Goal: Answer question/provide support: Share knowledge or assist other users

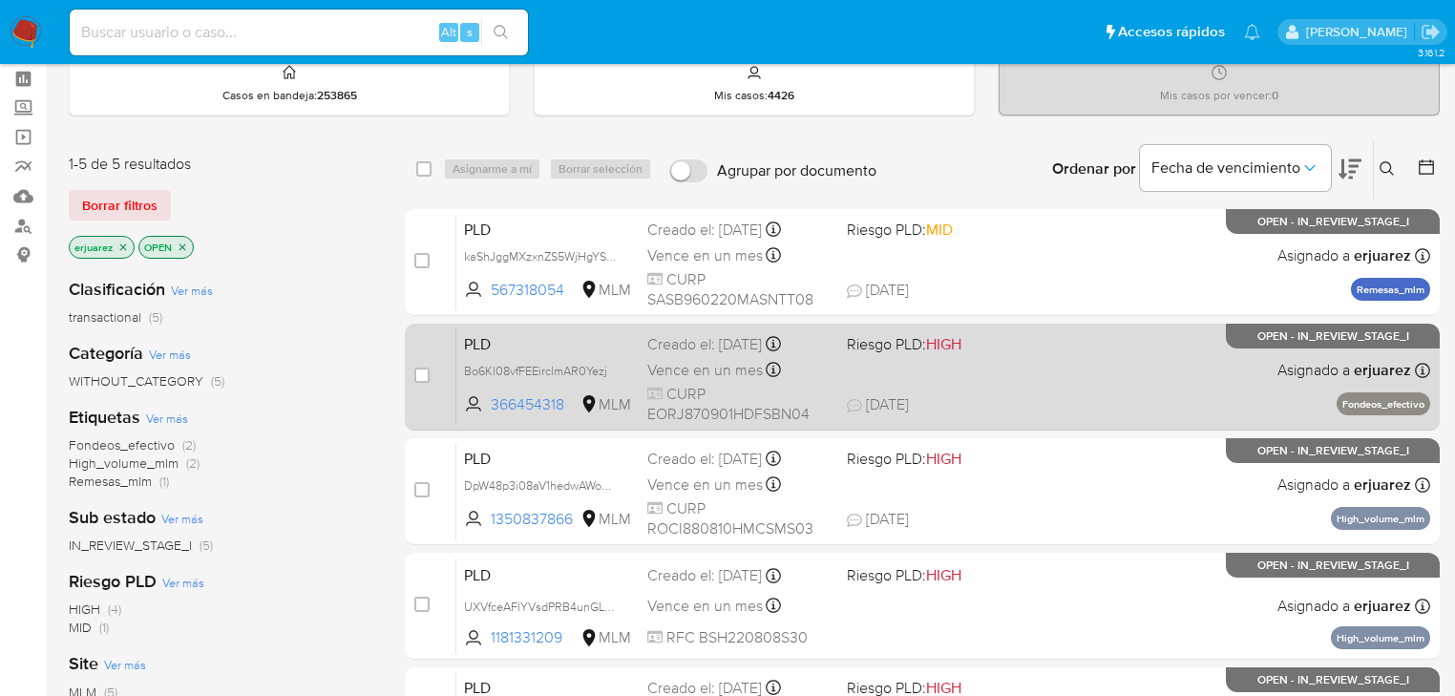
scroll to position [76, 0]
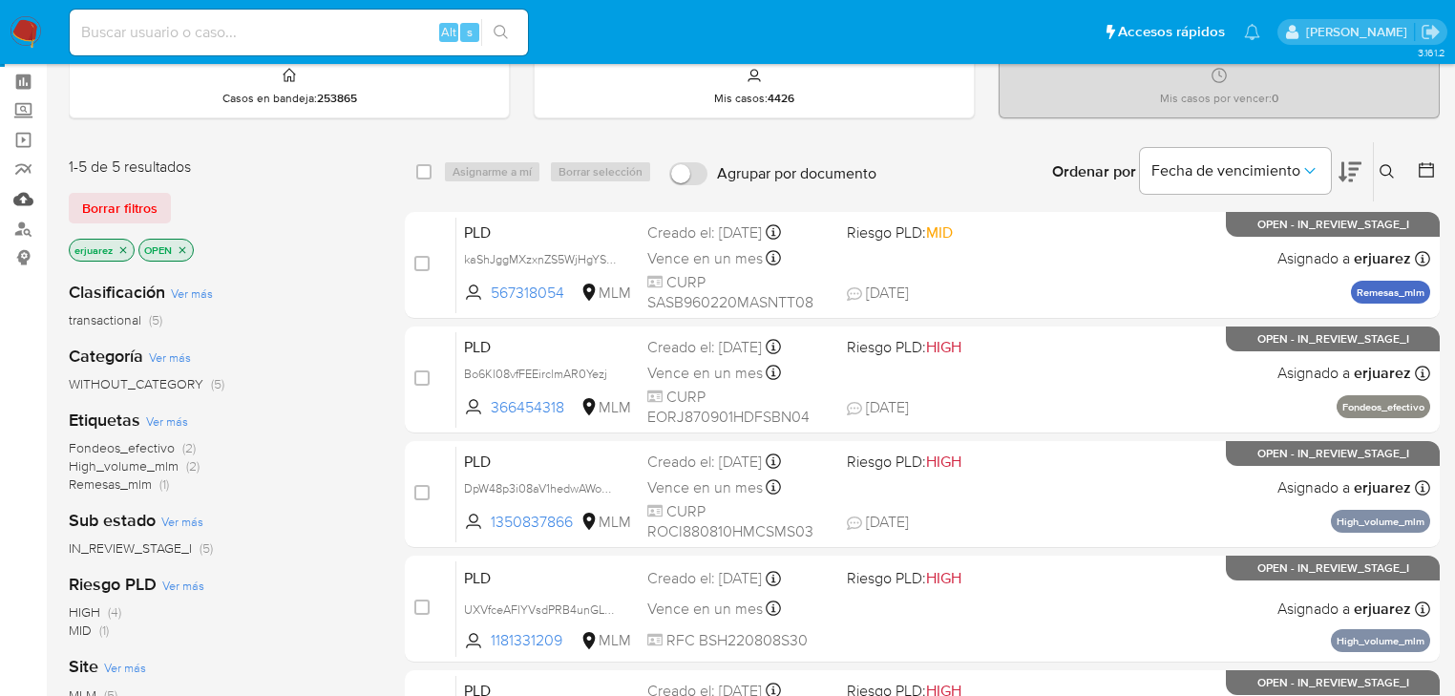
click at [18, 204] on link "Mulan" at bounding box center [113, 199] width 227 height 30
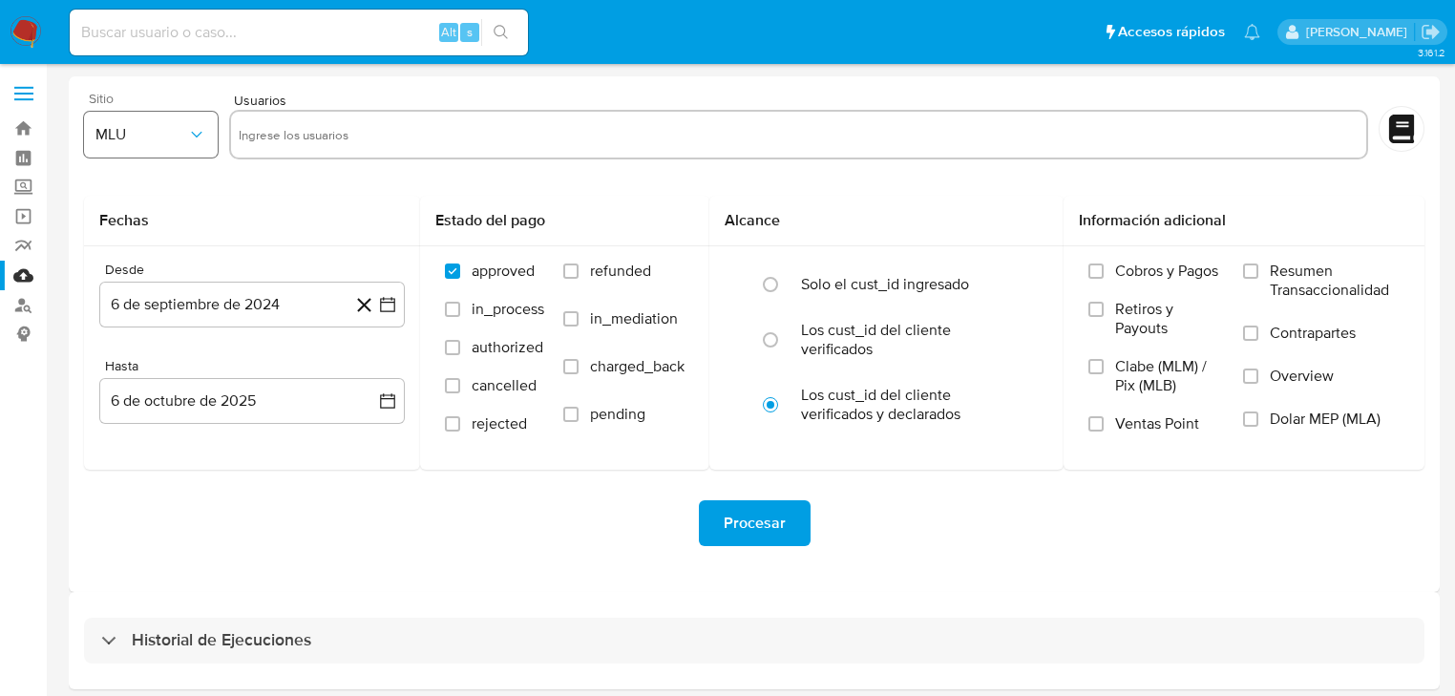
drag, startPoint x: 218, startPoint y: 132, endPoint x: 199, endPoint y: 131, distance: 19.1
click at [218, 133] on div "Sitio MLU Usuarios" at bounding box center [754, 128] width 1340 height 73
click at [191, 130] on icon "button" at bounding box center [196, 134] width 19 height 19
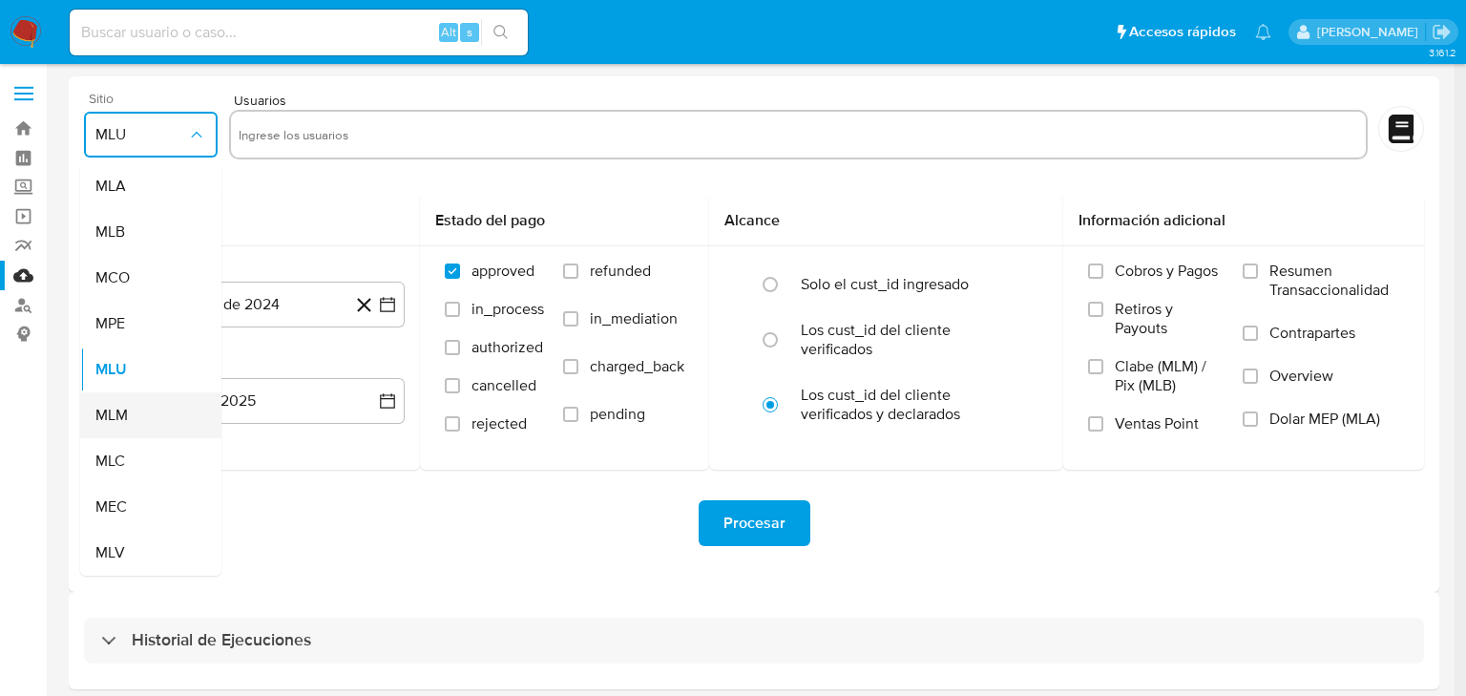
click at [130, 402] on div "MLM" at bounding box center [144, 415] width 99 height 46
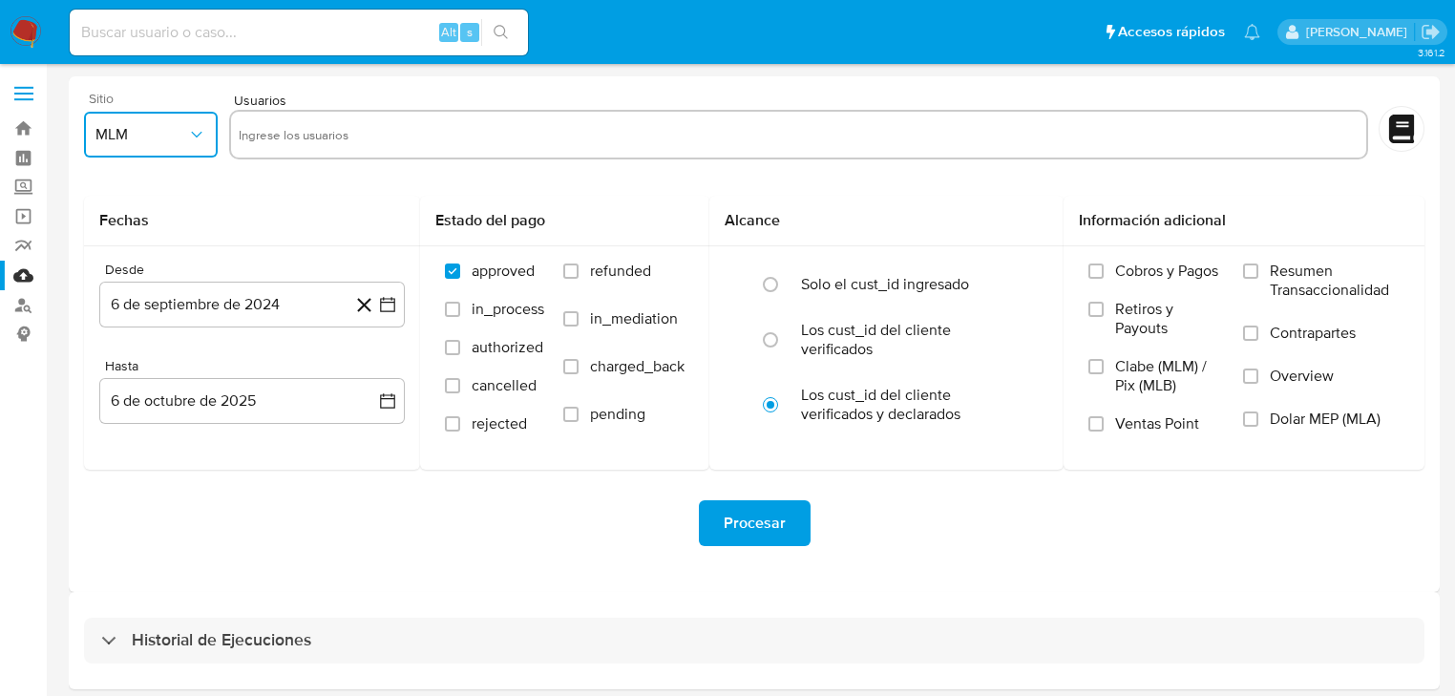
click at [279, 140] on input "text" at bounding box center [799, 134] width 1120 height 31
type input "257377994"
click at [380, 129] on input "text" at bounding box center [856, 134] width 1002 height 31
paste input "1700745295"
type input "1700745295"
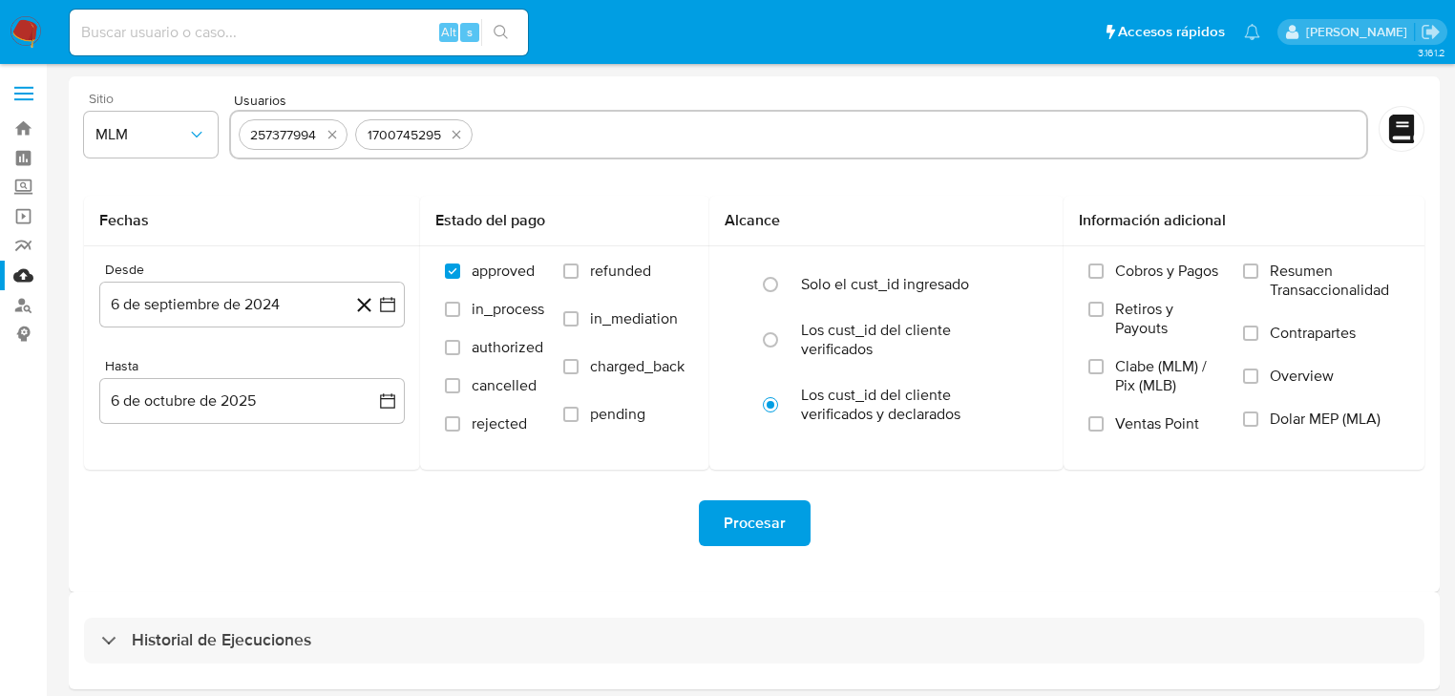
click at [532, 130] on input "text" at bounding box center [918, 134] width 877 height 31
paste input "332236967"
type input "332236967"
click at [538, 550] on div "Procesar" at bounding box center [754, 523] width 1340 height 107
click at [383, 302] on icon "button" at bounding box center [387, 304] width 15 height 15
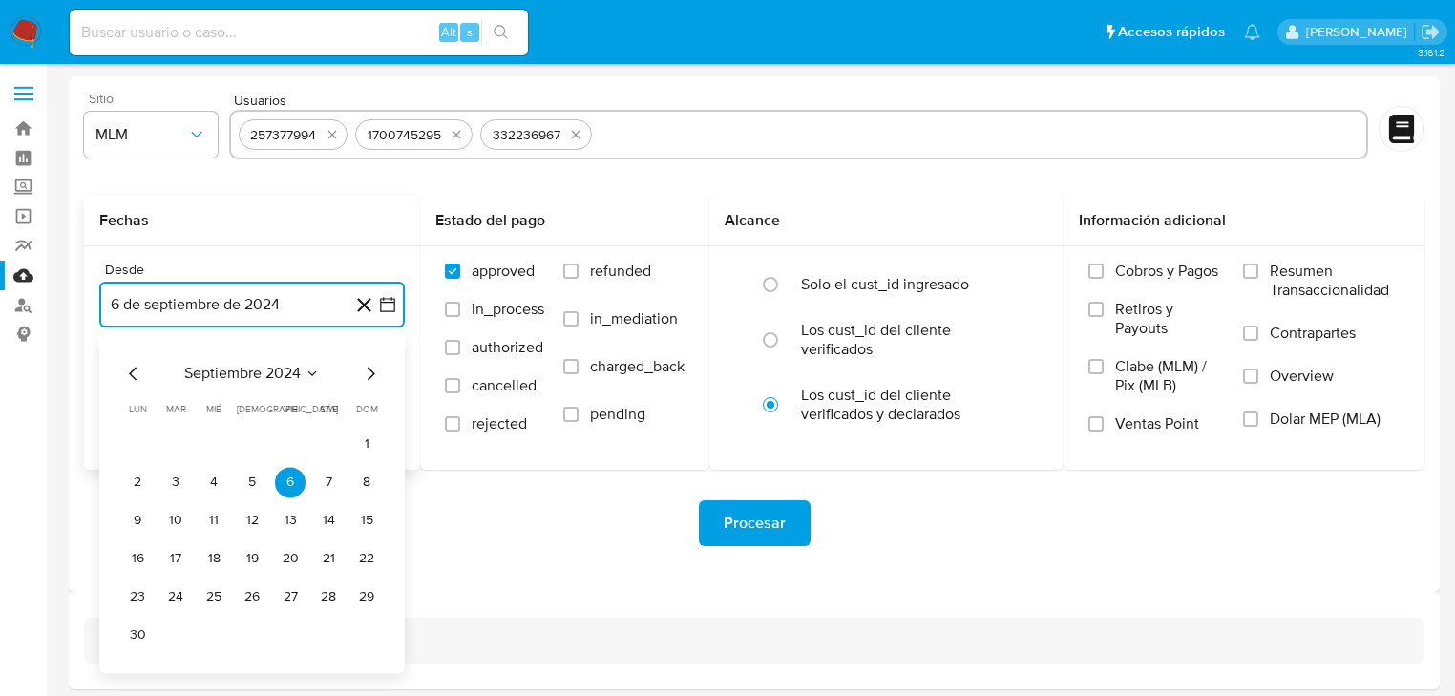
click at [373, 370] on icon "Mes siguiente" at bounding box center [370, 373] width 23 height 23
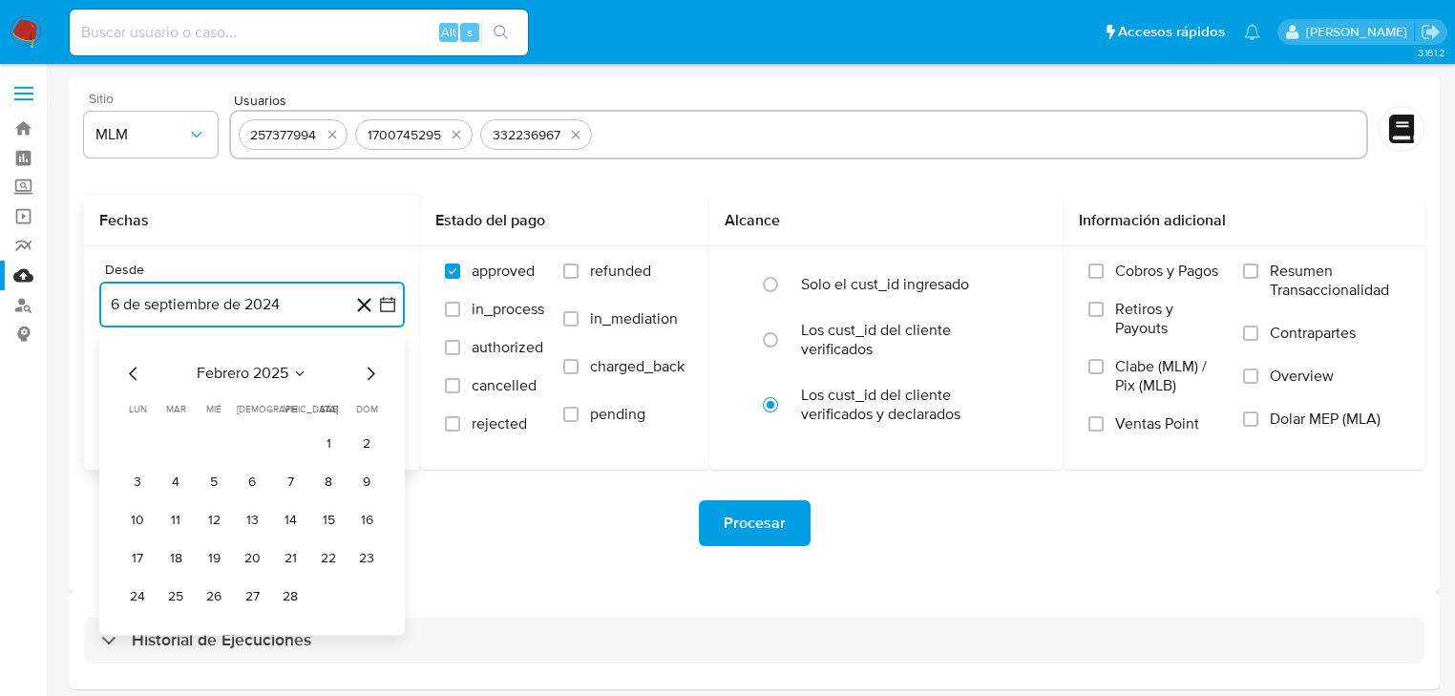
click at [373, 370] on icon "Mes siguiente" at bounding box center [370, 373] width 23 height 23
click at [321, 442] on button "1" at bounding box center [328, 444] width 31 height 31
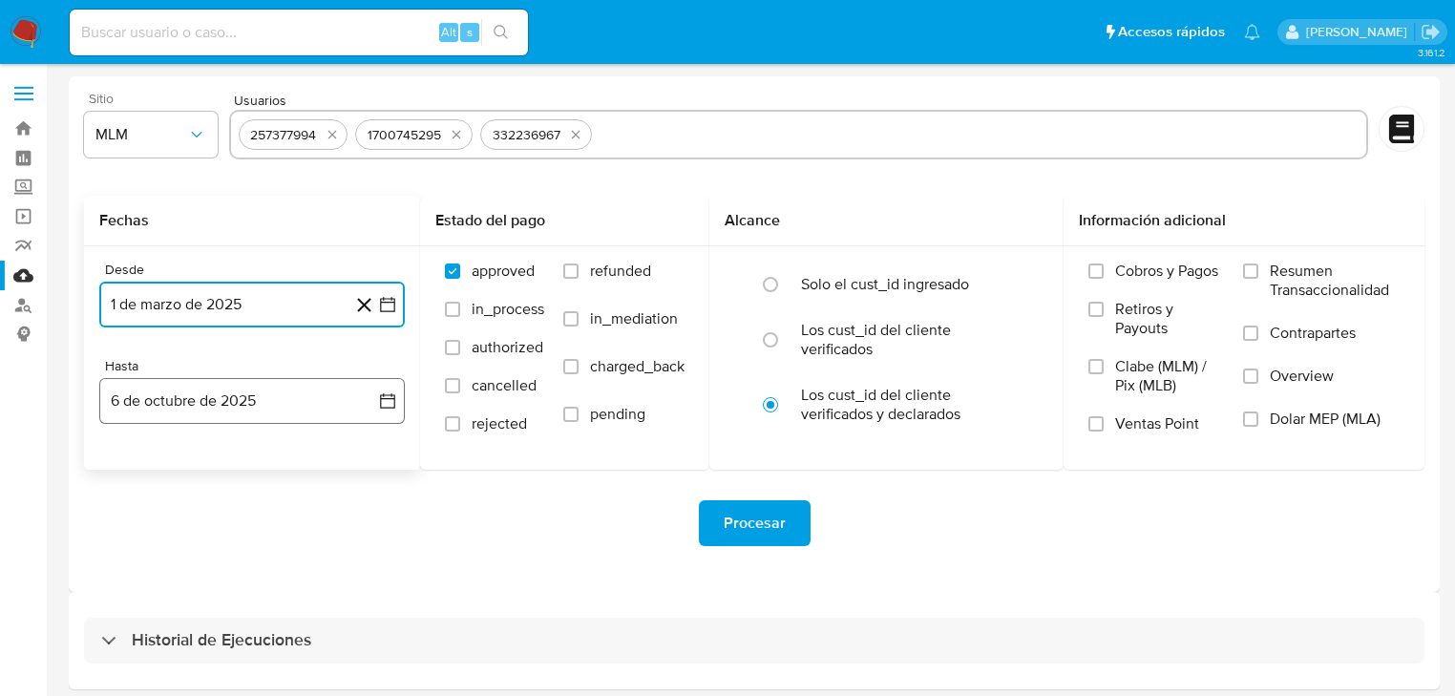
click at [386, 393] on icon "button" at bounding box center [387, 400] width 19 height 19
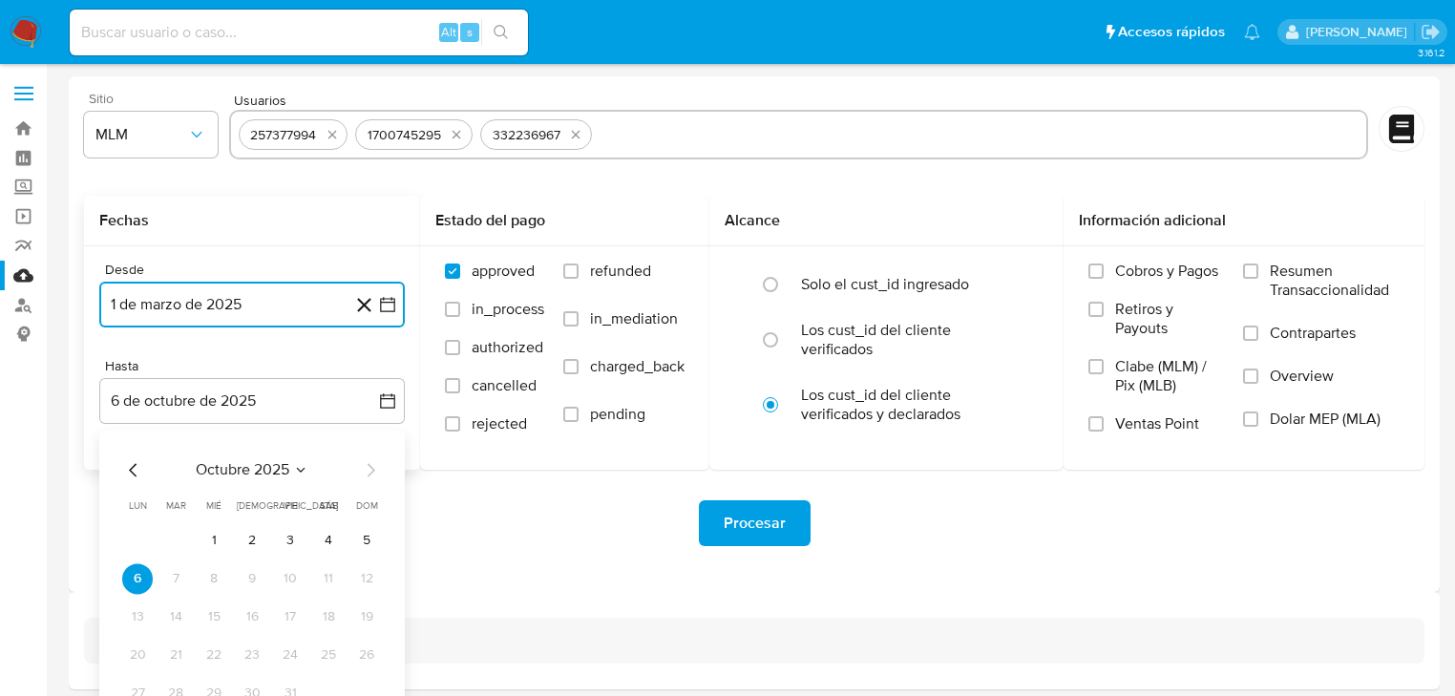
click at [132, 471] on icon "Mes anterior" at bounding box center [133, 469] width 8 height 13
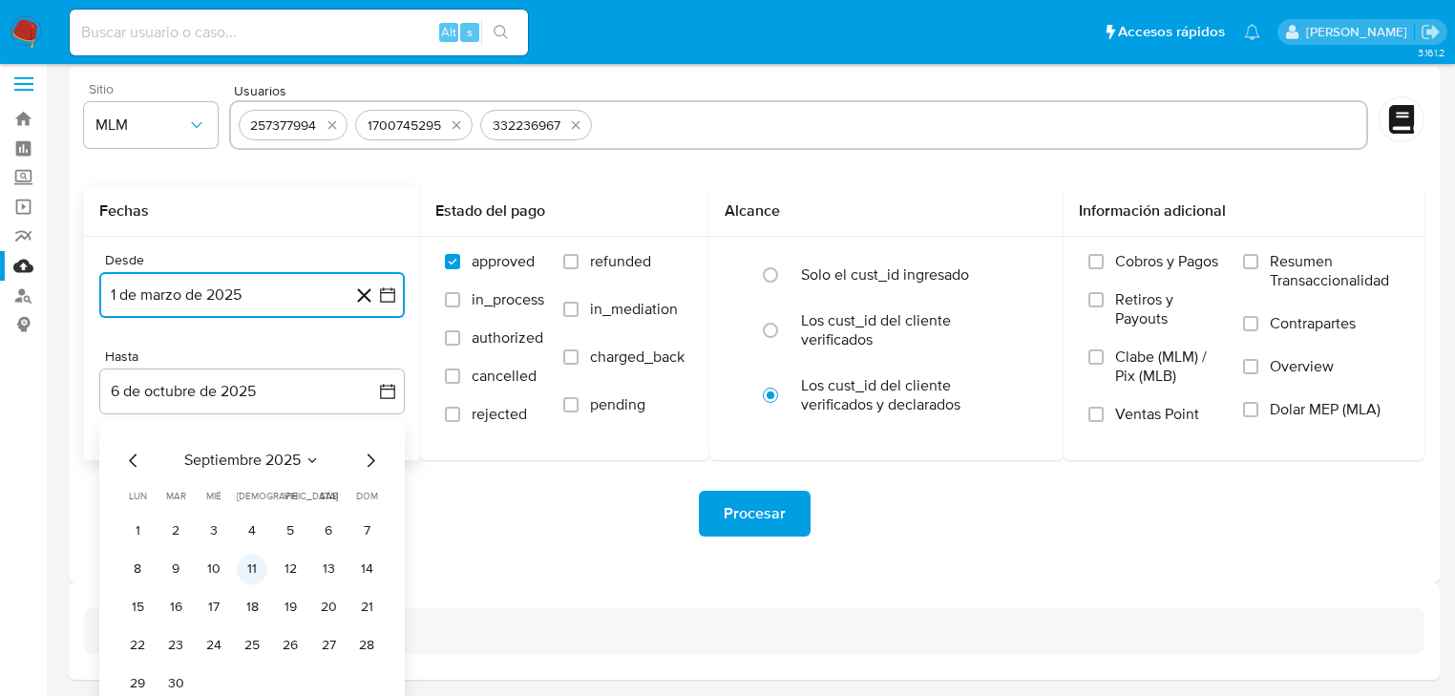
scroll to position [73, 0]
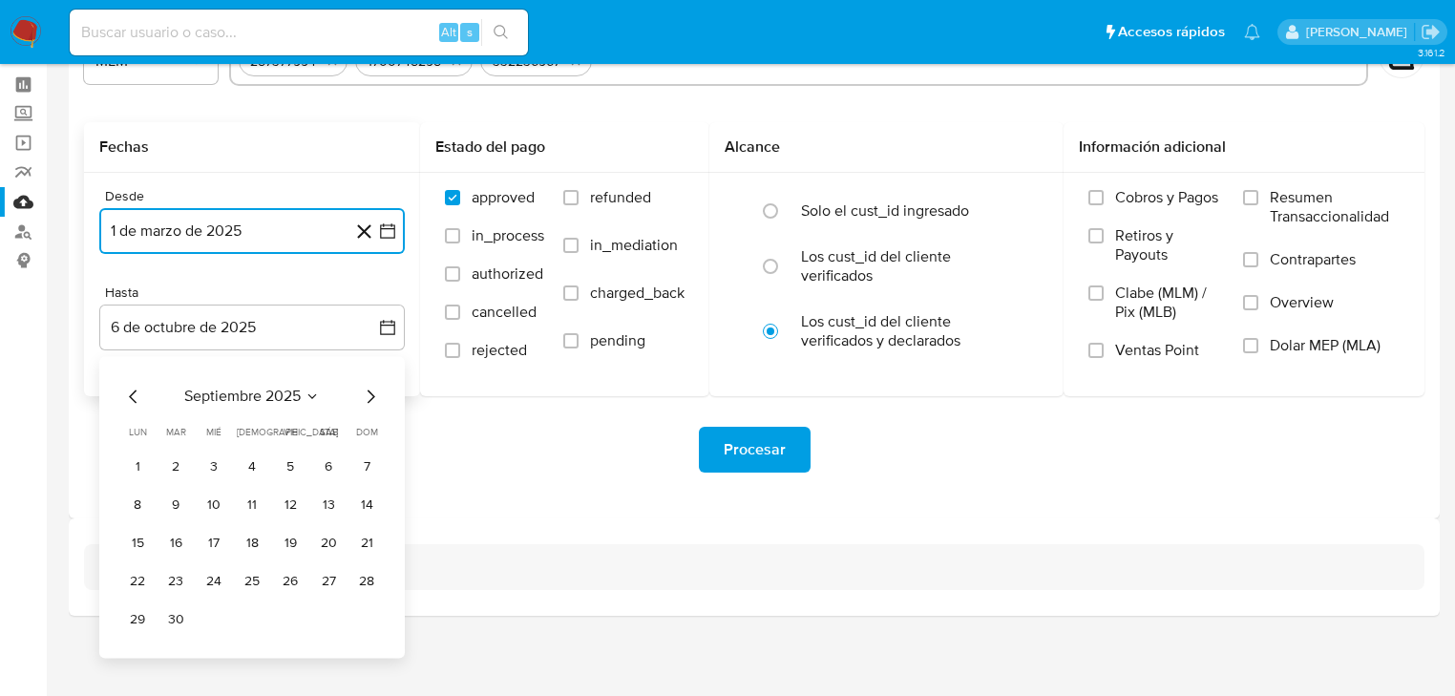
click at [132, 397] on icon "Mes anterior" at bounding box center [133, 395] width 8 height 13
drag, startPoint x: 371, startPoint y: 621, endPoint x: 691, endPoint y: 434, distance: 370.5
click at [371, 620] on button "31" at bounding box center [366, 619] width 31 height 31
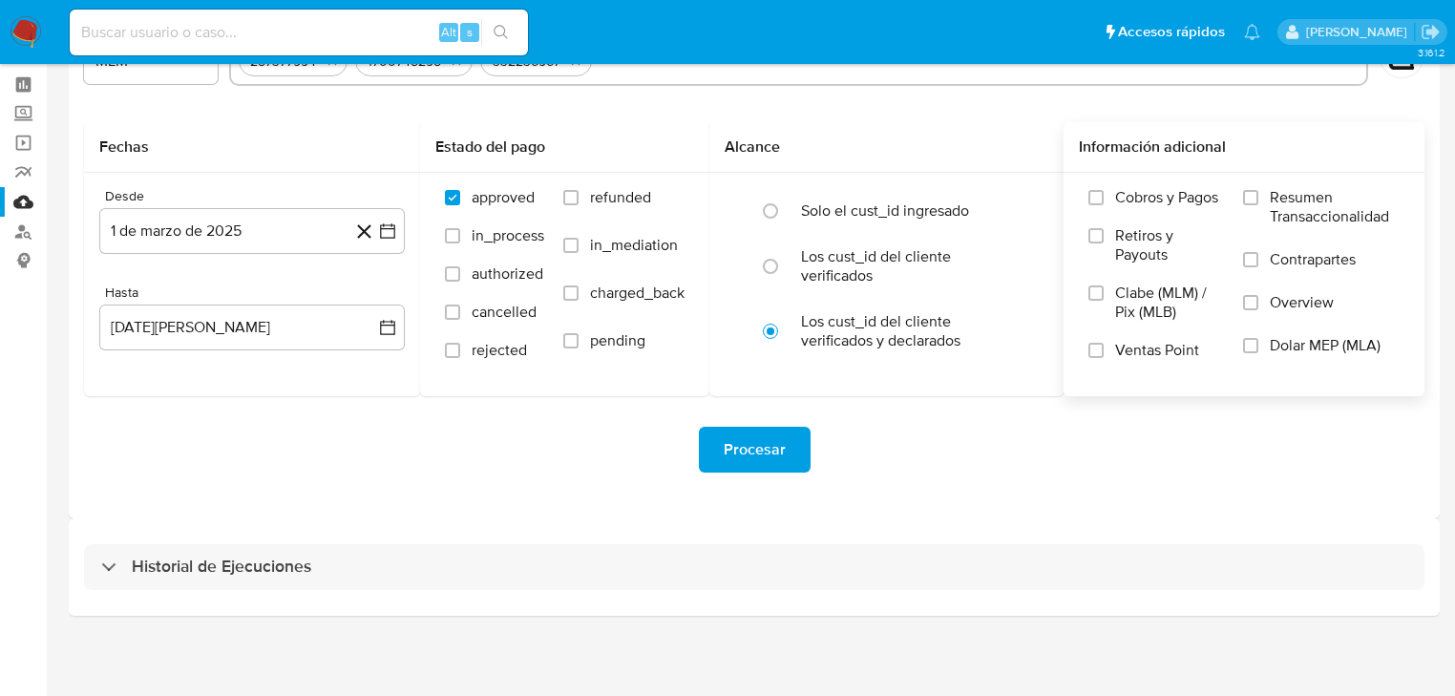
click at [1260, 303] on label "Overview" at bounding box center [1321, 314] width 157 height 43
click at [1258, 303] on input "Overview" at bounding box center [1250, 302] width 15 height 15
click at [722, 435] on button "Procesar" at bounding box center [755, 450] width 112 height 46
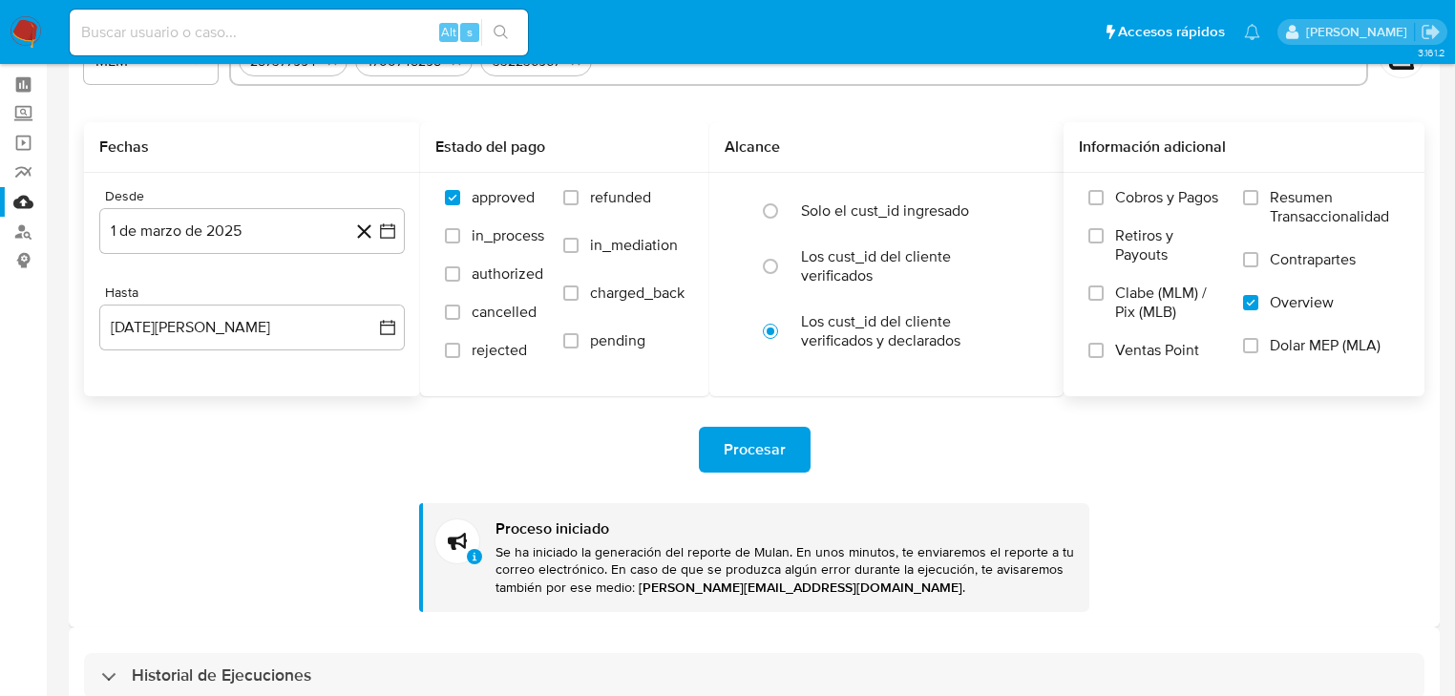
scroll to position [0, 0]
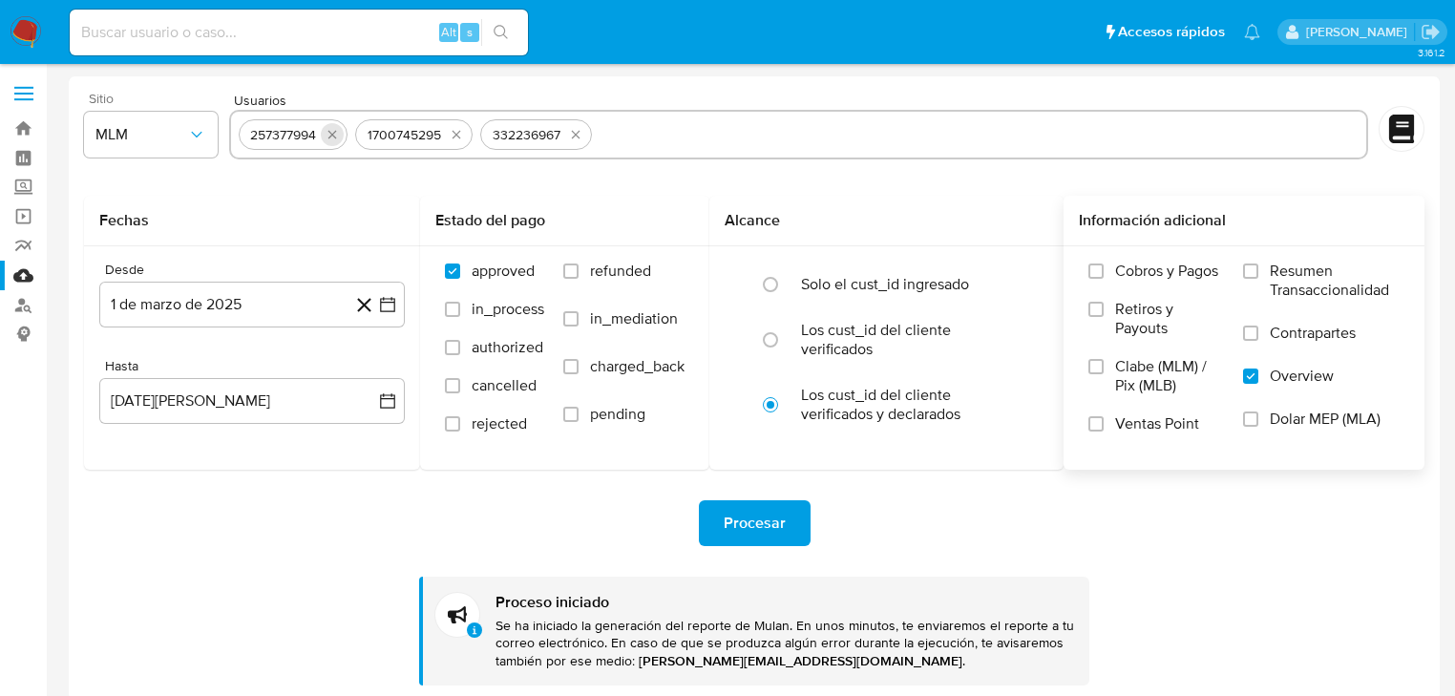
click at [339, 137] on icon "quitar 257377994" at bounding box center [332, 134] width 15 height 15
click at [339, 137] on icon "quitar 1700745295" at bounding box center [339, 134] width 15 height 15
click at [339, 137] on icon "quitar 332236967" at bounding box center [333, 134] width 15 height 15
click at [328, 135] on input "text" at bounding box center [799, 134] width 1120 height 31
paste input "1566873099"
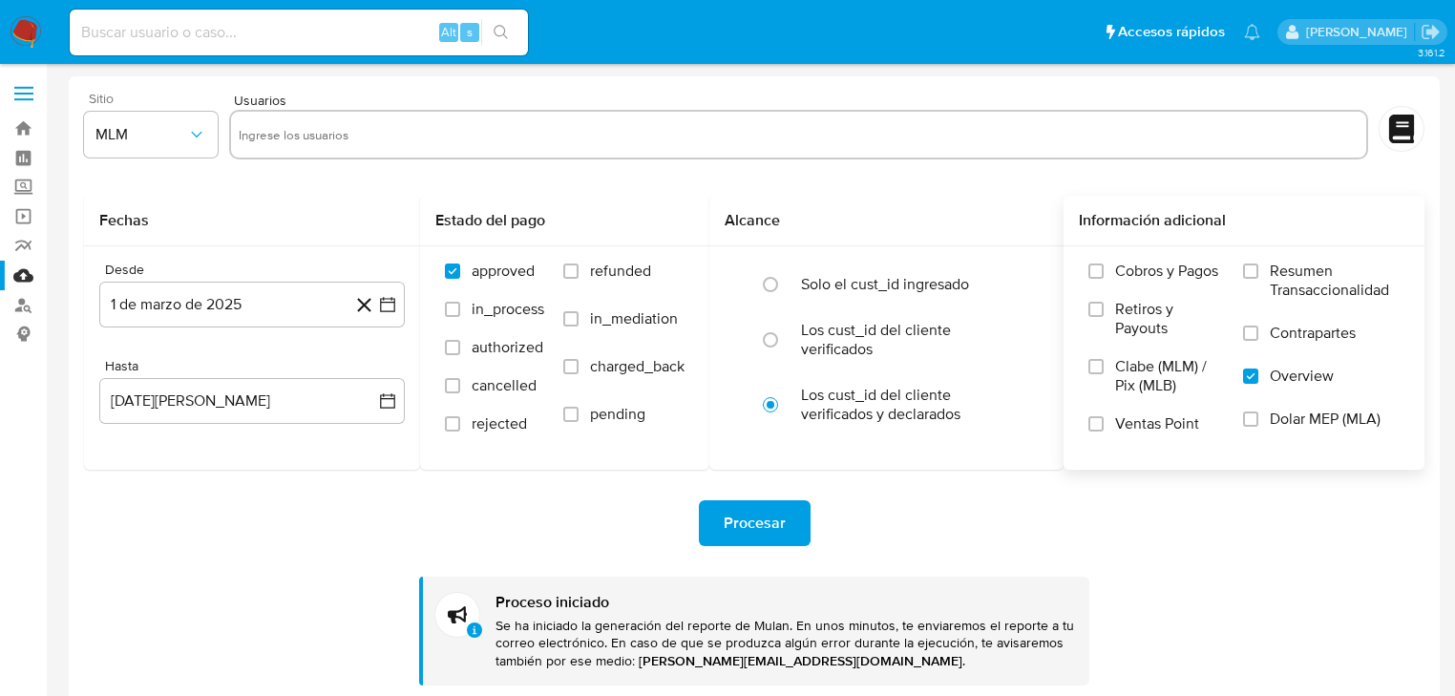
type input "1566873099"
drag, startPoint x: 249, startPoint y: 585, endPoint x: 44, endPoint y: 526, distance: 213.6
click at [246, 584] on div "Procesar Proceso iniciado Se ha iniciado la generación del reporte de Mulan. En…" at bounding box center [754, 578] width 1340 height 216
click at [386, 306] on icon "button" at bounding box center [387, 304] width 19 height 19
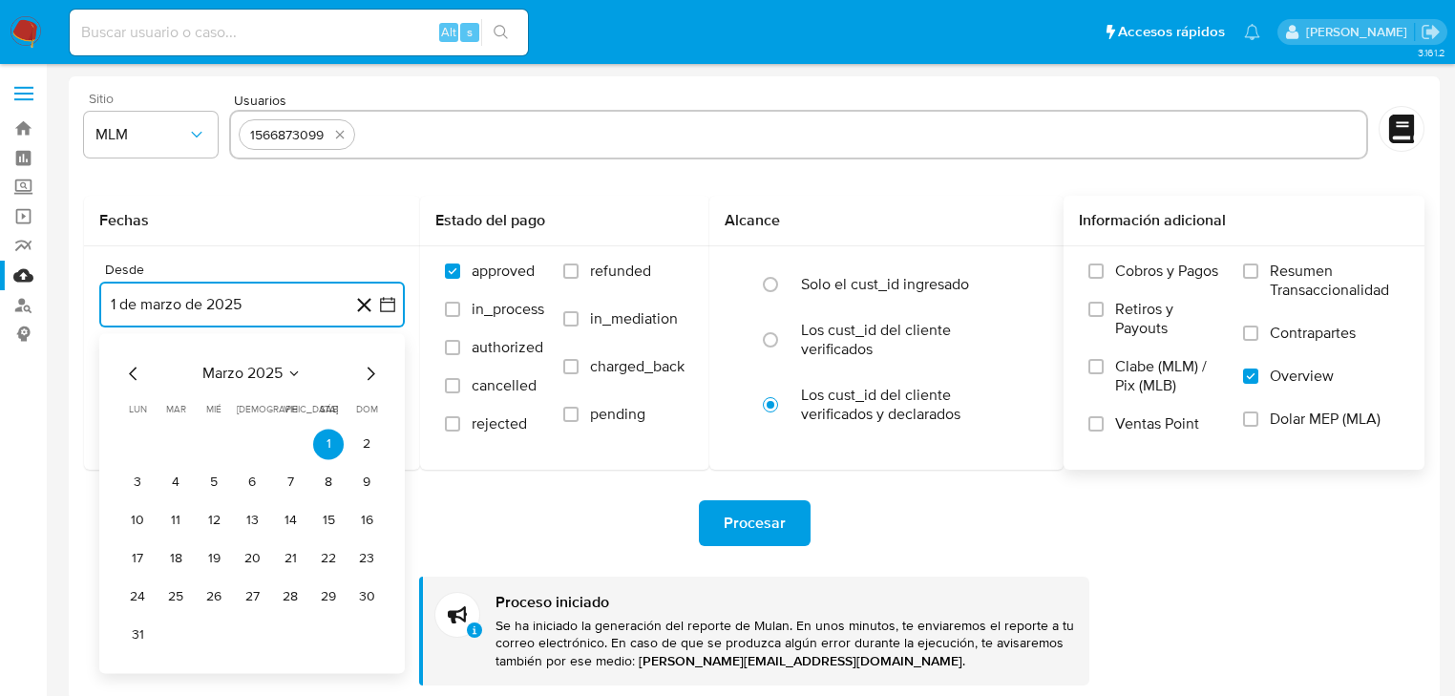
click at [365, 373] on icon "Mes siguiente" at bounding box center [370, 373] width 23 height 23
click at [365, 374] on icon "Mes siguiente" at bounding box center [370, 373] width 23 height 23
click at [141, 368] on icon "Mes anterior" at bounding box center [133, 373] width 23 height 23
click at [134, 373] on icon "Mes anterior" at bounding box center [133, 373] width 23 height 23
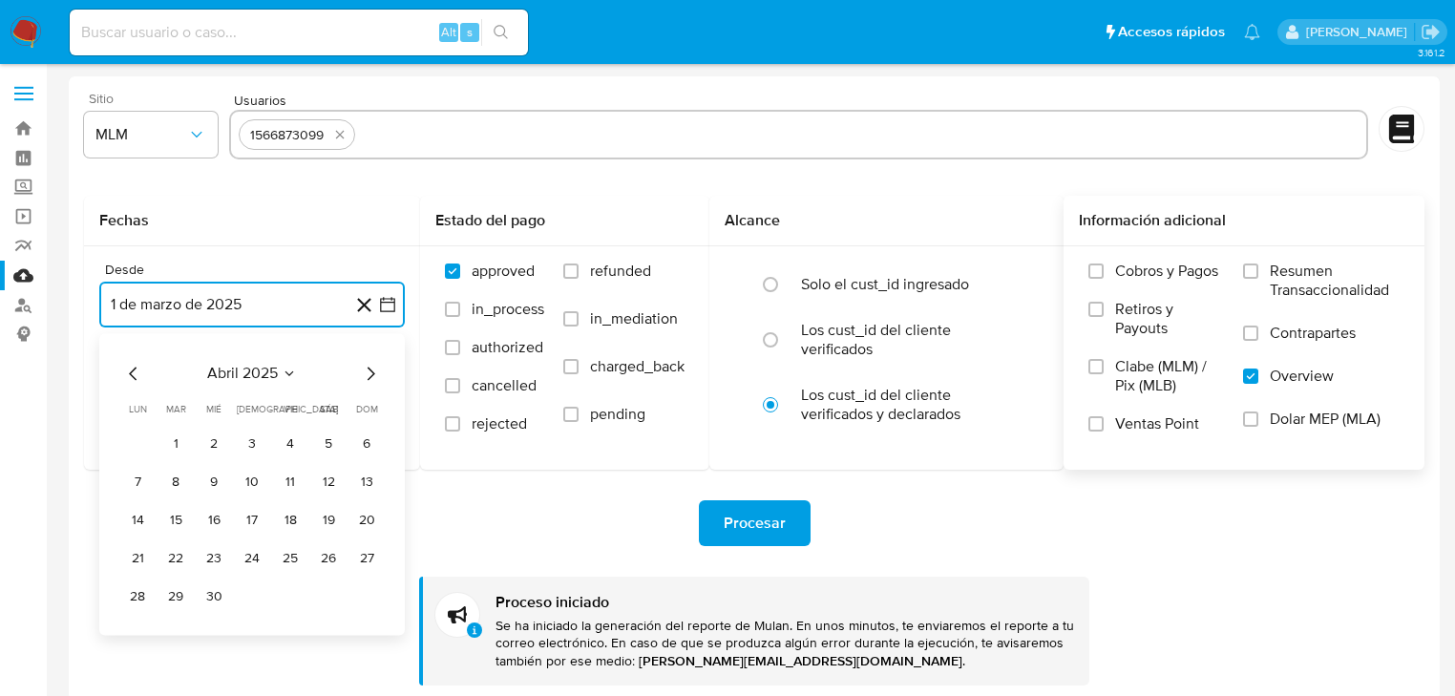
click at [134, 373] on icon "Mes anterior" at bounding box center [133, 373] width 23 height 23
click at [331, 439] on button "1" at bounding box center [328, 444] width 31 height 31
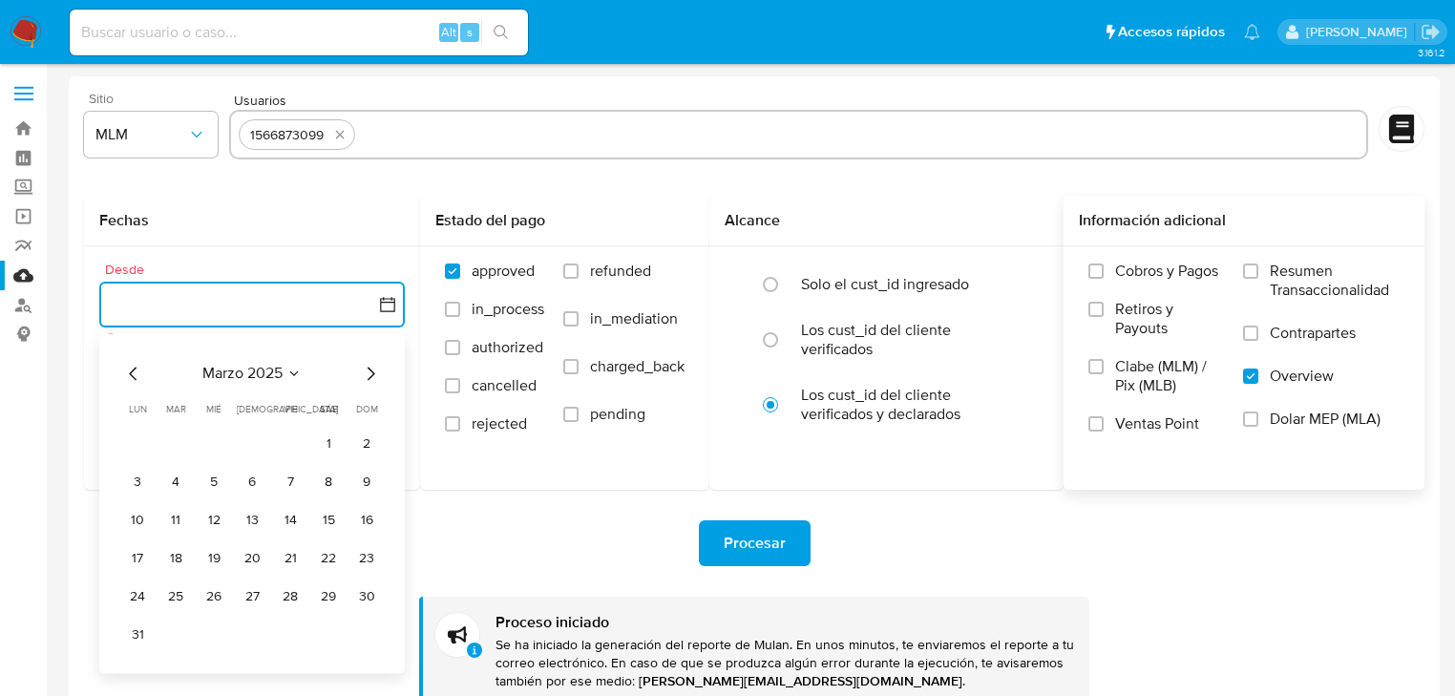
click at [326, 446] on button "1" at bounding box center [328, 444] width 31 height 31
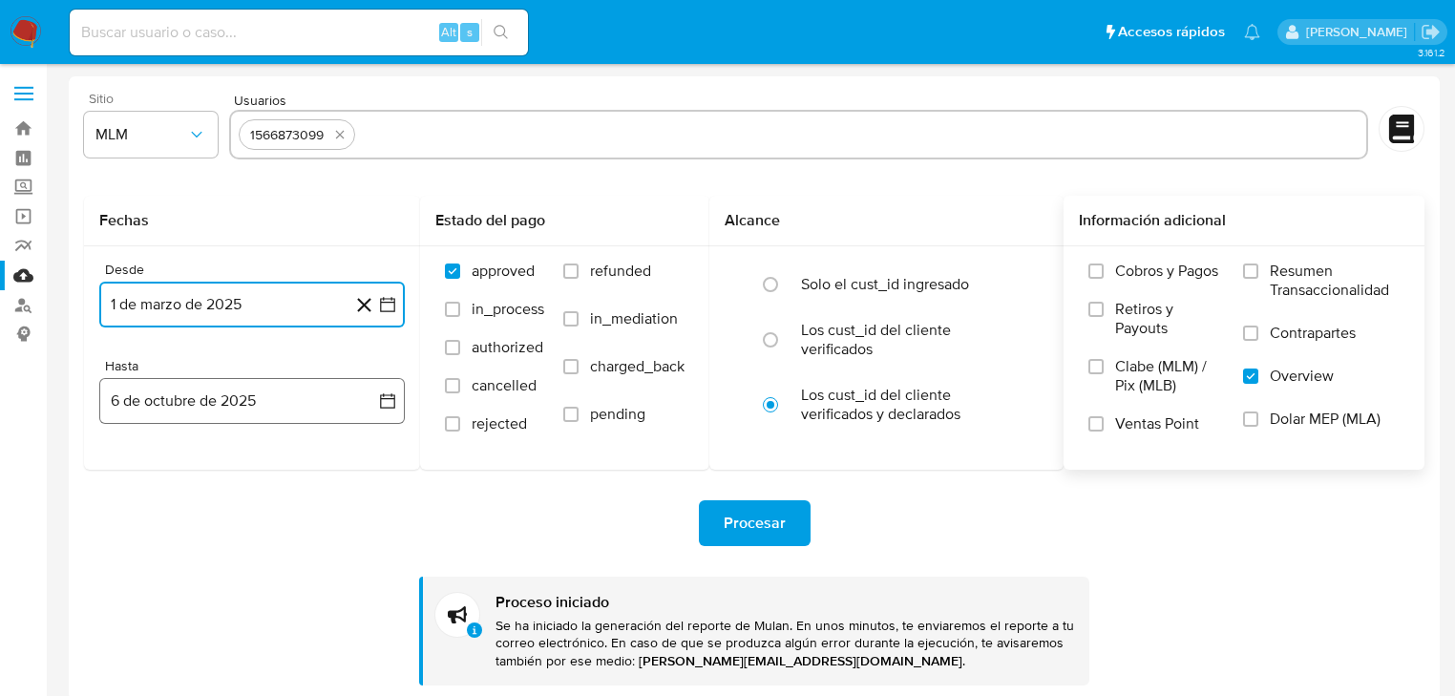
click at [357, 400] on button "6 de octubre de 2025" at bounding box center [251, 401] width 305 height 46
click at [135, 465] on icon "Mes anterior" at bounding box center [133, 469] width 23 height 23
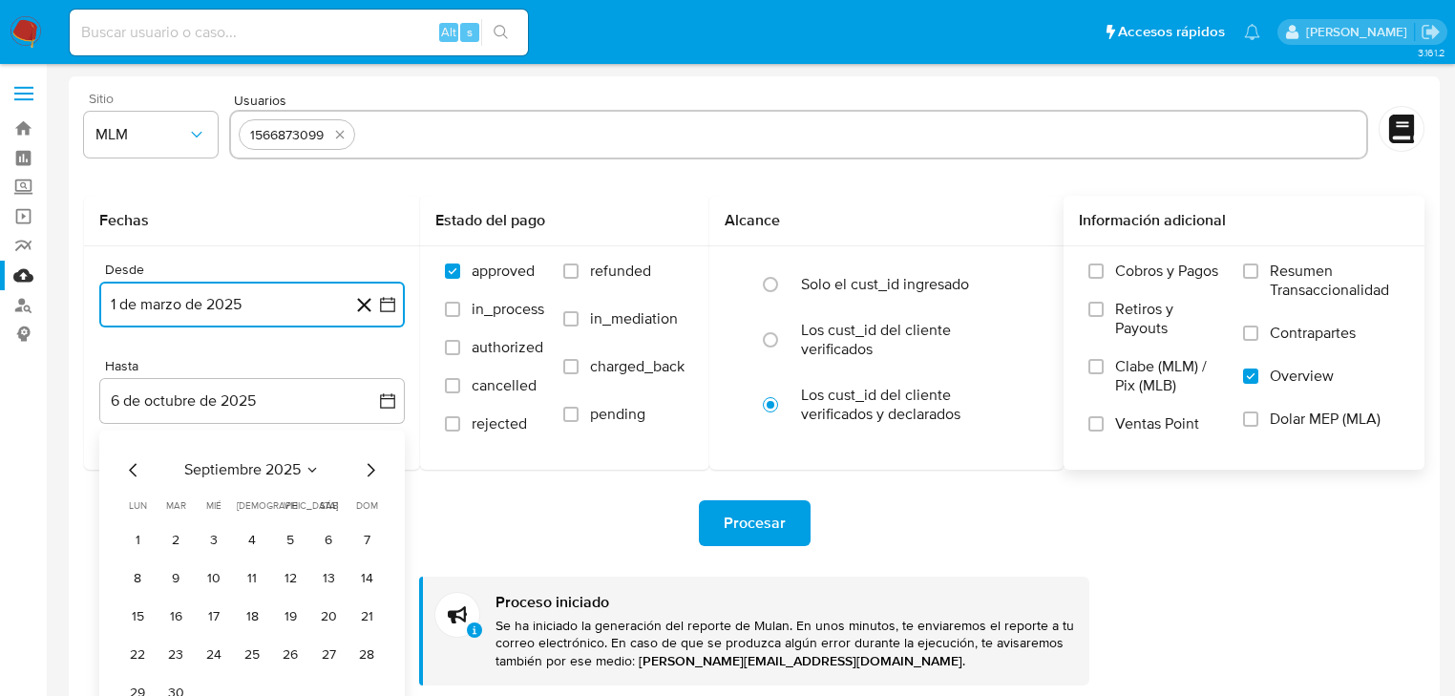
click at [134, 465] on icon "Mes anterior" at bounding box center [133, 469] width 8 height 13
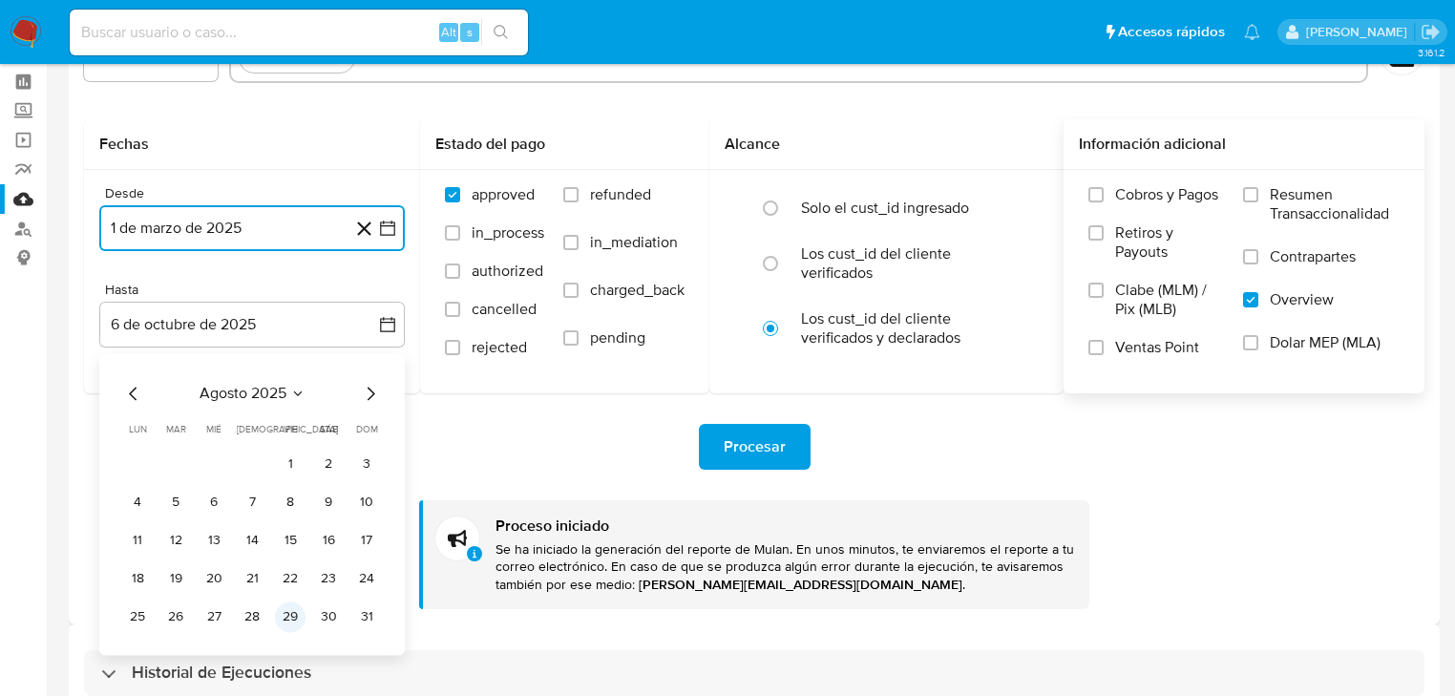
scroll to position [183, 0]
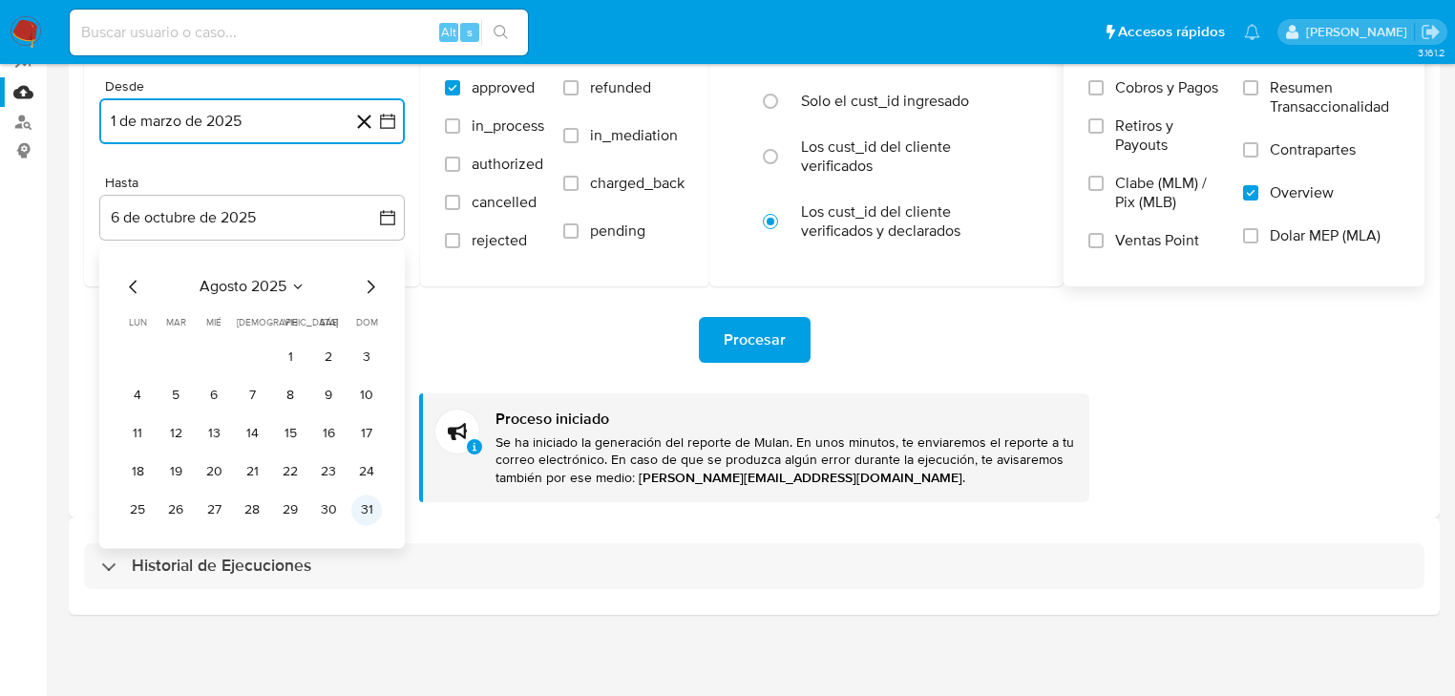
click at [367, 504] on button "31" at bounding box center [366, 509] width 31 height 31
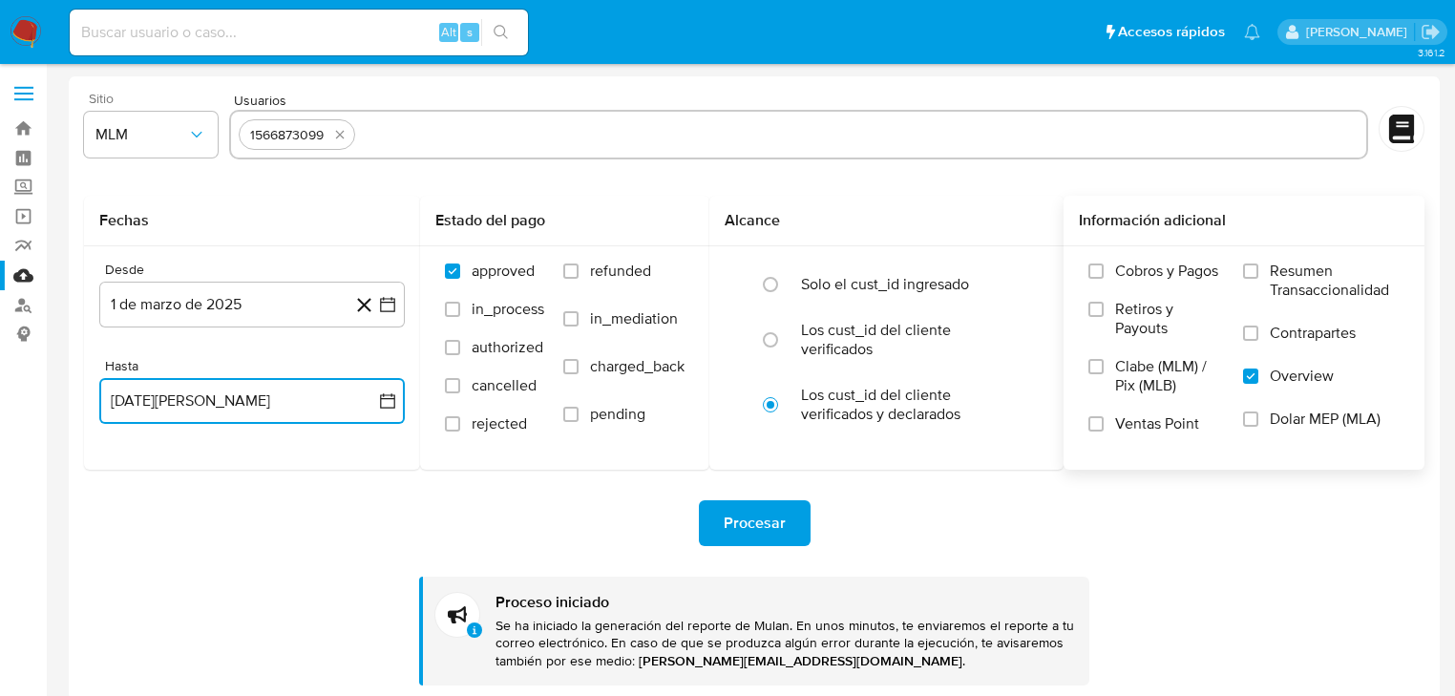
scroll to position [0, 0]
click at [752, 520] on span "Procesar" at bounding box center [755, 523] width 62 height 42
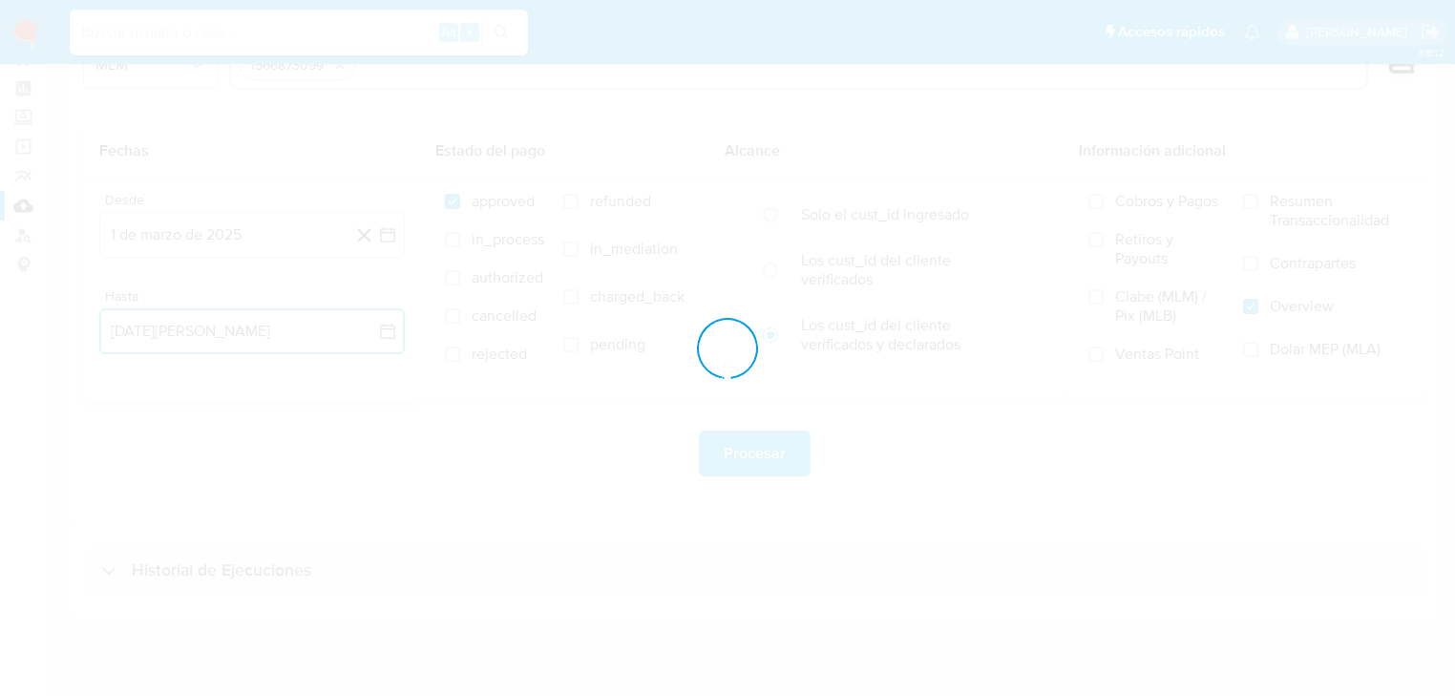
scroll to position [73, 0]
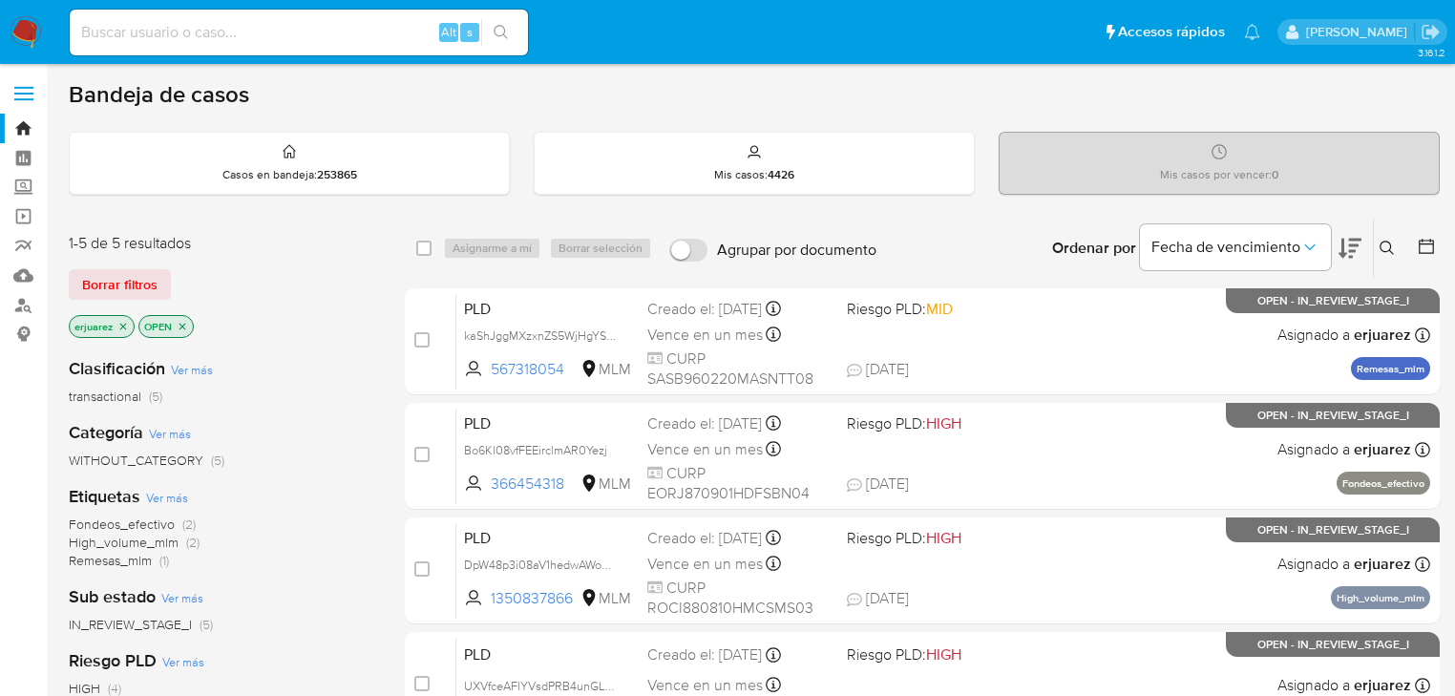
click at [297, 38] on input at bounding box center [299, 32] width 458 height 25
paste input "2384985084"
type input "2384985084"
click at [504, 27] on icon "search-icon" at bounding box center [500, 32] width 14 height 14
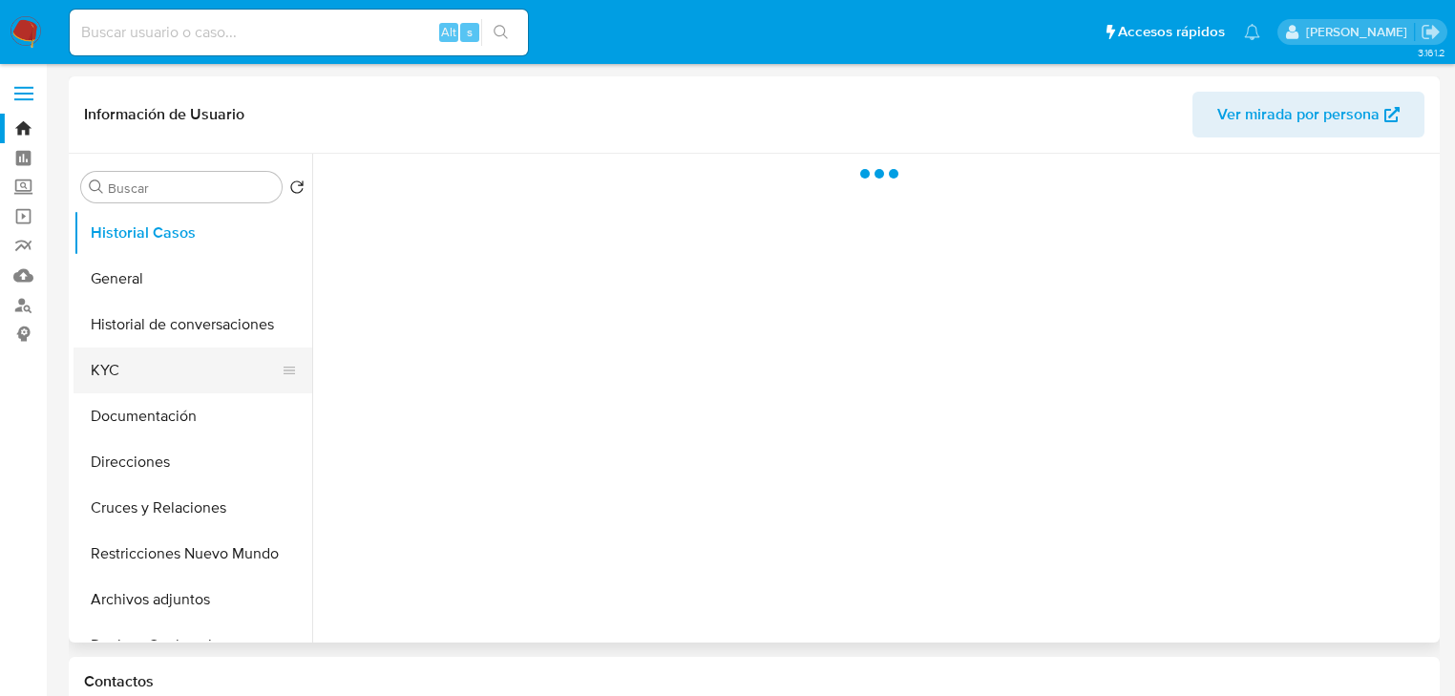
click at [109, 370] on button "KYC" at bounding box center [184, 370] width 223 height 46
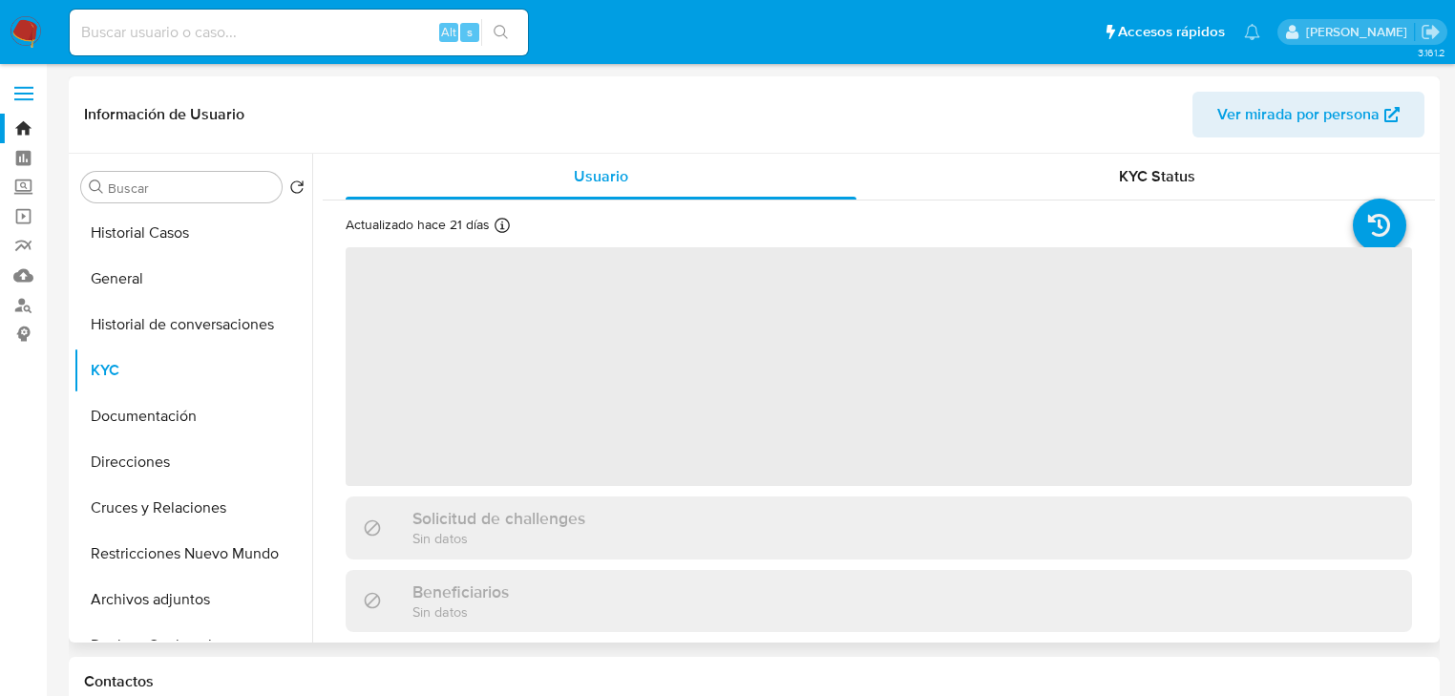
select select "10"
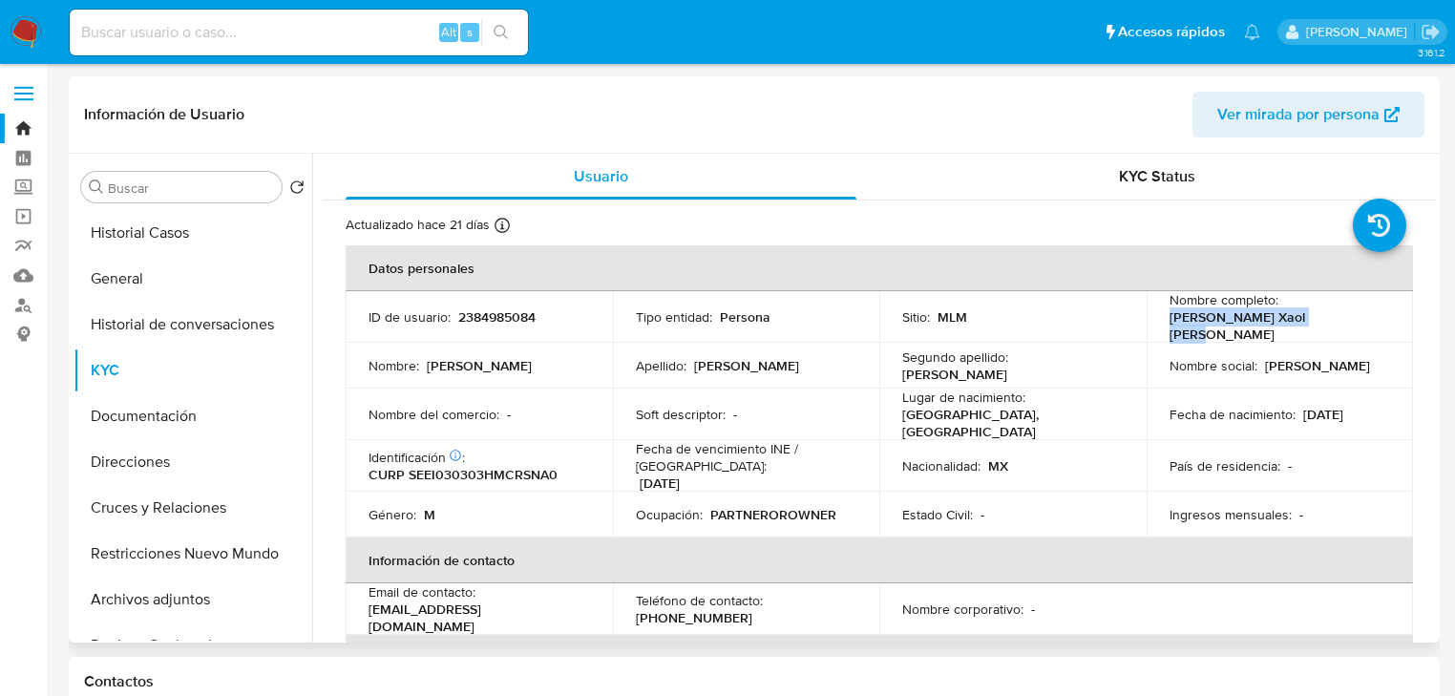
drag, startPoint x: 1327, startPoint y: 323, endPoint x: 1158, endPoint y: 323, distance: 169.0
click at [1158, 323] on td "Nombre completo : Ian Xaol Servin Escandon" at bounding box center [1279, 317] width 267 height 52
copy p "Ian Xaol Servin Escandon"
click at [171, 242] on button "Historial Casos" at bounding box center [184, 233] width 223 height 46
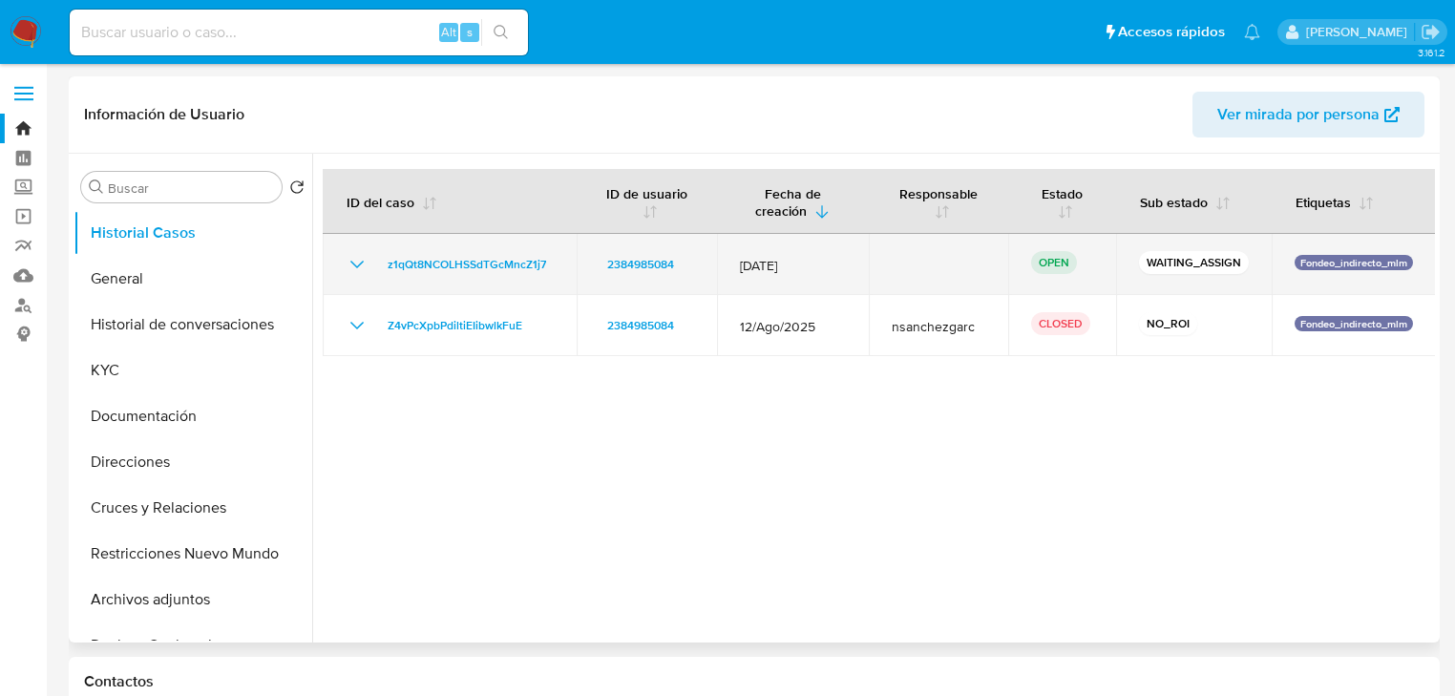
drag, startPoint x: 582, startPoint y: 256, endPoint x: 372, endPoint y: 258, distance: 210.0
click at [372, 258] on tr "z1qQt8NCOLHSSdTGcMncZ1j7 2384985084 12/Sept/2025 OPEN WAITING_ASSIGN Fondeo_ind…" at bounding box center [879, 264] width 1113 height 61
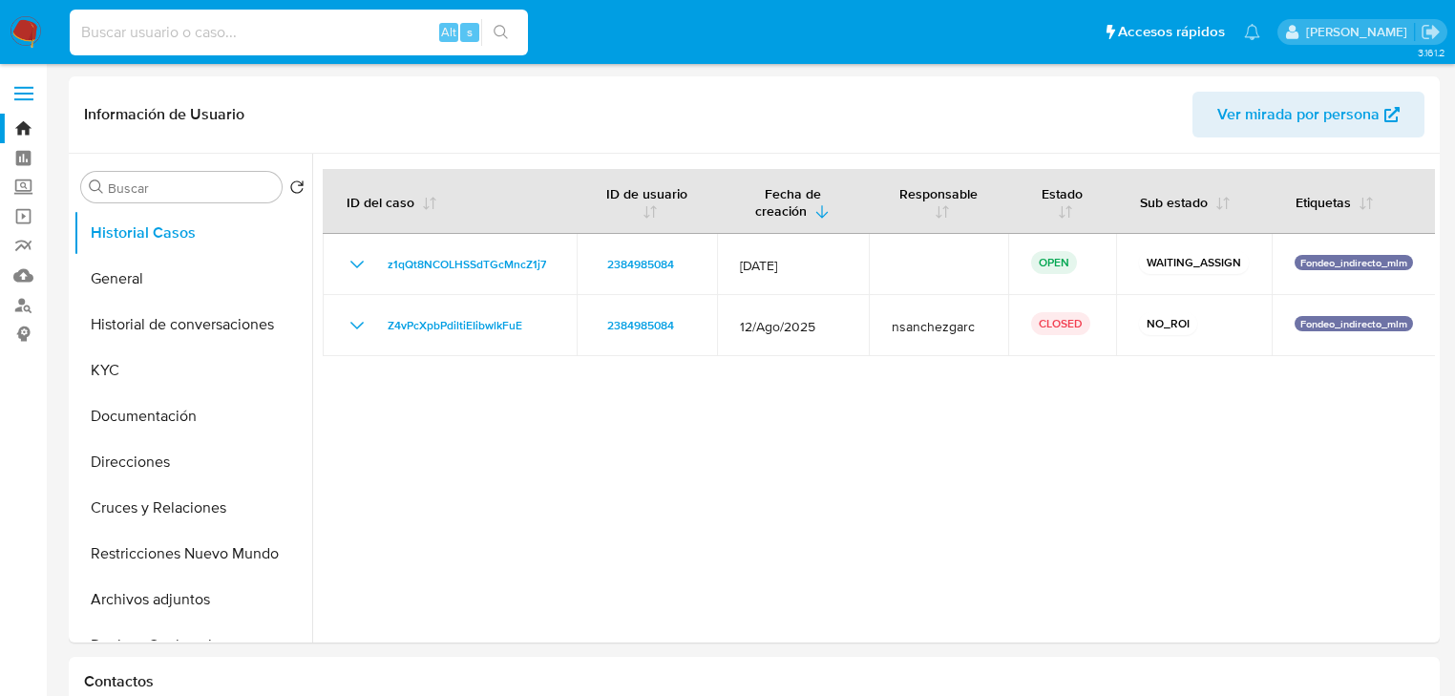
drag, startPoint x: 226, startPoint y: 25, endPoint x: 258, endPoint y: 36, distance: 33.5
click at [226, 27] on input at bounding box center [299, 32] width 458 height 25
paste input "437841411"
type input "437841411"
click at [504, 27] on icon "search-icon" at bounding box center [500, 32] width 15 height 15
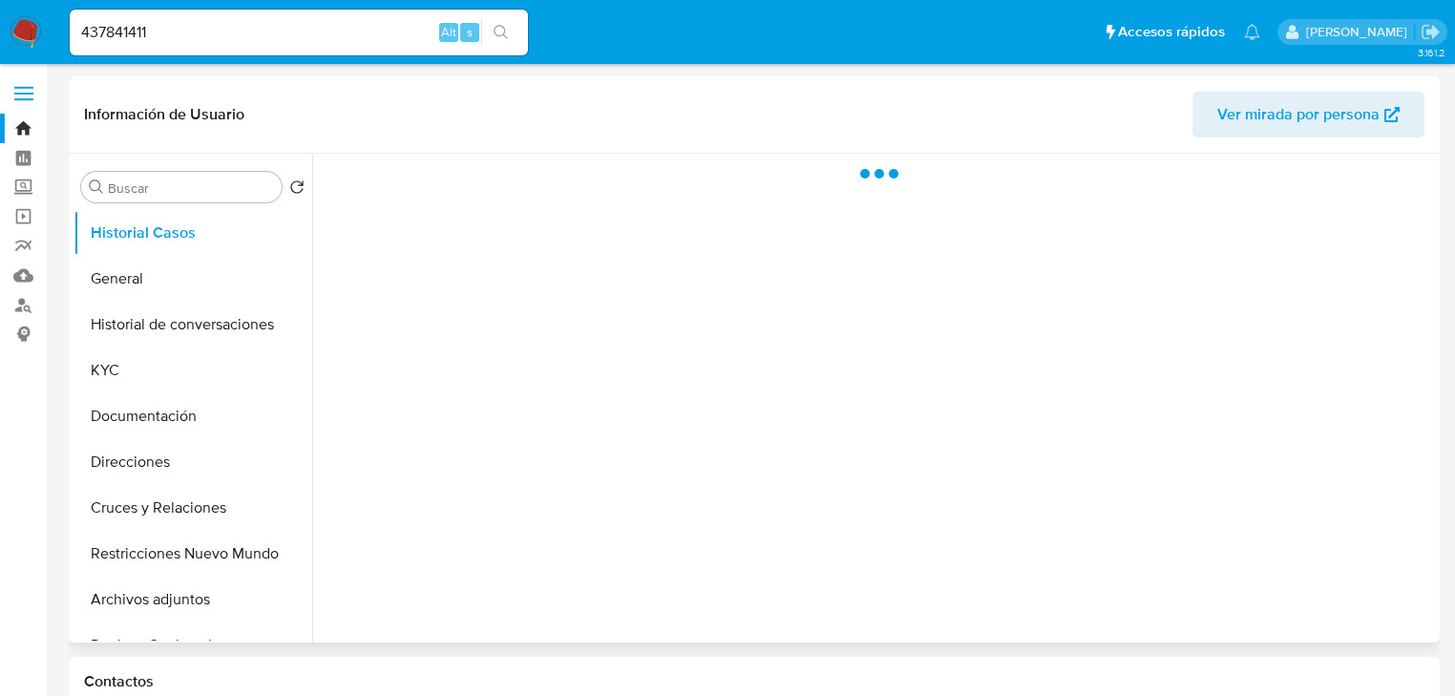
select select "10"
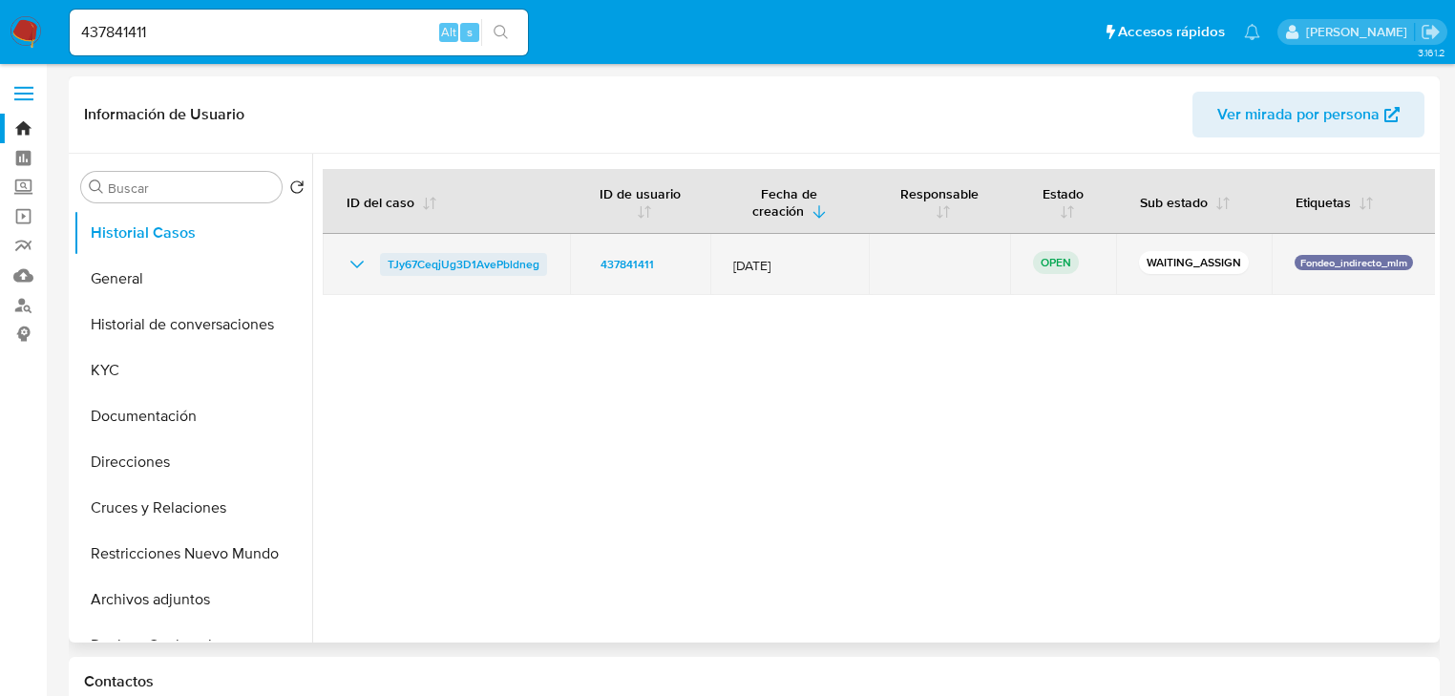
drag, startPoint x: 518, startPoint y: 266, endPoint x: 382, endPoint y: 266, distance: 136.5
click at [382, 266] on tr "TJy67CeqjUg3D1AvePbldneg 437841411 12/Sept/2025 OPEN WAITING_ASSIGN Fondeo_indi…" at bounding box center [879, 264] width 1113 height 61
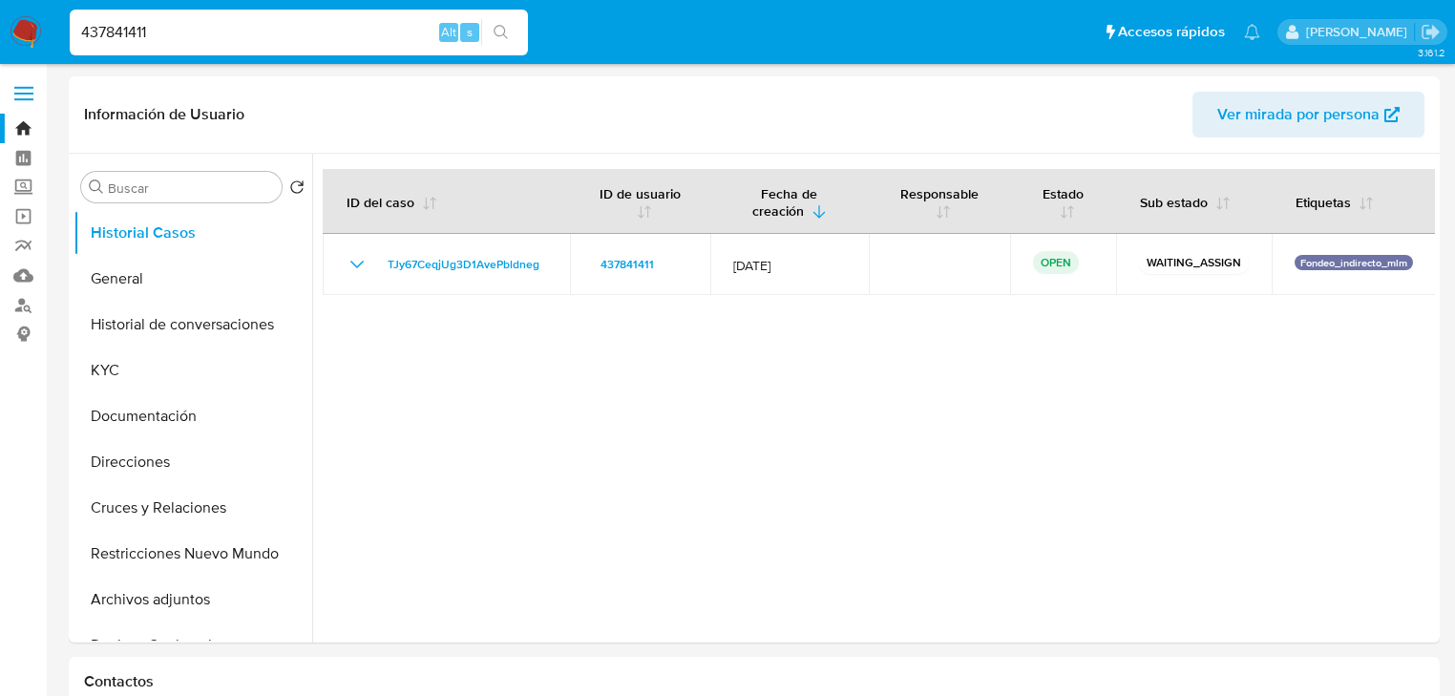
drag, startPoint x: 172, startPoint y: 27, endPoint x: 19, endPoint y: 19, distance: 152.9
click at [19, 19] on nav "Pausado Ver notificaciones 437841411 Alt s Accesos rápidos Presiona las siguien…" at bounding box center [727, 32] width 1455 height 64
paste input "257377994"
type input "257377994"
click at [504, 35] on icon "search-icon" at bounding box center [500, 32] width 14 height 14
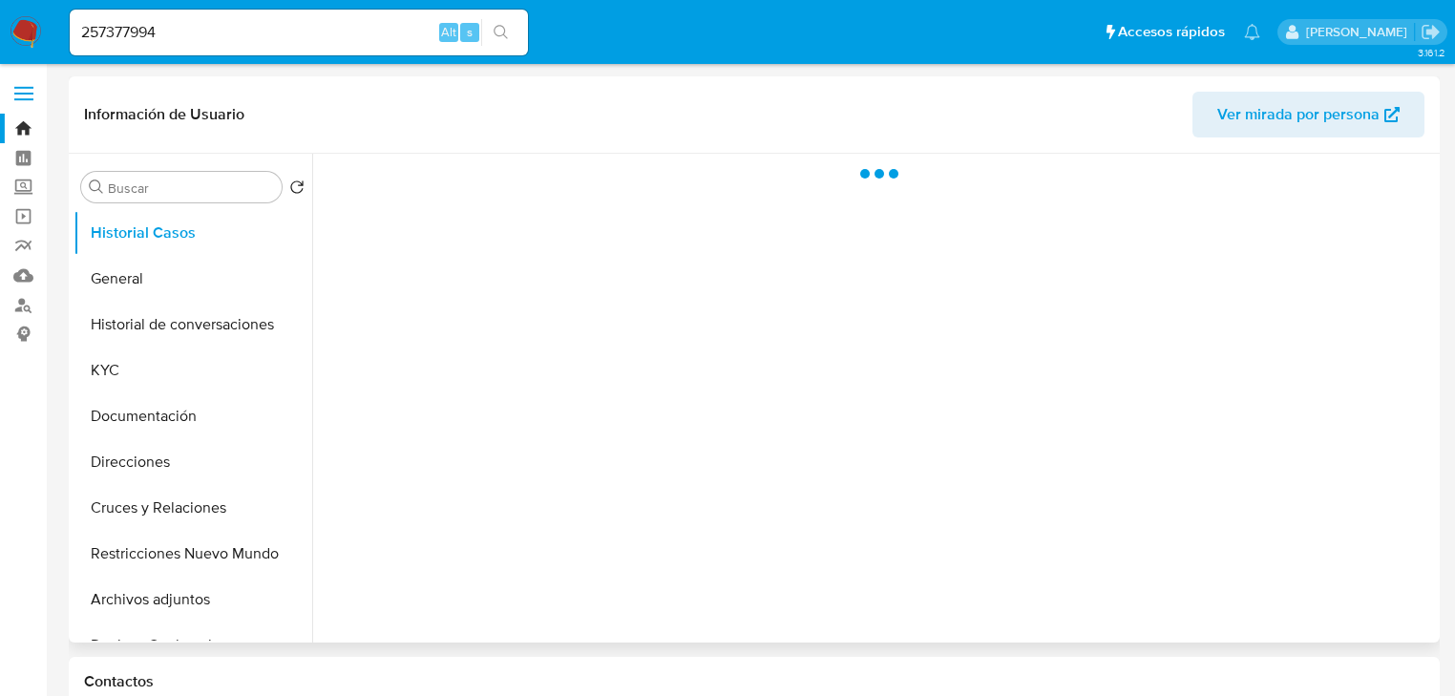
select select "10"
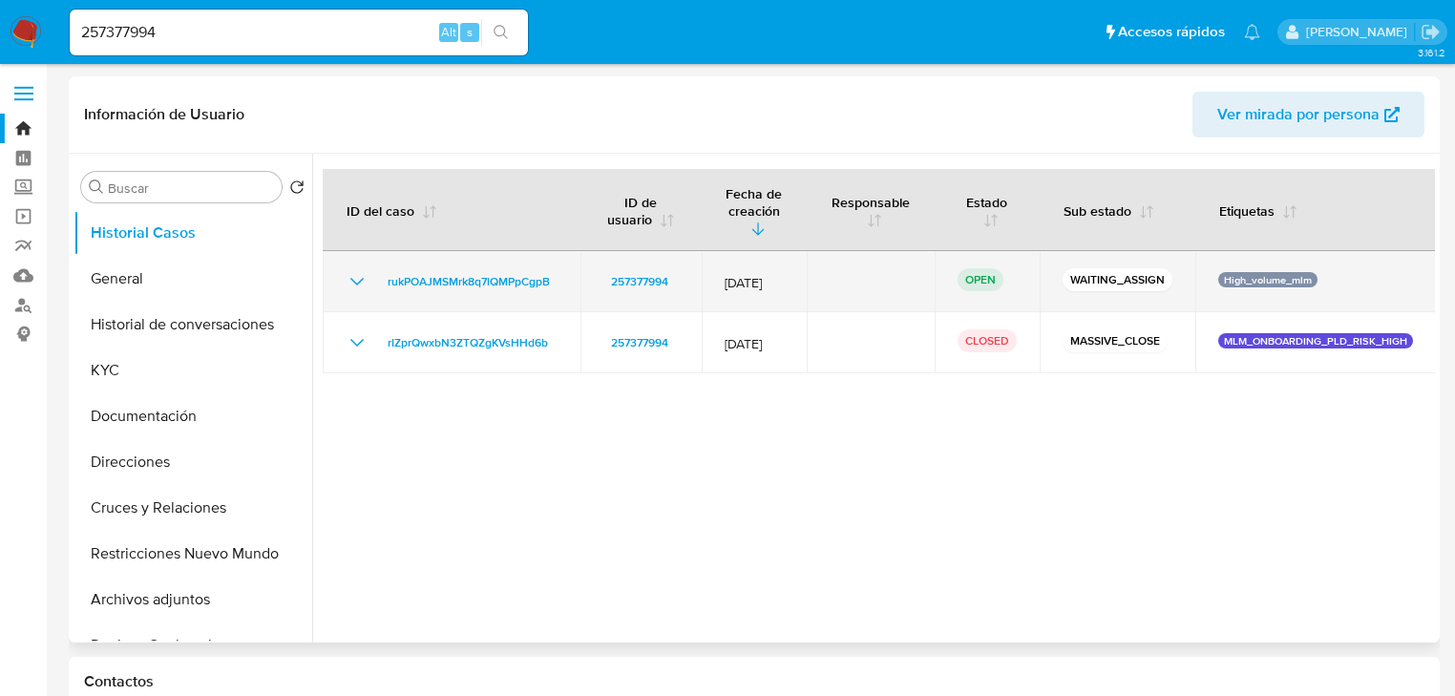
drag, startPoint x: 572, startPoint y: 260, endPoint x: 363, endPoint y: 260, distance: 209.0
click at [363, 260] on td "rukPOAJMSMrk8q7lQMPpCgpB" at bounding box center [452, 281] width 258 height 61
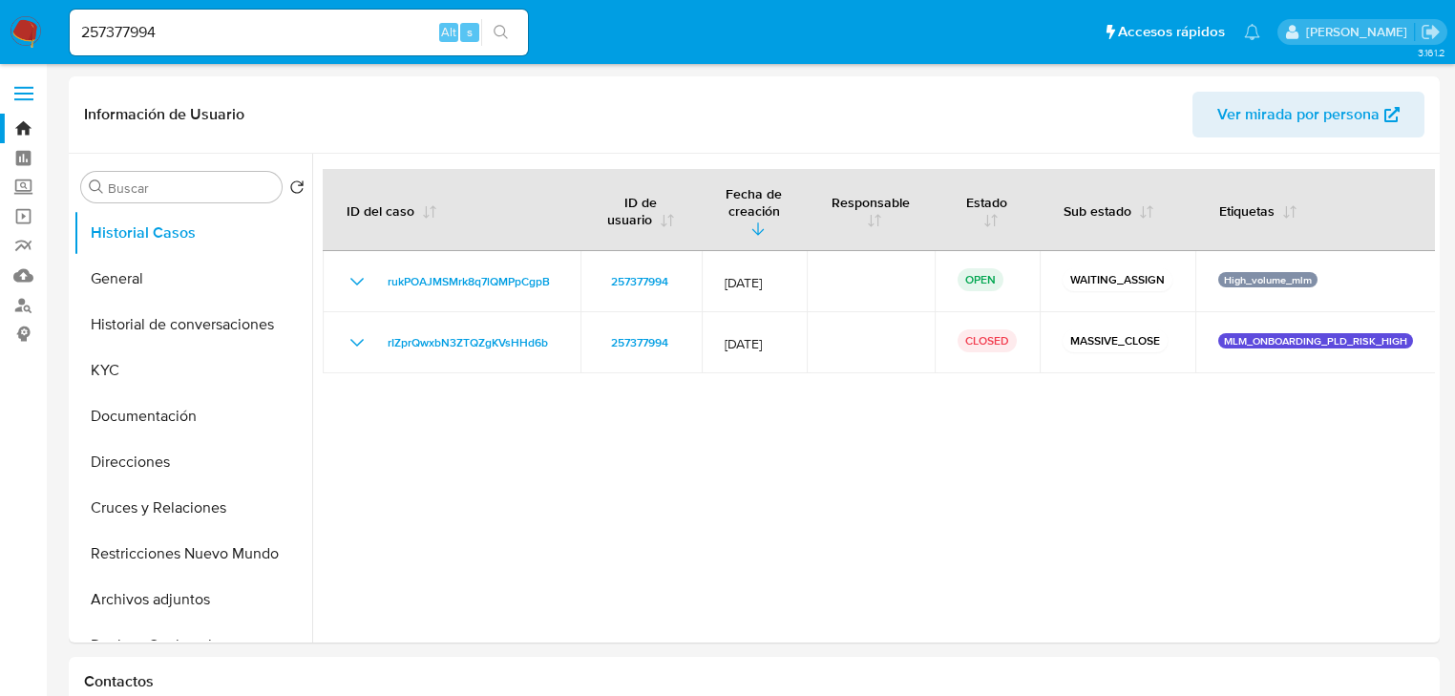
drag, startPoint x: 224, startPoint y: 42, endPoint x: 66, endPoint y: 14, distance: 160.9
click at [66, 14] on li "257377994 Alt s" at bounding box center [299, 32] width 468 height 48
drag, startPoint x: 179, startPoint y: 26, endPoint x: -20, endPoint y: 14, distance: 199.8
paste input "1700745295"
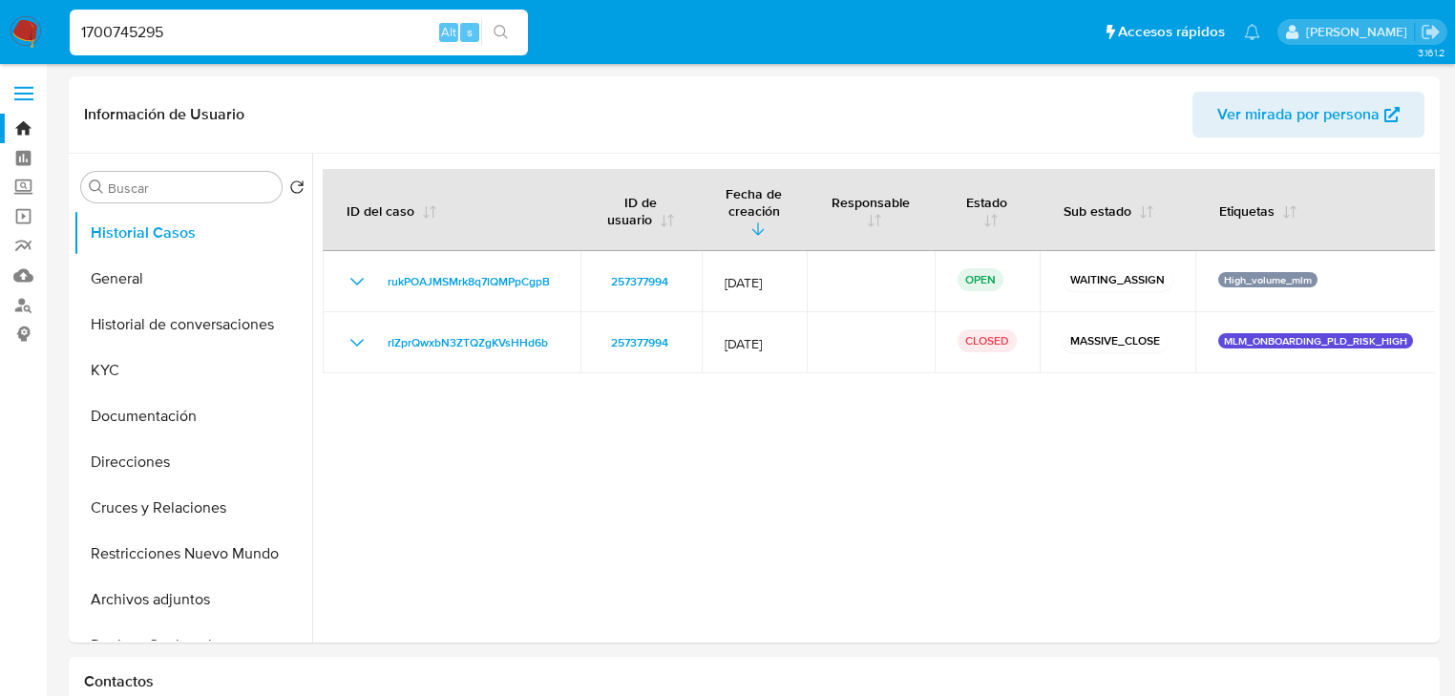
type input "1700745295"
click at [481, 23] on button "search-icon" at bounding box center [500, 32] width 39 height 27
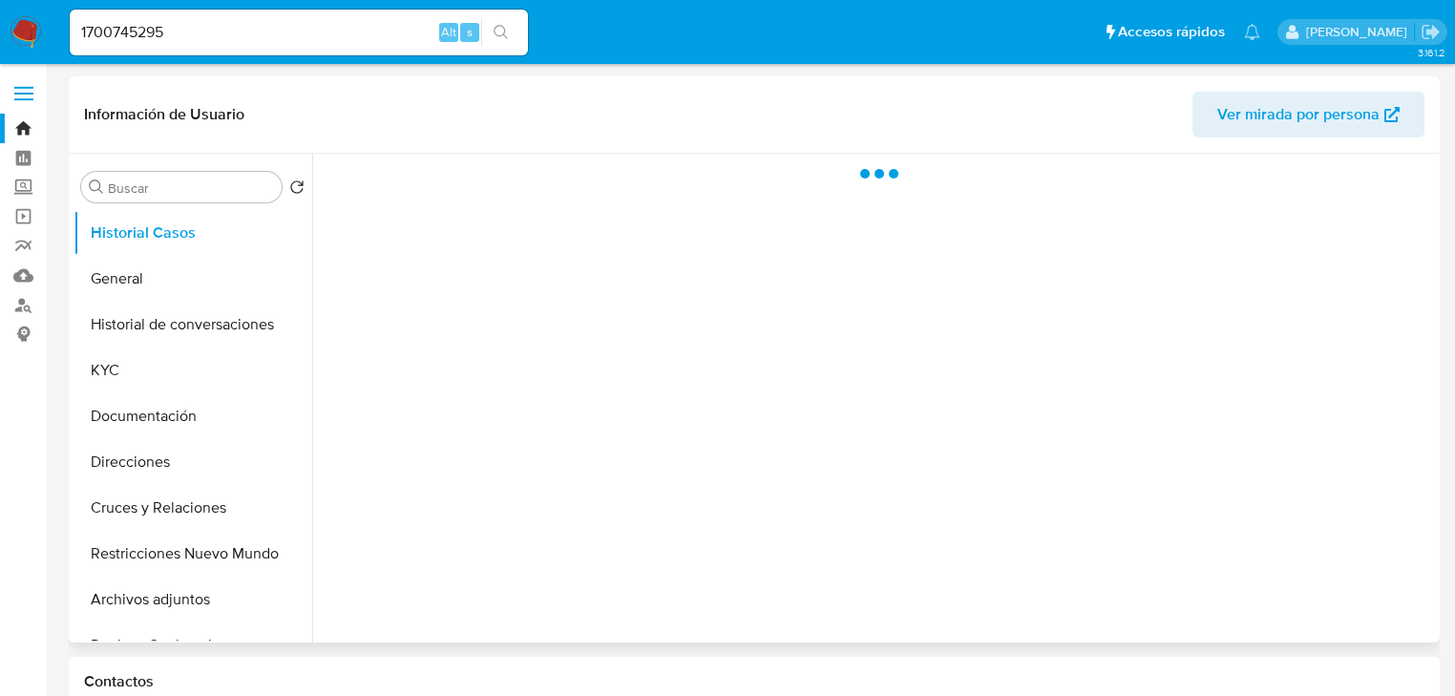
select select "10"
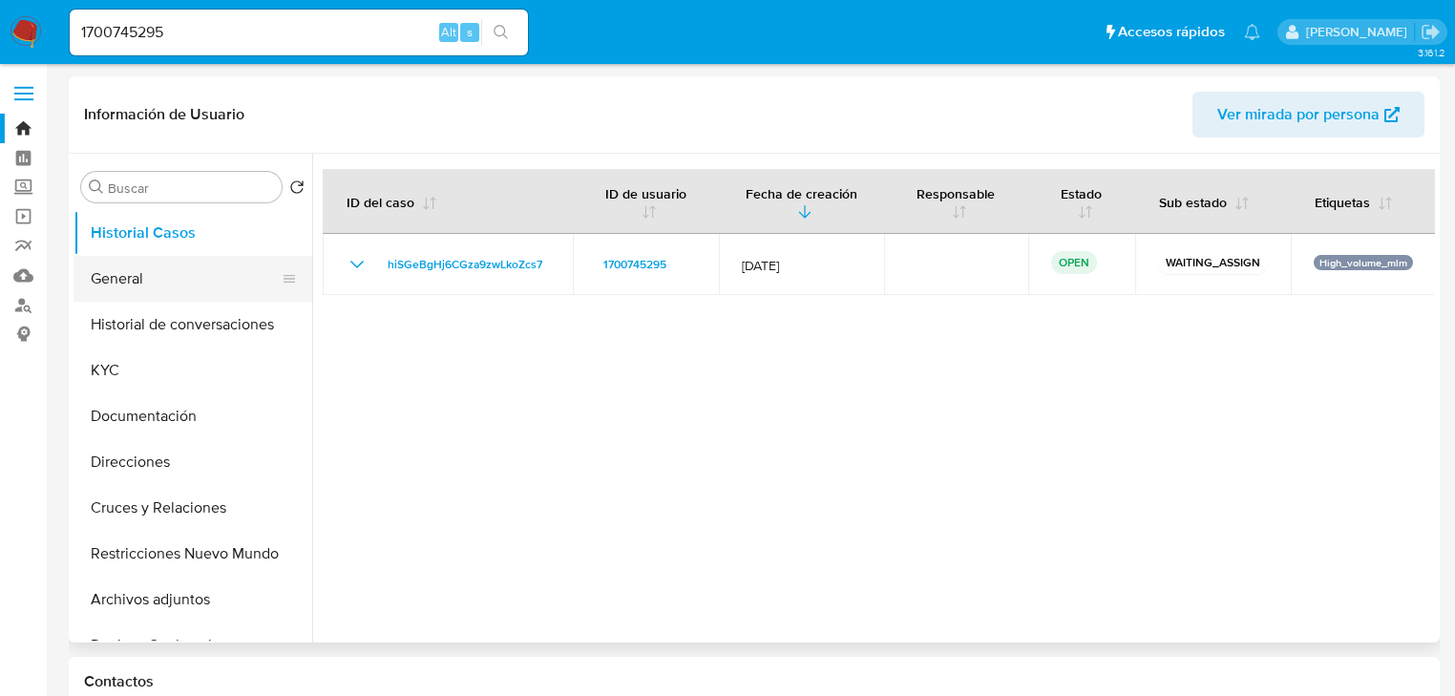
drag, startPoint x: 573, startPoint y: 264, endPoint x: 222, endPoint y: 293, distance: 351.5
click at [373, 261] on tr "hiSGeBgHj6CGza9zwLkoZcs7 1700745295 12/Sept/2025 OPEN WAITING_ASSIGN High_volum…" at bounding box center [879, 264] width 1113 height 61
drag, startPoint x: 229, startPoint y: 32, endPoint x: -77, endPoint y: 27, distance: 306.5
paste input "332236967"
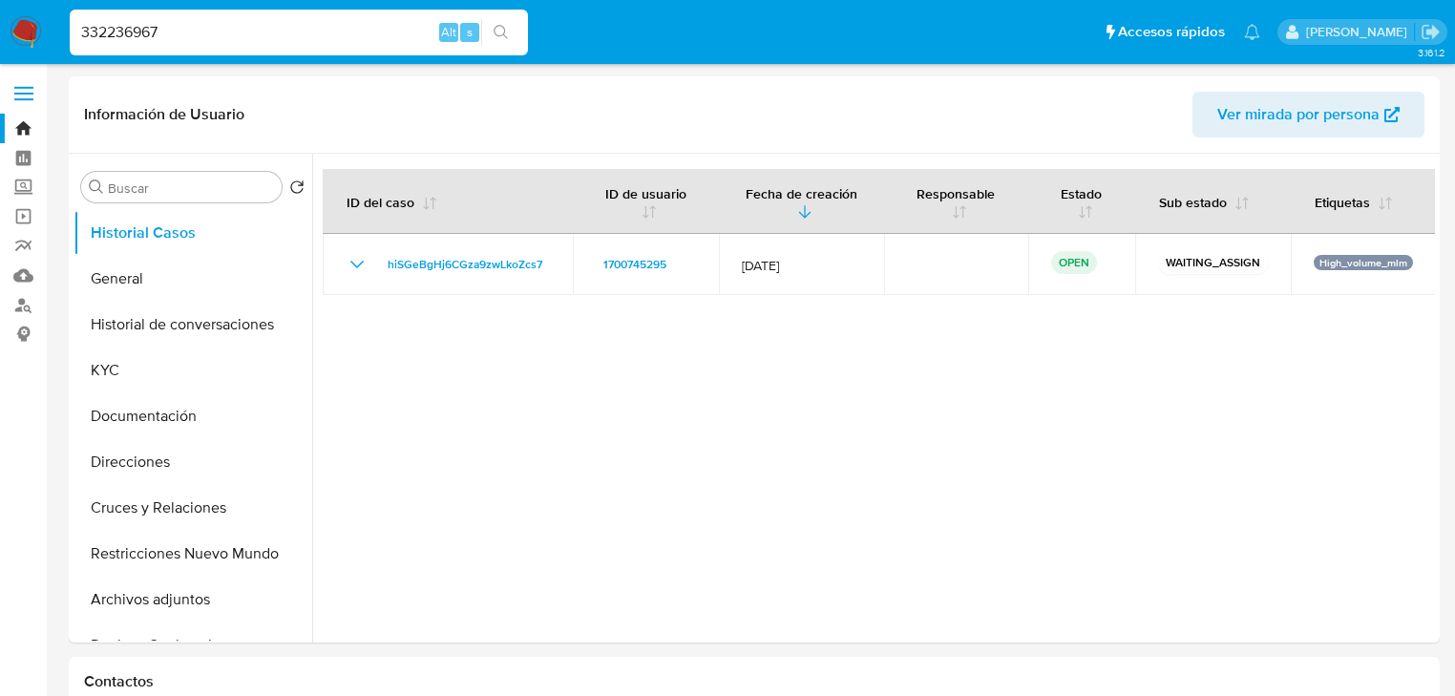
type input "332236967"
click at [510, 31] on button "search-icon" at bounding box center [500, 32] width 39 height 27
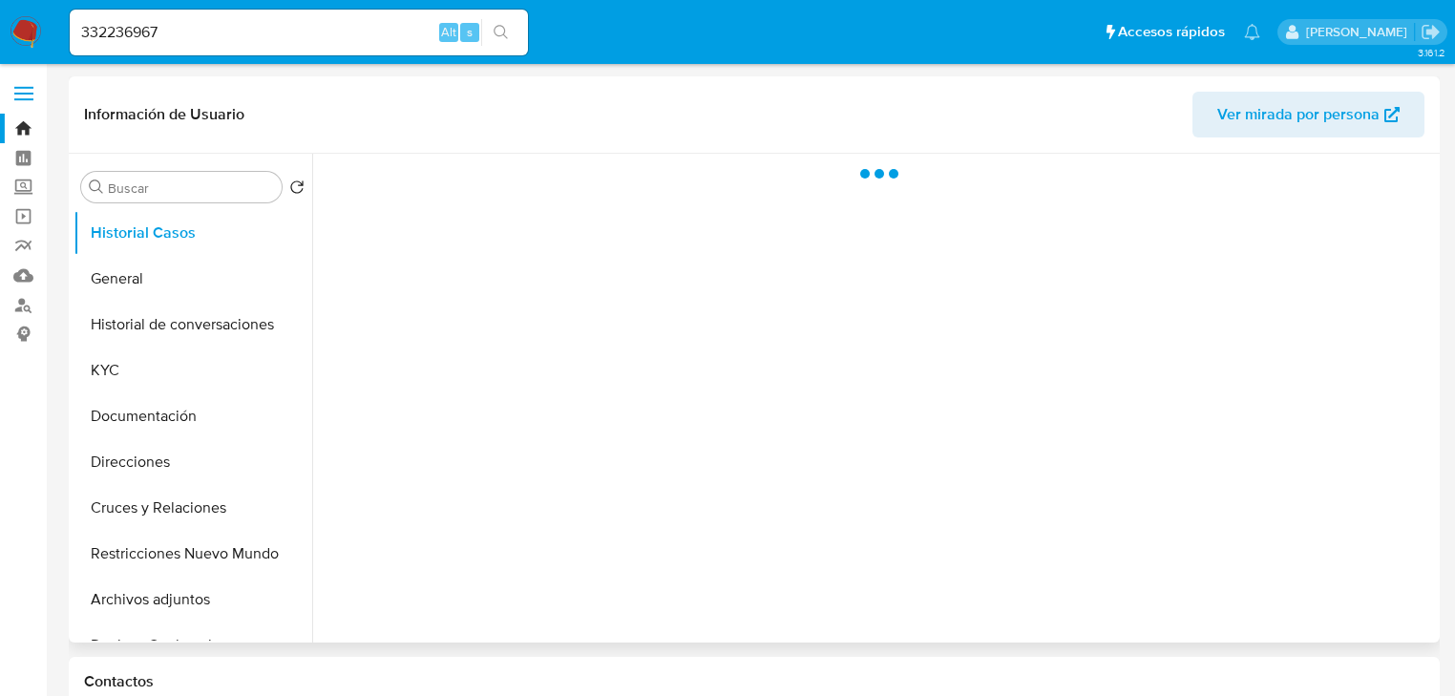
select select "10"
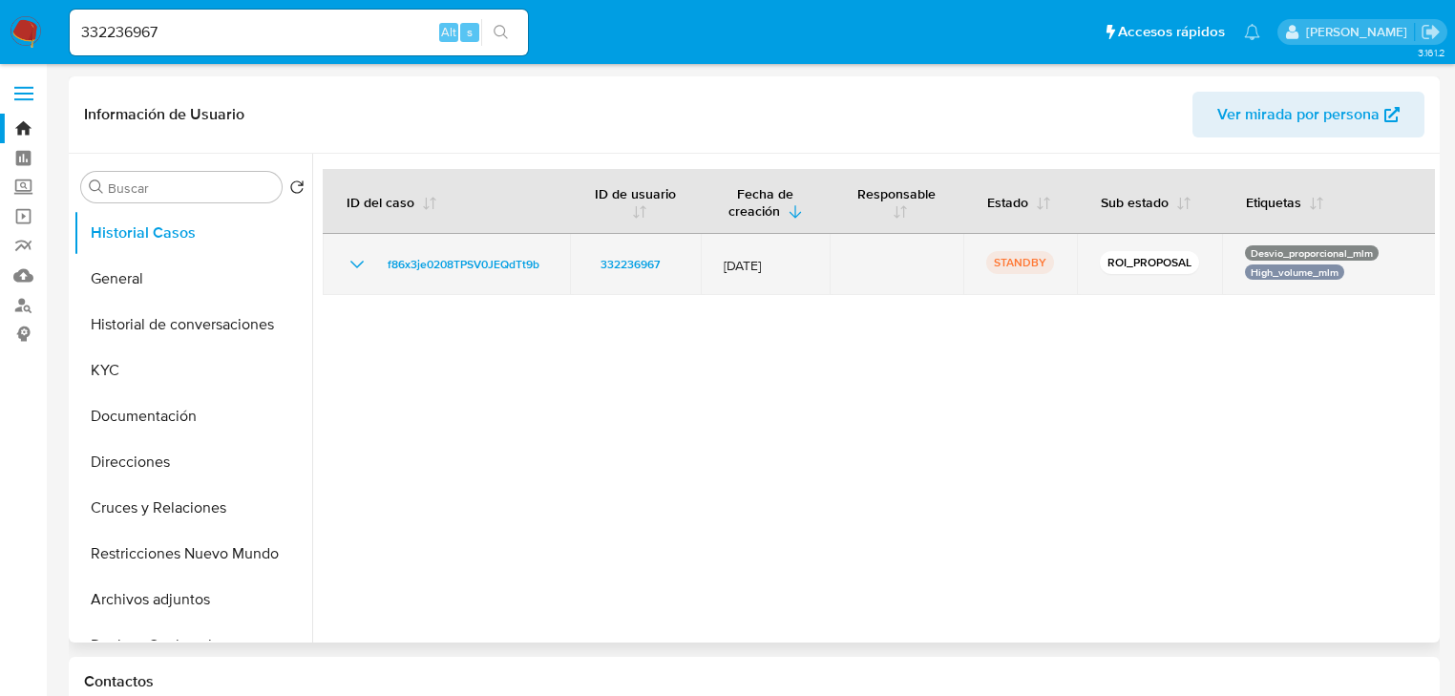
drag, startPoint x: 557, startPoint y: 261, endPoint x: 347, endPoint y: 267, distance: 210.1
click at [347, 267] on td "f86x3je0208TPSV0JEQdTt9b" at bounding box center [446, 264] width 247 height 61
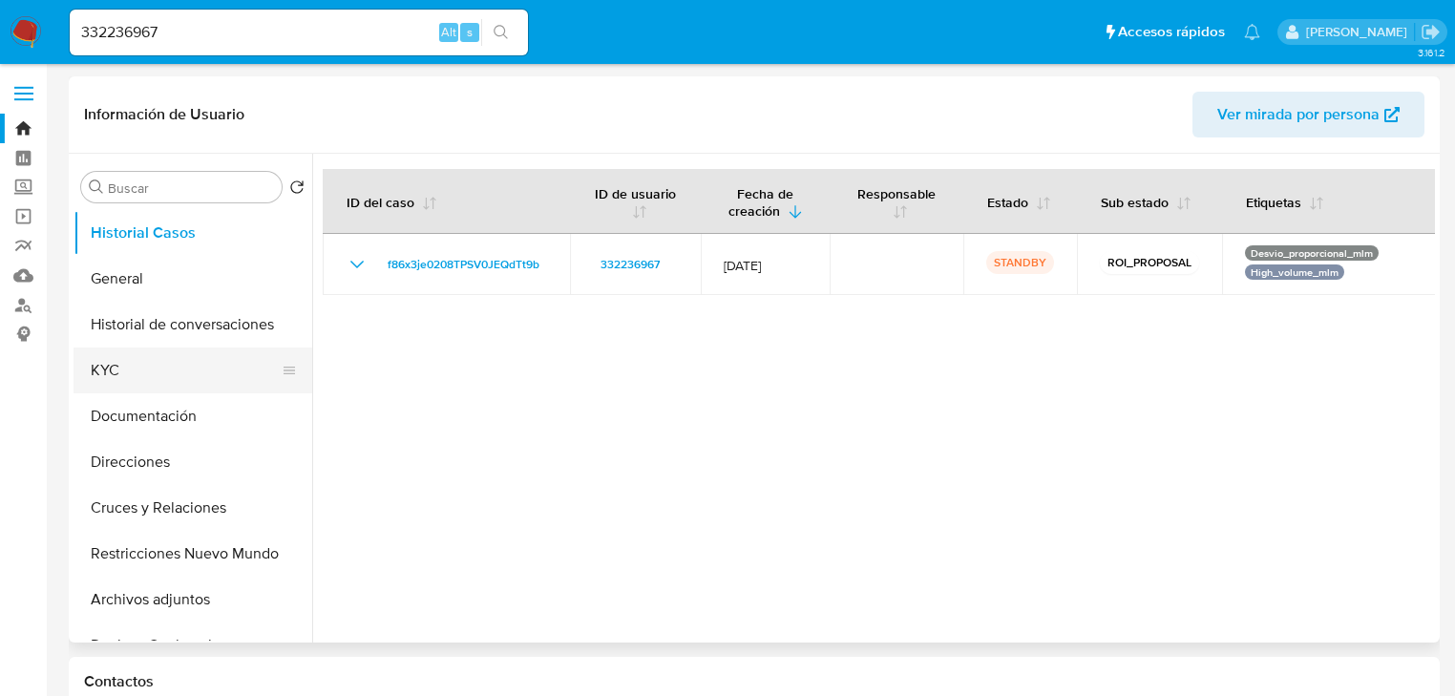
click at [123, 382] on button "KYC" at bounding box center [184, 370] width 223 height 46
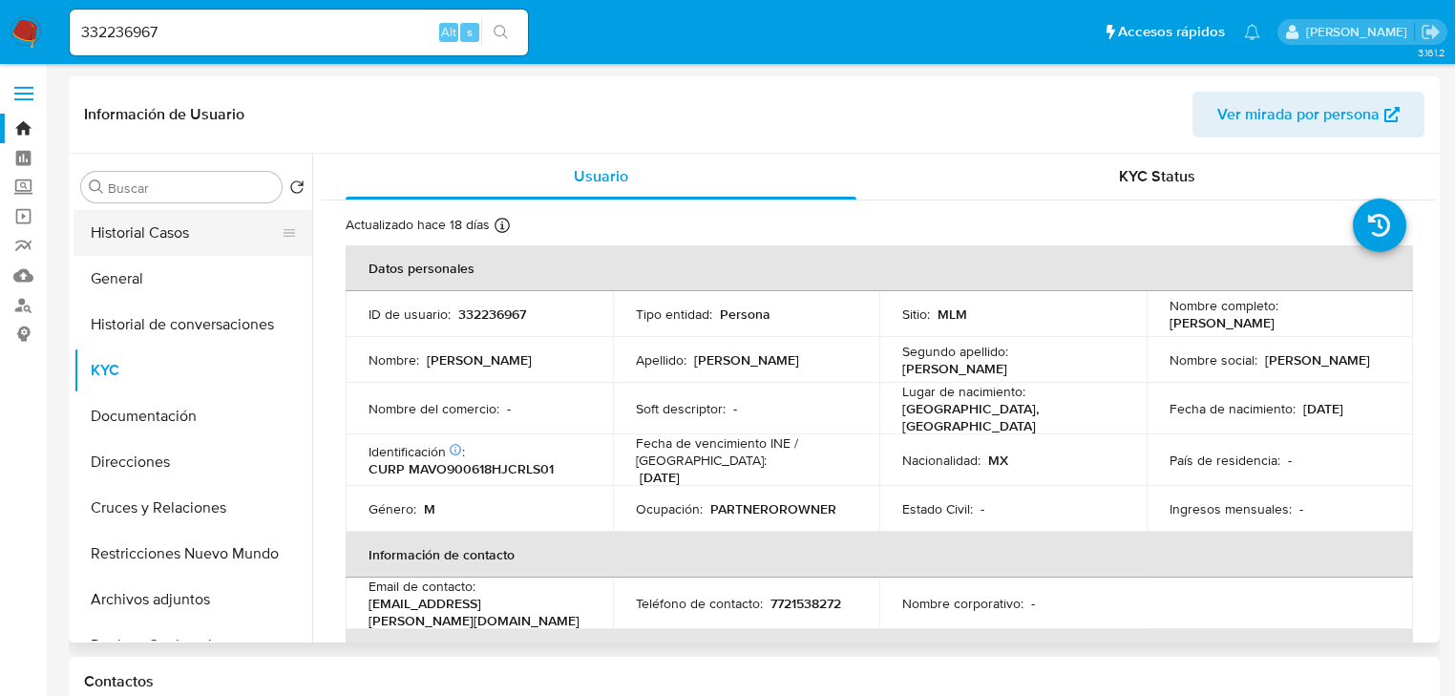
click at [158, 227] on button "Historial Casos" at bounding box center [184, 233] width 223 height 46
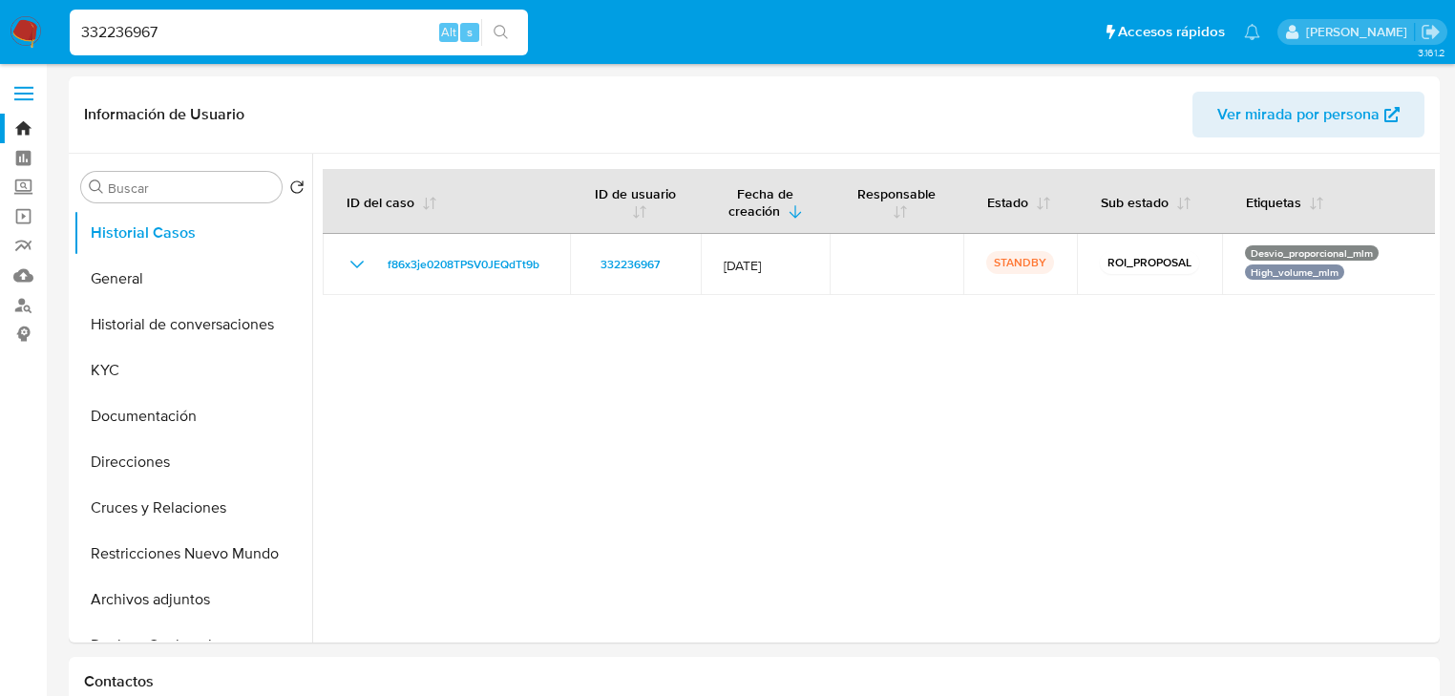
drag, startPoint x: 179, startPoint y: 29, endPoint x: 34, endPoint y: 21, distance: 145.3
click at [35, 21] on nav "Pausado Ver notificaciones 332236967 Alt s Accesos rápidos Presiona las siguien…" at bounding box center [727, 32] width 1455 height 64
paste input "1566873099"
type input "1566873099"
click at [493, 25] on icon "search-icon" at bounding box center [500, 32] width 15 height 15
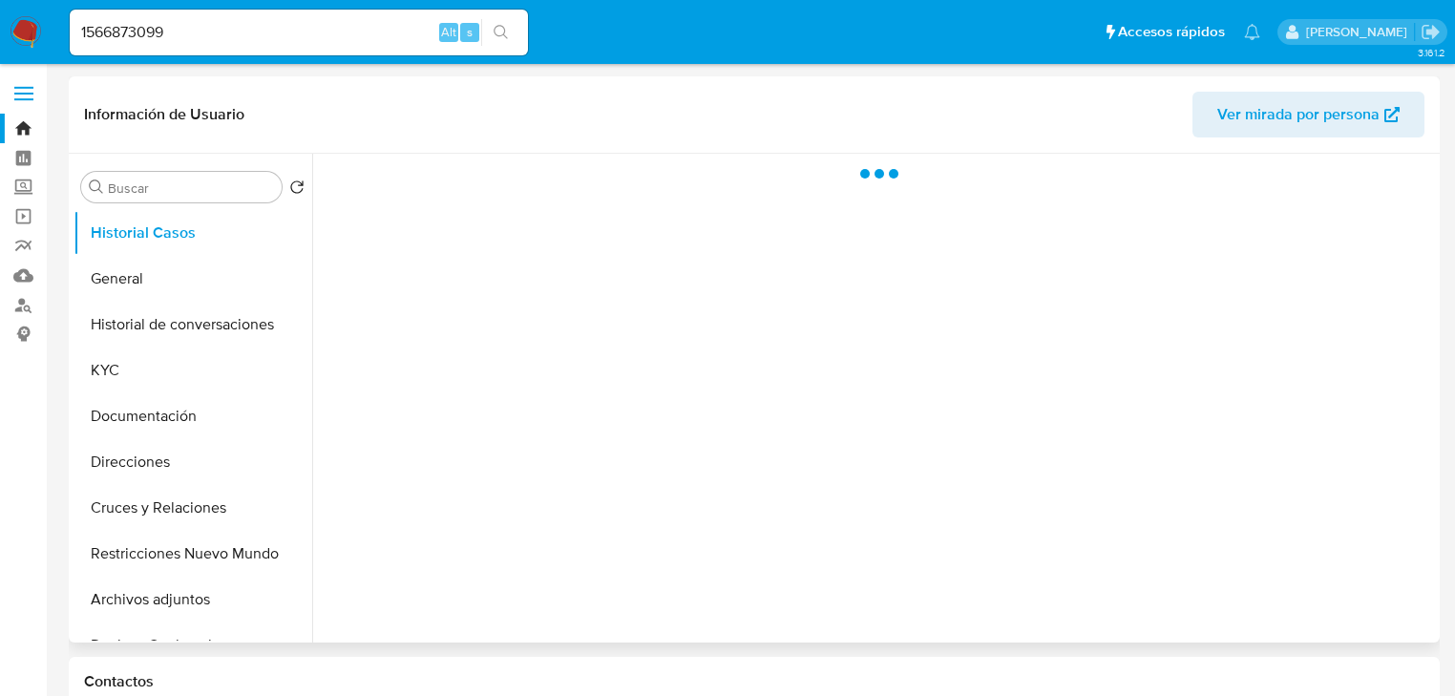
select select "10"
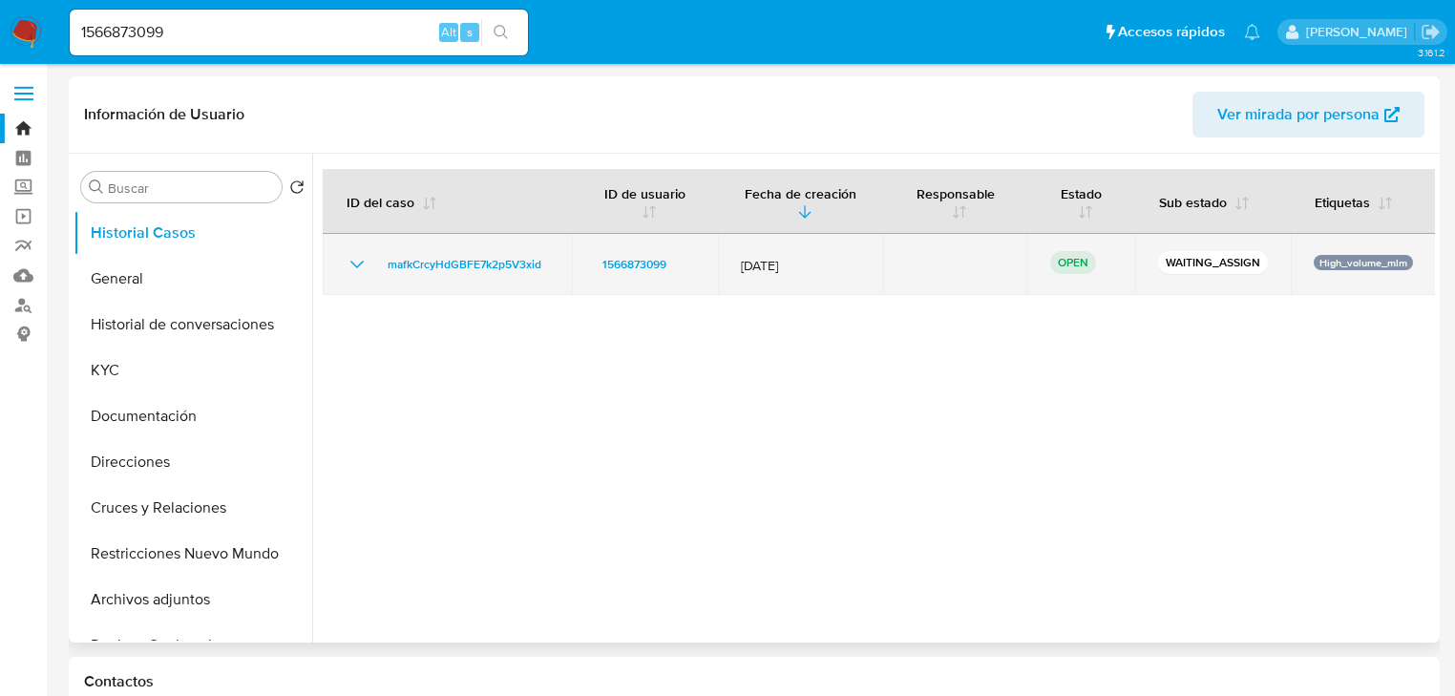
drag, startPoint x: 557, startPoint y: 275, endPoint x: 376, endPoint y: 258, distance: 182.2
click at [376, 258] on td "mafkCrcyHdGBFE7k2p5V3xid" at bounding box center [447, 264] width 249 height 61
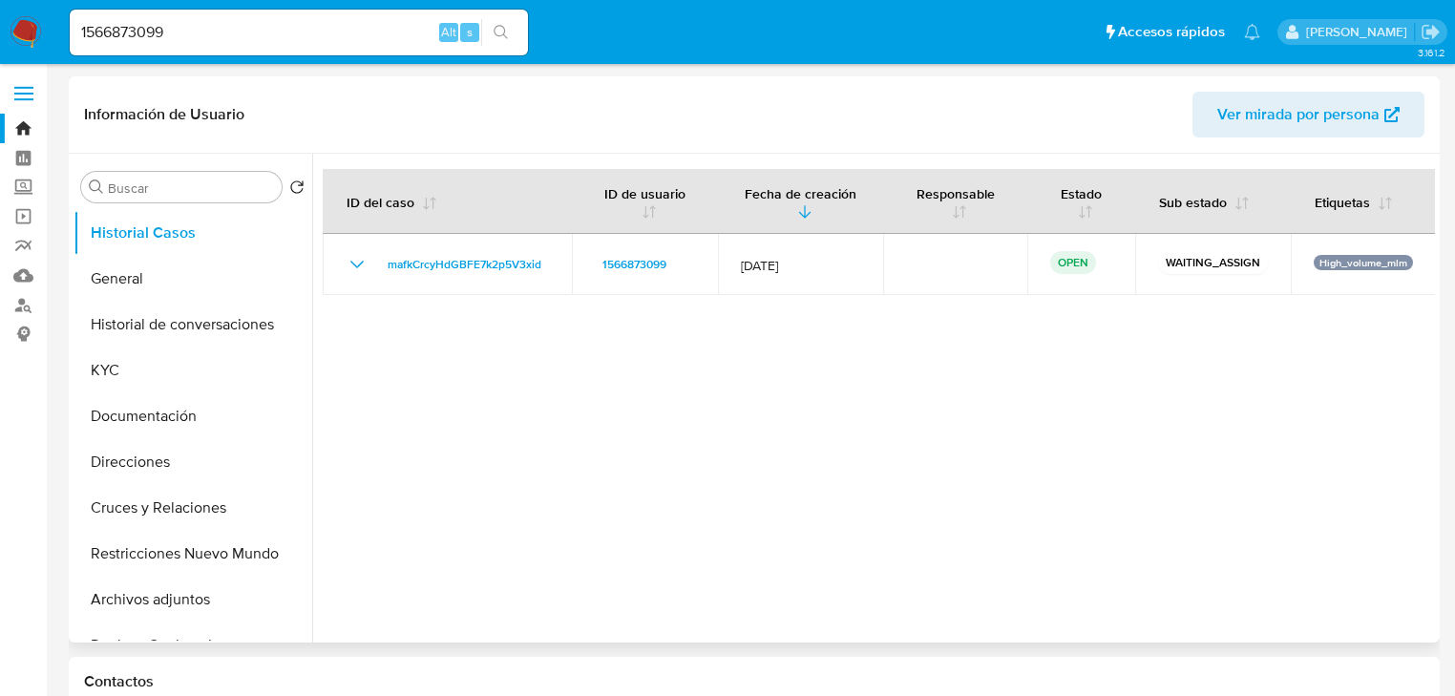
drag, startPoint x: 209, startPoint y: 31, endPoint x: 257, endPoint y: 163, distance: 141.0
click at [209, 42] on input "1566873099" at bounding box center [299, 32] width 458 height 25
click at [105, 386] on button "KYC" at bounding box center [184, 370] width 223 height 46
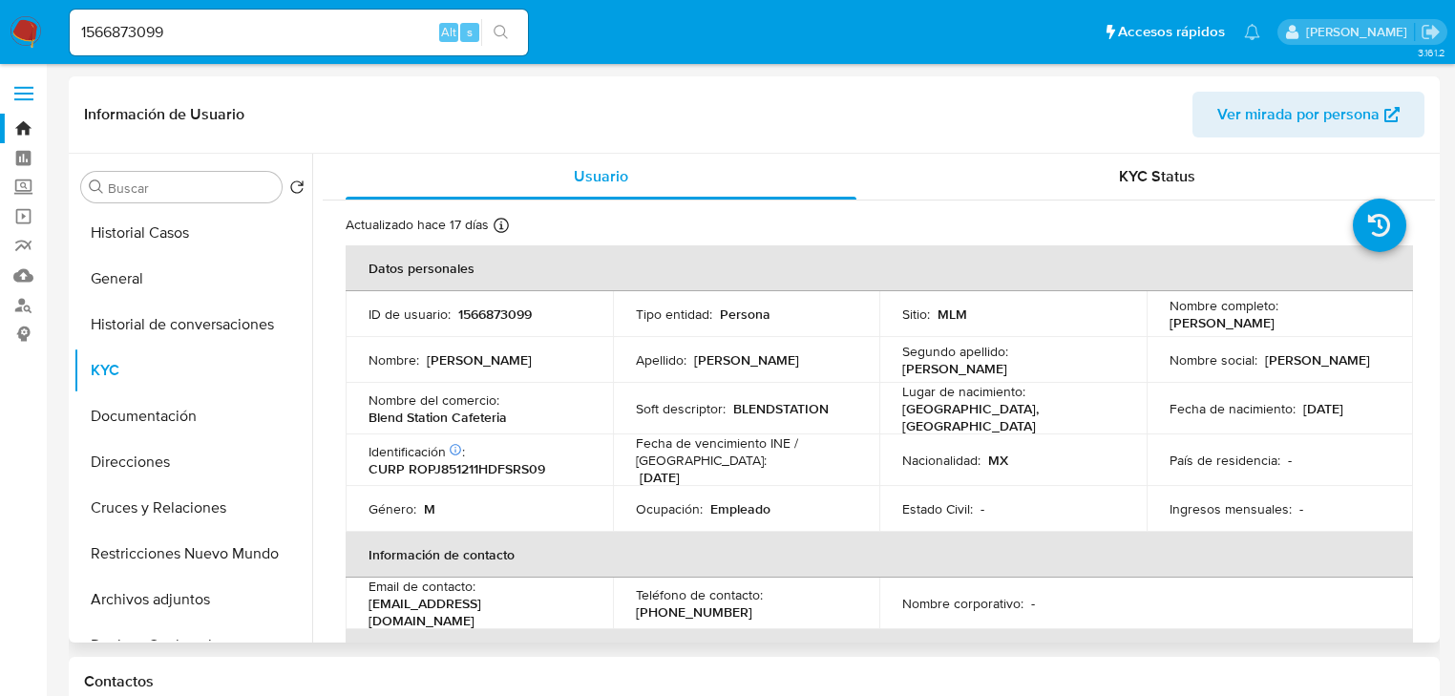
drag, startPoint x: 1165, startPoint y: 327, endPoint x: 1313, endPoint y: 324, distance: 149.0
click at [1313, 324] on div "Nombre completo : Jose Rosendo Portela" at bounding box center [1279, 314] width 221 height 34
copy p "Jose Rosendo Portela"
drag, startPoint x: 157, startPoint y: 281, endPoint x: 300, endPoint y: 289, distance: 143.4
click at [157, 282] on button "General" at bounding box center [184, 279] width 223 height 46
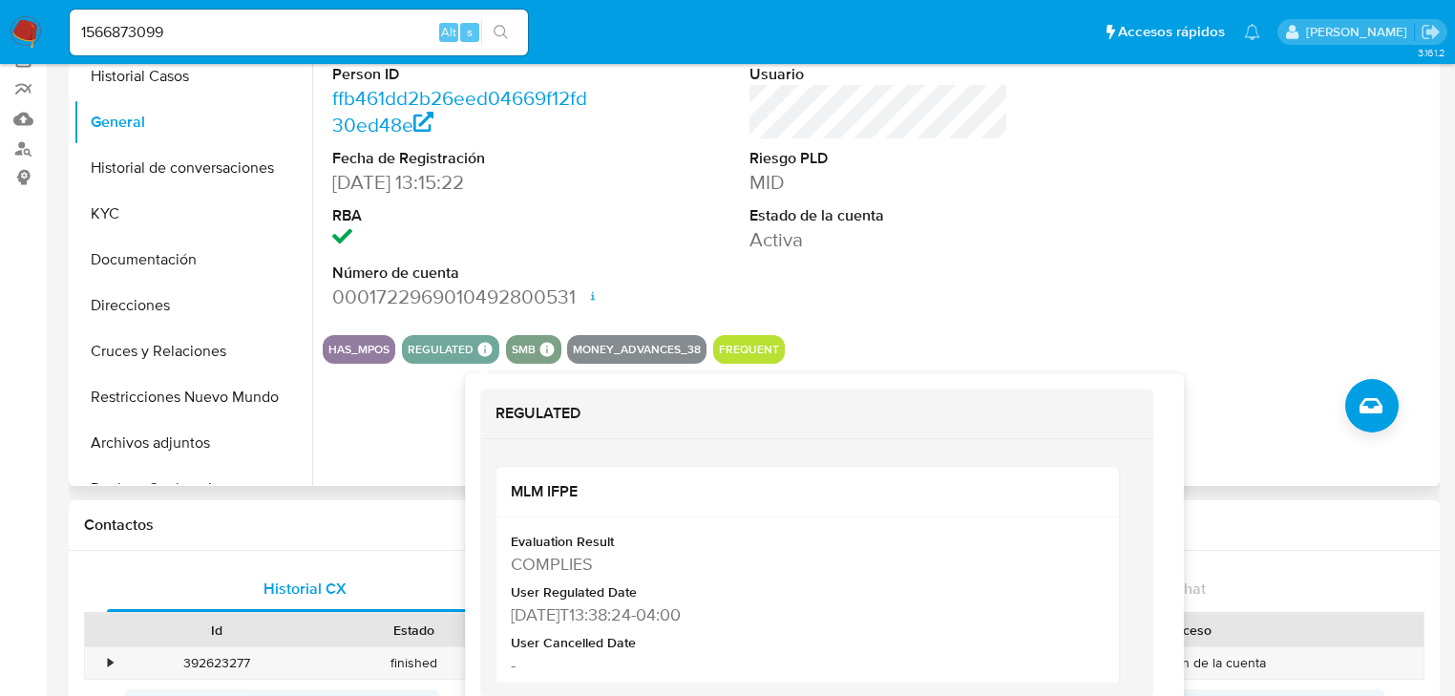
scroll to position [229, 0]
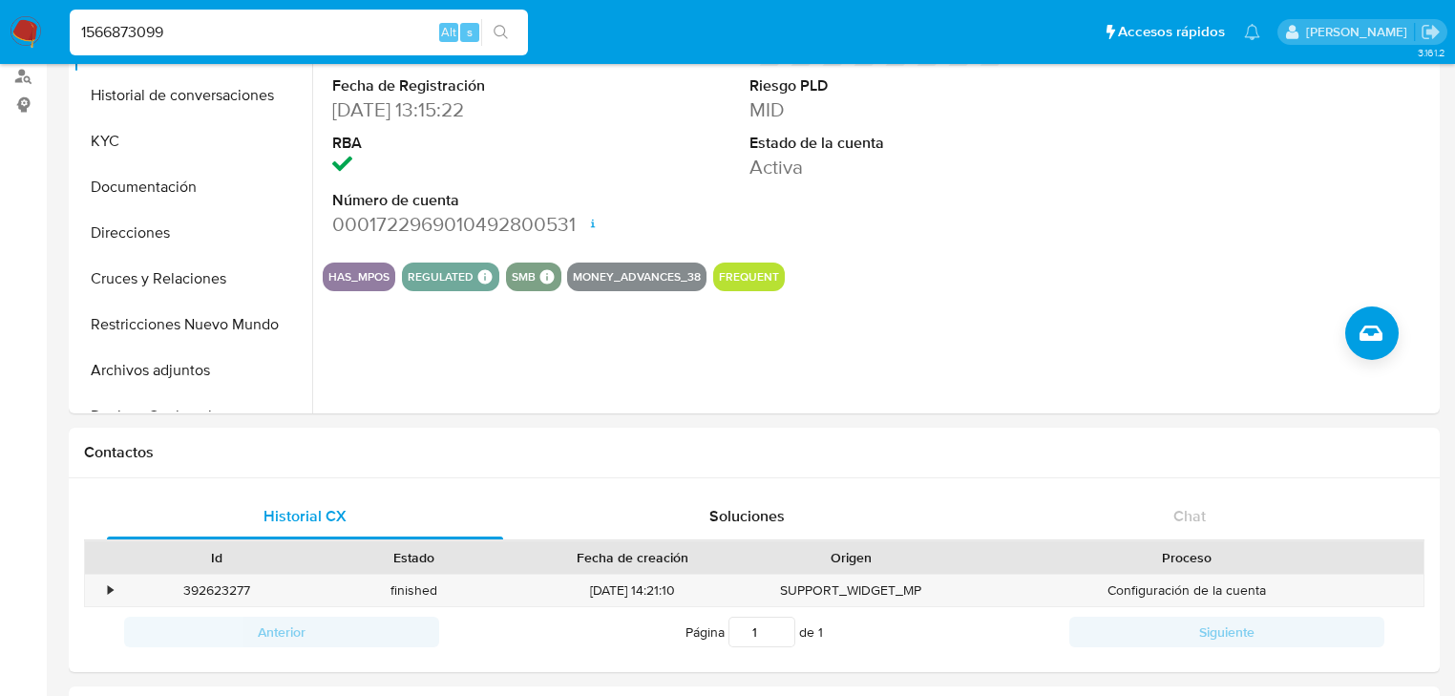
drag, startPoint x: 176, startPoint y: 34, endPoint x: -19, endPoint y: 34, distance: 194.7
paste input "700745295"
type input "1700745295"
click at [495, 34] on icon "search-icon" at bounding box center [500, 32] width 15 height 15
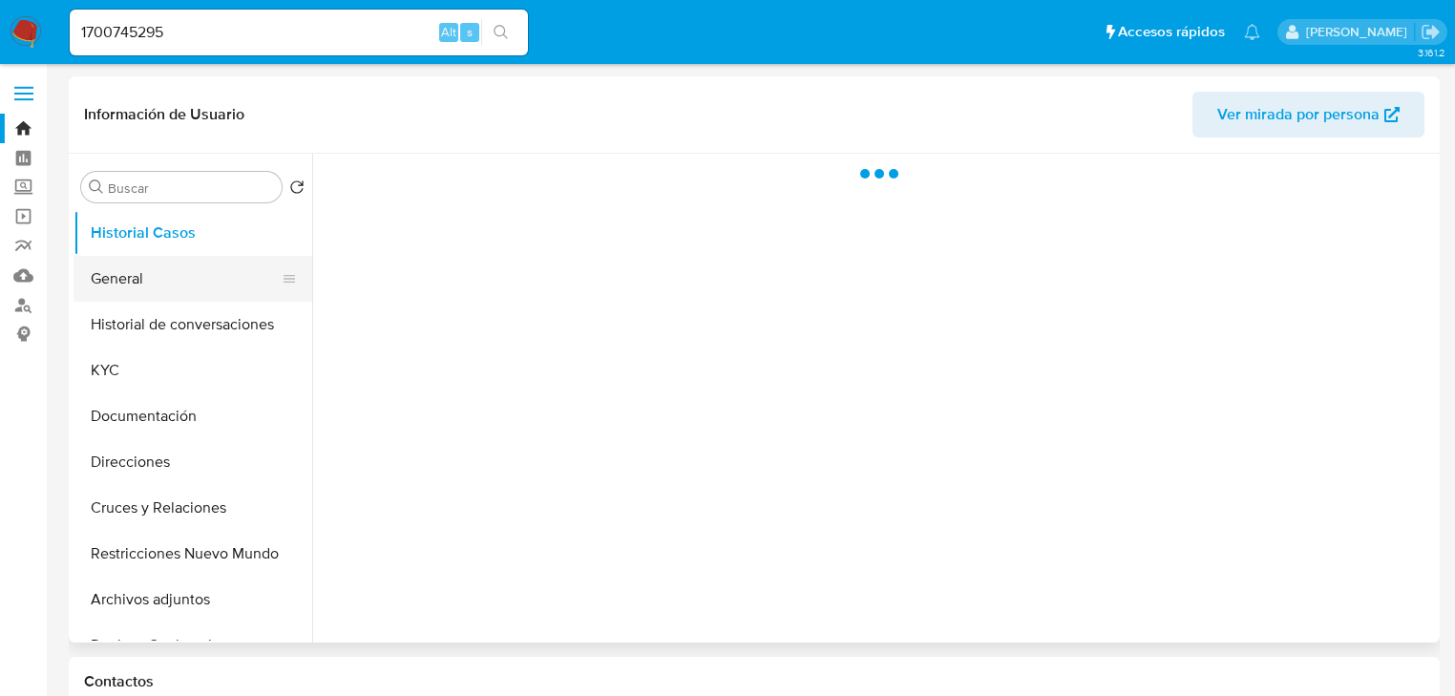
select select "10"
click at [144, 286] on button "General" at bounding box center [184, 279] width 223 height 46
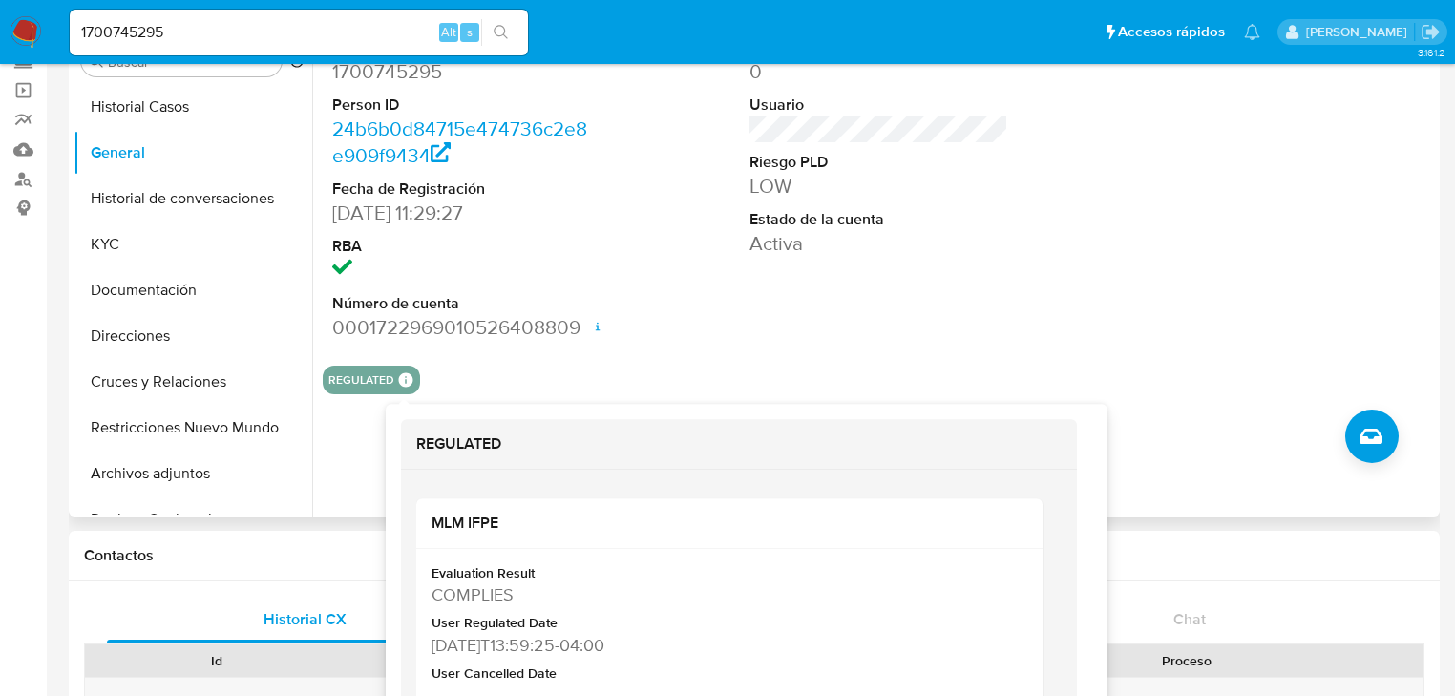
scroll to position [153, 0]
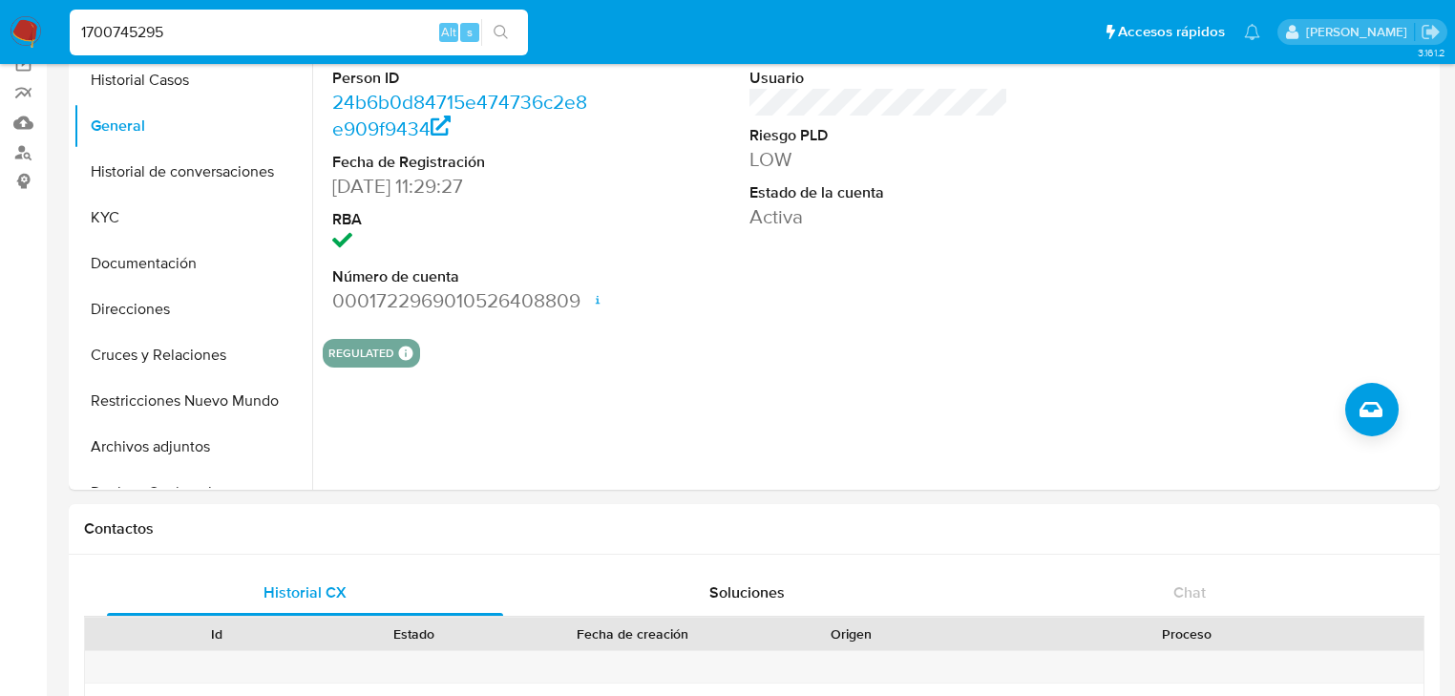
drag, startPoint x: 206, startPoint y: 29, endPoint x: -87, endPoint y: -29, distance: 298.6
paste input "257377994"
type input "257377994"
click at [492, 35] on button "search-icon" at bounding box center [500, 32] width 39 height 27
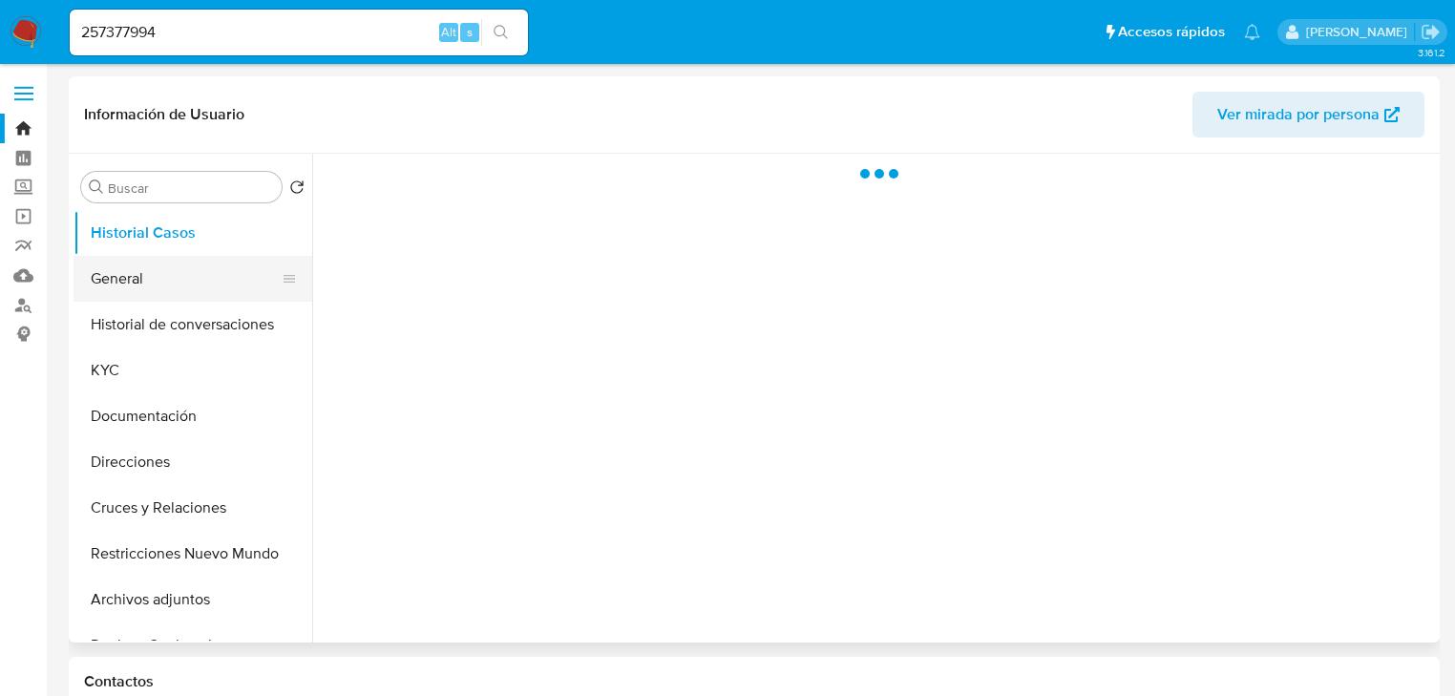
select select "10"
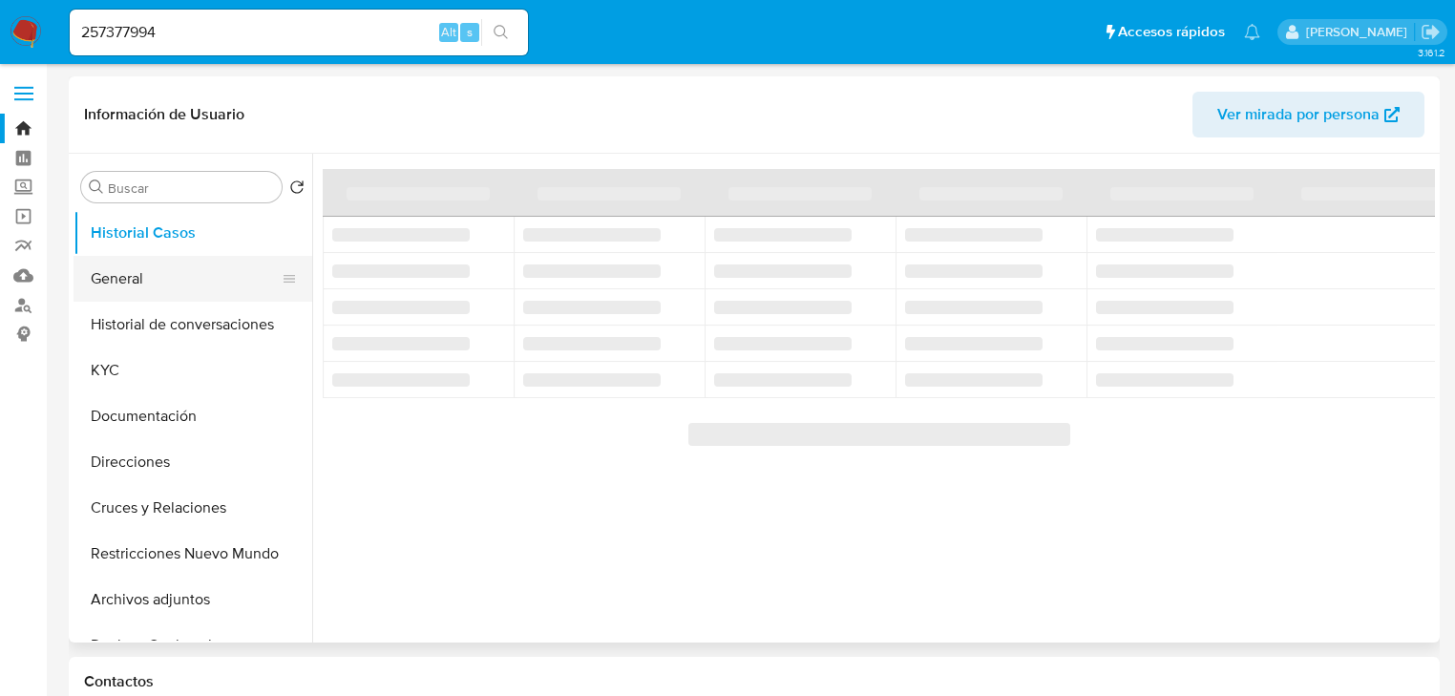
drag, startPoint x: 158, startPoint y: 289, endPoint x: 290, endPoint y: 281, distance: 132.0
click at [159, 288] on button "General" at bounding box center [184, 279] width 223 height 46
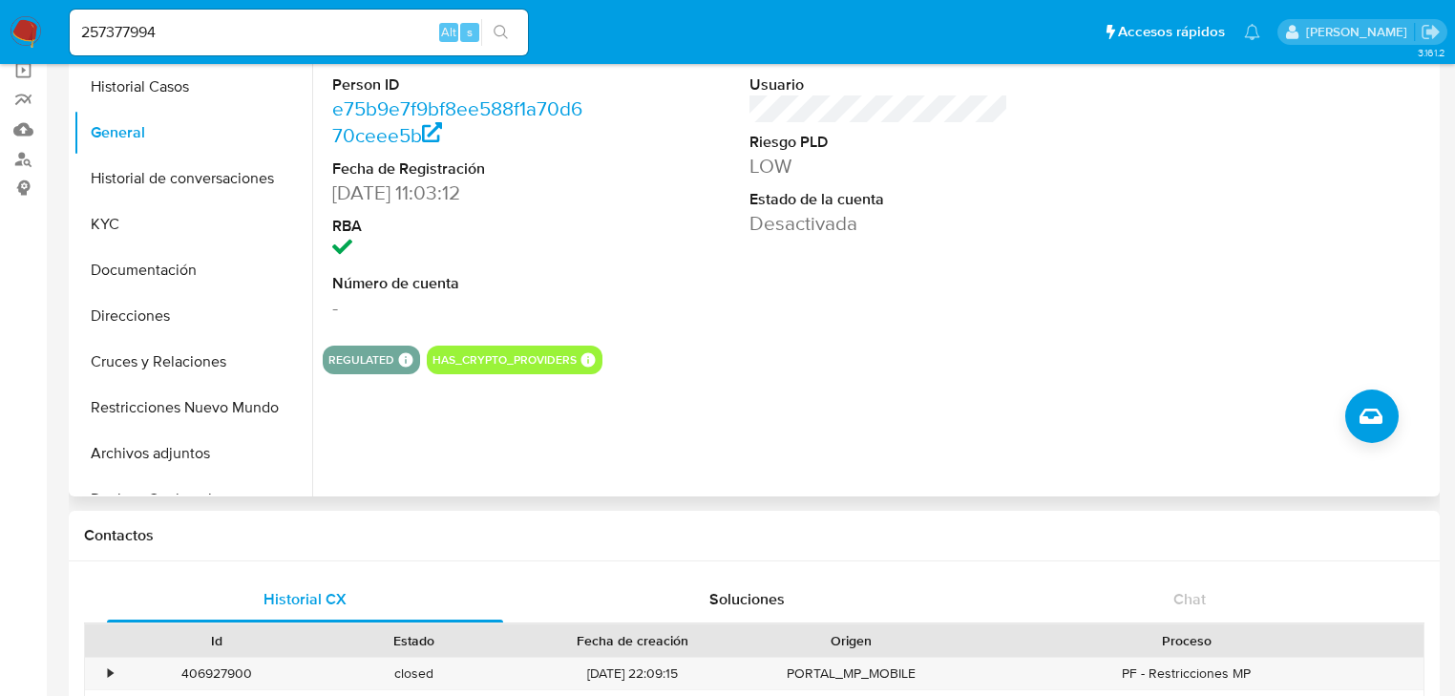
scroll to position [153, 0]
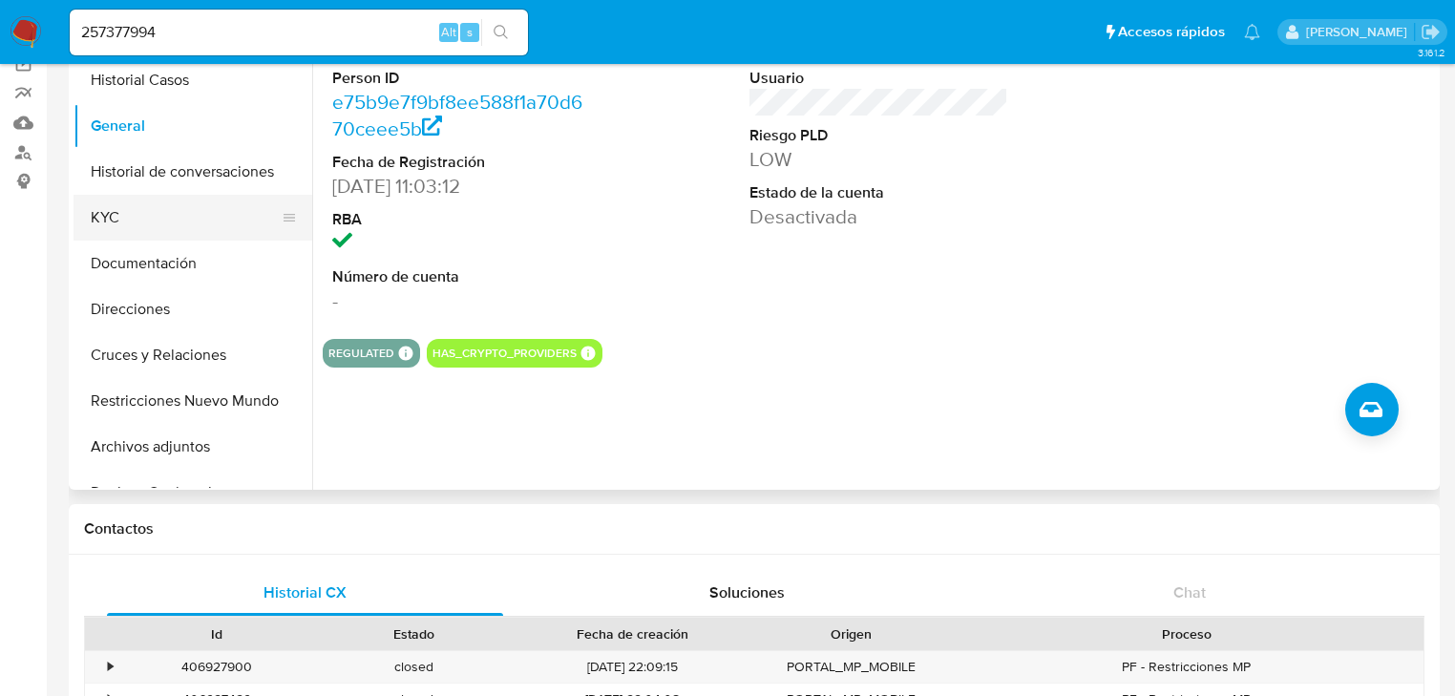
click at [131, 199] on button "KYC" at bounding box center [184, 218] width 223 height 46
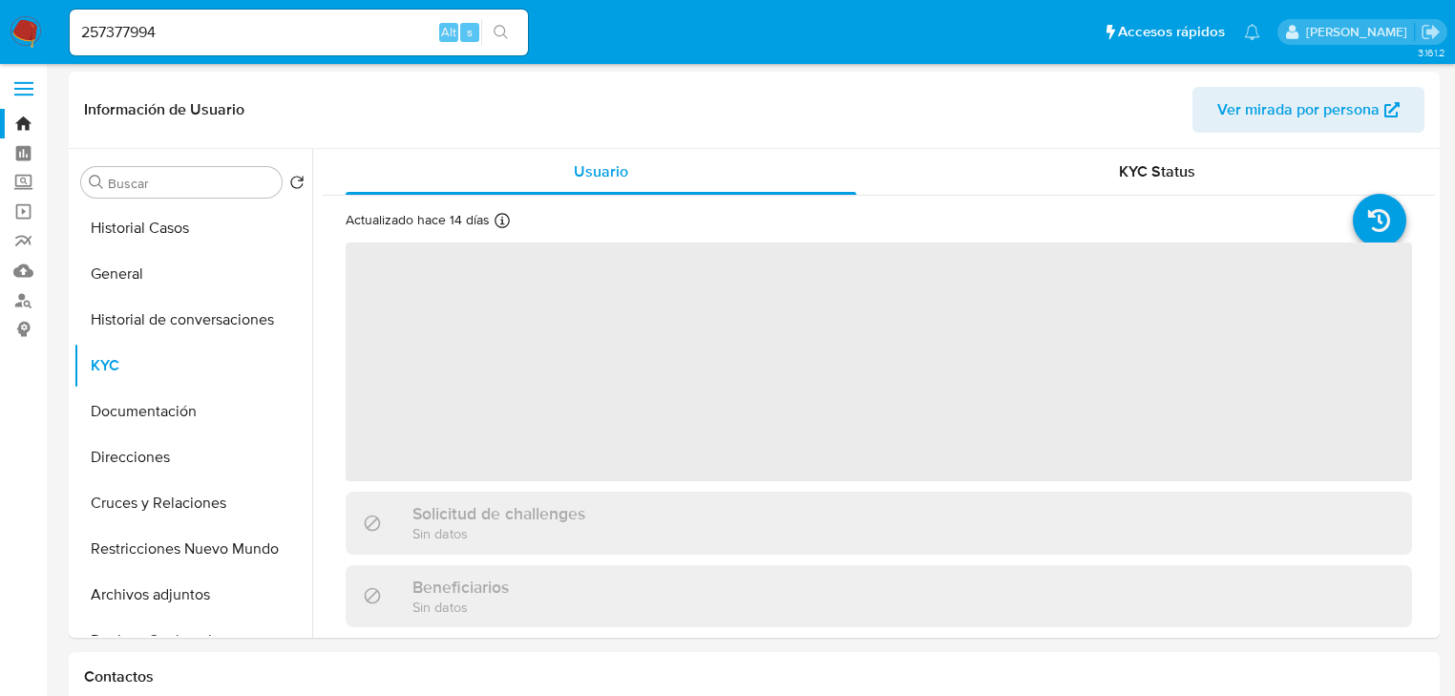
scroll to position [0, 0]
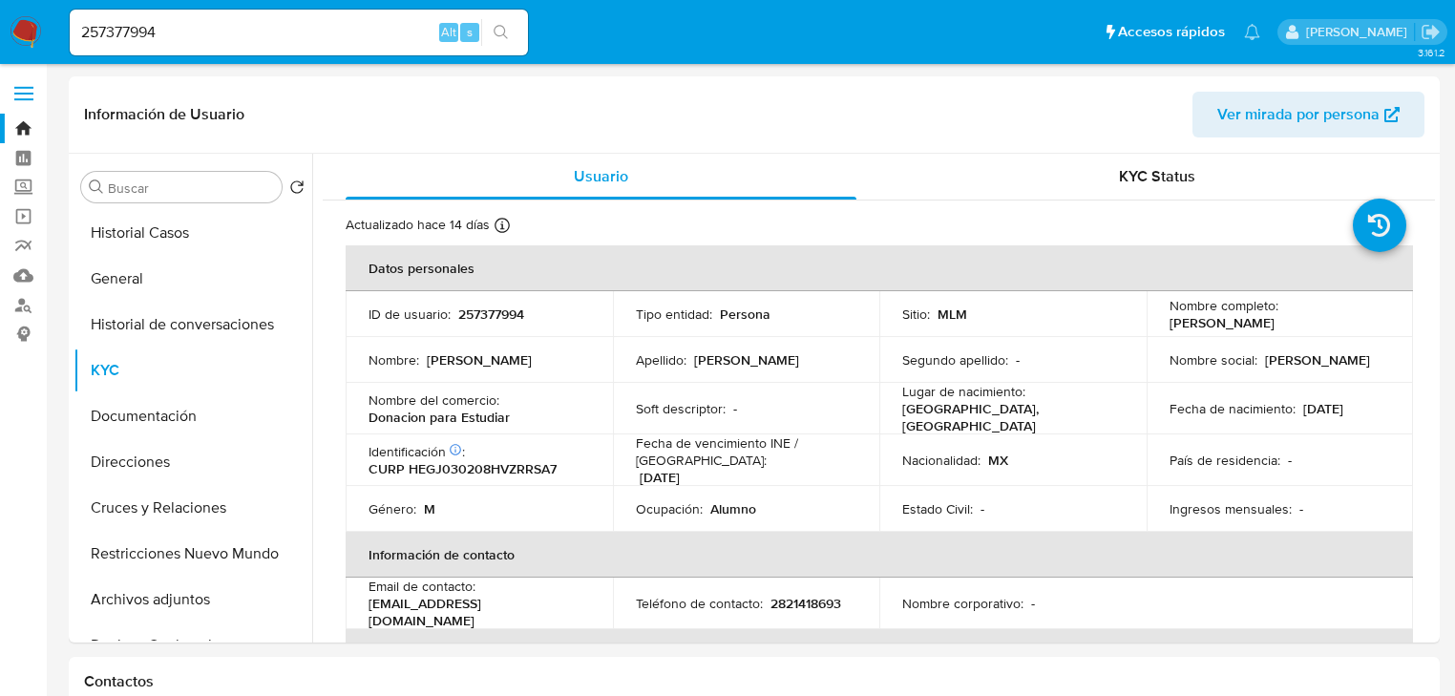
select select "10"
click at [13, 22] on img at bounding box center [26, 32] width 32 height 32
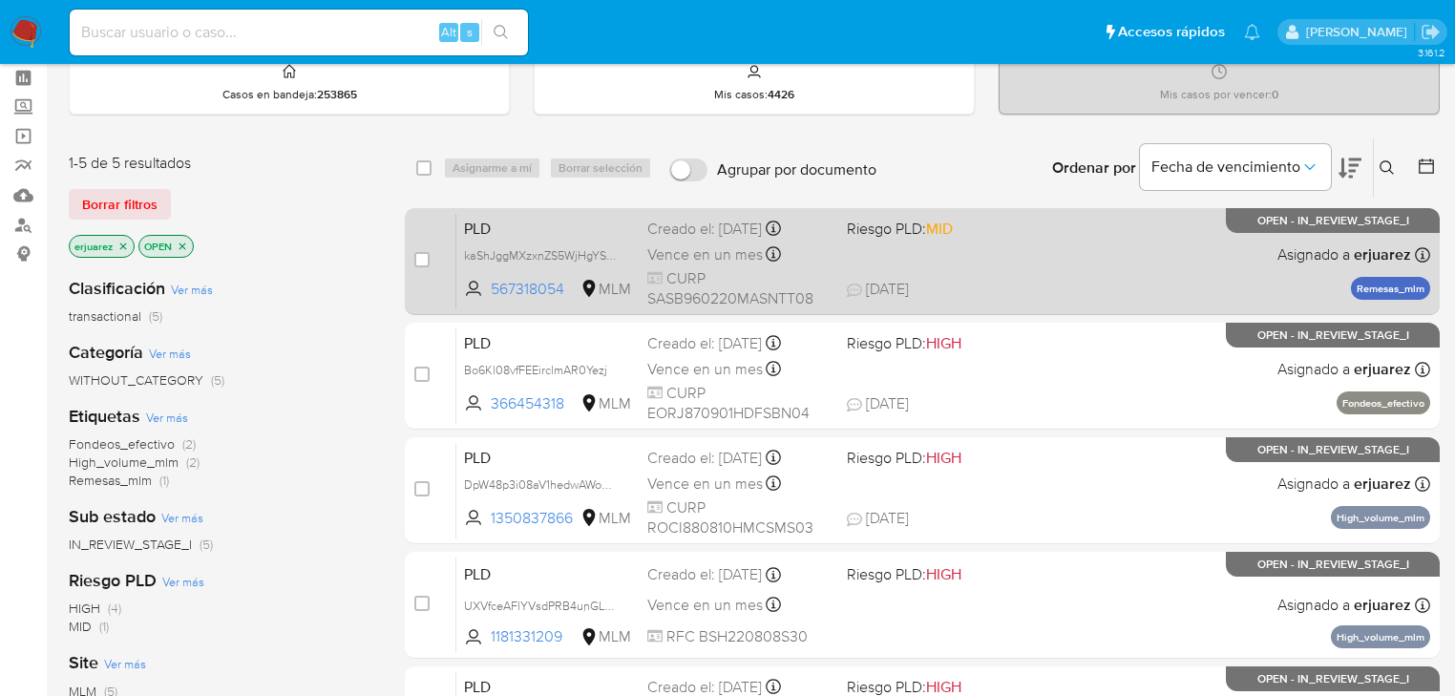
scroll to position [76, 0]
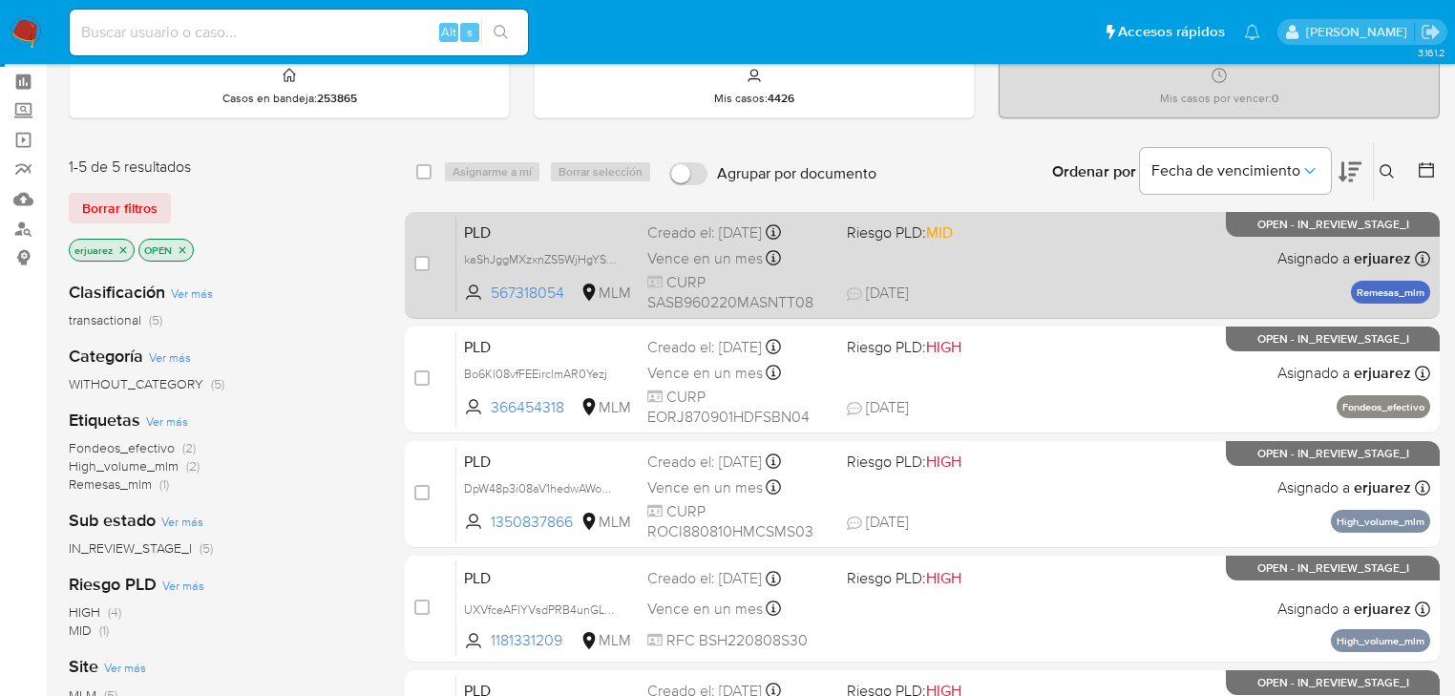
click at [1170, 264] on div "PLD kaShJggMXzxnZS5WjHgYSYJK 567318054 MLM Riesgo PLD: MID Creado el: [DATE] Cr…" at bounding box center [943, 265] width 974 height 96
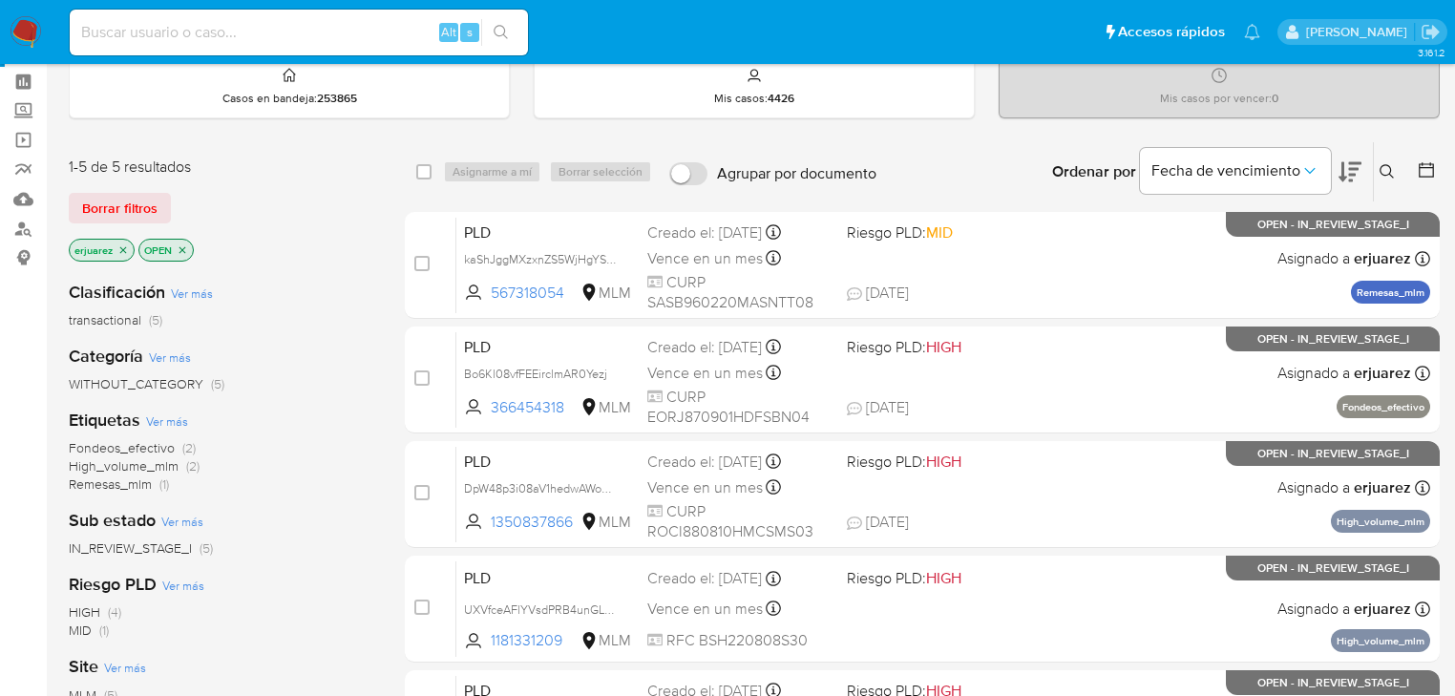
drag, startPoint x: 131, startPoint y: 56, endPoint x: 132, endPoint y: 38, distance: 18.2
click at [132, 44] on div "Alt s" at bounding box center [299, 32] width 458 height 53
click at [132, 38] on input at bounding box center [299, 32] width 458 height 25
paste input "2296219926"
type input "2296219926"
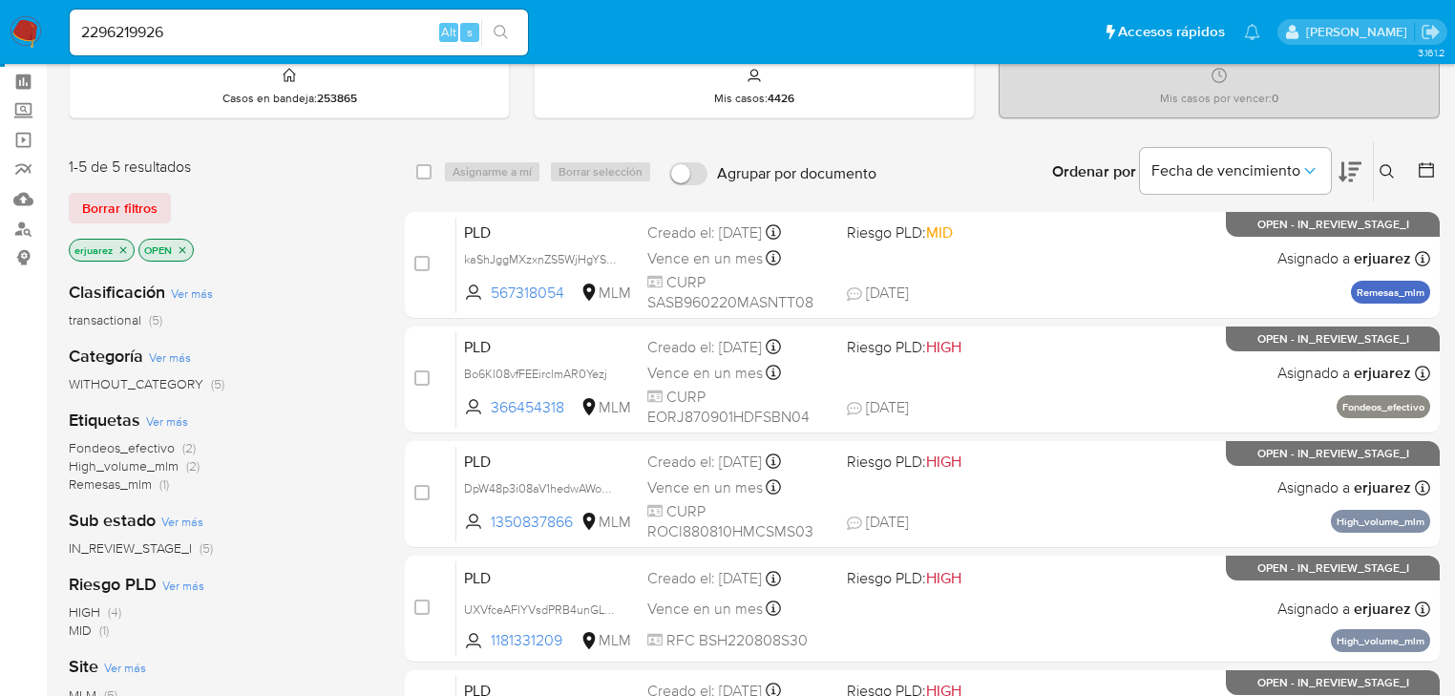
drag, startPoint x: 493, startPoint y: 37, endPoint x: 503, endPoint y: 36, distance: 10.5
click at [503, 36] on icon "search-icon" at bounding box center [500, 32] width 15 height 15
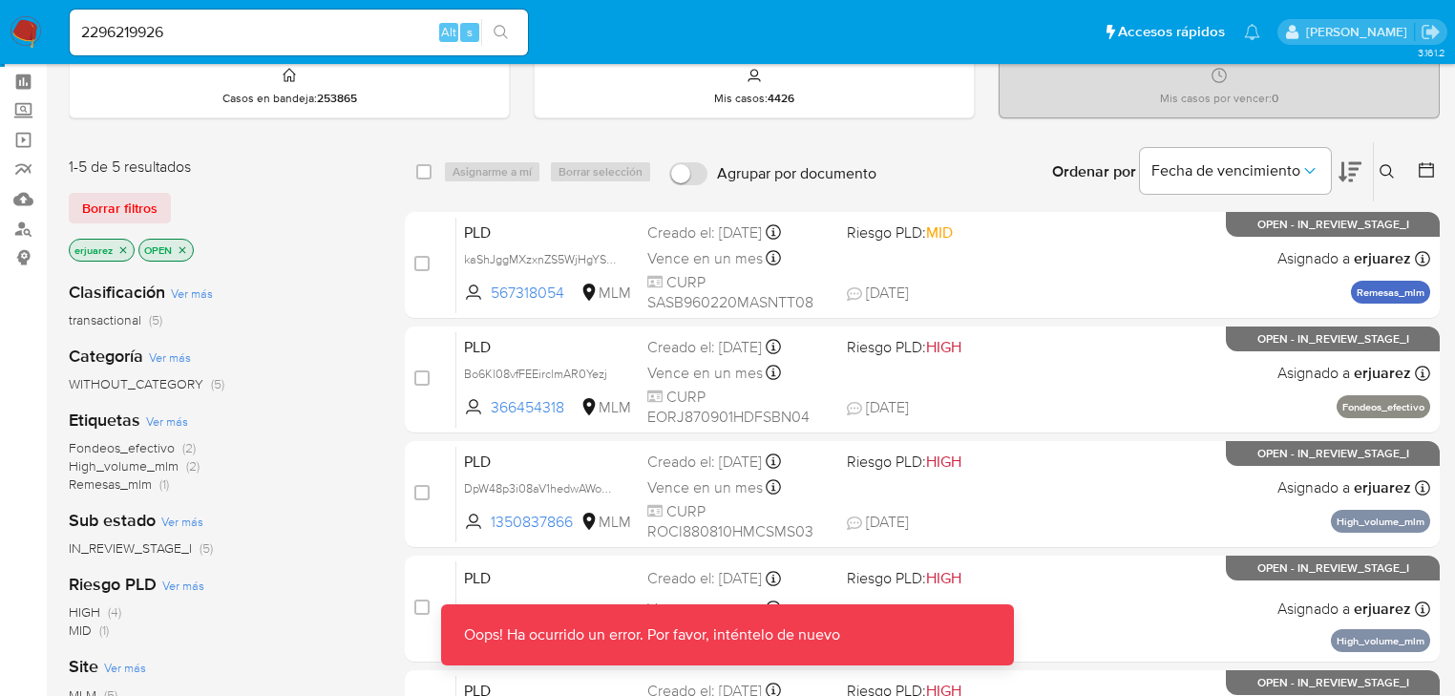
click at [12, 32] on img at bounding box center [26, 32] width 32 height 32
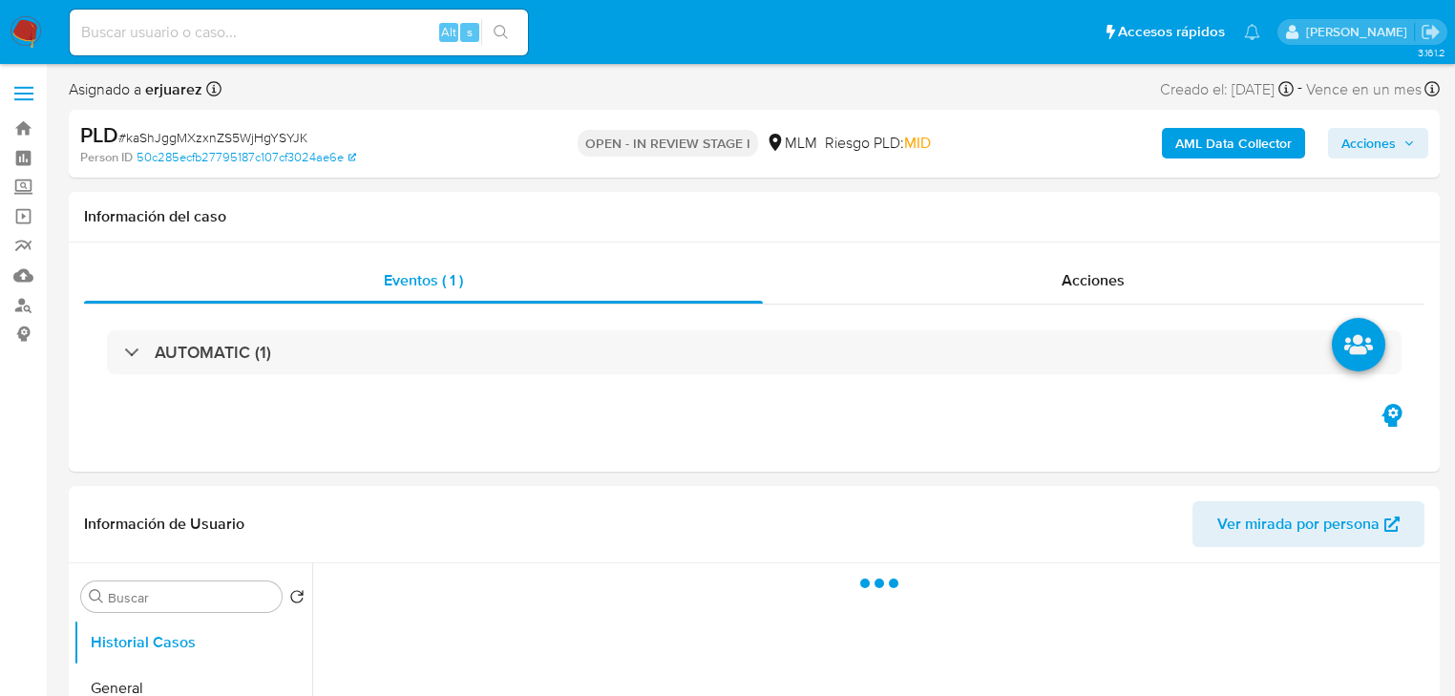
select select "10"
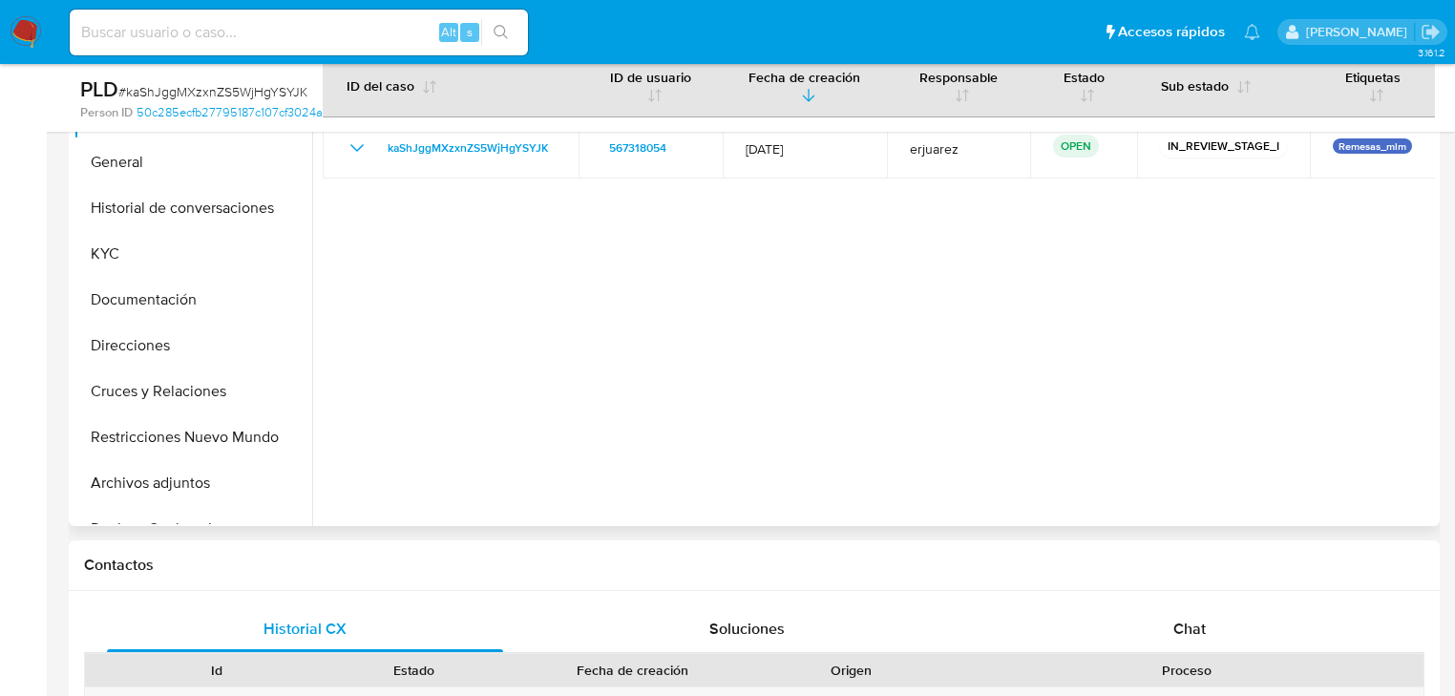
scroll to position [840, 0]
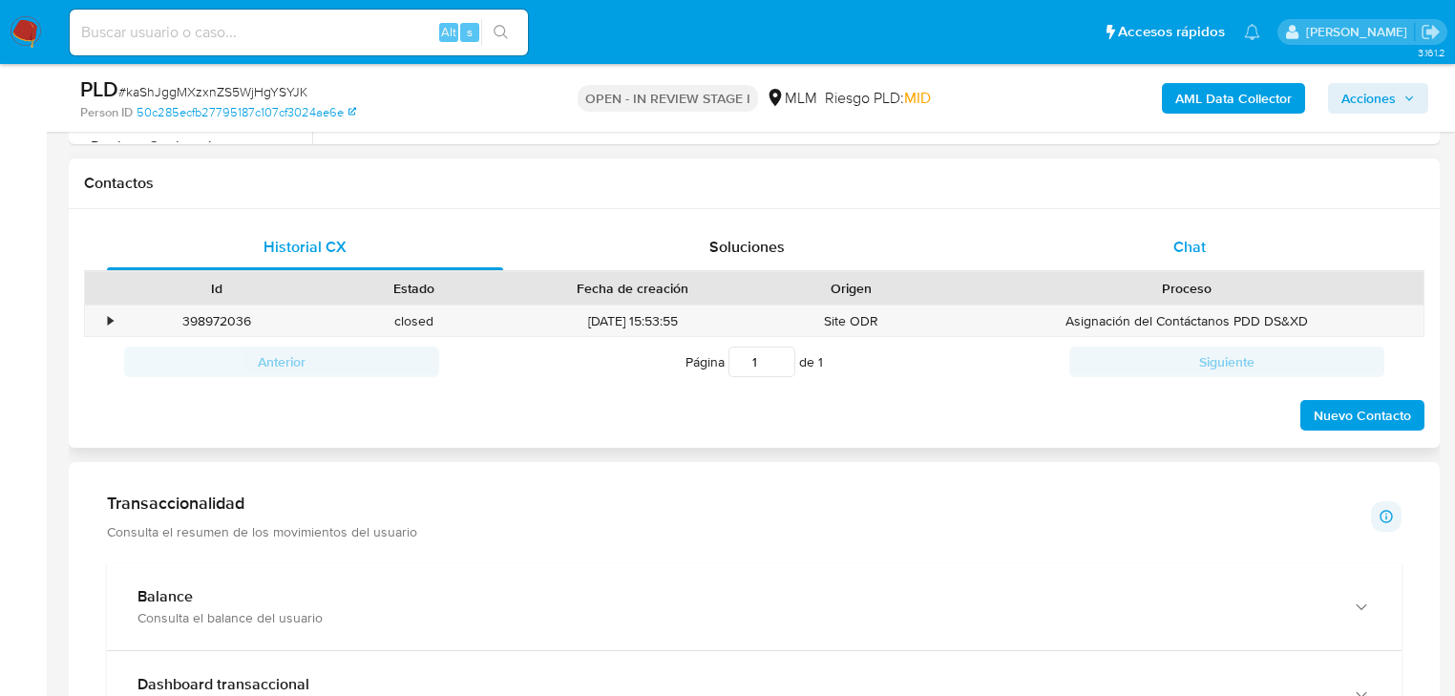
click at [1180, 240] on span "Chat" at bounding box center [1189, 247] width 32 height 22
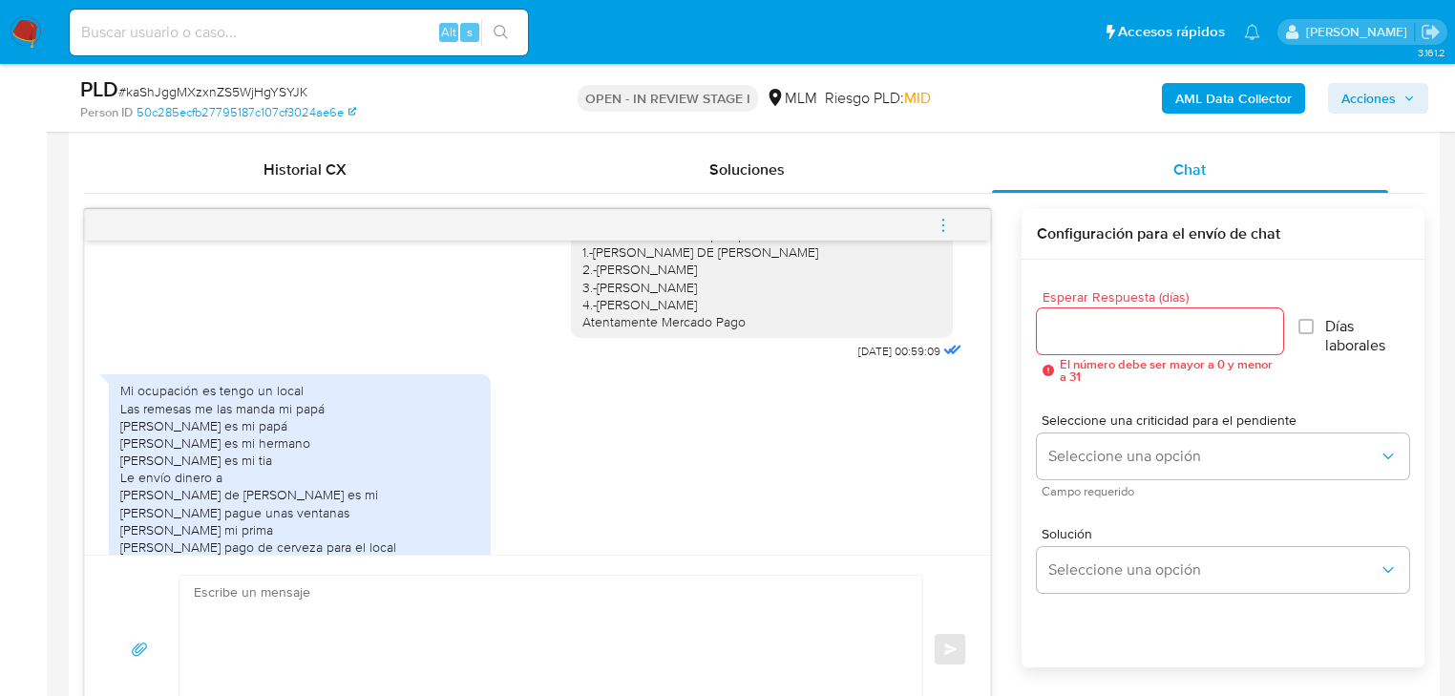
scroll to position [993, 0]
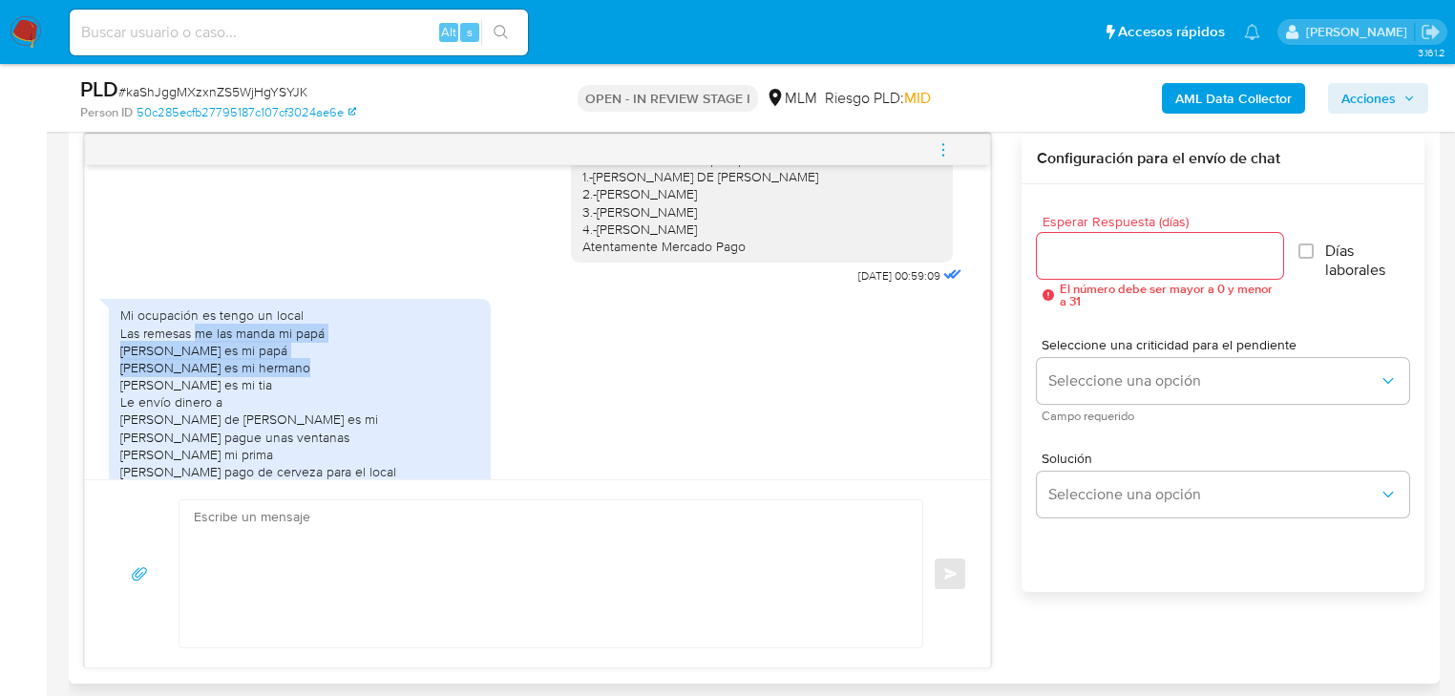
drag, startPoint x: 200, startPoint y: 305, endPoint x: 296, endPoint y: 323, distance: 97.0
click at [296, 323] on div "Mi ocupación es tengo un local Las remesas me las manda mi papá Martín Jara es …" at bounding box center [299, 393] width 359 height 174
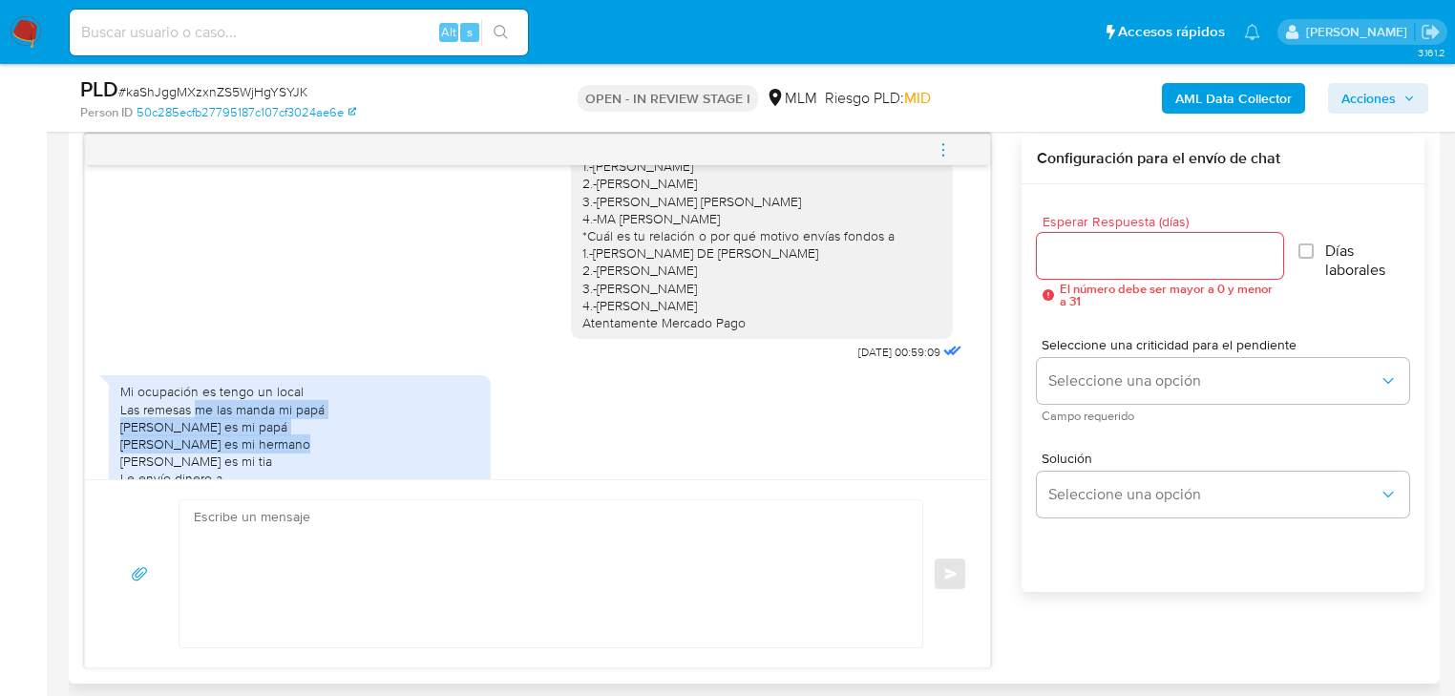
scroll to position [270, 0]
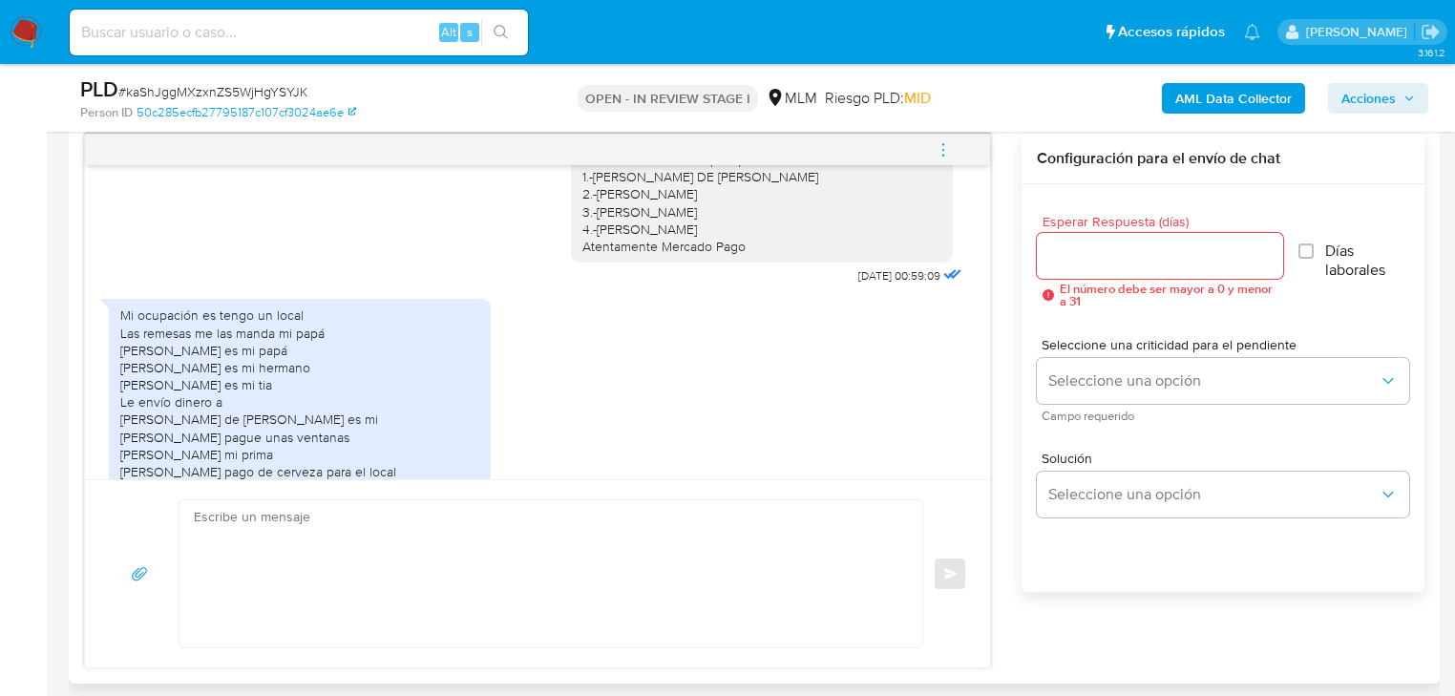
click at [381, 535] on textarea at bounding box center [546, 573] width 704 height 147
click at [184, 560] on div at bounding box center [545, 573] width 733 height 147
click at [211, 538] on textarea at bounding box center [546, 573] width 704 height 147
click at [220, 644] on div at bounding box center [550, 573] width 745 height 149
click at [288, 527] on textarea at bounding box center [546, 573] width 704 height 147
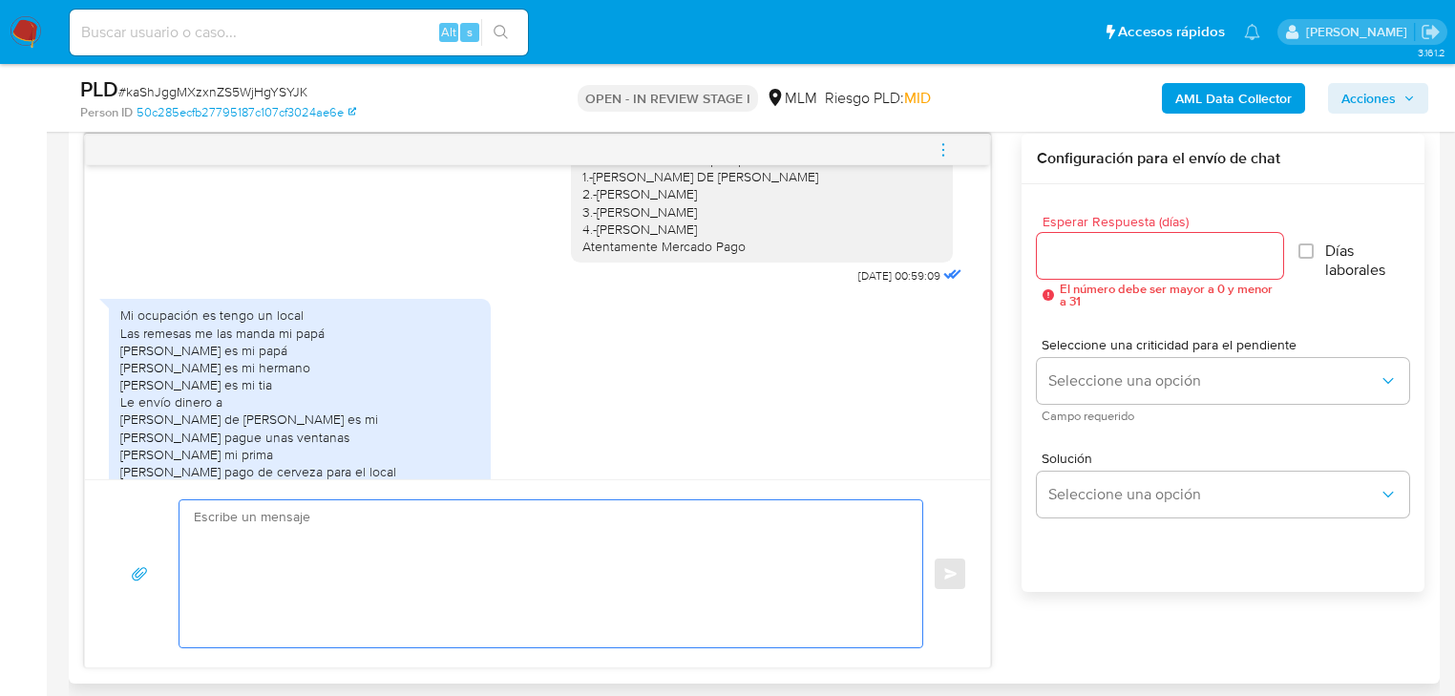
paste textarea "Agradecemos tu tiempo y documentación proporcionada. Te recordamos que esto fue…"
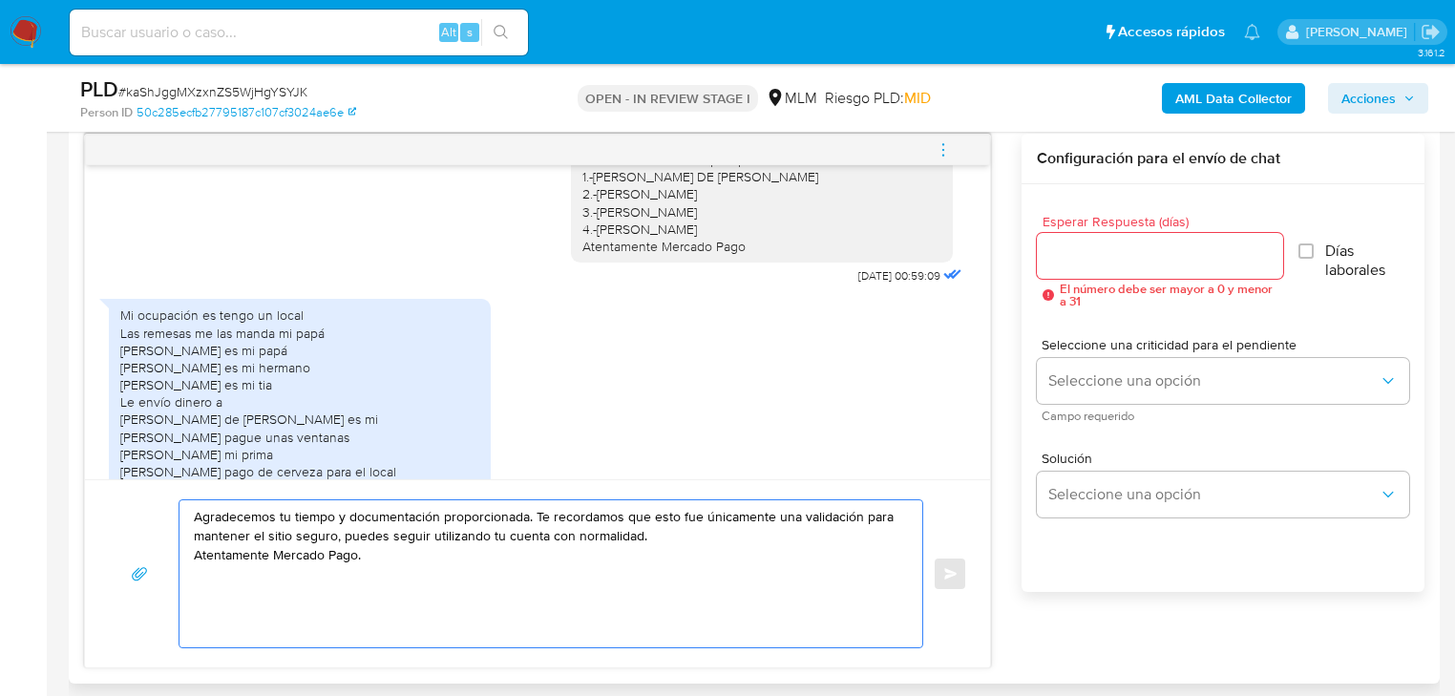
drag, startPoint x: 336, startPoint y: 514, endPoint x: 347, endPoint y: 516, distance: 11.6
click at [347, 516] on textarea "Agradecemos tu tiempo y documentación proporcionada. Te recordamos que esto fue…" at bounding box center [546, 573] width 704 height 147
drag, startPoint x: 435, startPoint y: 514, endPoint x: 337, endPoint y: 518, distance: 98.4
click at [337, 518] on textarea "Agradecemos tu tiempo y documentación proporcionada. Te recordamos que esto fue…" at bounding box center [546, 573] width 704 height 147
type textarea "Agradecemos tu tiempo e información proporcionada. Te recordamos que esto fue ú…"
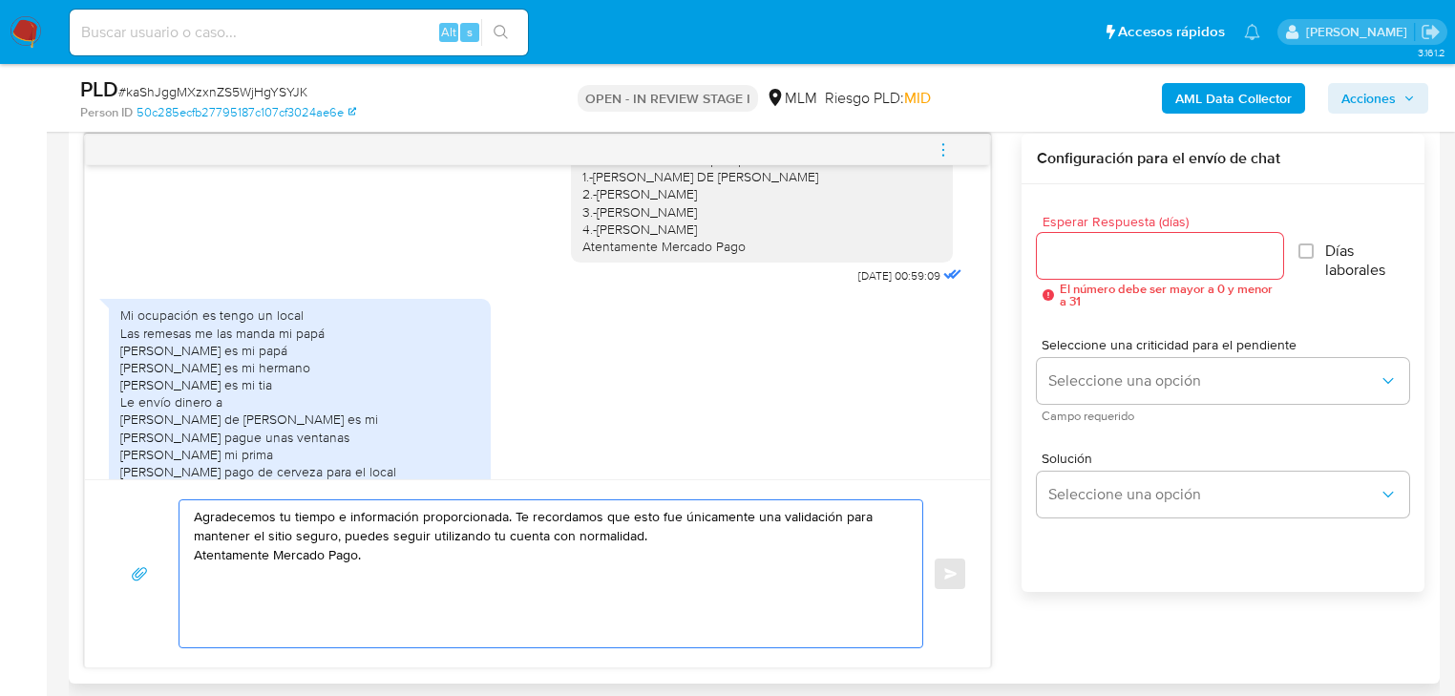
drag, startPoint x: 425, startPoint y: 555, endPoint x: 187, endPoint y: 497, distance: 244.5
click at [187, 500] on div "Agradecemos tu tiempo e información proporcionada. Te recordamos que esto fue ú…" at bounding box center [545, 573] width 733 height 147
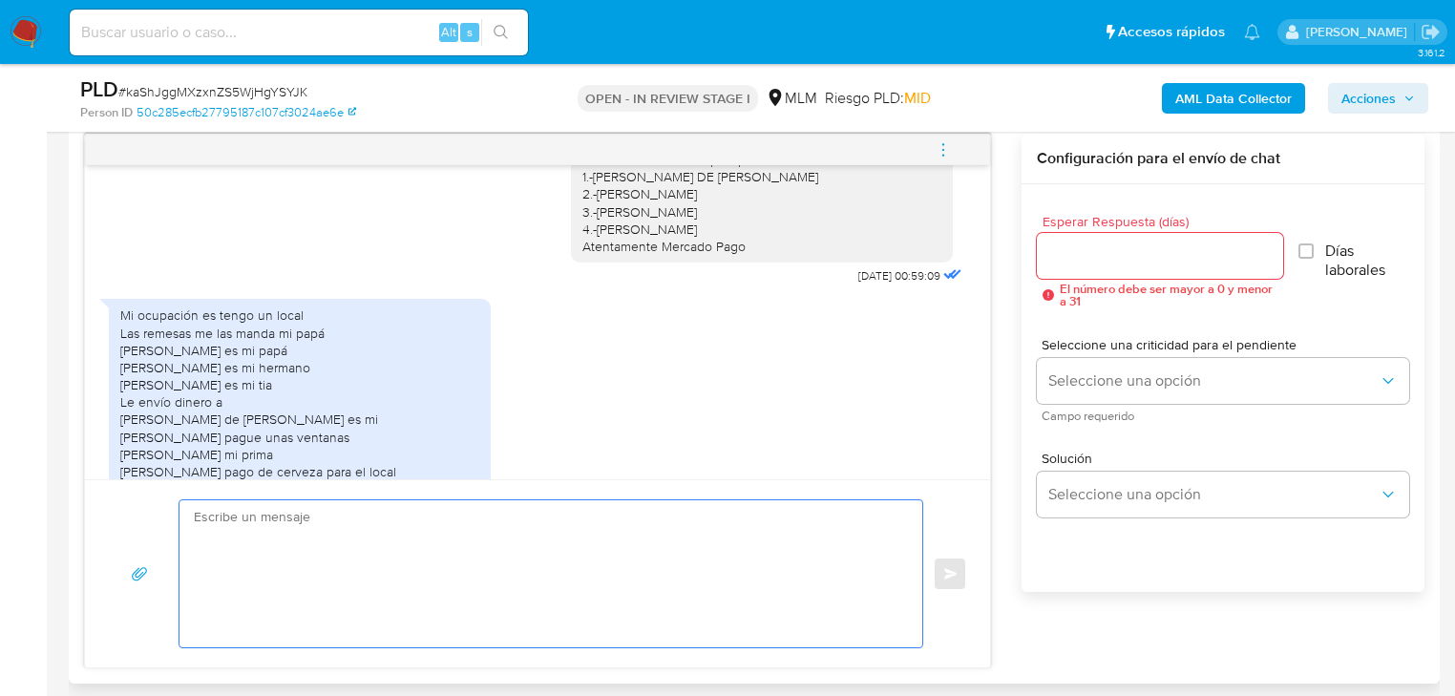
click at [1145, 257] on input "Esperar Respuesta (días)" at bounding box center [1160, 255] width 246 height 25
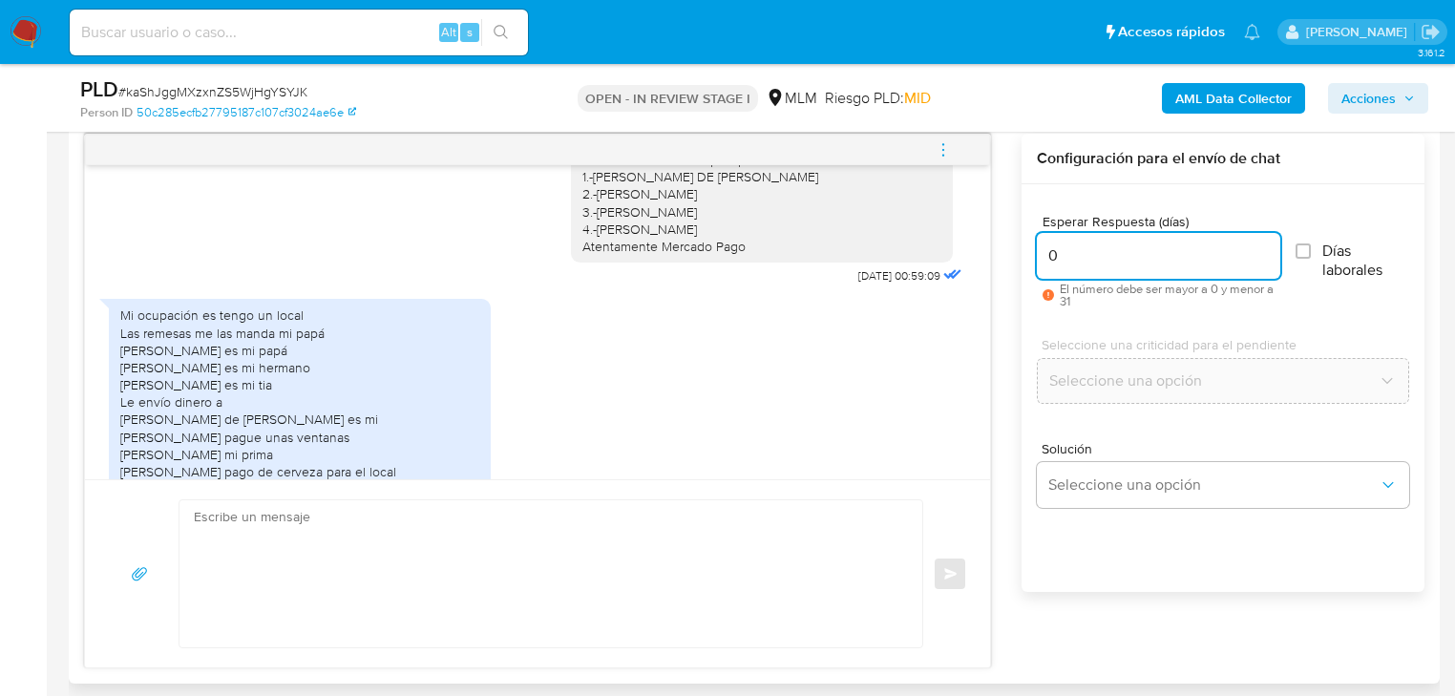
type input "0"
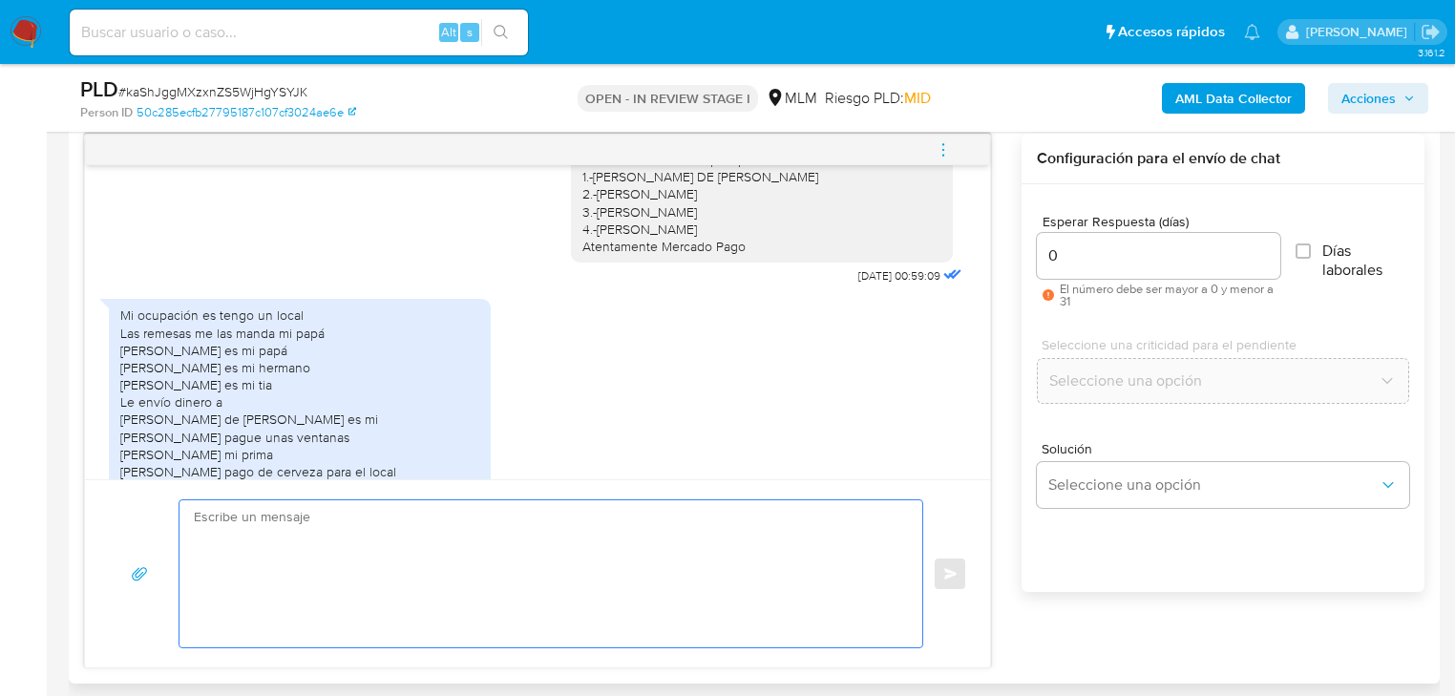
click at [462, 546] on textarea at bounding box center [546, 573] width 704 height 147
paste textarea "Agradecemos tu tiempo e información proporcionada. Te recordamos que esto fue ú…"
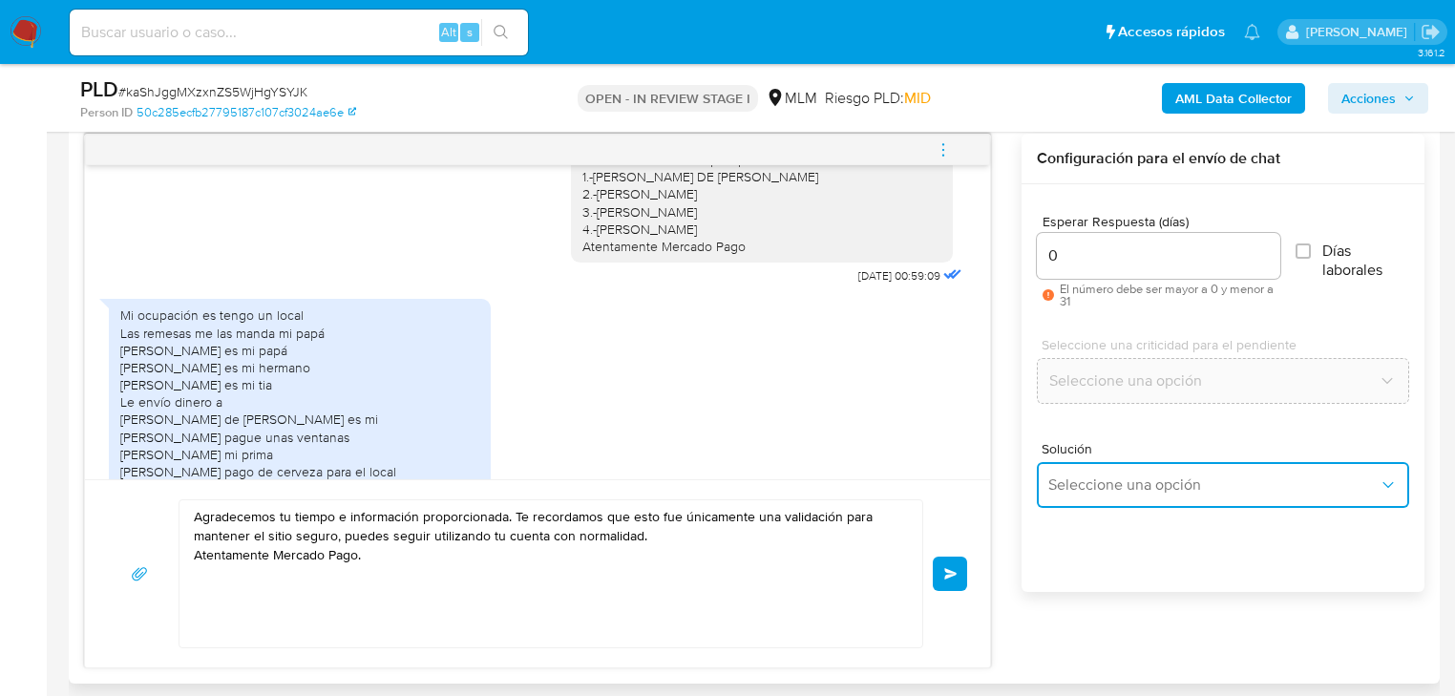
drag, startPoint x: 1093, startPoint y: 491, endPoint x: 1255, endPoint y: 465, distance: 164.3
click at [1101, 491] on span "Seleccione una opción" at bounding box center [1213, 484] width 330 height 19
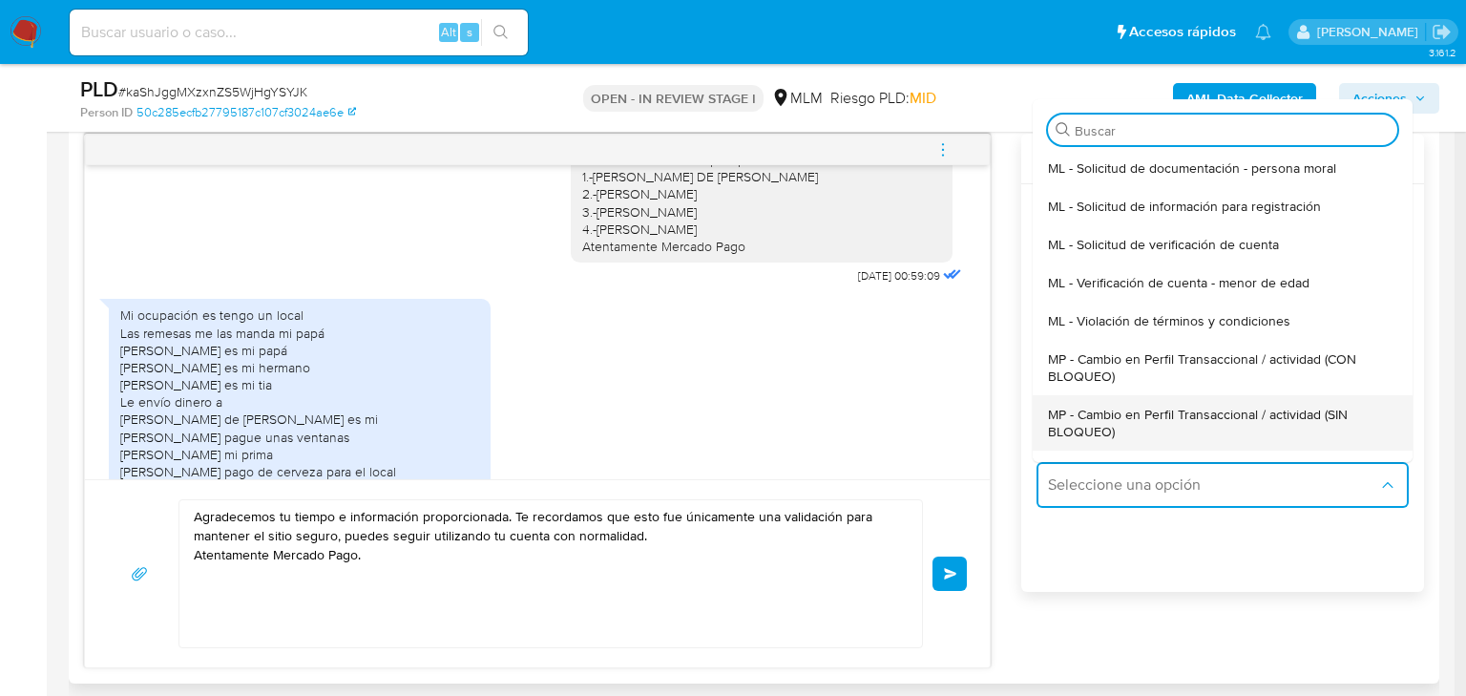
click at [1308, 423] on span "MP - Cambio en Perfil Transaccional / actividad (SIN BLOQUEO)" at bounding box center [1217, 423] width 338 height 34
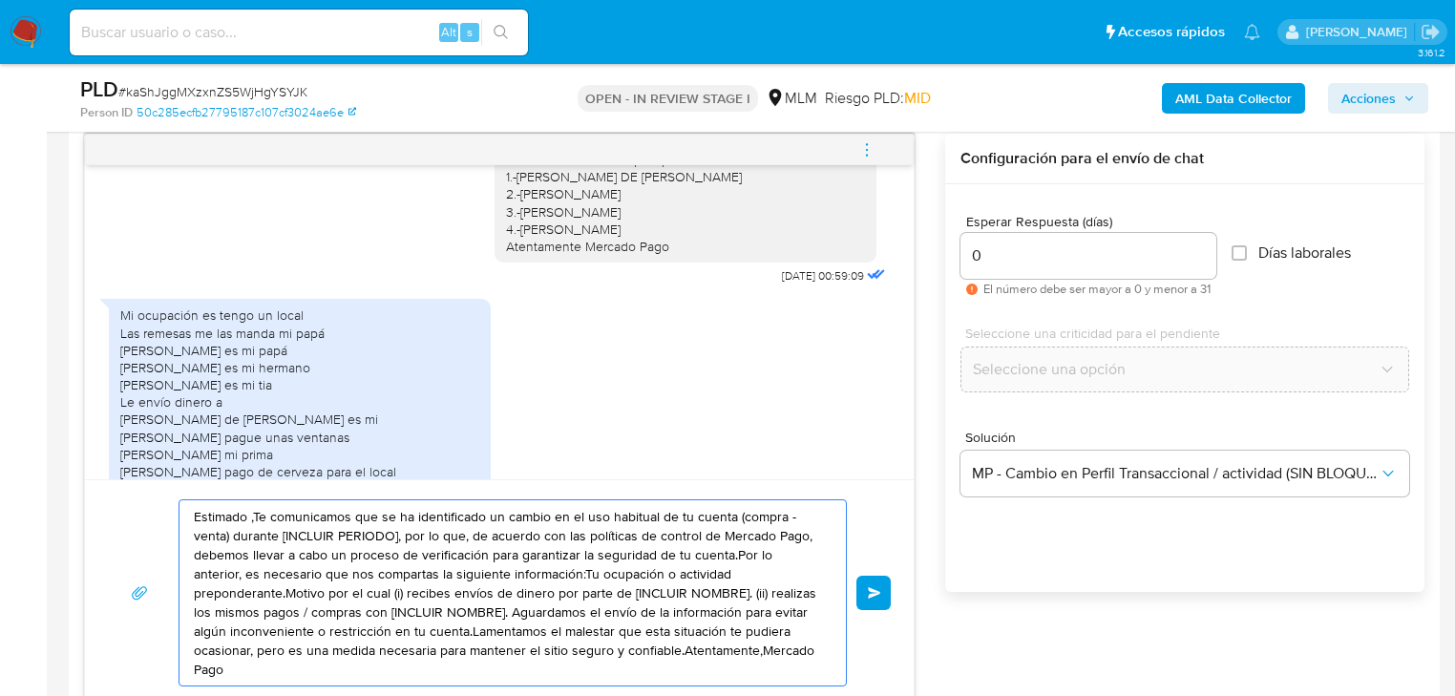
drag, startPoint x: 489, startPoint y: 567, endPoint x: -84, endPoint y: 435, distance: 587.7
paste textarea "Agradecemos tu tiempo e información proporcionada. Te recordamos que esto fue ú…"
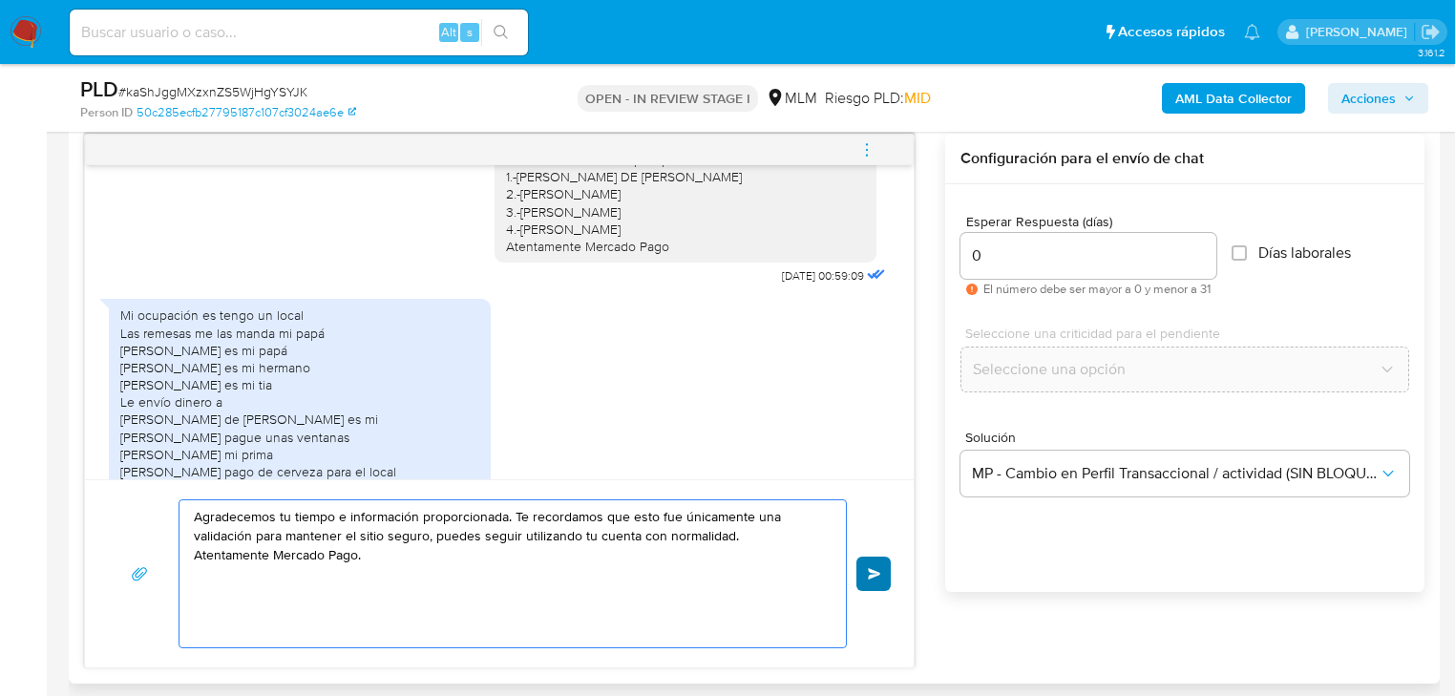
type textarea "Agradecemos tu tiempo e información proporcionada. Te recordamos que esto fue ú…"
click at [879, 569] on span "Enviar" at bounding box center [874, 573] width 13 height 11
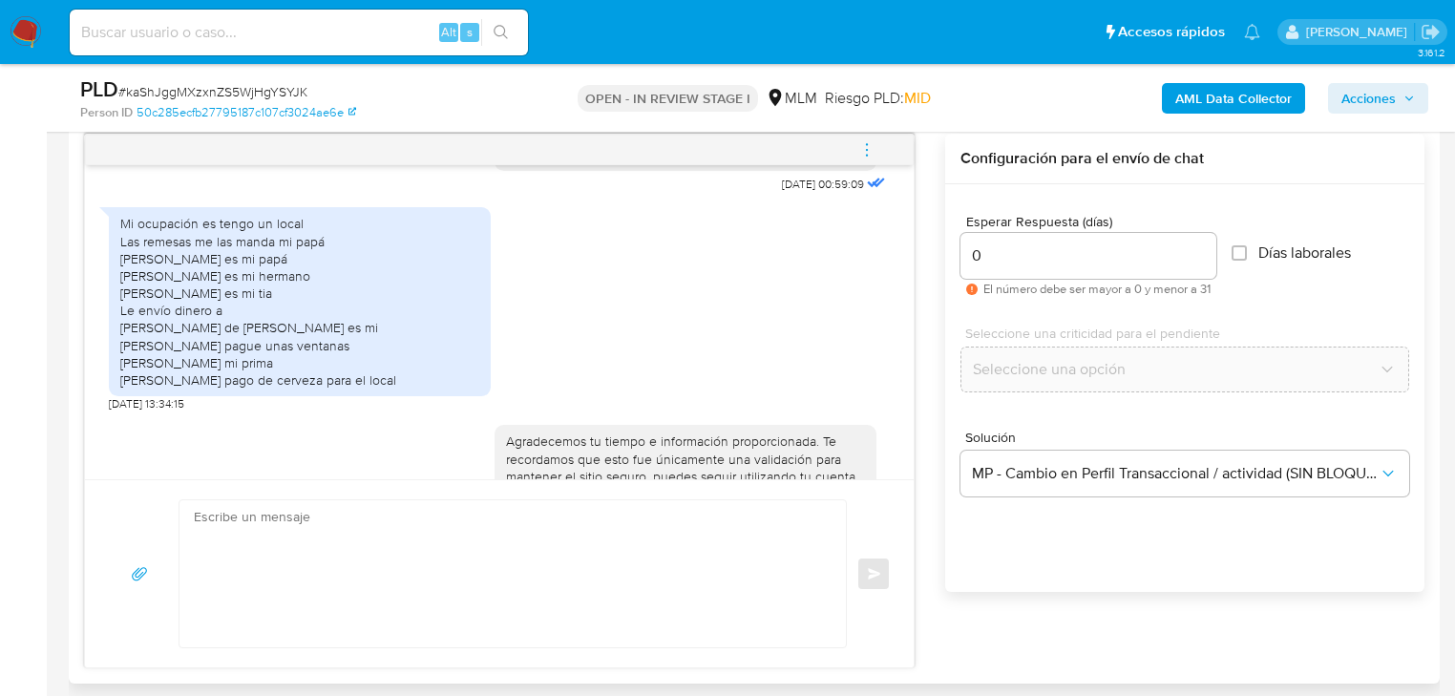
scroll to position [336, 0]
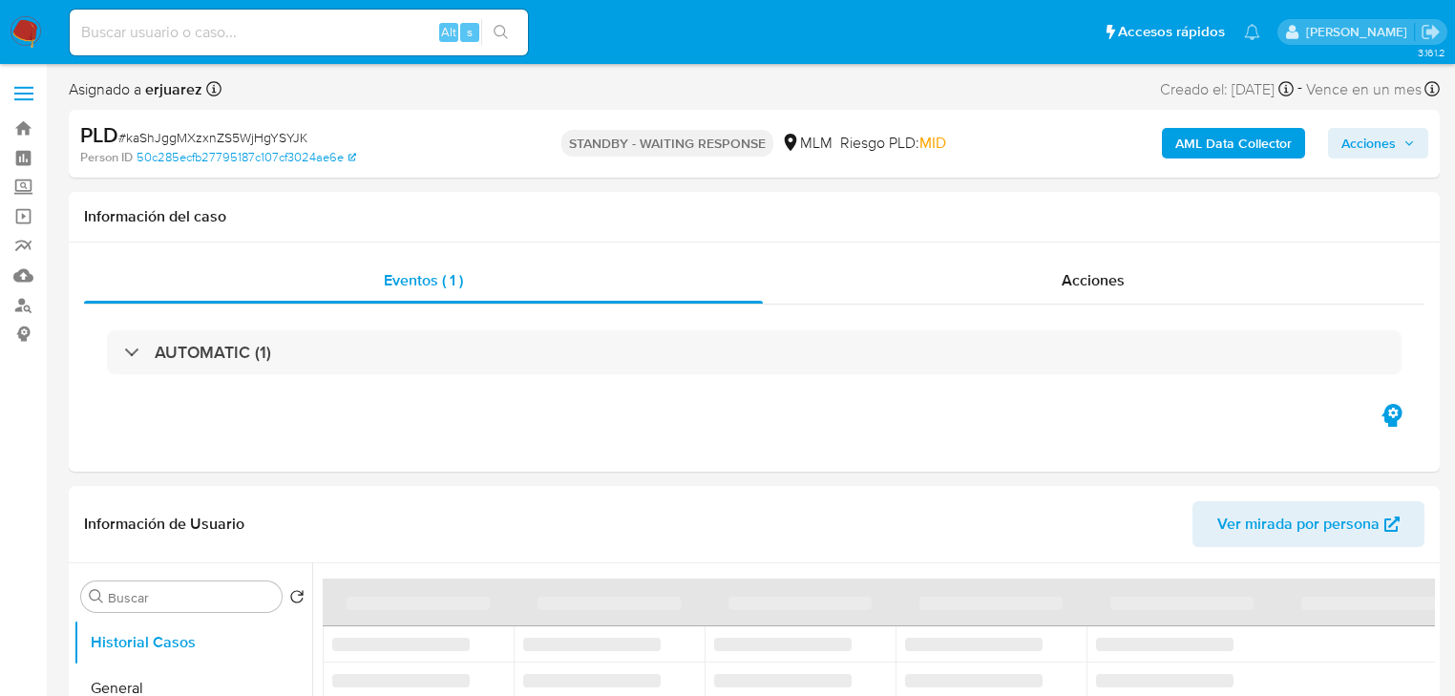
select select "10"
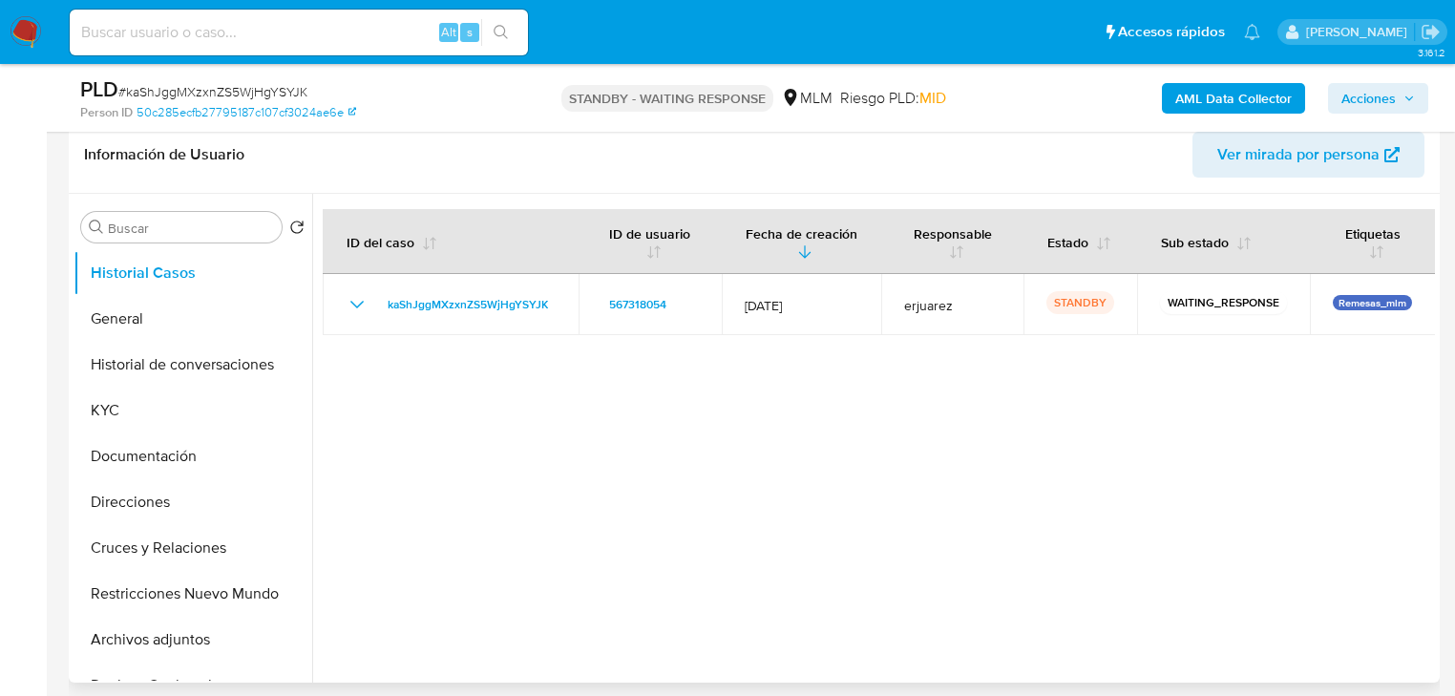
scroll to position [305, 0]
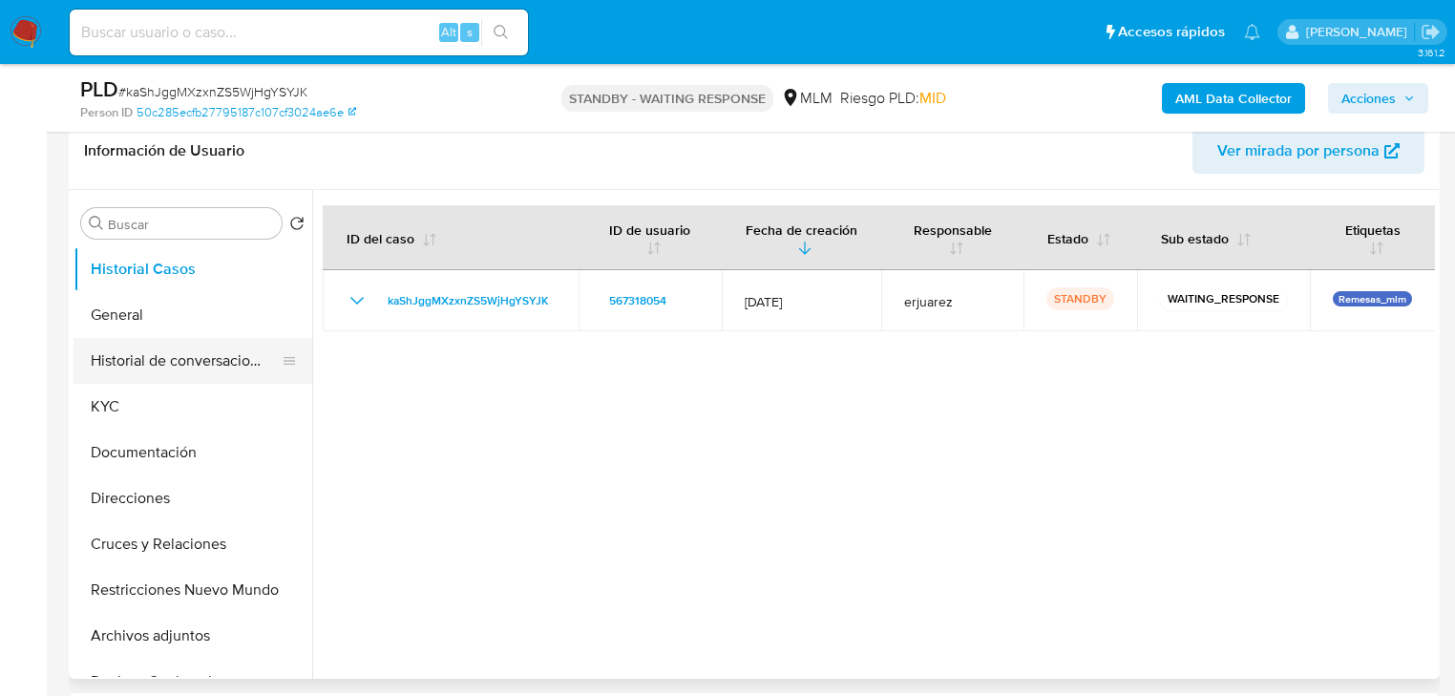
click at [251, 367] on button "Historial de conversaciones" at bounding box center [184, 361] width 223 height 46
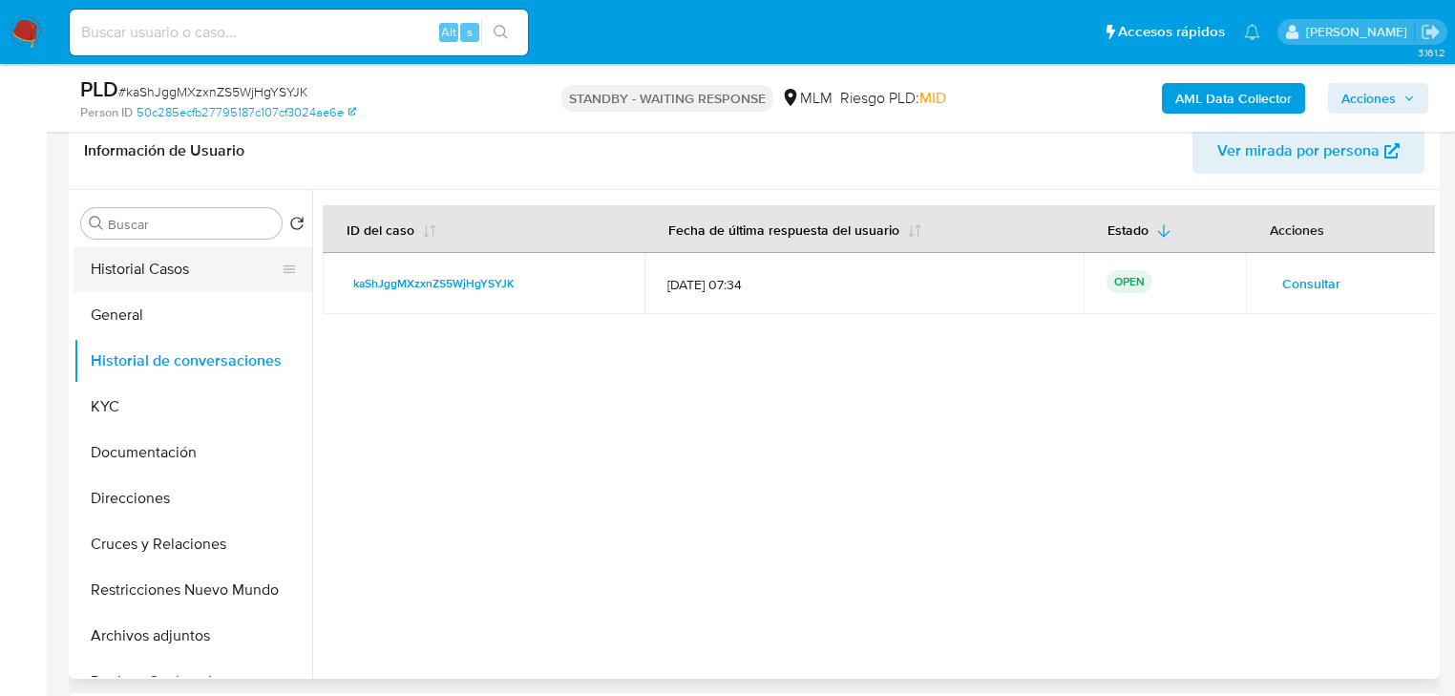
drag, startPoint x: 191, startPoint y: 267, endPoint x: 205, endPoint y: 264, distance: 14.6
click at [191, 267] on button "Historial Casos" at bounding box center [184, 269] width 223 height 46
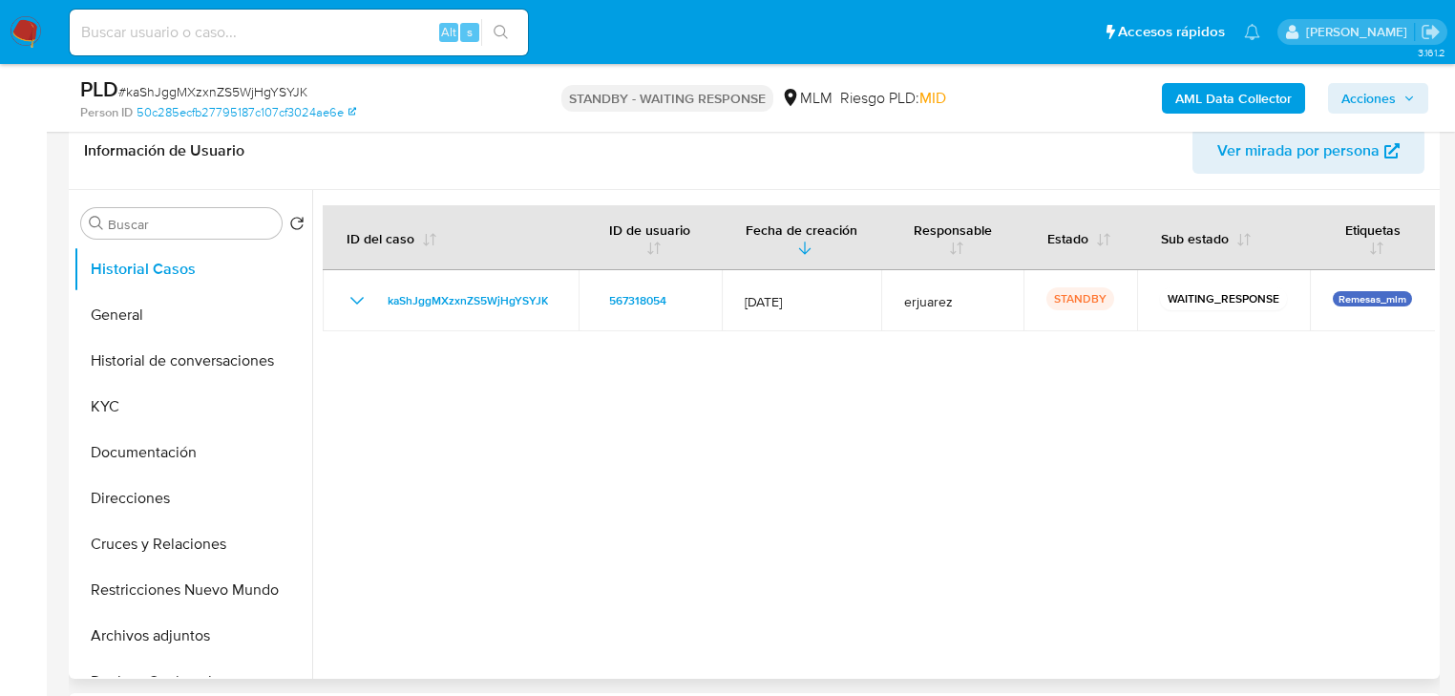
drag, startPoint x: 221, startPoint y: 363, endPoint x: 676, endPoint y: 309, distance: 457.5
click at [239, 367] on button "Historial de conversaciones" at bounding box center [192, 361] width 239 height 46
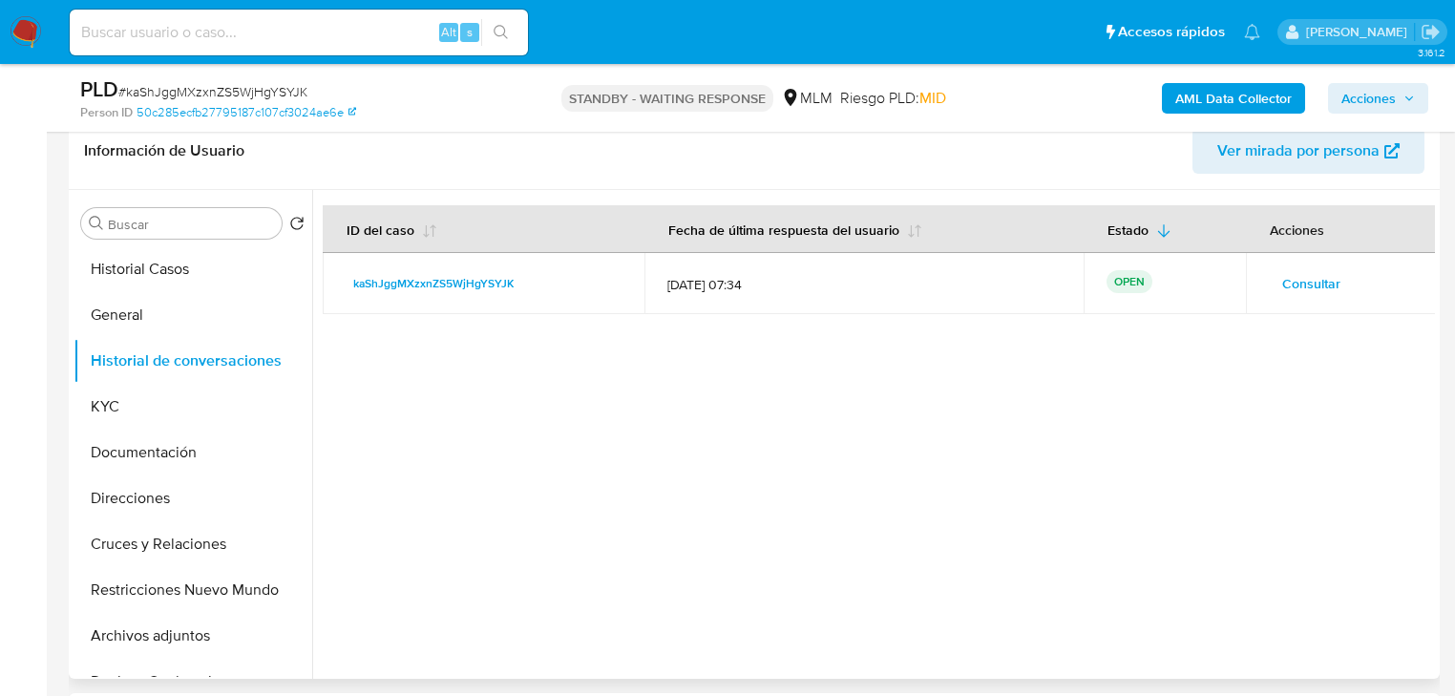
click at [1305, 270] on span "Consultar" at bounding box center [1311, 283] width 58 height 27
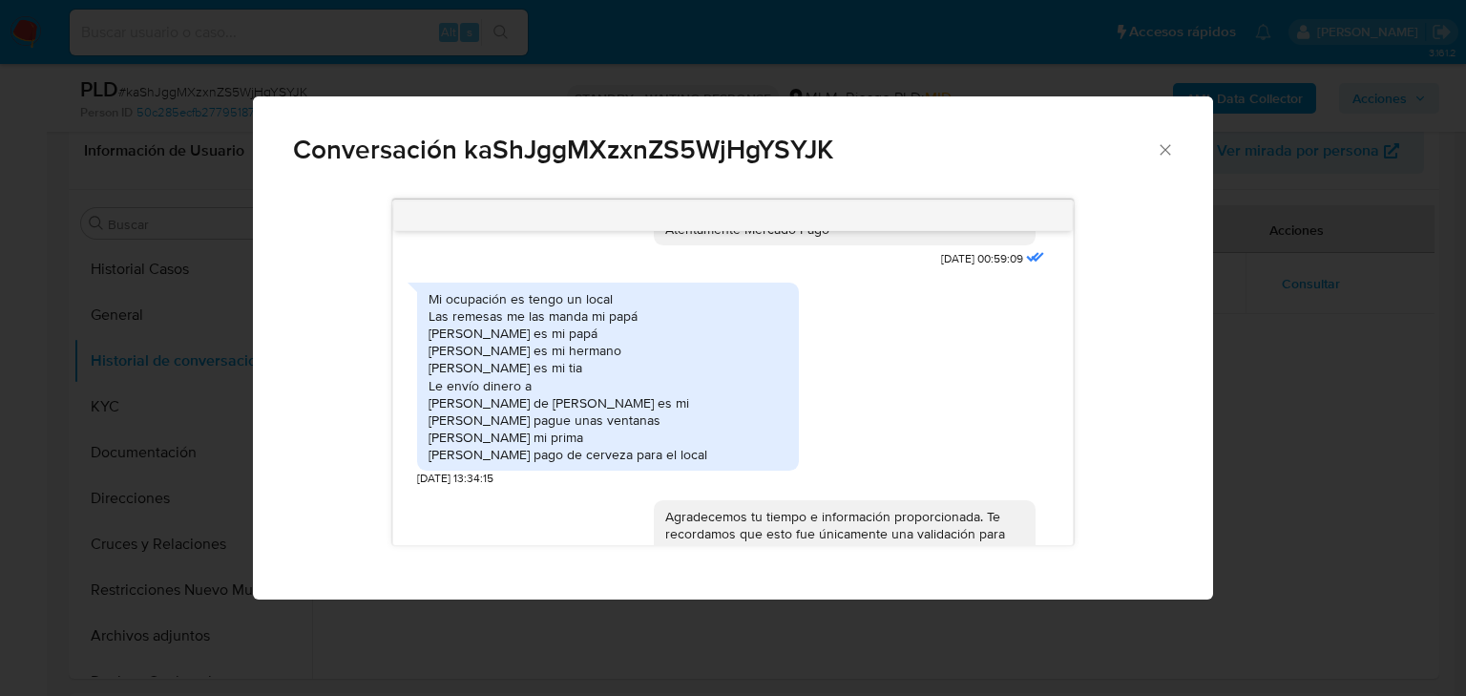
scroll to position [353, 0]
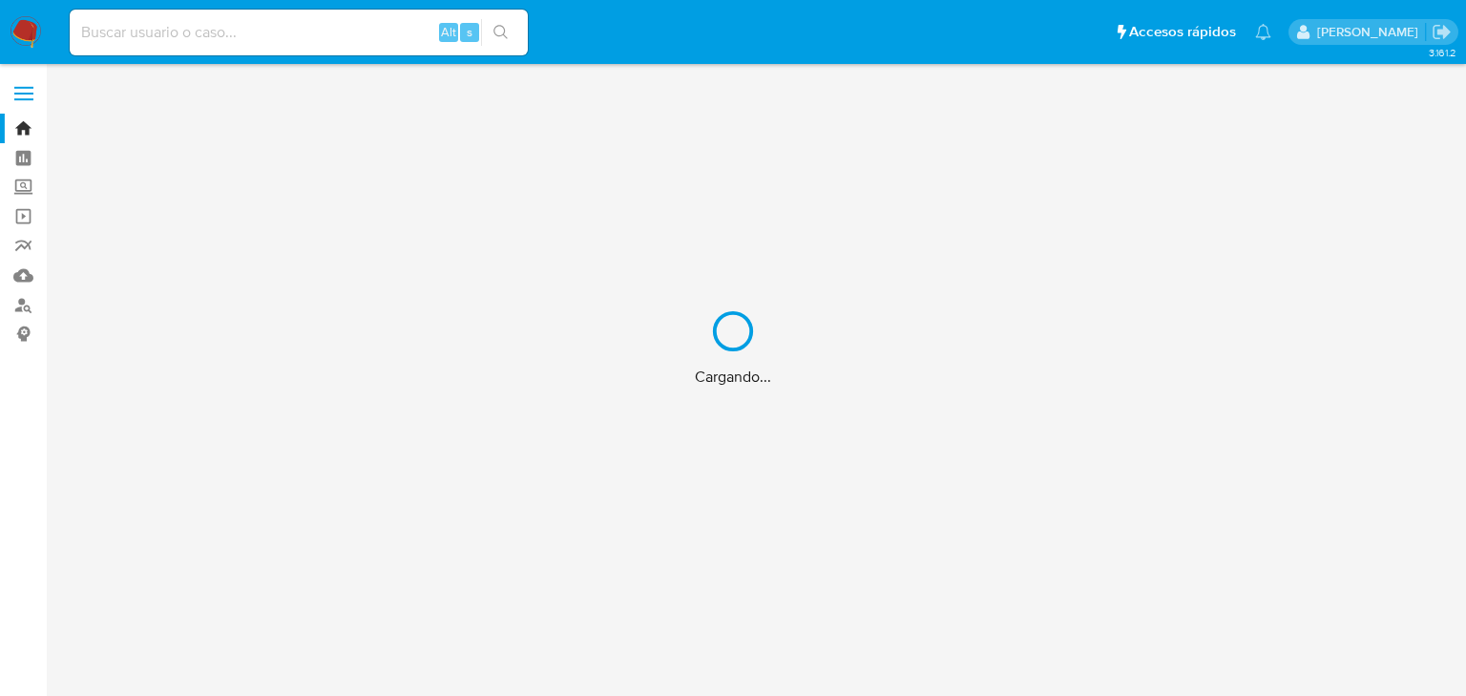
click at [312, 29] on div "Cargando..." at bounding box center [733, 348] width 1466 height 696
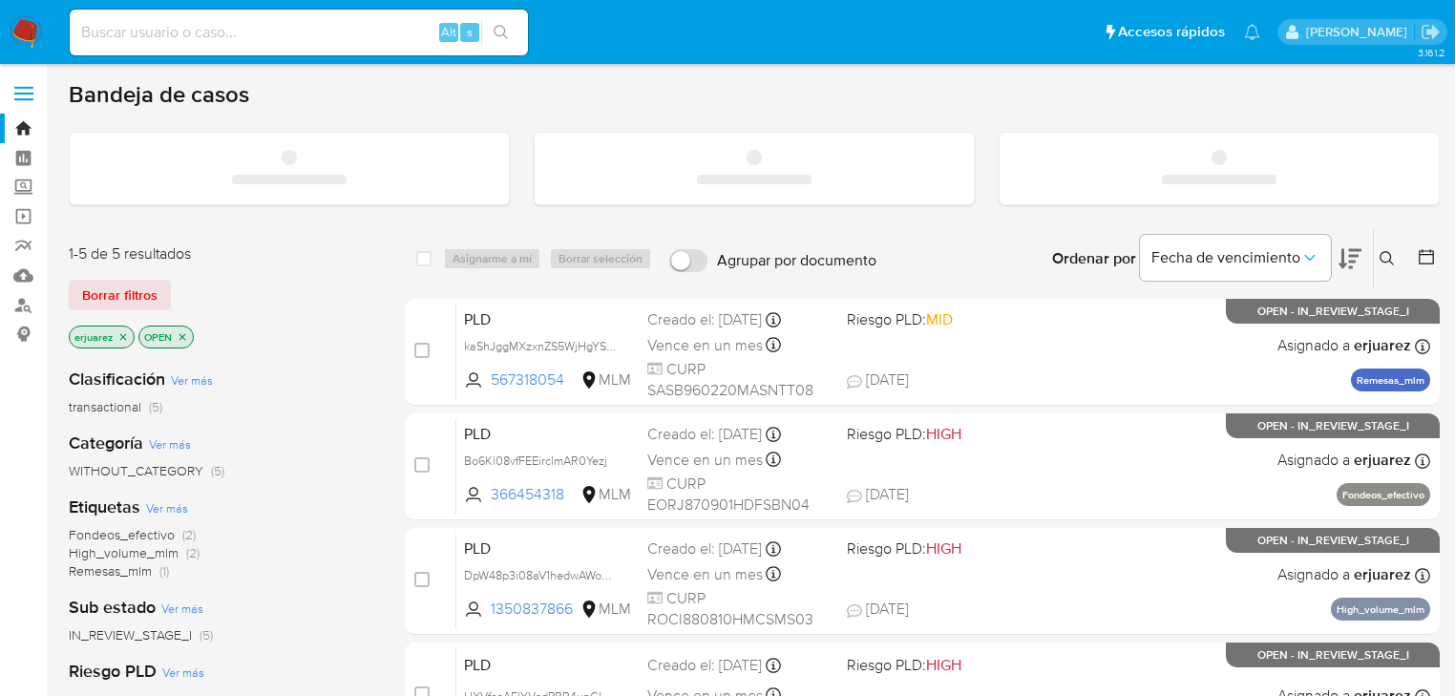
click at [312, 37] on input at bounding box center [299, 32] width 458 height 25
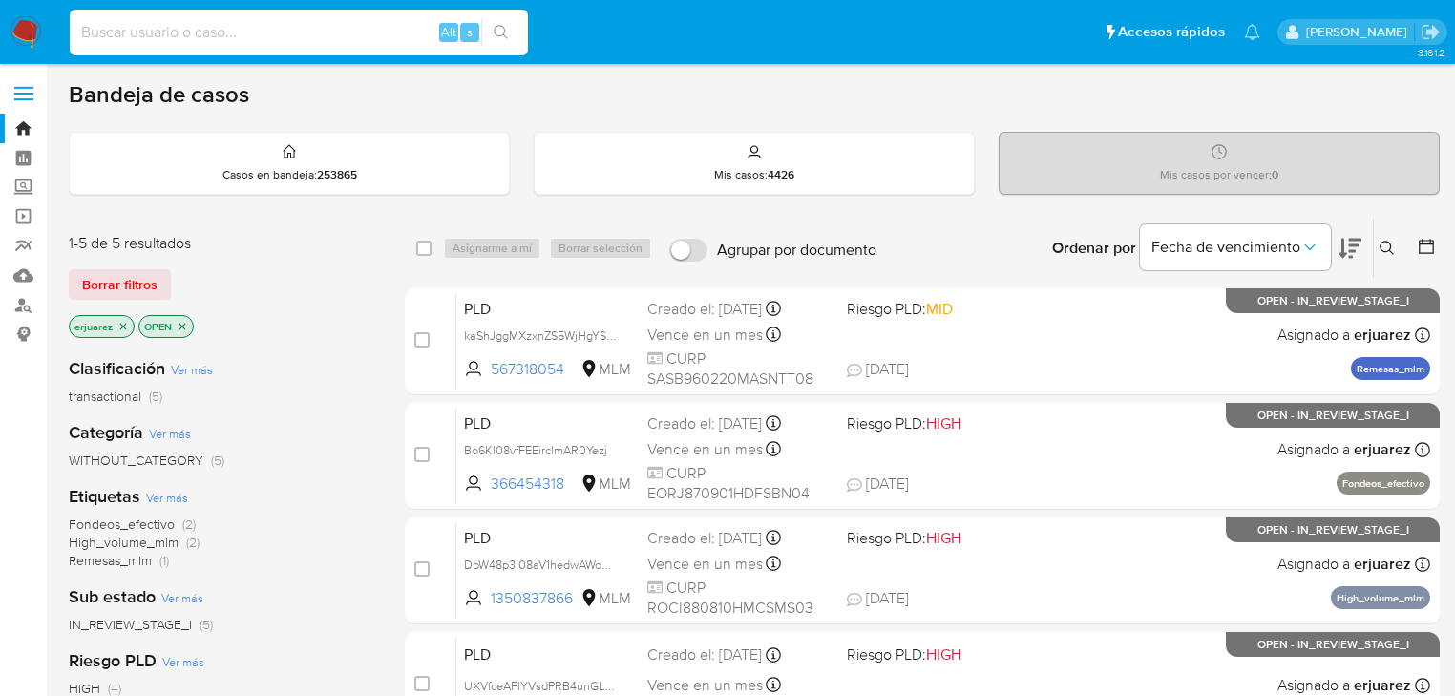
paste input "2296219926"
type input "2296219926"
click at [506, 23] on button "search-icon" at bounding box center [500, 32] width 39 height 27
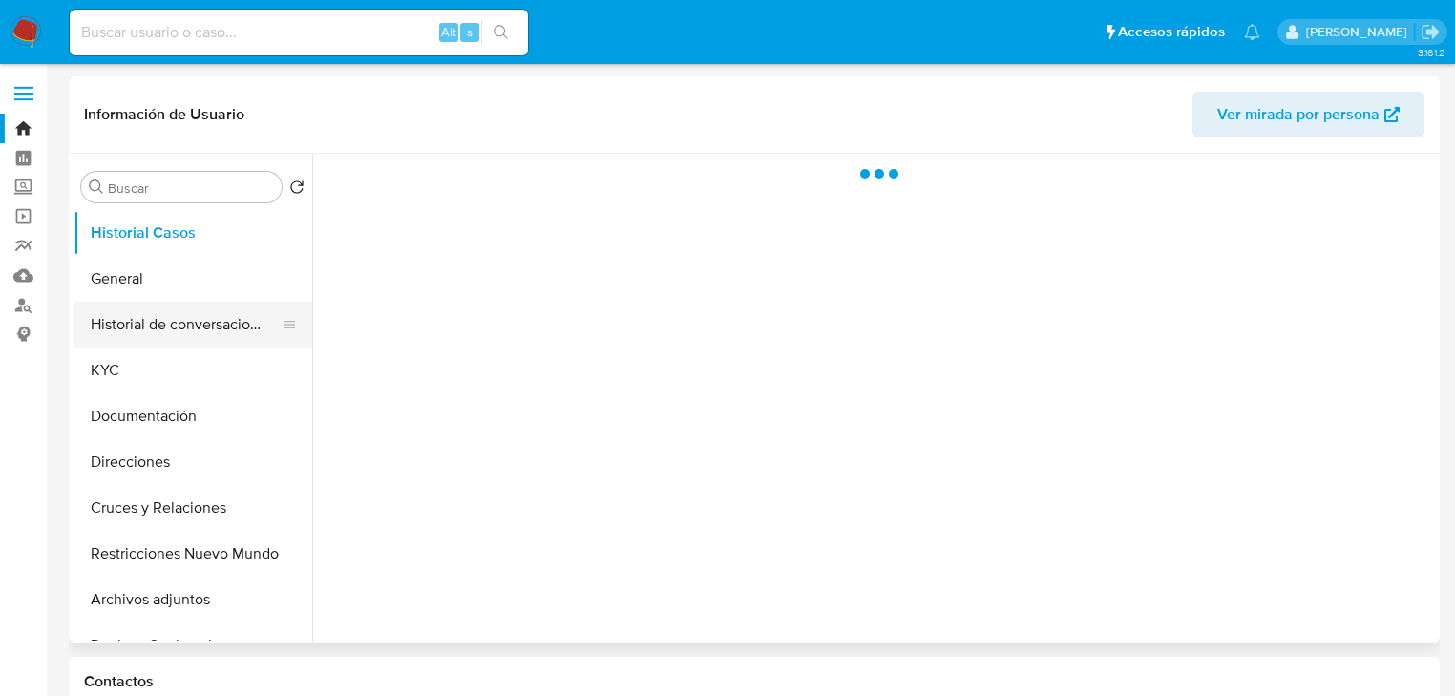
click at [150, 354] on button "KYC" at bounding box center [192, 370] width 239 height 46
select select "10"
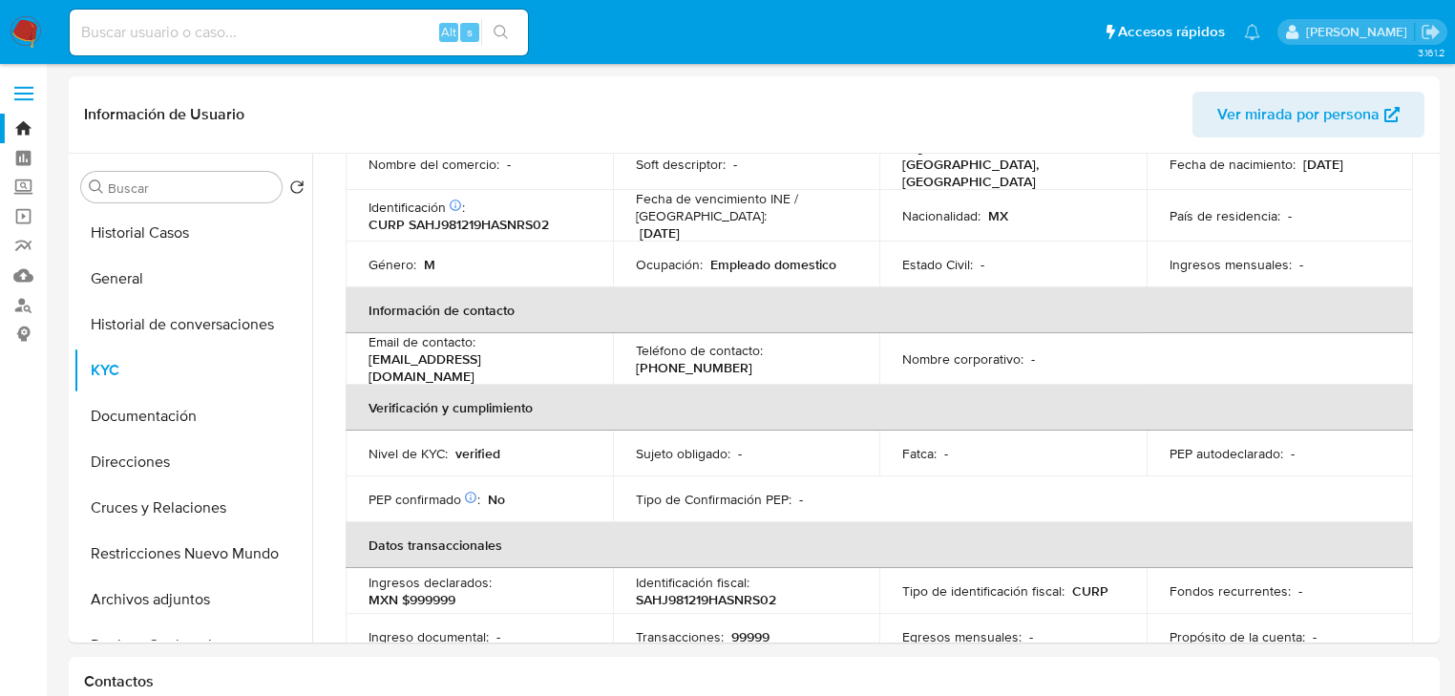
scroll to position [447, 0]
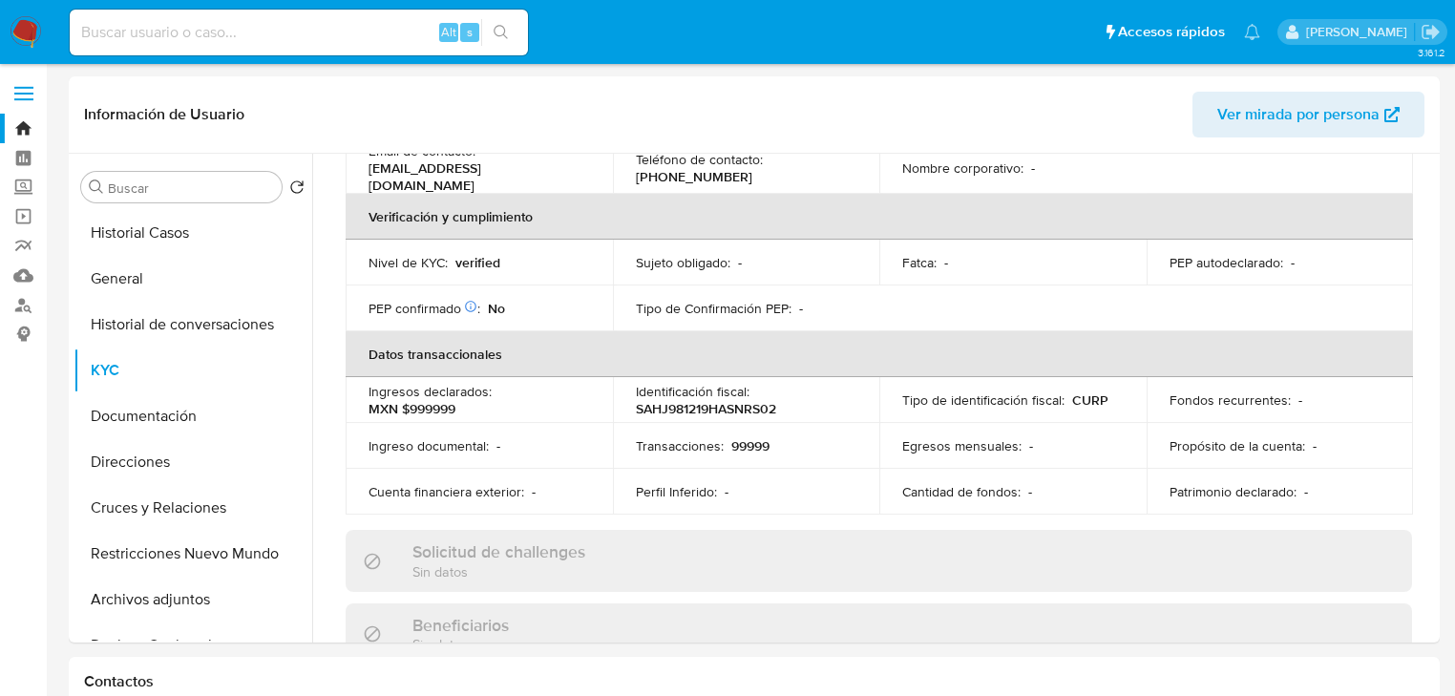
click at [26, 37] on img at bounding box center [26, 32] width 32 height 32
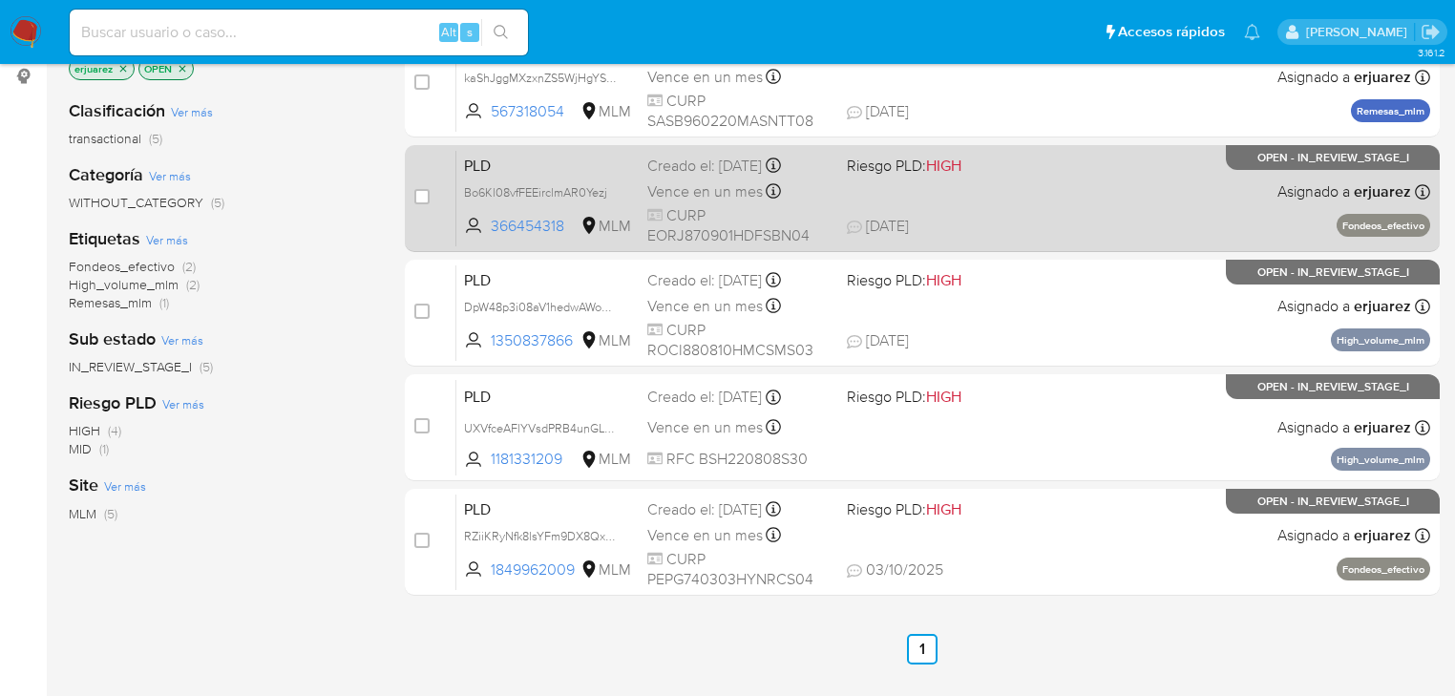
scroll to position [76, 0]
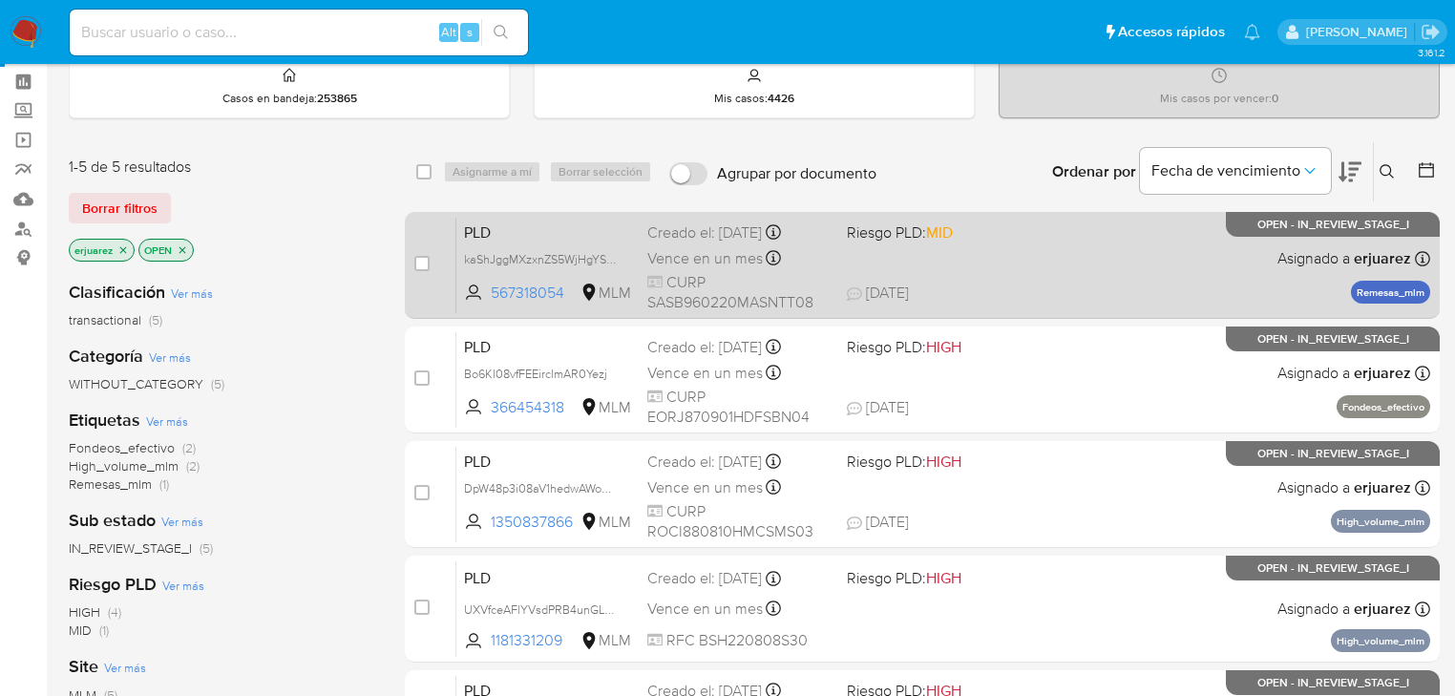
click at [1039, 265] on div "PLD kaShJggMXzxnZS5WjHgYSYJK 567318054 MLM Riesgo PLD: MID Creado el: [DATE] Cr…" at bounding box center [943, 265] width 974 height 96
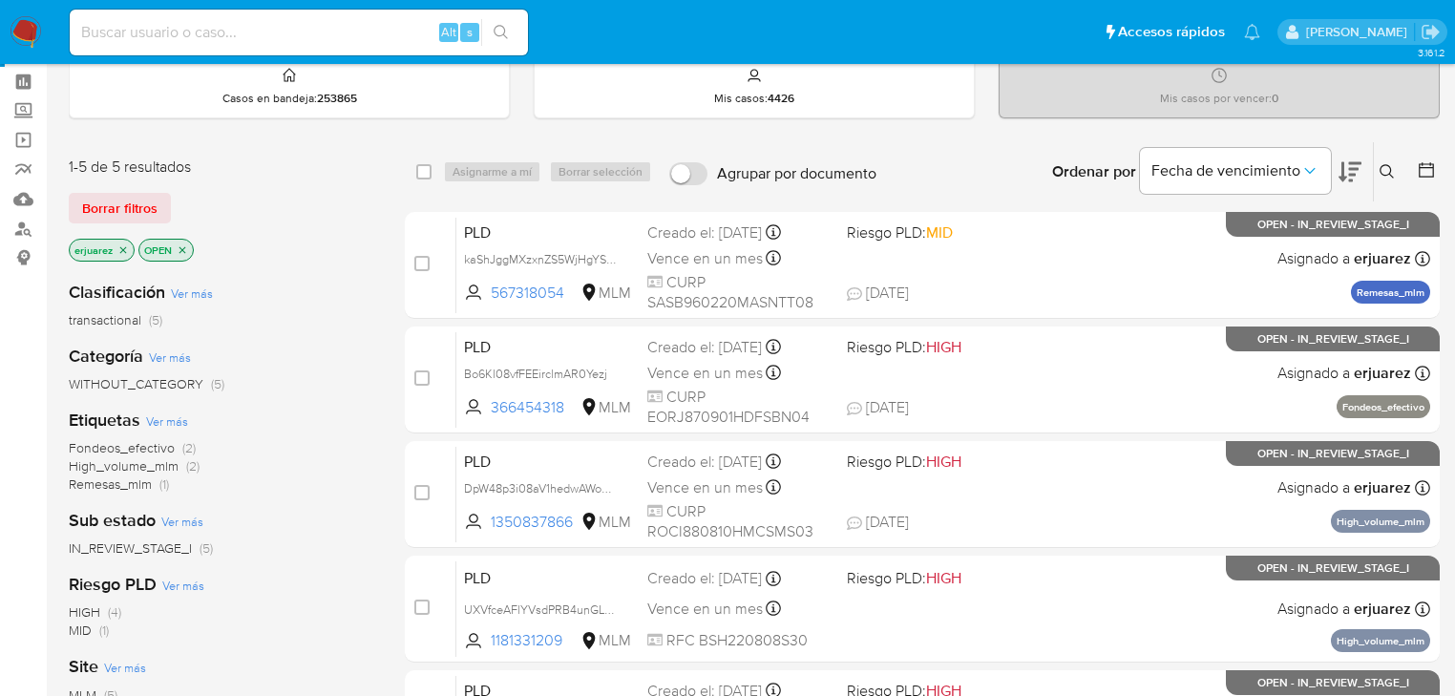
click at [27, 23] on img at bounding box center [26, 32] width 32 height 32
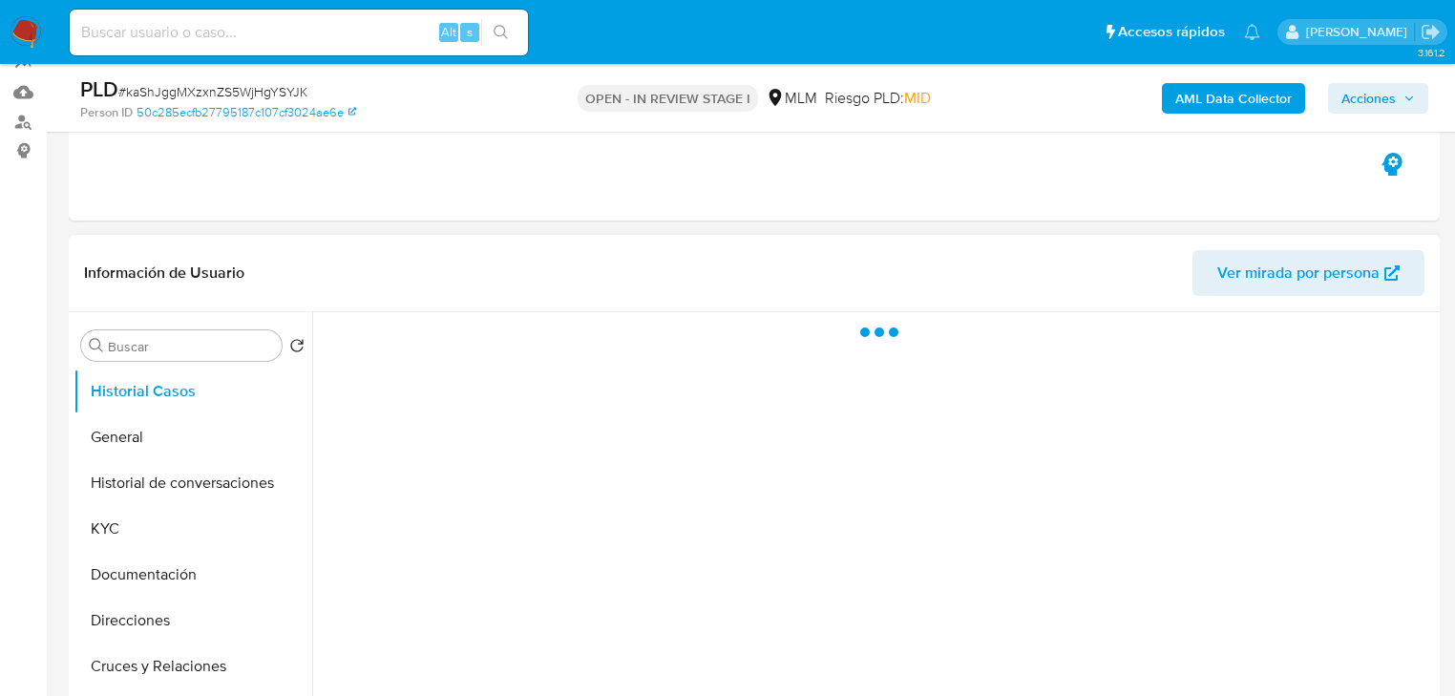
scroll to position [382, 0]
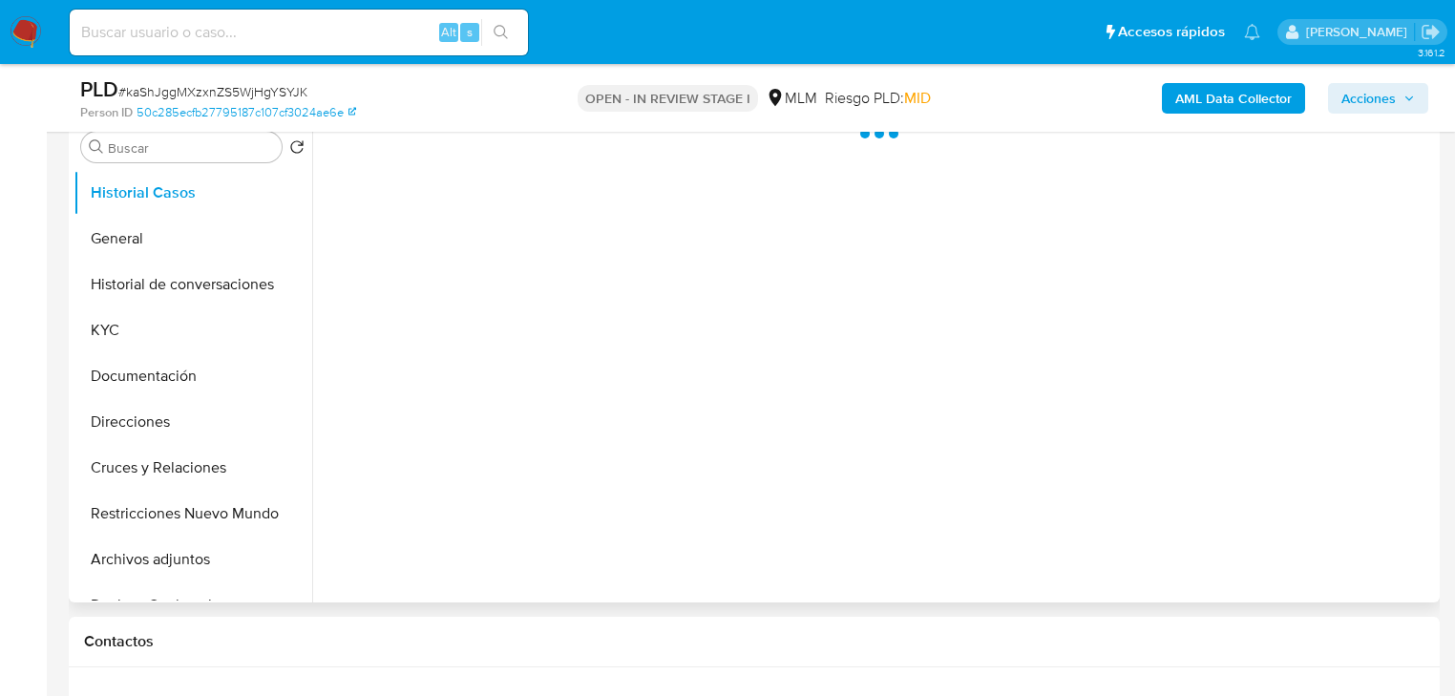
select select "10"
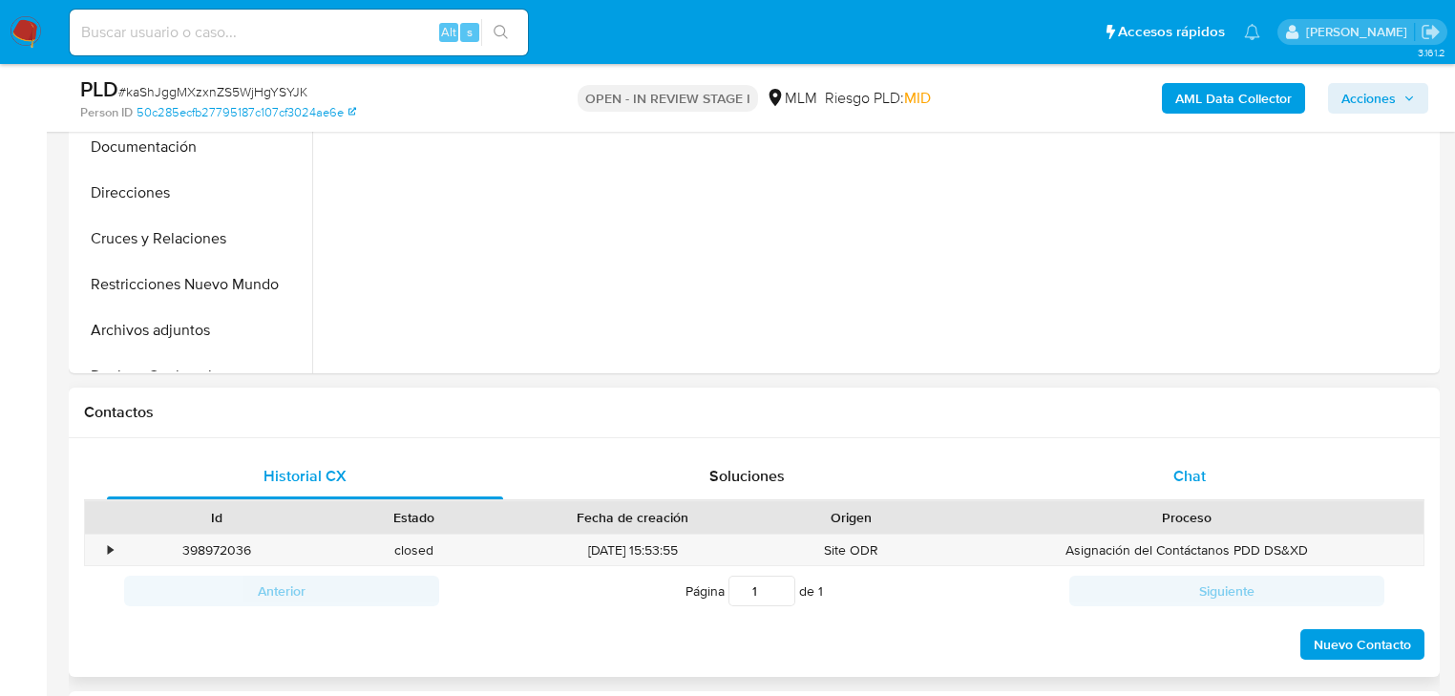
click at [1204, 473] on span "Chat" at bounding box center [1189, 476] width 32 height 22
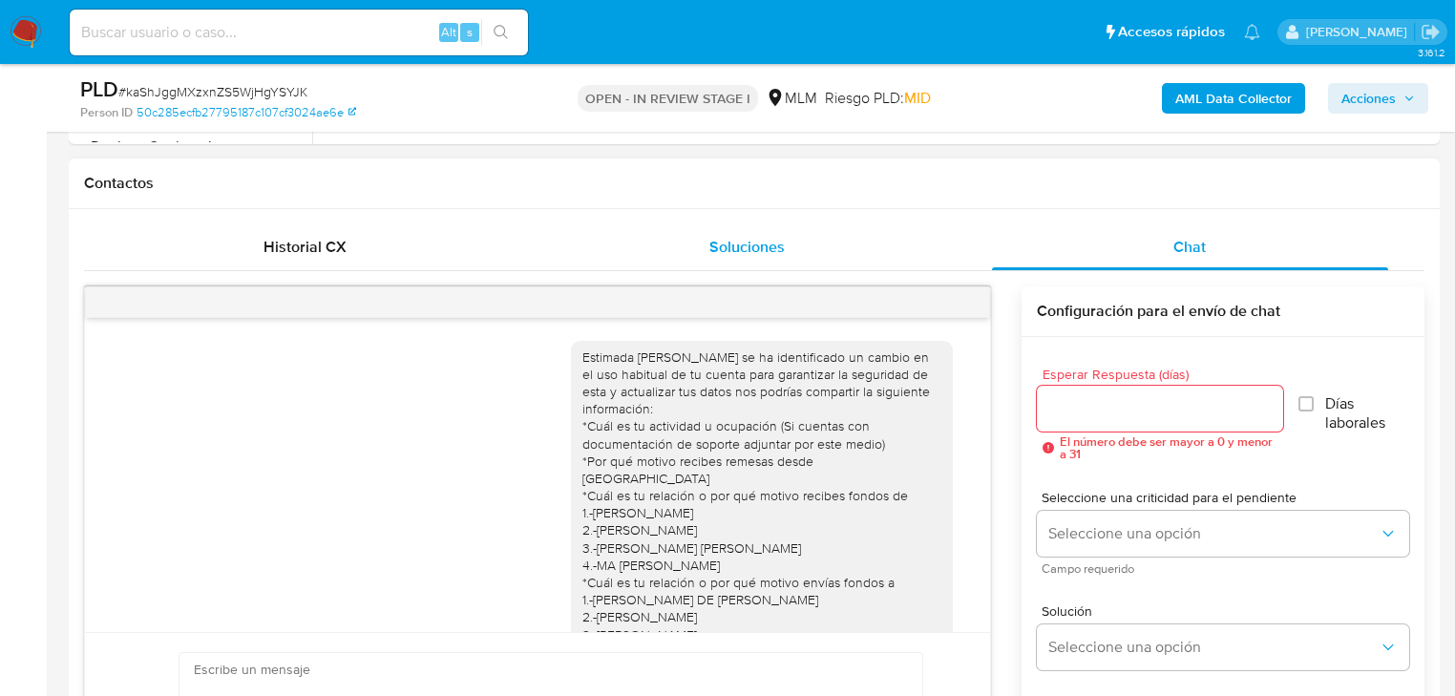
scroll to position [412, 0]
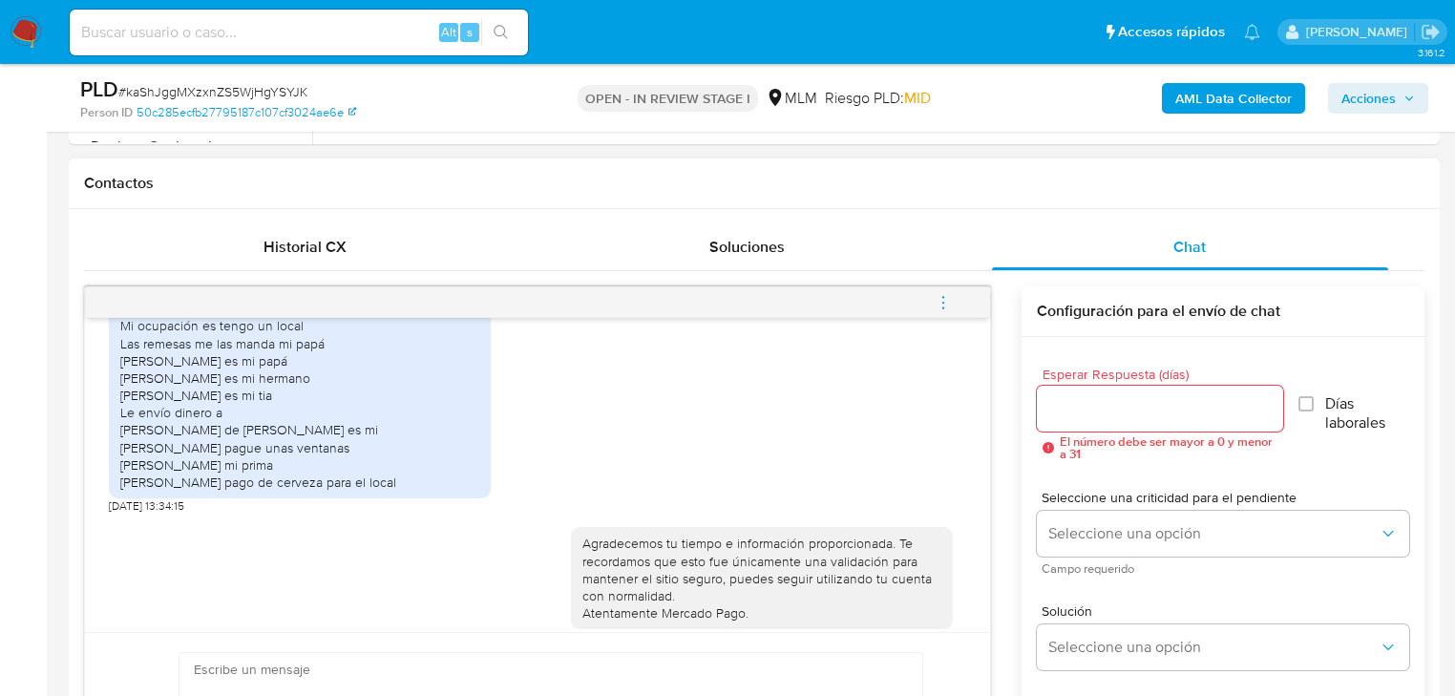
click at [947, 298] on icon "menu-action" at bounding box center [942, 302] width 17 height 17
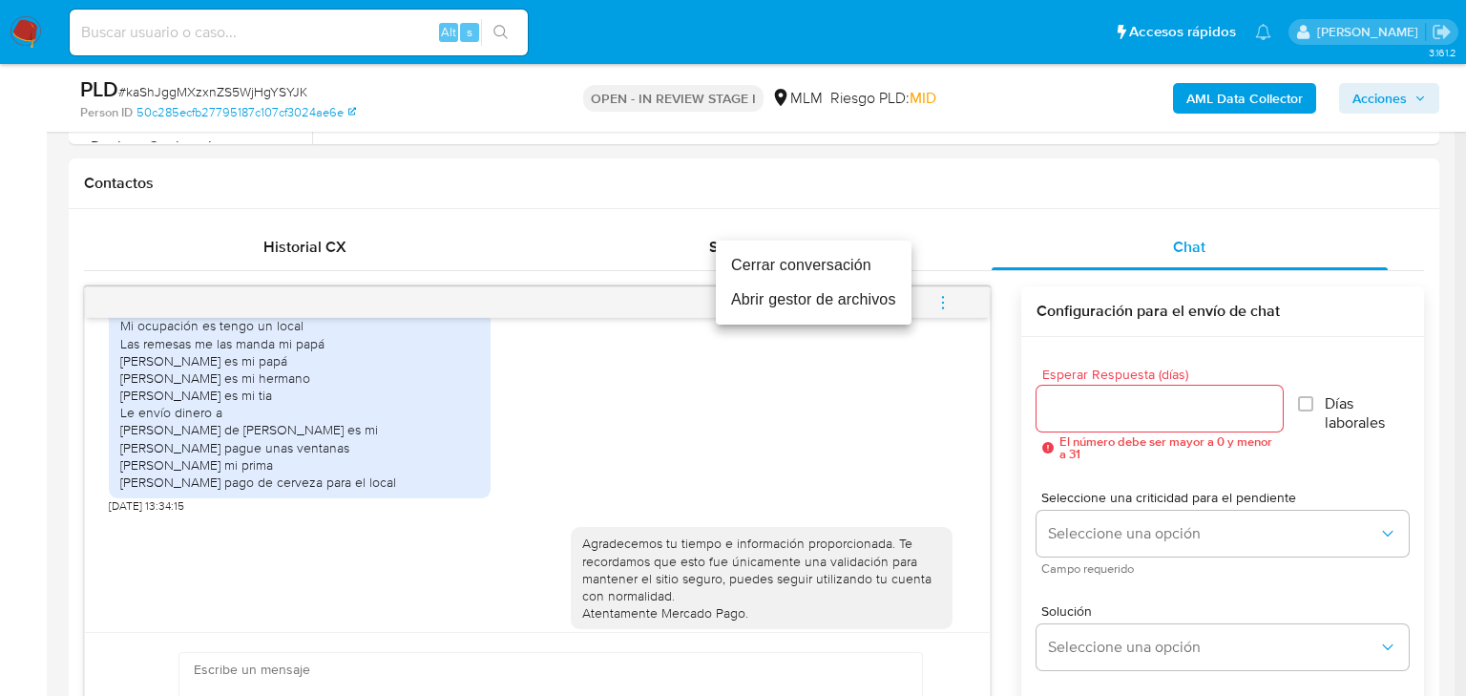
click at [783, 263] on li "Cerrar conversación" at bounding box center [814, 265] width 196 height 34
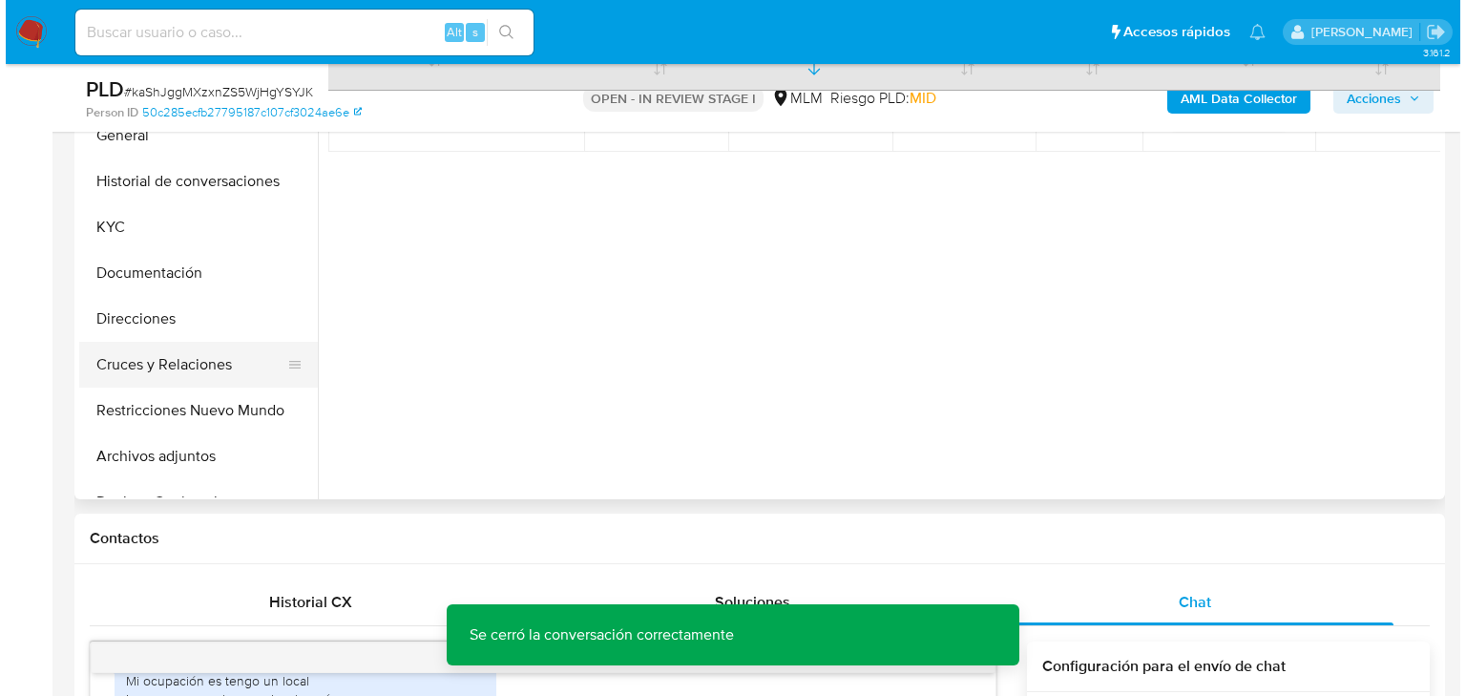
scroll to position [458, 0]
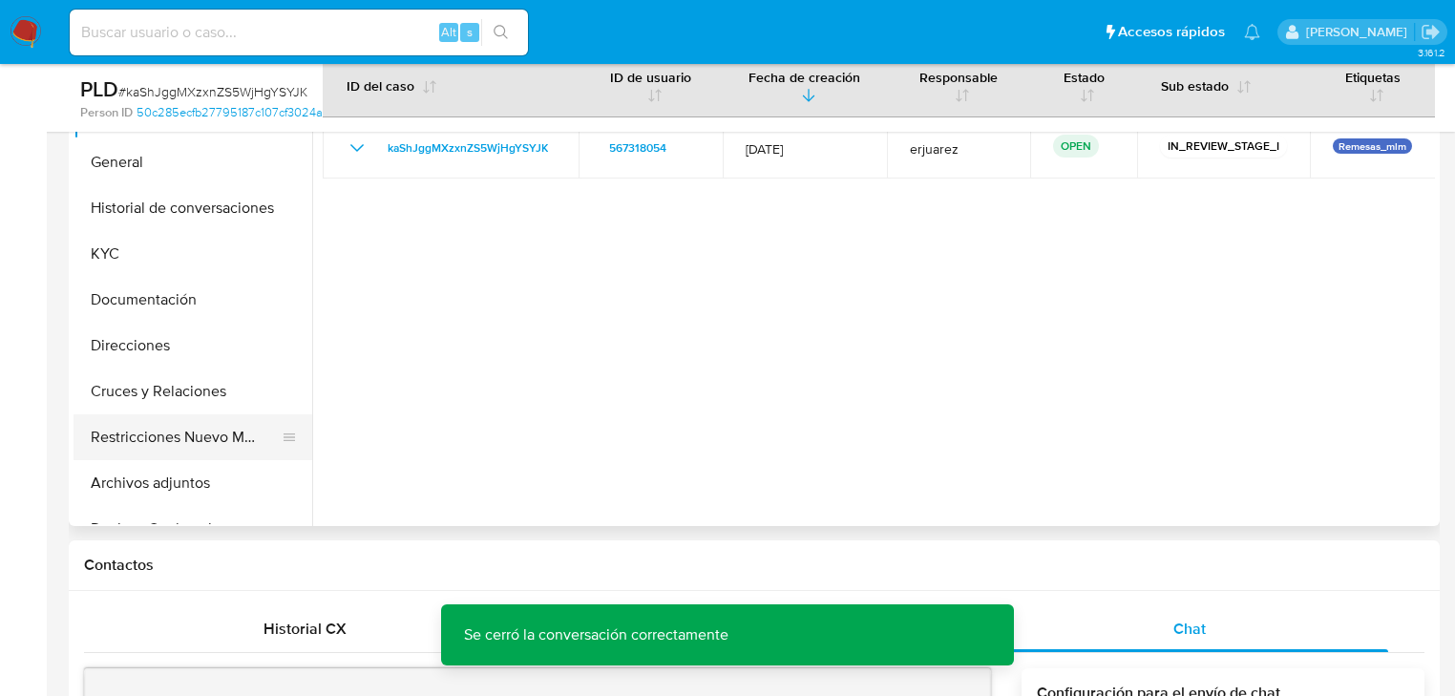
drag, startPoint x: 183, startPoint y: 489, endPoint x: 282, endPoint y: 452, distance: 104.8
click at [183, 490] on button "Archivos adjuntos" at bounding box center [192, 483] width 239 height 46
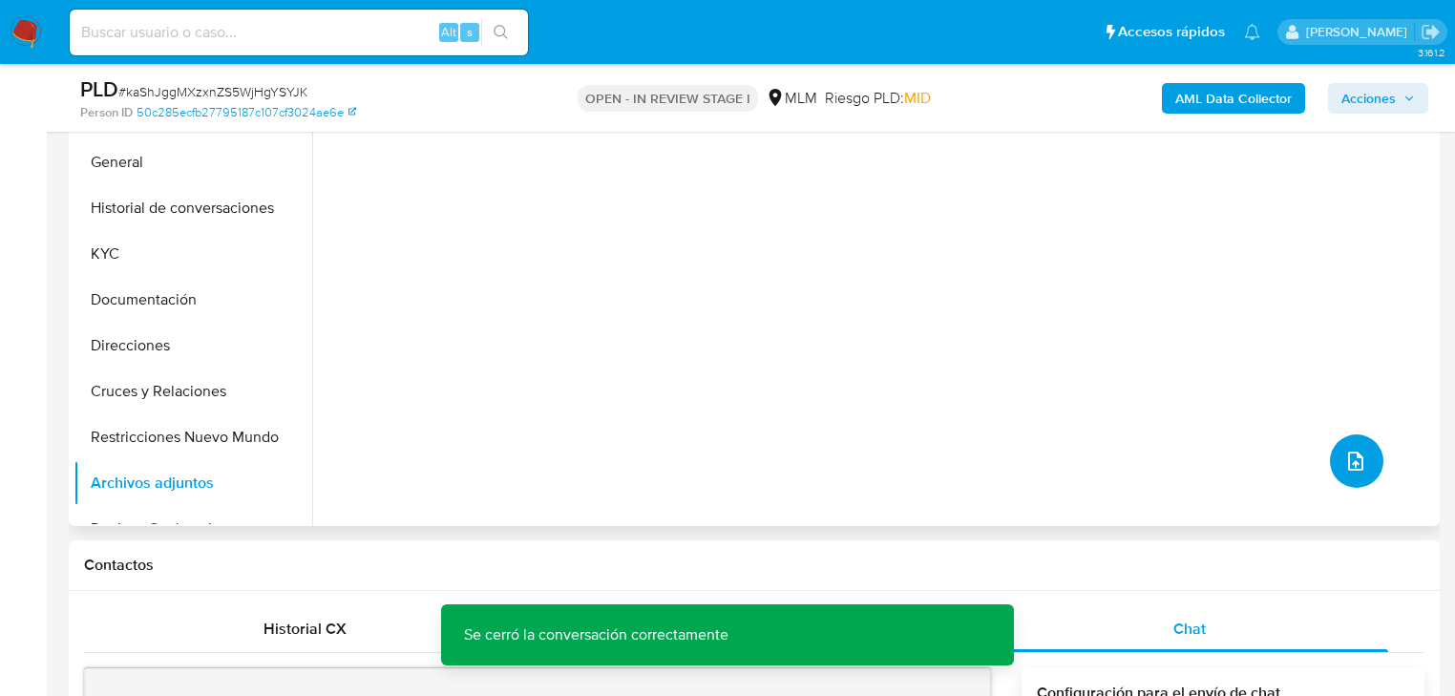
click at [1345, 458] on icon "upload-file" at bounding box center [1355, 461] width 23 height 23
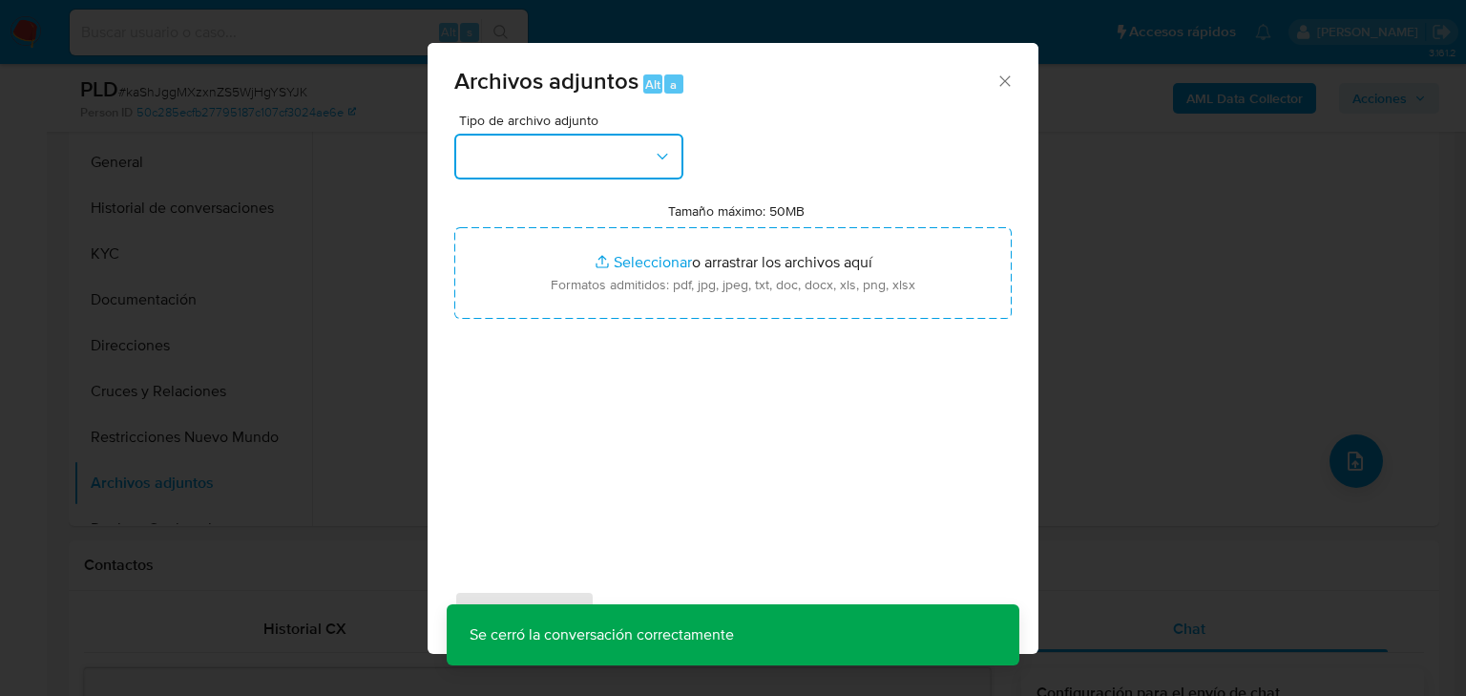
drag, startPoint x: 523, startPoint y: 151, endPoint x: 522, endPoint y: 168, distance: 17.2
click at [523, 151] on button "button" at bounding box center [568, 157] width 229 height 46
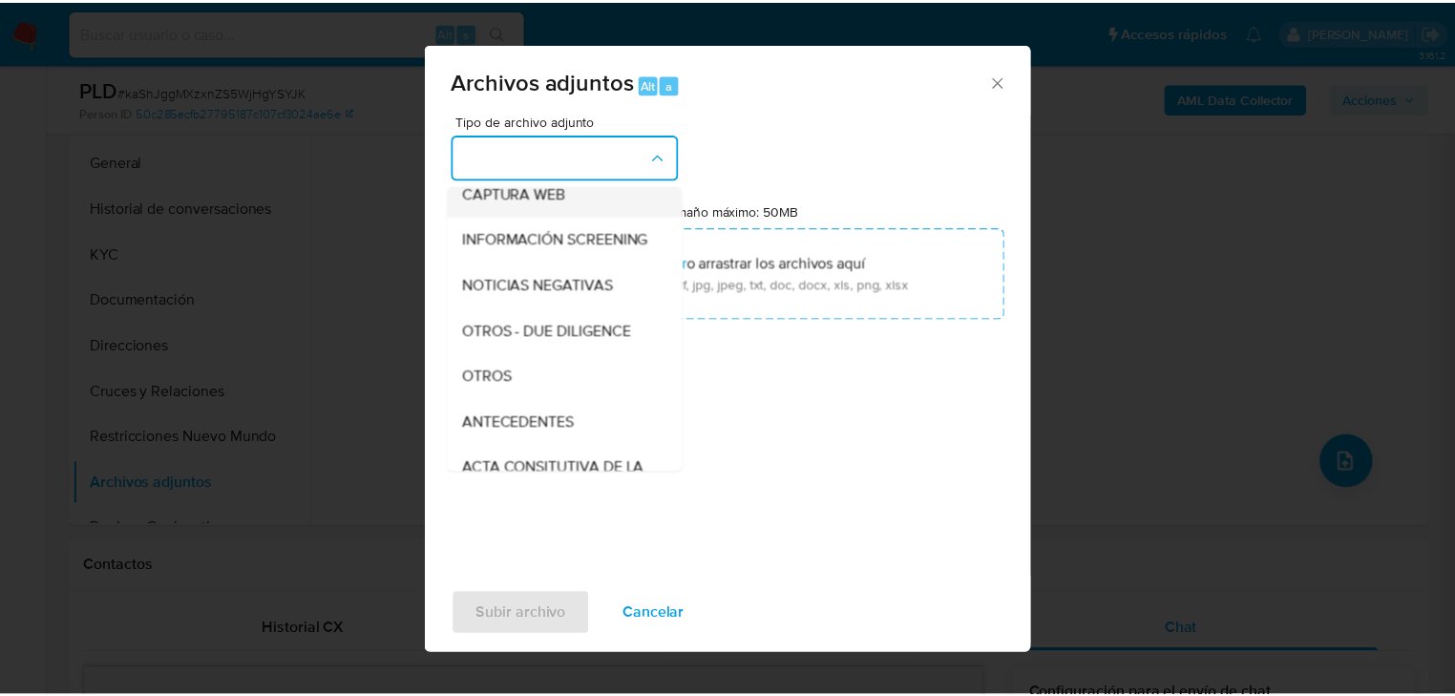
scroll to position [229, 0]
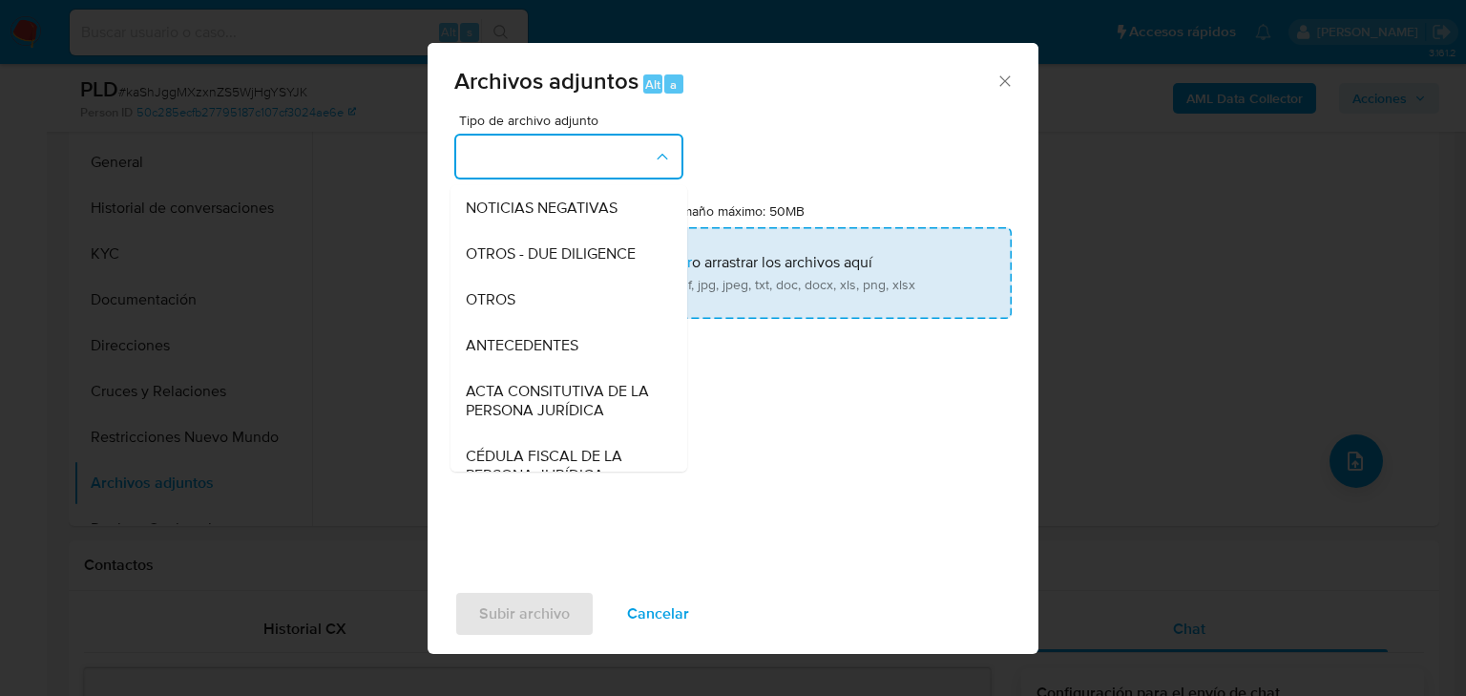
drag, startPoint x: 512, startPoint y: 326, endPoint x: 718, endPoint y: 237, distance: 224.9
click at [513, 309] on span "OTROS" at bounding box center [491, 299] width 50 height 19
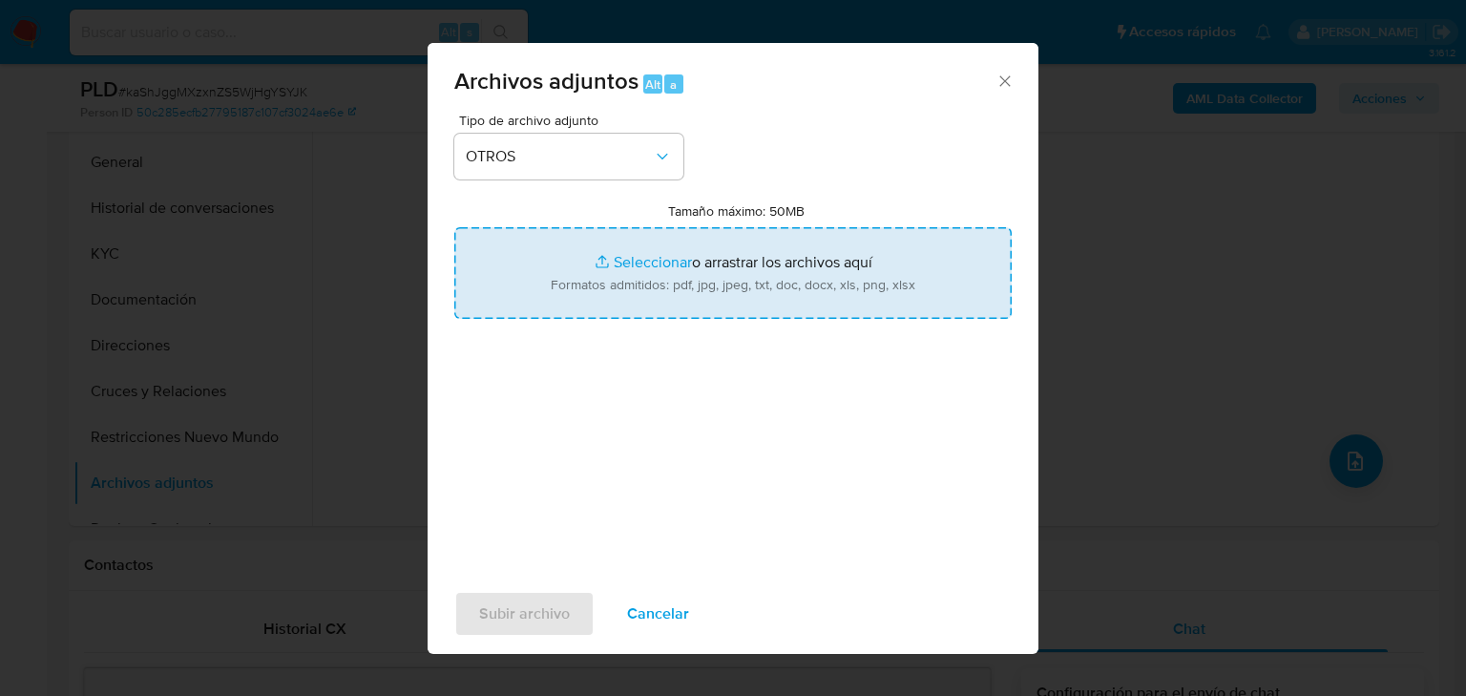
click at [628, 255] on input "Tamaño máximo: 50MB Seleccionar archivos" at bounding box center [732, 273] width 557 height 92
type input "C:\fakepath\567318054_Bety Noemi Sandoval Soto_Sep25.pdf"
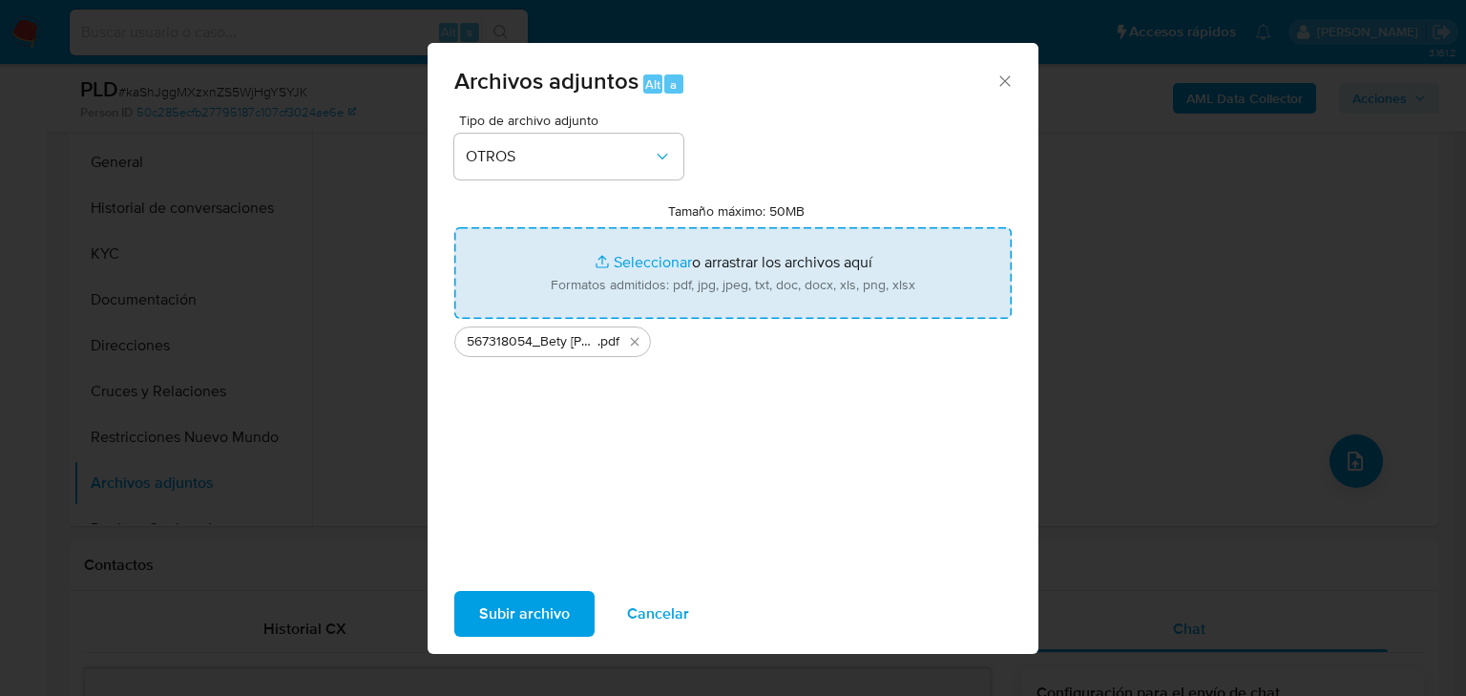
drag, startPoint x: 628, startPoint y: 255, endPoint x: 641, endPoint y: 263, distance: 15.9
click at [641, 263] on input "Tamaño máximo: 50MB Seleccionar archivos" at bounding box center [732, 273] width 557 height 92
type input "C:\fakepath\567318054_Bety Noemi Sandoval Soto_Sep25.xlsx"
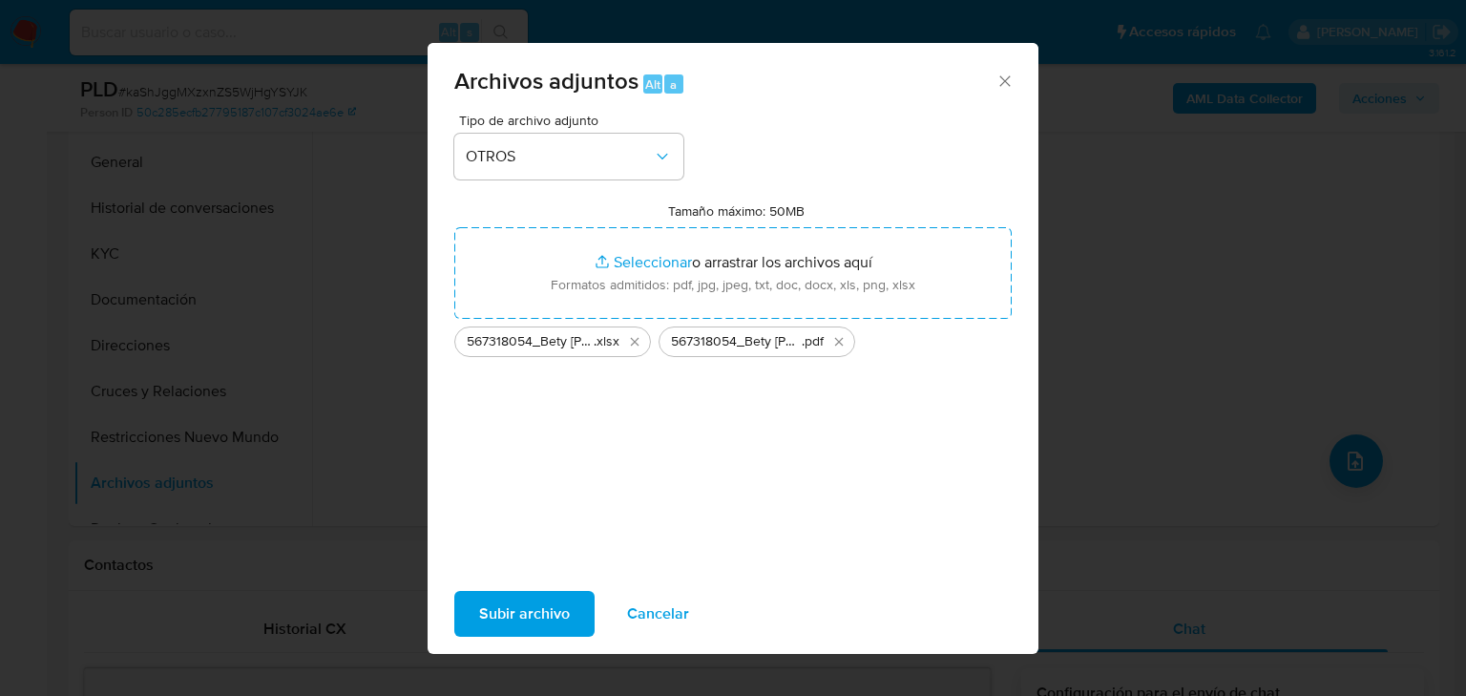
click at [512, 630] on span "Subir archivo" at bounding box center [524, 614] width 91 height 42
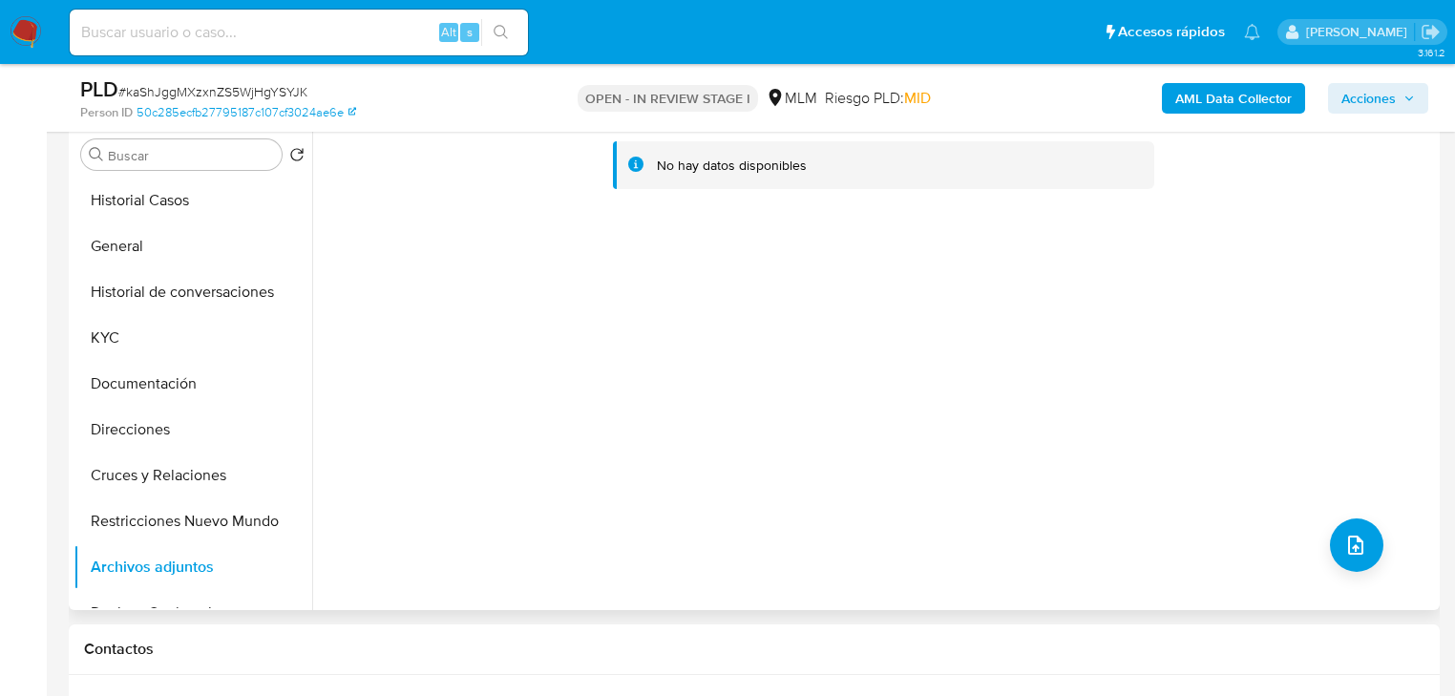
scroll to position [382, 0]
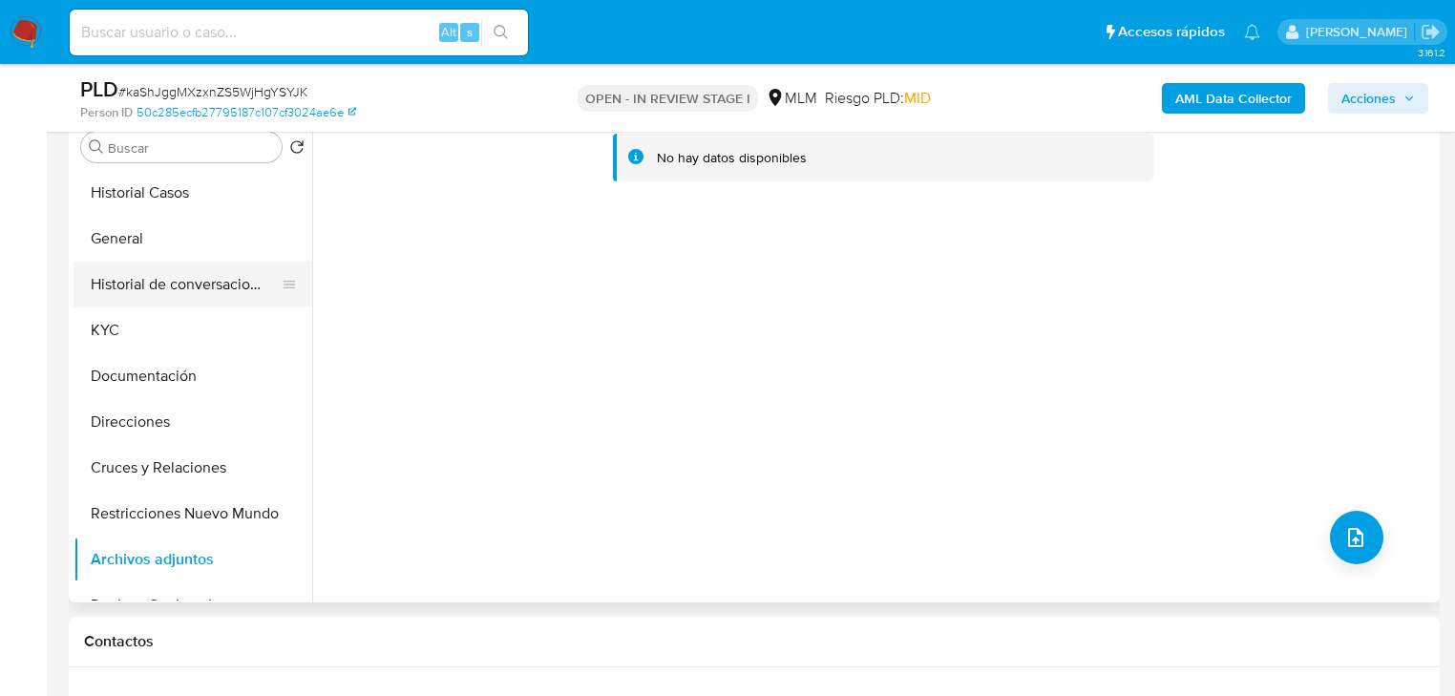
click at [217, 263] on button "Historial de conversaciones" at bounding box center [184, 285] width 223 height 46
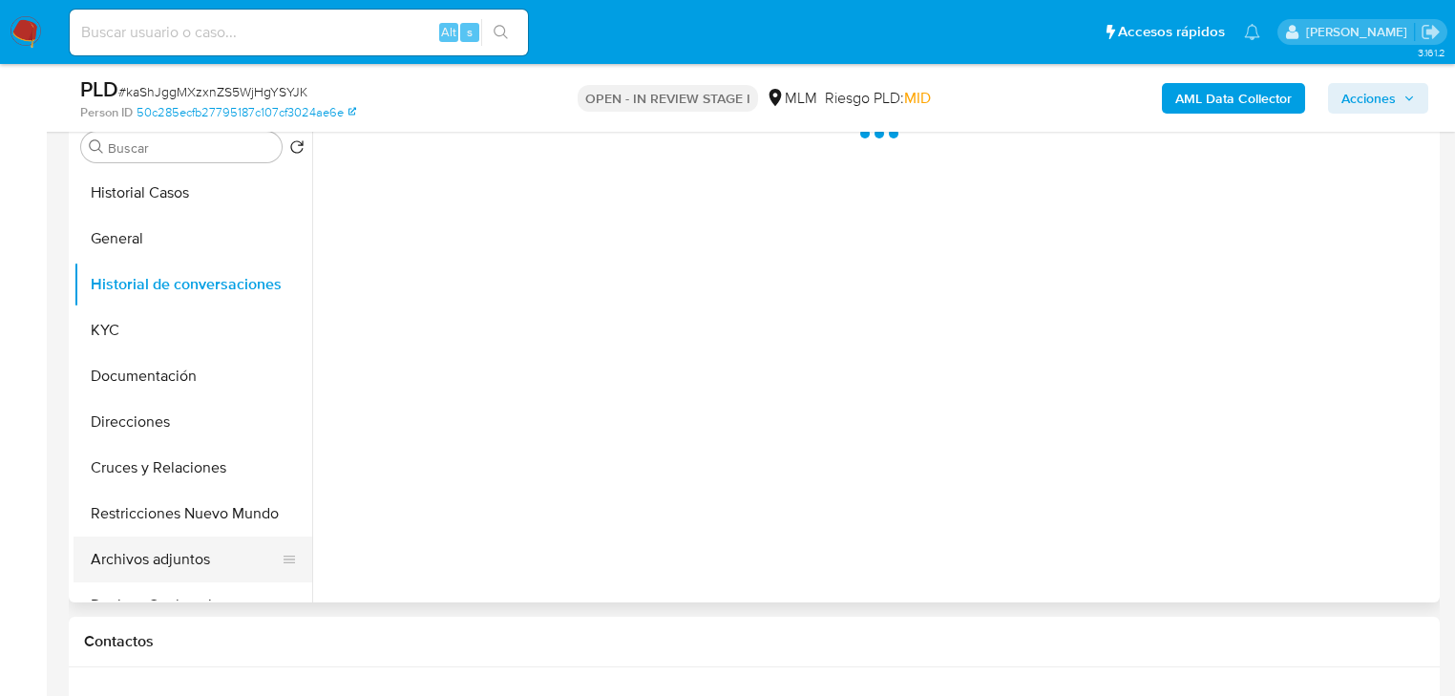
click at [164, 546] on button "Archivos adjuntos" at bounding box center [184, 559] width 223 height 46
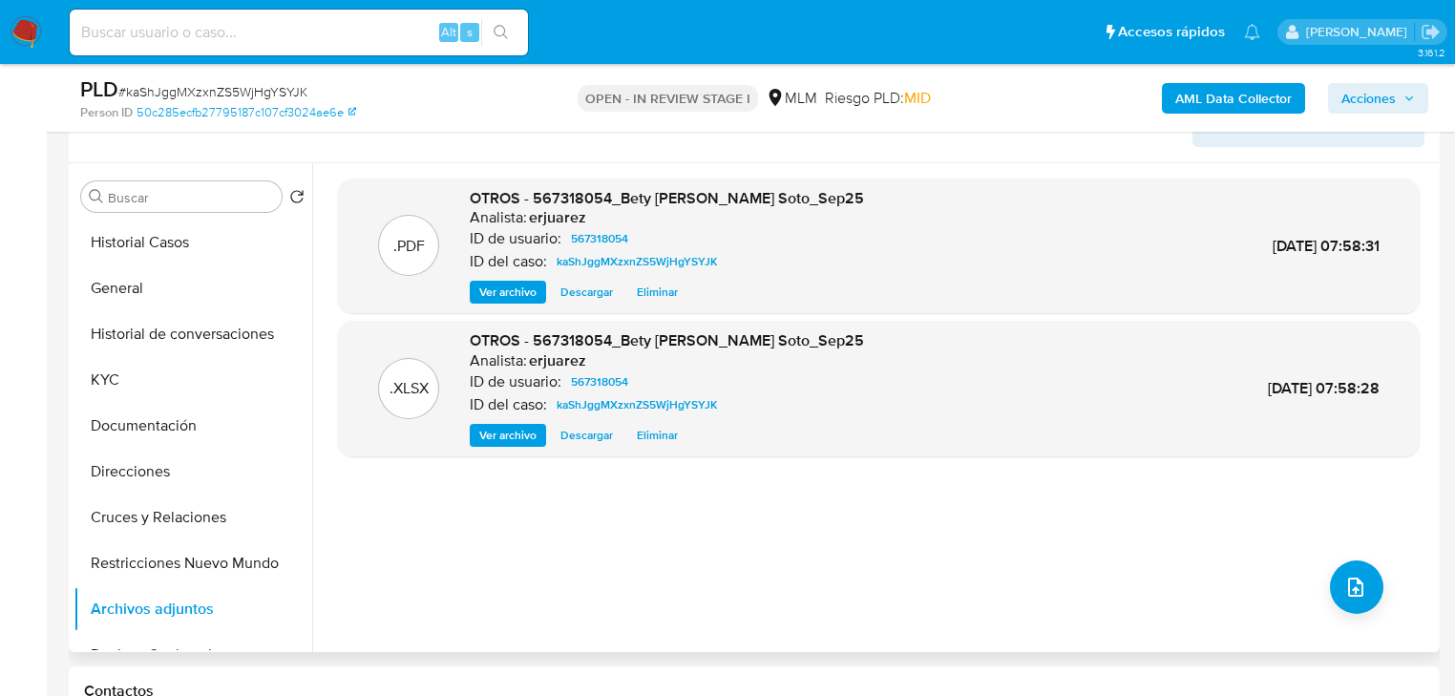
scroll to position [305, 0]
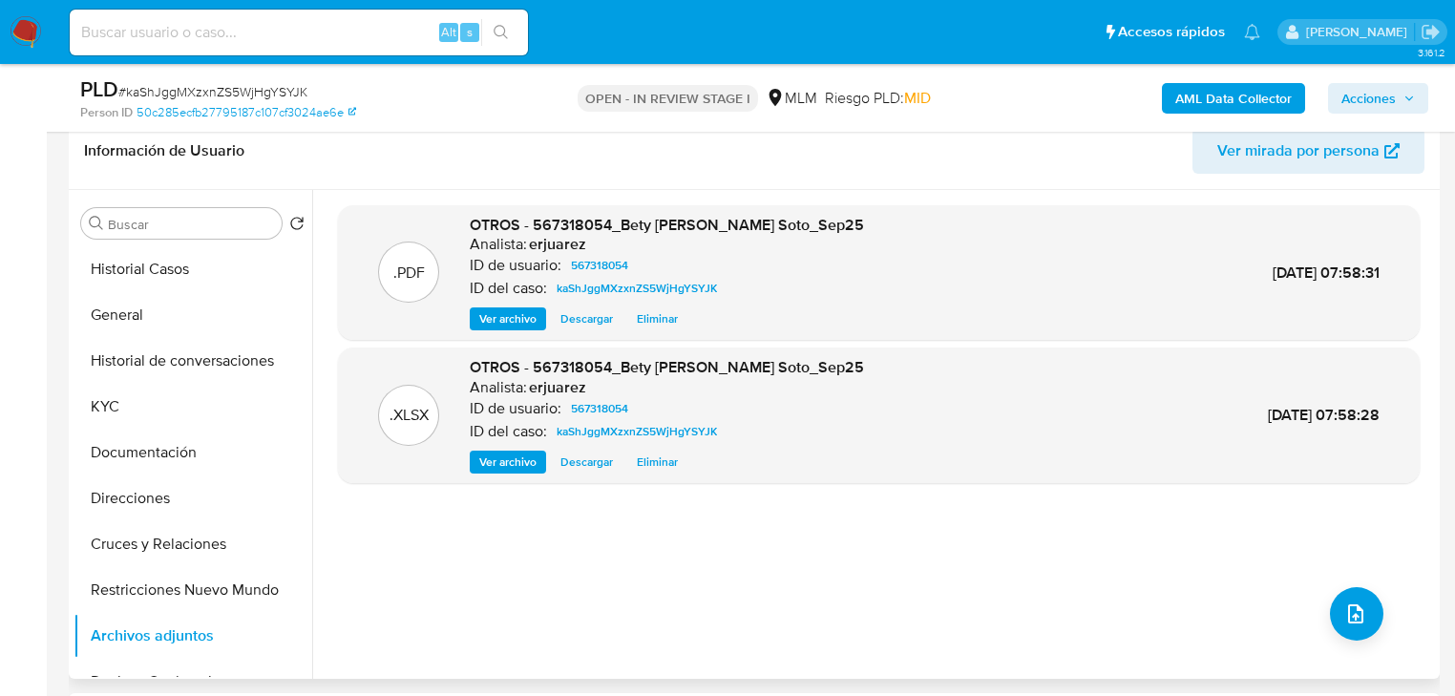
drag, startPoint x: 506, startPoint y: 330, endPoint x: 309, endPoint y: 293, distance: 200.1
click at [505, 330] on div ".PDF OTROS - 567318054_Bety Noemi Sandoval Soto_Sep25 Analista: erjuarez ID de …" at bounding box center [878, 273] width 1081 height 136
drag, startPoint x: 488, startPoint y: 333, endPoint x: 346, endPoint y: 304, distance: 145.1
click at [488, 333] on div ".PDF OTROS - 567318054_Bety Noemi Sandoval Soto_Sep25 Analista: erjuarez ID de …" at bounding box center [878, 273] width 1081 height 136
click at [1371, 103] on span "Acciones" at bounding box center [1368, 98] width 54 height 31
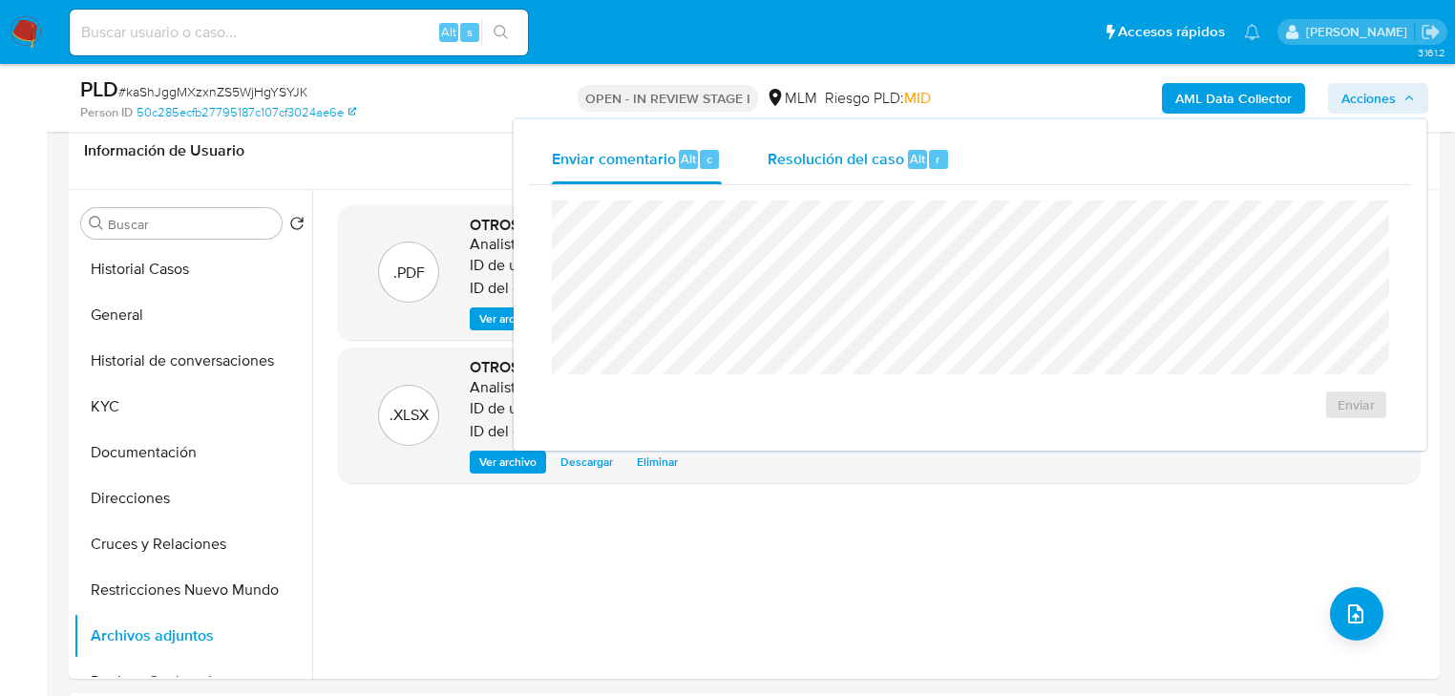
drag, startPoint x: 818, startPoint y: 158, endPoint x: 788, endPoint y: 184, distance: 39.2
click at [817, 158] on span "Resolución del caso" at bounding box center [835, 158] width 136 height 22
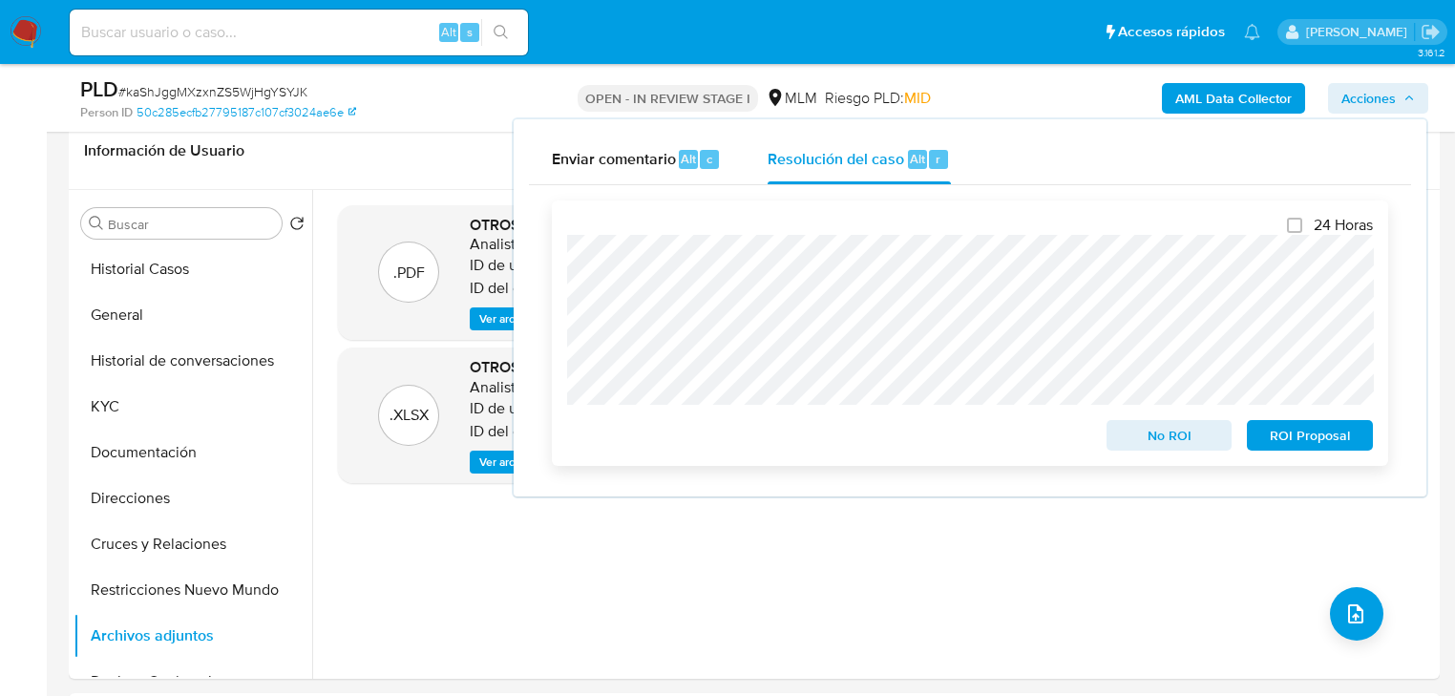
click at [561, 351] on div "24 Horas No ROI ROI Proposal" at bounding box center [970, 332] width 836 height 265
click at [1169, 435] on span "No ROI" at bounding box center [1169, 435] width 99 height 27
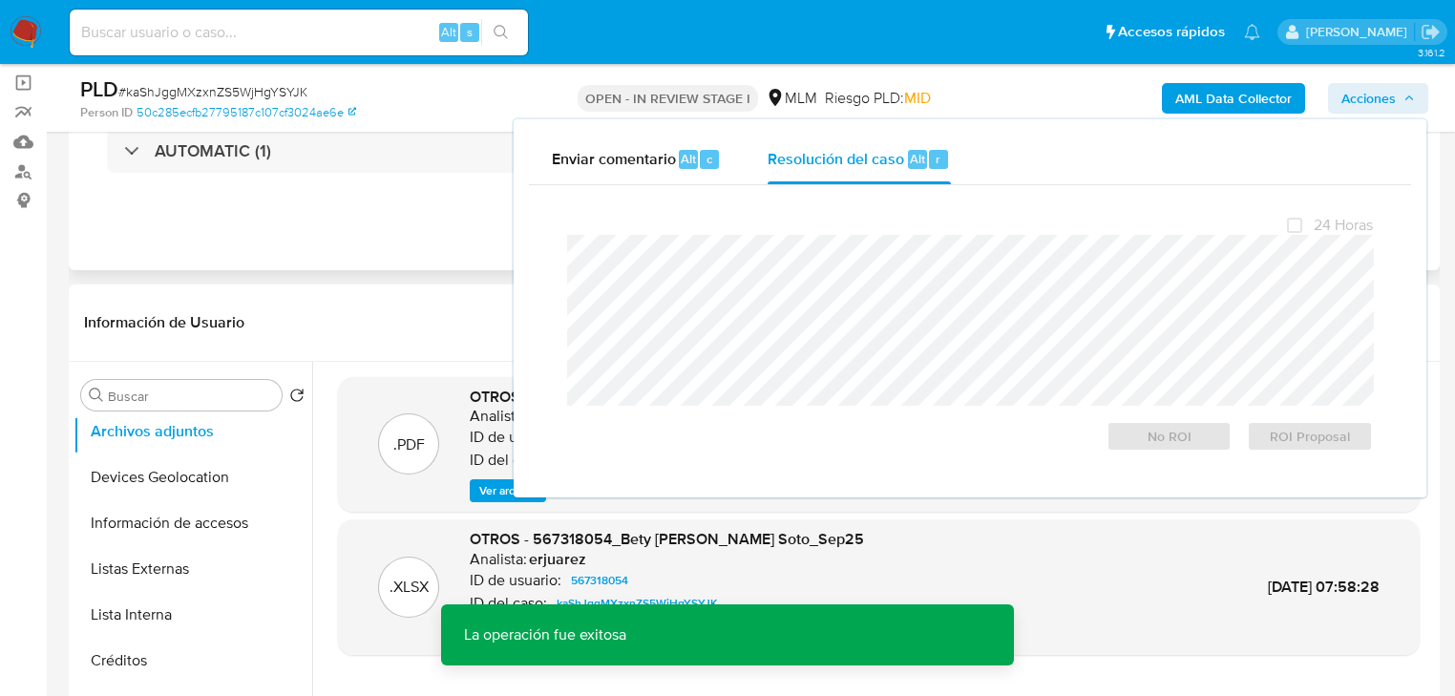
scroll to position [0, 0]
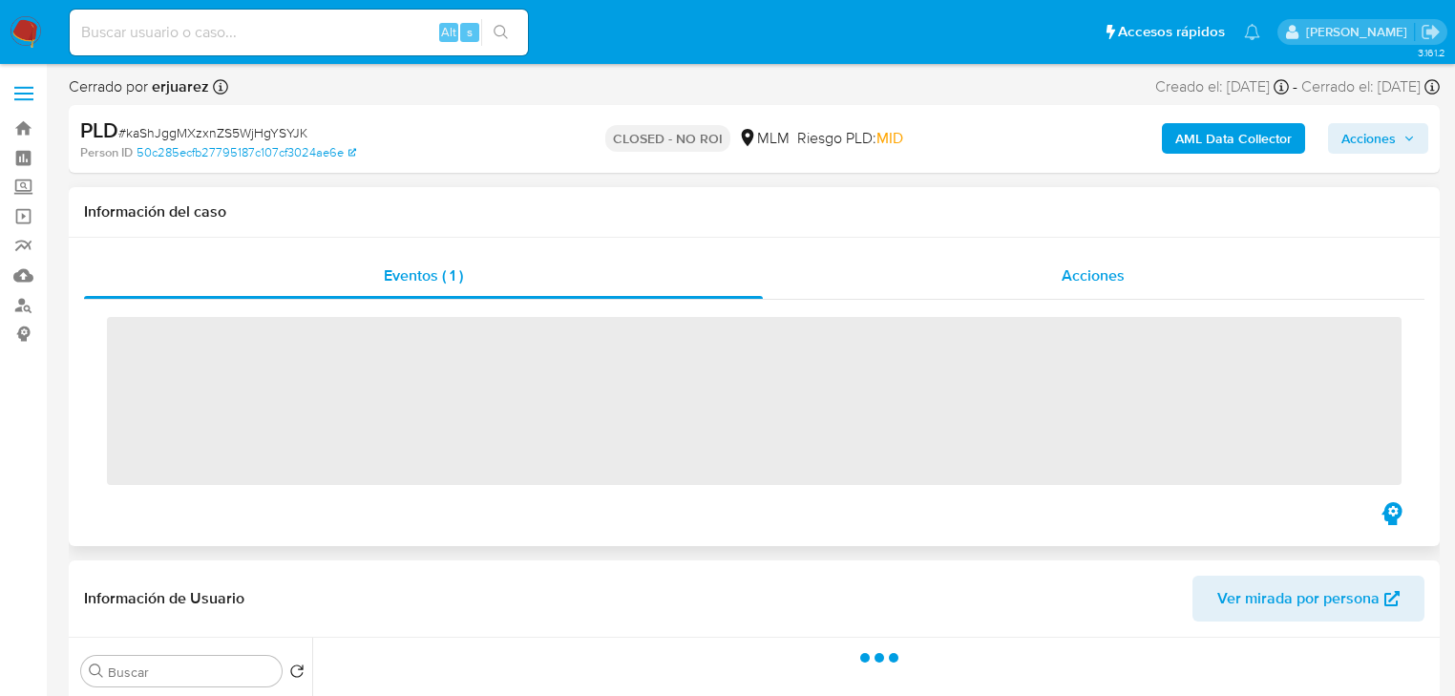
click at [1080, 264] on span "Acciones" at bounding box center [1092, 275] width 63 height 22
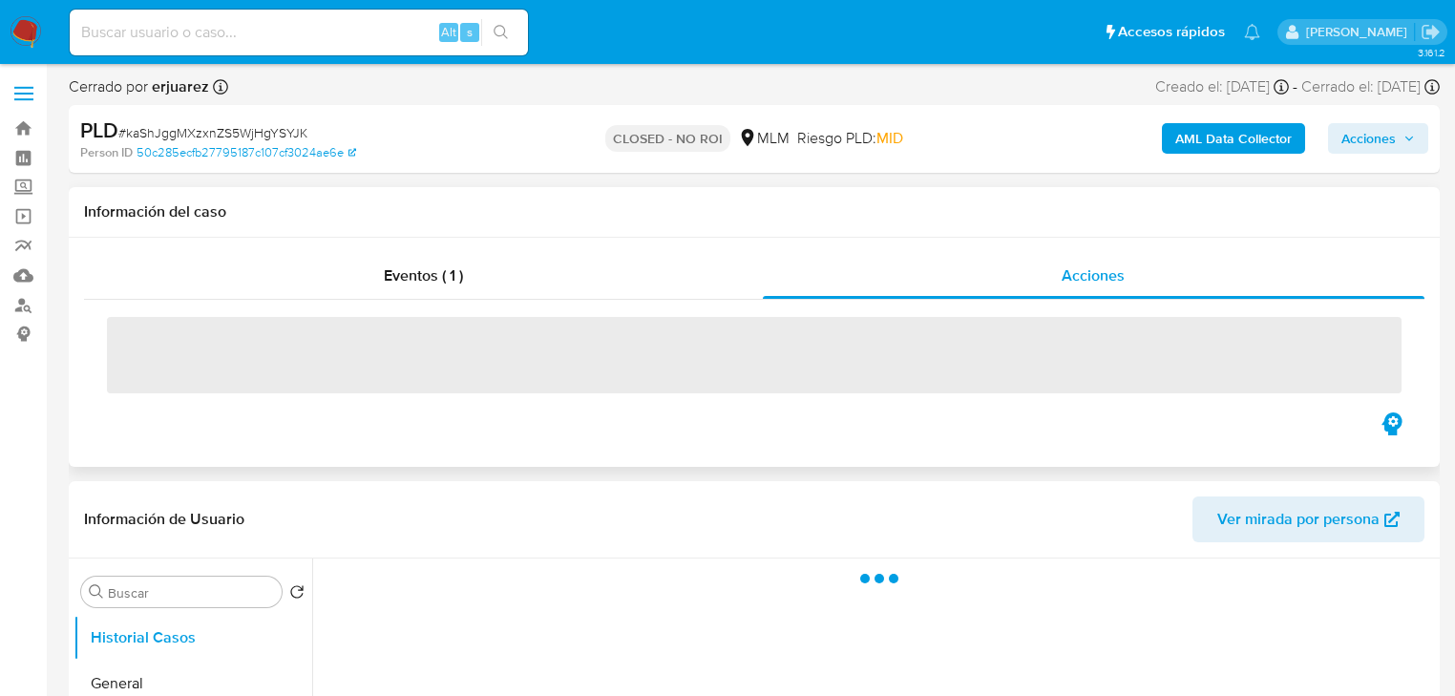
select select "10"
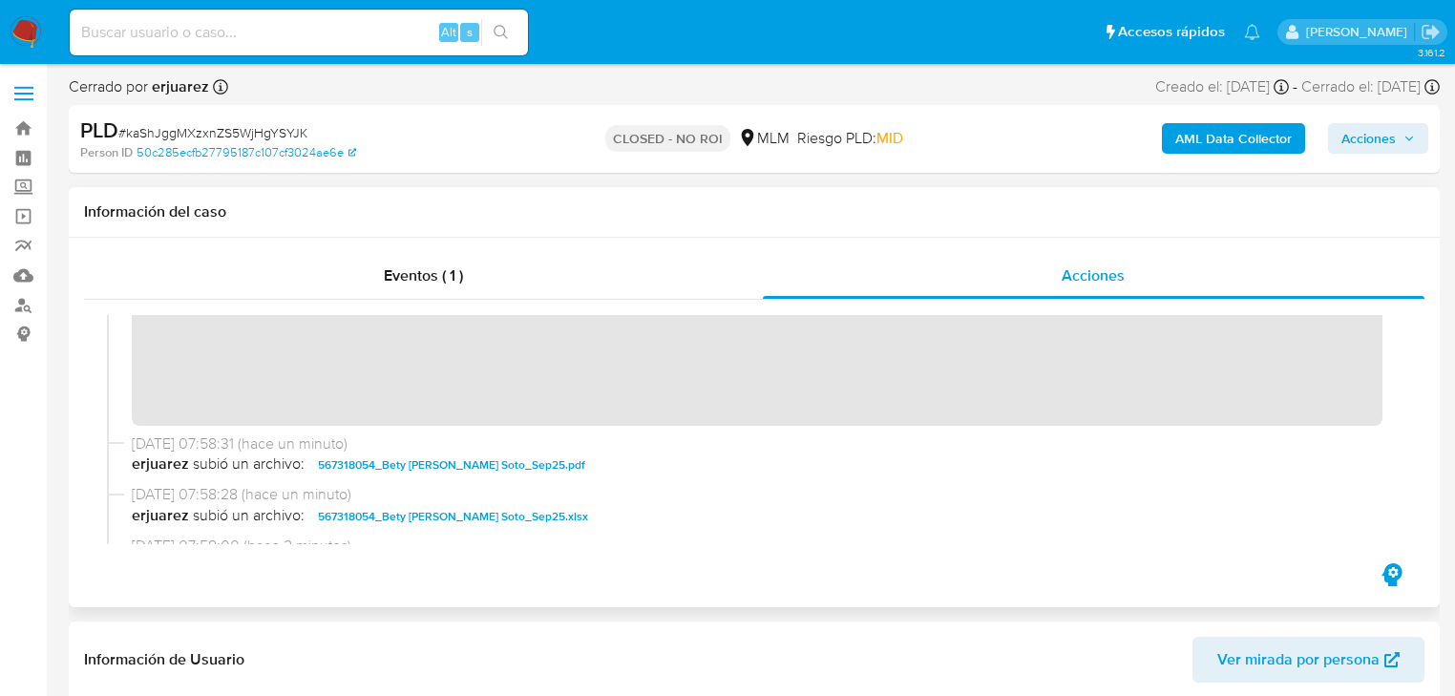
scroll to position [382, 0]
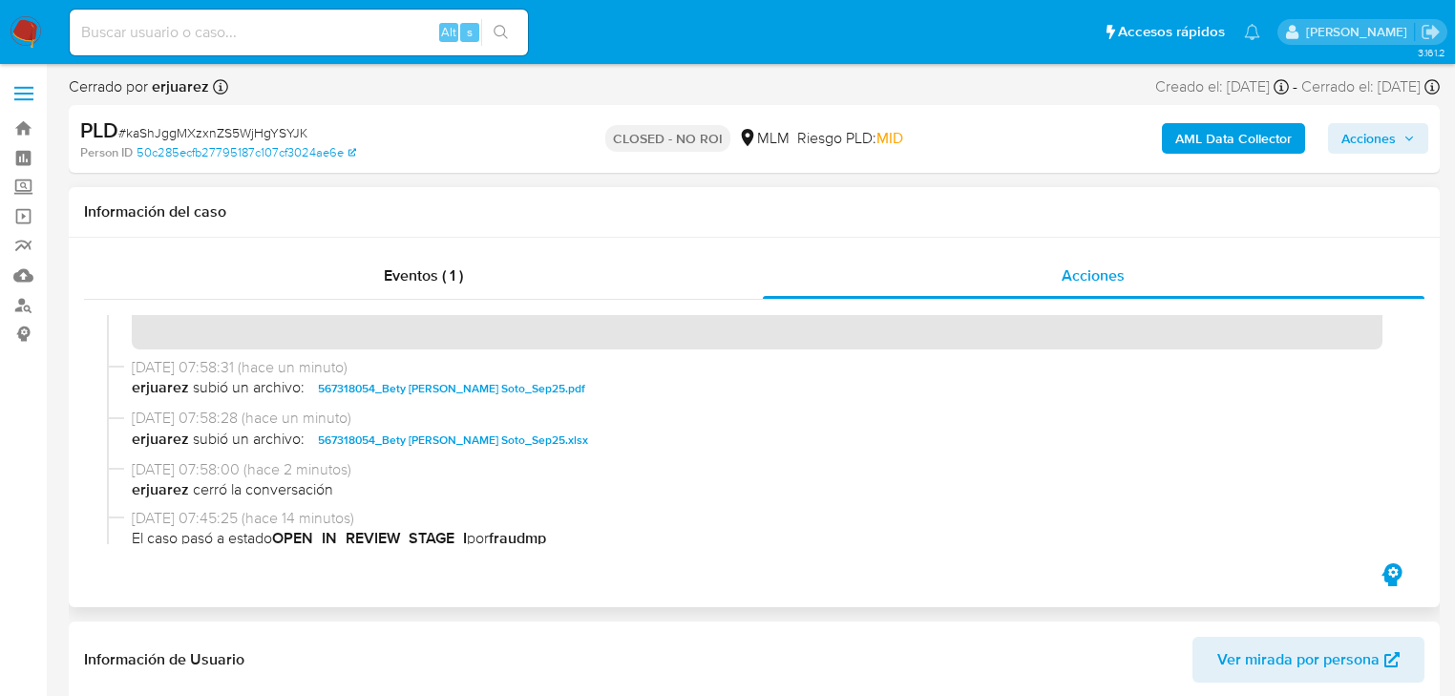
click at [21, 29] on img at bounding box center [26, 32] width 32 height 32
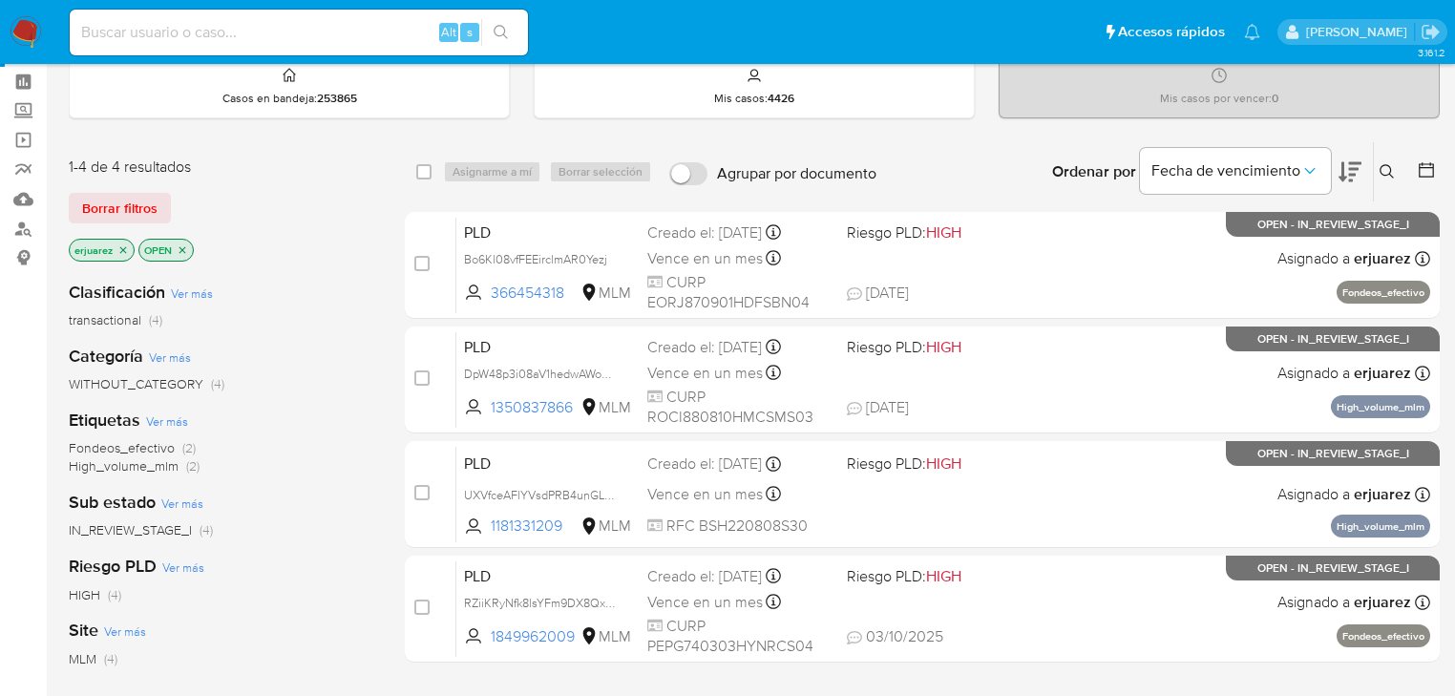
scroll to position [76, 0]
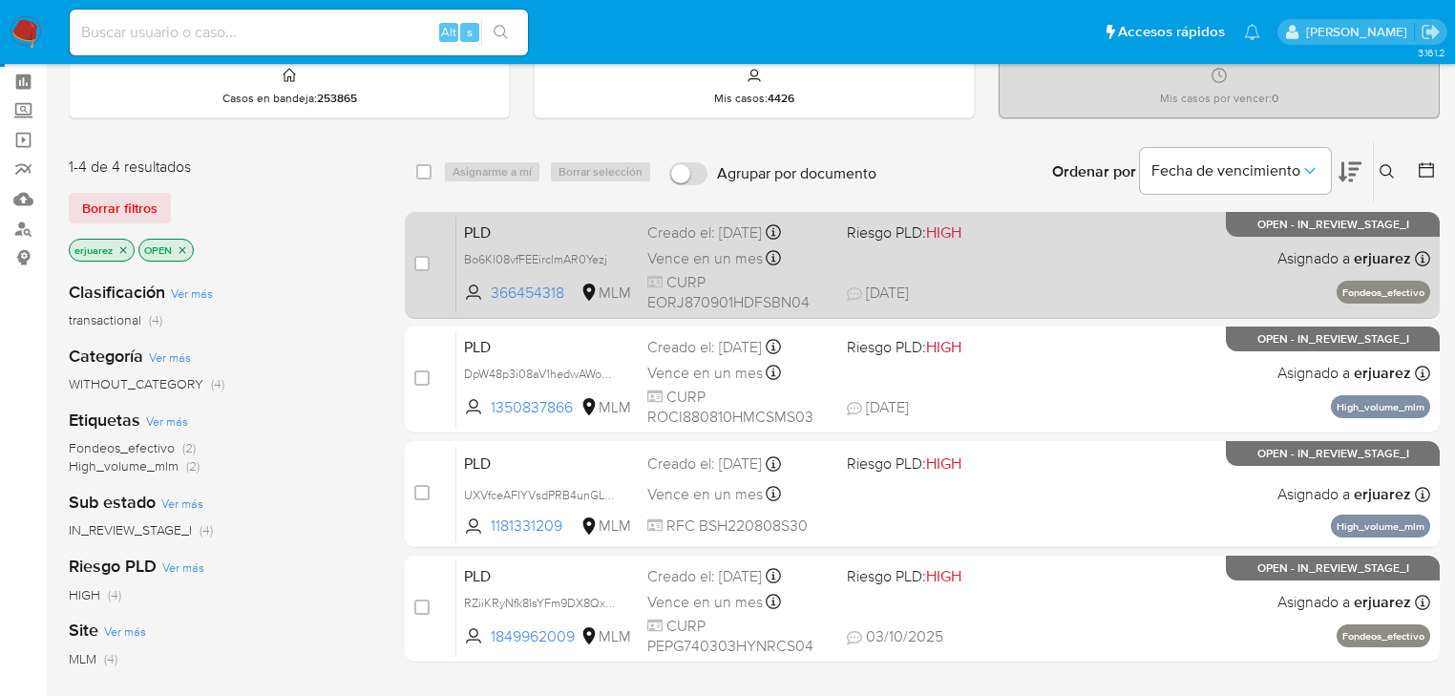
drag, startPoint x: 801, startPoint y: 270, endPoint x: 786, endPoint y: 267, distance: 15.5
click at [786, 267] on div "PLD Bo6Kl08vfFEEirclmAR0Yezj 366454318 MLM Riesgo PLD: HIGH Creado el: [DATE] C…" at bounding box center [943, 265] width 974 height 96
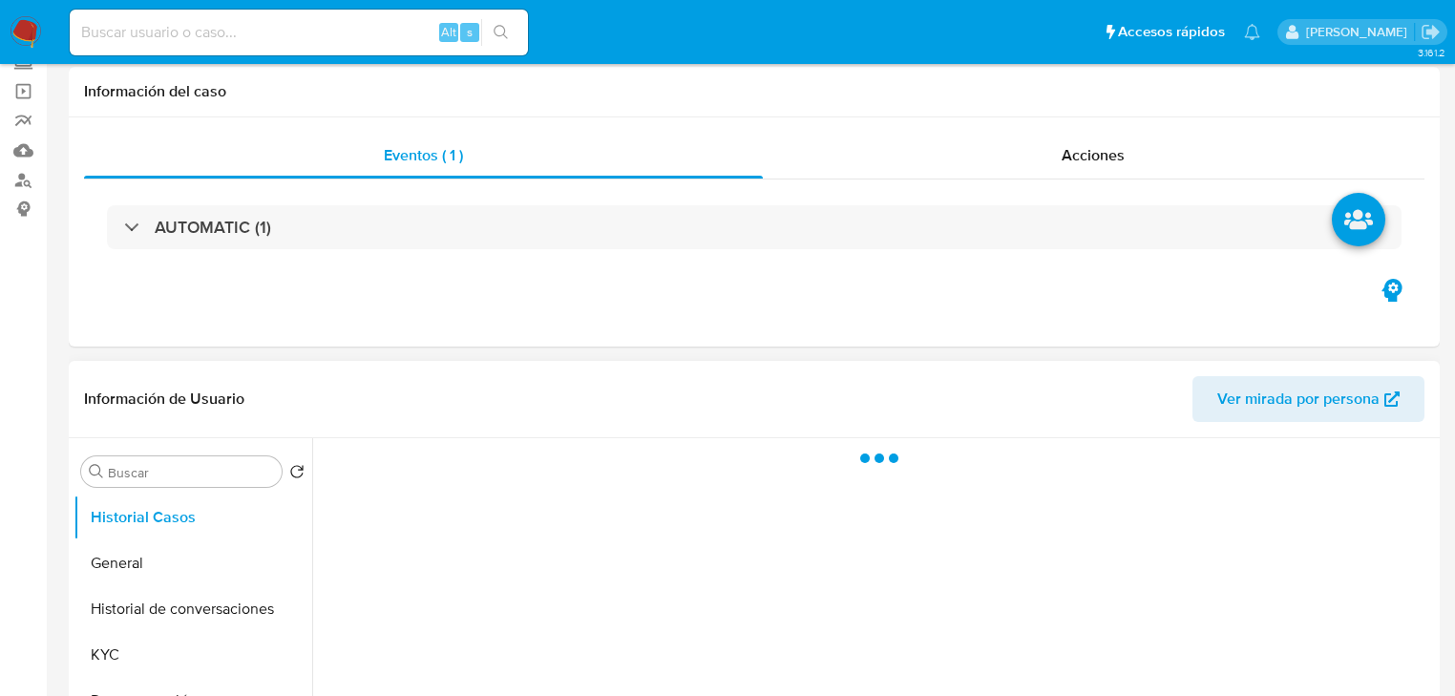
select select "10"
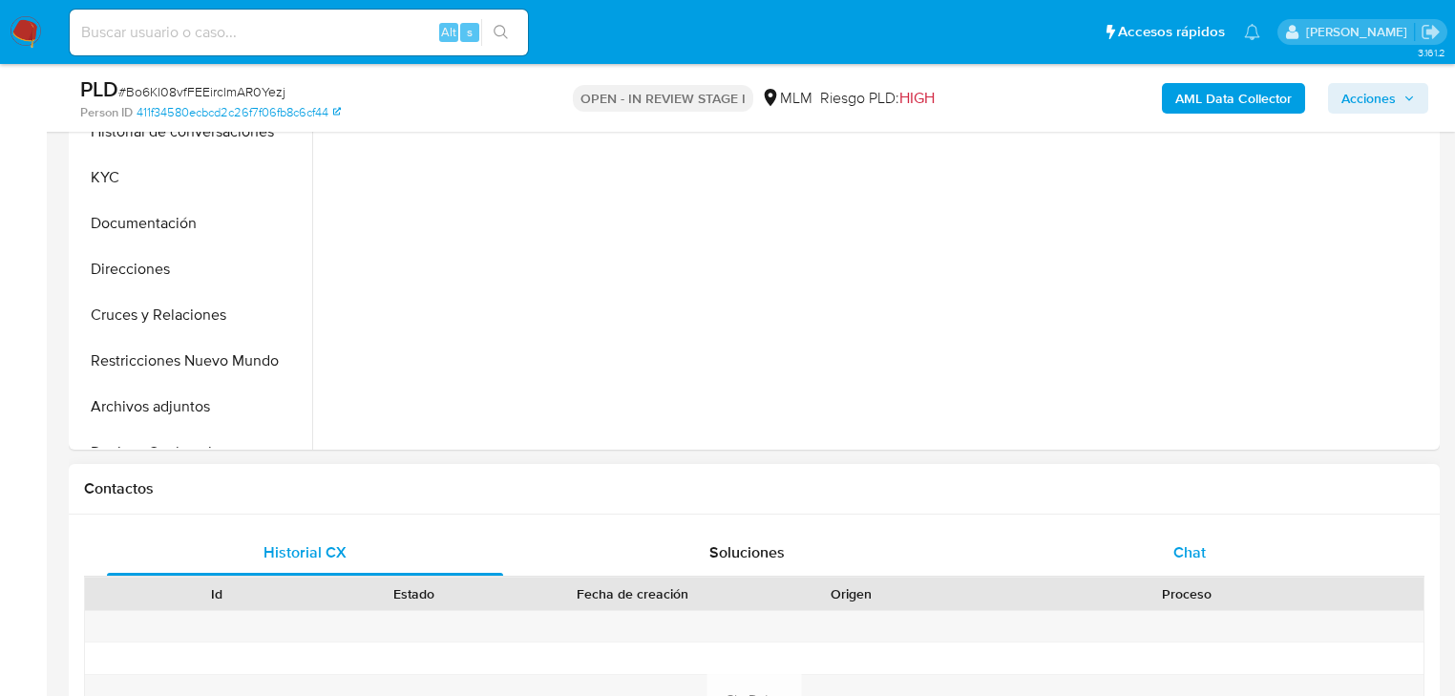
click at [1203, 549] on span "Chat" at bounding box center [1189, 552] width 32 height 22
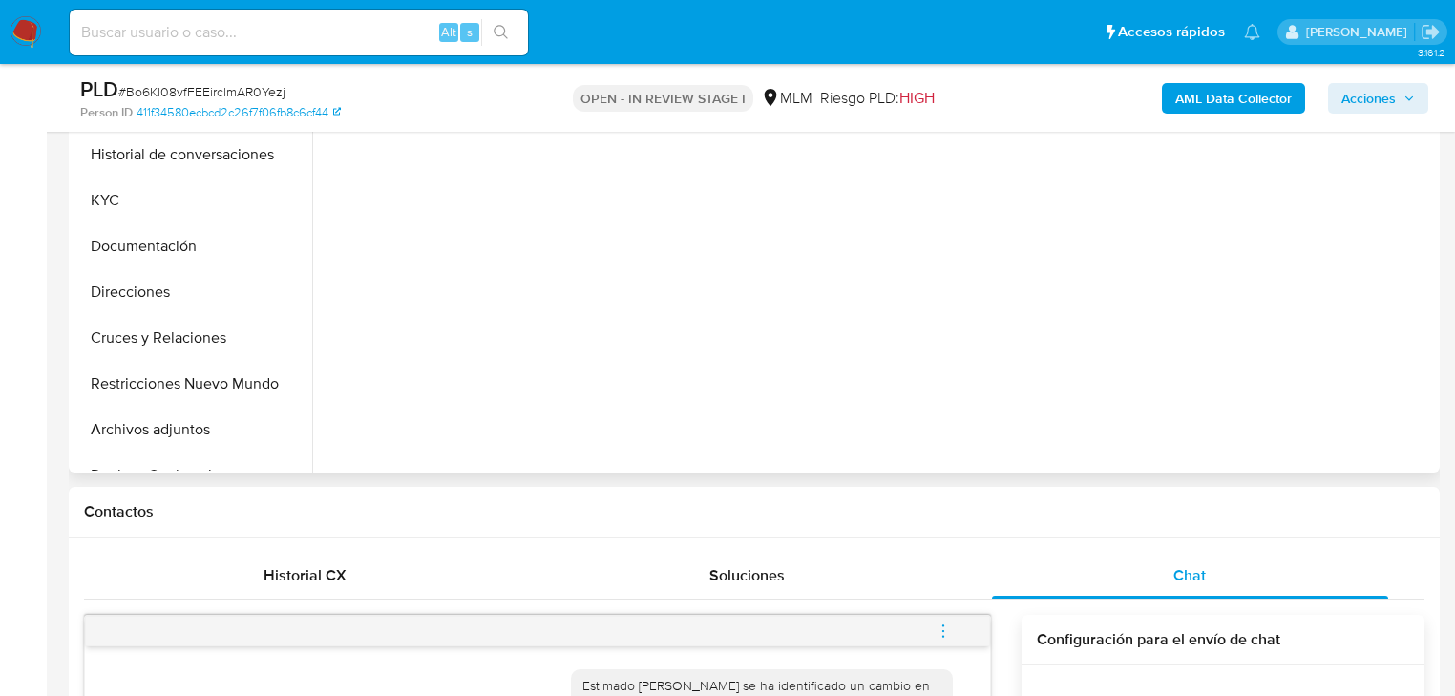
scroll to position [305, 0]
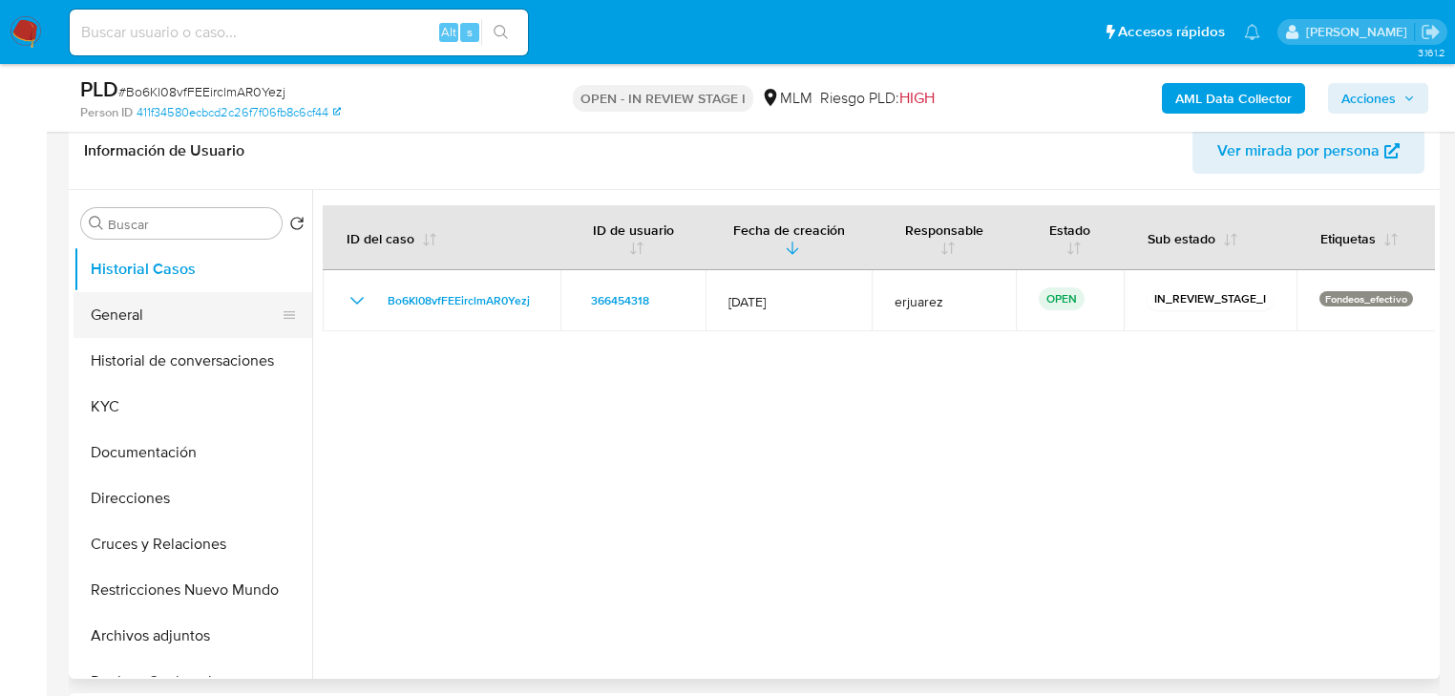
click at [196, 312] on button "General" at bounding box center [184, 315] width 223 height 46
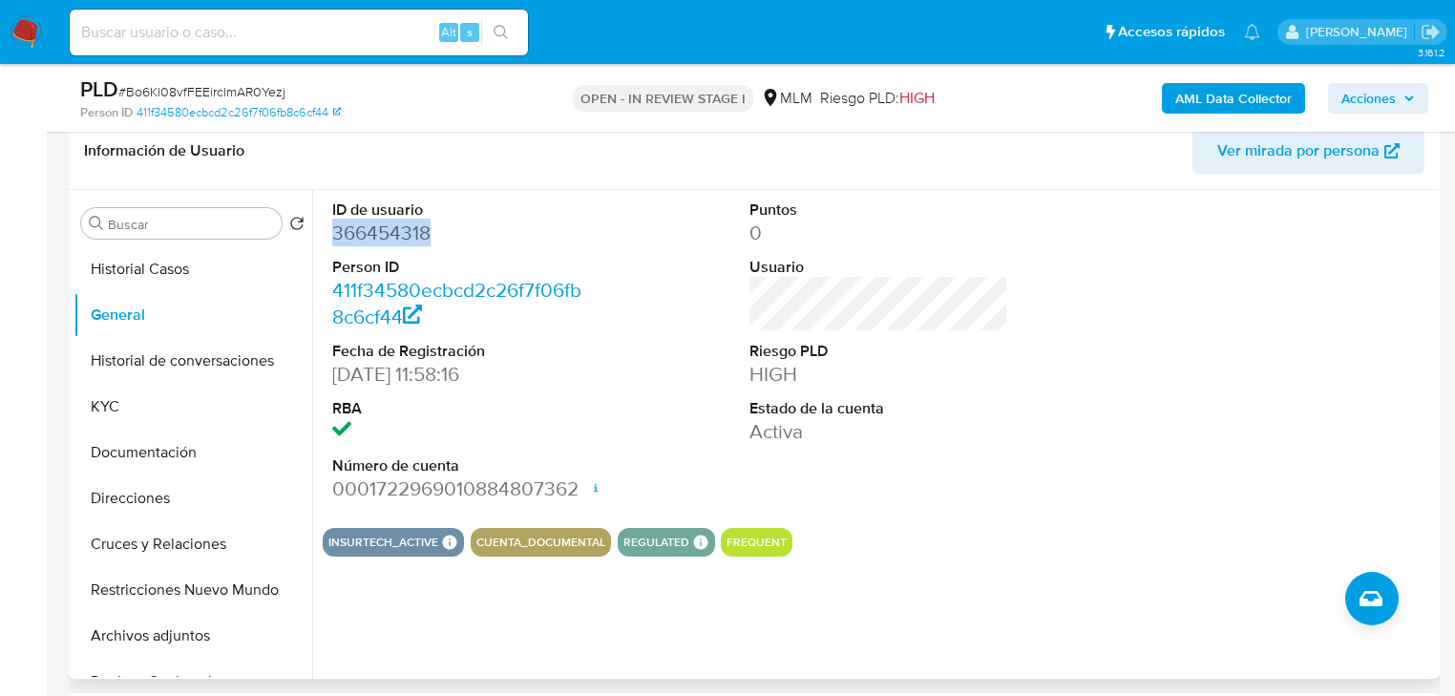
drag, startPoint x: 445, startPoint y: 229, endPoint x: 323, endPoint y: 234, distance: 122.3
click at [323, 234] on div "ID de usuario 366454318 Person ID 411f34580ecbcd2c26f7f06fb8c6cf44 Fecha de Reg…" at bounding box center [462, 351] width 278 height 323
copy dd "366454318"
click at [199, 367] on button "Historial de conversaciones" at bounding box center [192, 361] width 239 height 46
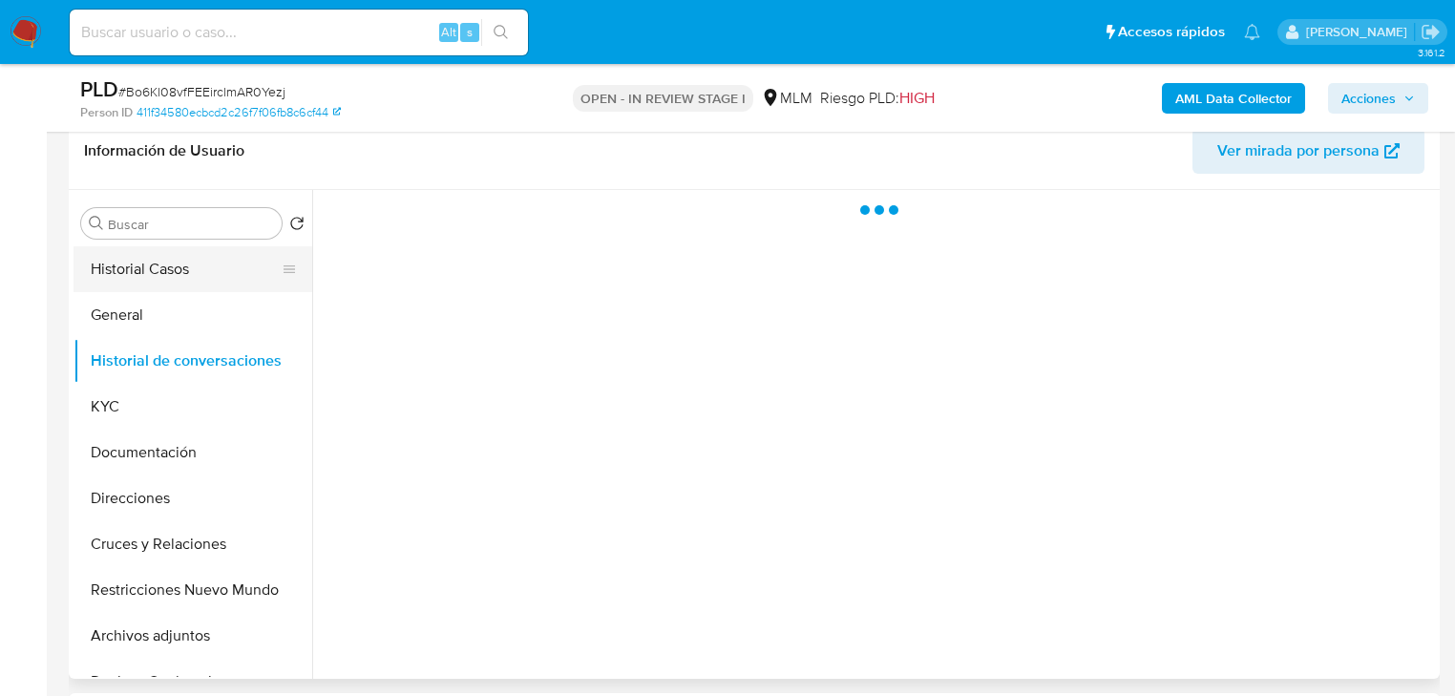
click at [187, 273] on button "Historial Casos" at bounding box center [184, 269] width 223 height 46
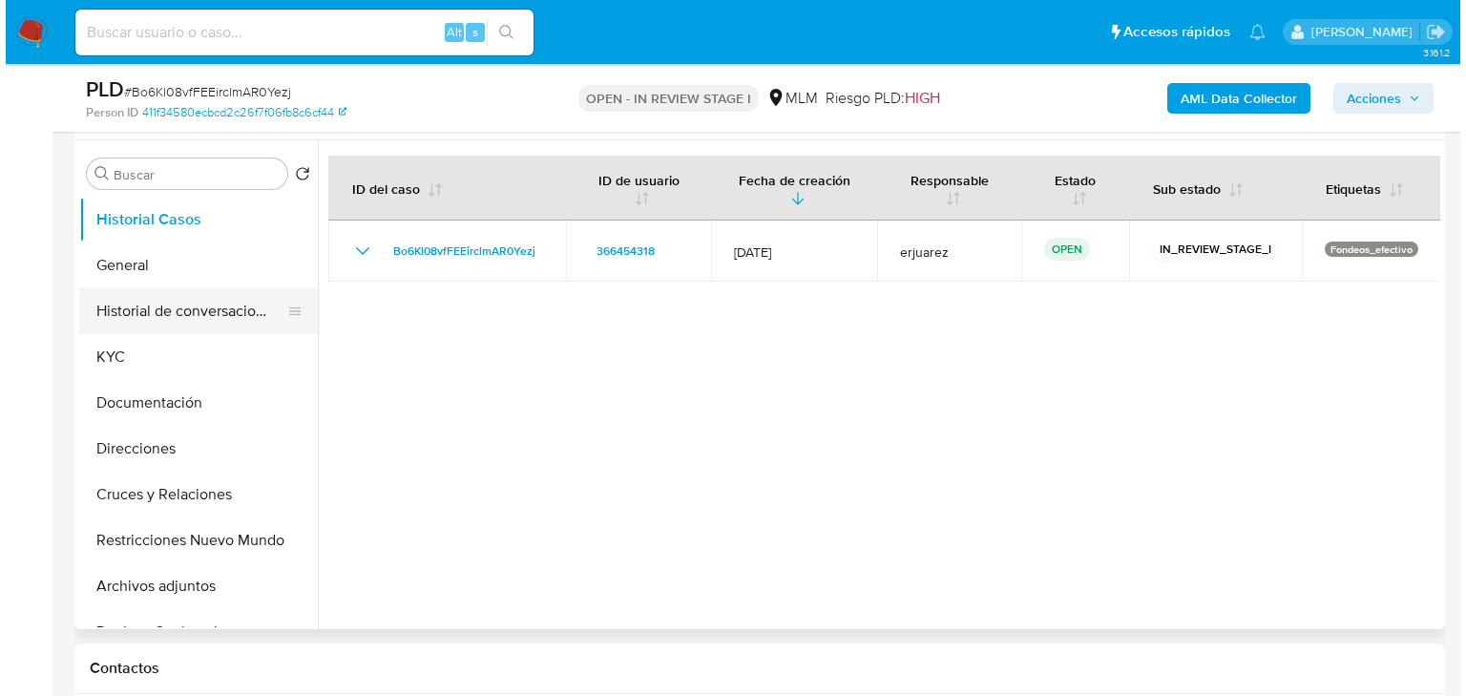
scroll to position [382, 0]
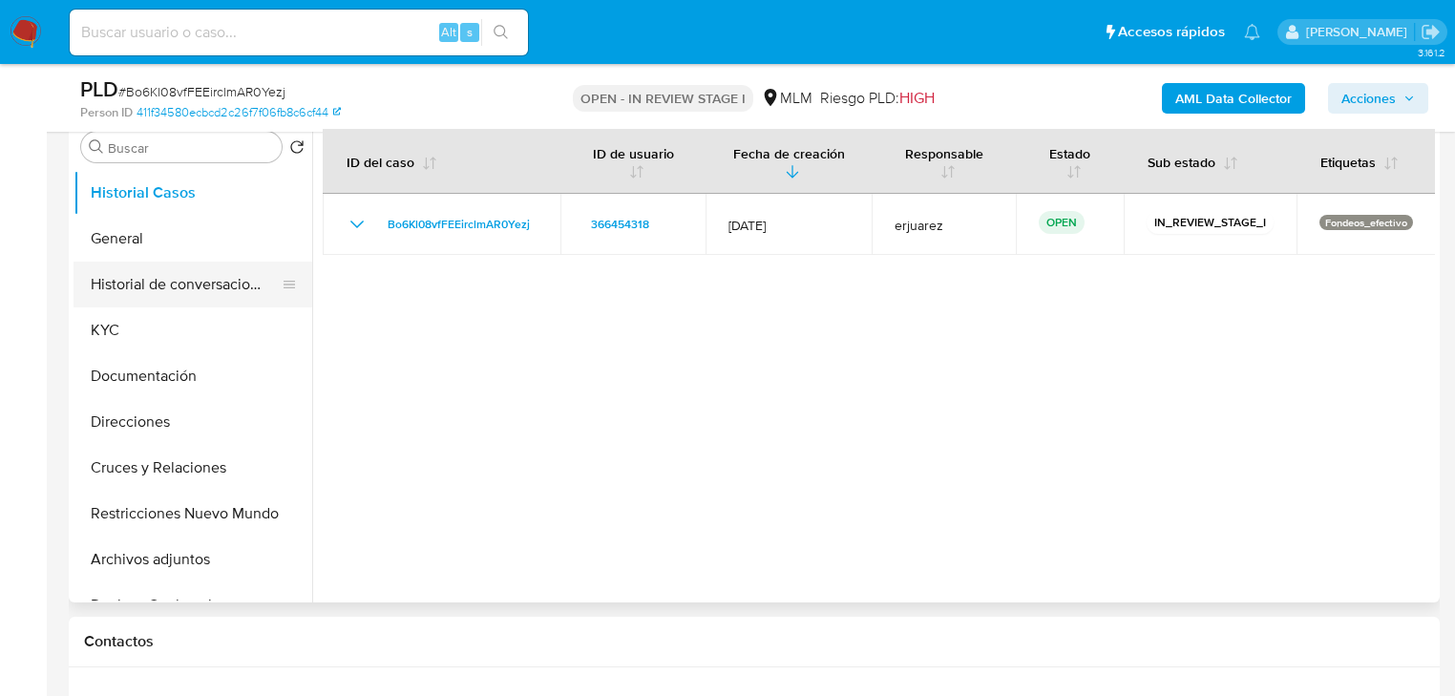
click at [220, 292] on button "Historial de conversaciones" at bounding box center [184, 285] width 223 height 46
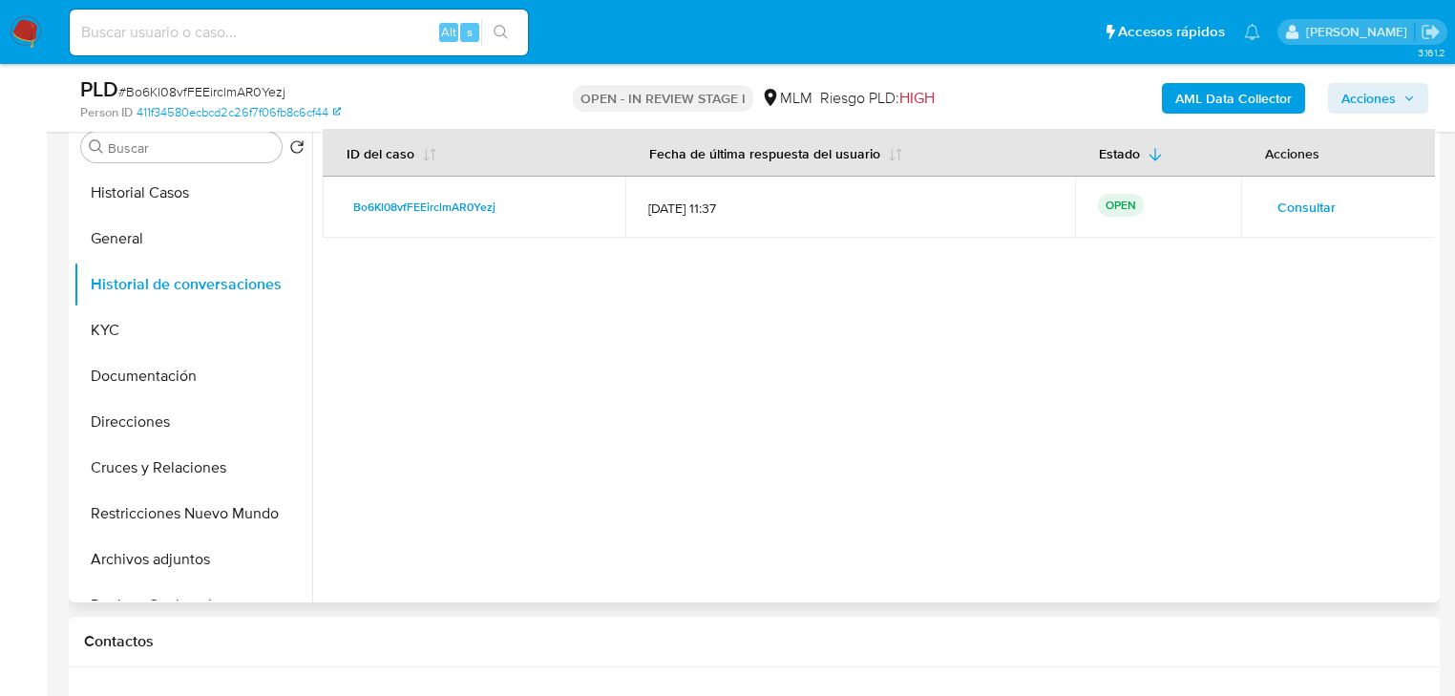
click at [1278, 194] on span "Consultar" at bounding box center [1306, 207] width 58 height 27
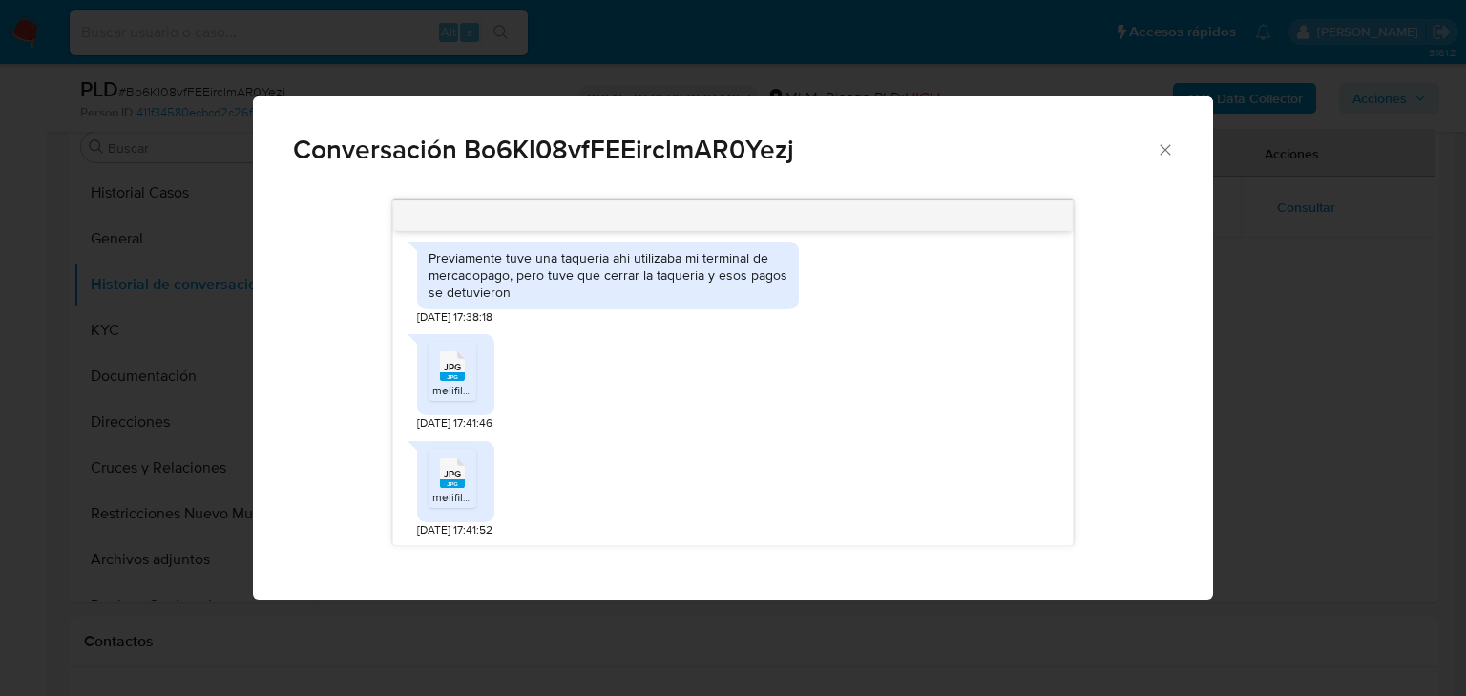
scroll to position [428, 0]
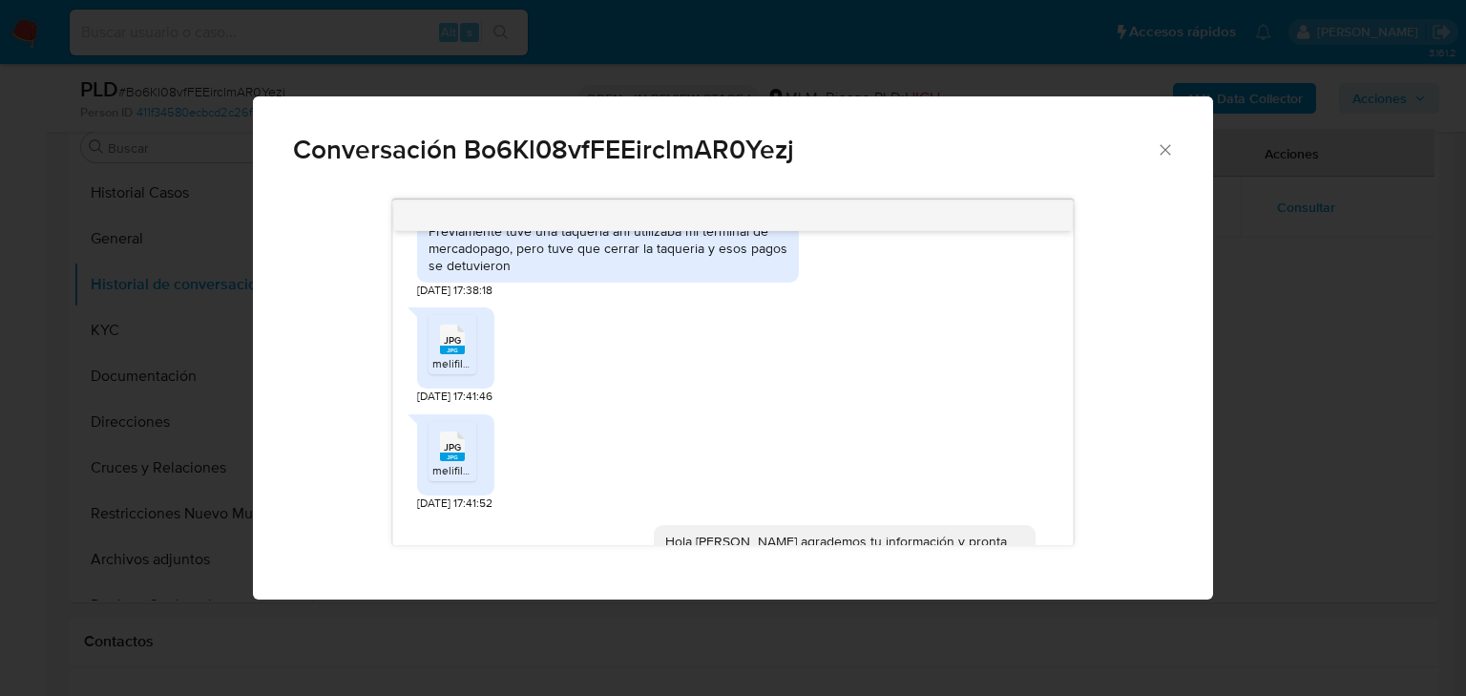
click at [444, 337] on span "JPG" at bounding box center [452, 340] width 17 height 12
click at [459, 448] on span "JPG" at bounding box center [452, 447] width 17 height 12
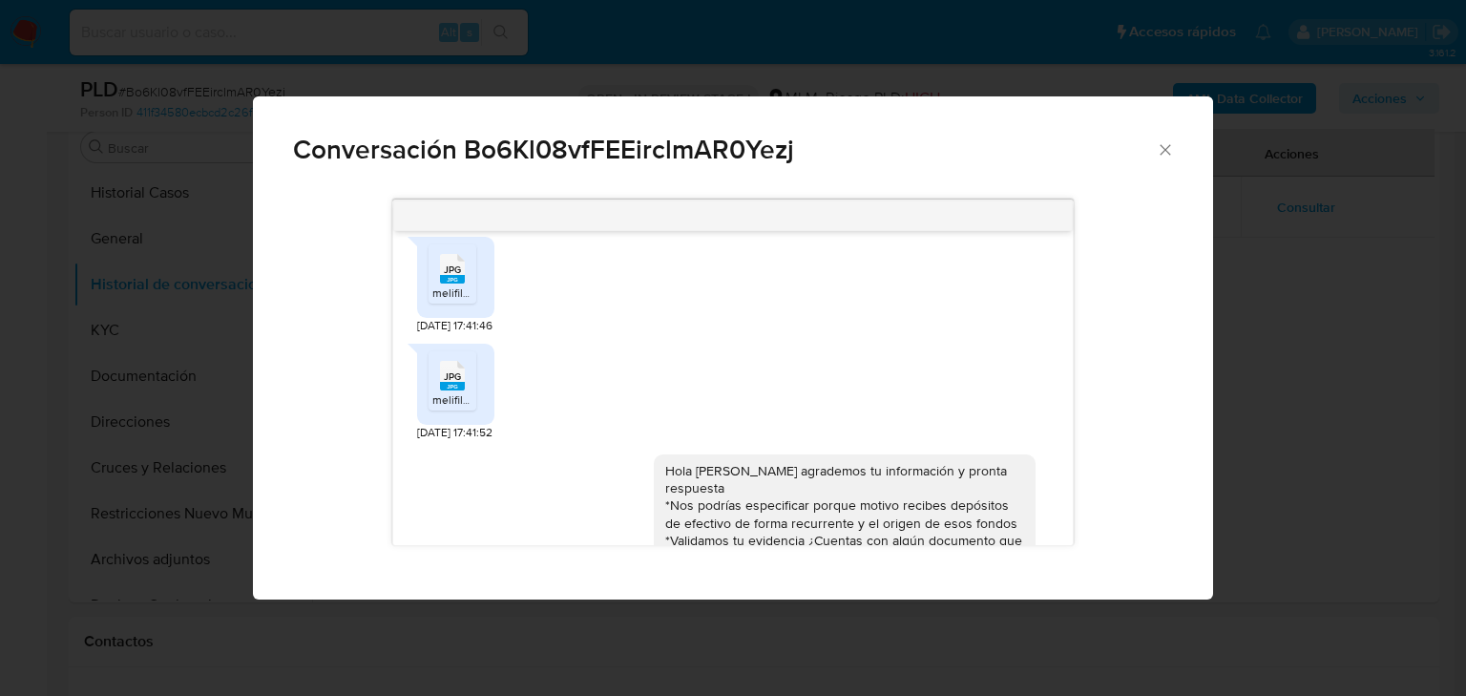
scroll to position [579, 0]
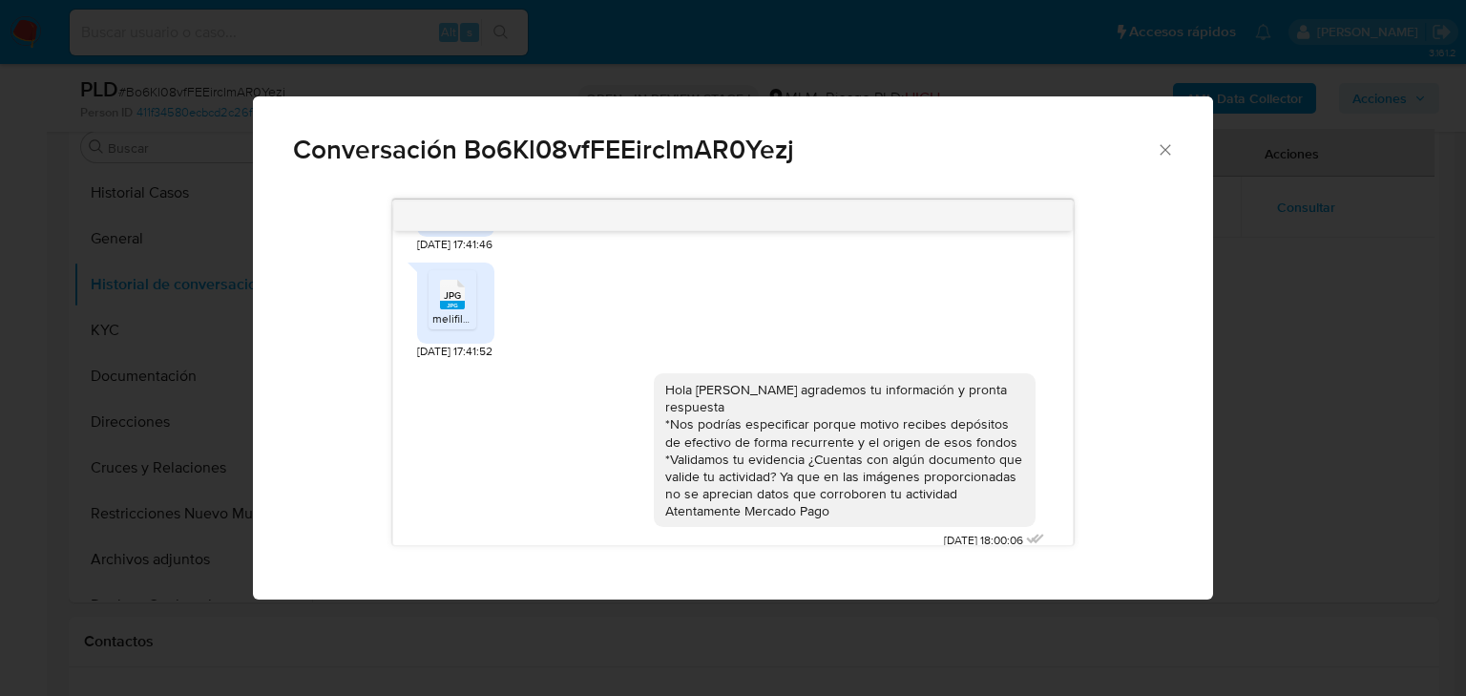
click at [1310, 326] on div "Conversación Bo6Kl08vfFEEirclmAR0Yezj Estimado [PERSON_NAME] se ha identificado…" at bounding box center [733, 348] width 1466 height 696
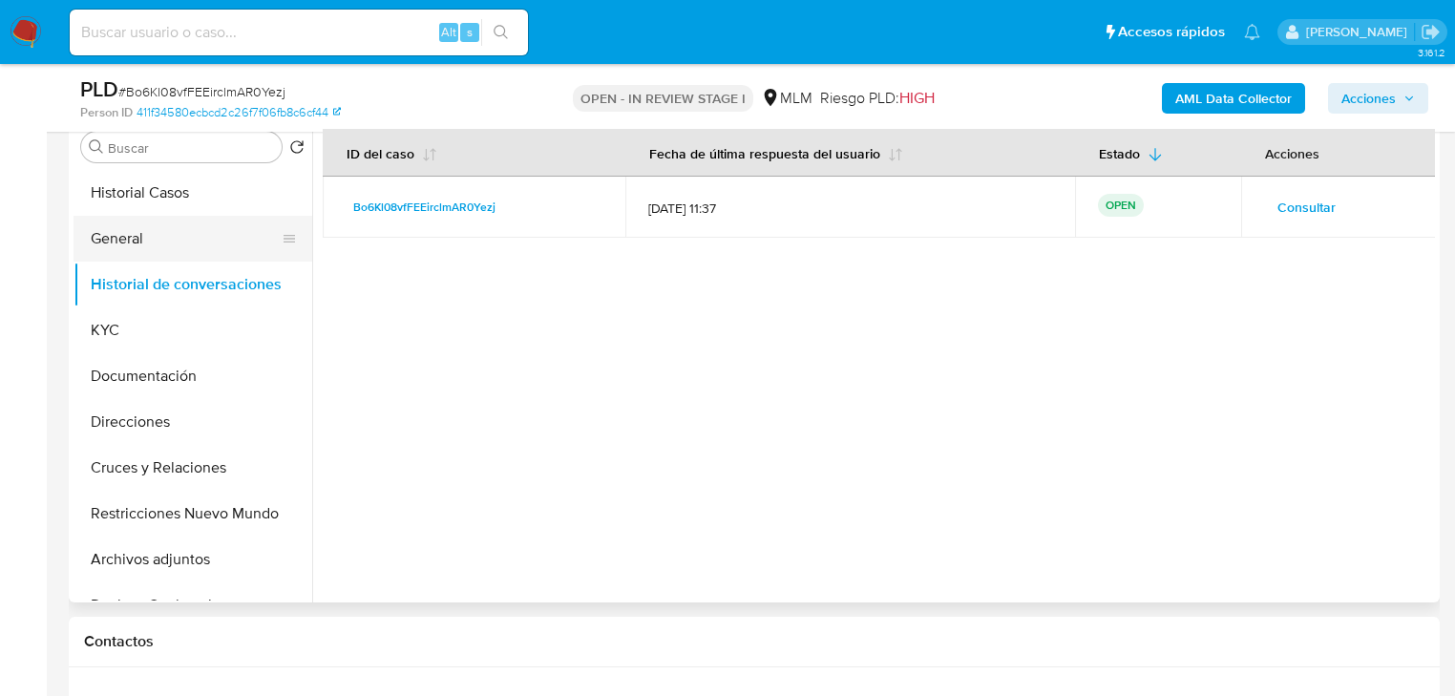
drag, startPoint x: 202, startPoint y: 186, endPoint x: 206, endPoint y: 221, distance: 35.5
click at [202, 188] on button "Historial Casos" at bounding box center [192, 193] width 239 height 46
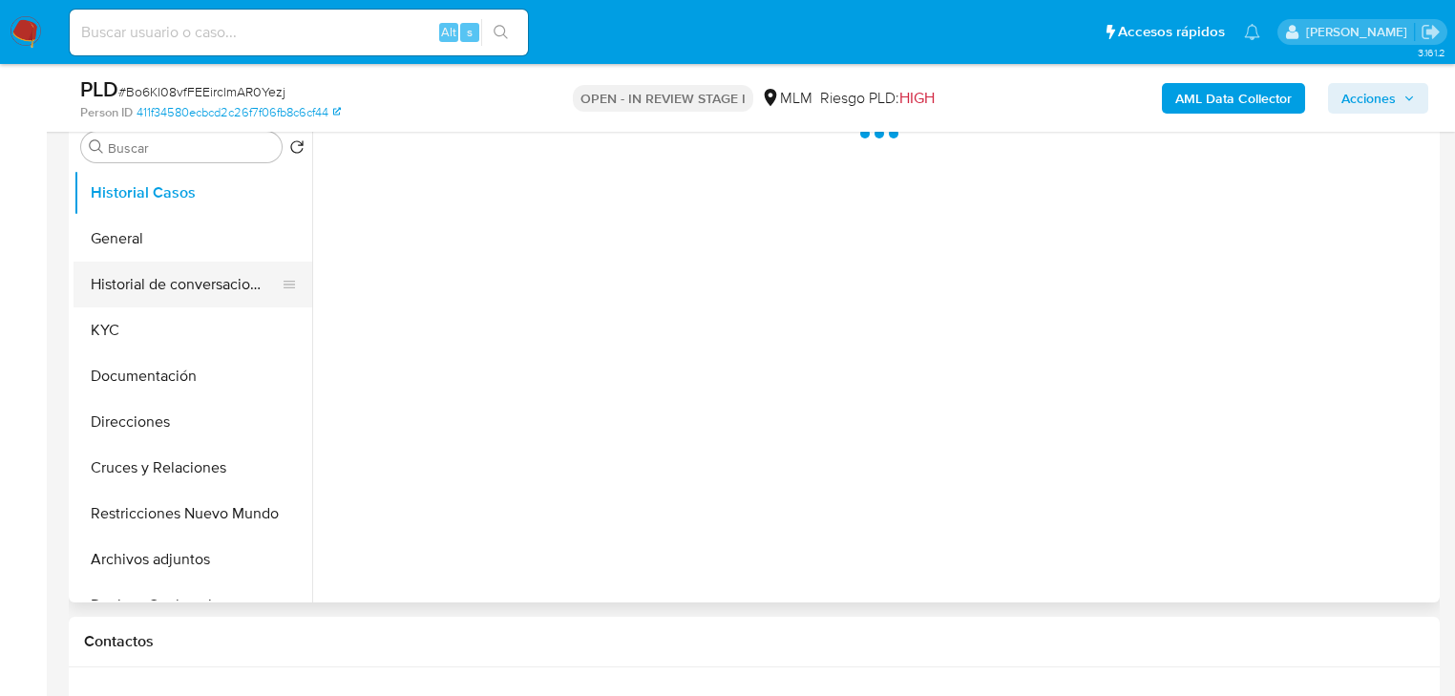
click at [212, 271] on button "Historial de conversaciones" at bounding box center [184, 285] width 223 height 46
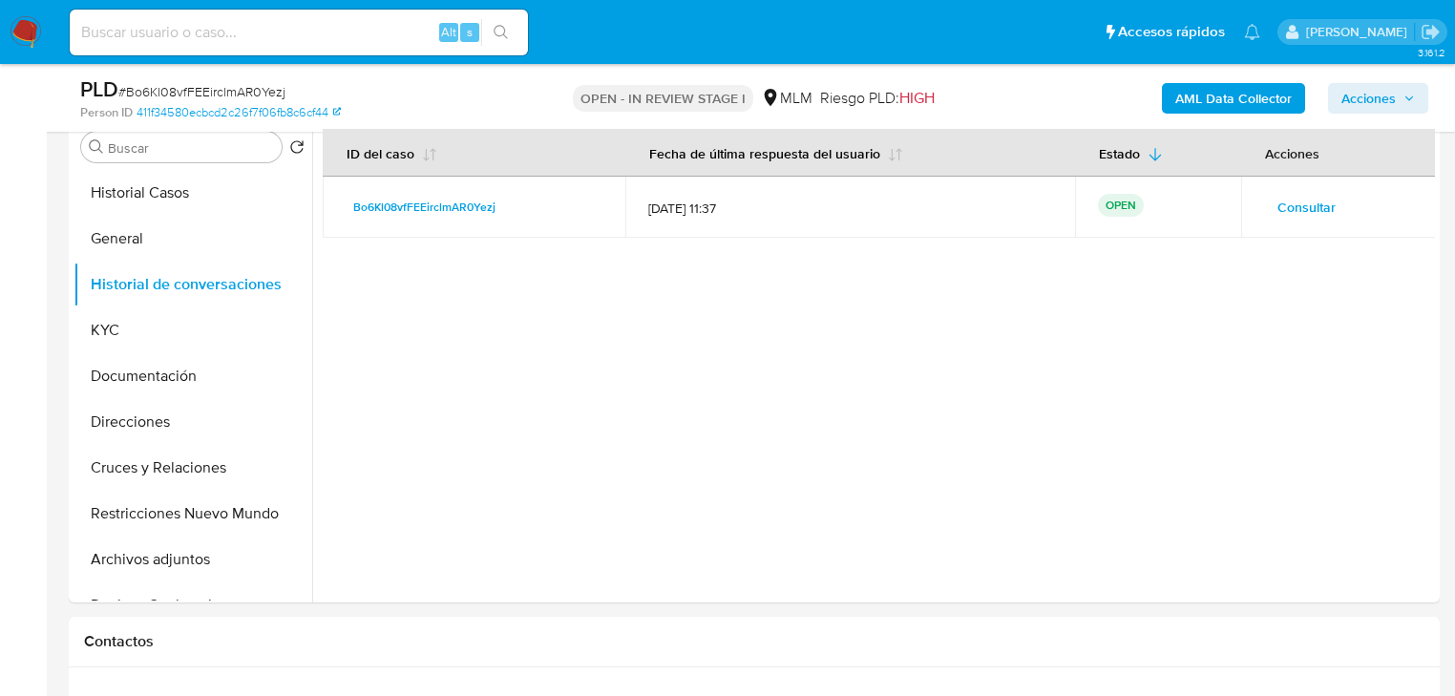
click at [1320, 201] on span "Consultar" at bounding box center [1306, 207] width 58 height 27
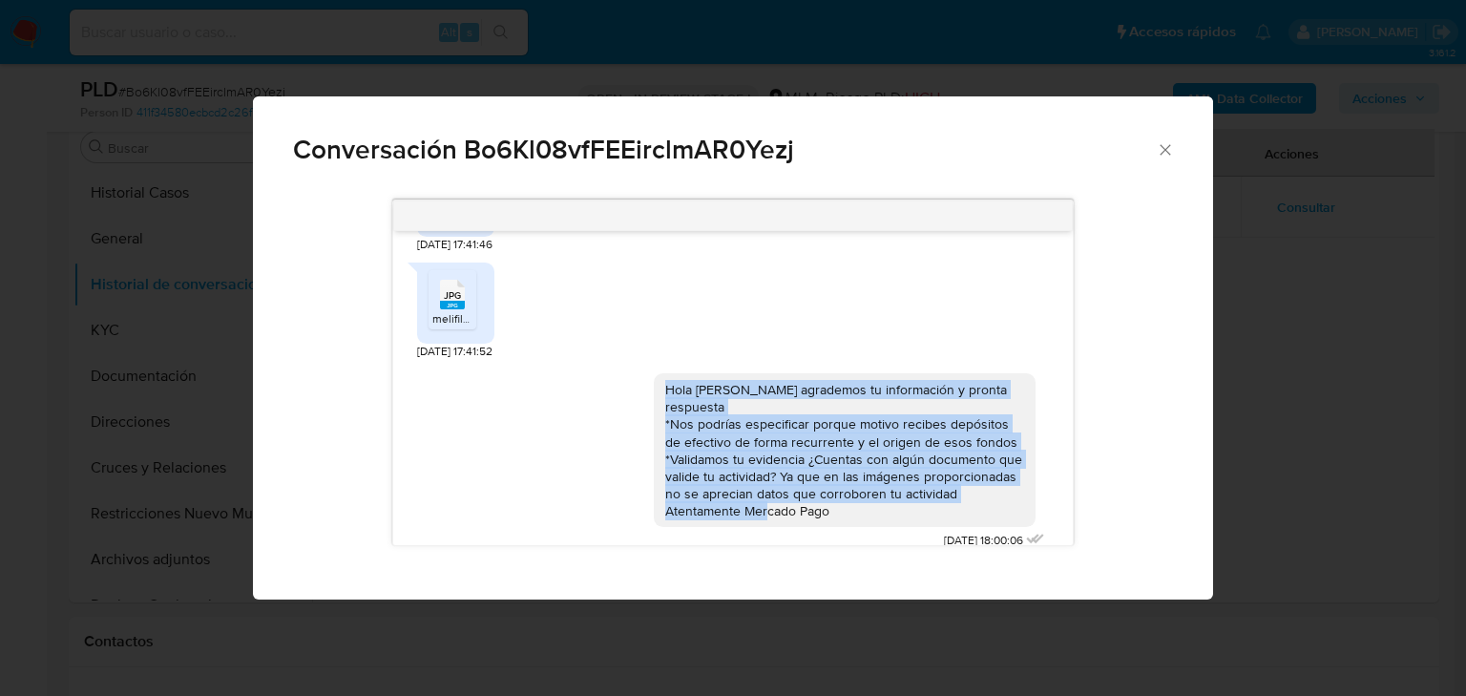
drag, startPoint x: 836, startPoint y: 503, endPoint x: 638, endPoint y: 367, distance: 240.9
click at [638, 367] on div "Hola Juan agrademos tu información y pronta respuesta *Nos podrías especificar …" at bounding box center [733, 457] width 633 height 195
click at [1171, 151] on icon "Cerrar" at bounding box center [1165, 149] width 19 height 19
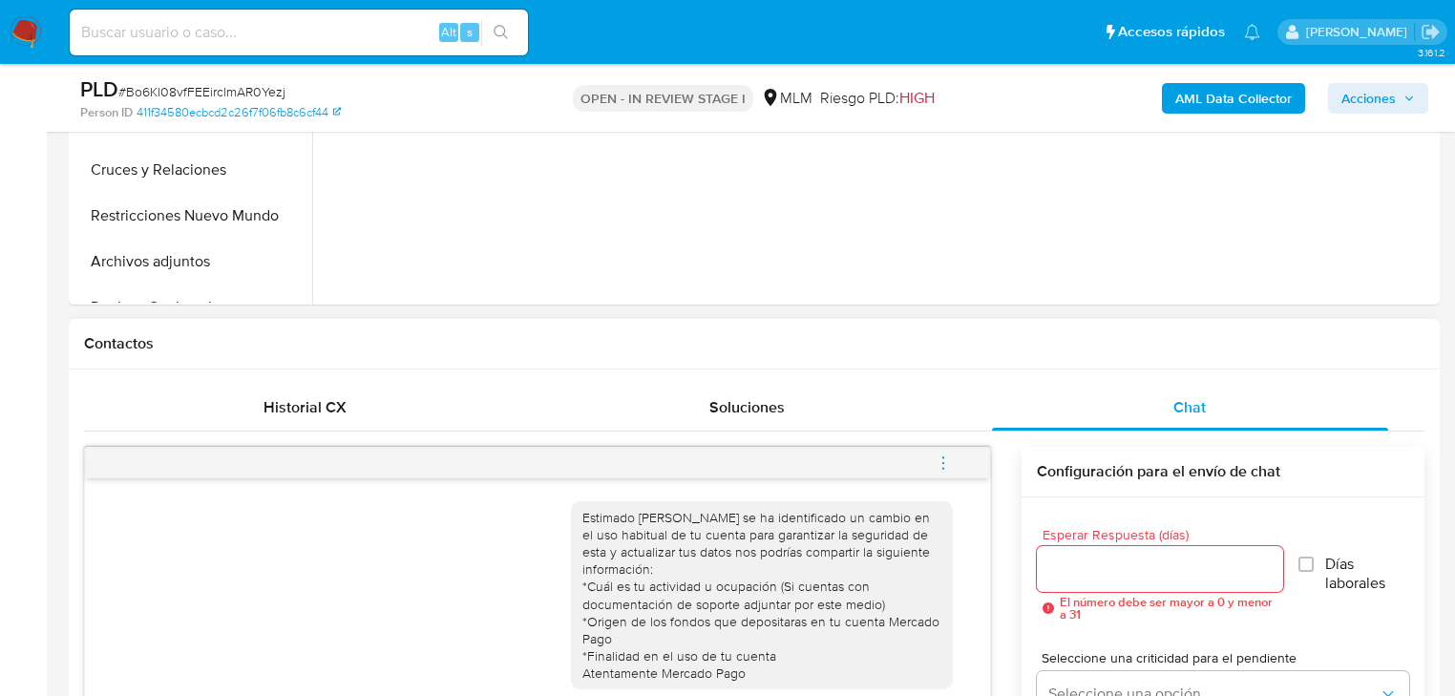
scroll to position [687, 0]
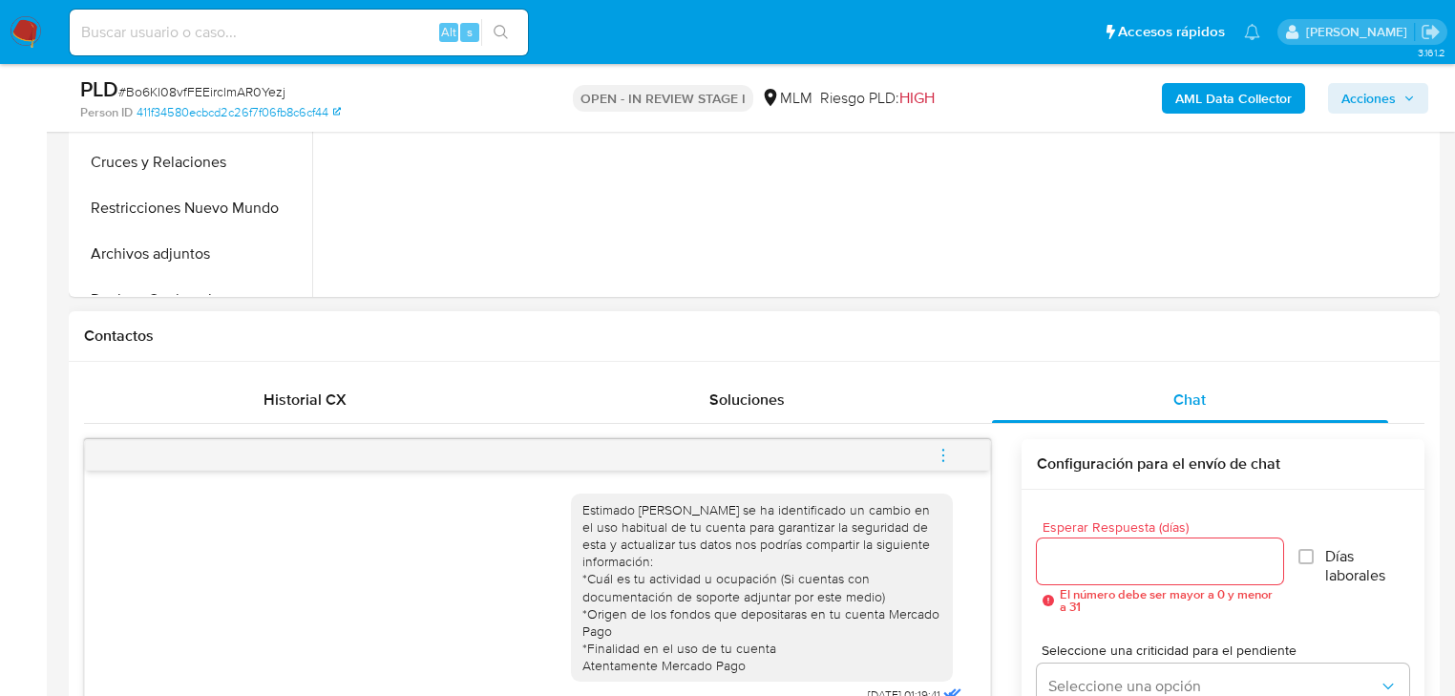
click at [948, 455] on icon "menu-action" at bounding box center [942, 455] width 17 height 17
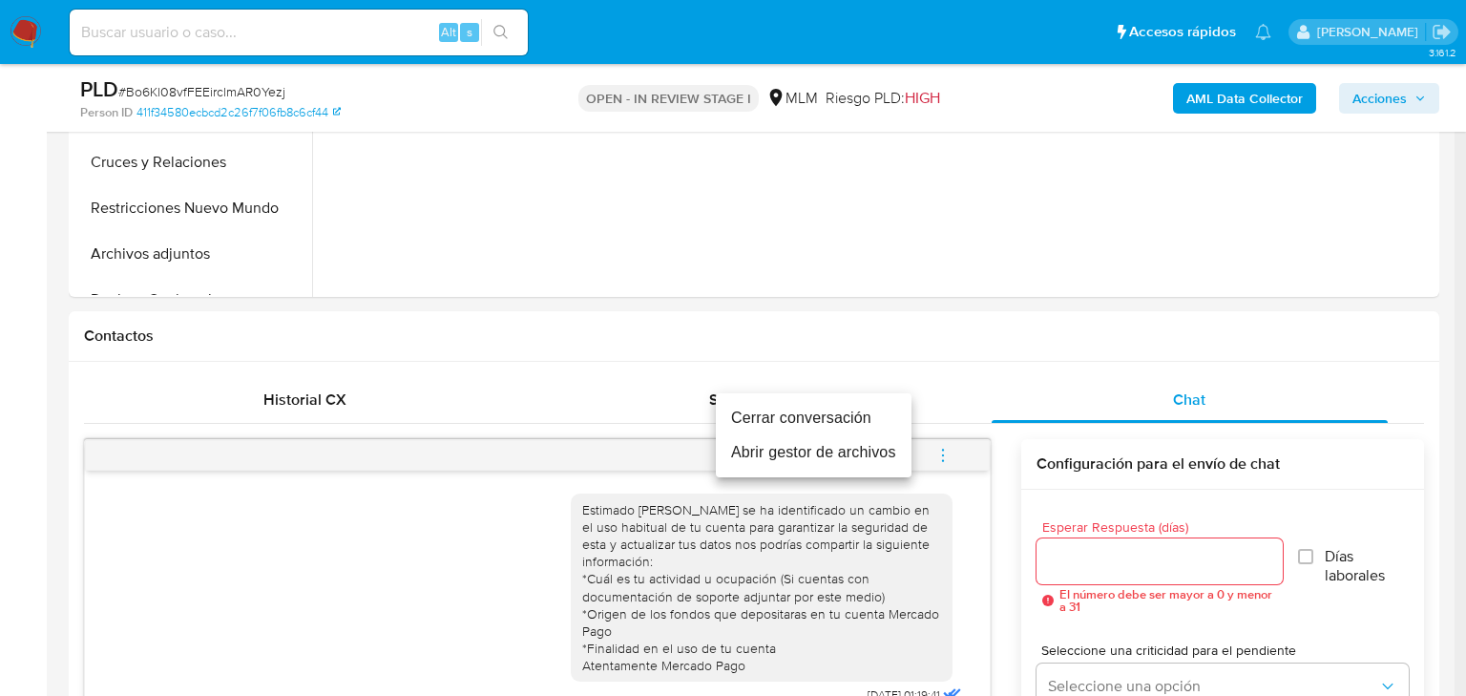
click at [802, 423] on li "Cerrar conversación" at bounding box center [814, 418] width 196 height 34
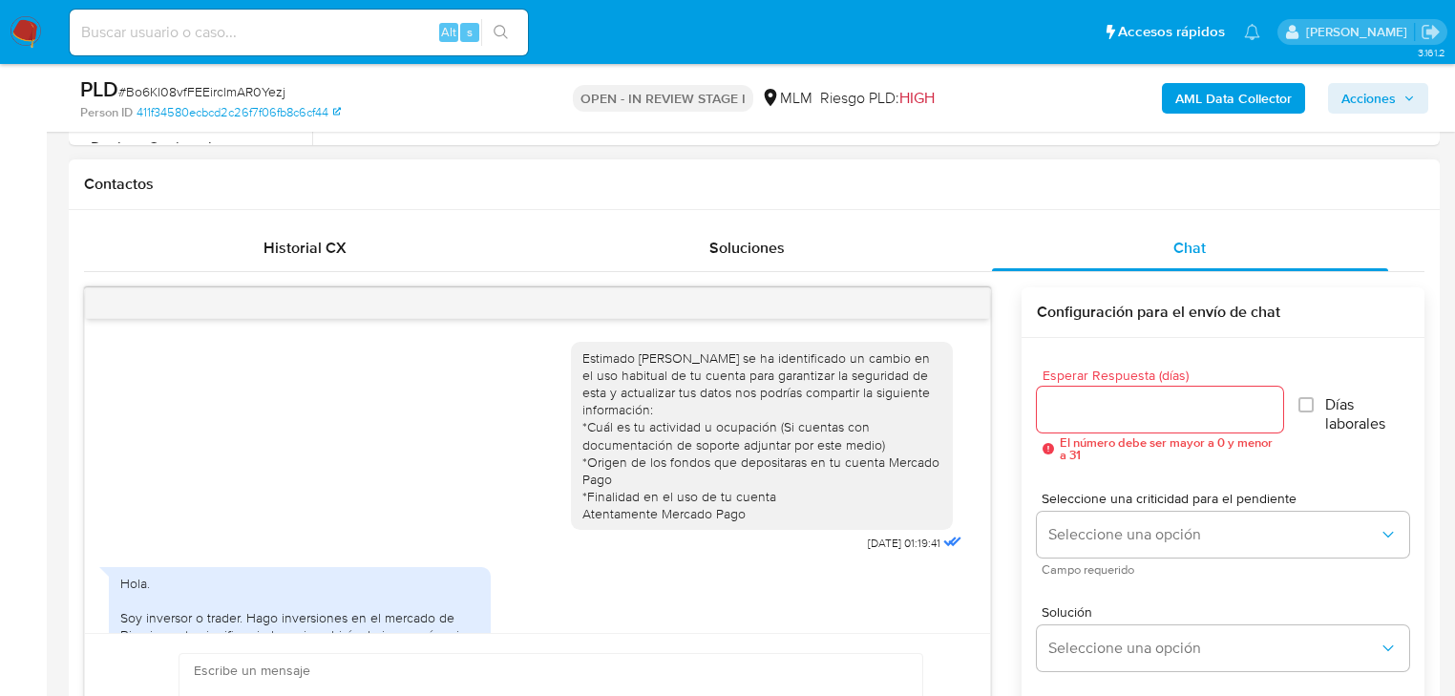
scroll to position [840, 0]
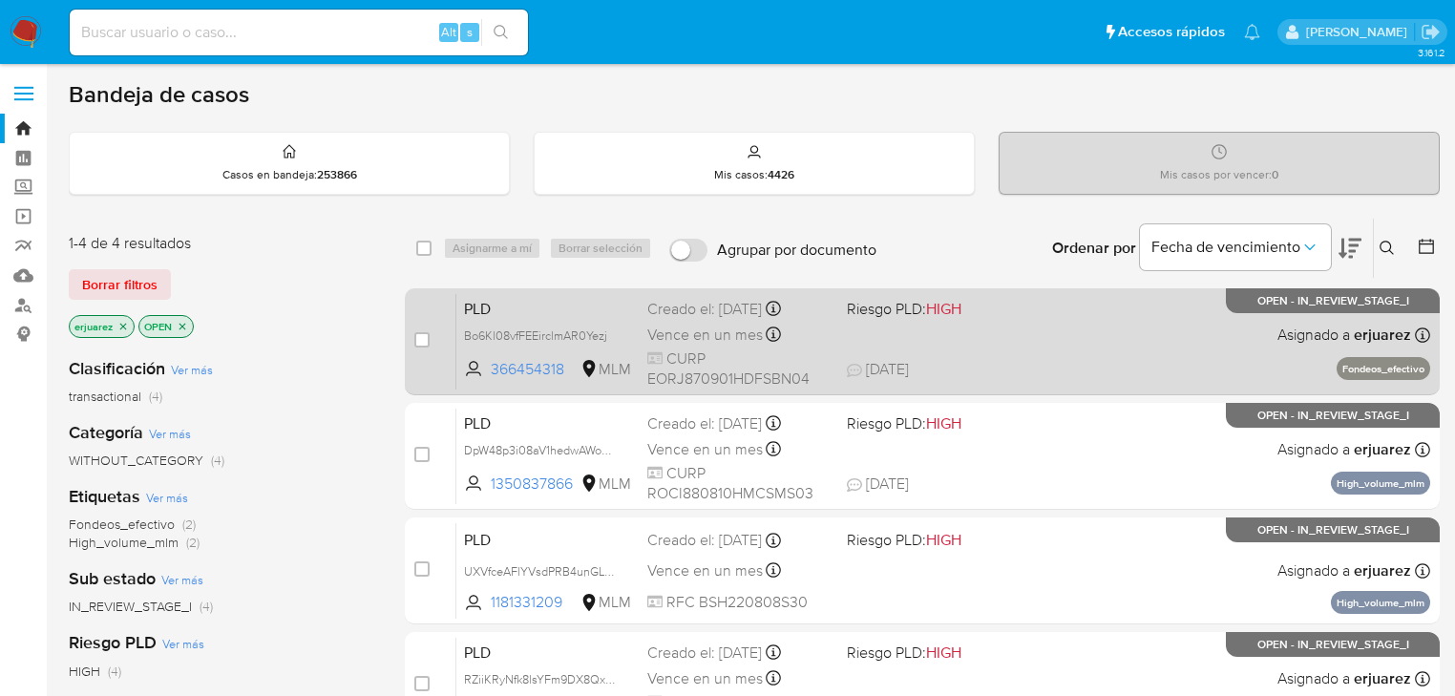
click at [725, 349] on span "CURP EORJ870901HDFSBN04" at bounding box center [739, 368] width 184 height 41
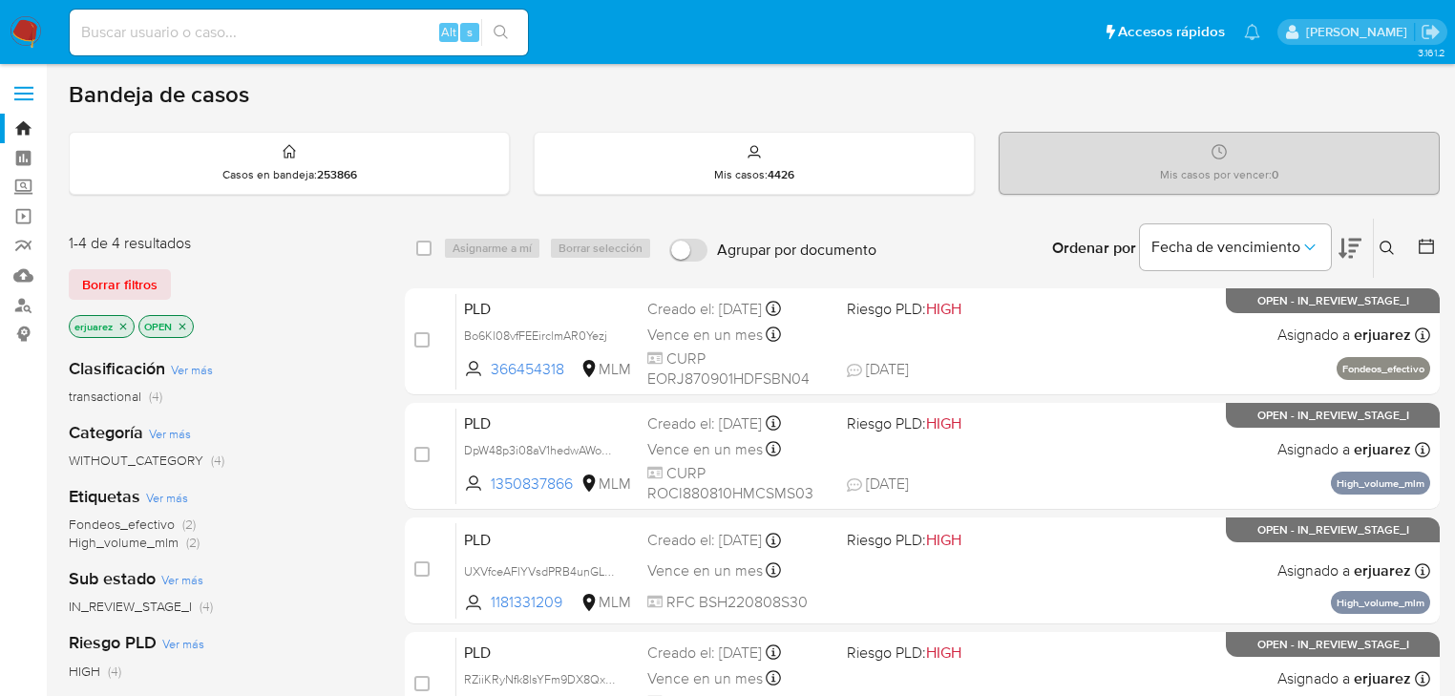
click at [31, 16] on img at bounding box center [26, 32] width 32 height 32
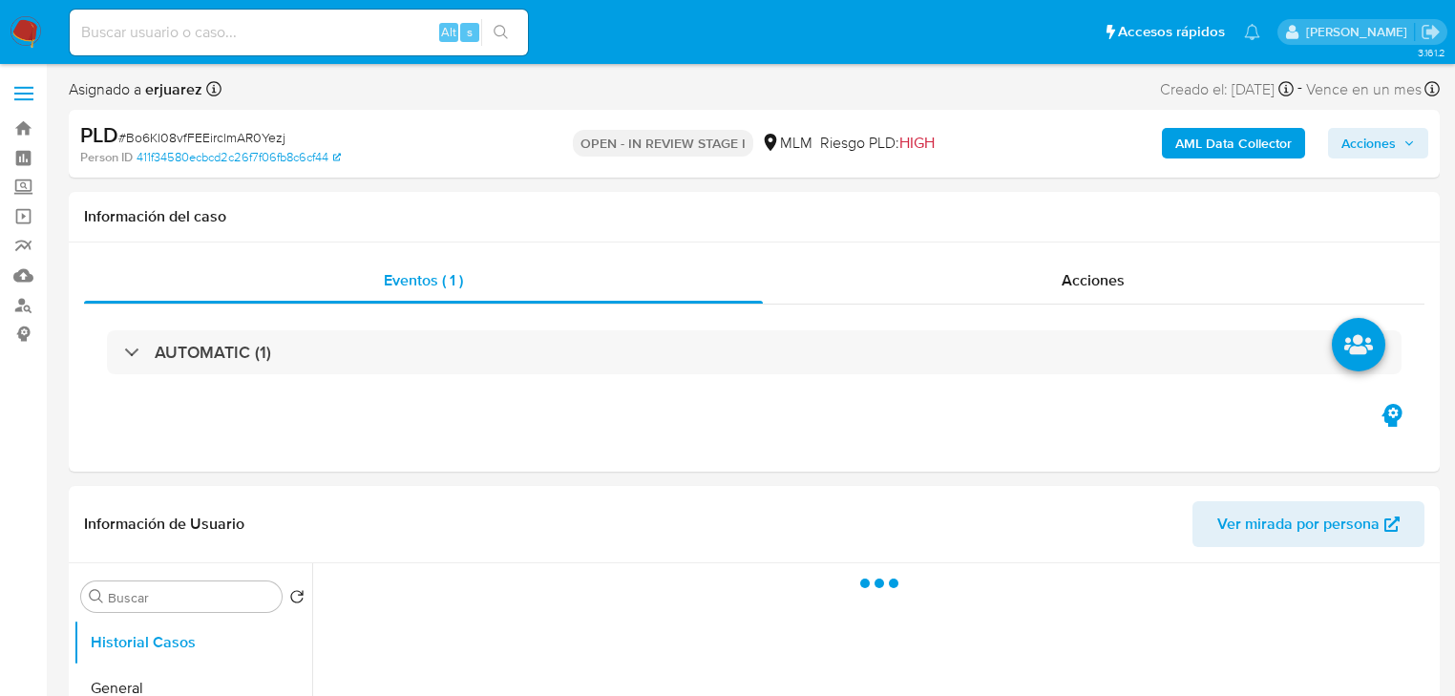
select select "10"
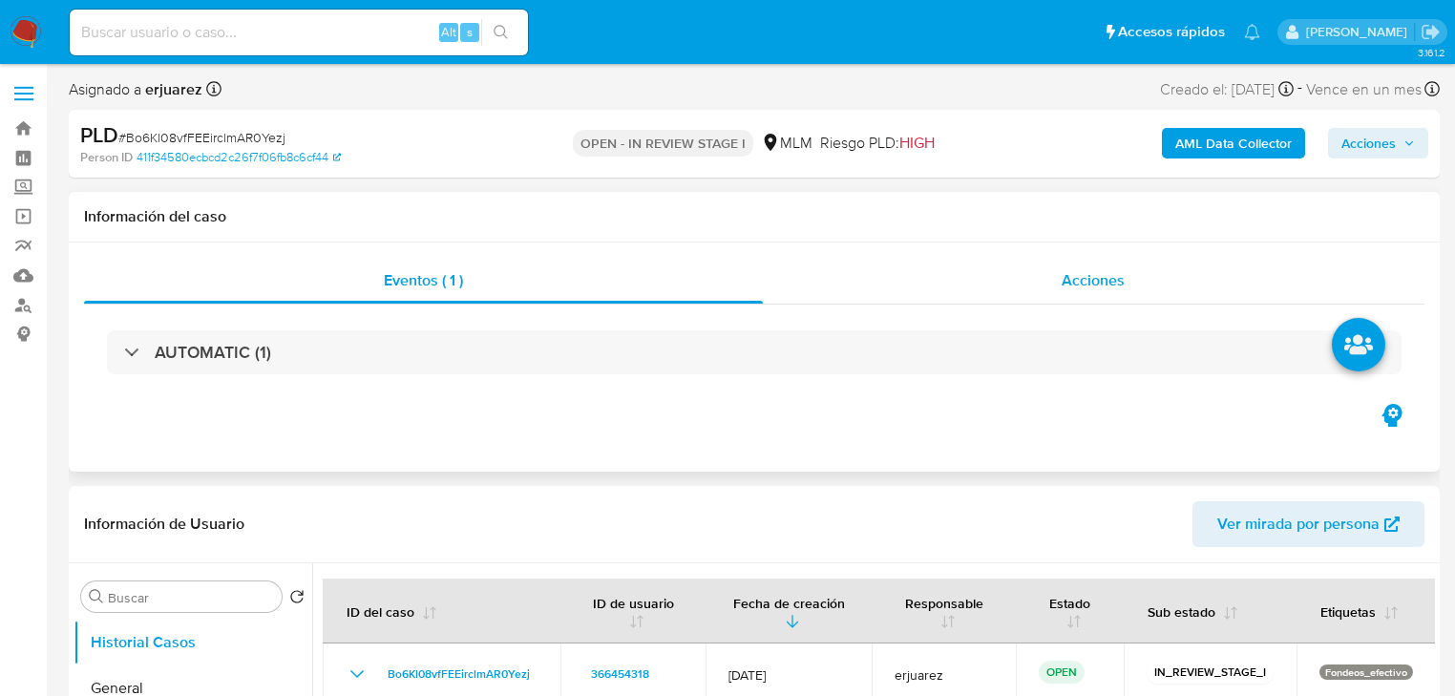
click at [1087, 265] on div "Acciones" at bounding box center [1094, 281] width 662 height 46
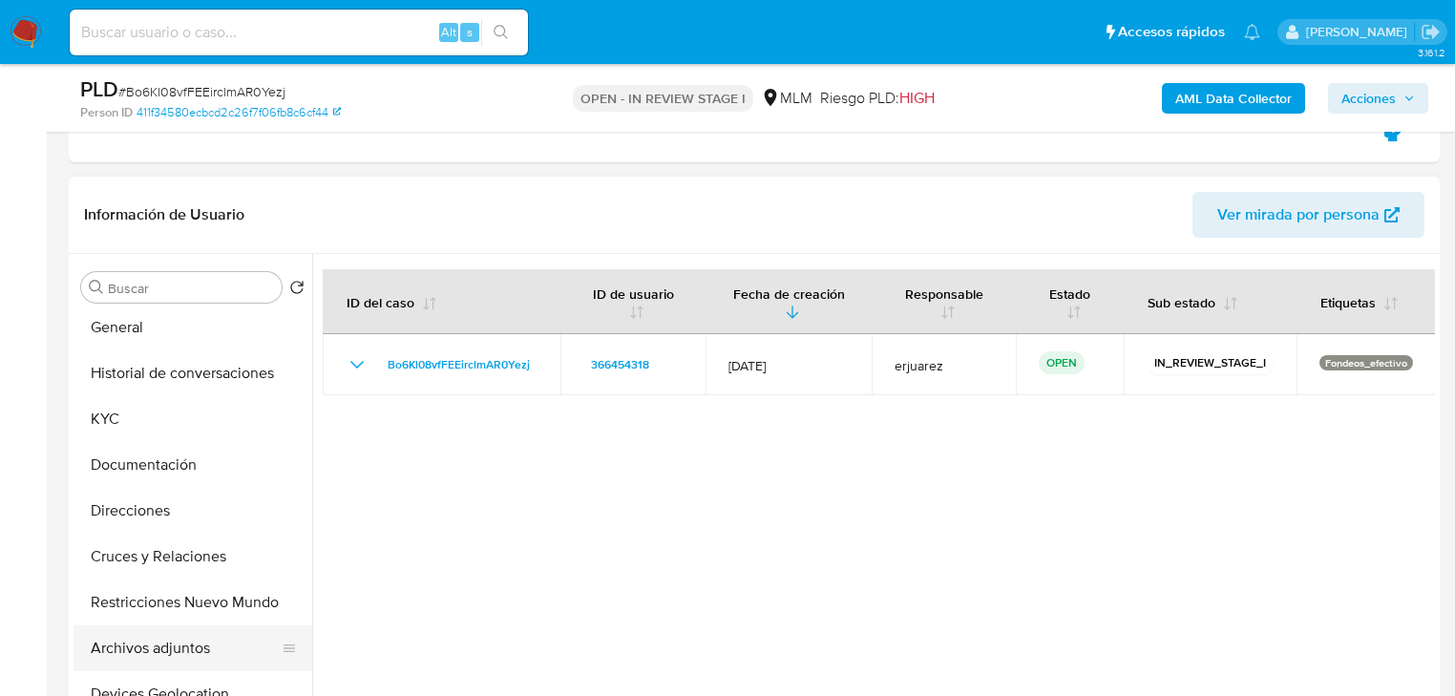
scroll to position [153, 0]
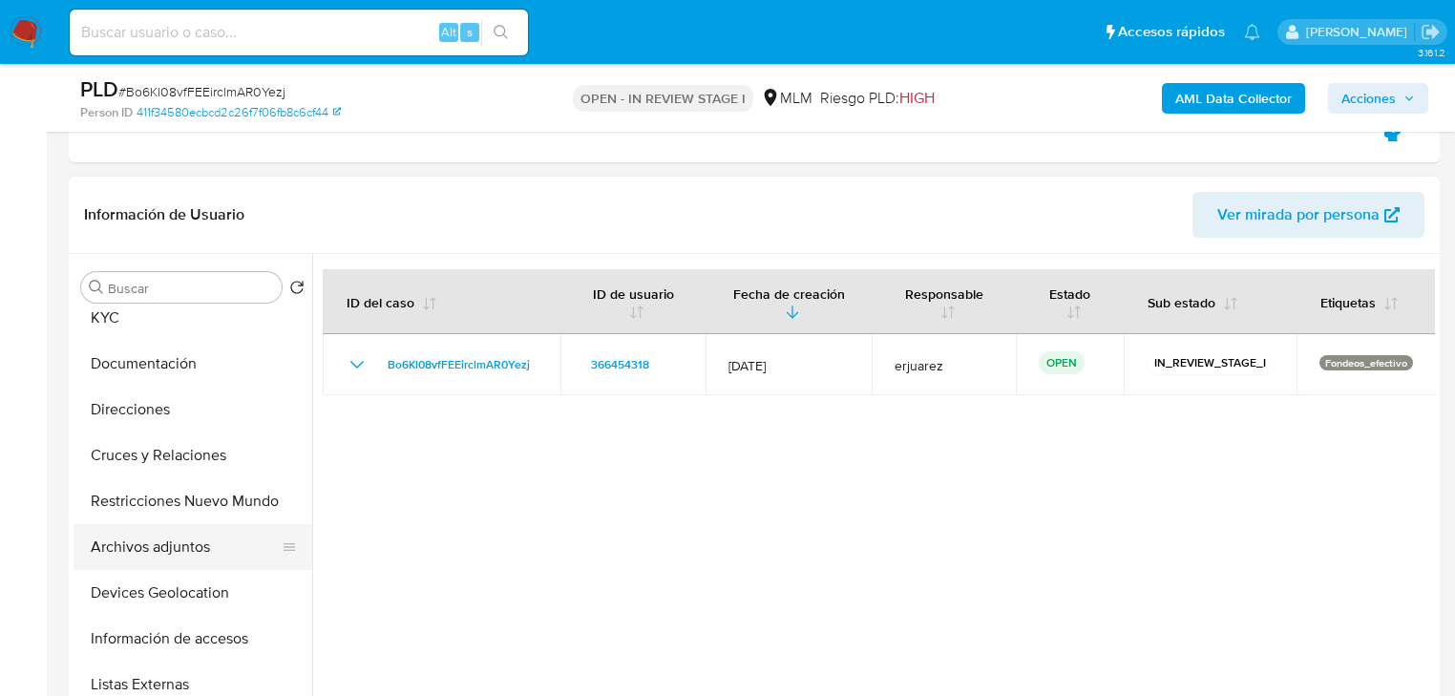
drag, startPoint x: 176, startPoint y: 554, endPoint x: 248, endPoint y: 527, distance: 77.3
click at [189, 549] on button "Archivos adjuntos" at bounding box center [184, 547] width 223 height 46
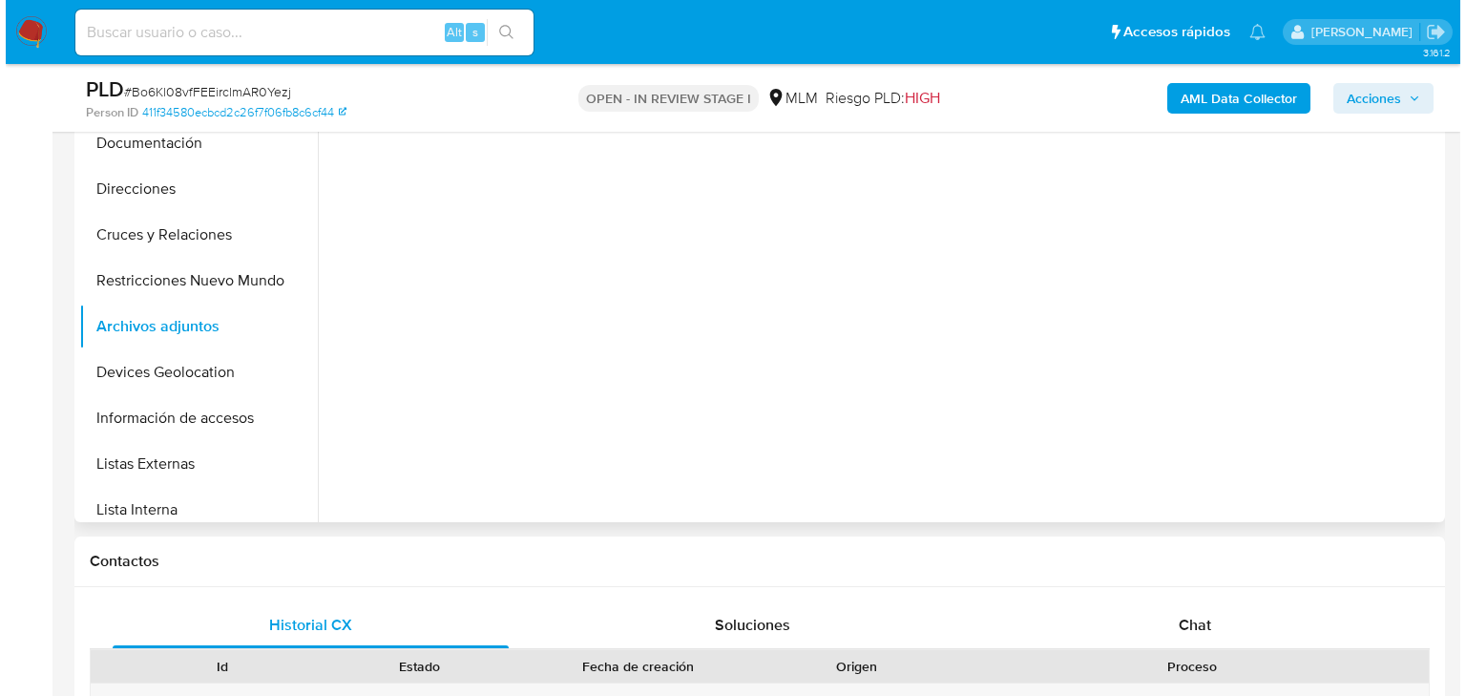
scroll to position [611, 0]
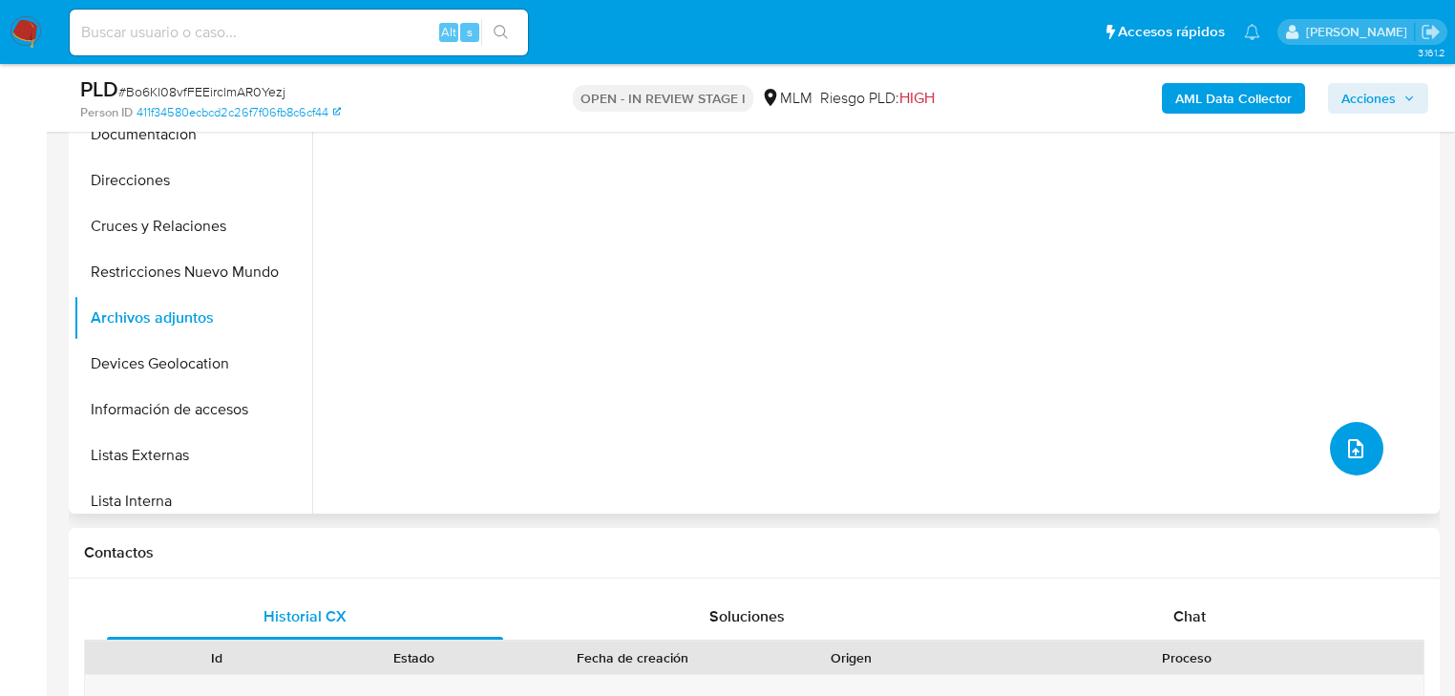
click at [1330, 439] on button "upload-file" at bounding box center [1356, 448] width 53 height 53
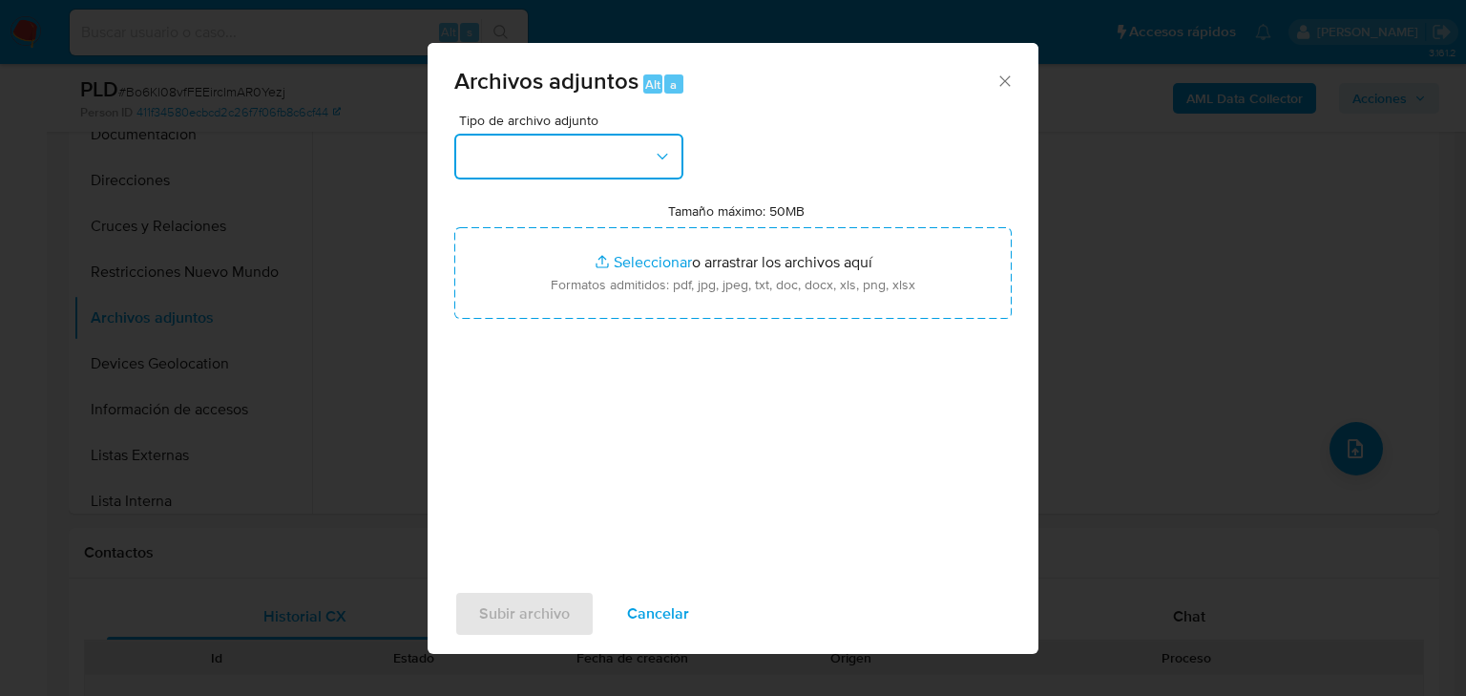
click at [606, 177] on button "button" at bounding box center [568, 157] width 229 height 46
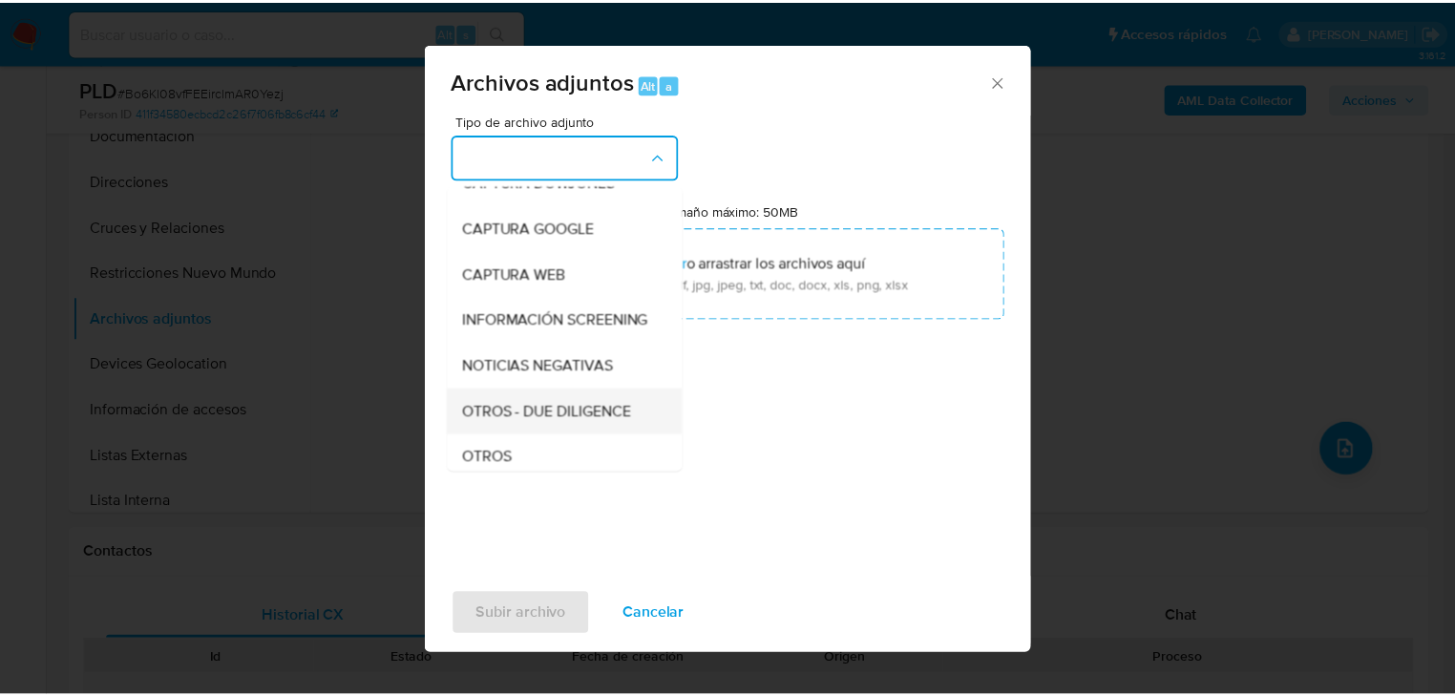
scroll to position [153, 0]
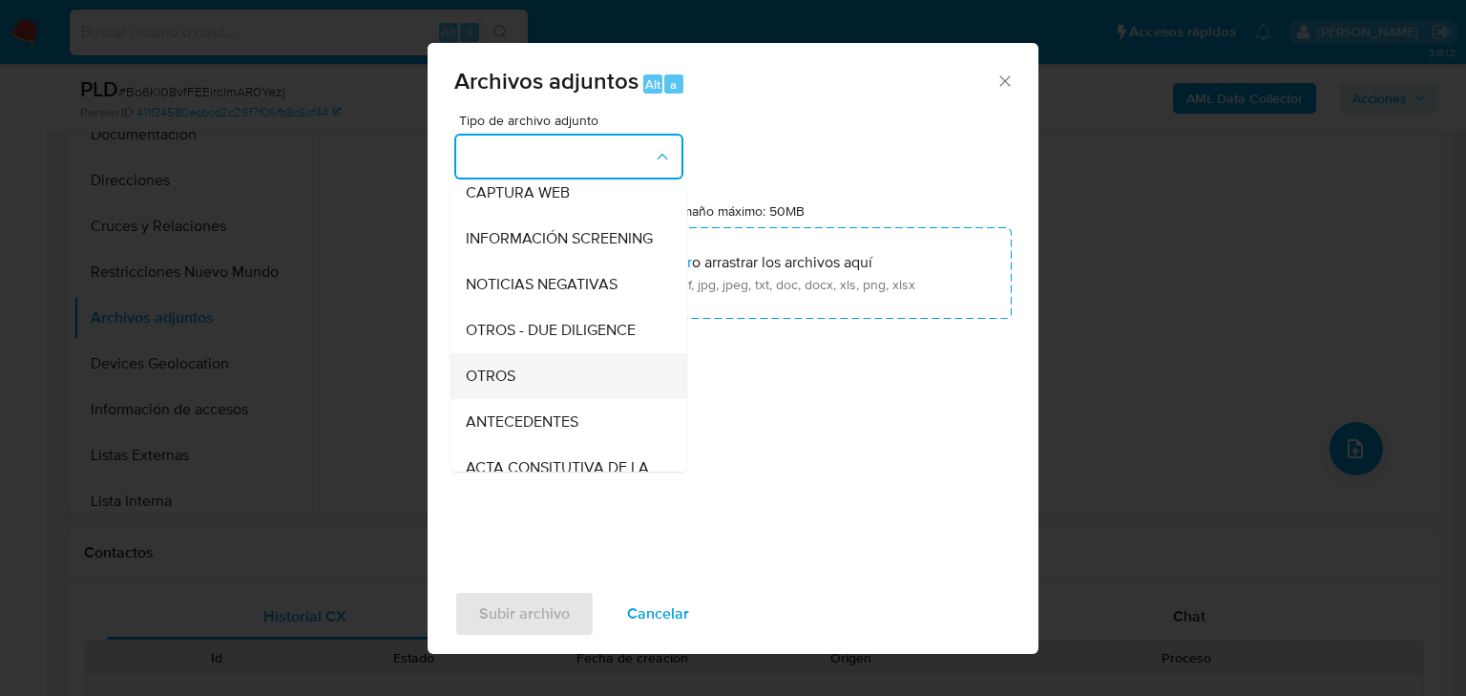
click at [498, 386] on span "OTROS" at bounding box center [491, 376] width 50 height 19
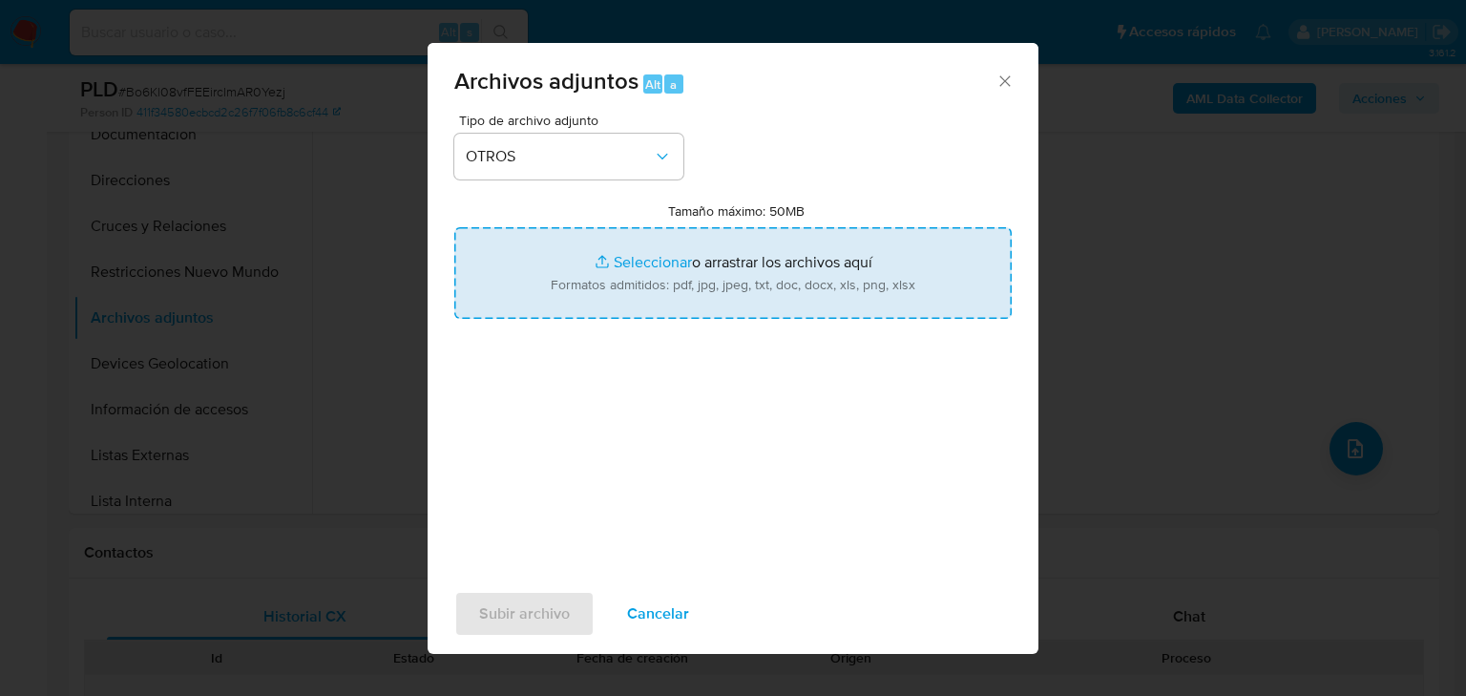
click at [662, 253] on input "Tamaño máximo: 50MB Seleccionar archivos" at bounding box center [732, 273] width 557 height 92
type input "C:\fakepath\366454318_ Juan Manuel Escobar Rebollar_Sep25.pdf"
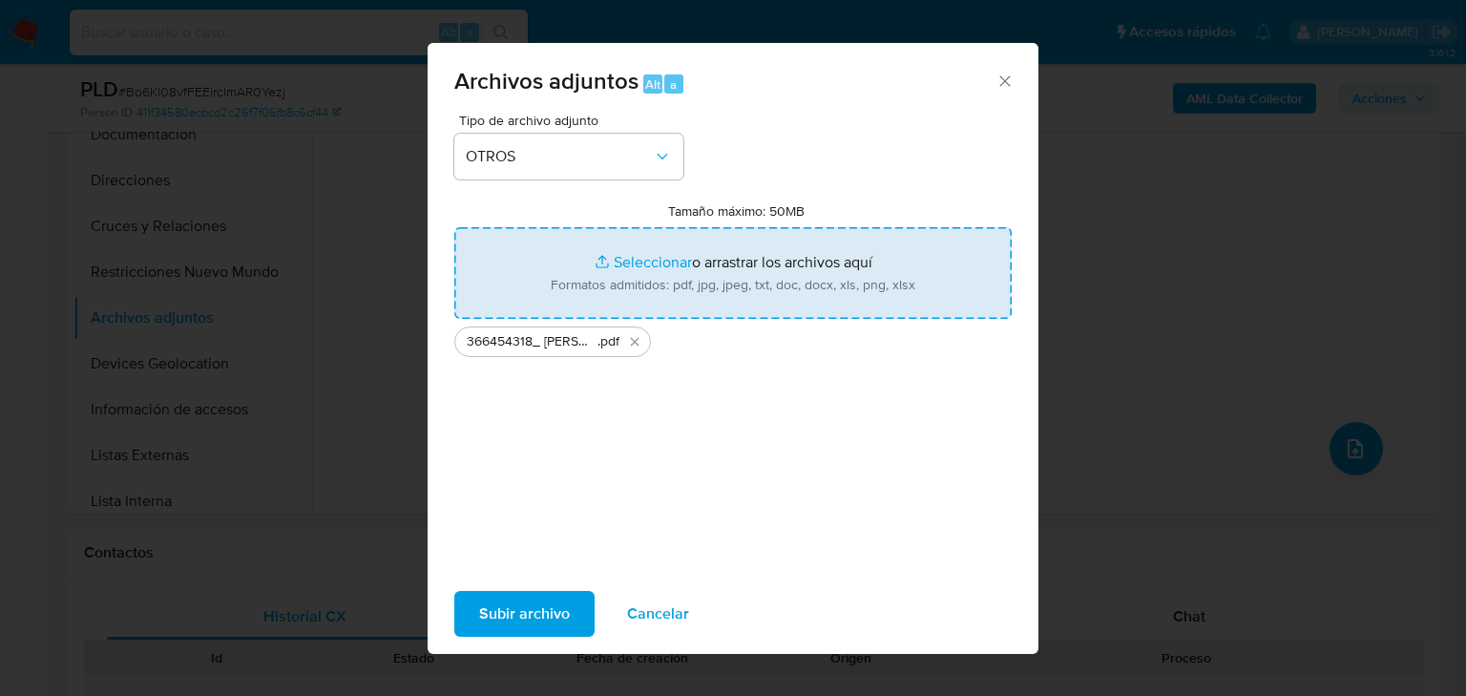
click at [638, 265] on input "Tamaño máximo: 50MB Seleccionar archivos" at bounding box center [732, 273] width 557 height 92
type input "C:\fakepath\366454318_Juan Manuel Escobar Rebollar_Sep25.xlsx"
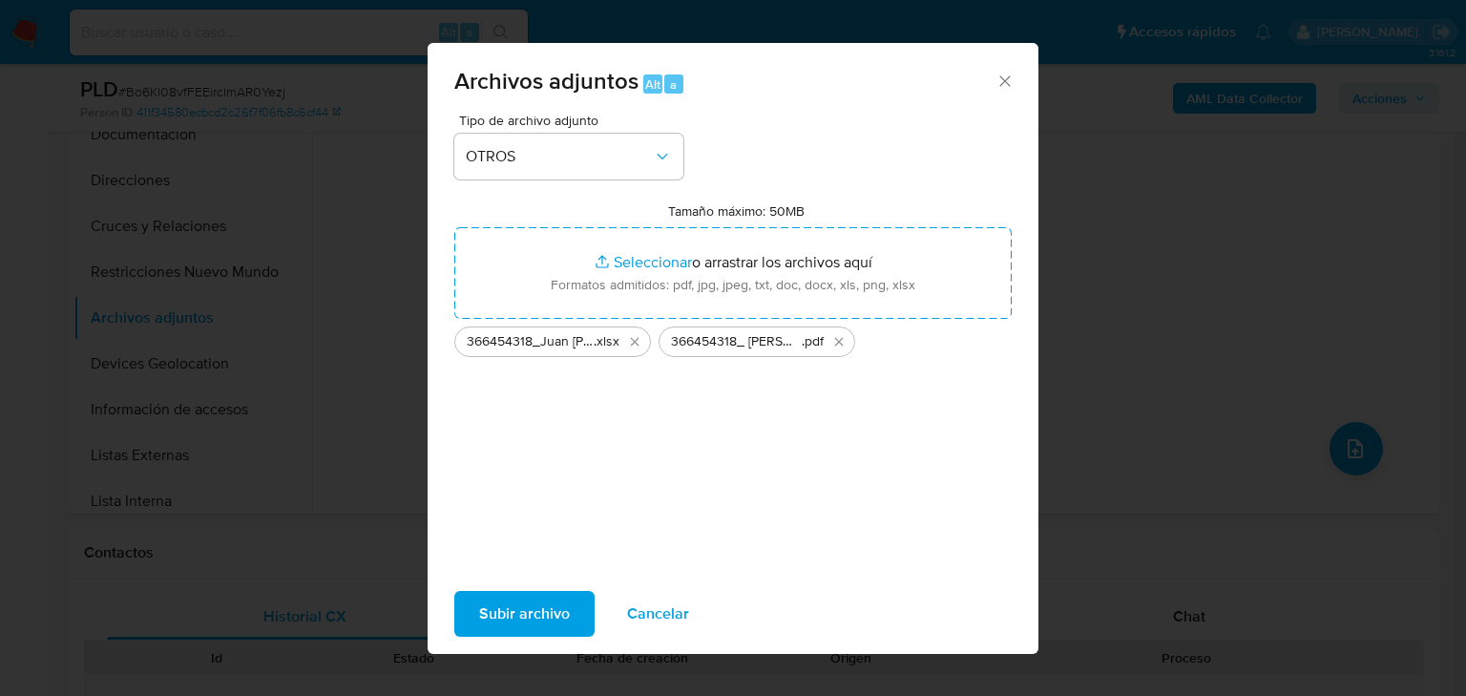
drag, startPoint x: 515, startPoint y: 614, endPoint x: 1465, endPoint y: 600, distance: 949.9
click at [535, 612] on span "Subir archivo" at bounding box center [524, 614] width 91 height 42
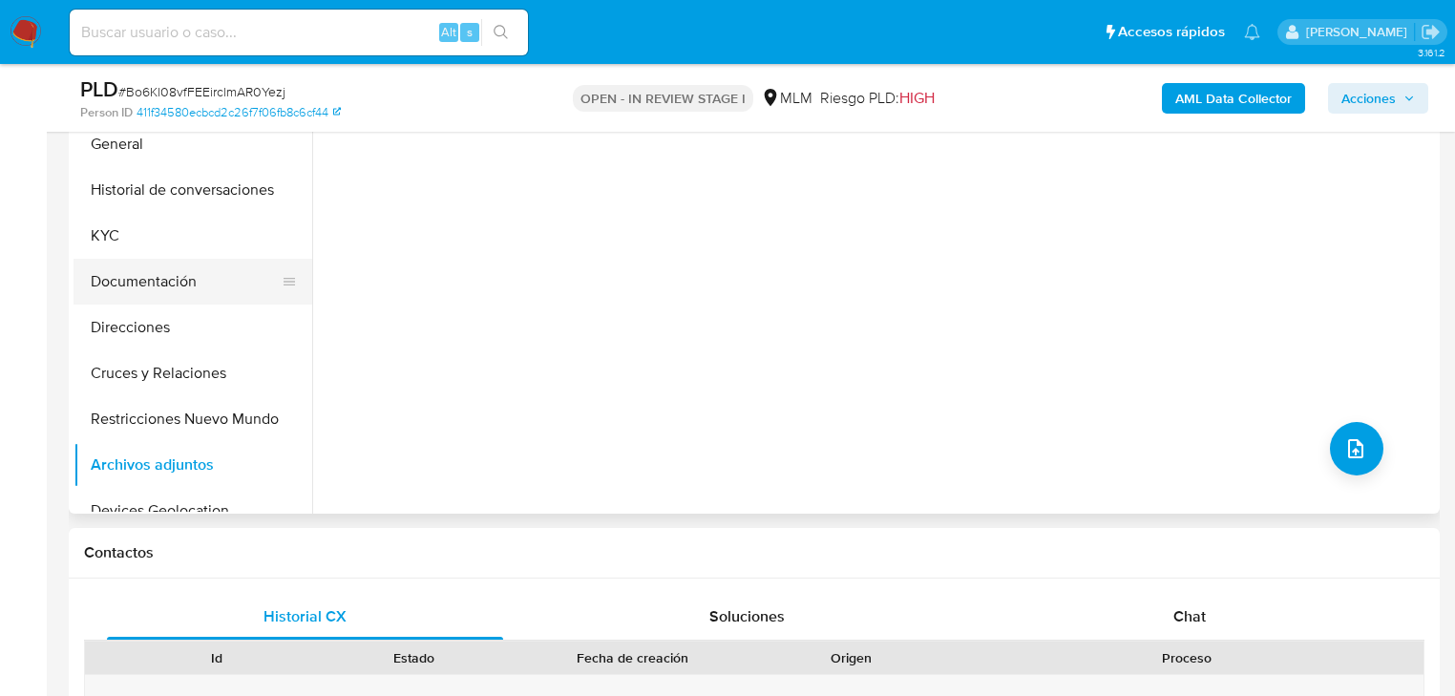
scroll to position [0, 0]
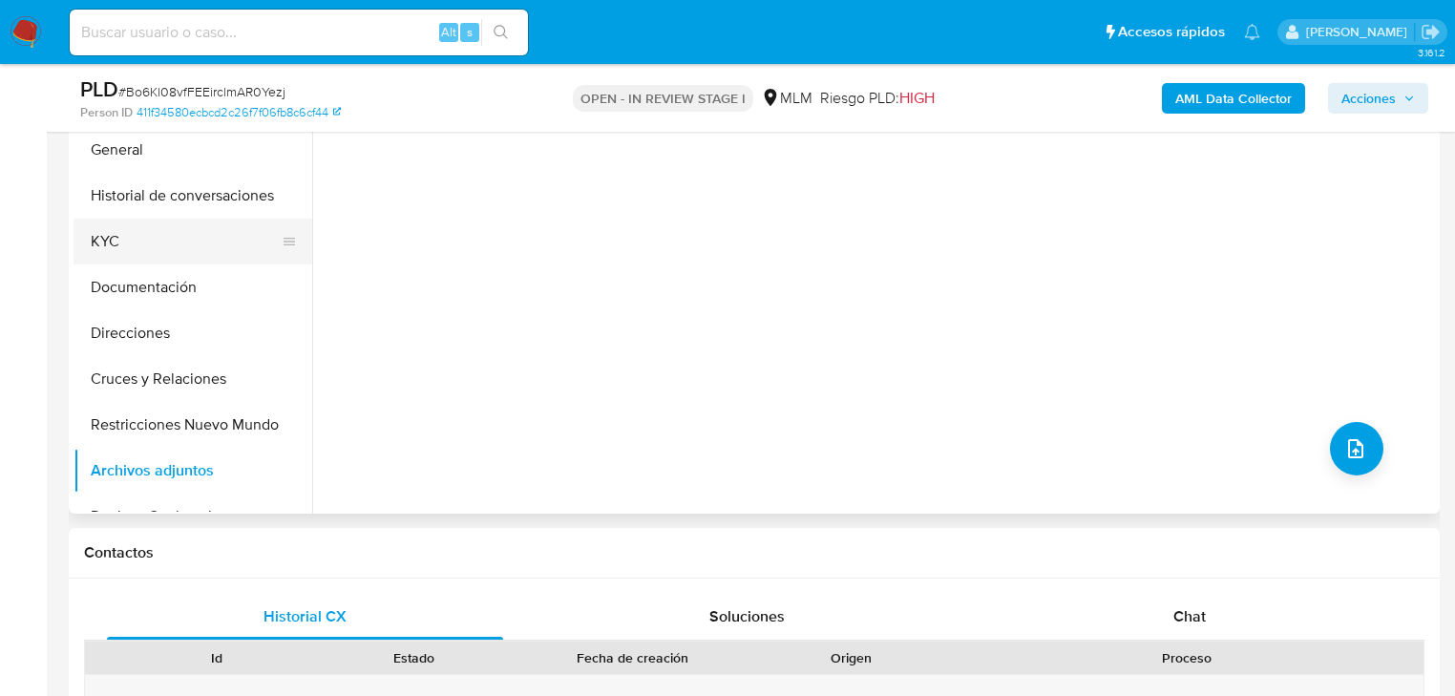
click at [137, 233] on button "KYC" at bounding box center [184, 242] width 223 height 46
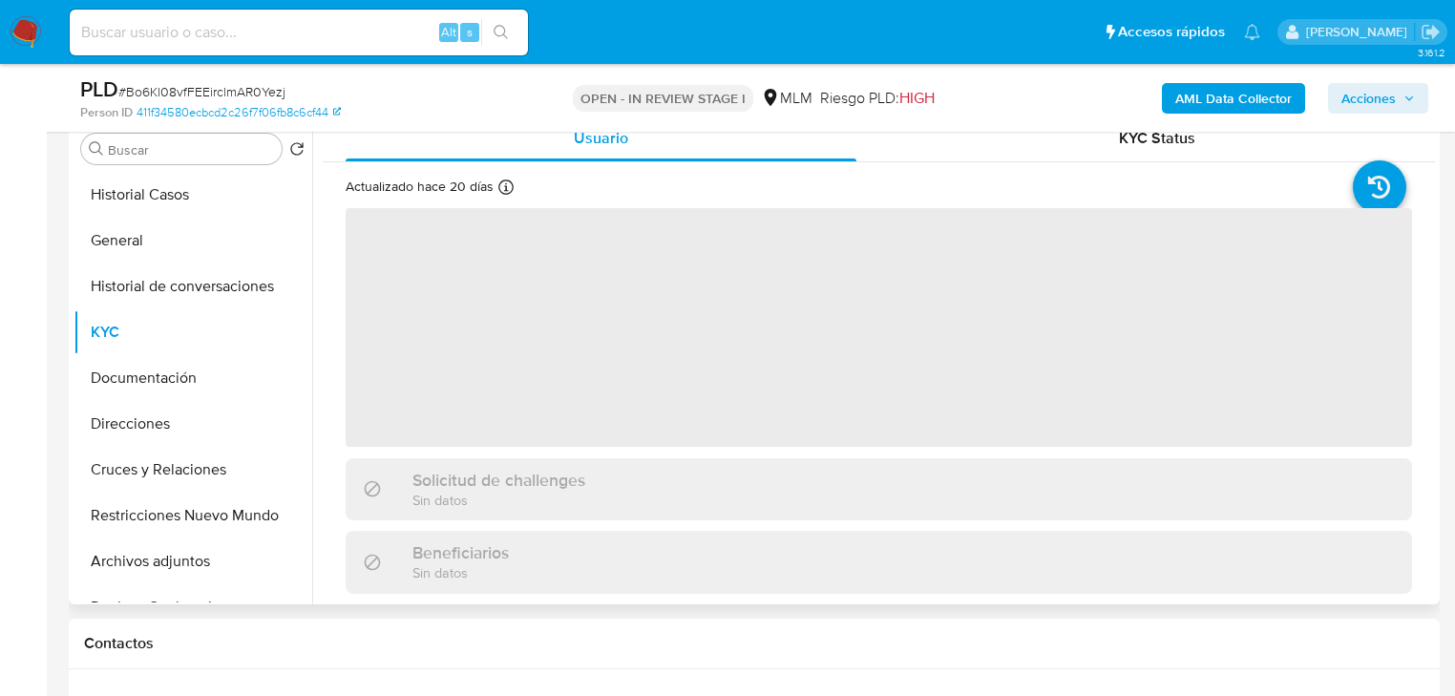
scroll to position [458, 0]
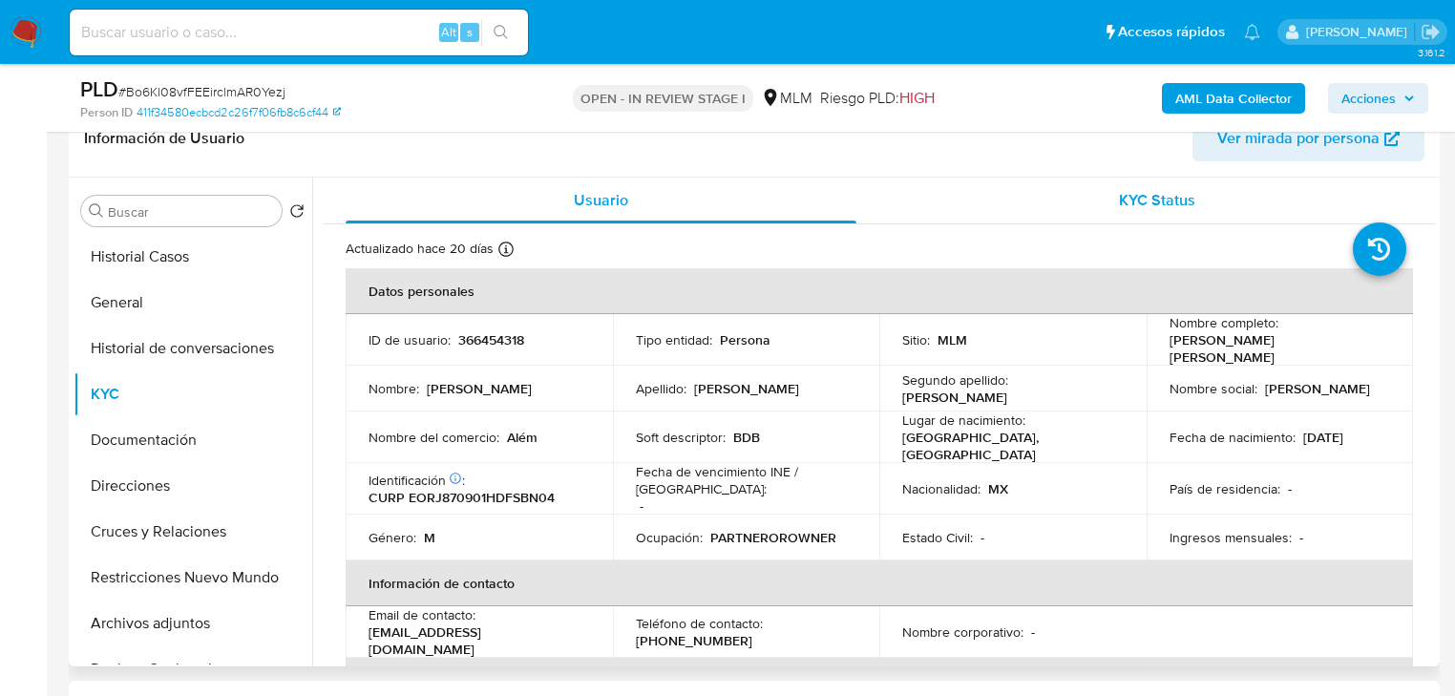
click at [1142, 199] on span "KYC Status" at bounding box center [1157, 200] width 76 height 22
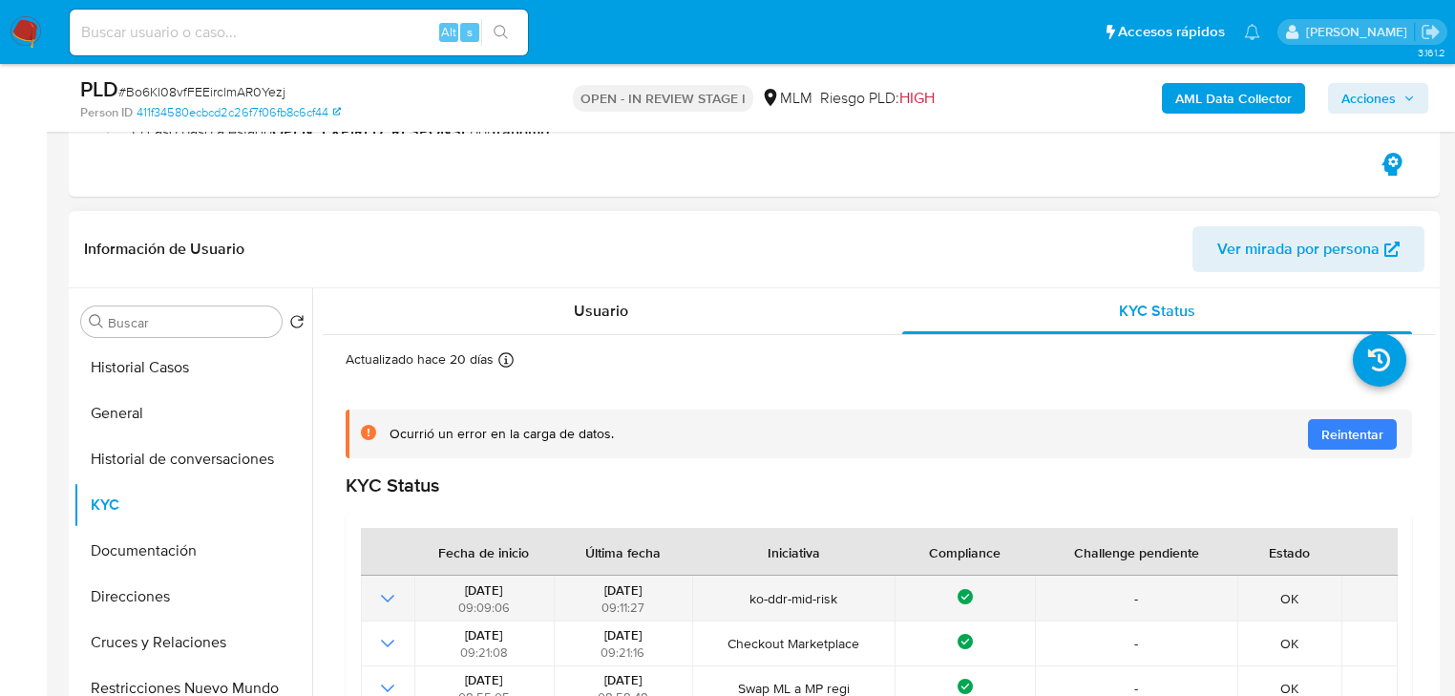
scroll to position [535, 0]
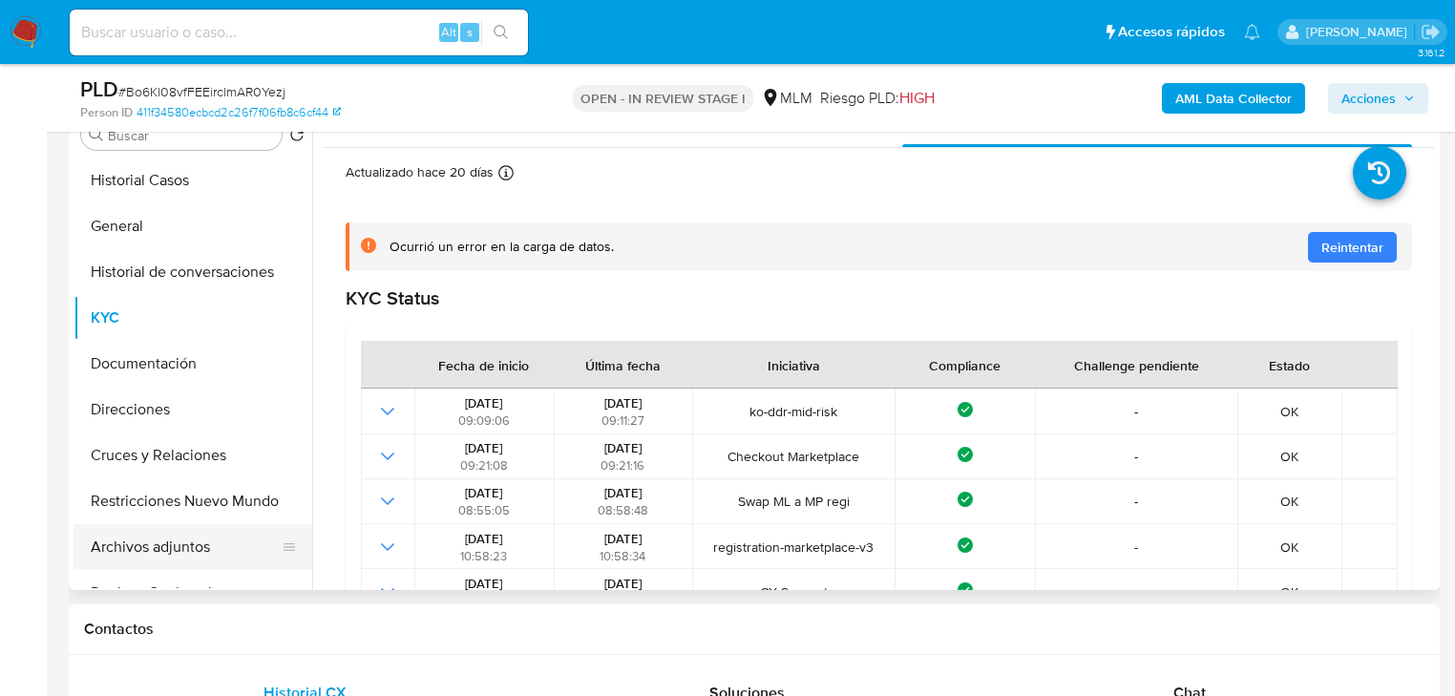
click at [178, 554] on button "Archivos adjuntos" at bounding box center [184, 547] width 223 height 46
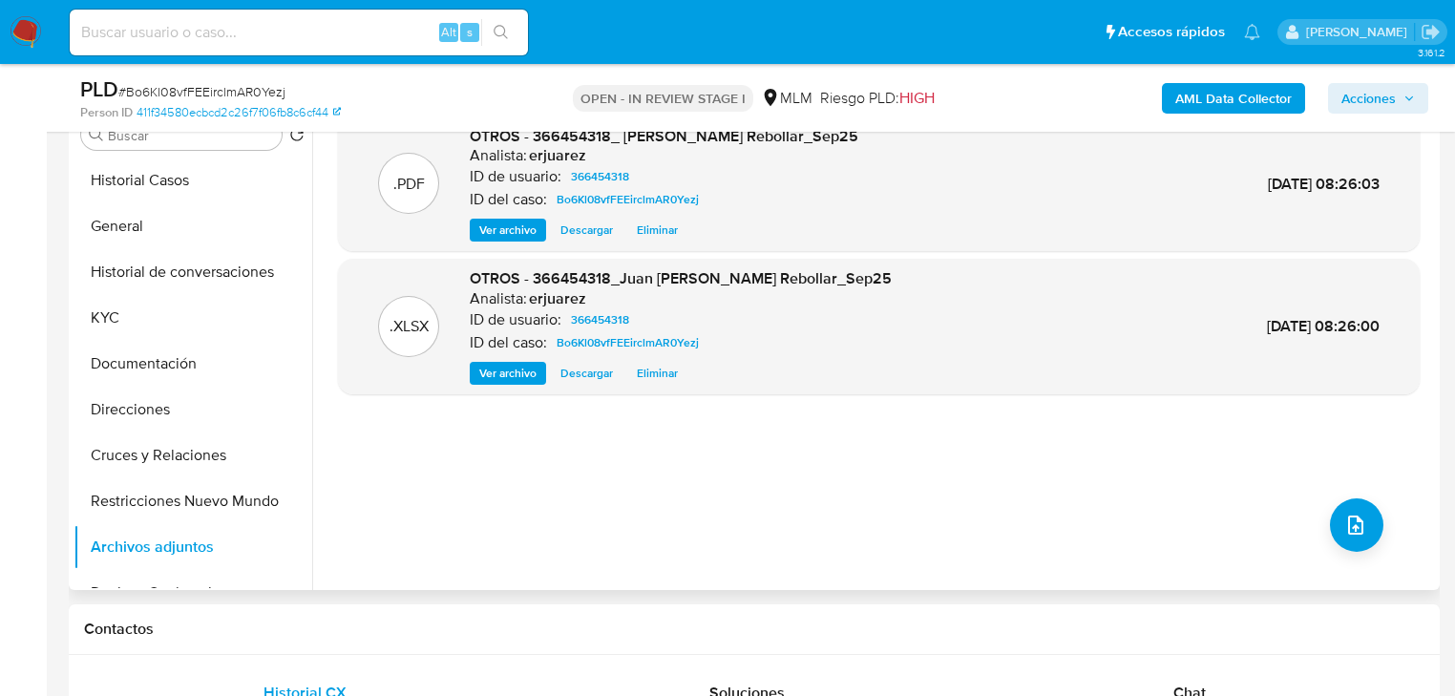
click at [532, 229] on span "Ver archivo" at bounding box center [507, 229] width 57 height 19
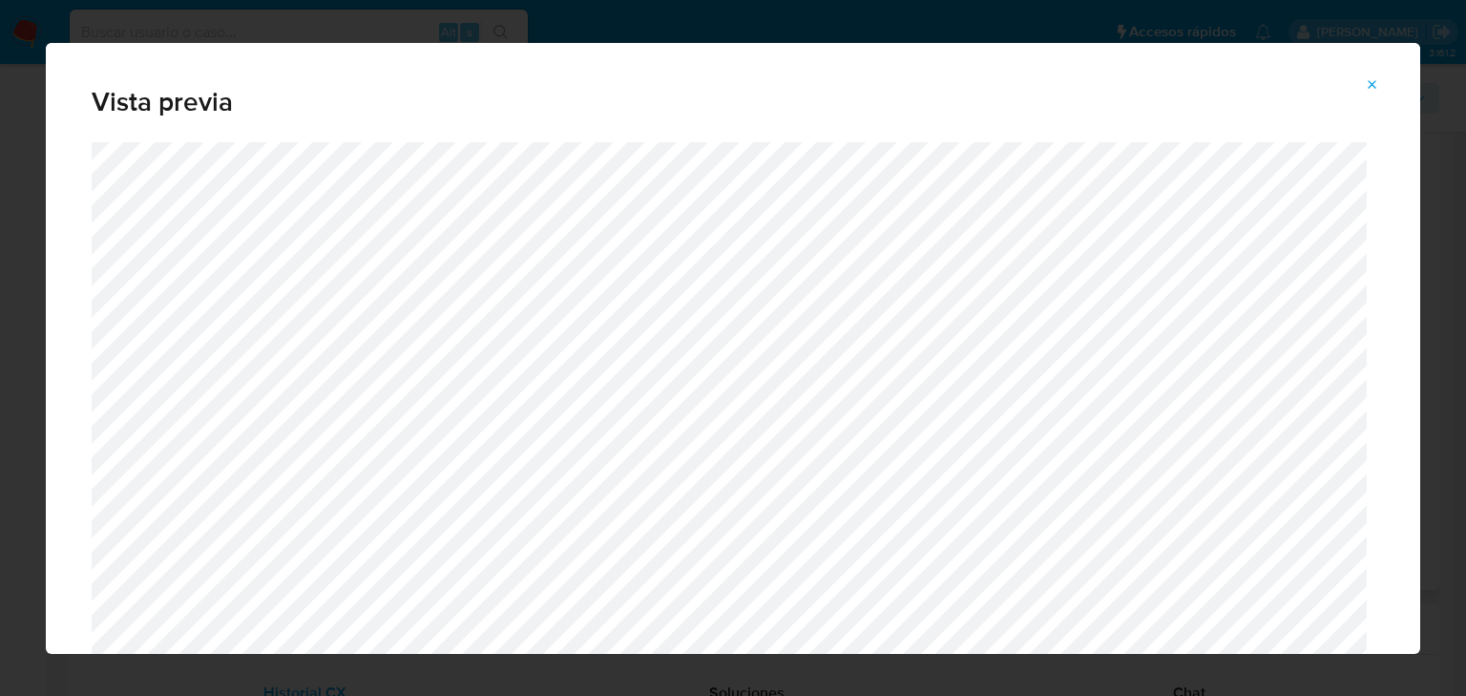
click at [1365, 78] on icon "Attachment preview" at bounding box center [1372, 84] width 15 height 15
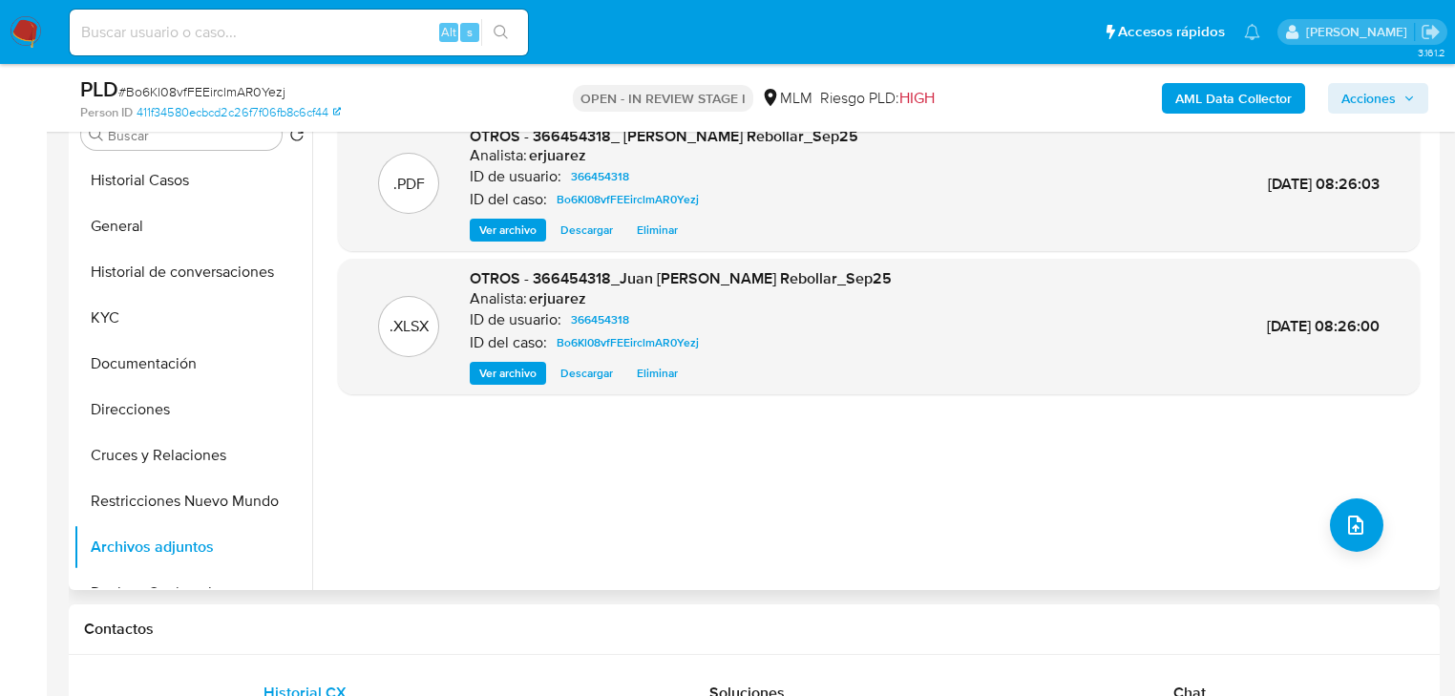
click at [1348, 92] on span "Acciones" at bounding box center [1368, 98] width 54 height 31
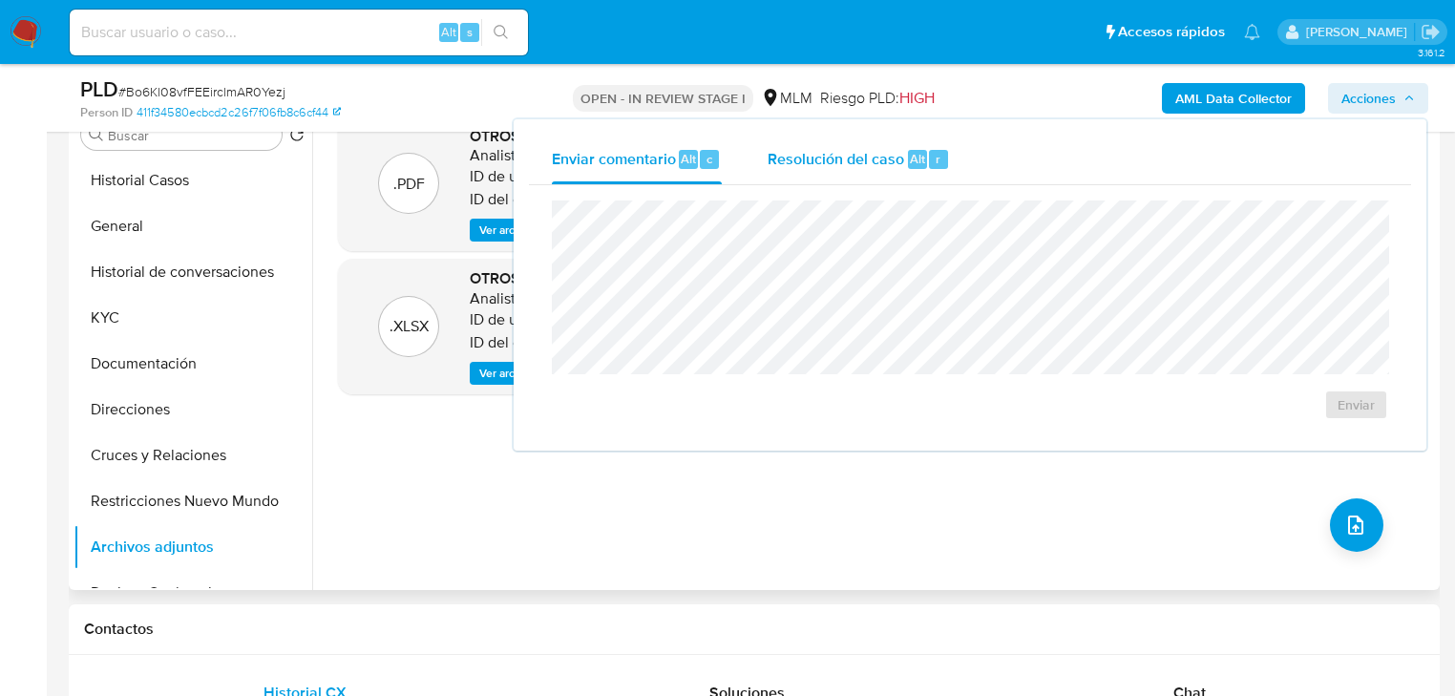
drag, startPoint x: 806, startPoint y: 165, endPoint x: 796, endPoint y: 193, distance: 29.3
click at [806, 167] on span "Resolución del caso" at bounding box center [835, 158] width 136 height 22
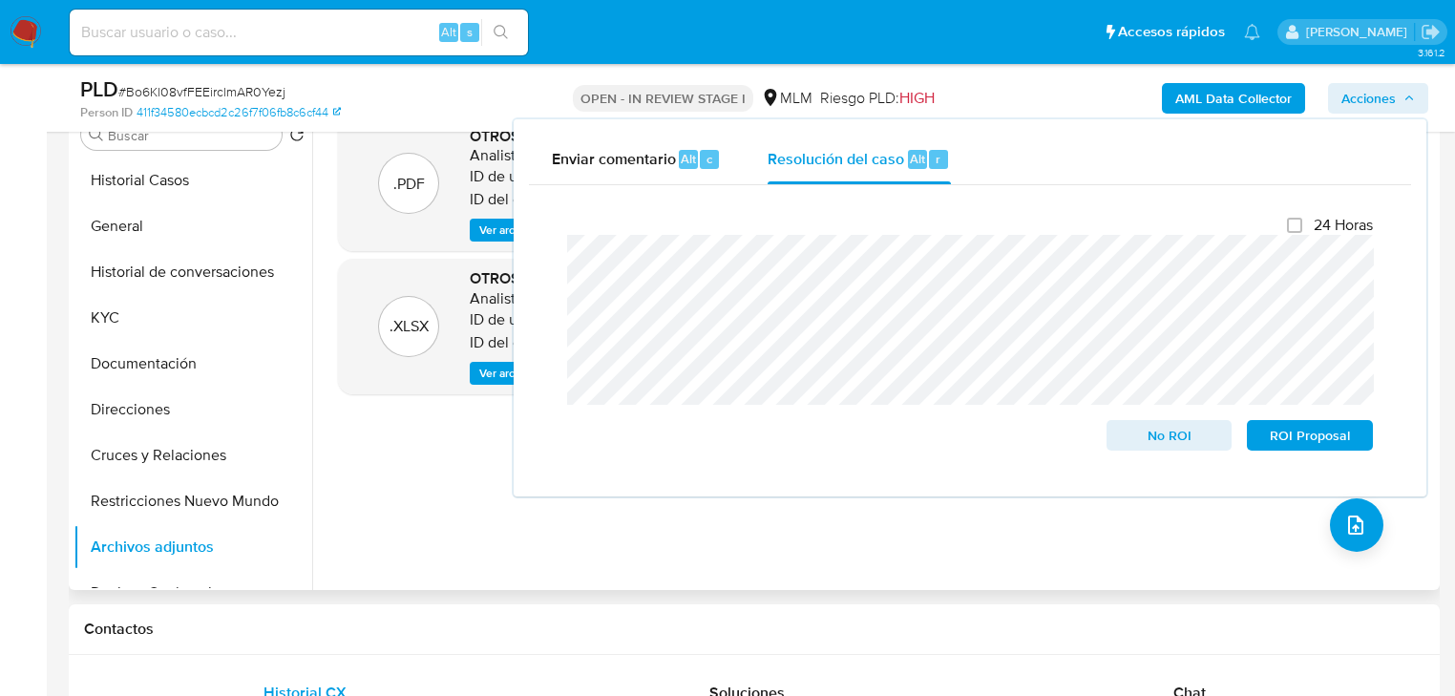
scroll to position [153, 0]
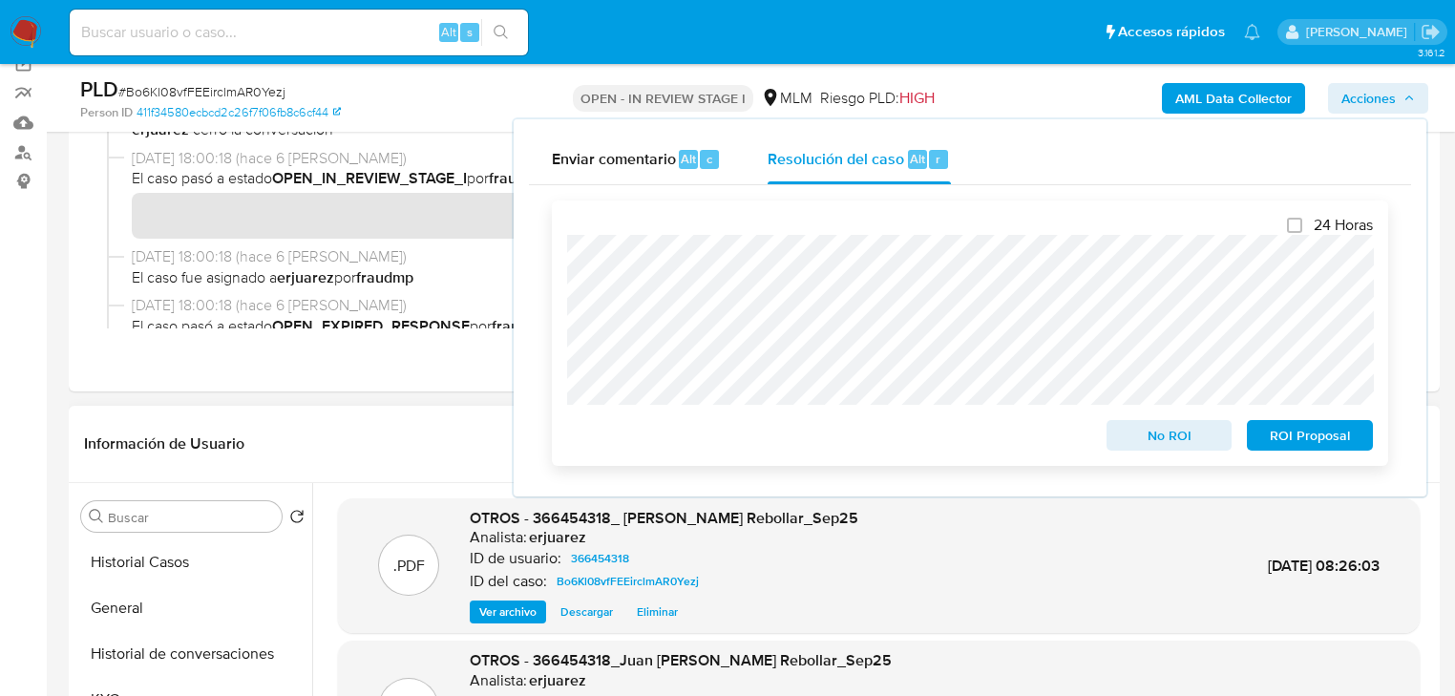
click at [565, 305] on div "24 Horas No ROI ROI Proposal" at bounding box center [970, 332] width 836 height 265
click at [1154, 446] on span "No ROI" at bounding box center [1169, 435] width 99 height 27
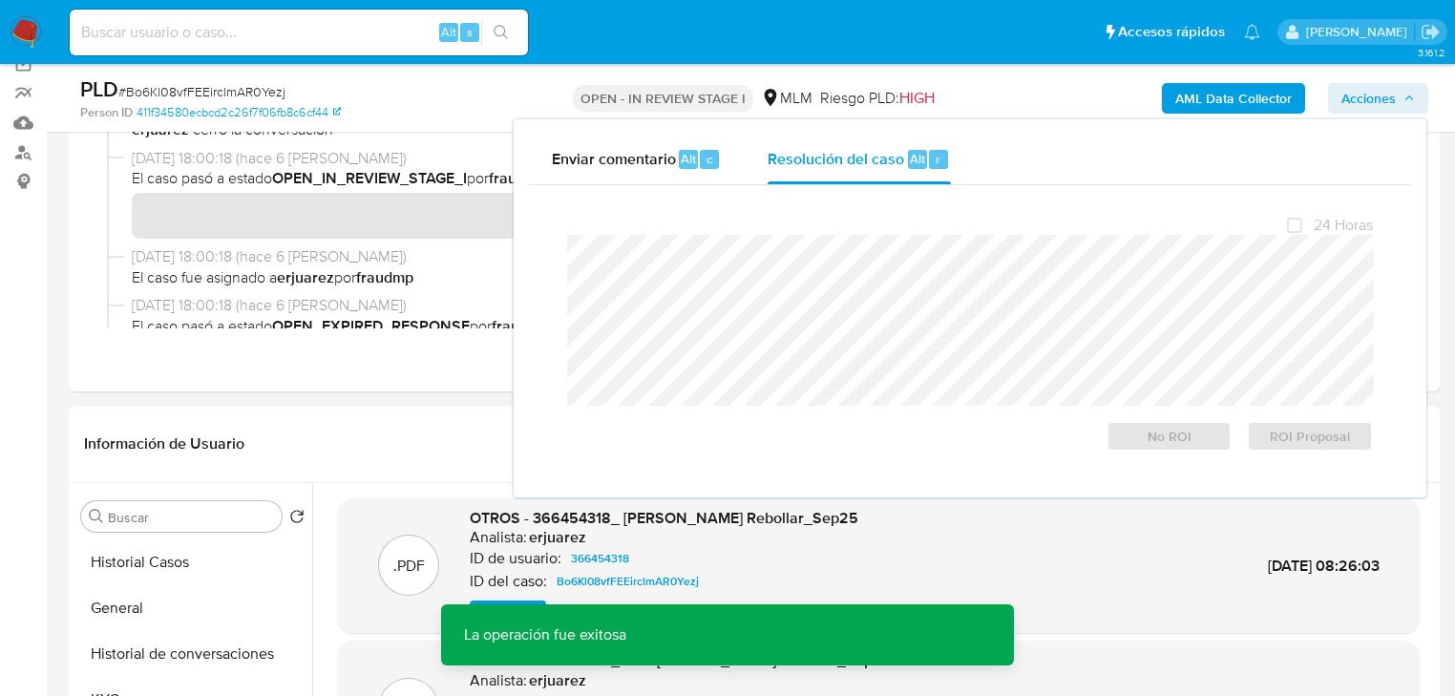
click at [393, 456] on header "Información de Usuario Ver mirada por persona" at bounding box center [754, 444] width 1340 height 46
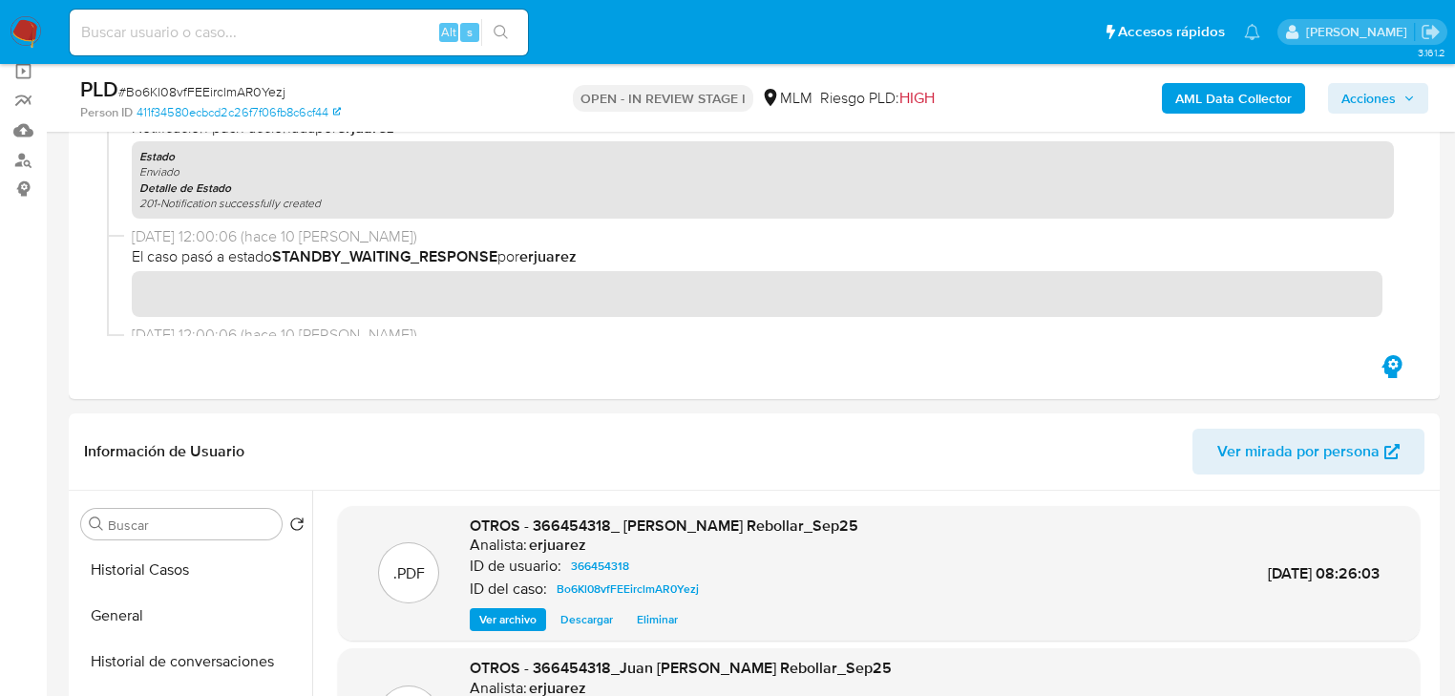
scroll to position [458, 0]
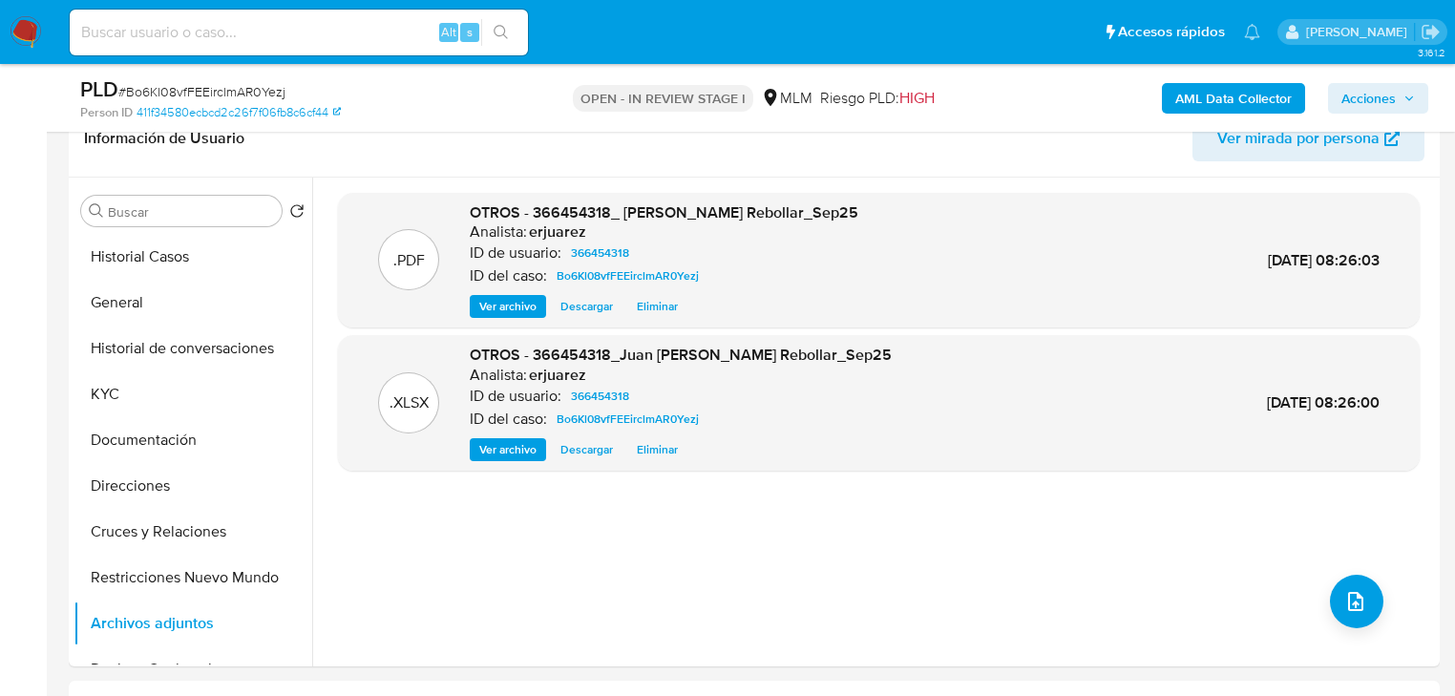
click at [508, 302] on span "Ver archivo" at bounding box center [507, 306] width 57 height 19
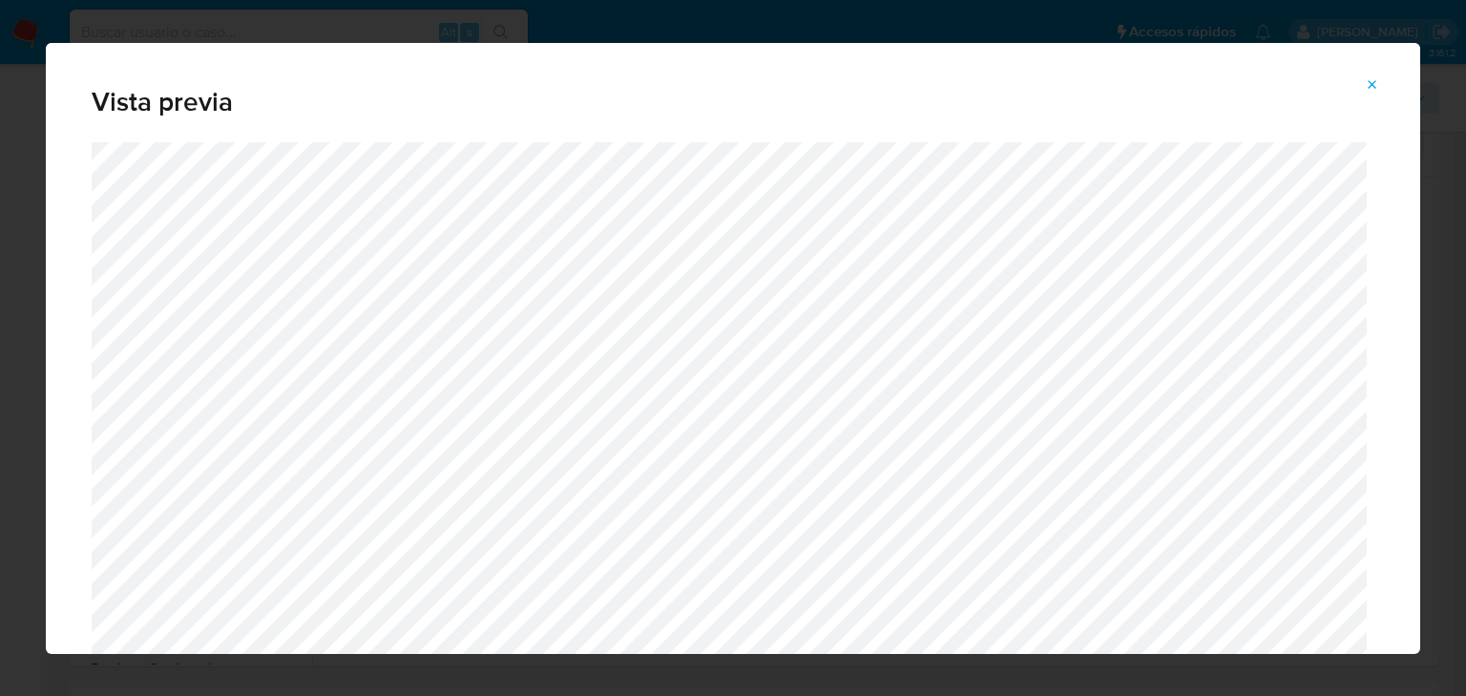
click at [1378, 84] on icon "Attachment preview" at bounding box center [1372, 84] width 15 height 15
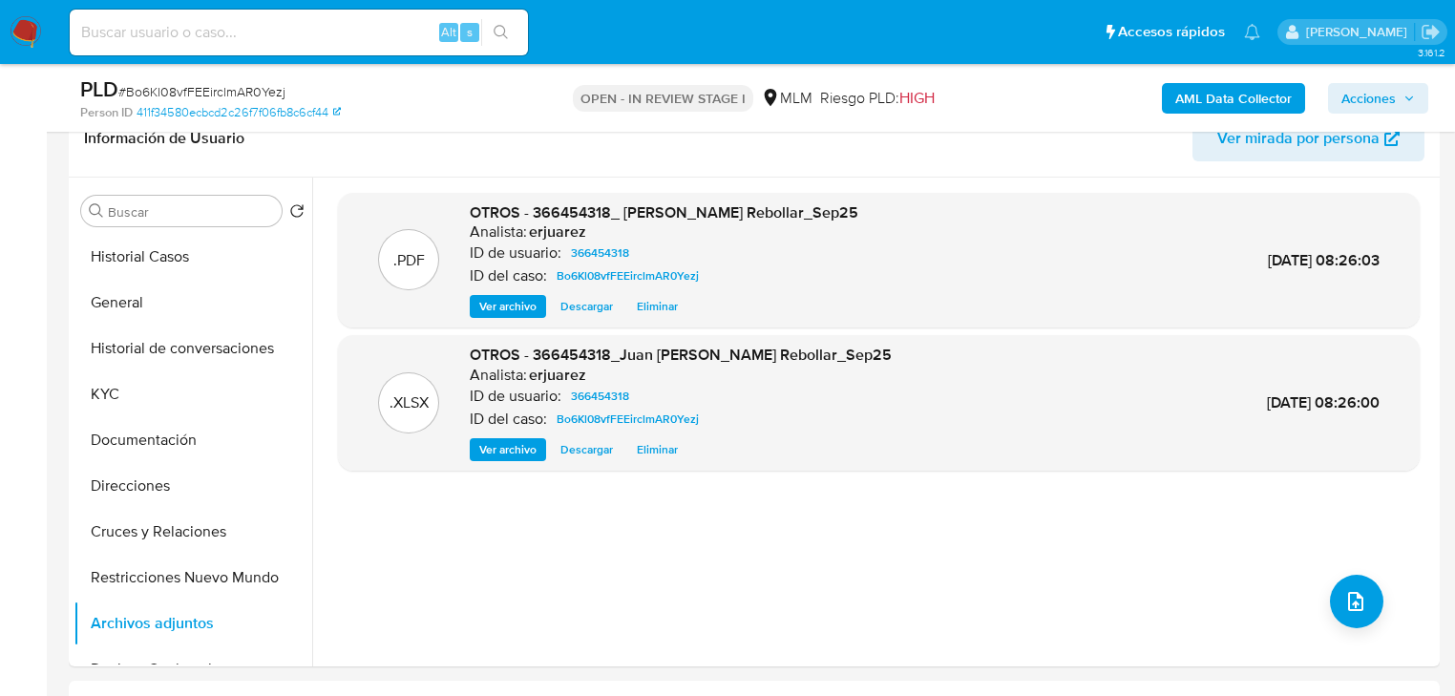
click at [31, 34] on img at bounding box center [26, 32] width 32 height 32
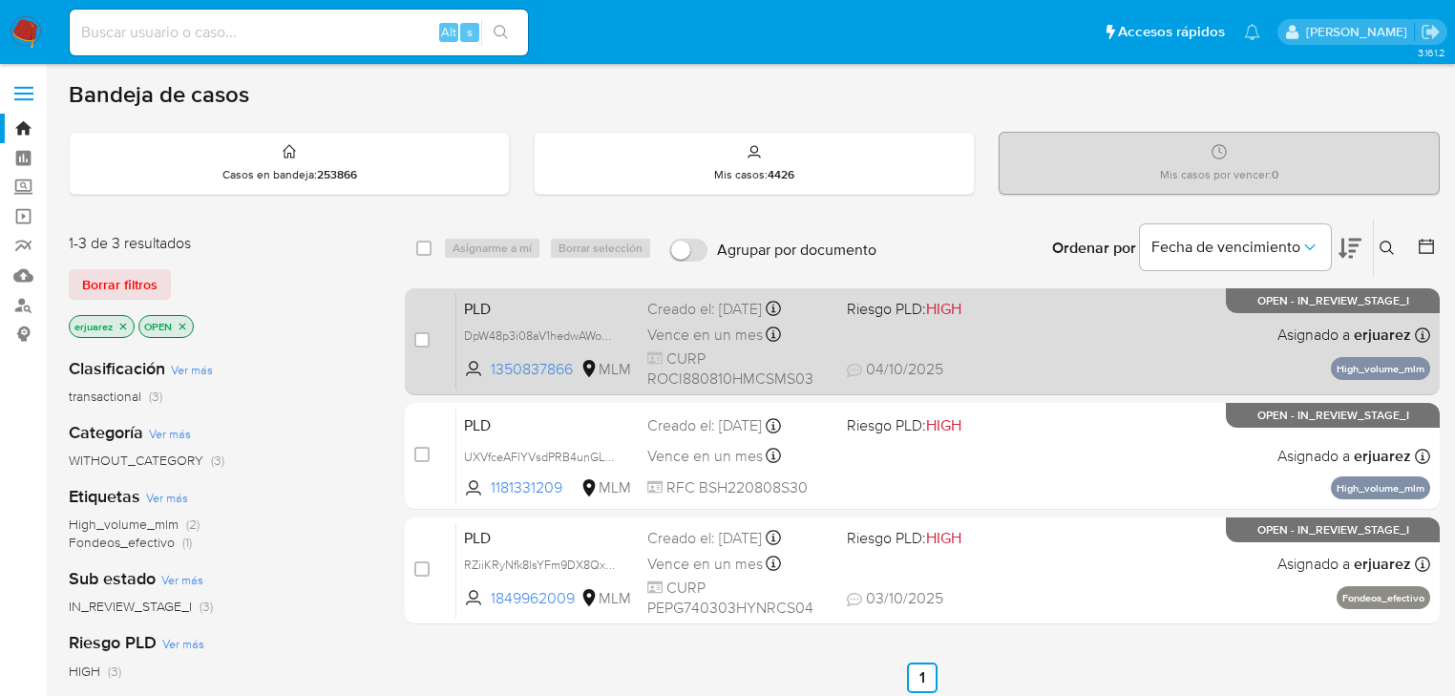
click at [1029, 386] on div "PLD DpW48p3i08aV1hedwAWovIBF 1350837866 MLM Riesgo PLD: HIGH Creado el: [DATE] …" at bounding box center [943, 341] width 974 height 96
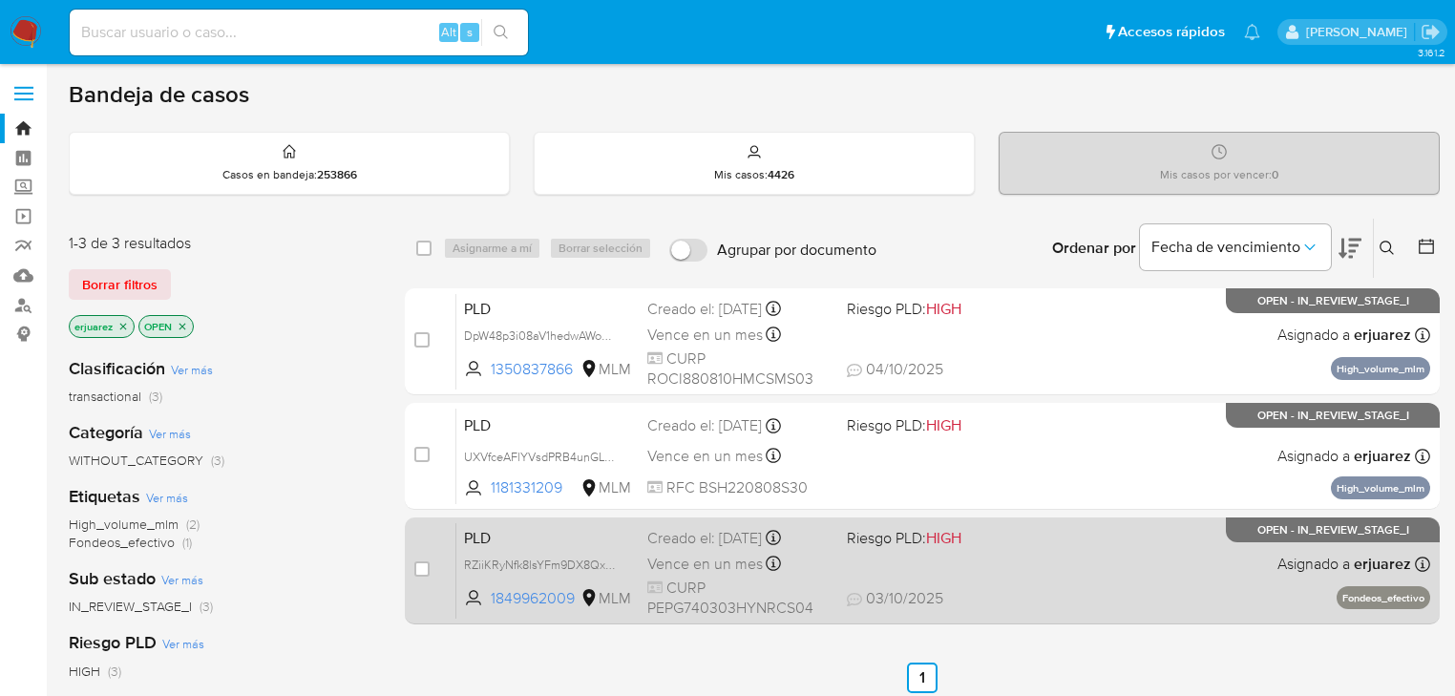
click at [922, 554] on div "PLD RZiiKRyNfk8lsYFm9DX8QxNJ 1849962009 MLM Riesgo PLD: HIGH Creado el: 12/09/2…" at bounding box center [943, 570] width 974 height 96
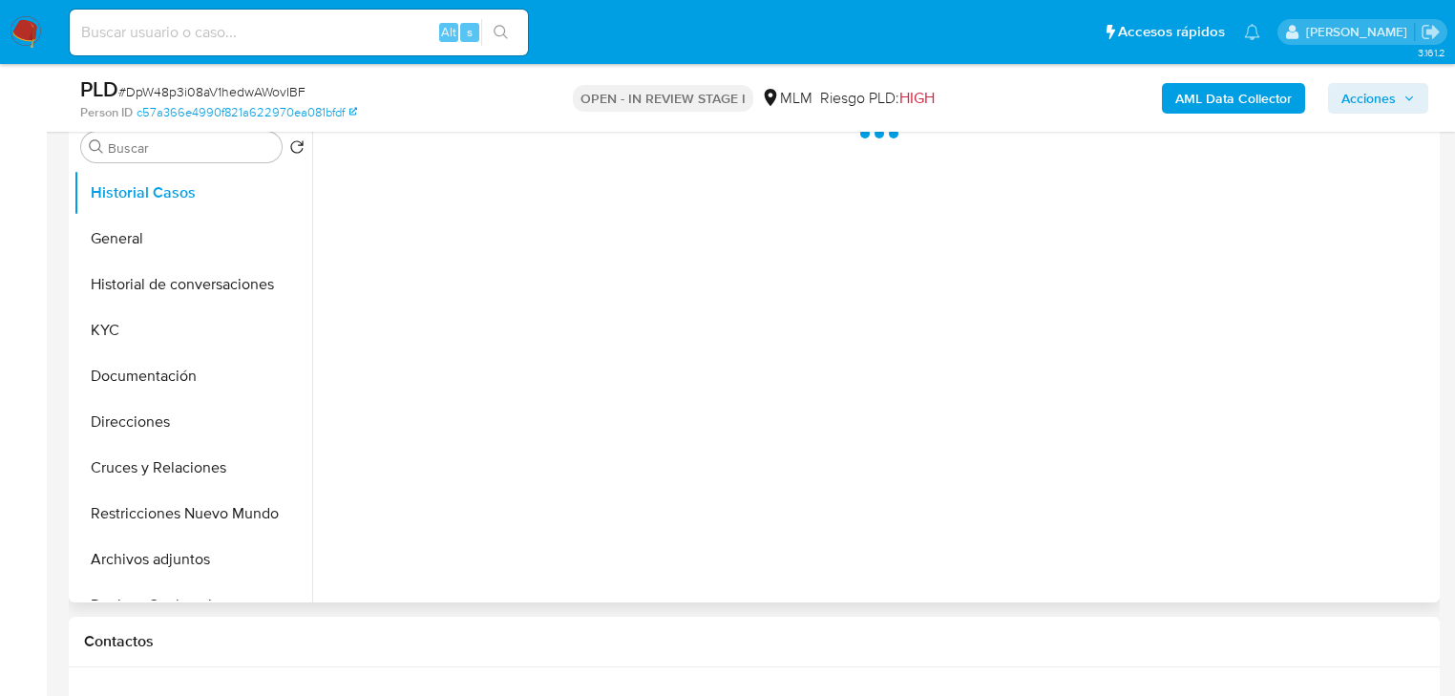
select select "10"
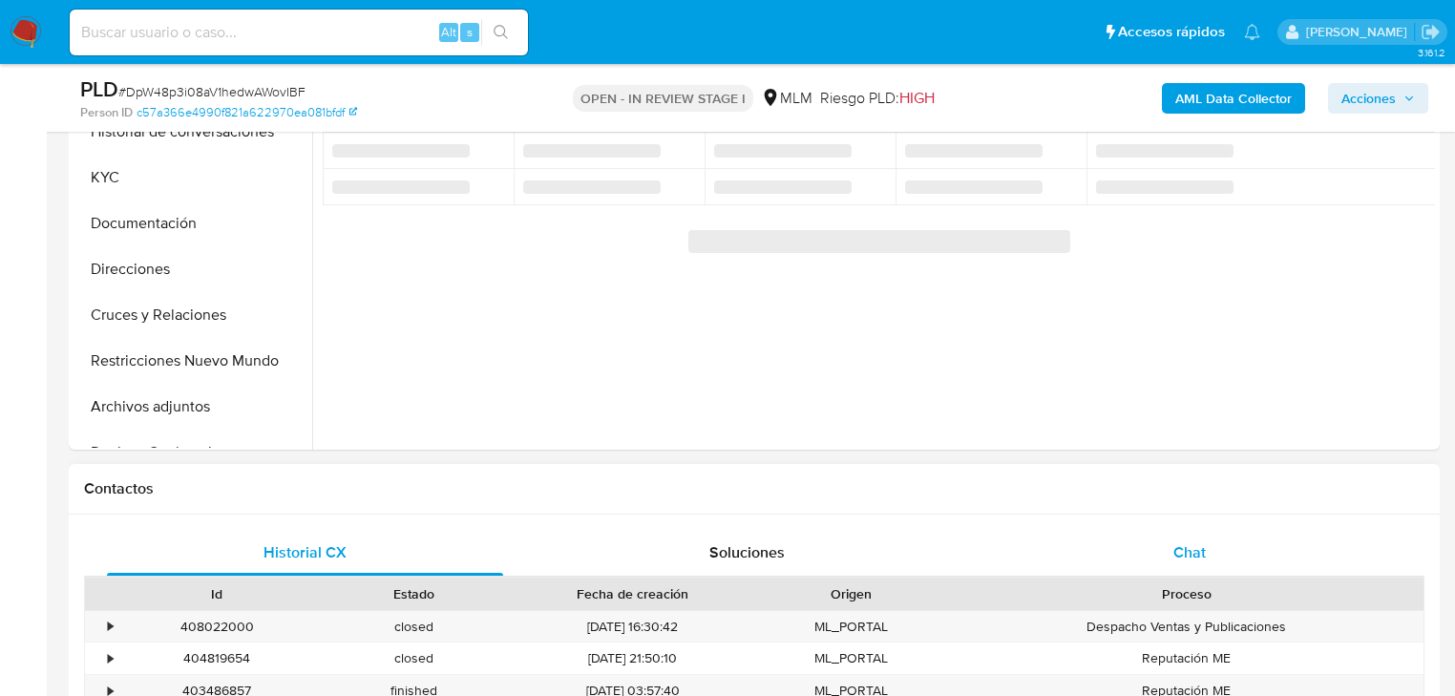
click at [1184, 536] on div "Chat" at bounding box center [1190, 553] width 396 height 46
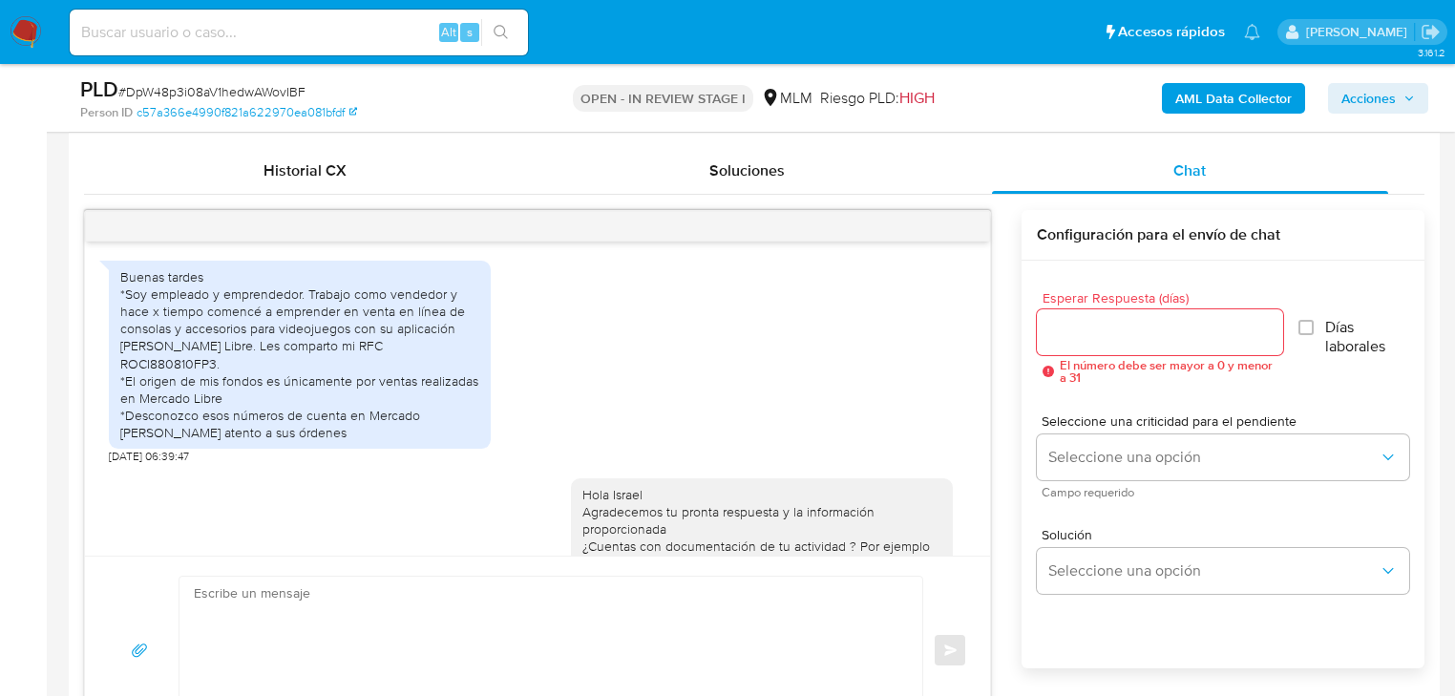
scroll to position [942, 0]
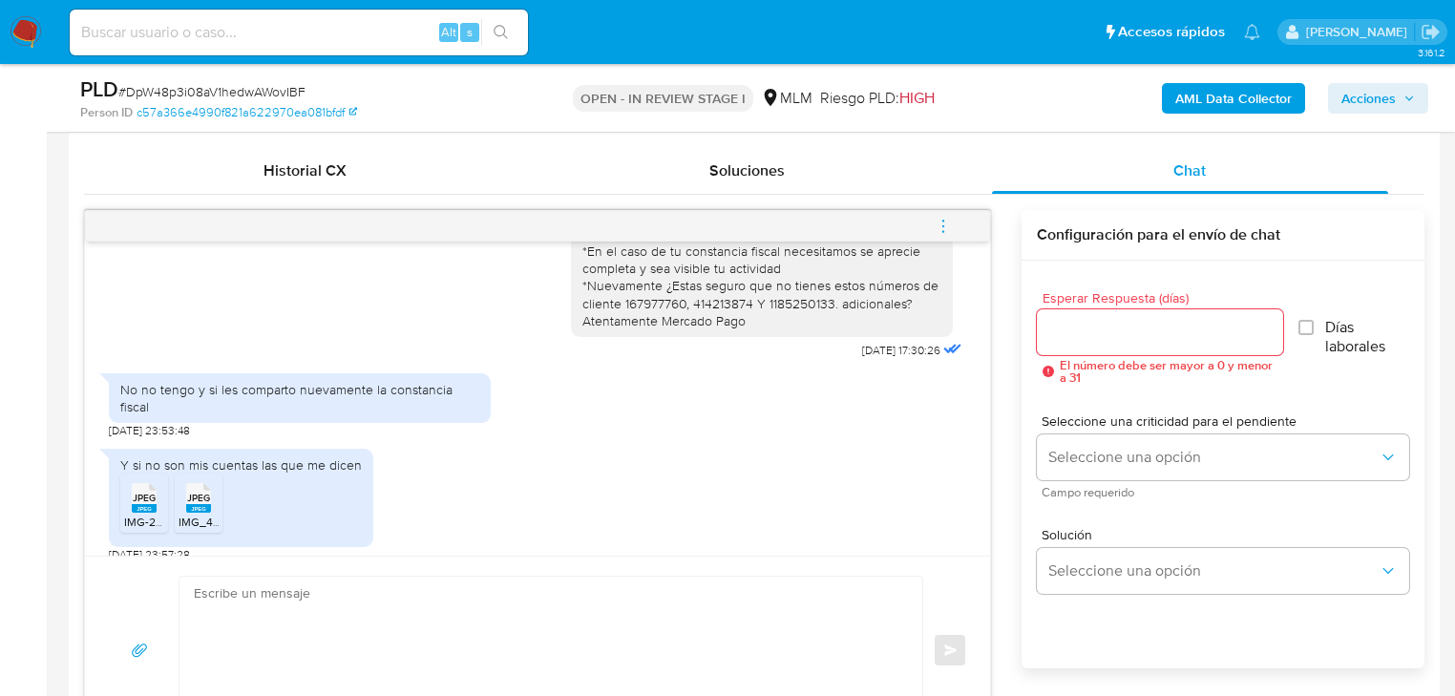
click at [150, 504] on rect at bounding box center [144, 508] width 25 height 9
click at [206, 492] on span "JPEG" at bounding box center [198, 498] width 23 height 12
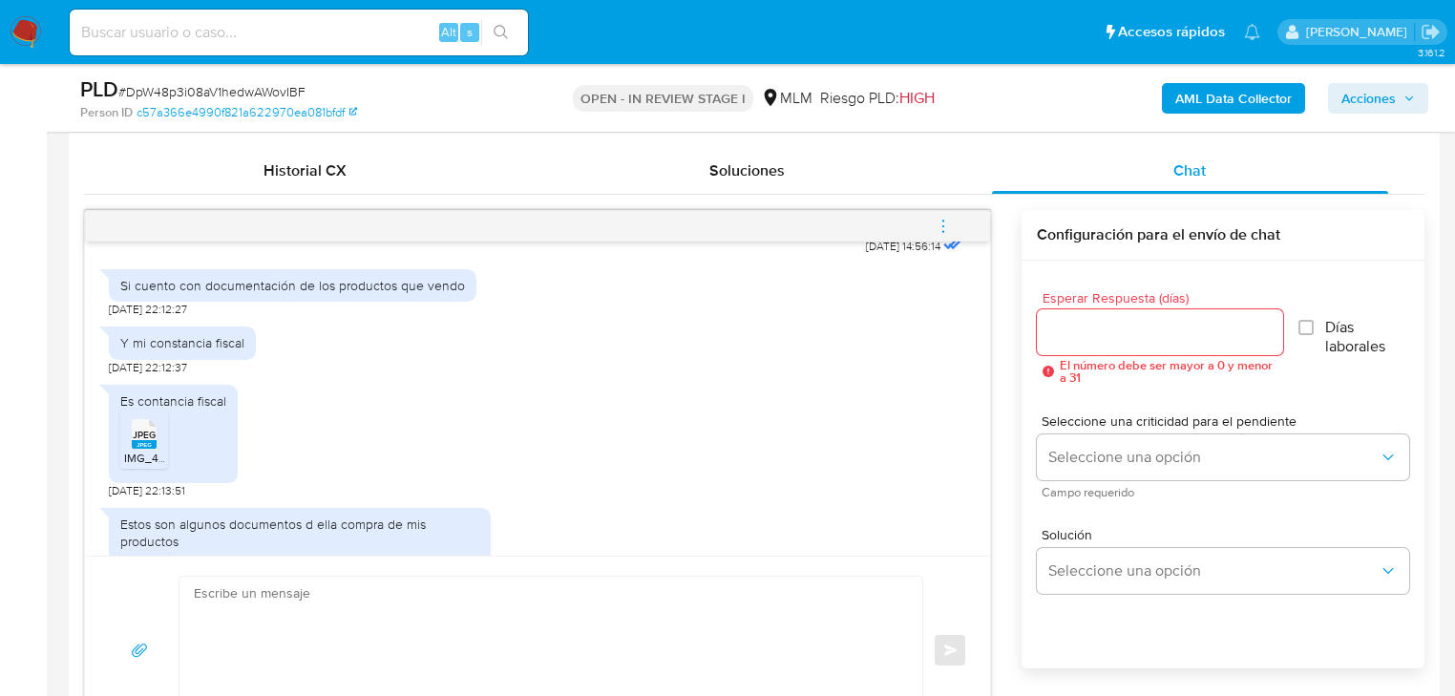
scroll to position [484, 0]
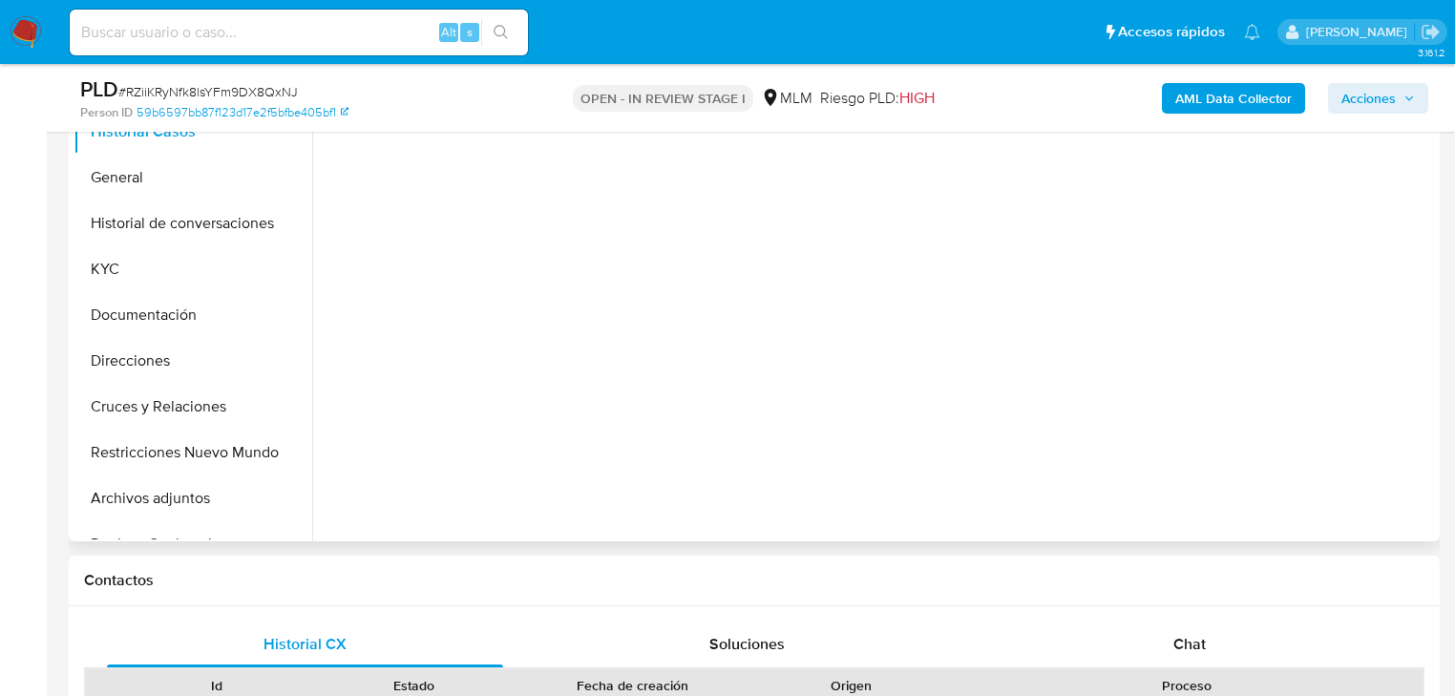
scroll to position [458, 0]
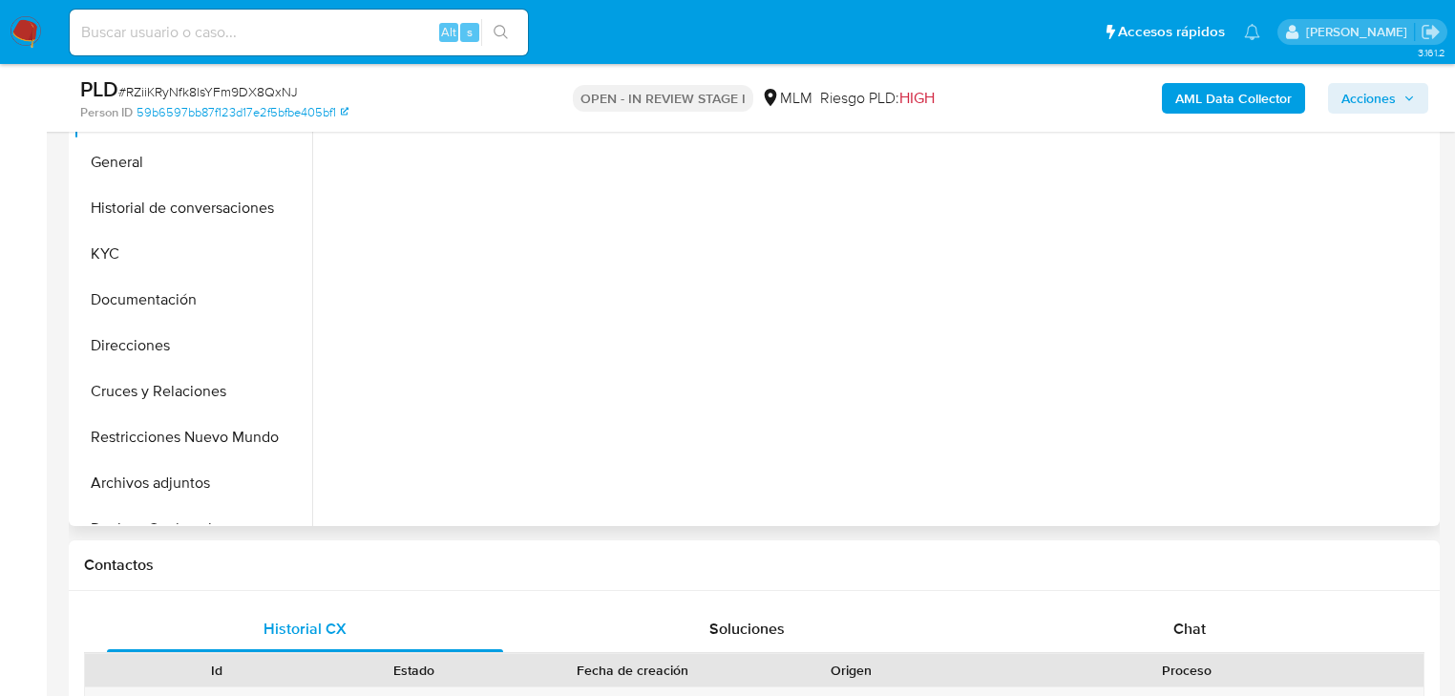
select select "10"
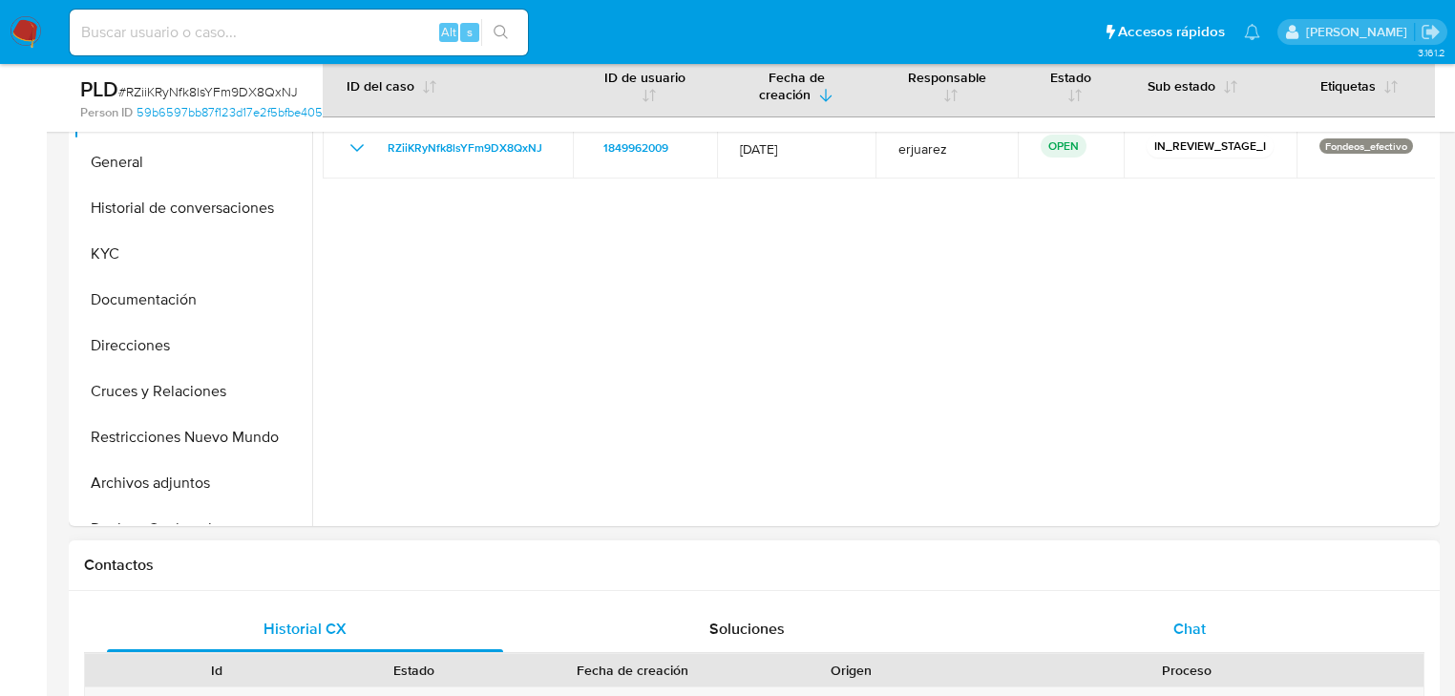
click at [1177, 618] on span "Chat" at bounding box center [1189, 629] width 32 height 22
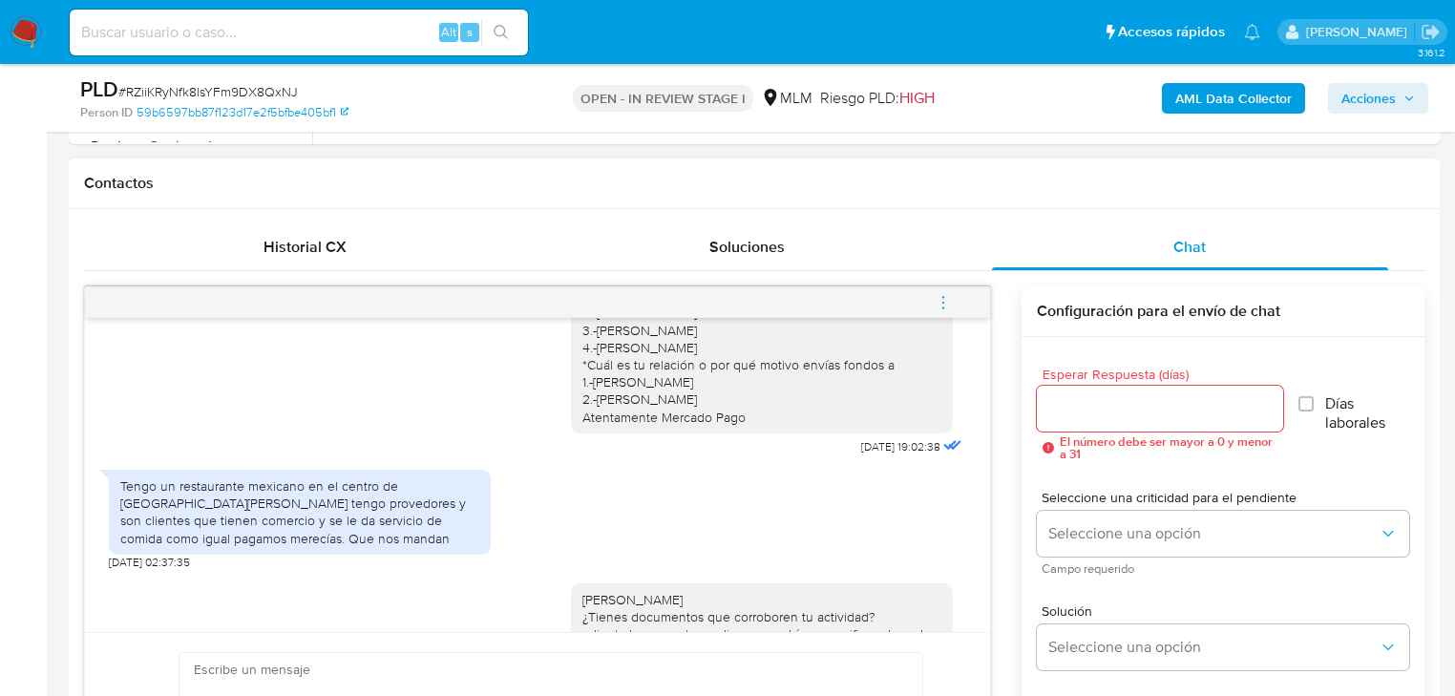
scroll to position [592, 0]
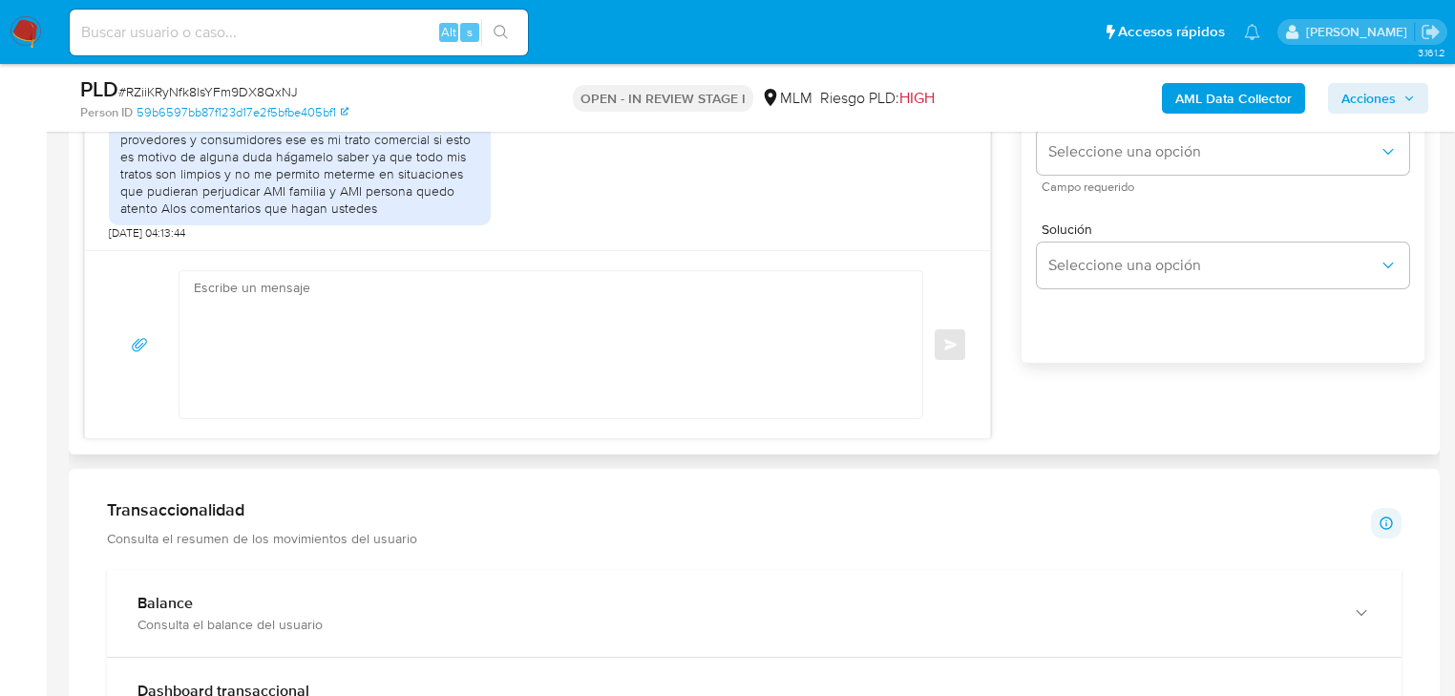
click at [477, 348] on textarea at bounding box center [546, 344] width 704 height 147
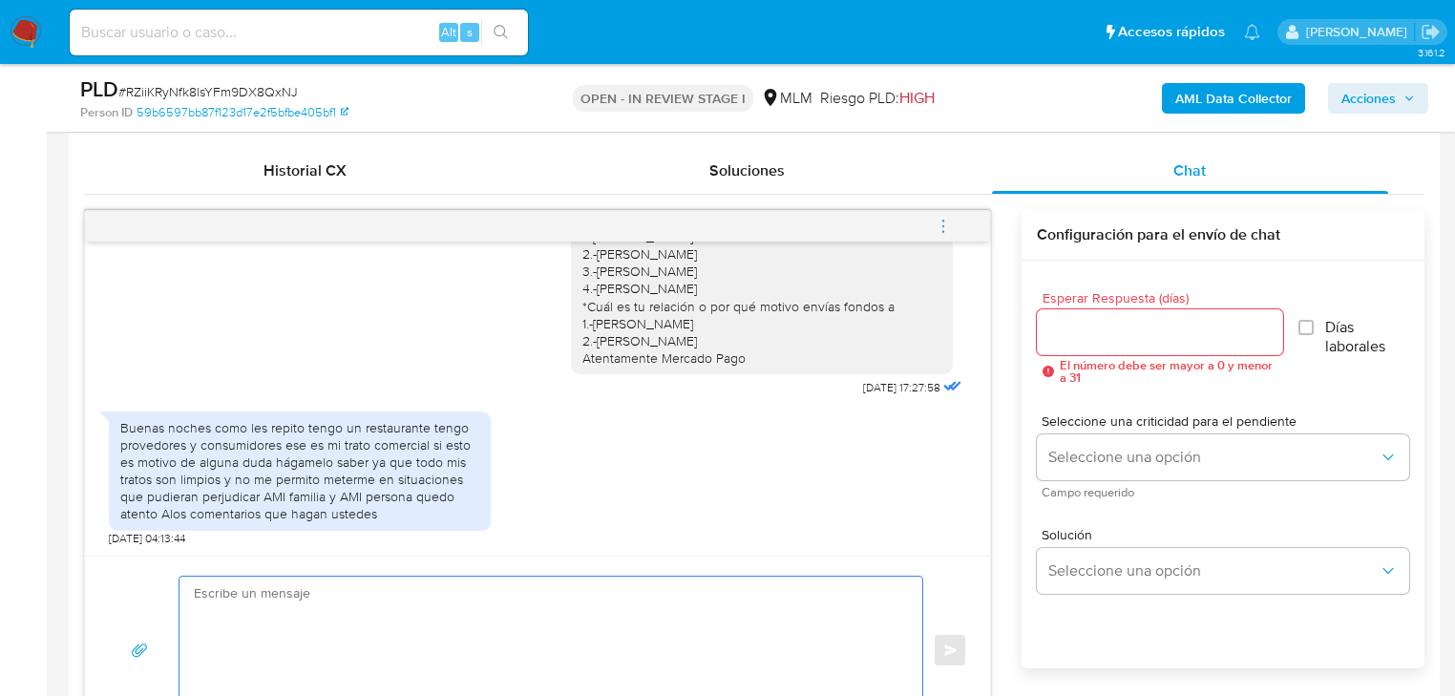
click at [381, 634] on textarea at bounding box center [546, 650] width 704 height 147
type textarea "h"
type textarea "e"
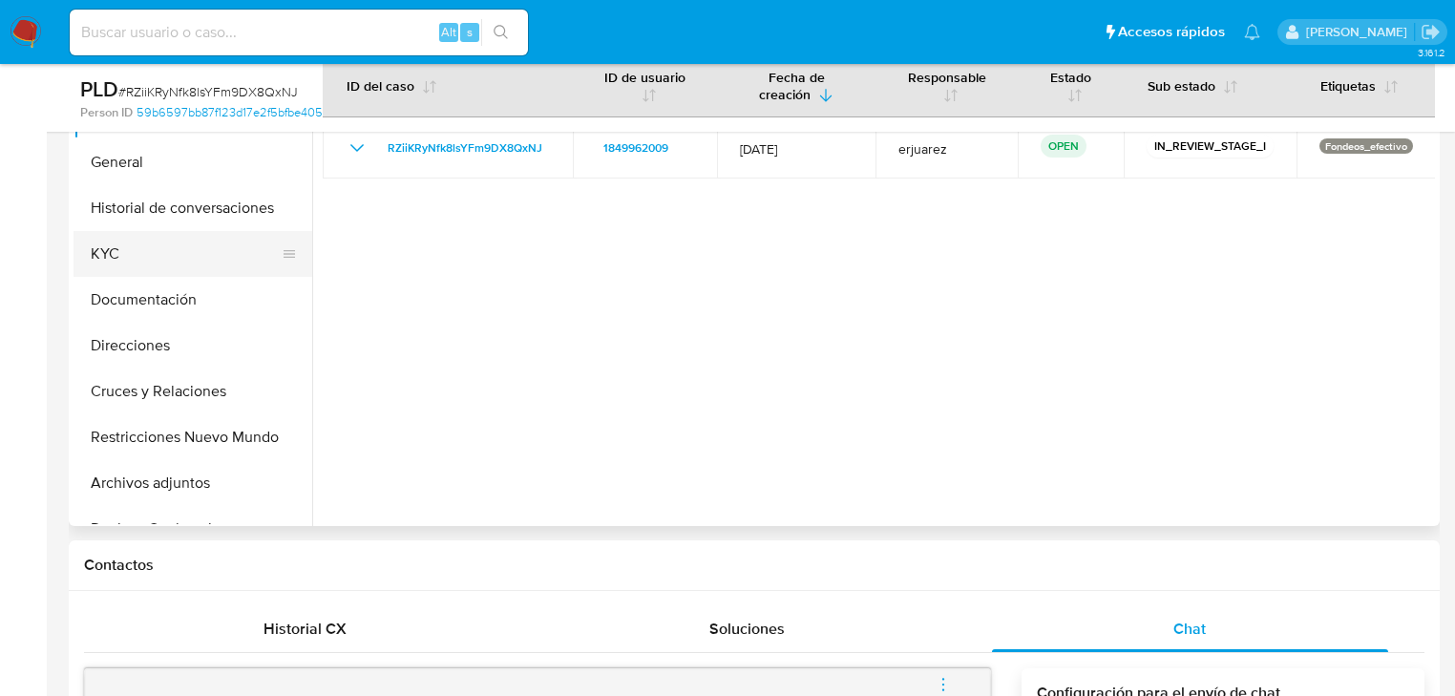
scroll to position [382, 0]
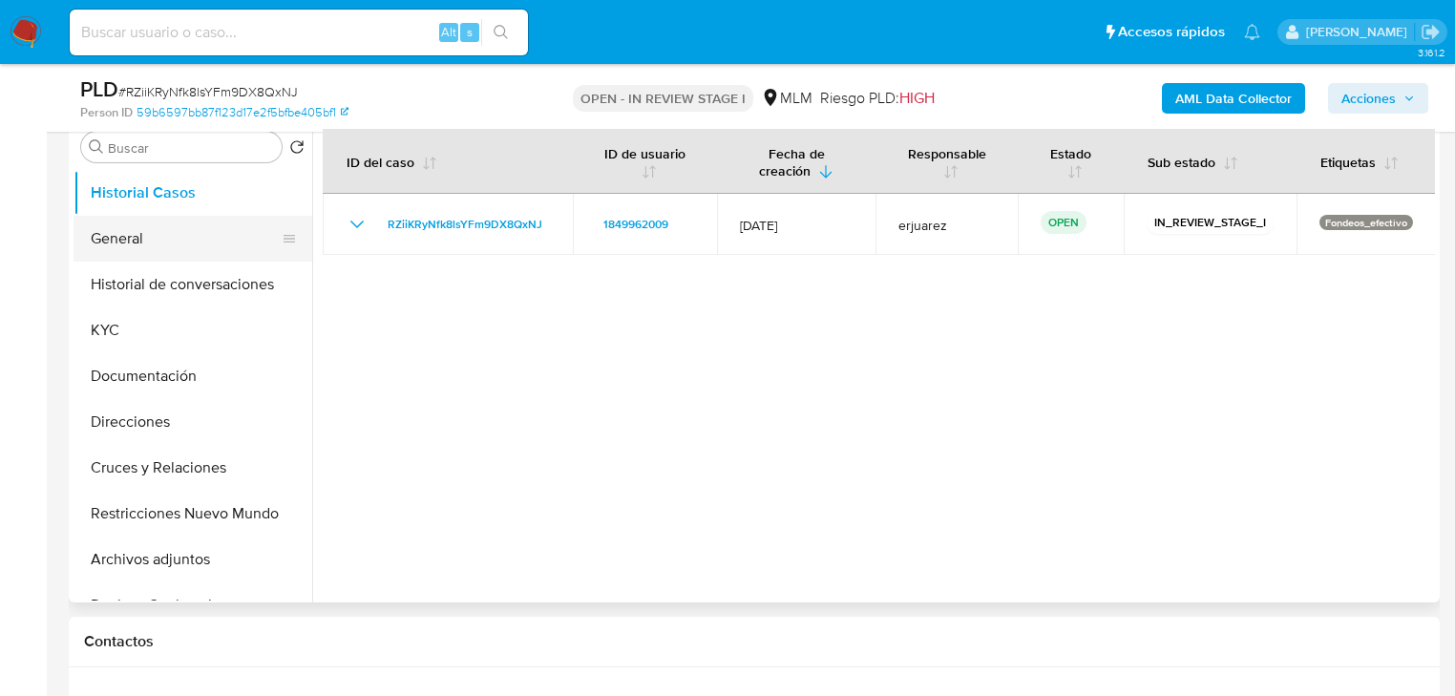
click at [175, 238] on button "General" at bounding box center [184, 239] width 223 height 46
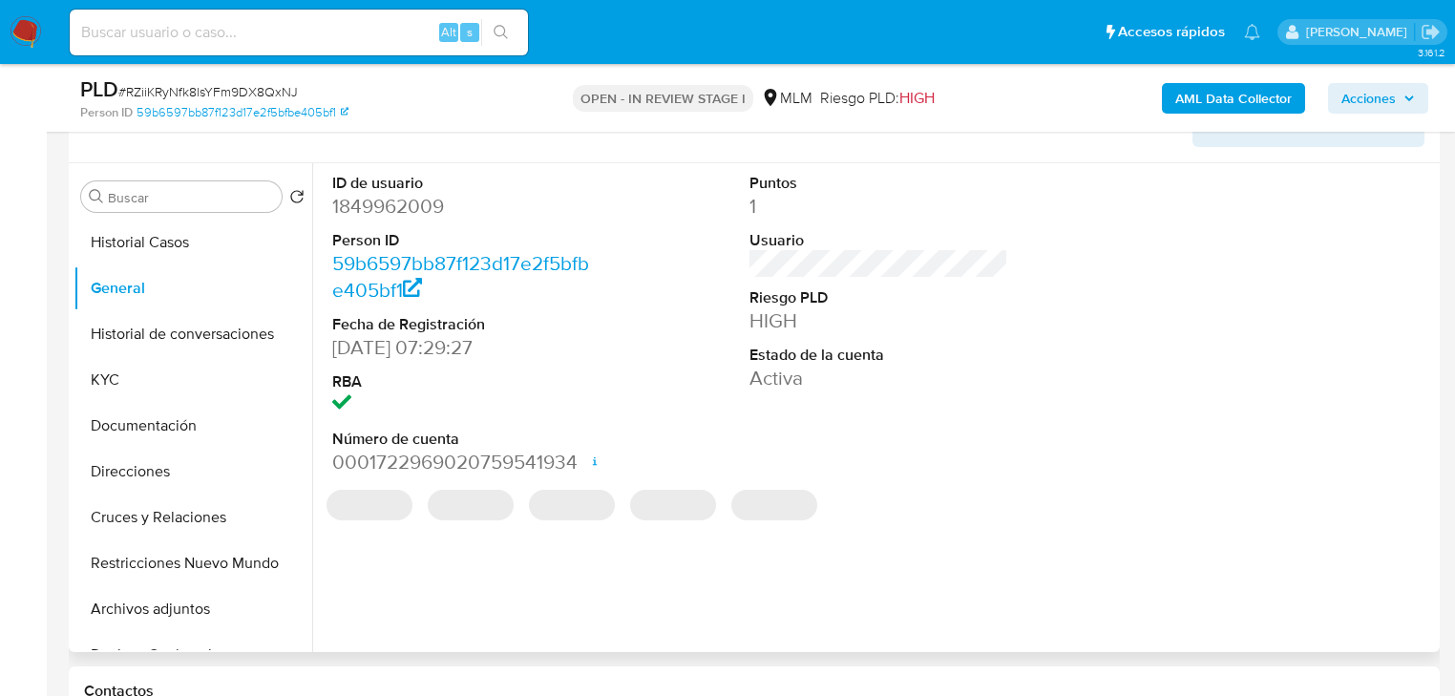
scroll to position [305, 0]
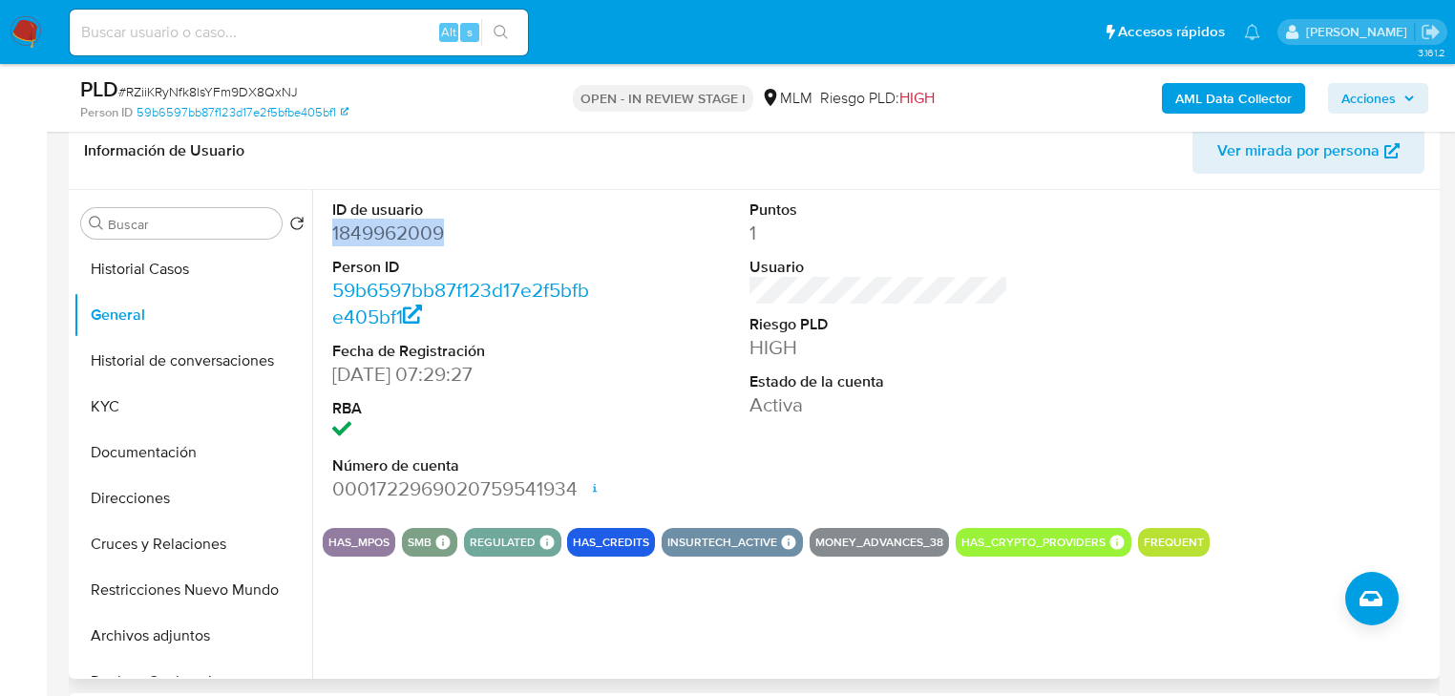
drag, startPoint x: 473, startPoint y: 237, endPoint x: 335, endPoint y: 227, distance: 138.7
click at [335, 227] on dd "1849962009" at bounding box center [461, 233] width 259 height 27
copy dd "1849962009"
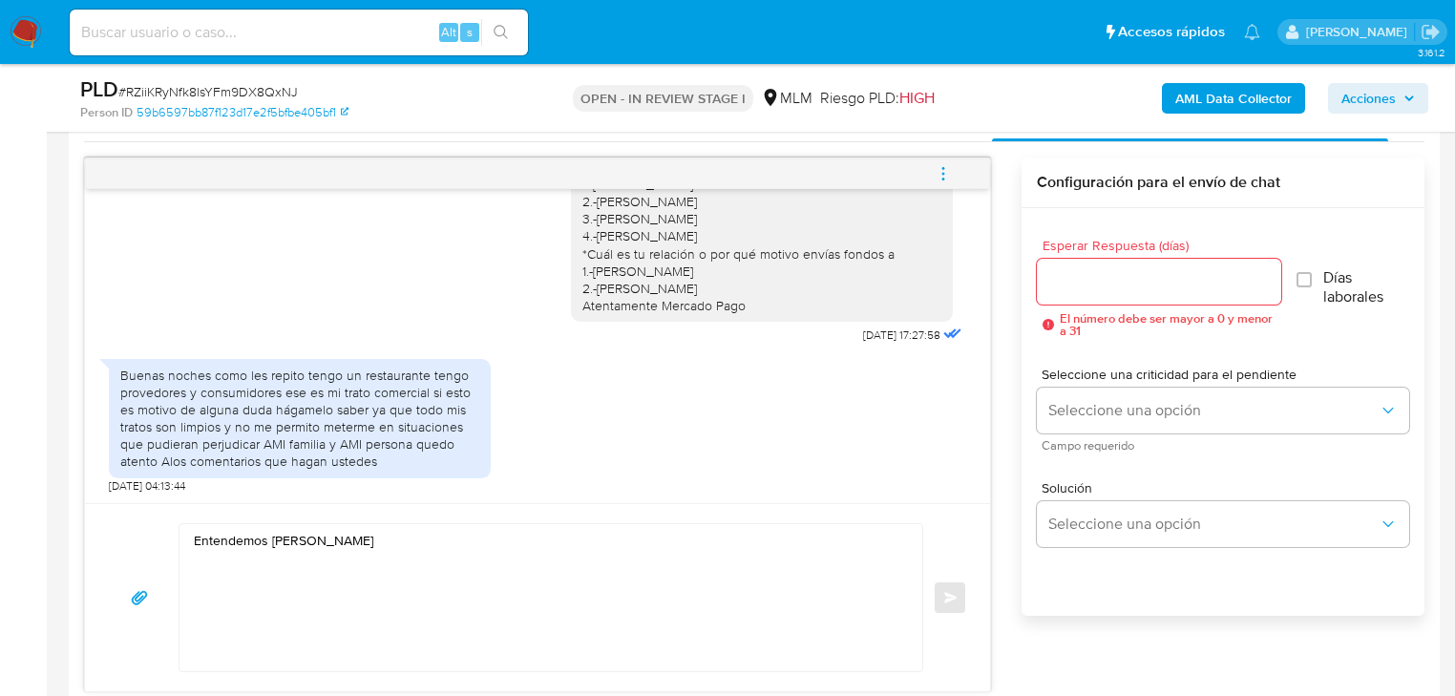
scroll to position [1222, 0]
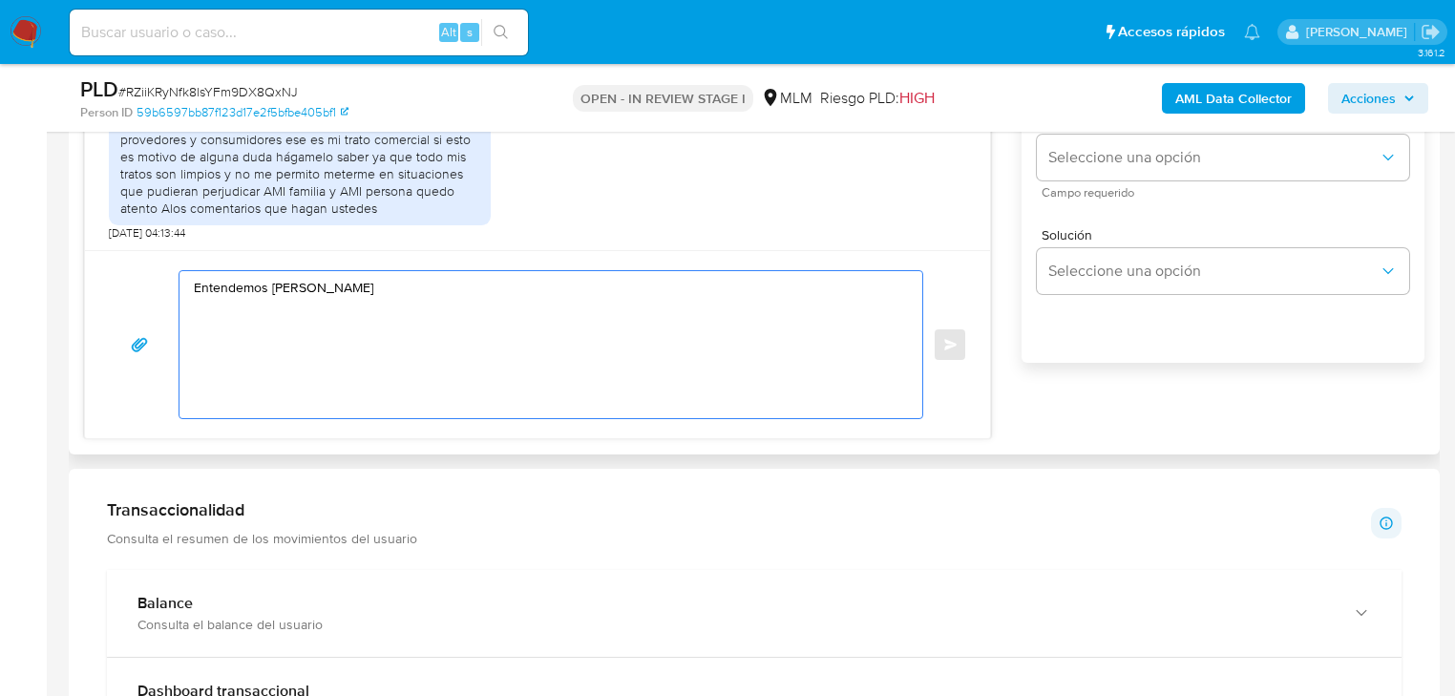
click at [366, 305] on textarea "Entendemos Gustavo" at bounding box center [546, 344] width 704 height 147
click at [566, 283] on textarea "Entendemos Gustavo únicamente nos podrías mencionar" at bounding box center [546, 344] width 704 height 147
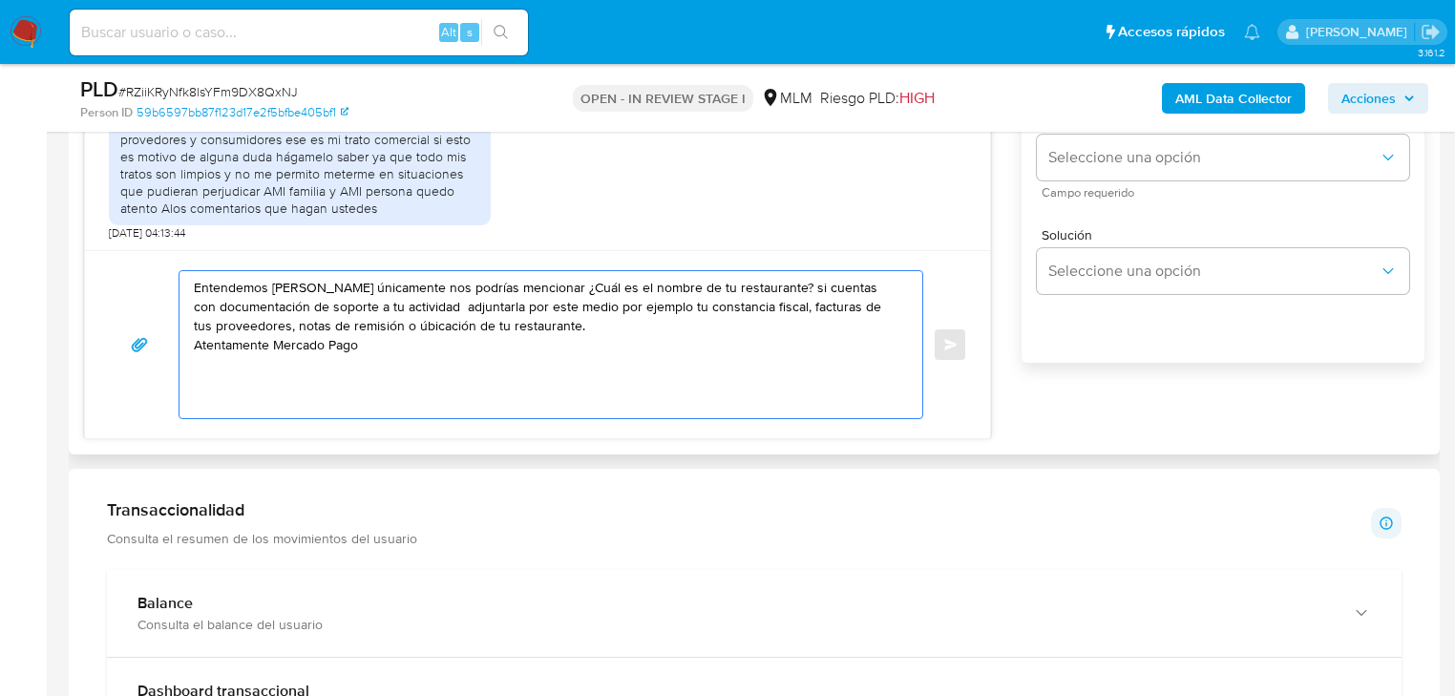
type textarea "Entendemos Gustavo únicamente nos podrías mencionar ¿Cuál es el nombre de tu re…"
drag, startPoint x: 389, startPoint y: 361, endPoint x: 143, endPoint y: 276, distance: 260.5
click at [143, 276] on div "Entendemos Gustavo únicamente nos podrías mencionar ¿Cuál es el nombre de tu re…" at bounding box center [537, 344] width 859 height 149
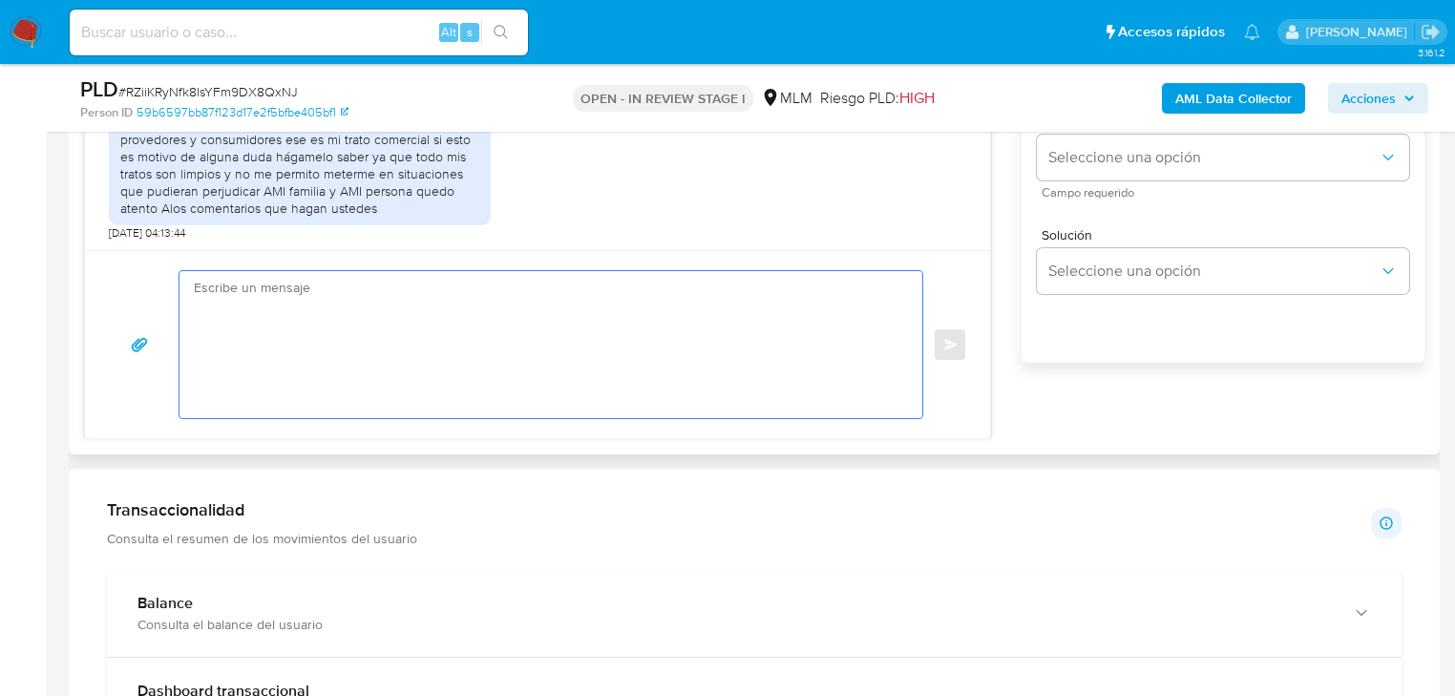
paste textarea "Entendemos Gustavo únicamente nos podrías mencionar ¿Cuál es el nombre de tu re…"
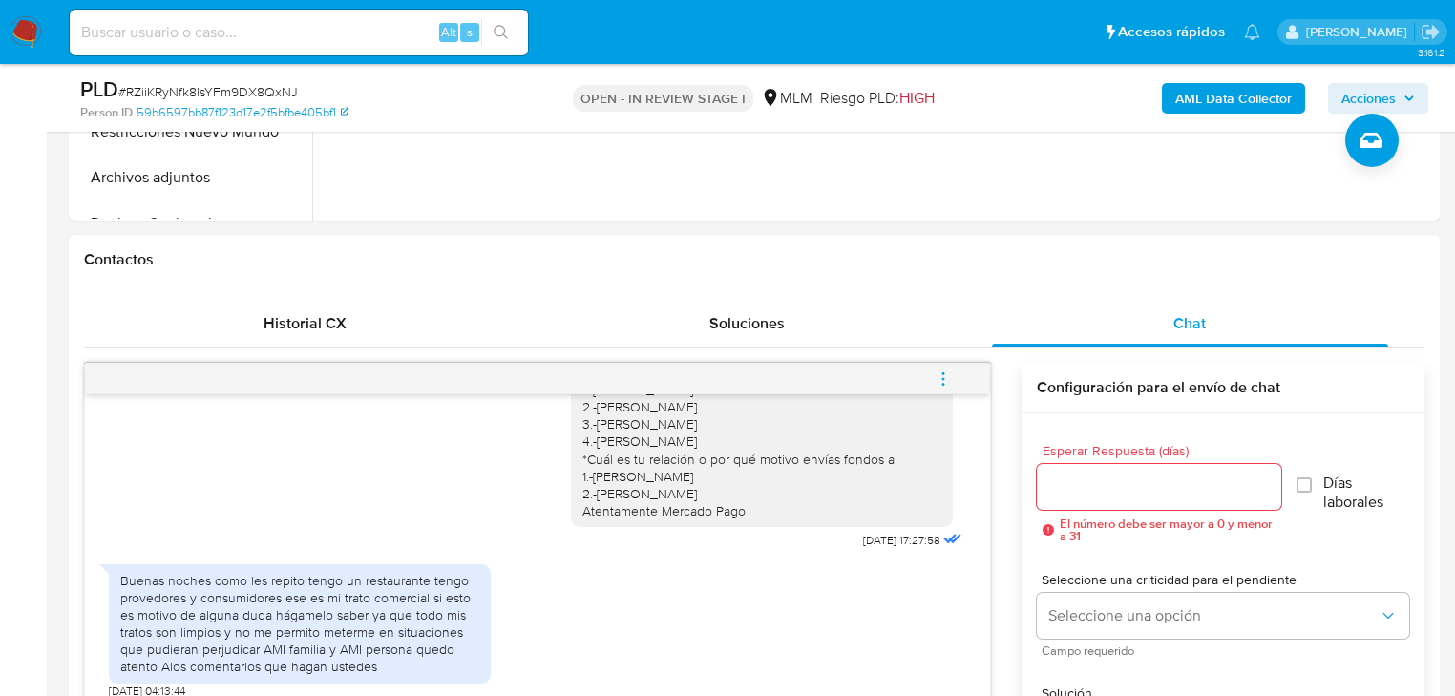
scroll to position [764, 0]
type textarea "Entendemos Gustavo únicamente nos podrías mencionar ¿Cuál es el nombre de tu re…"
click at [1073, 485] on input "Esperar Respuesta (días)" at bounding box center [1159, 486] width 244 height 25
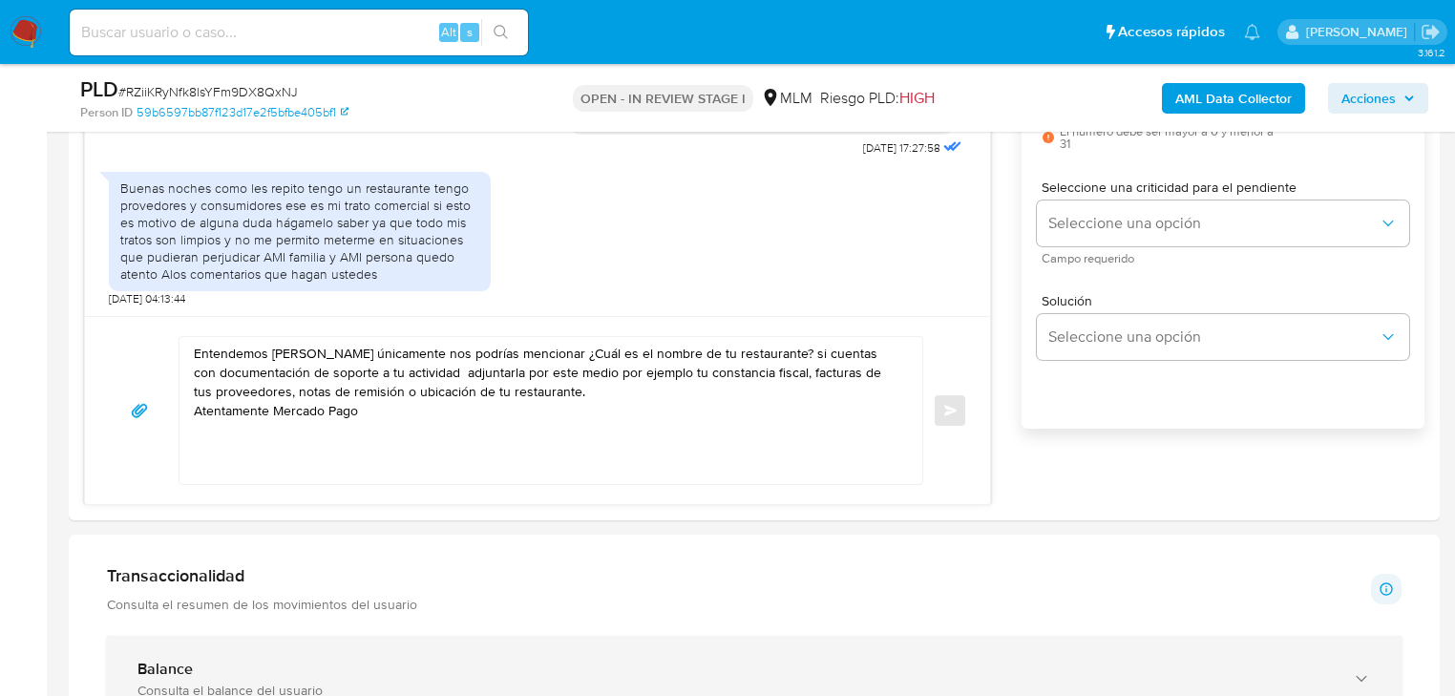
scroll to position [1298, 0]
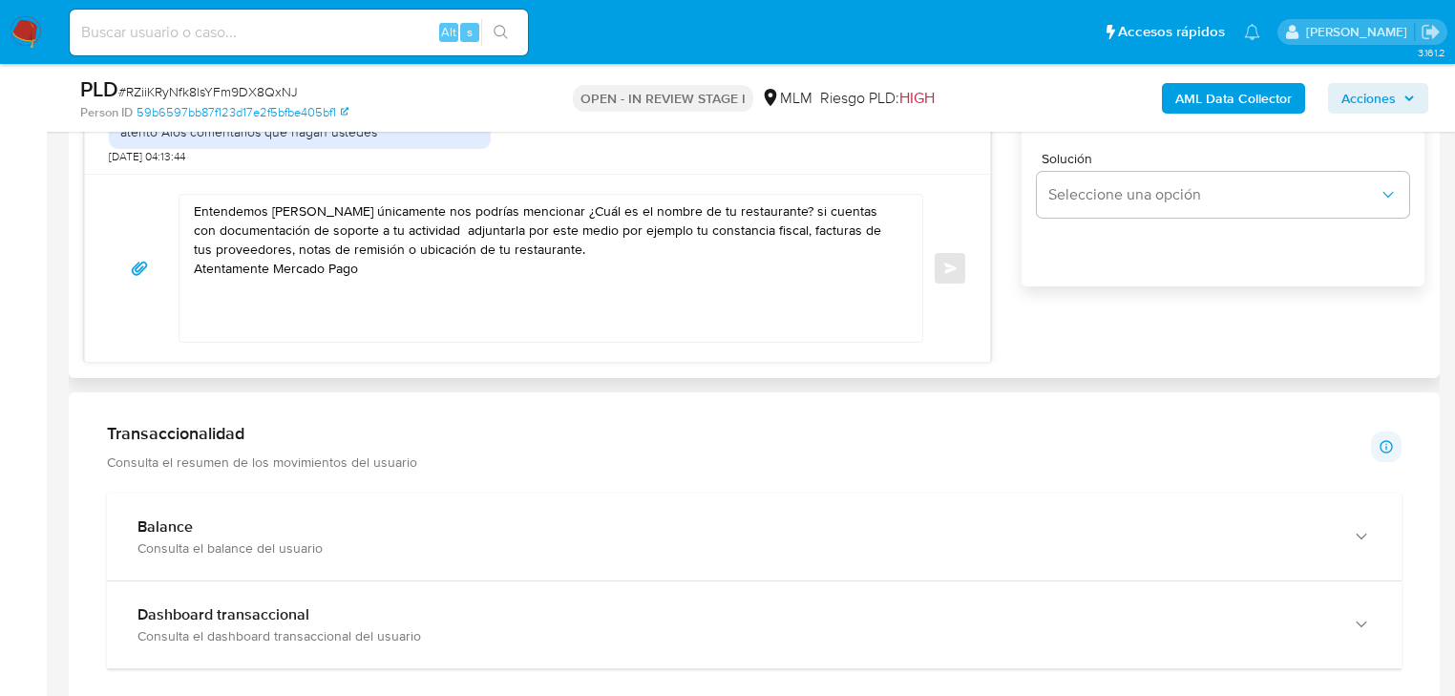
type input "1"
drag, startPoint x: 434, startPoint y: 275, endPoint x: 151, endPoint y: 186, distance: 297.1
click at [152, 186] on div "Entendemos Gustavo únicamente nos podrías mencionar ¿Cuál es el nombre de tu re…" at bounding box center [537, 268] width 905 height 188
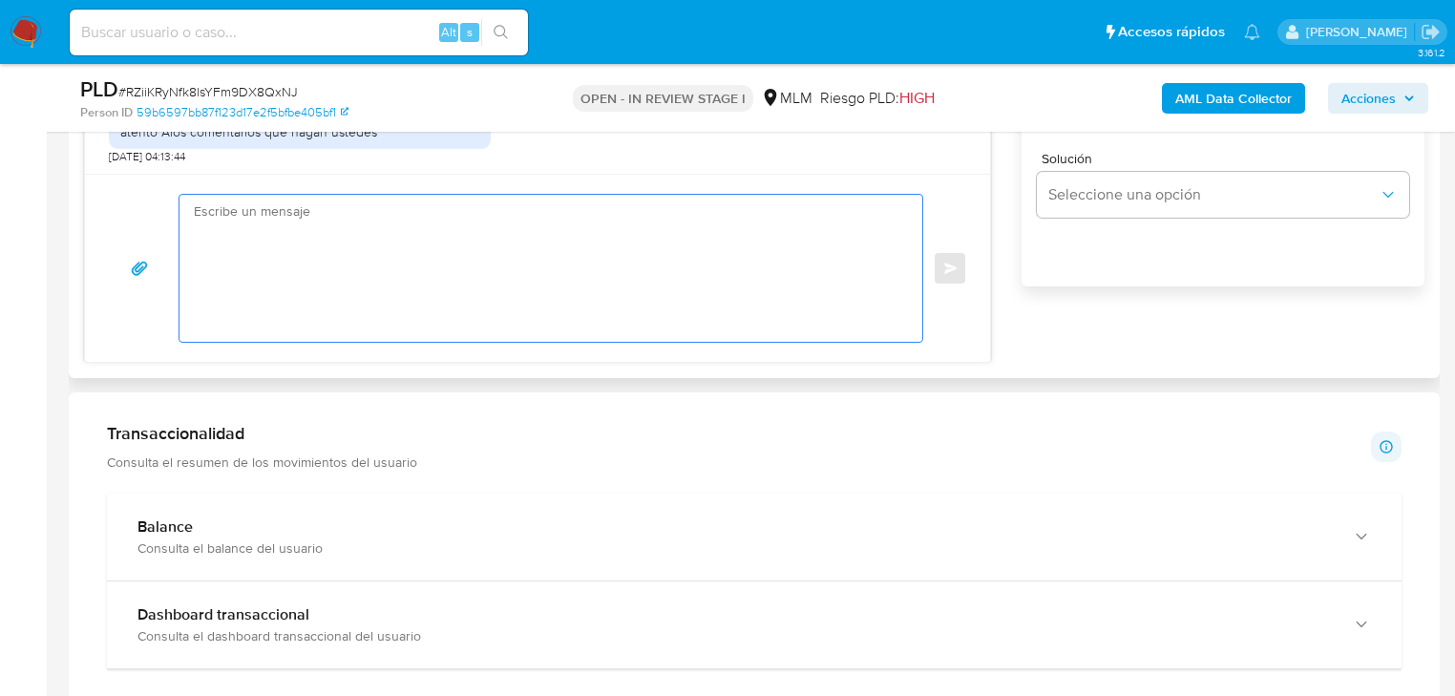
scroll to position [1069, 0]
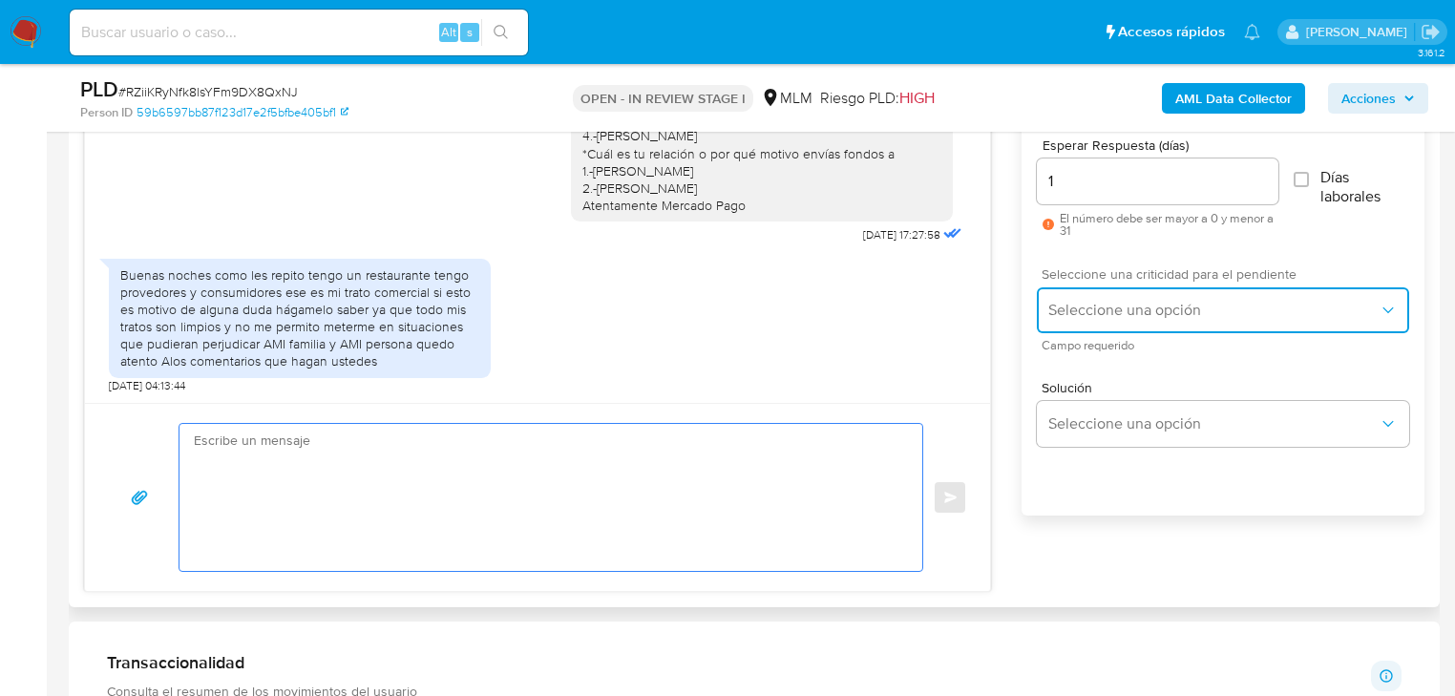
click at [1081, 305] on span "Seleccione una opción" at bounding box center [1213, 310] width 330 height 19
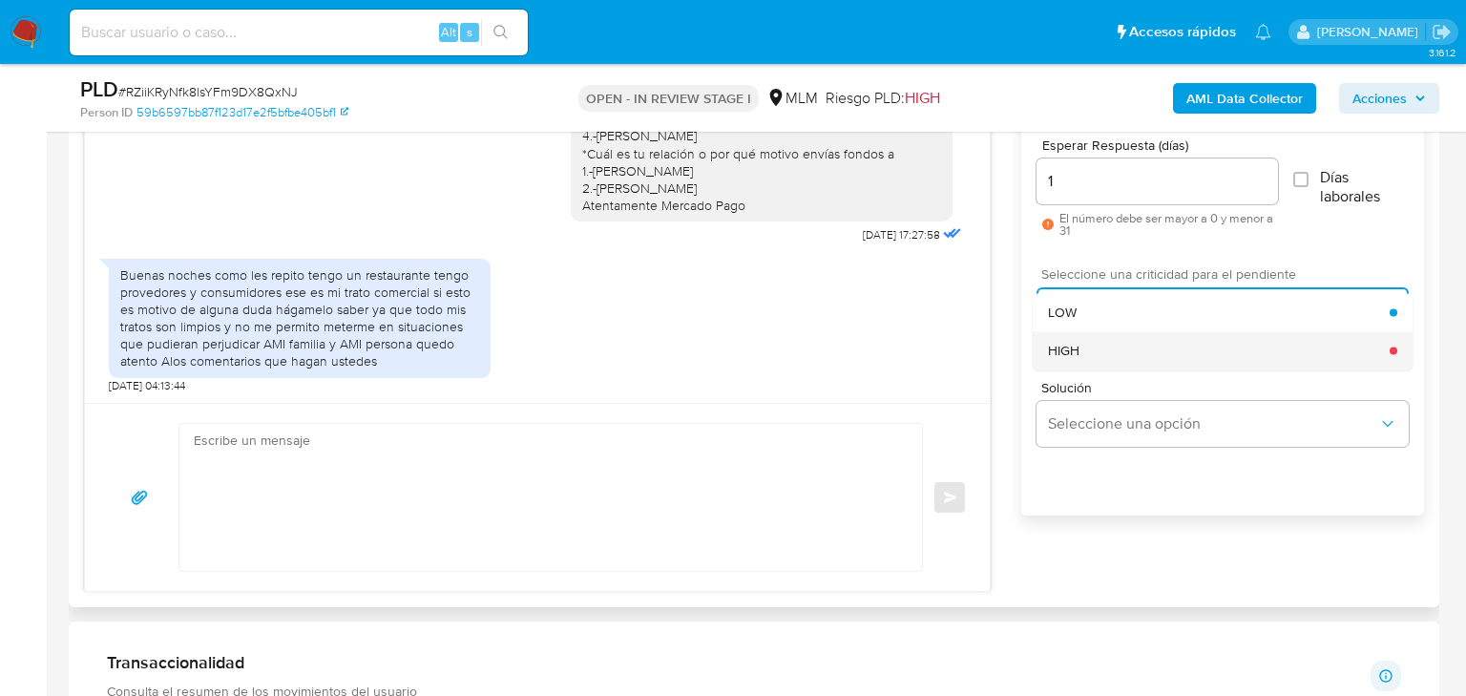
click at [1090, 356] on div "HIGH" at bounding box center [1219, 350] width 342 height 38
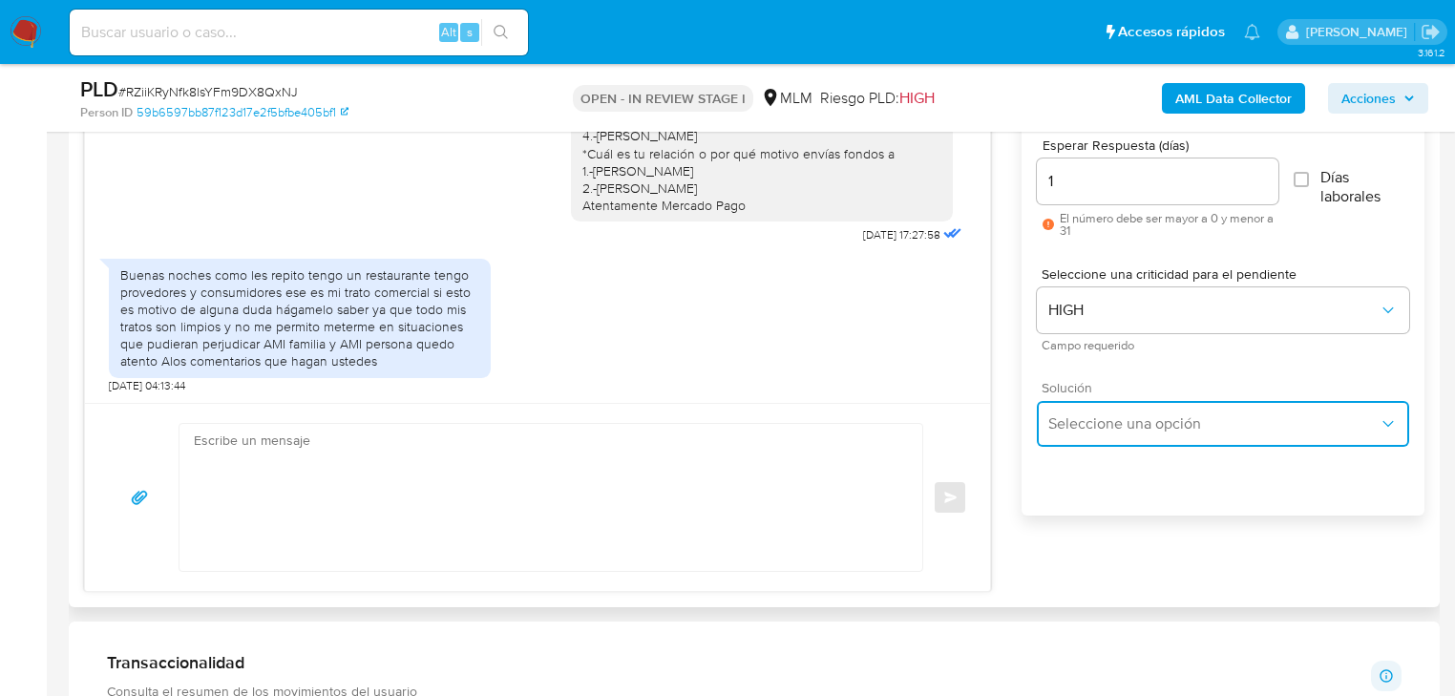
drag, startPoint x: 1108, startPoint y: 416, endPoint x: 1259, endPoint y: 405, distance: 151.3
click at [1115, 419] on span "Seleccione una opción" at bounding box center [1213, 423] width 330 height 19
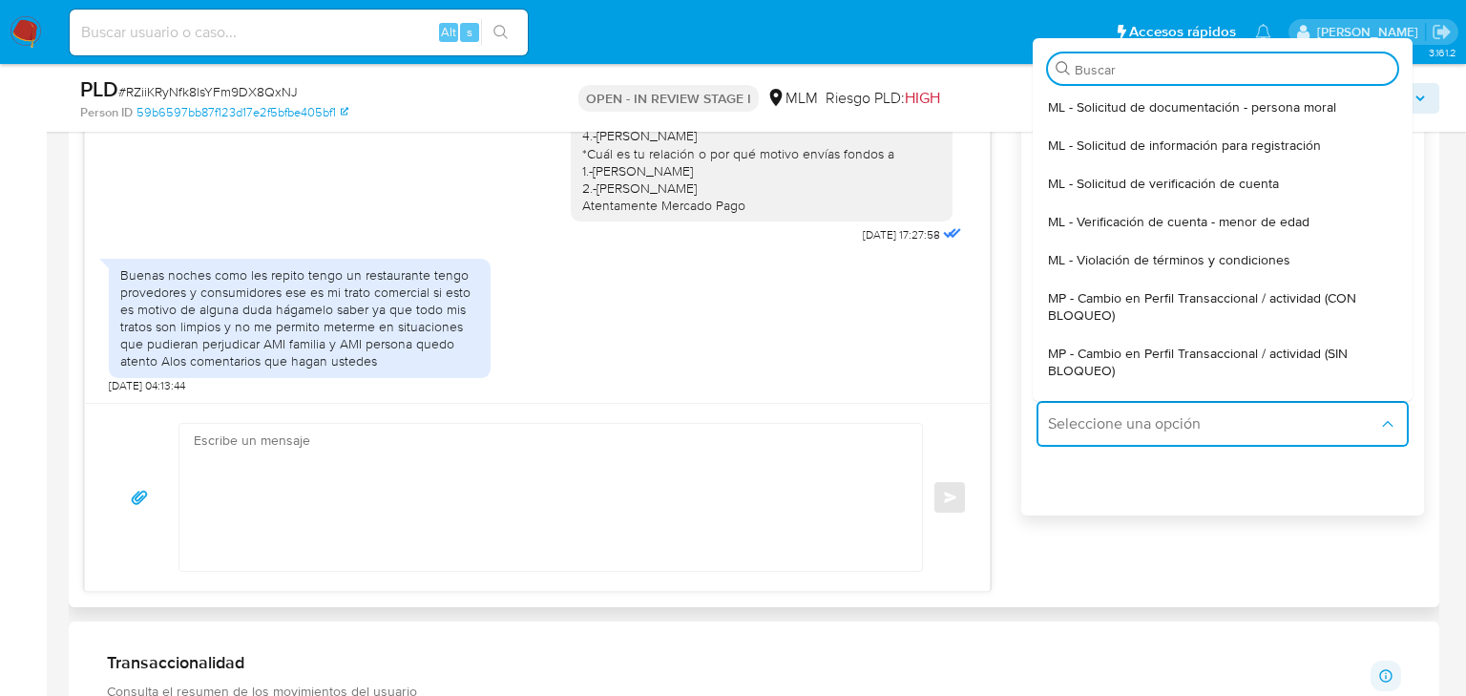
drag, startPoint x: 1268, startPoint y: 359, endPoint x: 1249, endPoint y: 360, distance: 18.2
click at [1268, 360] on span "MP - Cambio en Perfil Transaccional / actividad (SIN BLOQUEO)" at bounding box center [1222, 362] width 349 height 34
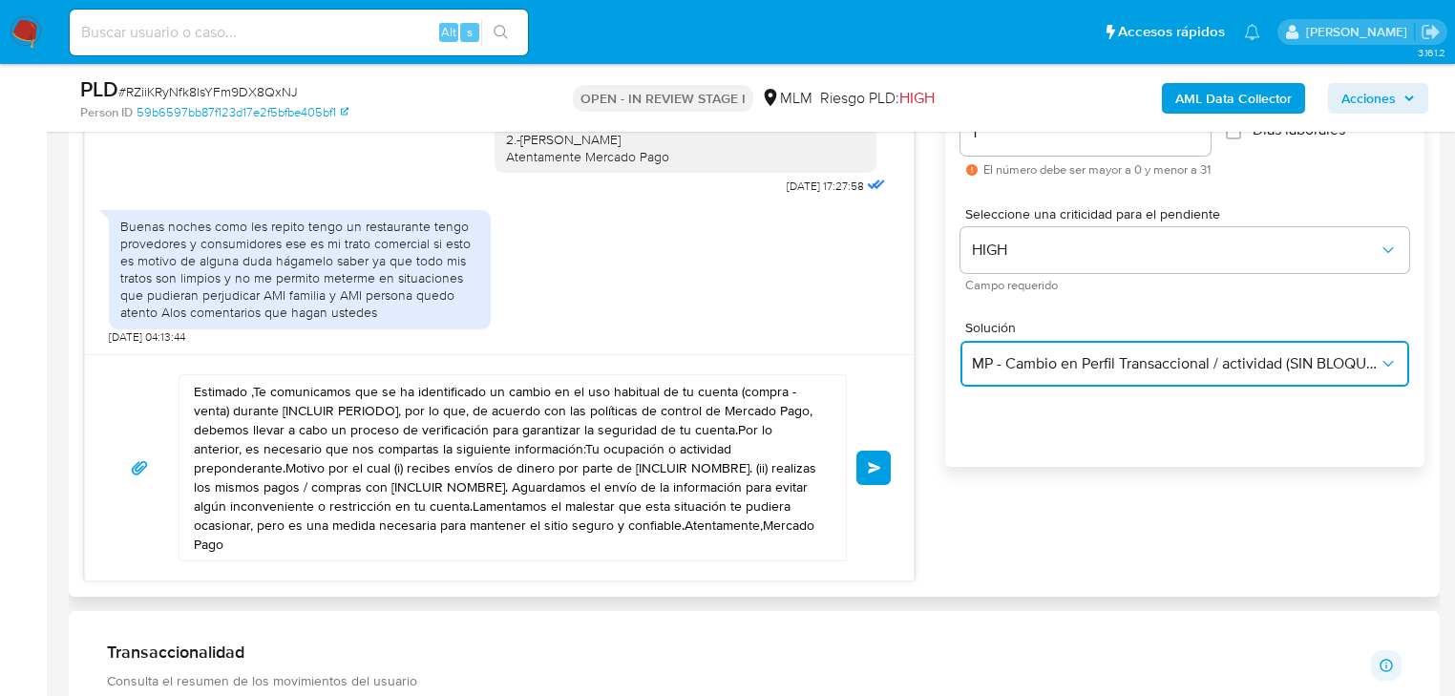
scroll to position [1145, 0]
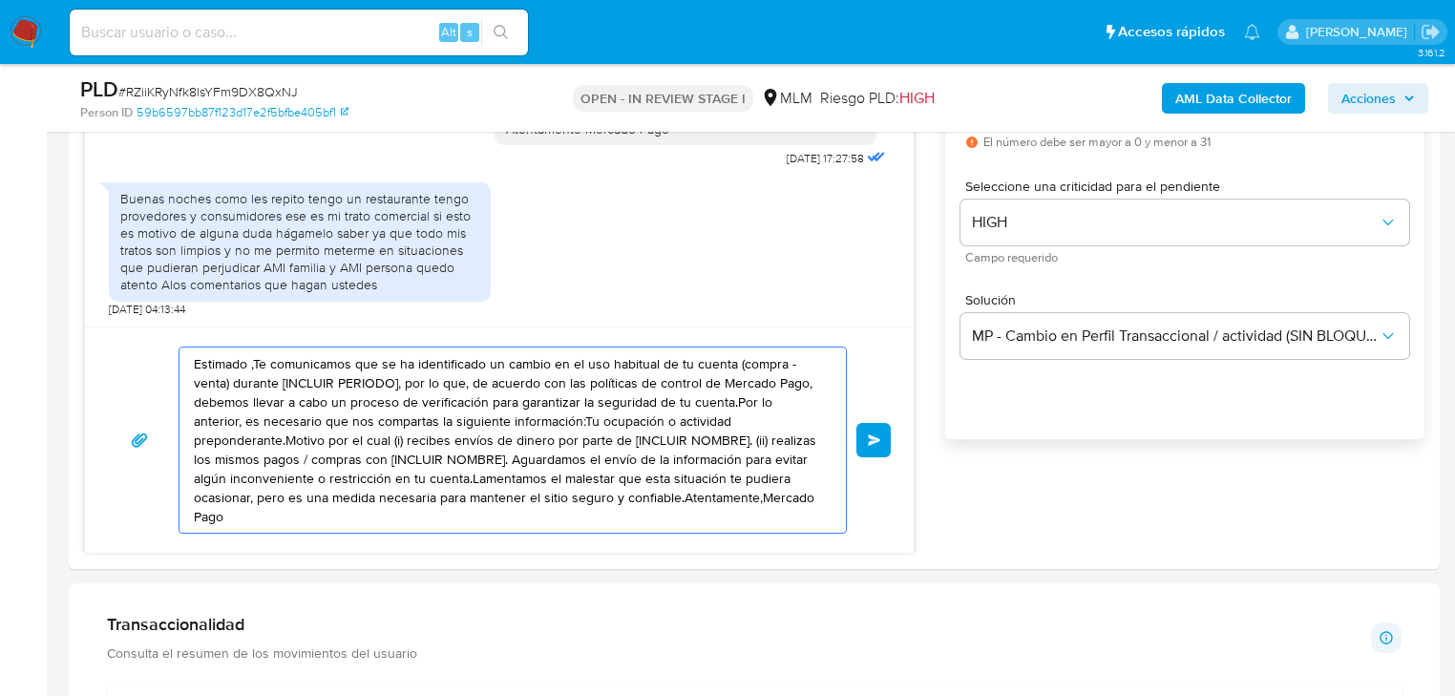
drag, startPoint x: 733, startPoint y: 490, endPoint x: 38, endPoint y: 316, distance: 716.3
paste textarea "ntendemos Gustavo únicamente nos podrías mencionar ¿Cuál es el nombre de tu res…"
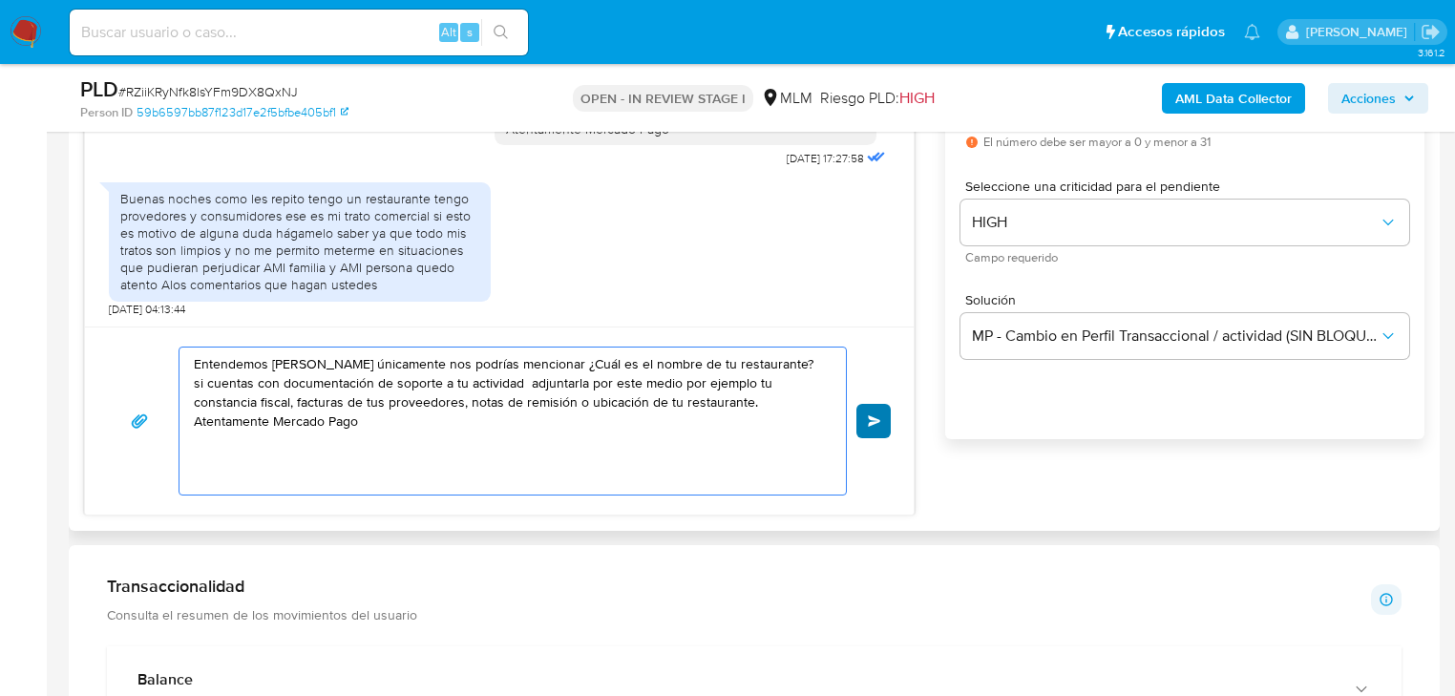
type textarea "Entendemos Gustavo únicamente nos podrías mencionar ¿Cuál es el nombre de tu re…"
click at [874, 411] on button "Enviar" at bounding box center [873, 421] width 34 height 34
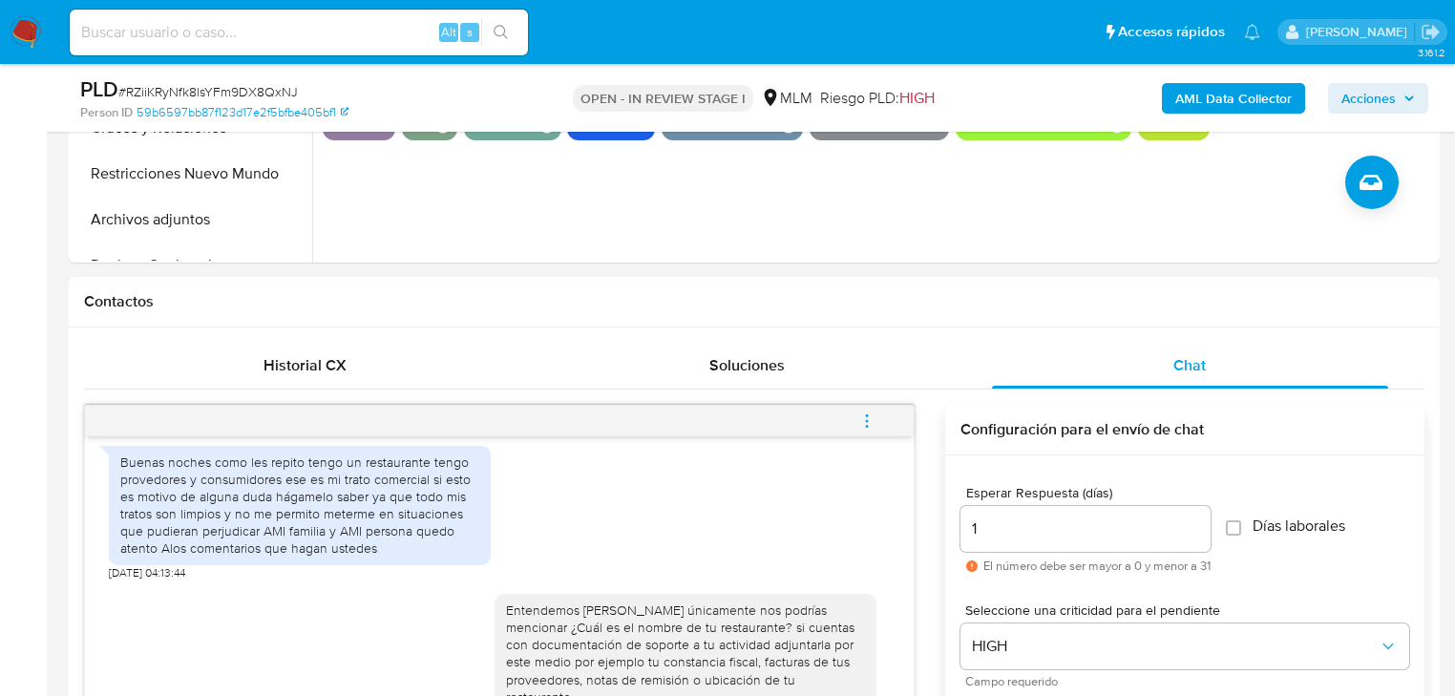
scroll to position [687, 0]
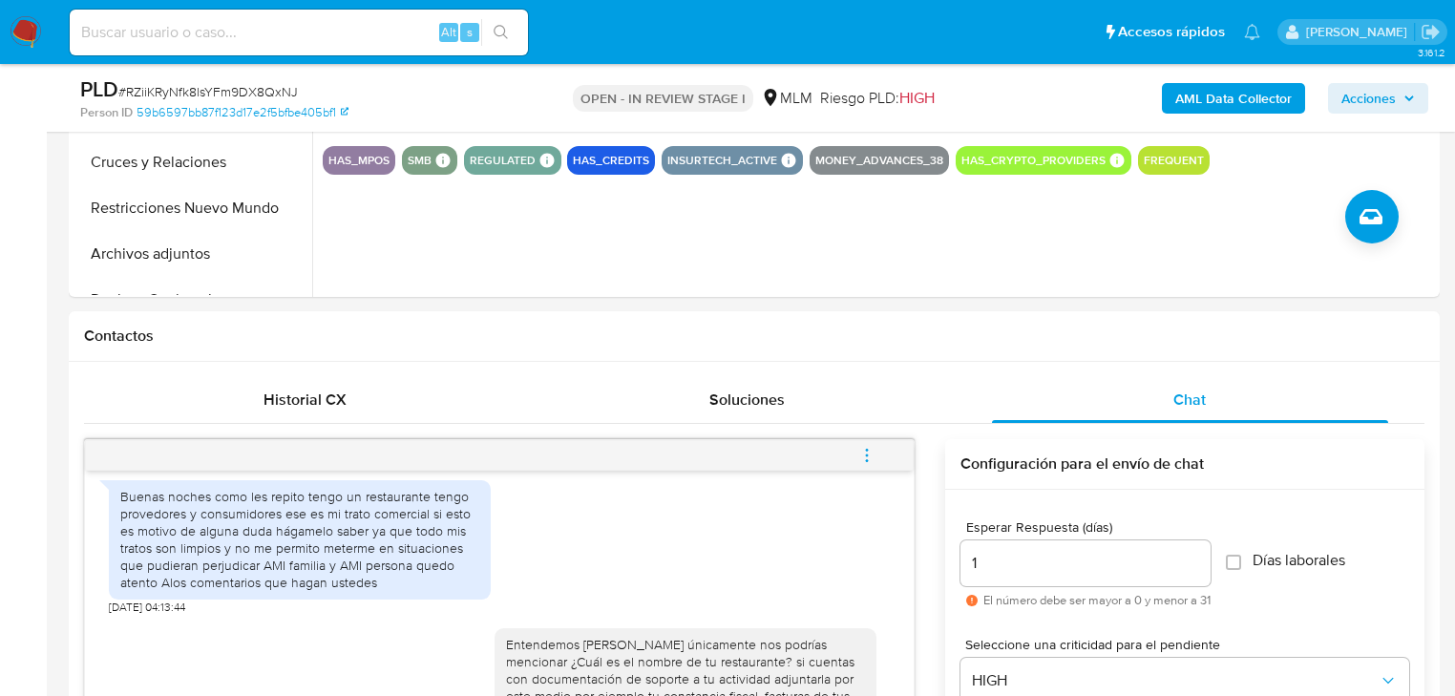
click at [31, 31] on img at bounding box center [26, 32] width 32 height 32
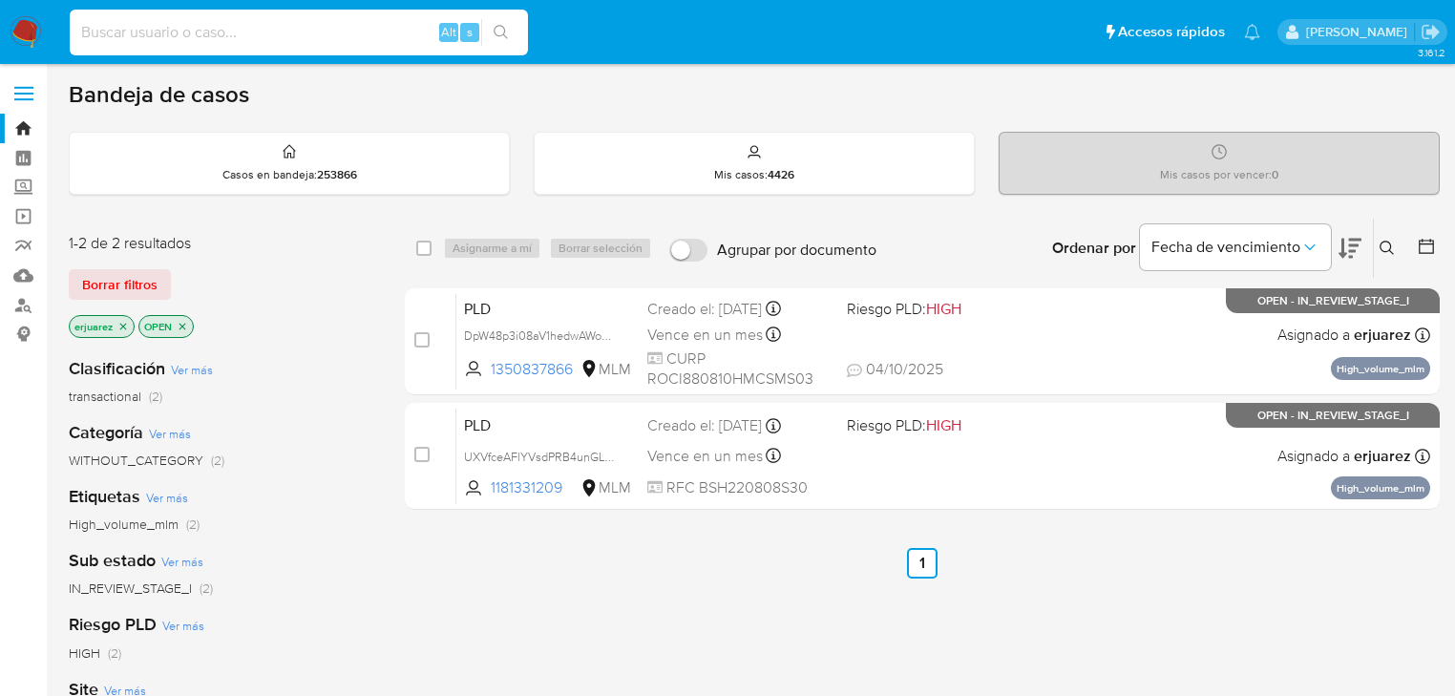
click at [198, 33] on input at bounding box center [299, 32] width 458 height 25
paste input "2287438609"
type input "2287438609"
click at [499, 29] on icon "search-icon" at bounding box center [500, 32] width 15 height 15
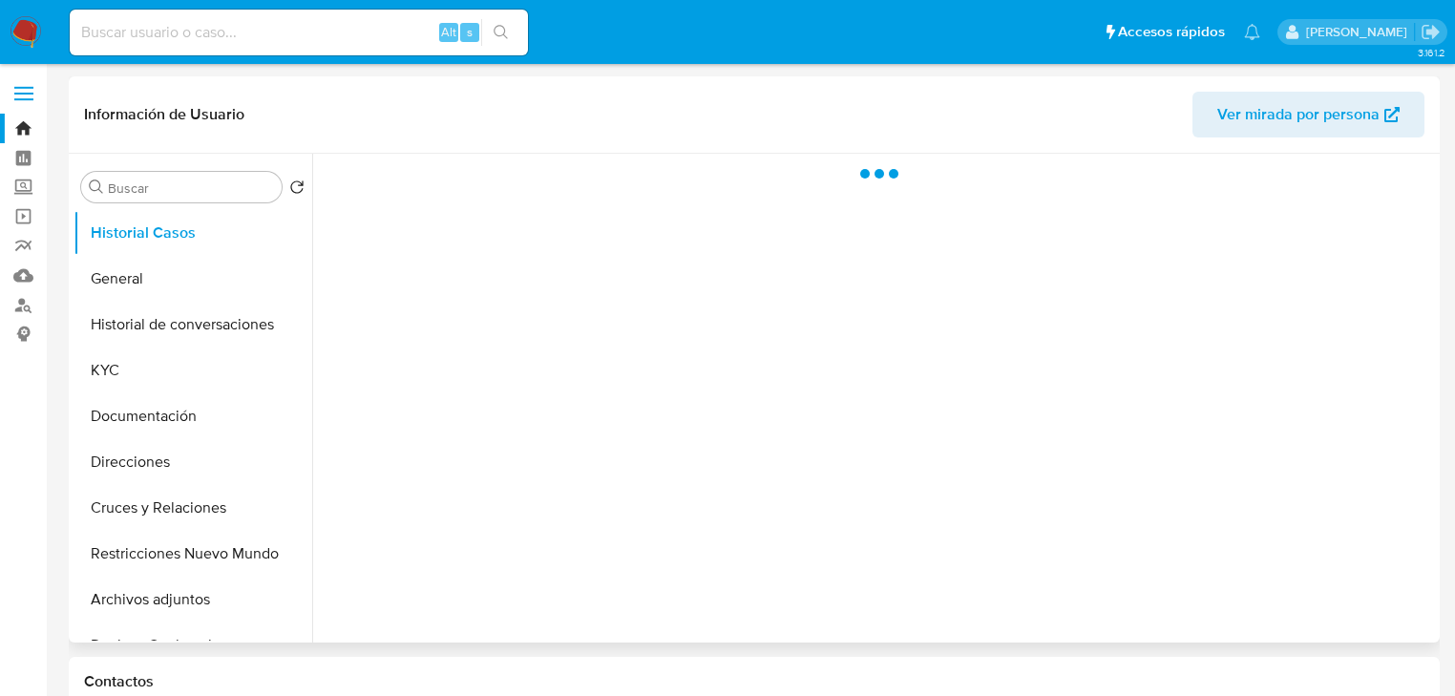
select select "10"
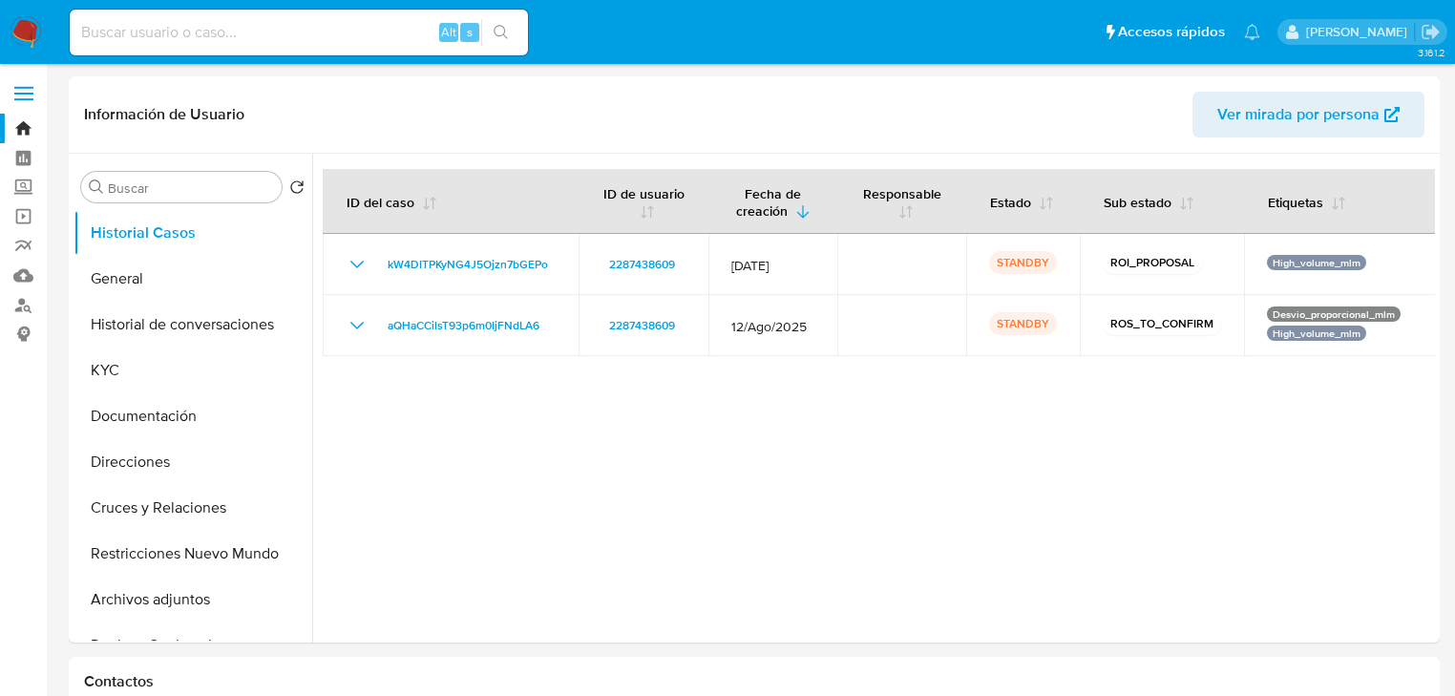
click at [176, 46] on div "Alt s" at bounding box center [299, 33] width 458 height 46
click at [214, 29] on input at bounding box center [299, 32] width 458 height 25
paste input "1350837866"
type input "1350837866"
click at [460, 13] on div "1350837866 Alt s" at bounding box center [299, 33] width 458 height 46
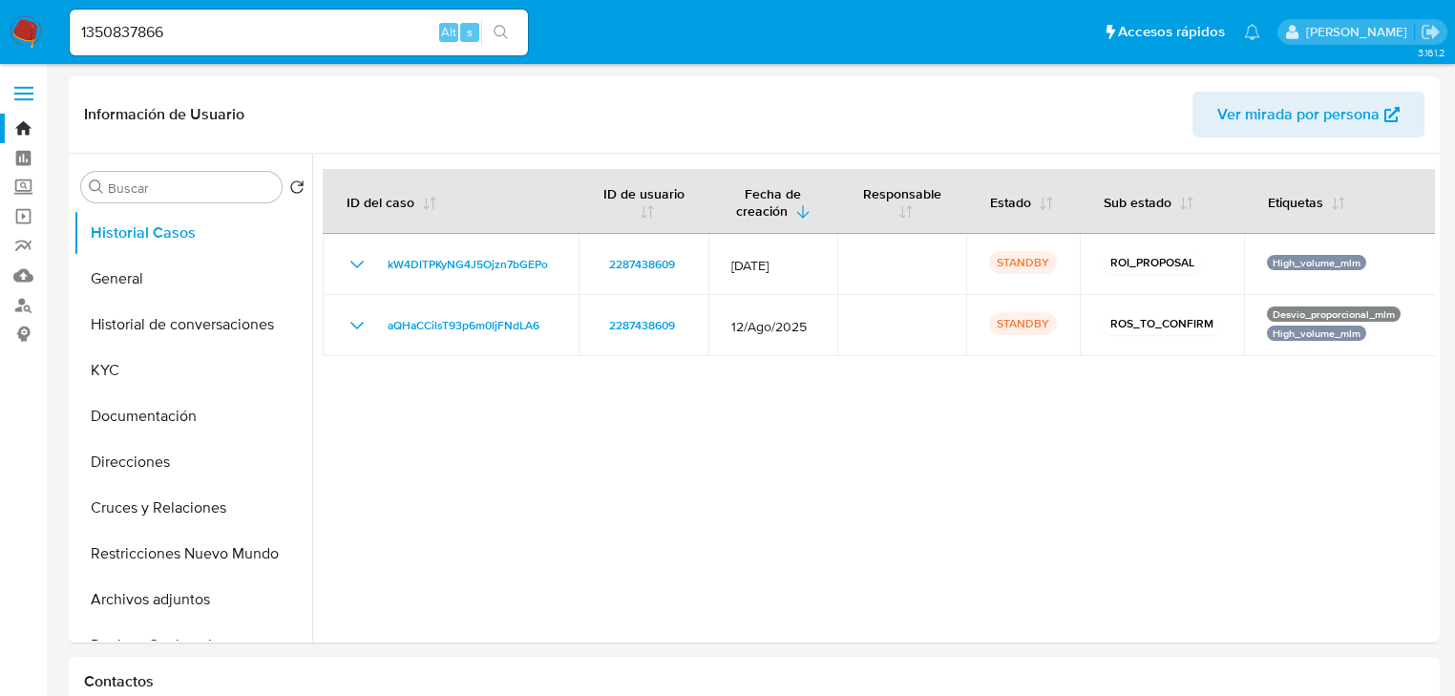
click at [514, 34] on button "search-icon" at bounding box center [500, 32] width 39 height 27
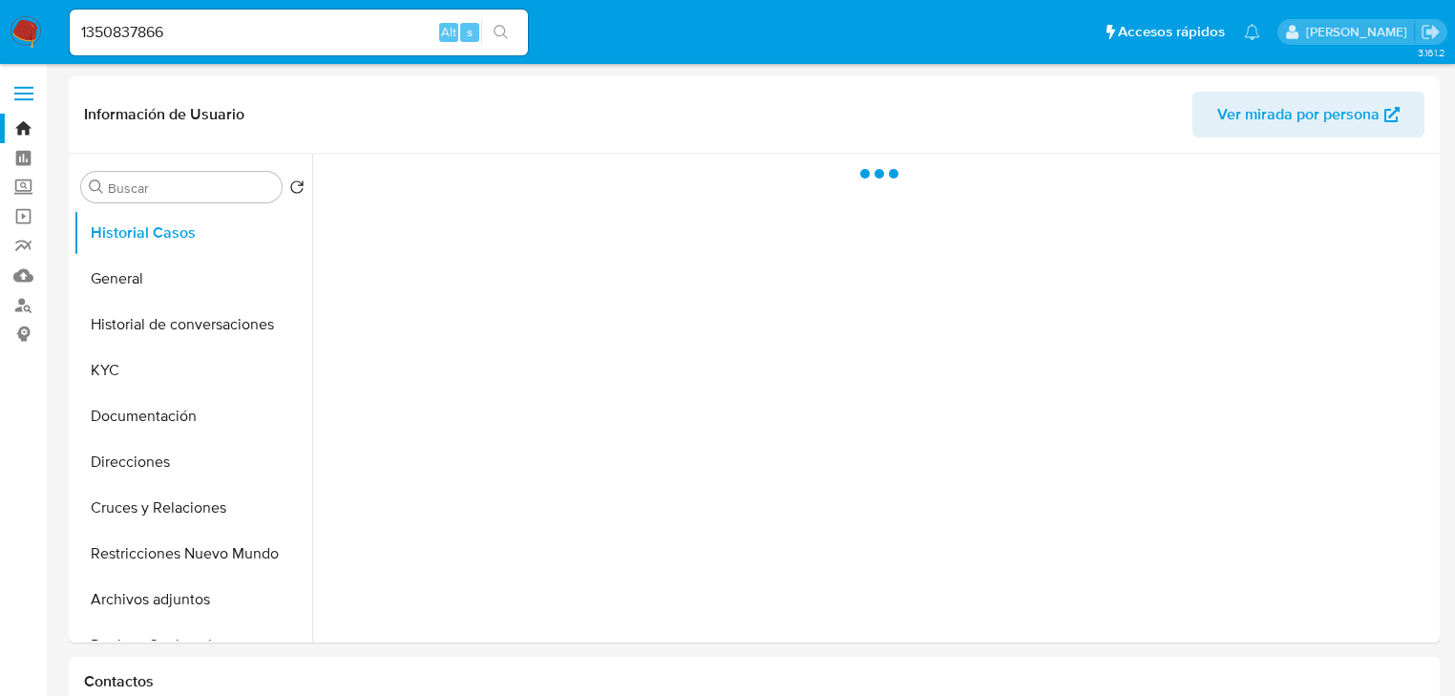
select select "10"
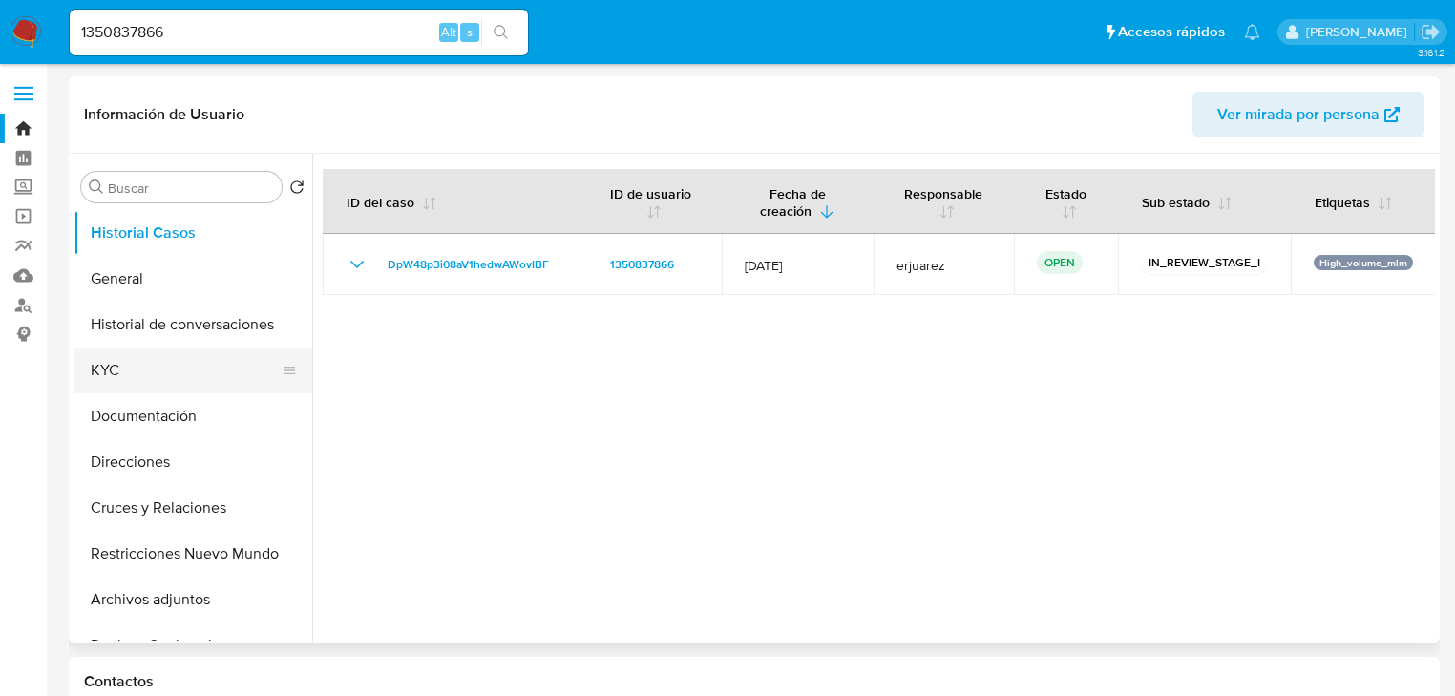
click at [137, 351] on button "KYC" at bounding box center [184, 370] width 223 height 46
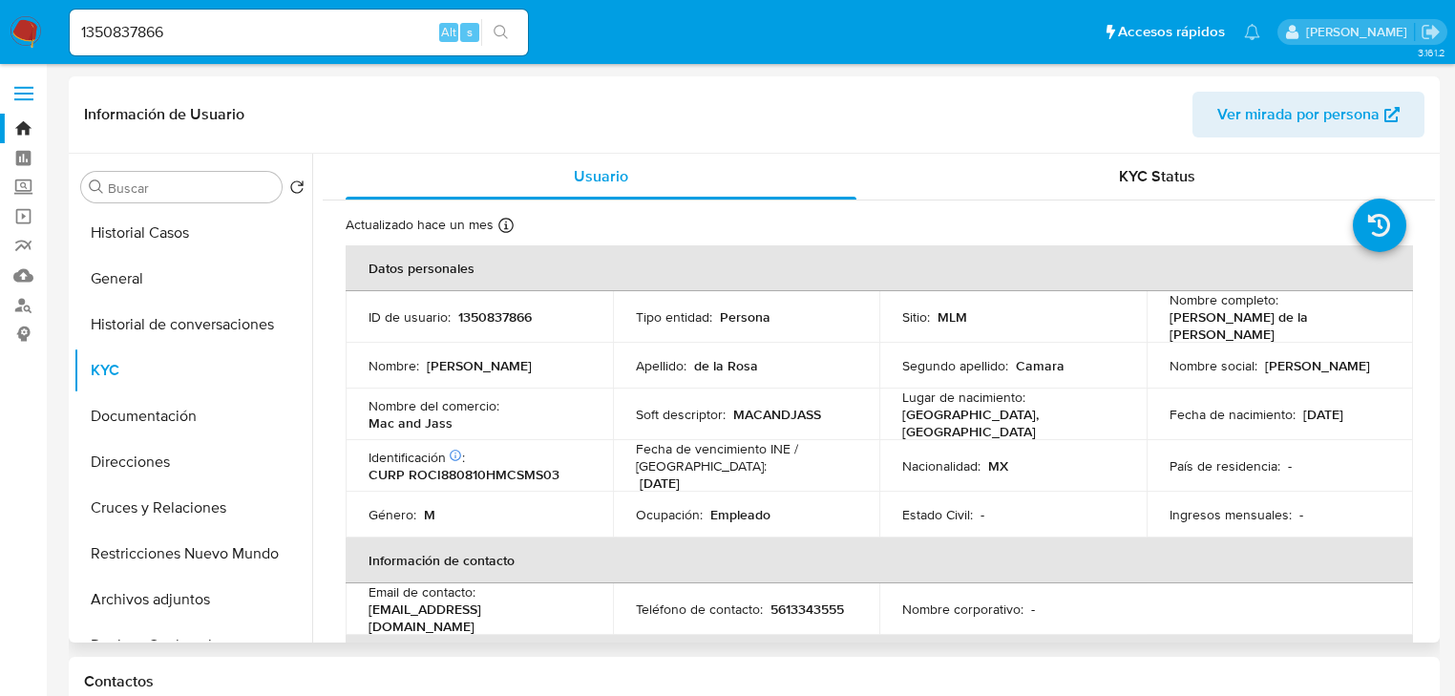
drag, startPoint x: 233, startPoint y: 327, endPoint x: 892, endPoint y: 327, distance: 659.6
click at [233, 327] on button "Historial de conversaciones" at bounding box center [192, 325] width 239 height 46
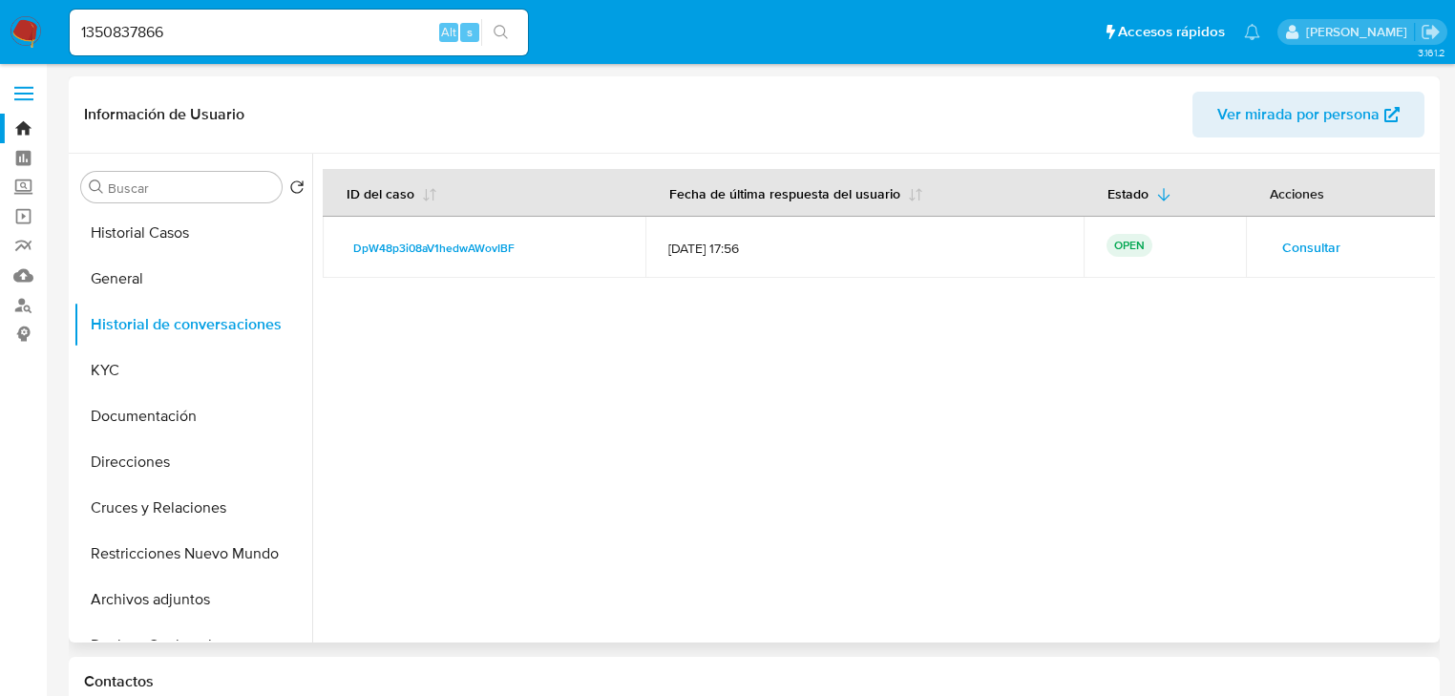
click at [1291, 242] on span "Consultar" at bounding box center [1311, 247] width 58 height 27
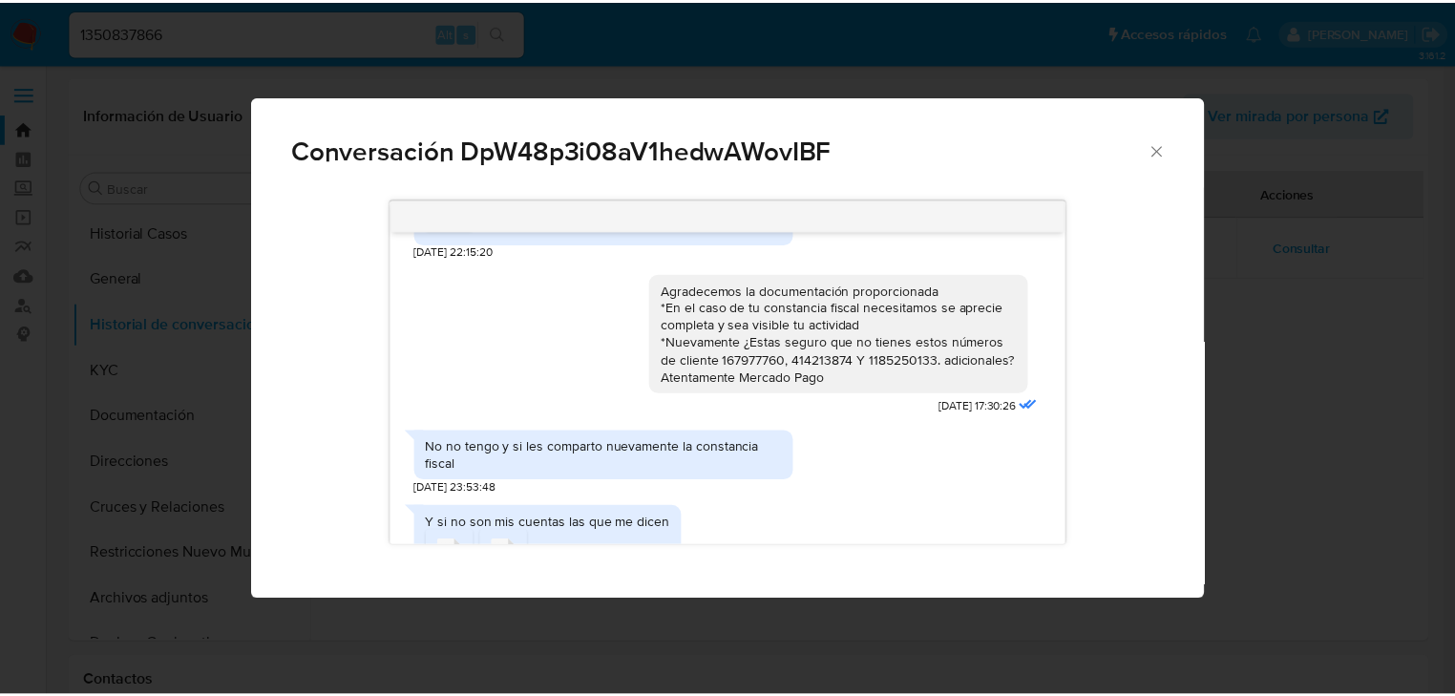
scroll to position [962, 0]
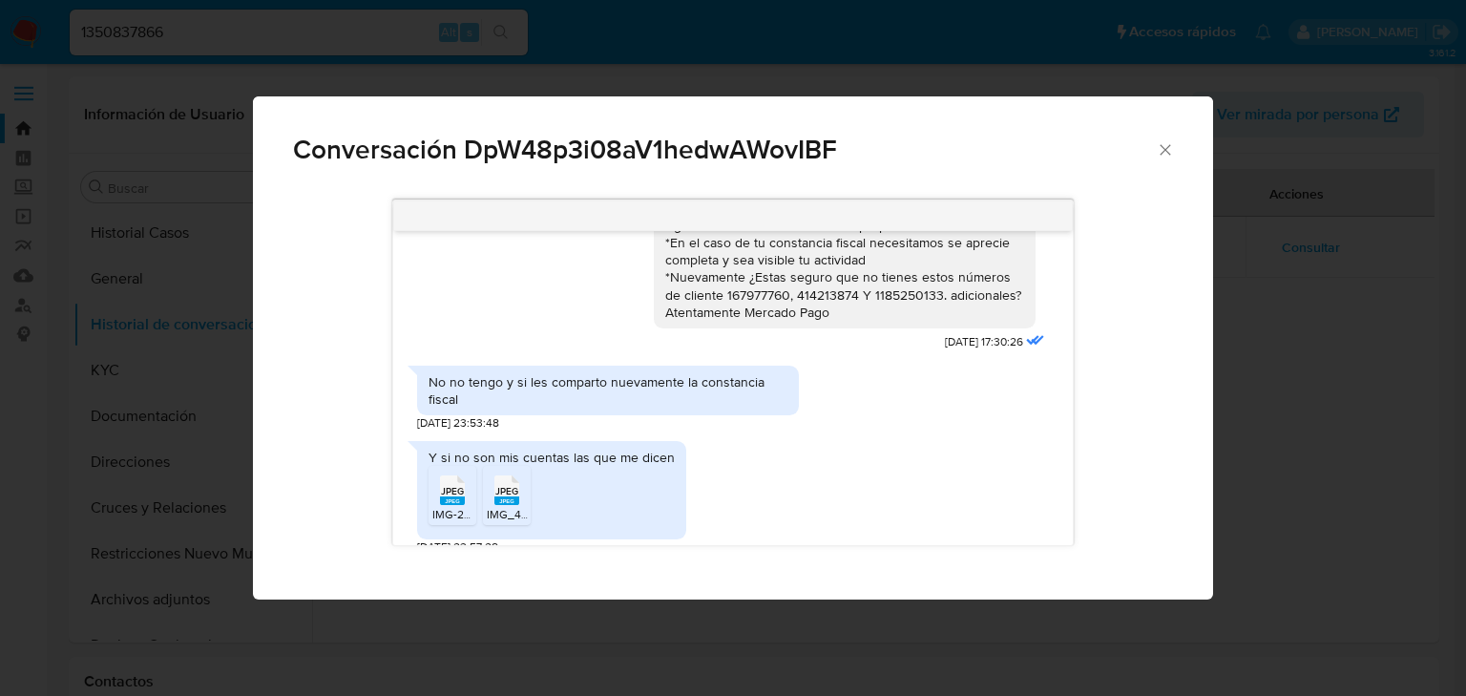
drag, startPoint x: 1165, startPoint y: 147, endPoint x: 1154, endPoint y: 153, distance: 12.8
click at [1165, 149] on icon "Cerrar" at bounding box center [1165, 149] width 19 height 19
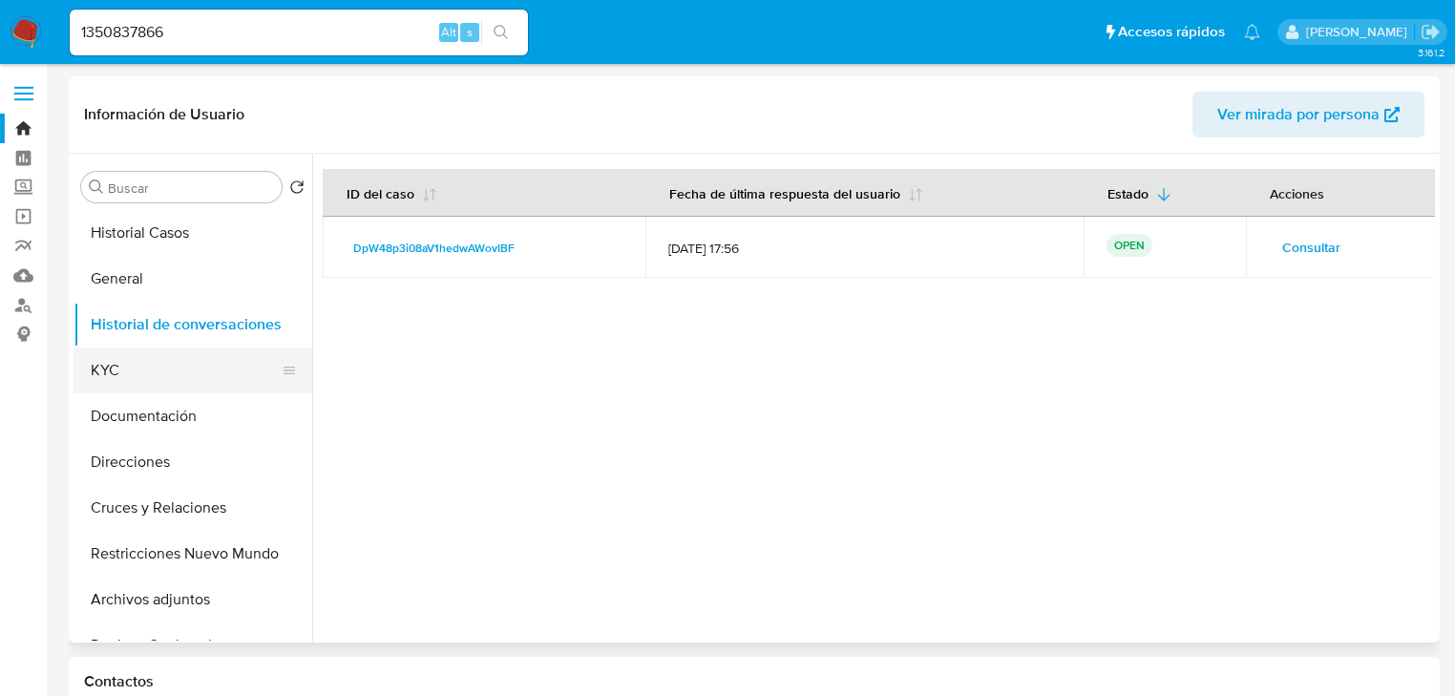
click at [137, 367] on button "KYC" at bounding box center [184, 370] width 223 height 46
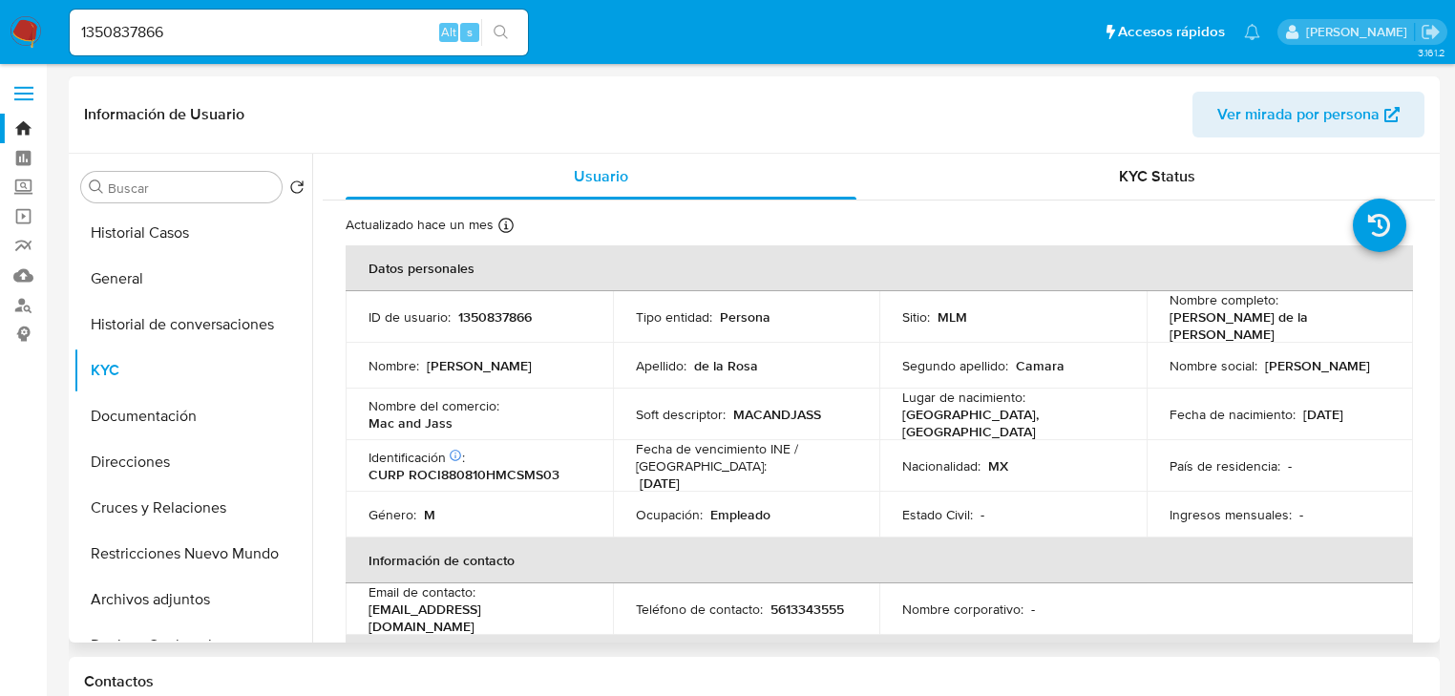
click at [840, 394] on td "Soft descriptor : MACANDJASS" at bounding box center [746, 414] width 267 height 52
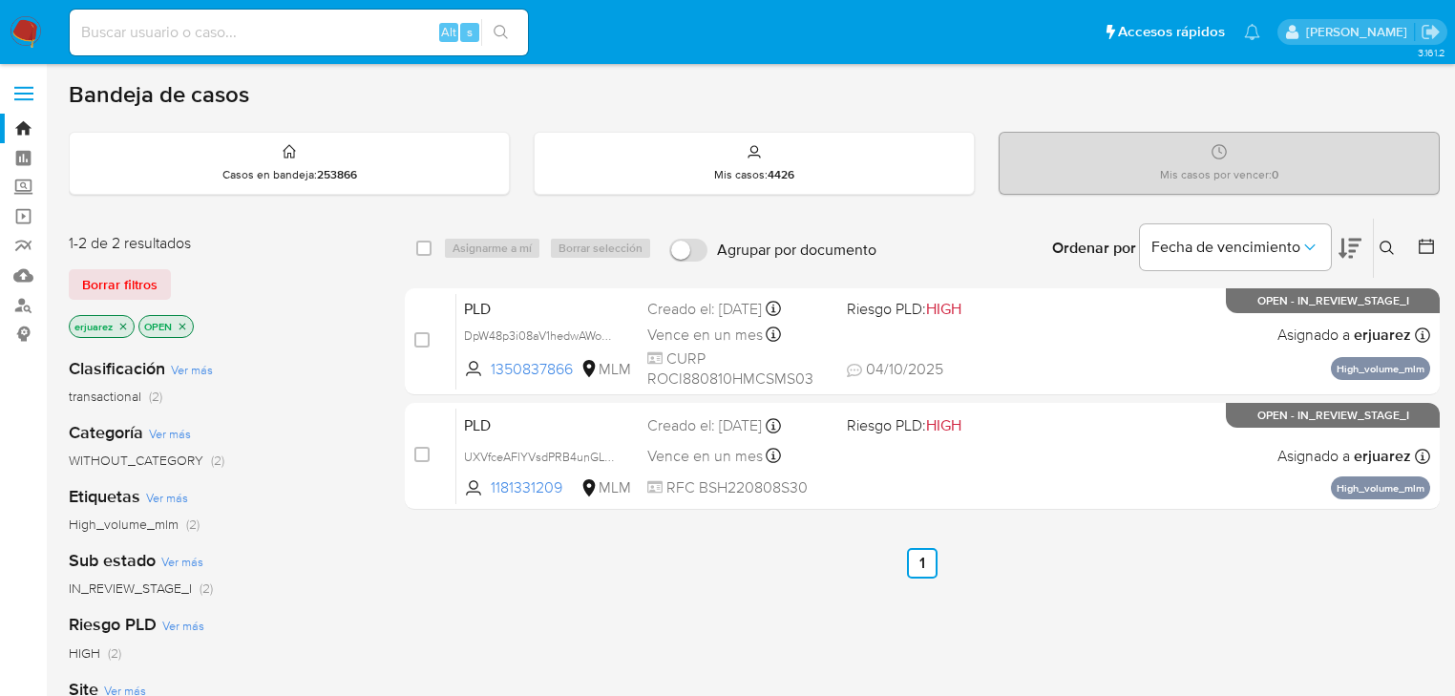
click at [239, 16] on div "Alt s" at bounding box center [299, 33] width 458 height 46
click at [120, 330] on p "erjuarez" at bounding box center [102, 326] width 64 height 21
click at [115, 322] on p "erjuarez" at bounding box center [102, 326] width 64 height 21
click at [122, 326] on icon "close-filter" at bounding box center [122, 326] width 11 height 11
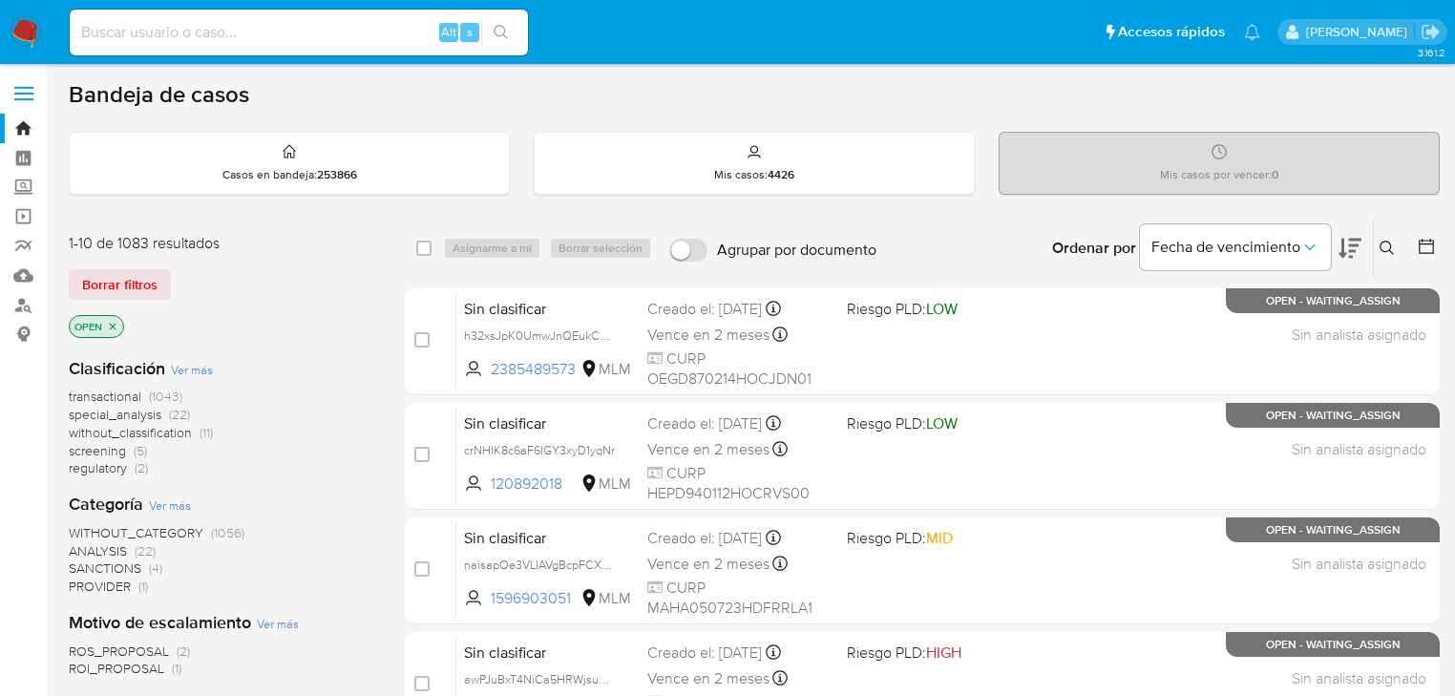
drag, startPoint x: 1379, startPoint y: 242, endPoint x: 1068, endPoint y: 305, distance: 317.5
click at [1375, 242] on button at bounding box center [1389, 248] width 31 height 23
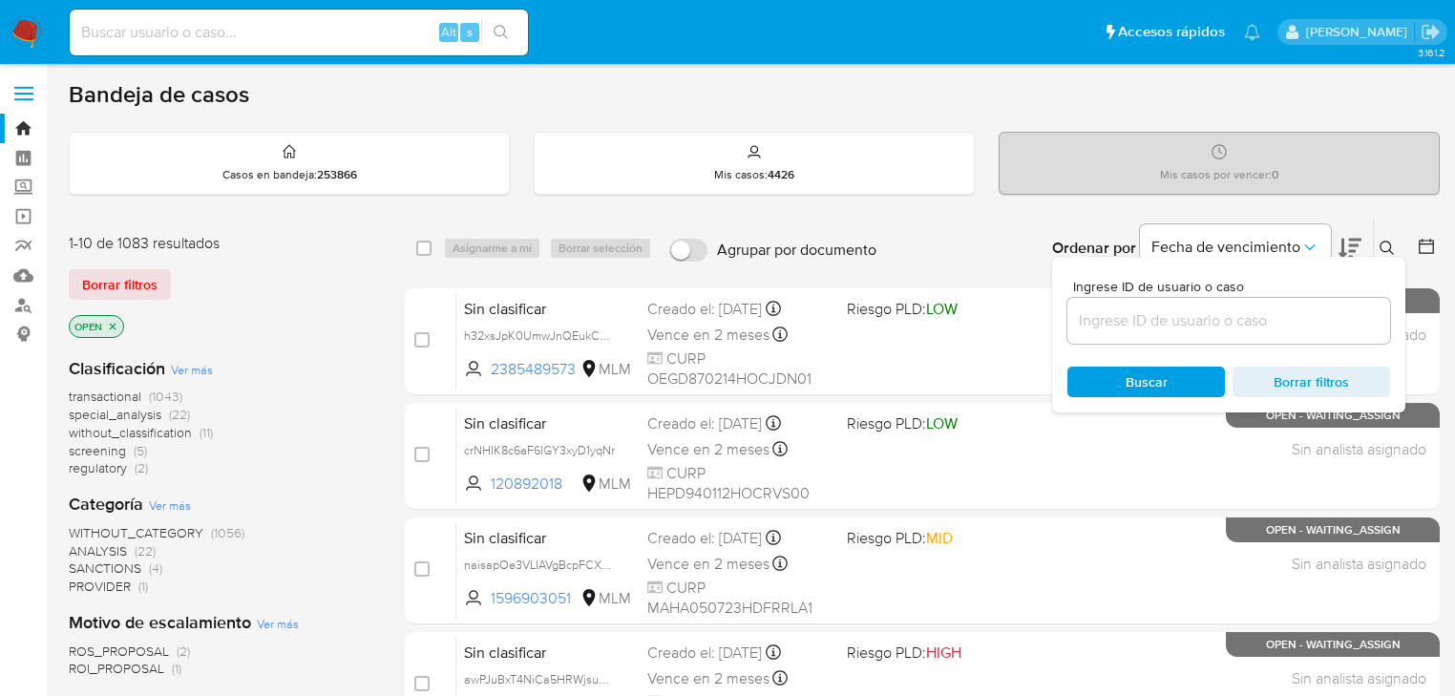
click at [1073, 311] on div "Ingrese ID de usuario o caso Buscar Borrar filtros" at bounding box center [1228, 335] width 353 height 156
click at [1103, 317] on input at bounding box center [1228, 320] width 323 height 25
paste input "43784141"
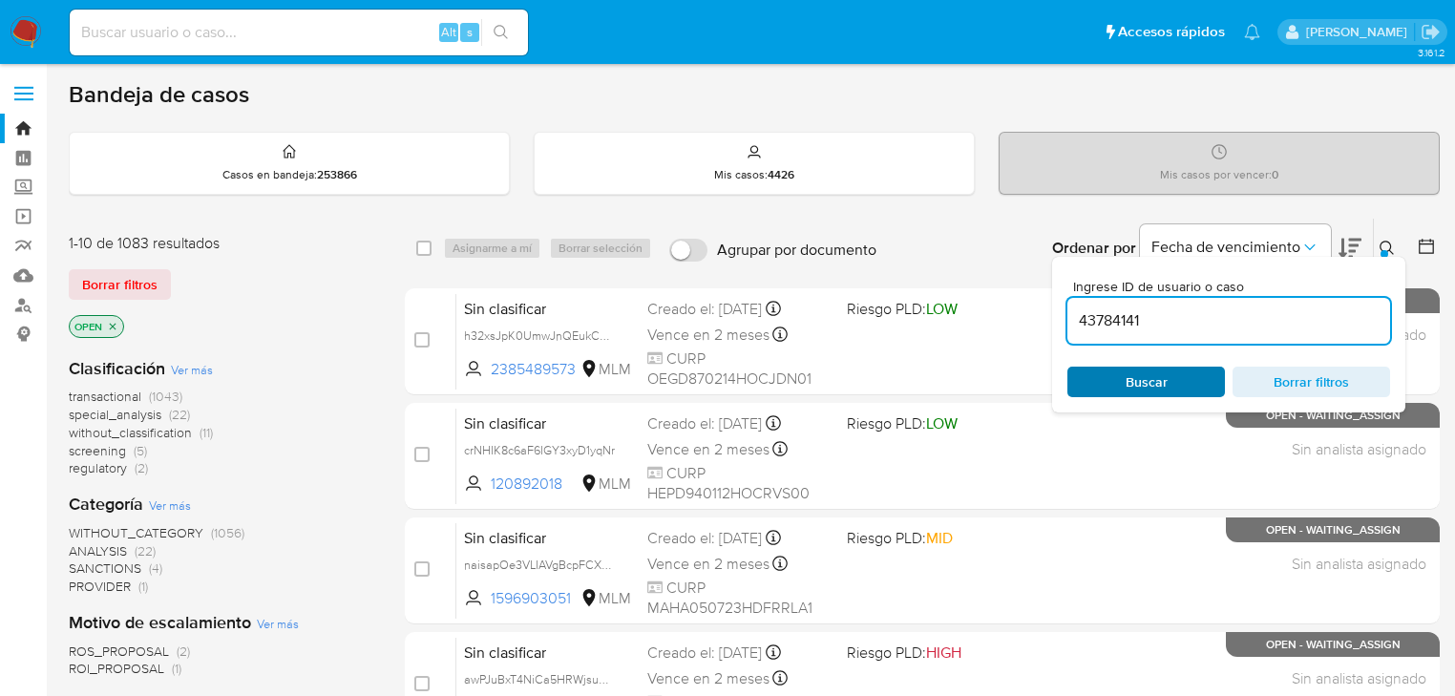
type input "43784141"
click at [1136, 374] on span "Buscar" at bounding box center [1146, 382] width 42 height 31
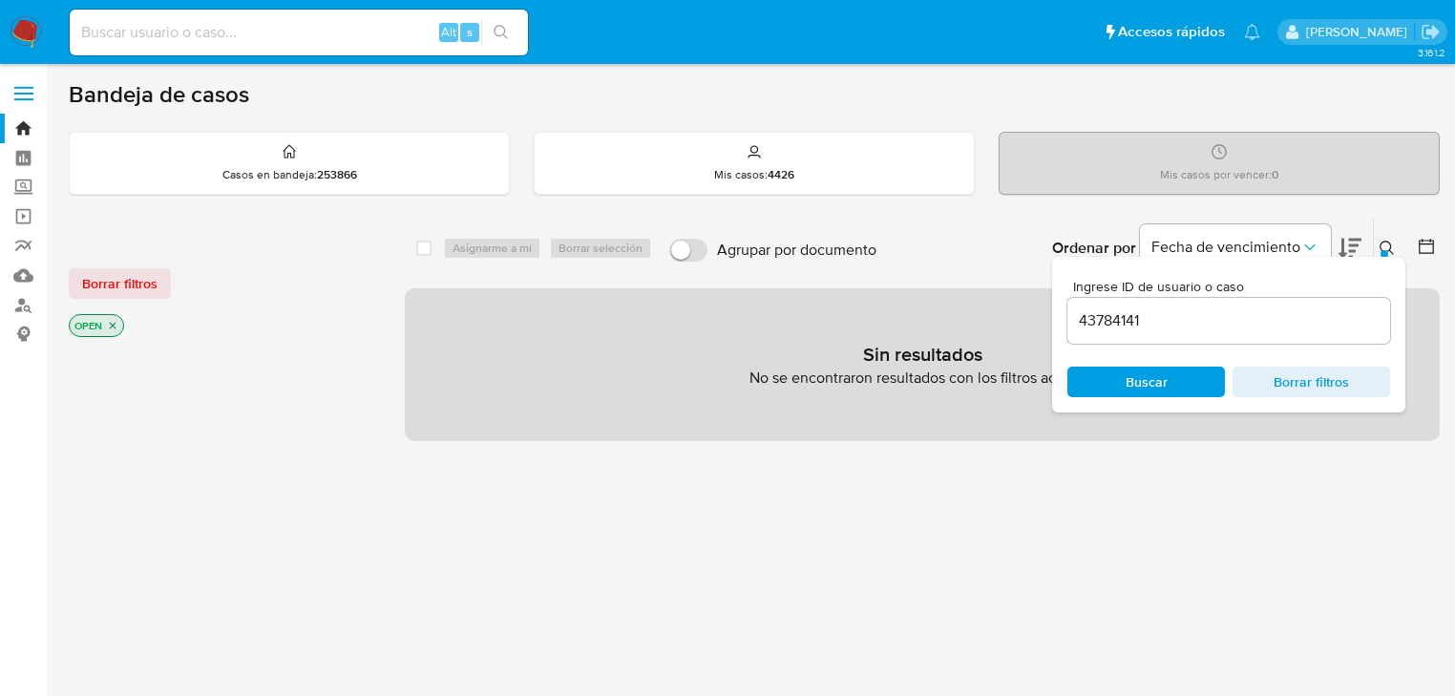
click at [110, 329] on p "OPEN" at bounding box center [96, 325] width 53 height 21
click at [113, 325] on icon "close-filter" at bounding box center [112, 325] width 11 height 11
click at [225, 30] on input at bounding box center [299, 32] width 458 height 25
paste input "43784141"
type input "437841411"
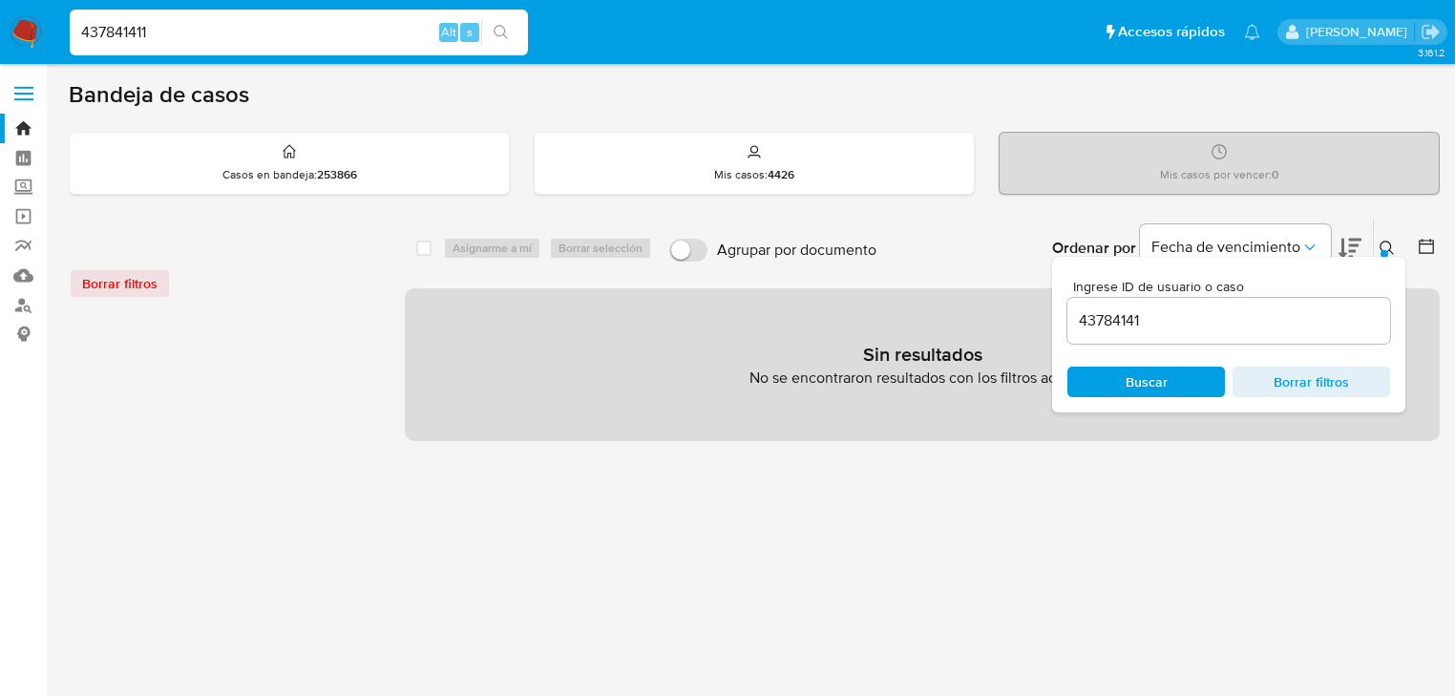
click at [1177, 336] on div "43784141" at bounding box center [1228, 321] width 323 height 46
click at [1166, 321] on input "43784141" at bounding box center [1228, 320] width 323 height 25
type input "437841411"
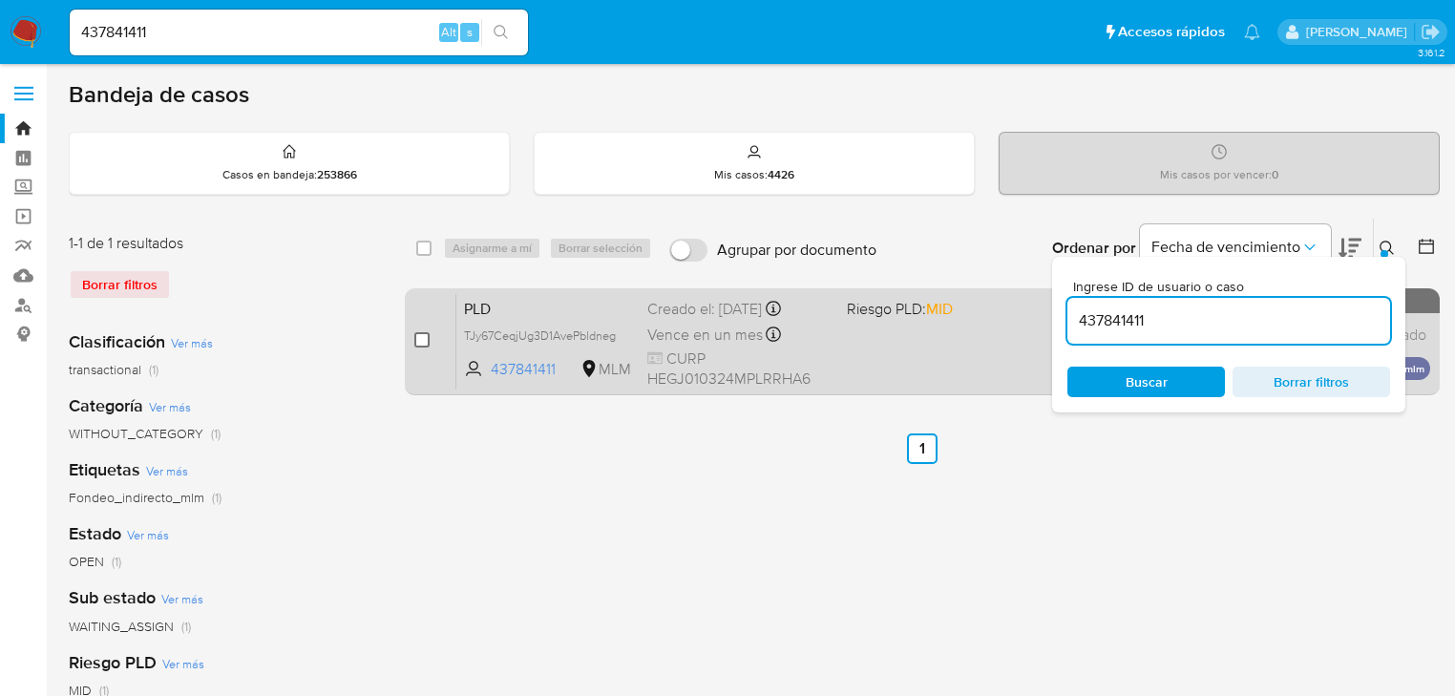
click at [416, 343] on input "checkbox" at bounding box center [421, 339] width 15 height 15
checkbox input "true"
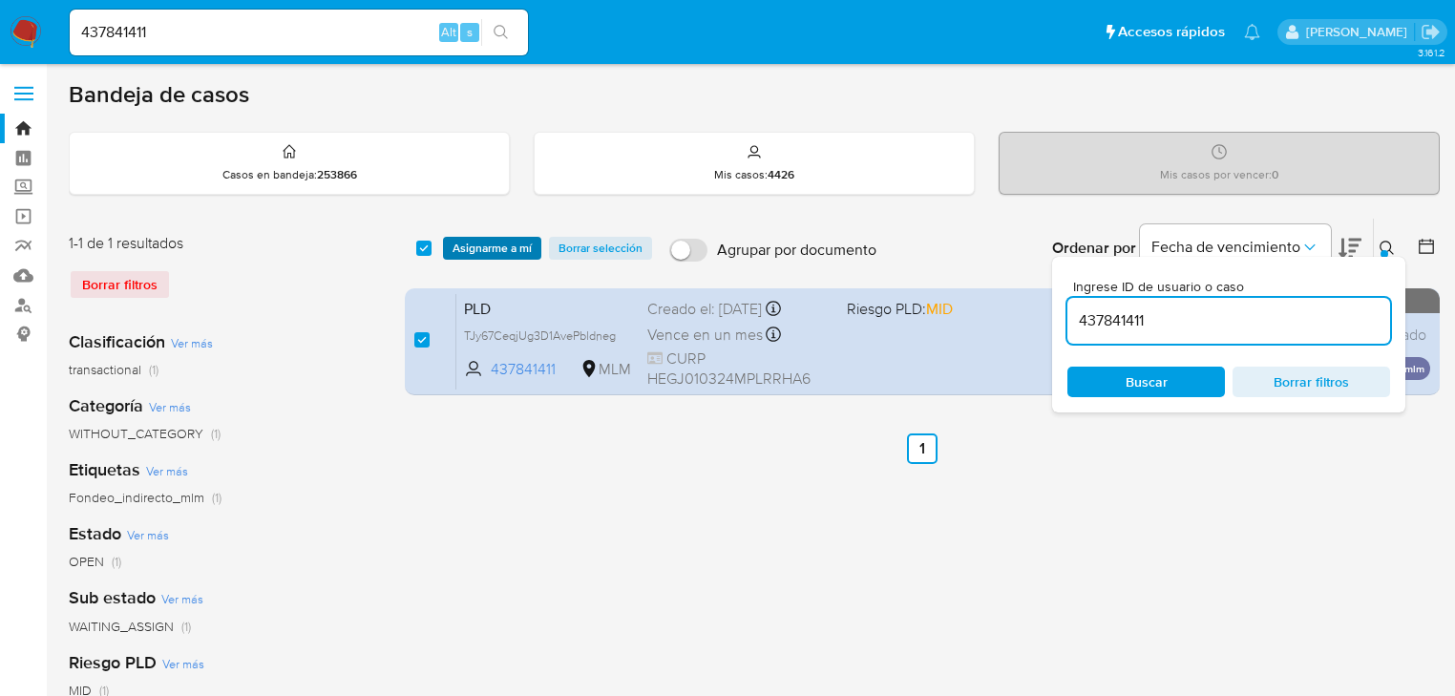
click at [473, 244] on span "Asignarme a mí" at bounding box center [491, 248] width 79 height 19
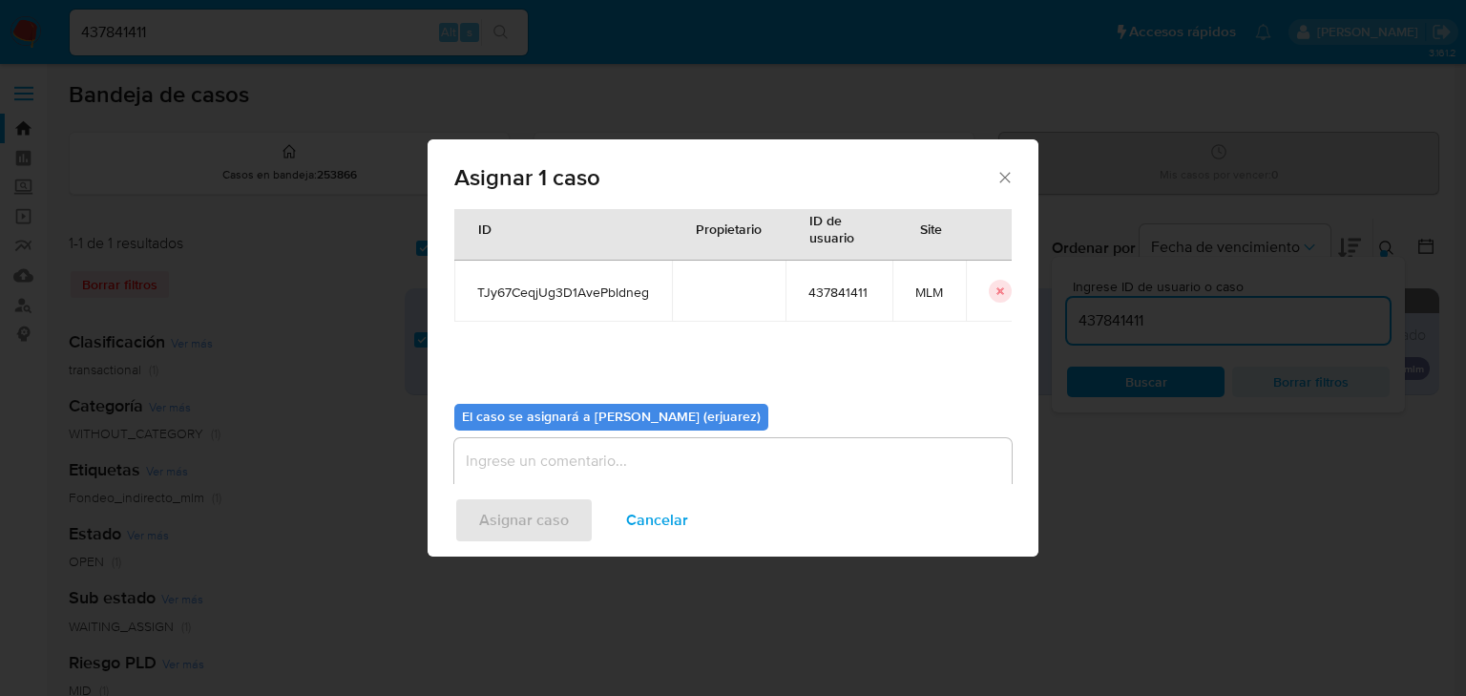
scroll to position [98, 0]
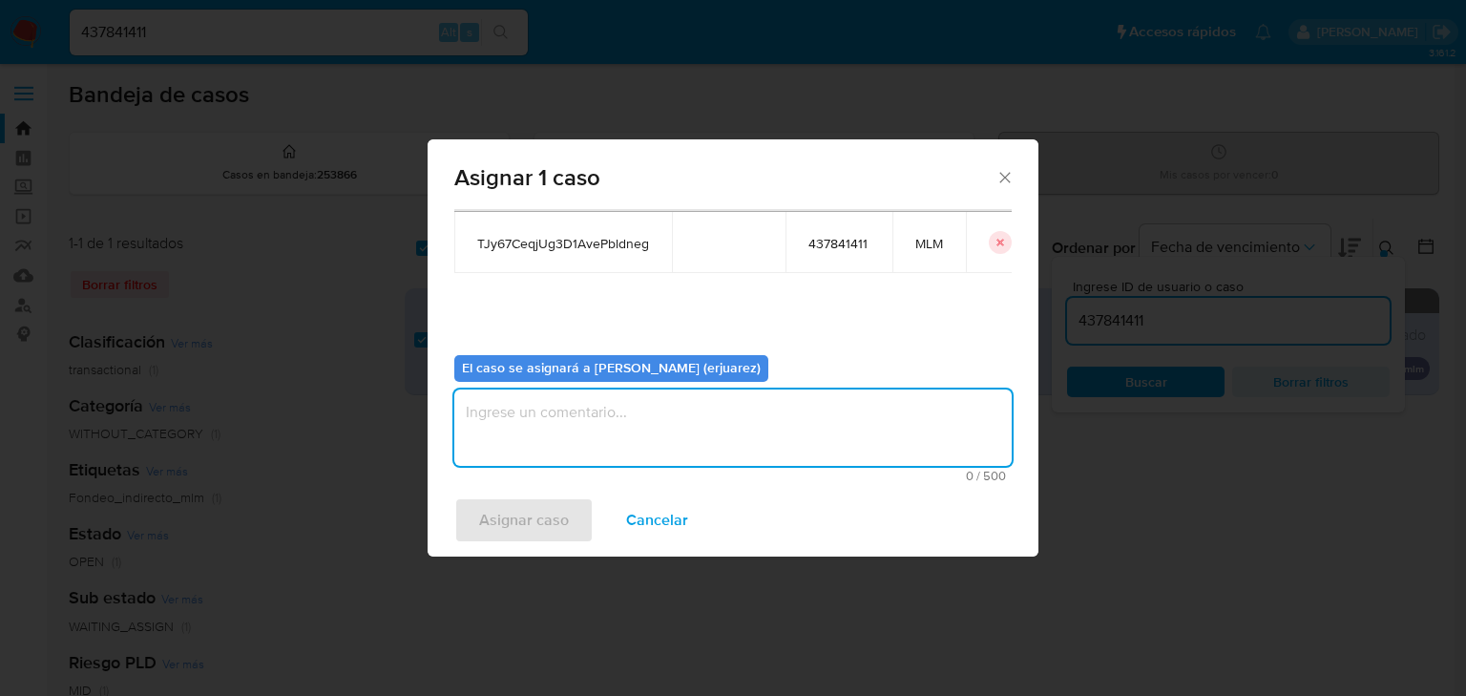
click at [515, 439] on textarea "assign-modal" at bounding box center [732, 427] width 557 height 76
type textarea "EPJU"
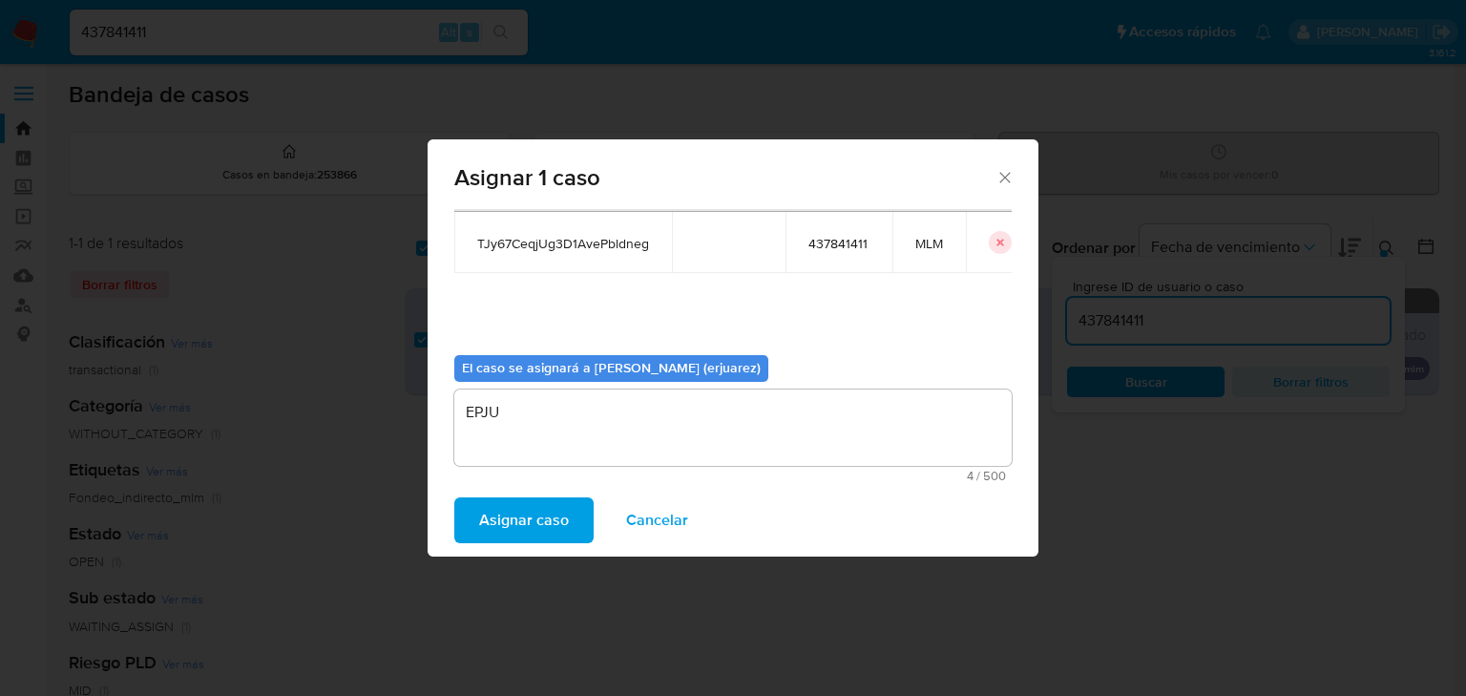
click at [495, 524] on span "Asignar caso" at bounding box center [524, 520] width 90 height 42
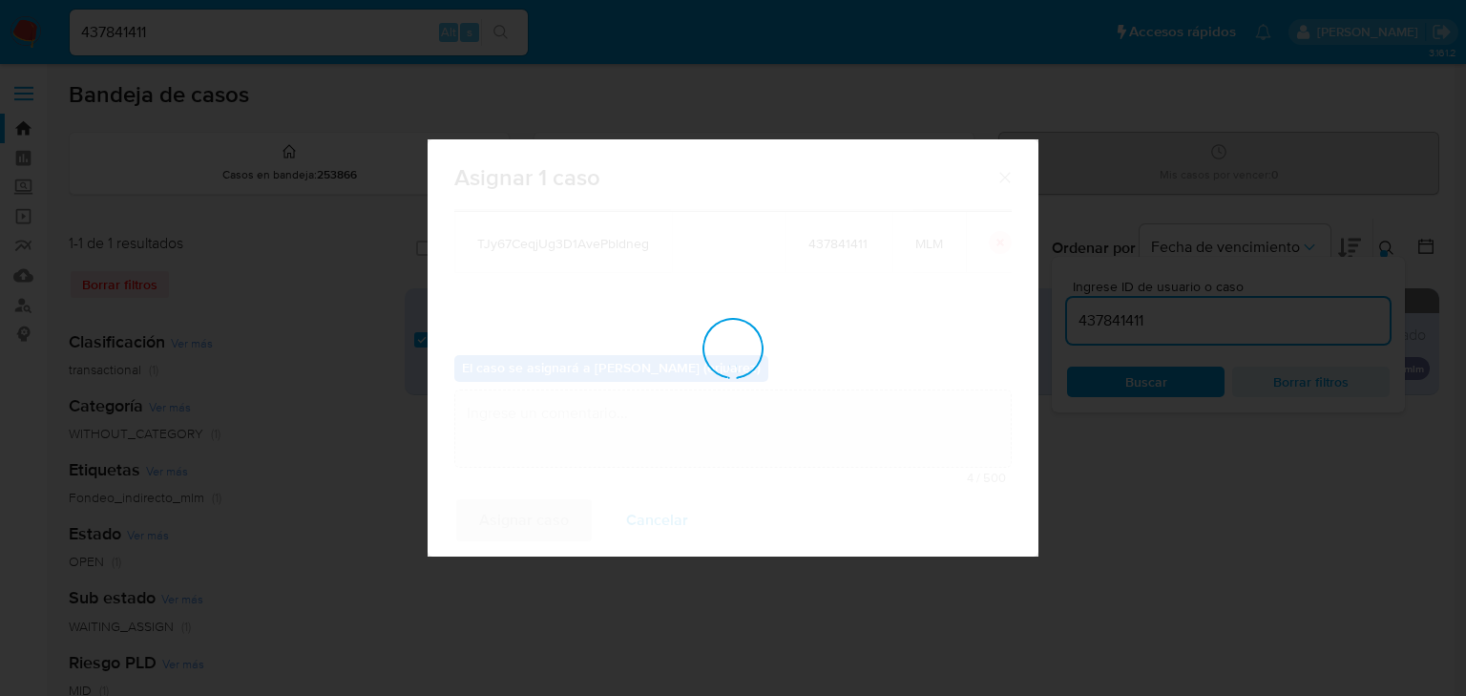
checkbox input "false"
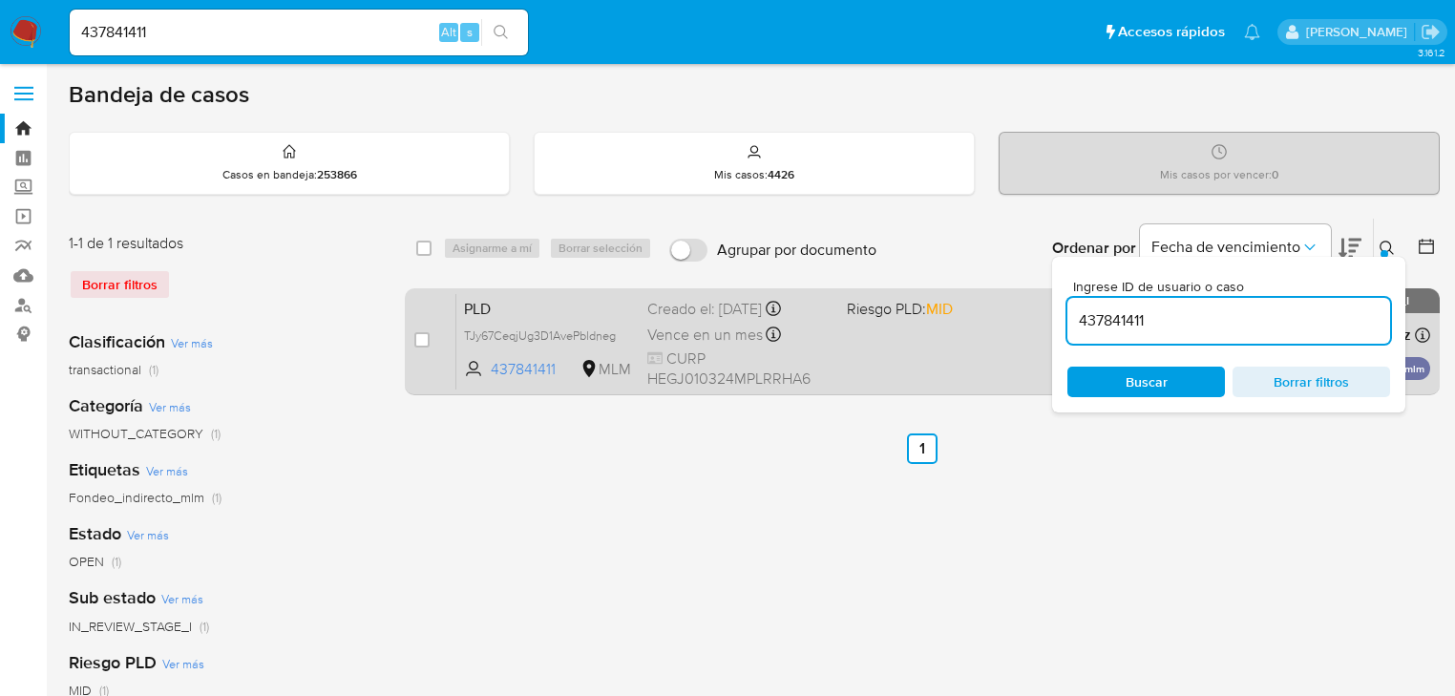
click at [761, 381] on span "CURP HEGJ010324MPLRRHA6" at bounding box center [739, 368] width 184 height 41
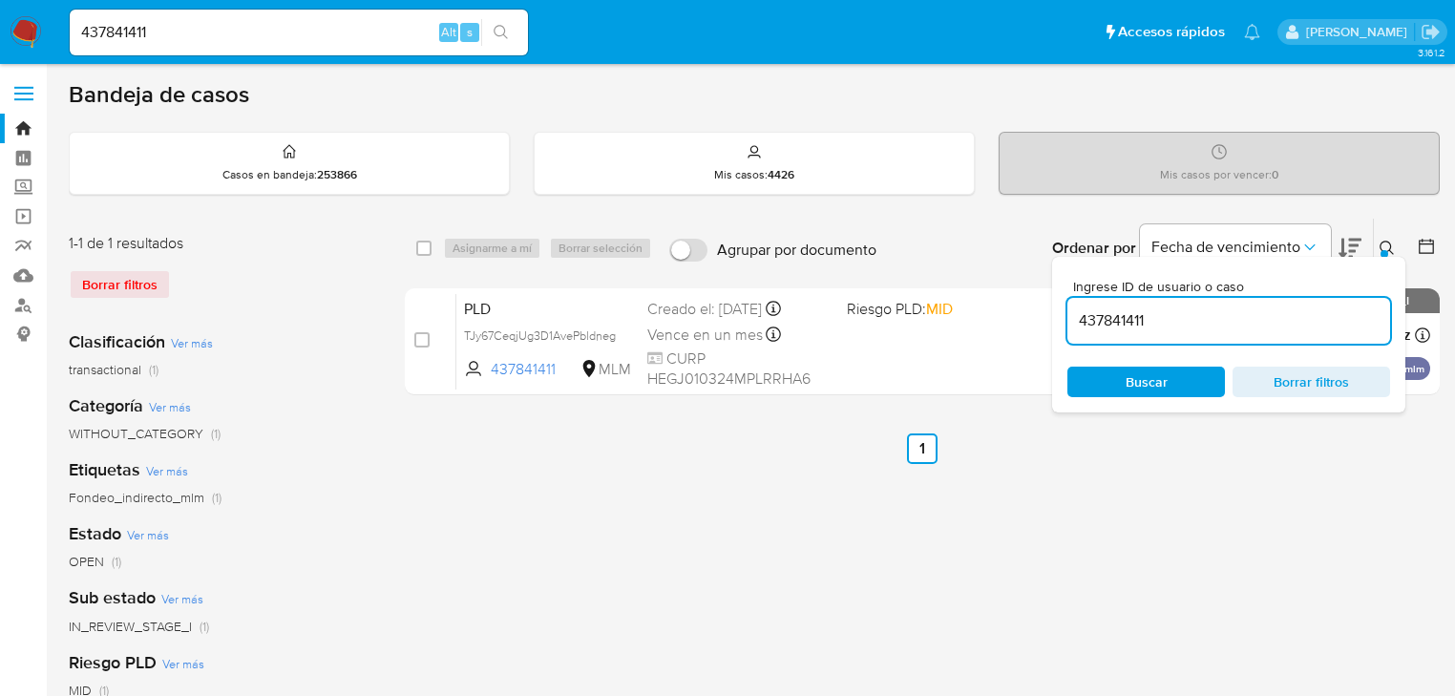
click at [1386, 250] on div at bounding box center [1384, 254] width 8 height 8
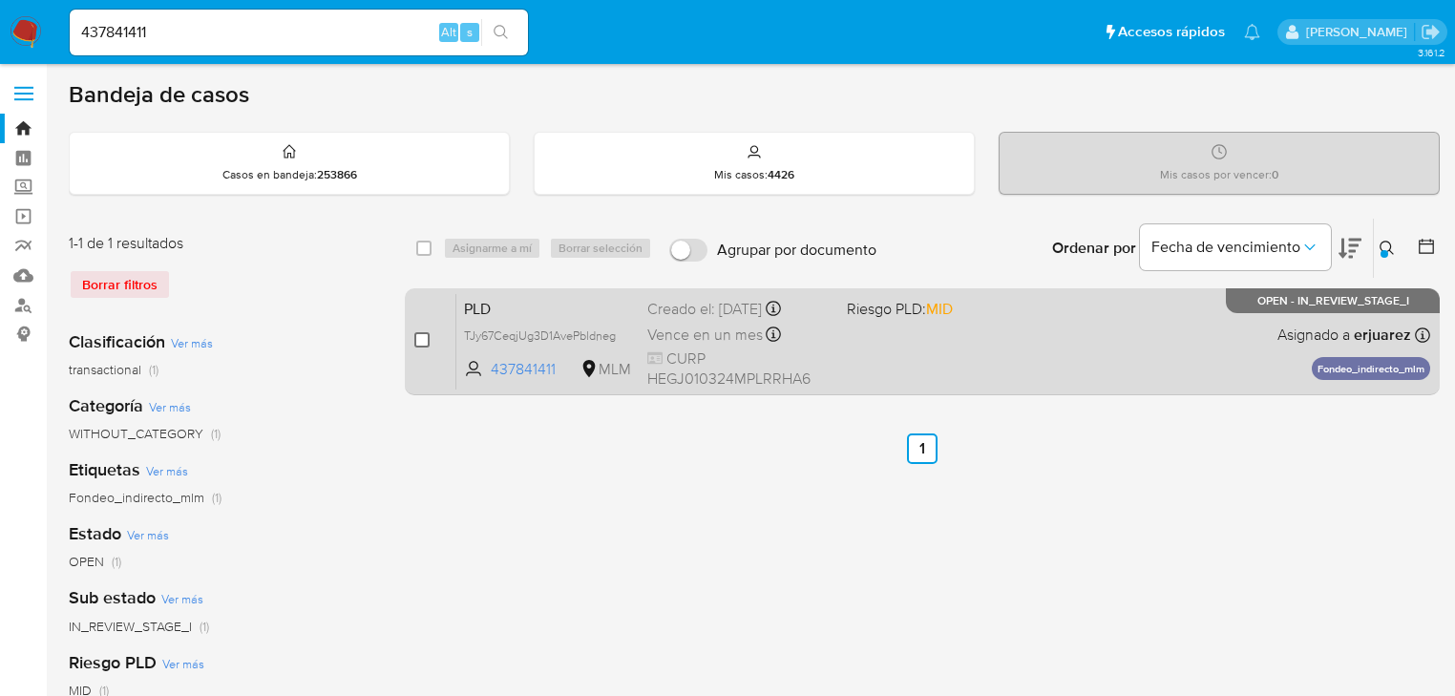
click at [424, 340] on input "checkbox" at bounding box center [421, 339] width 15 height 15
checkbox input "true"
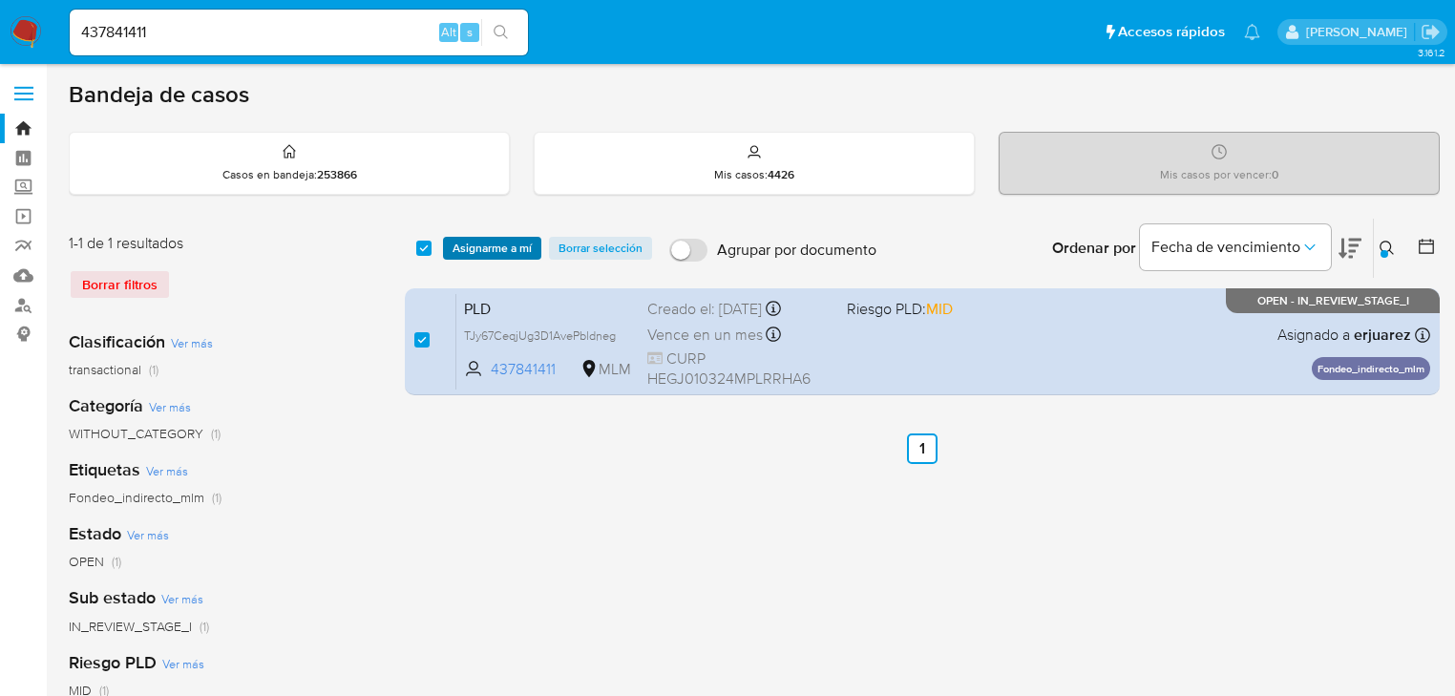
click at [501, 252] on span "Asignarme a mí" at bounding box center [491, 248] width 79 height 19
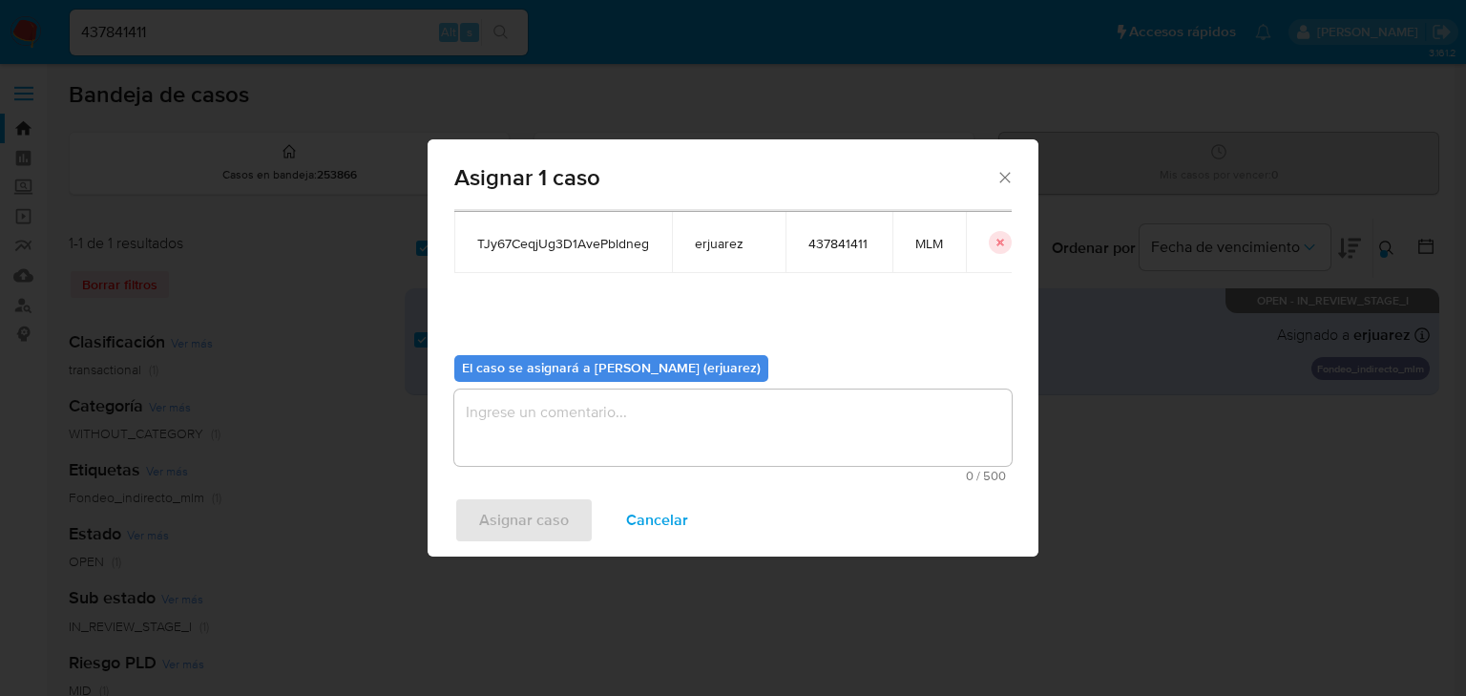
click at [561, 438] on textarea "assign-modal" at bounding box center [732, 427] width 557 height 76
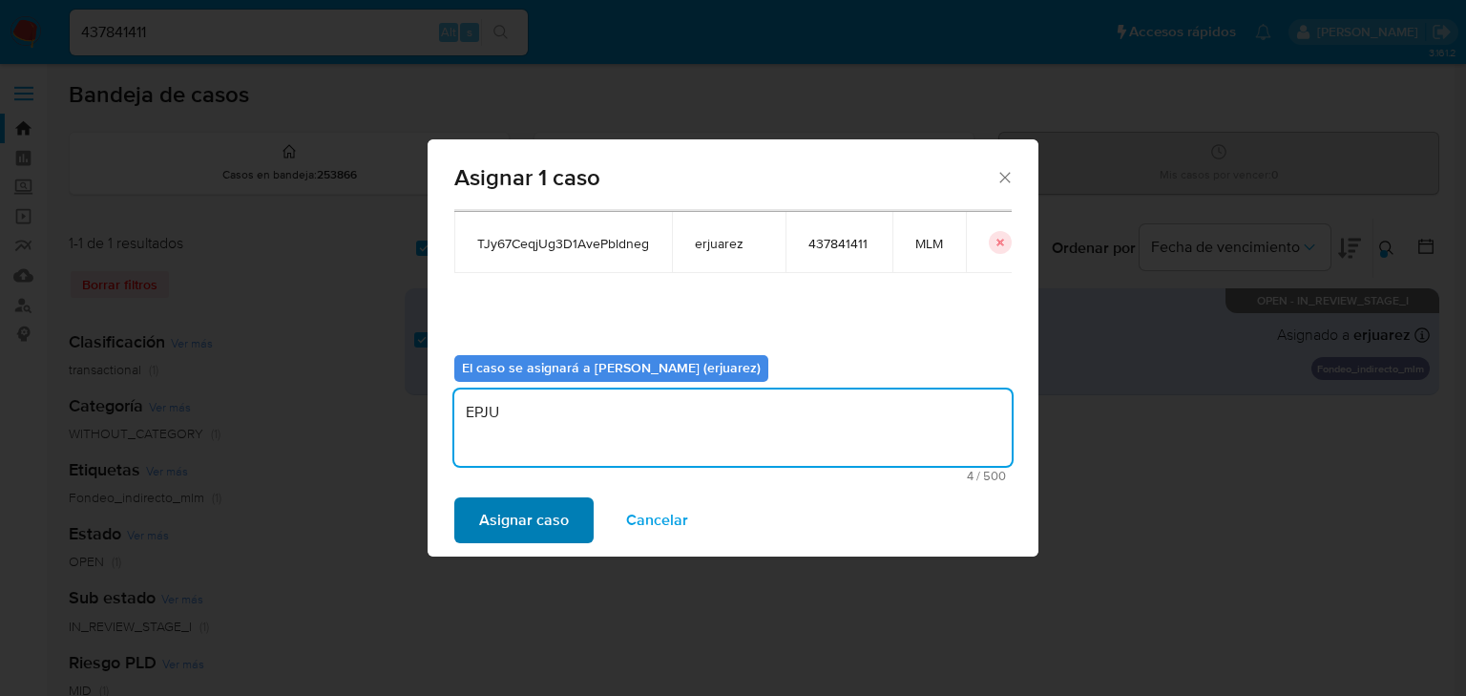
type textarea "EPJU"
click at [542, 513] on span "Asignar caso" at bounding box center [524, 520] width 90 height 42
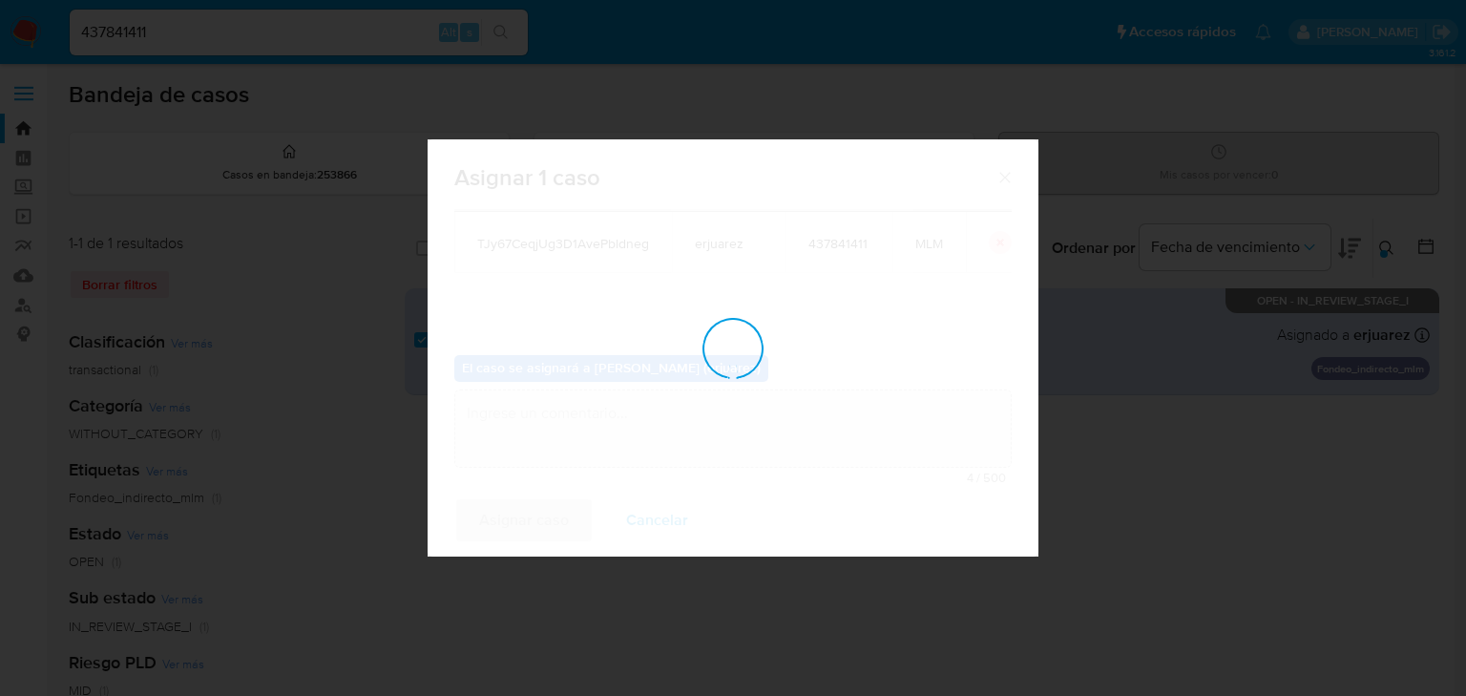
checkbox input "false"
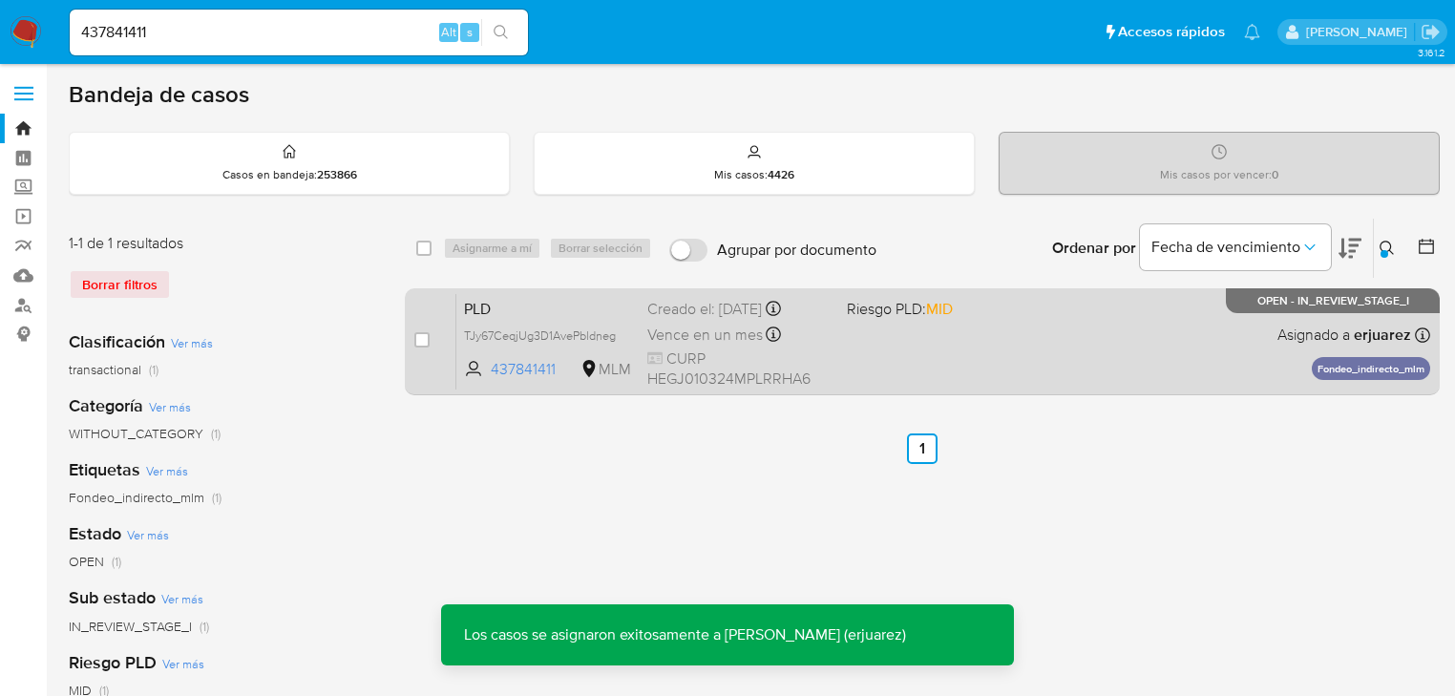
click at [1012, 364] on div "PLD TJy67CeqjUg3D1AvePbldneg 437841411 MLM Riesgo PLD: MID Creado el: [DATE] Cr…" at bounding box center [943, 341] width 974 height 96
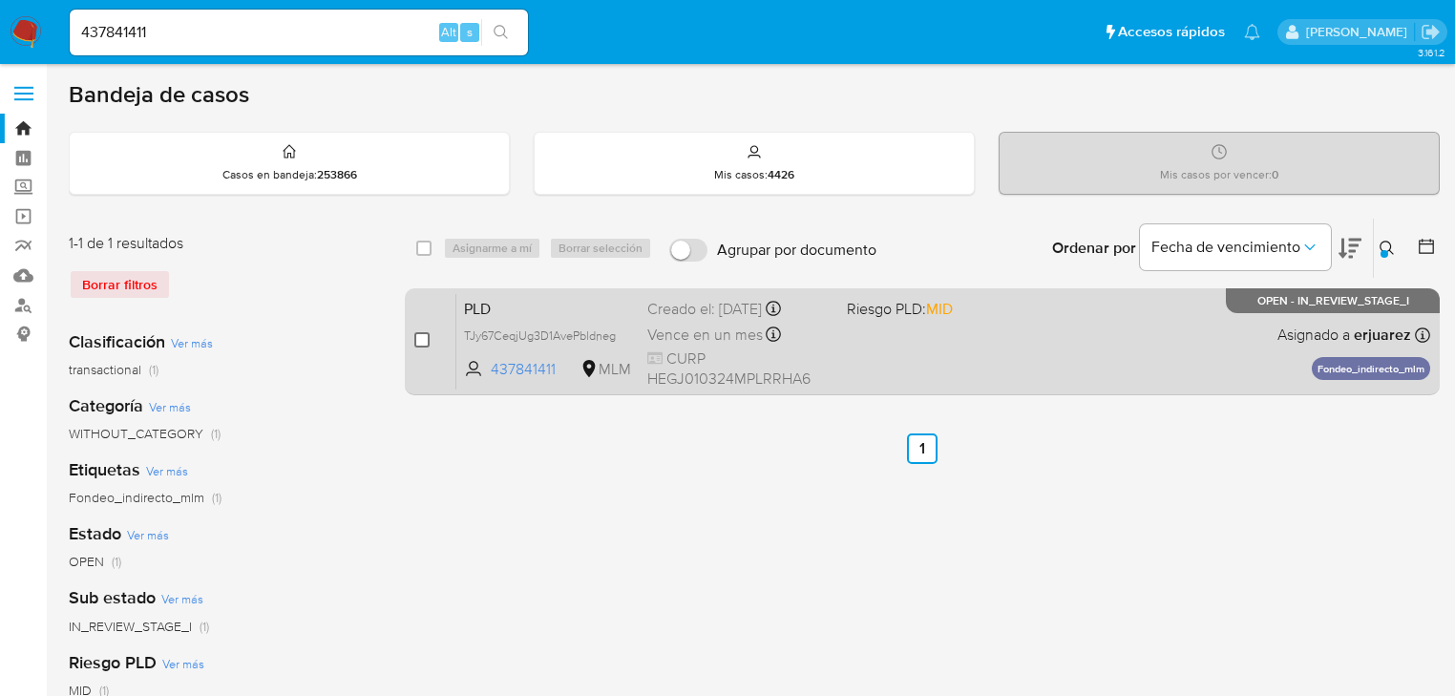
click at [426, 339] on input "checkbox" at bounding box center [421, 339] width 15 height 15
checkbox input "true"
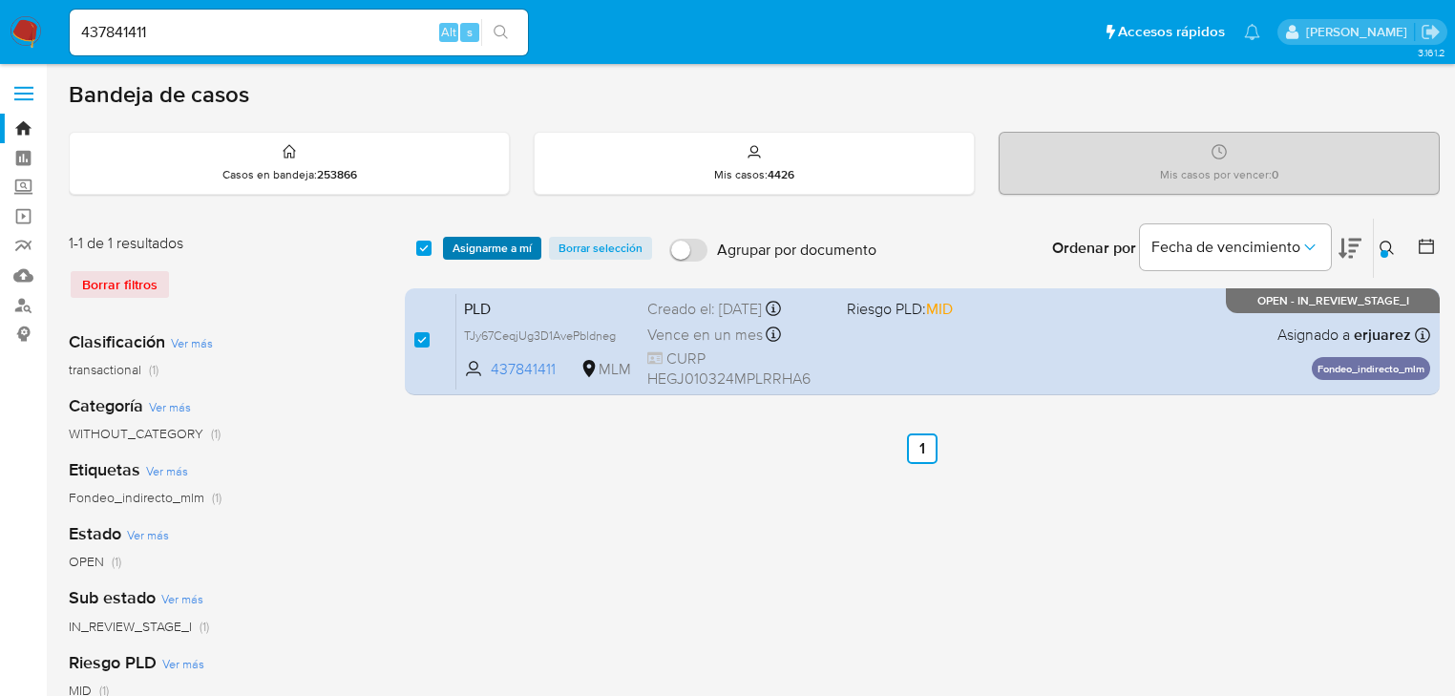
click at [477, 240] on span "Asignarme a mí" at bounding box center [491, 248] width 79 height 19
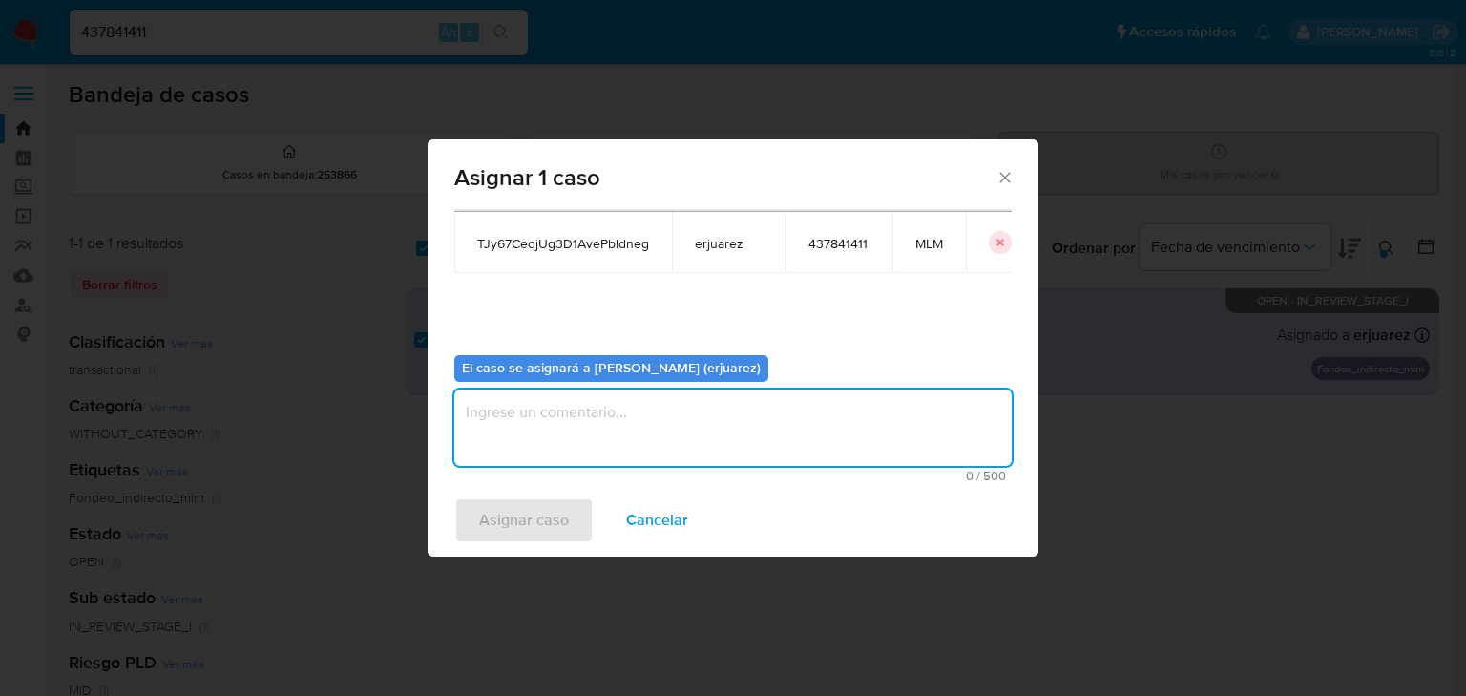
click at [567, 446] on textarea "assign-modal" at bounding box center [732, 427] width 557 height 76
type textarea "EPJU"
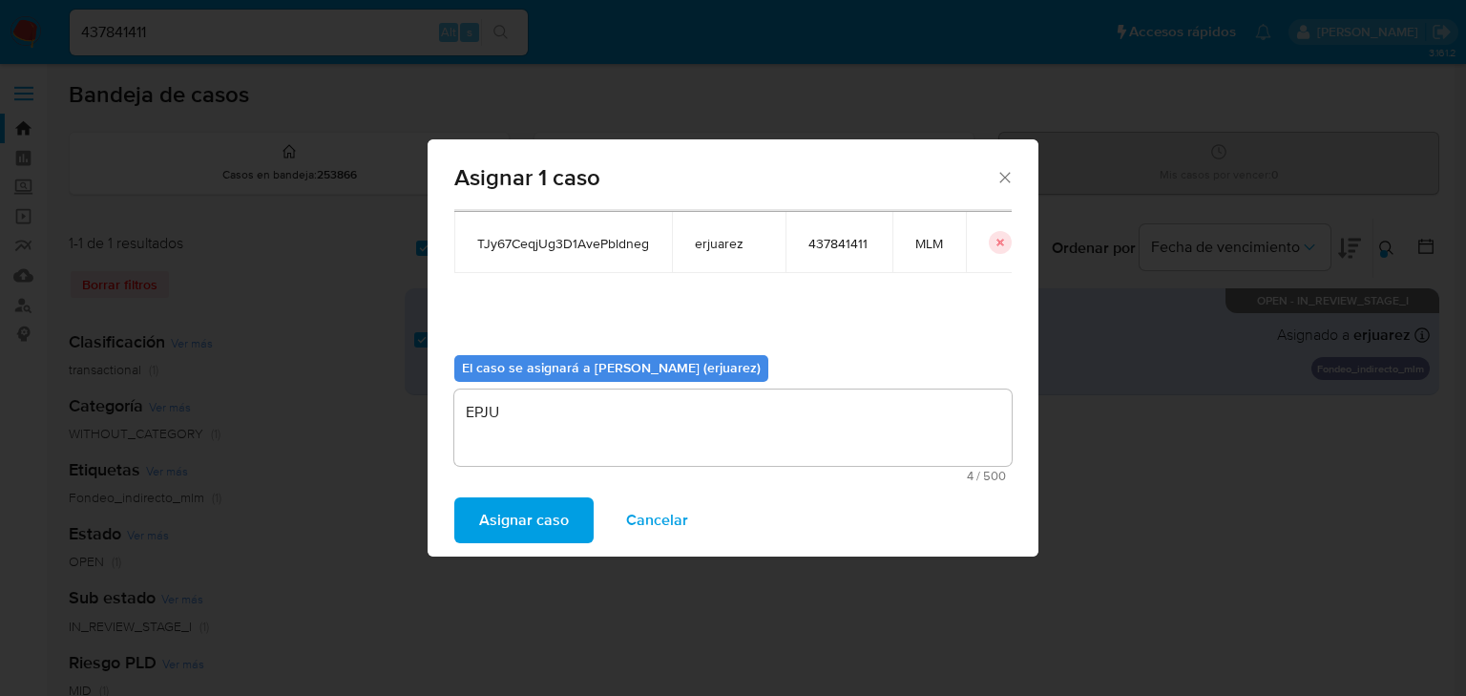
drag, startPoint x: 523, startPoint y: 512, endPoint x: 955, endPoint y: 605, distance: 441.5
click at [537, 519] on span "Asignar caso" at bounding box center [524, 520] width 90 height 42
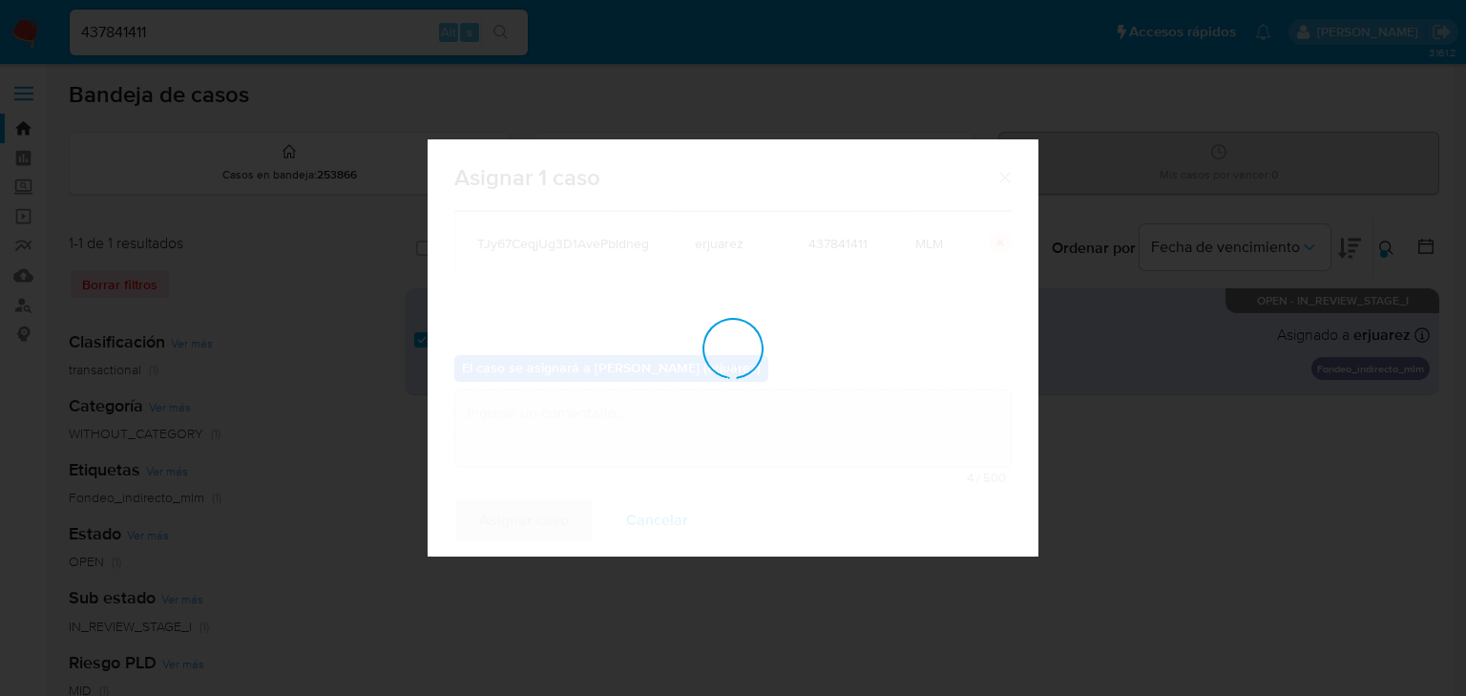
checkbox input "false"
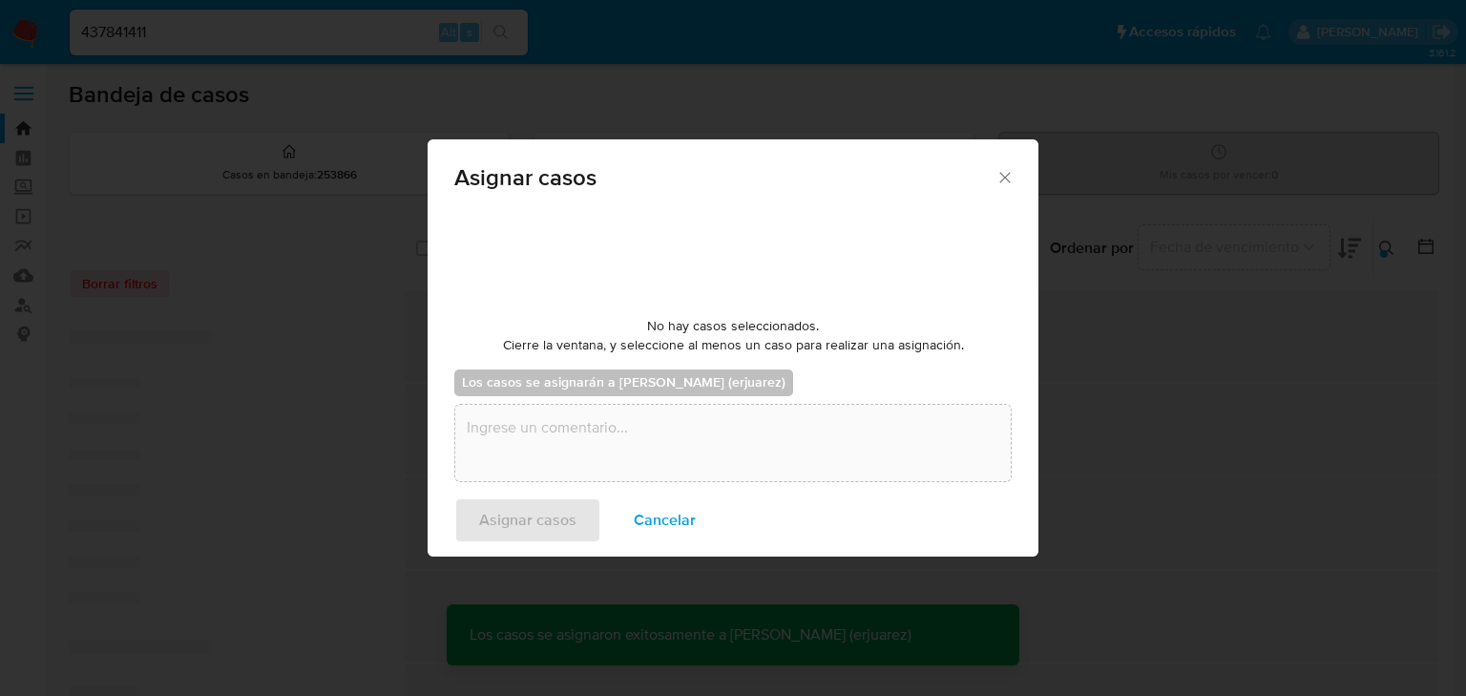
click at [1308, 464] on div "Asignar casos No hay casos seleccionados. Cierre la ventana, y seleccione al me…" at bounding box center [733, 348] width 1466 height 696
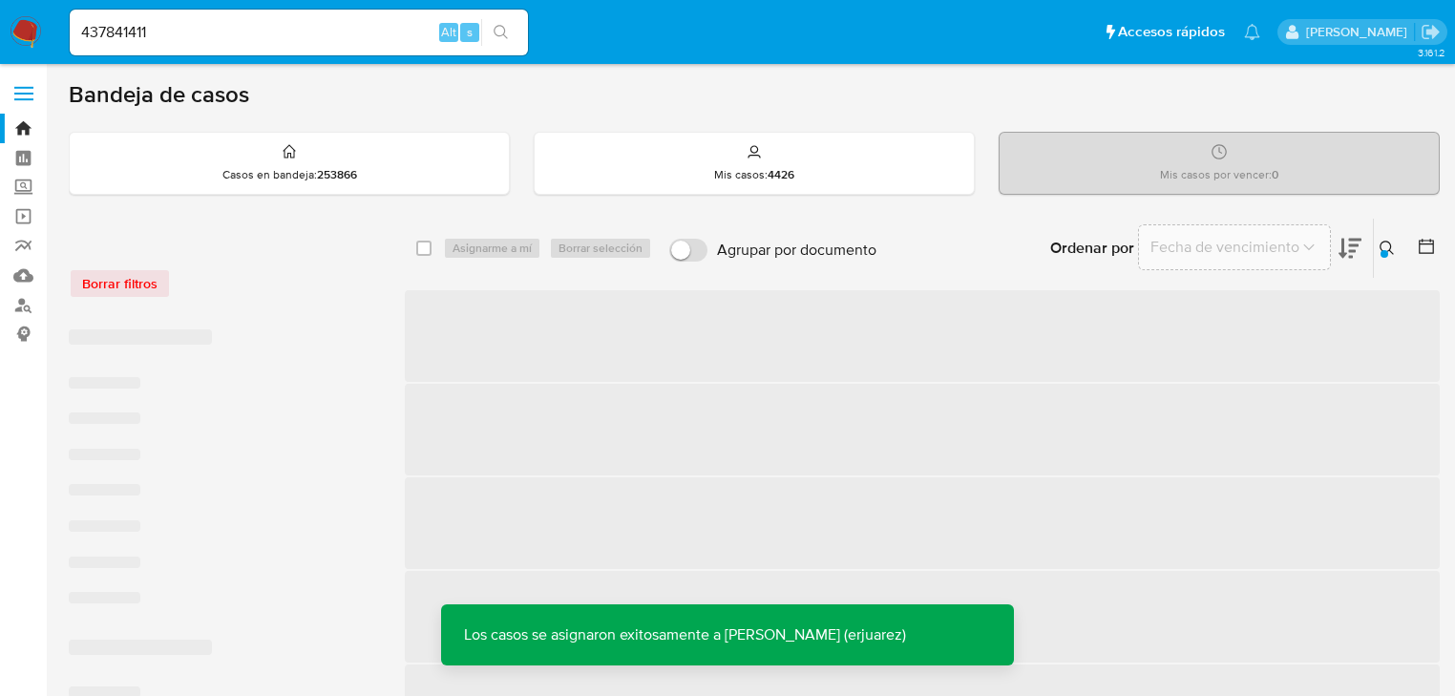
click at [724, 388] on span "‌" at bounding box center [922, 430] width 1035 height 92
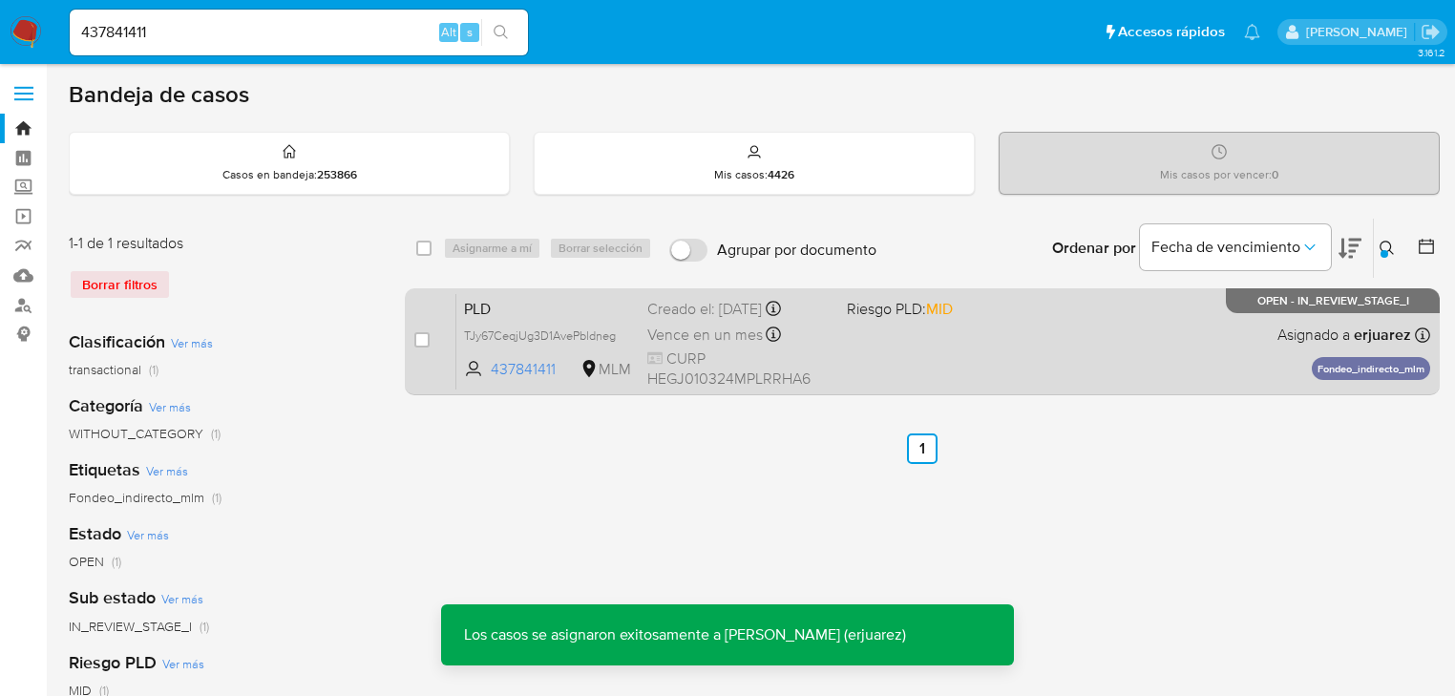
click at [753, 357] on span "CURP HEGJ010324MPLRRHA6" at bounding box center [739, 368] width 184 height 41
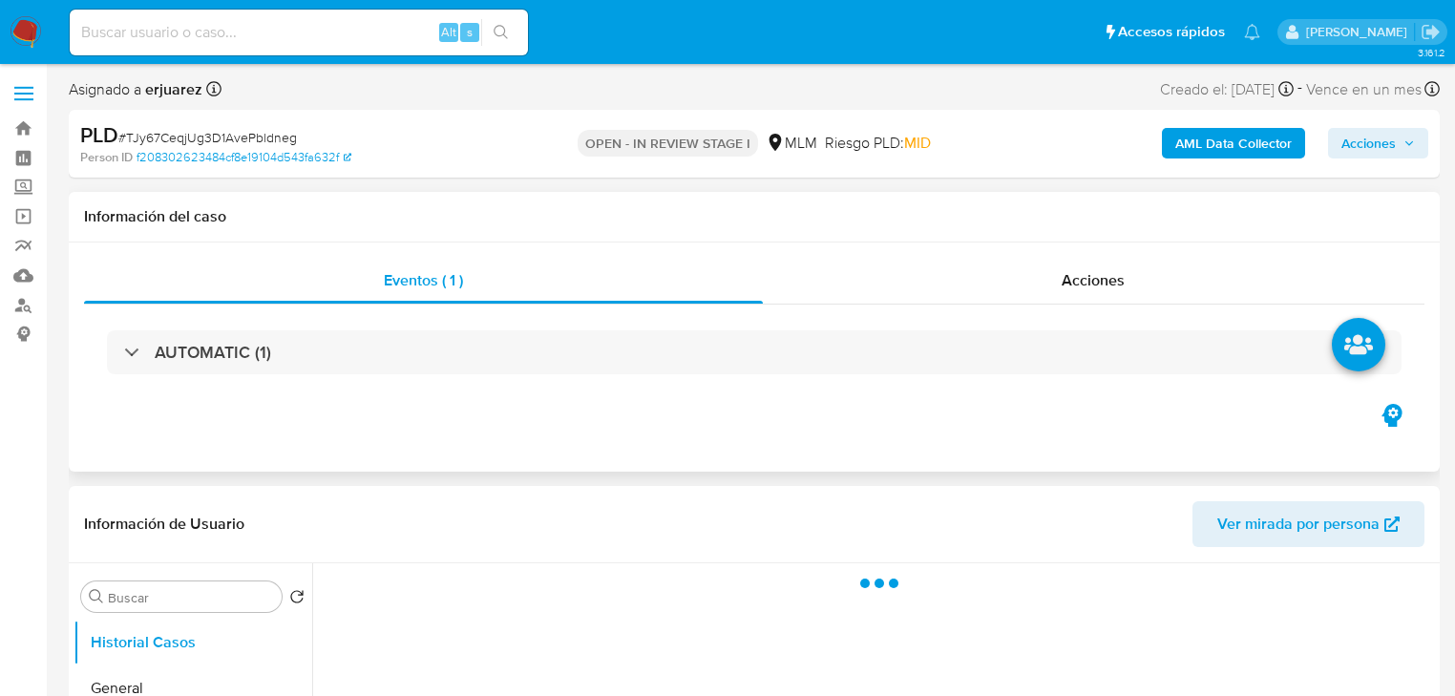
select select "10"
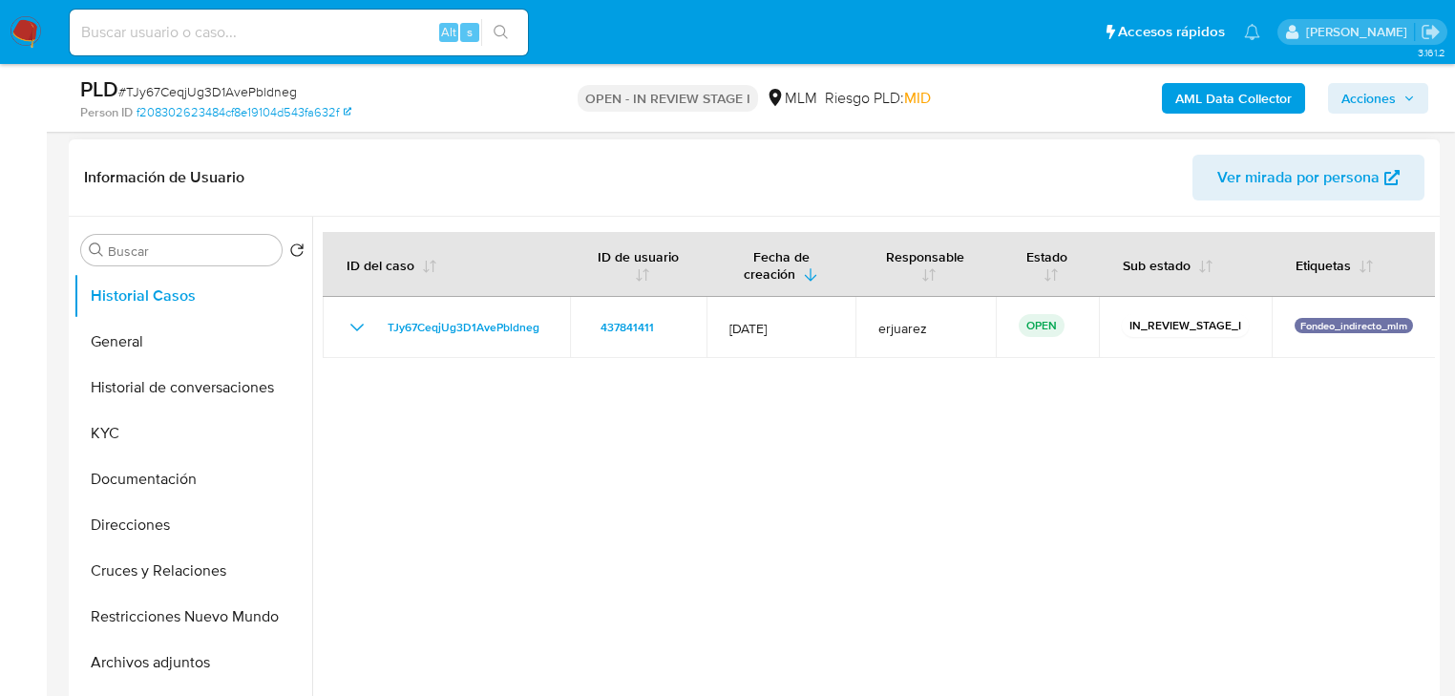
scroll to position [305, 0]
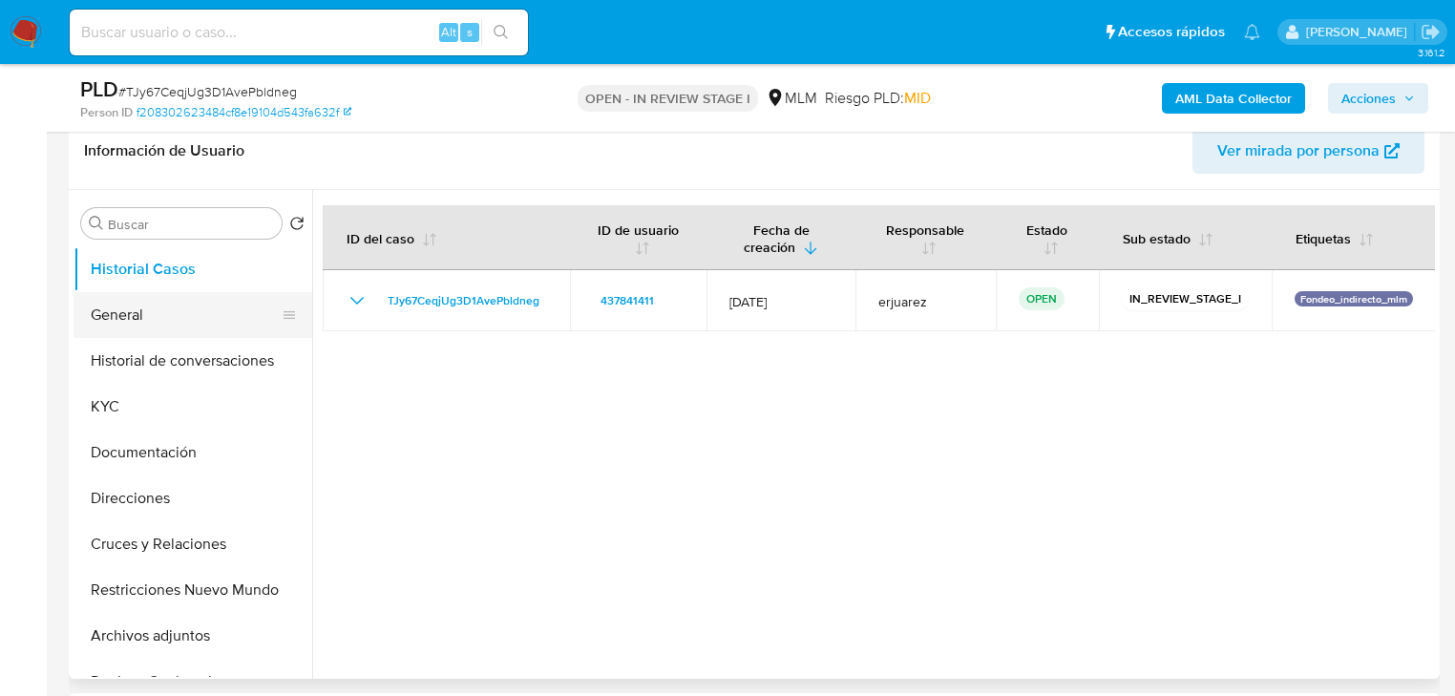
click at [170, 310] on button "General" at bounding box center [184, 315] width 223 height 46
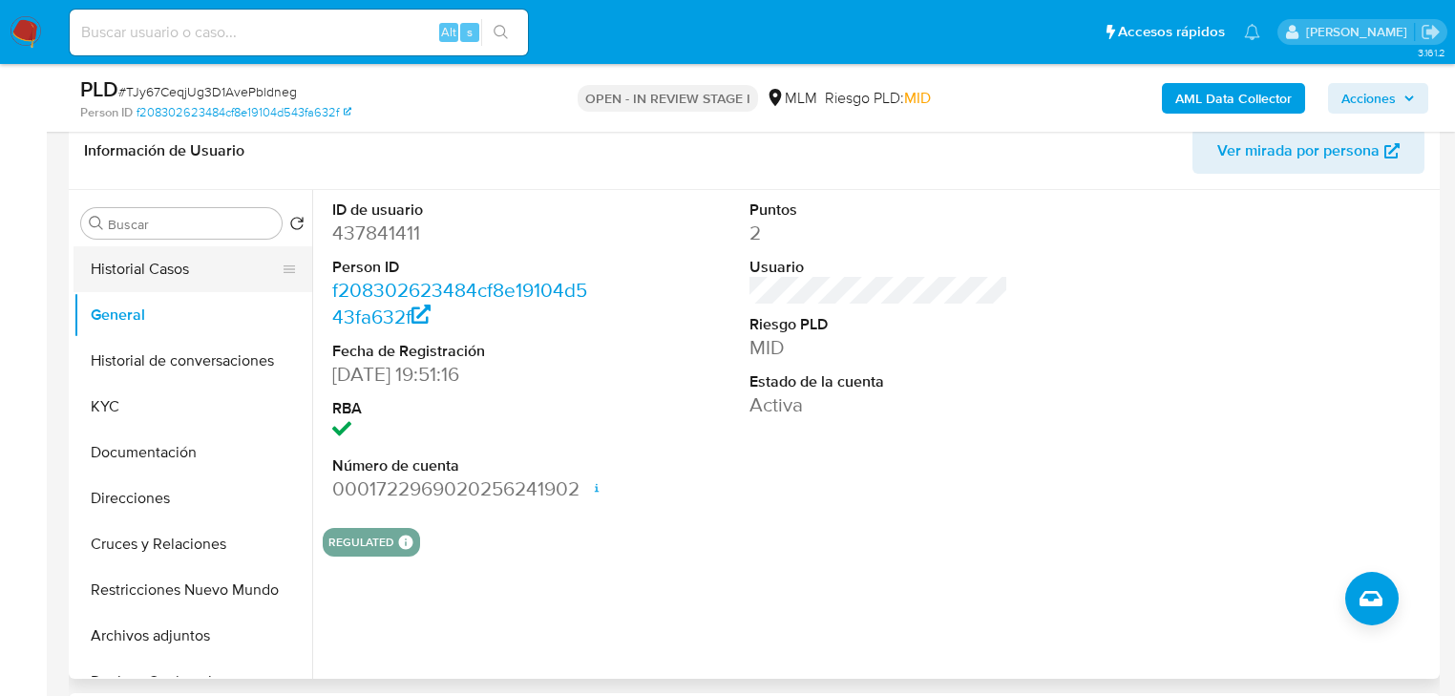
click at [163, 273] on button "Historial Casos" at bounding box center [184, 269] width 223 height 46
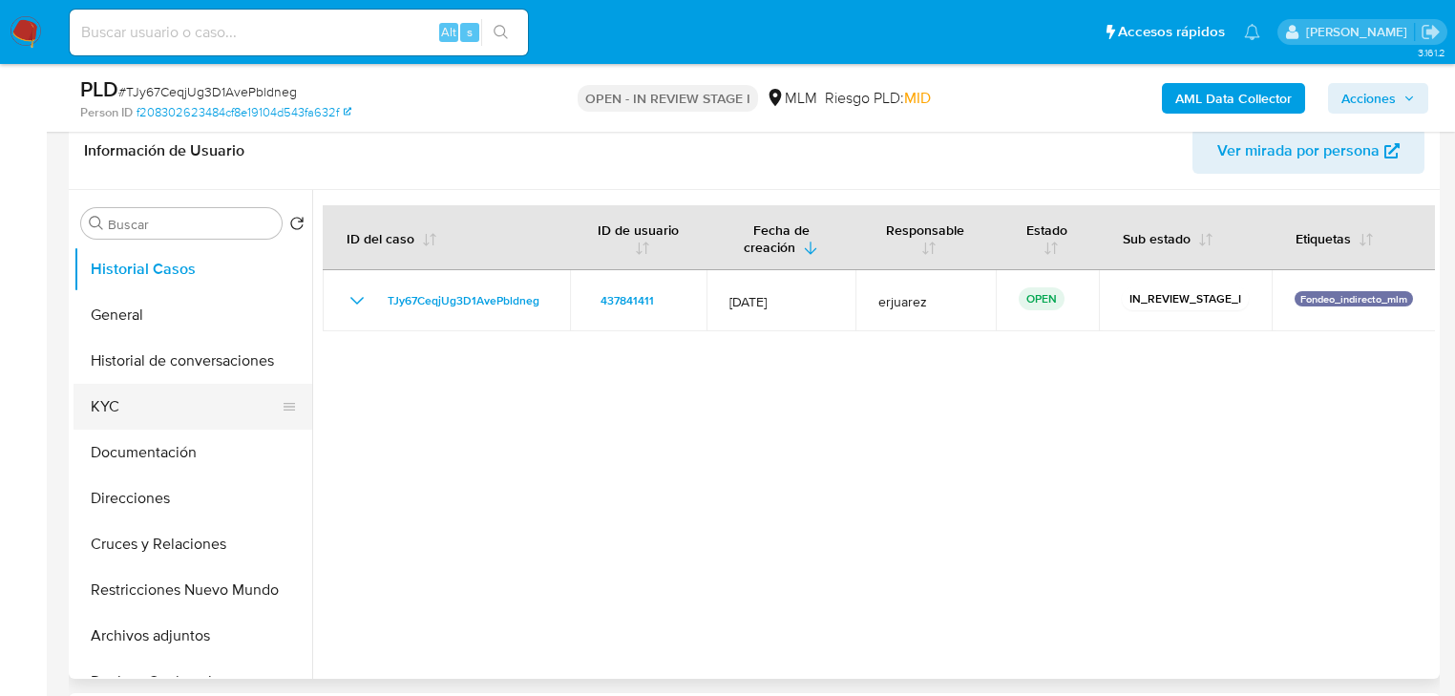
click at [105, 412] on button "KYC" at bounding box center [184, 407] width 223 height 46
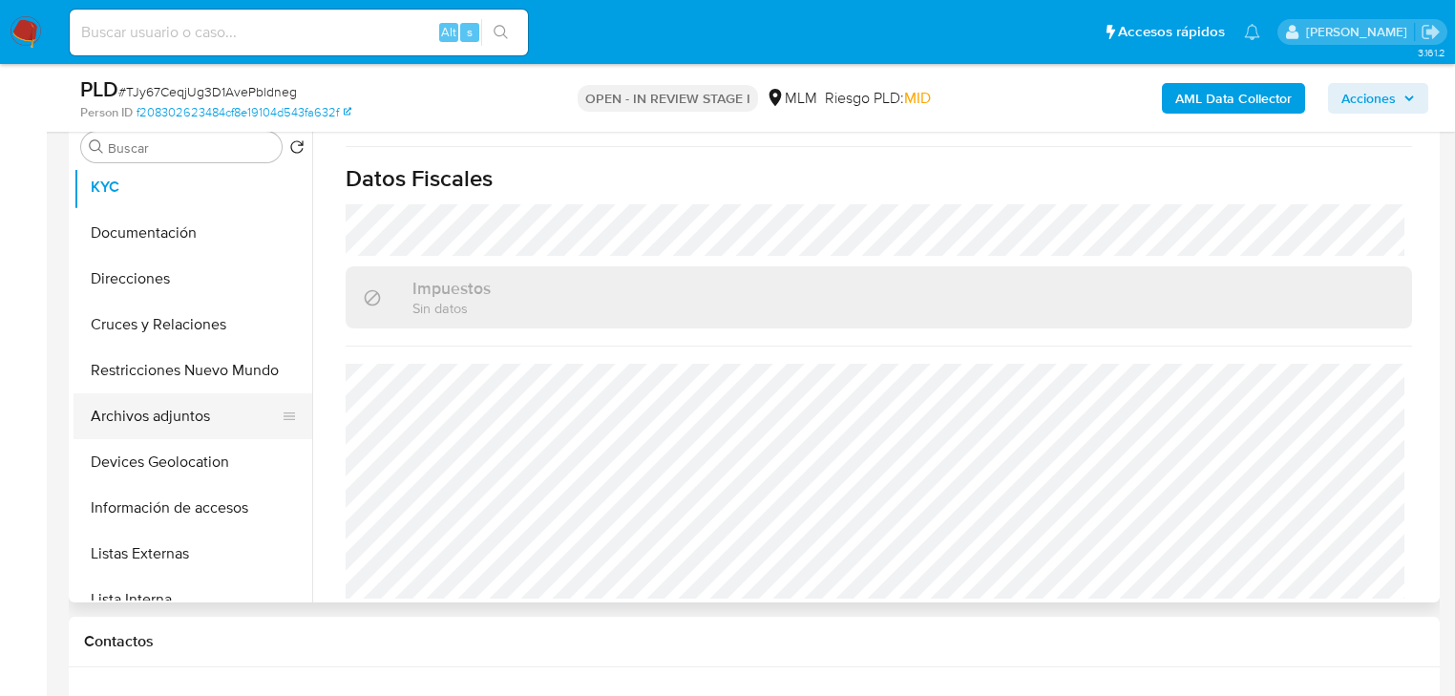
scroll to position [153, 0]
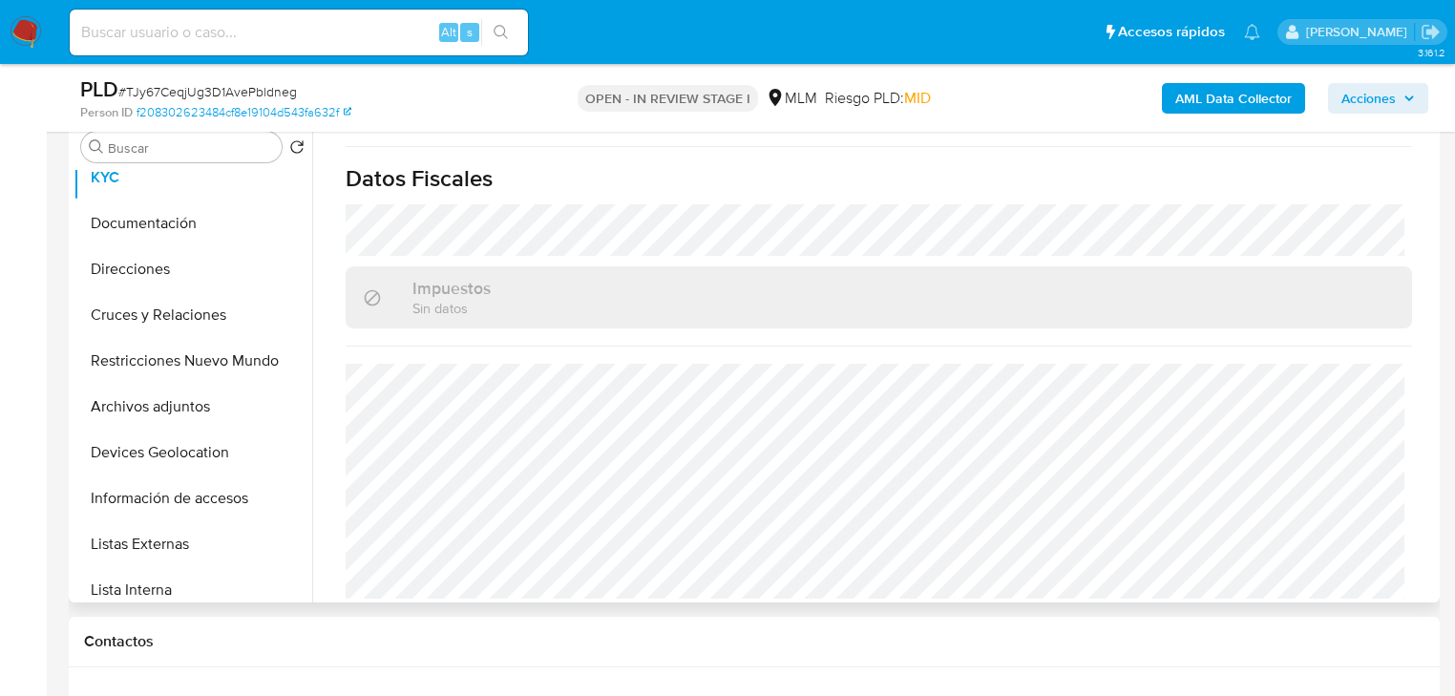
drag, startPoint x: 158, startPoint y: 545, endPoint x: 312, endPoint y: 462, distance: 174.7
click at [159, 546] on button "Listas Externas" at bounding box center [192, 544] width 239 height 46
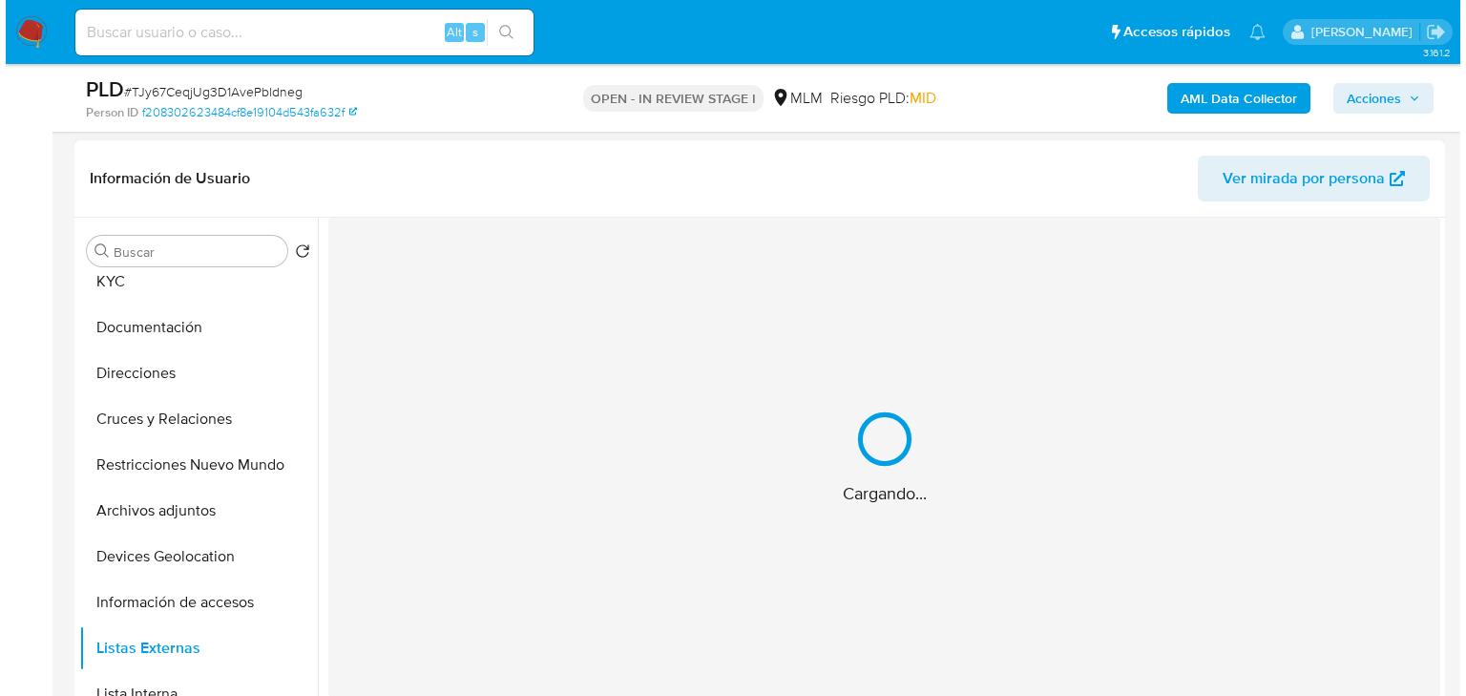
scroll to position [305, 0]
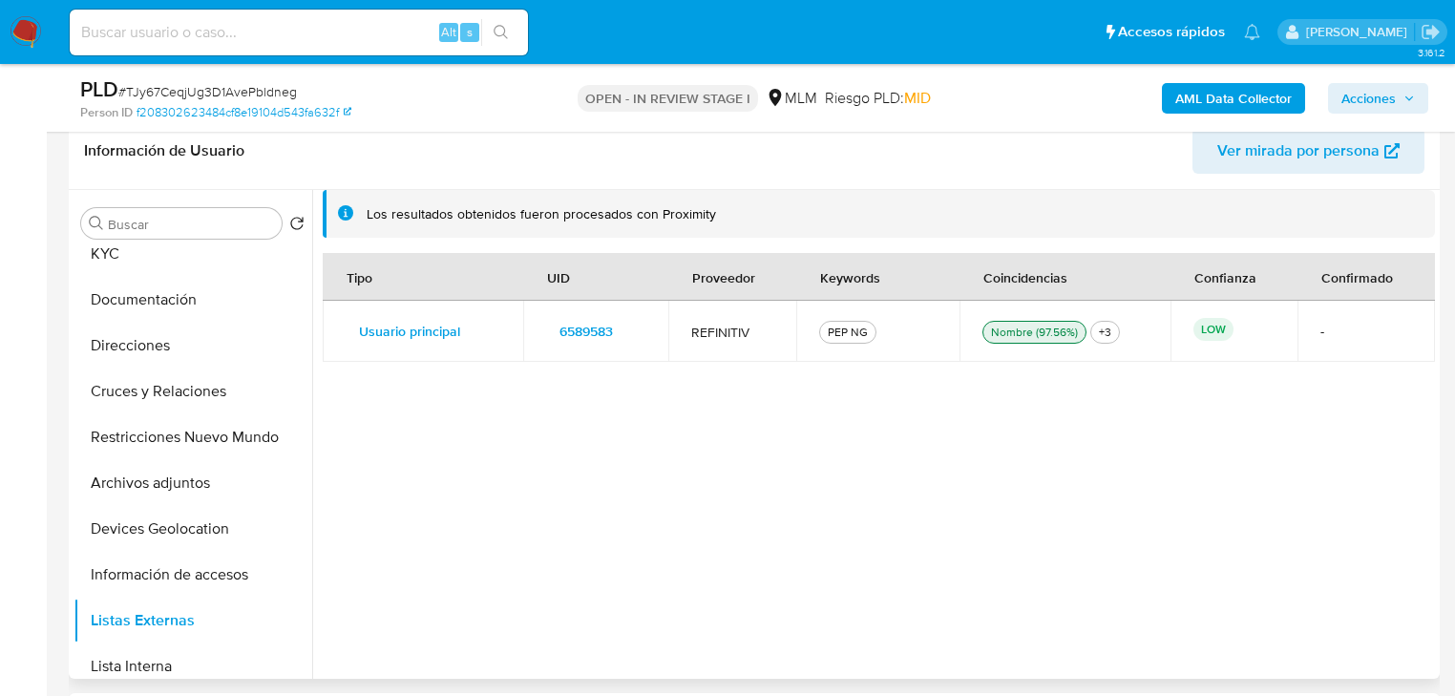
click at [582, 336] on span "6589583" at bounding box center [585, 331] width 53 height 27
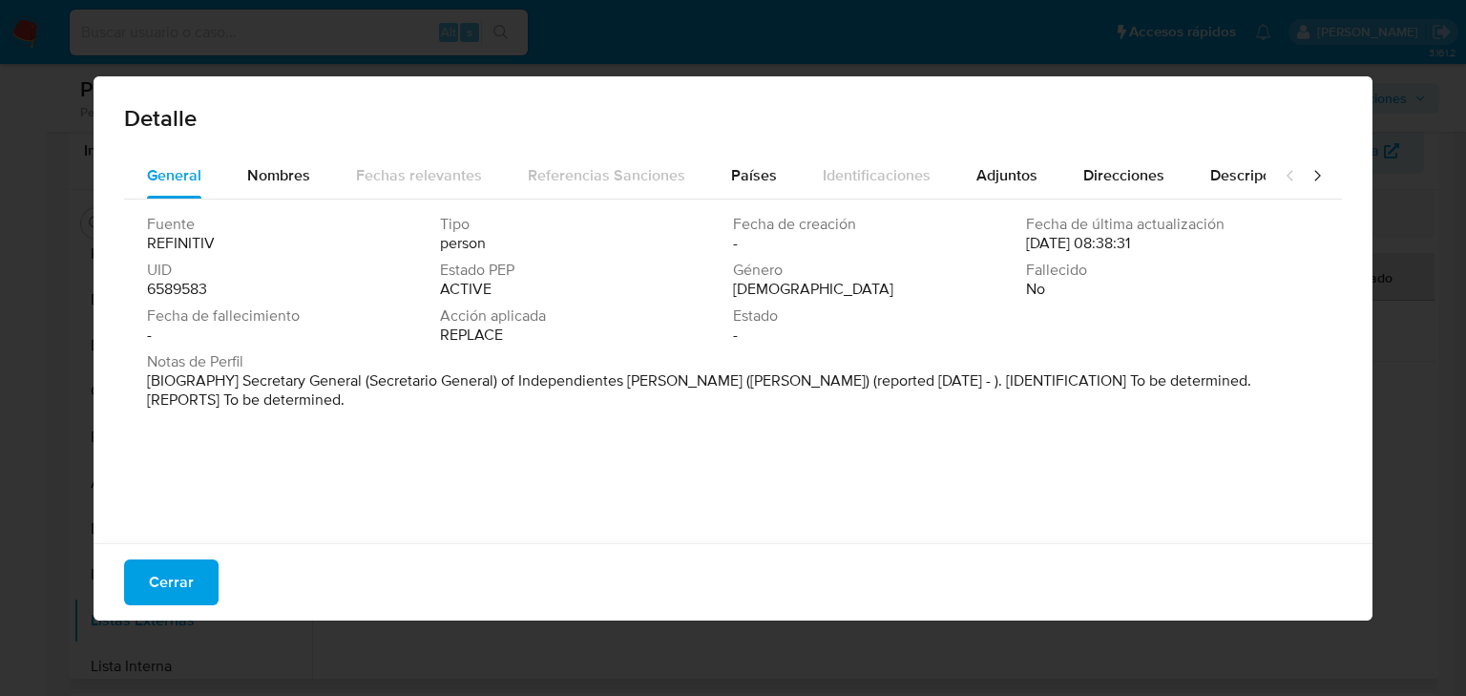
drag, startPoint x: 1427, startPoint y: 351, endPoint x: 1424, endPoint y: 338, distance: 13.7
click at [1428, 347] on div "Detalle General Nombres Fechas relevantes Referencias Sanciones Países Identifi…" at bounding box center [733, 348] width 1466 height 696
drag, startPoint x: 152, startPoint y: 580, endPoint x: 164, endPoint y: 575, distance: 13.7
click at [157, 580] on span "Cerrar" at bounding box center [171, 582] width 45 height 42
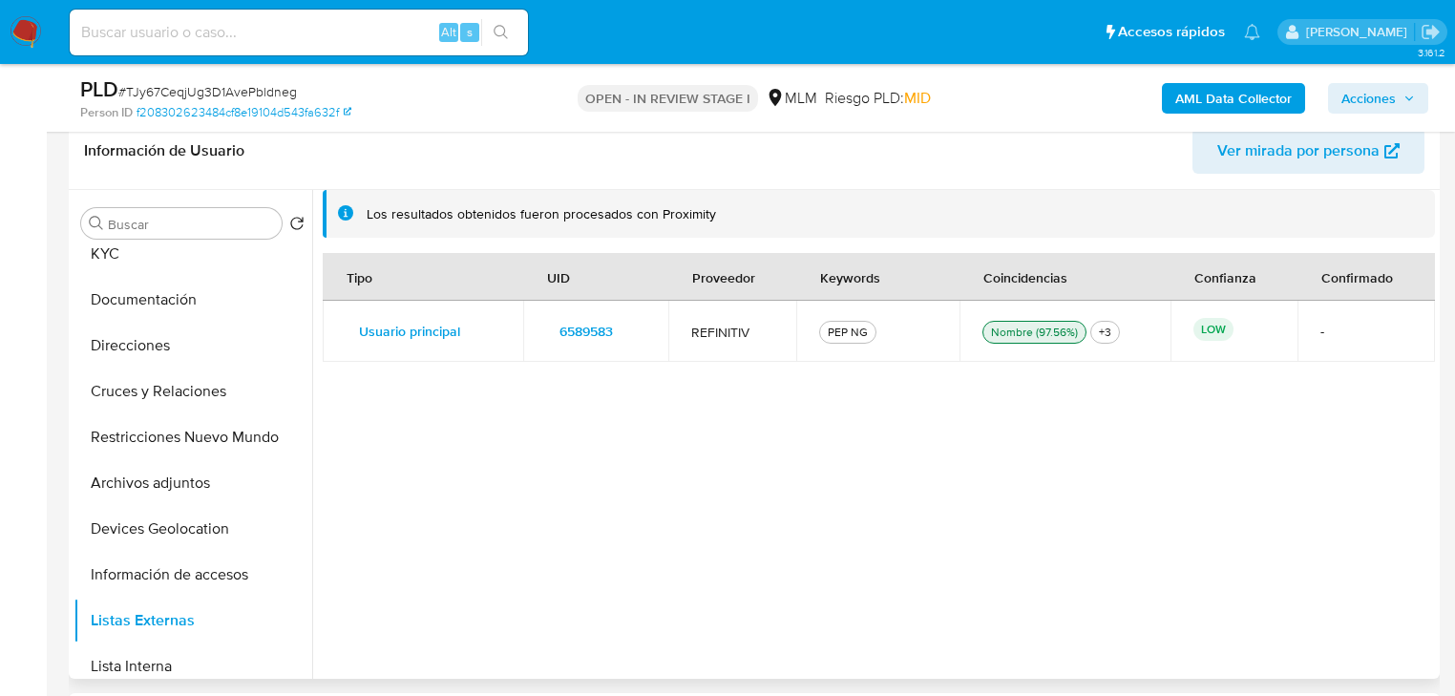
click at [568, 325] on span "6589583" at bounding box center [585, 331] width 53 height 27
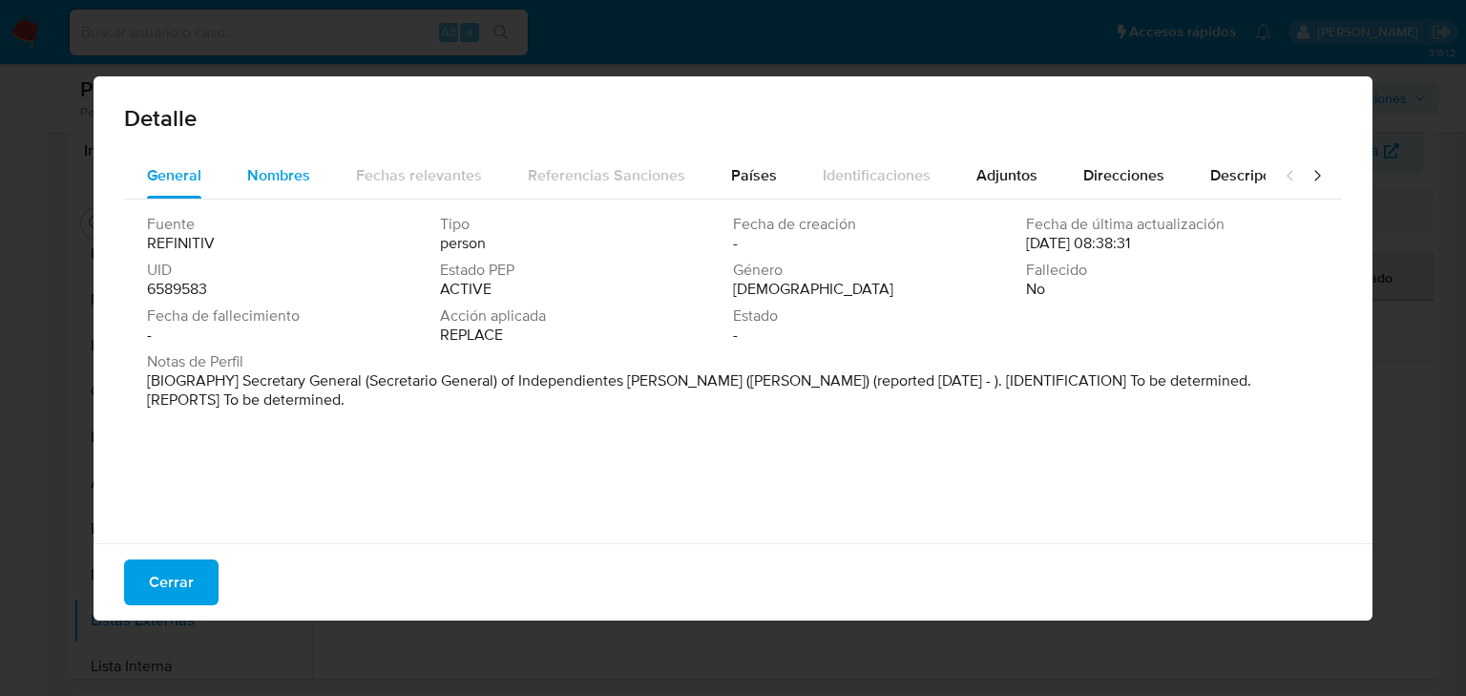
click at [270, 168] on span "Nombres" at bounding box center [278, 175] width 63 height 22
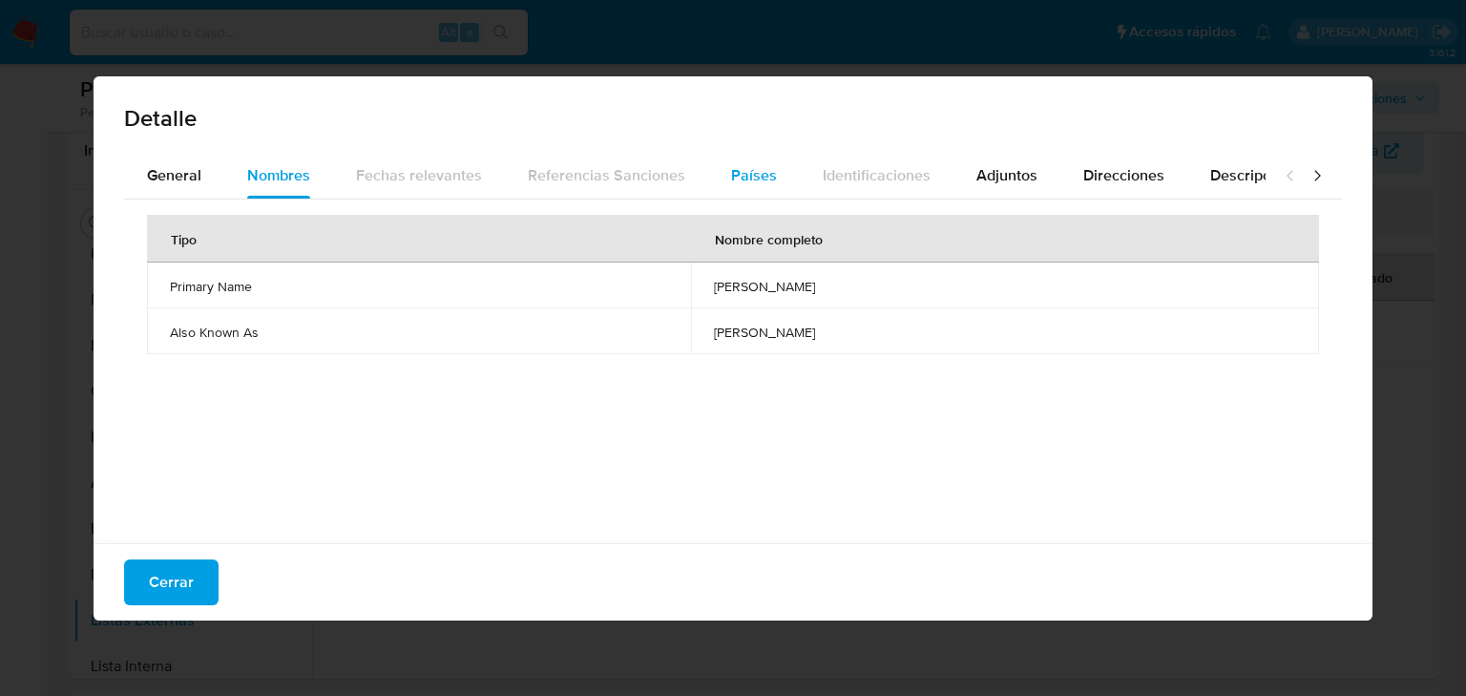
click at [741, 189] on div "Países" at bounding box center [754, 176] width 46 height 46
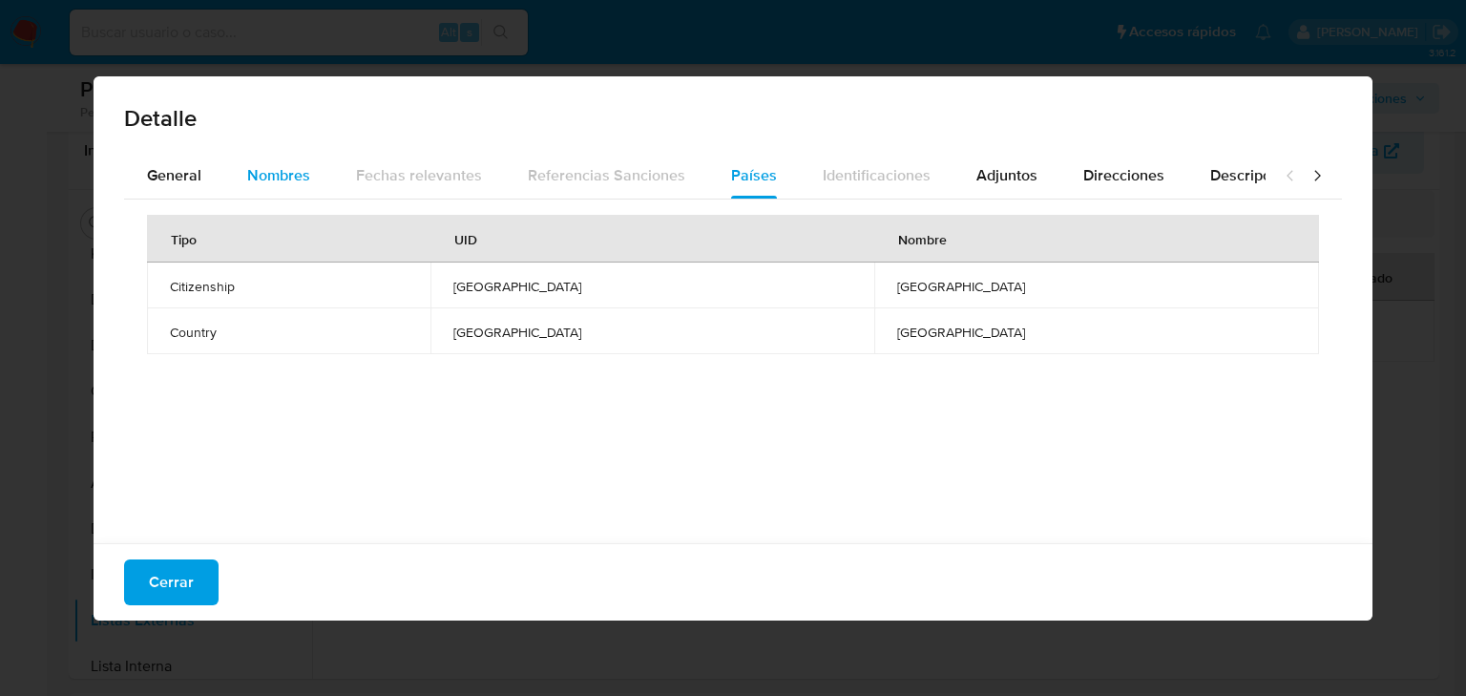
click at [283, 169] on span "Nombres" at bounding box center [278, 175] width 63 height 22
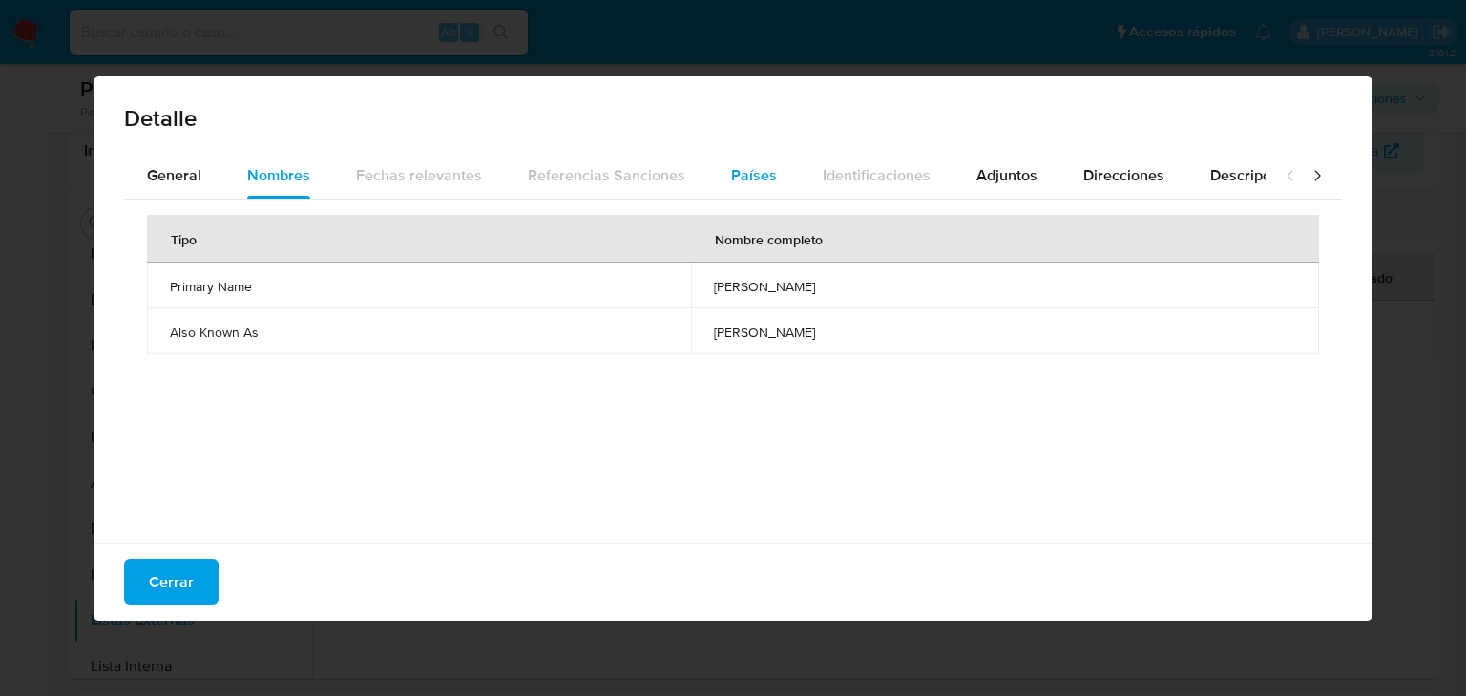
click at [736, 178] on span "Países" at bounding box center [754, 175] width 46 height 22
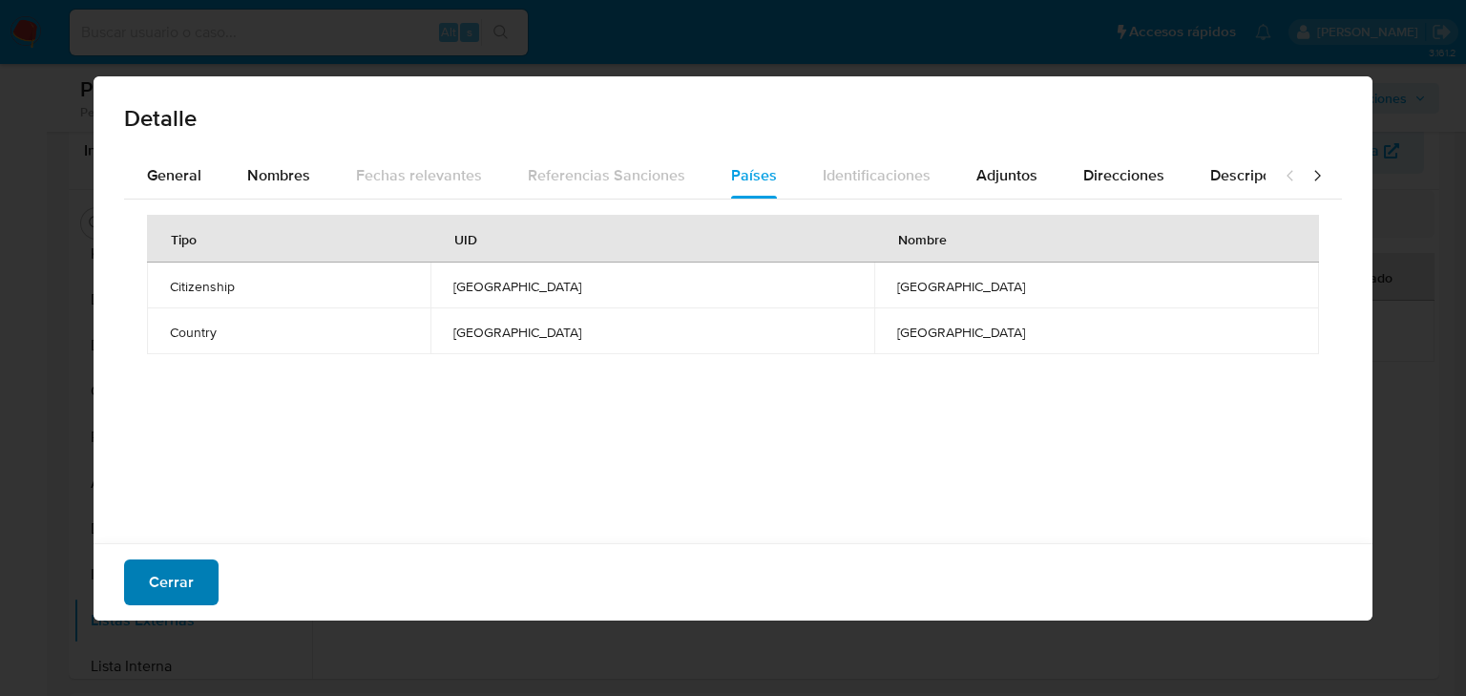
drag, startPoint x: 186, startPoint y: 587, endPoint x: 194, endPoint y: 577, distance: 12.2
click at [186, 587] on span "Cerrar" at bounding box center [171, 582] width 45 height 42
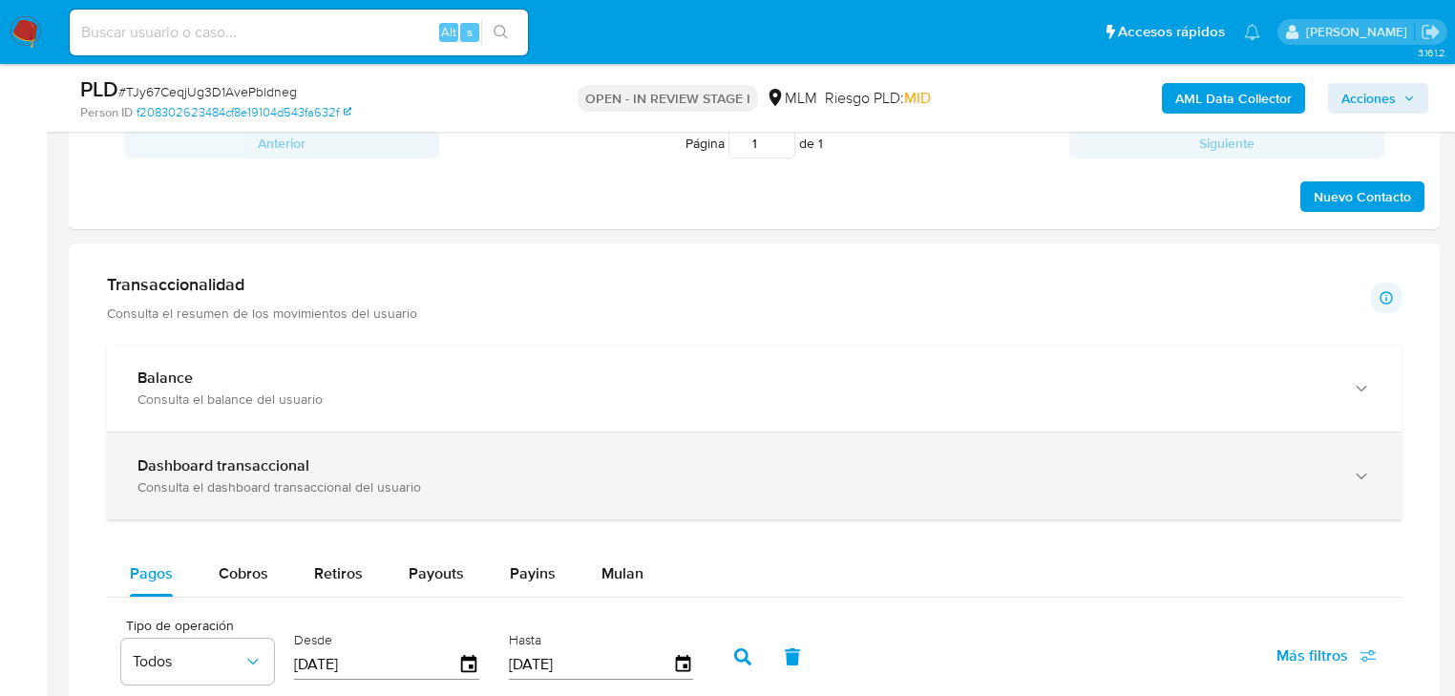
scroll to position [1069, 0]
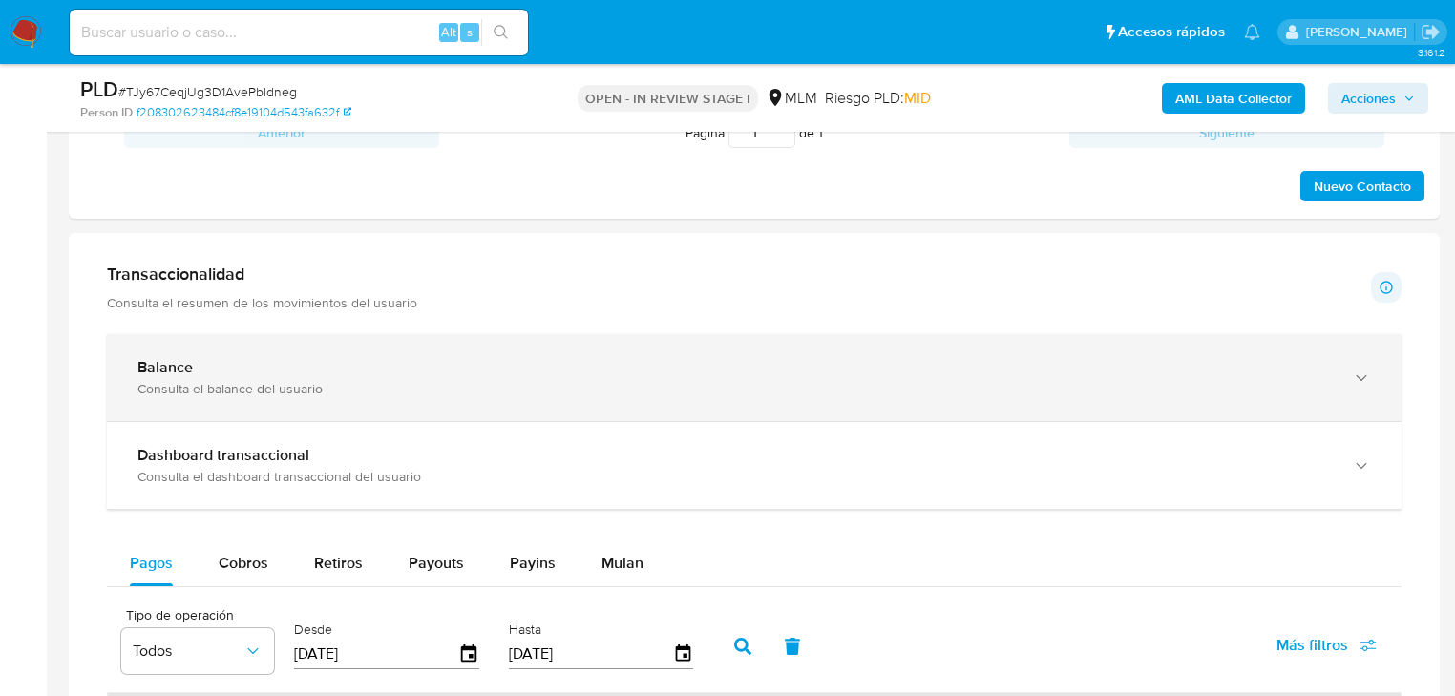
click at [226, 367] on div "Balance" at bounding box center [734, 367] width 1195 height 19
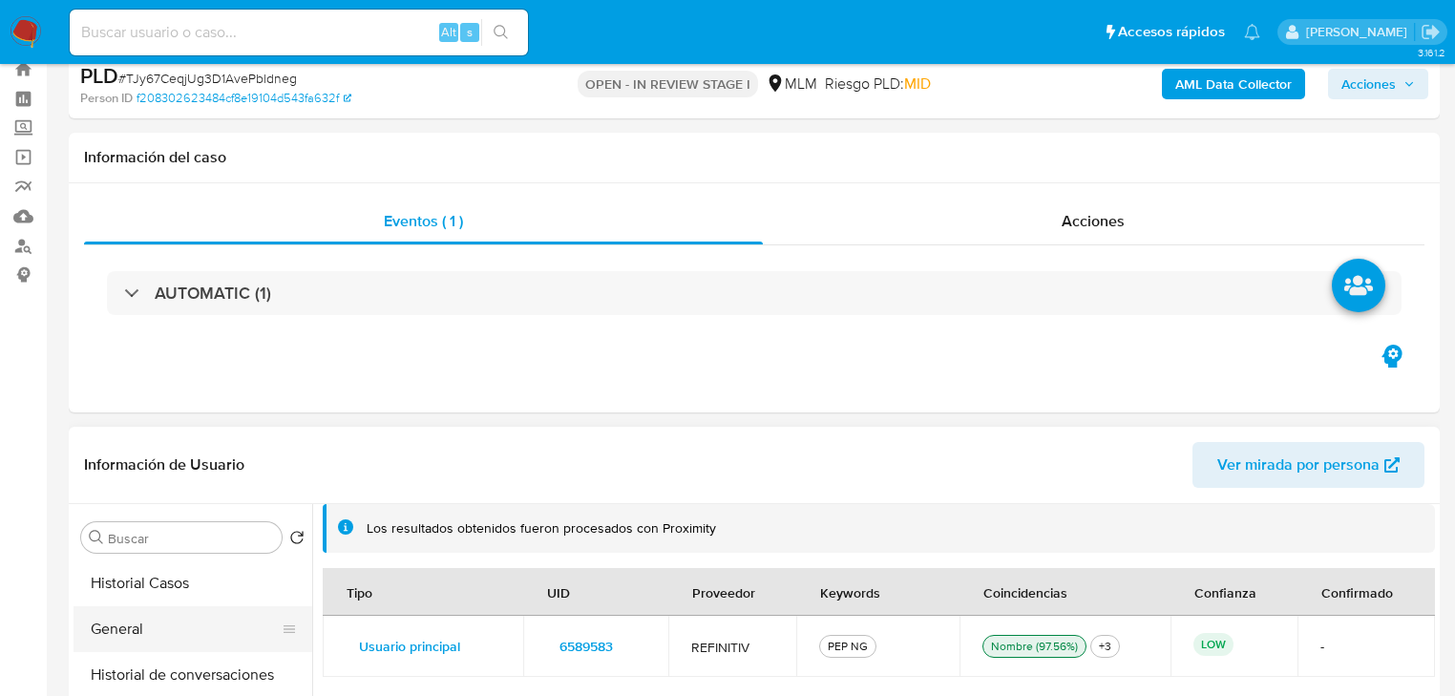
scroll to position [153, 0]
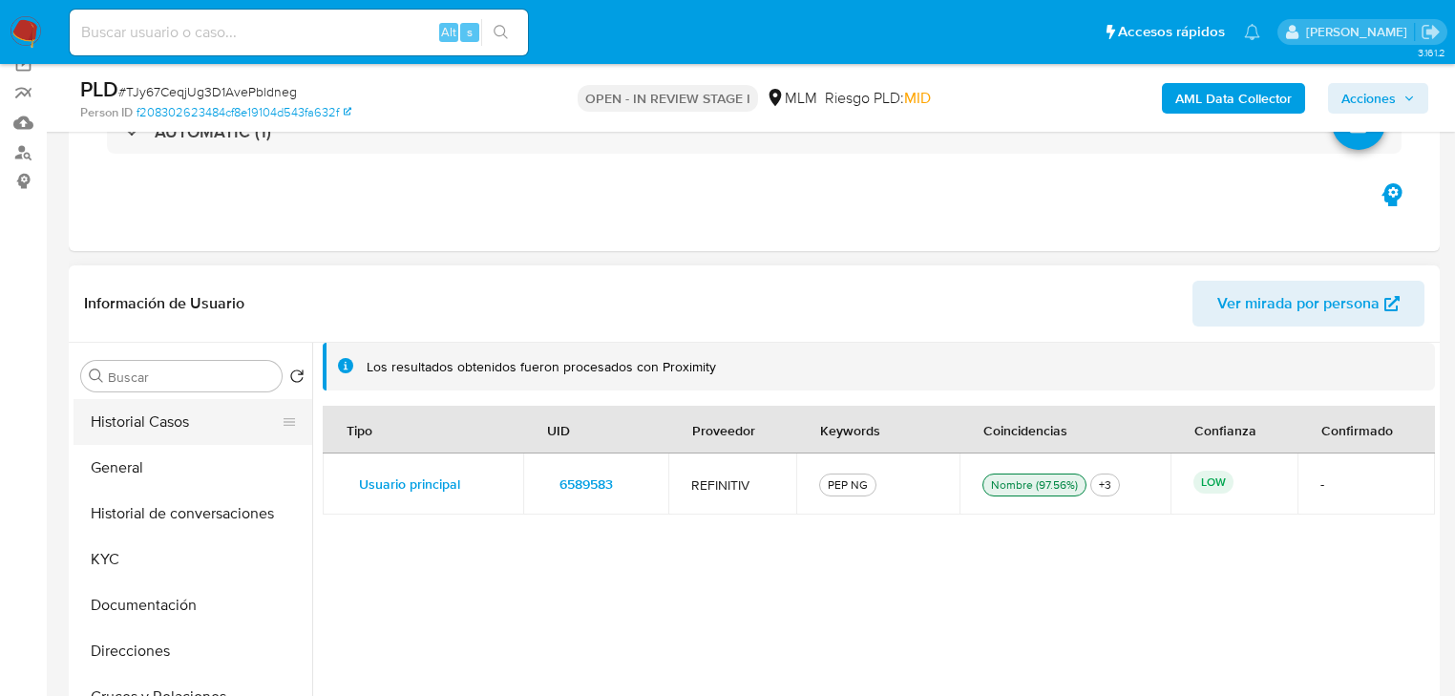
click at [157, 391] on div "Buscar Volver al orden por defecto Historial Casos General Historial de convers…" at bounding box center [192, 589] width 239 height 486
click at [150, 411] on button "Historial Casos" at bounding box center [184, 422] width 223 height 46
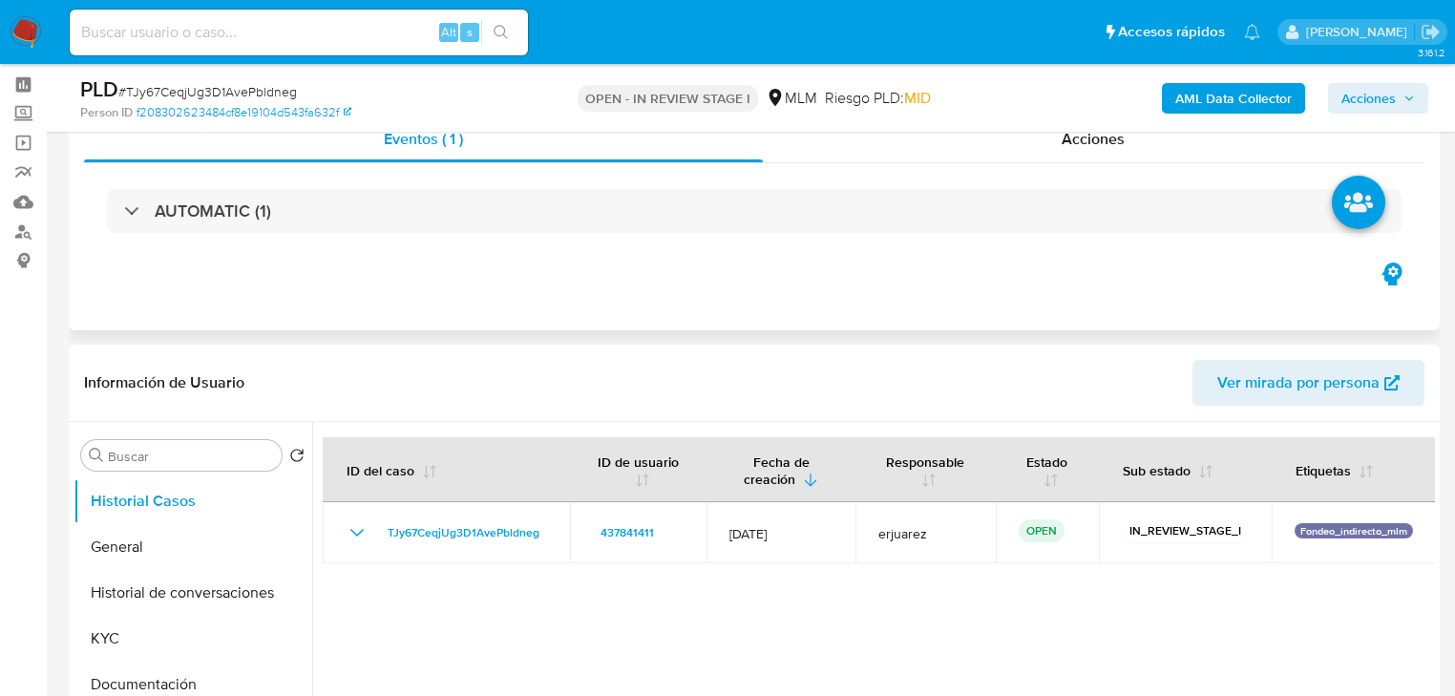
scroll to position [0, 0]
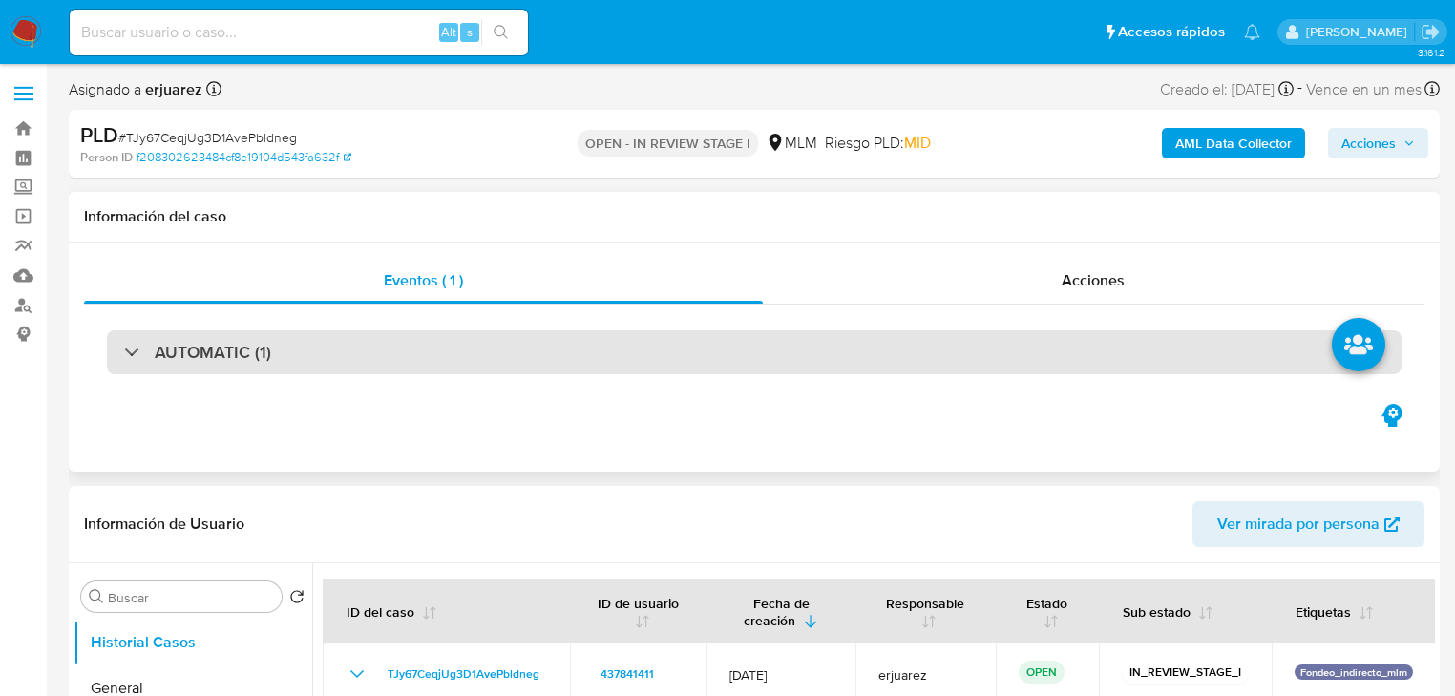
click at [196, 356] on h3 "AUTOMATIC (1)" at bounding box center [213, 352] width 116 height 21
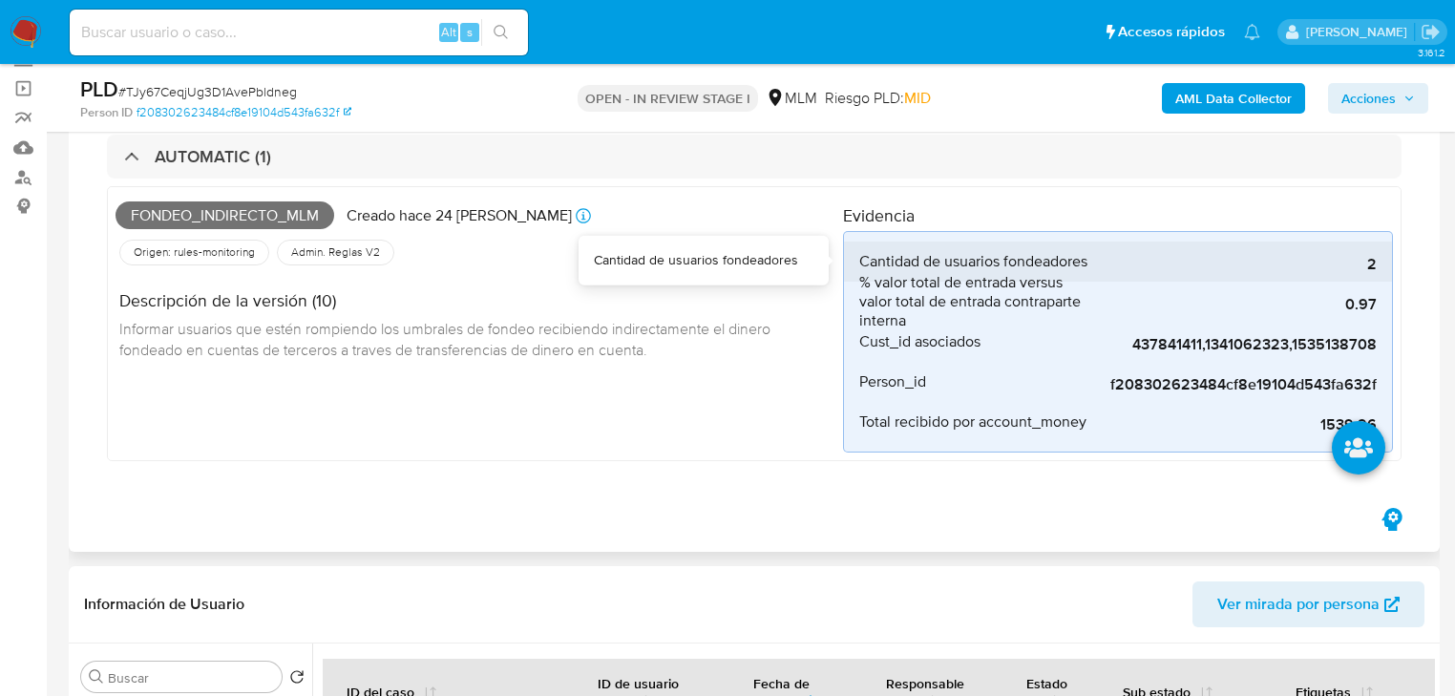
scroll to position [153, 0]
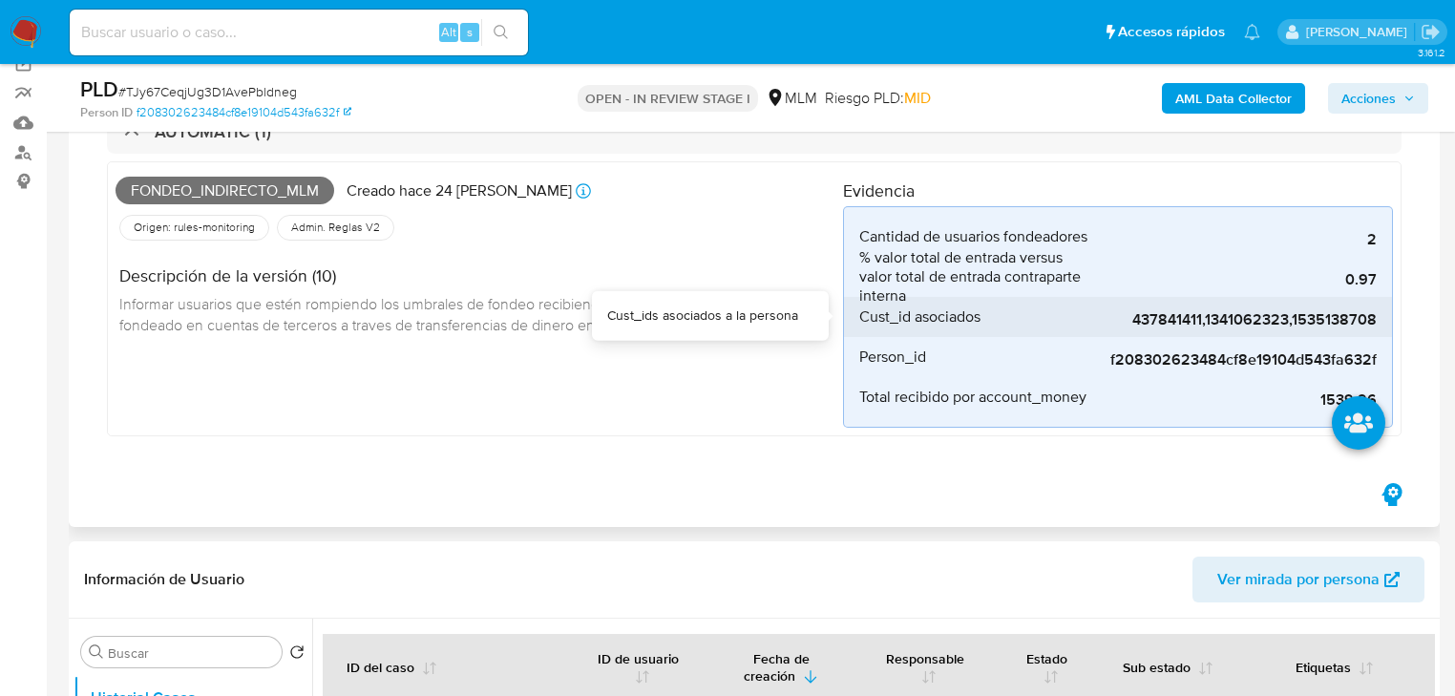
drag, startPoint x: 1108, startPoint y: 317, endPoint x: 1363, endPoint y: 321, distance: 254.9
click at [1363, 321] on span "437841411,1341062323,1535138708" at bounding box center [1233, 319] width 286 height 19
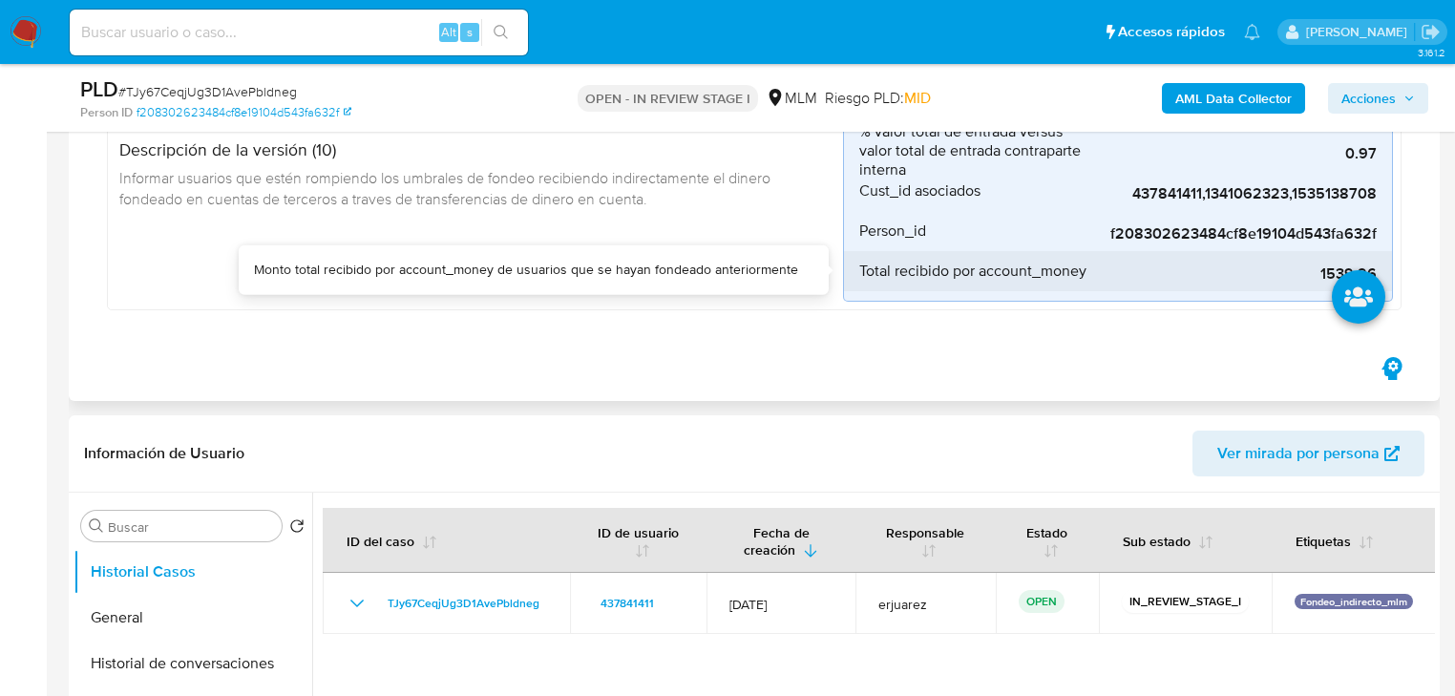
scroll to position [305, 0]
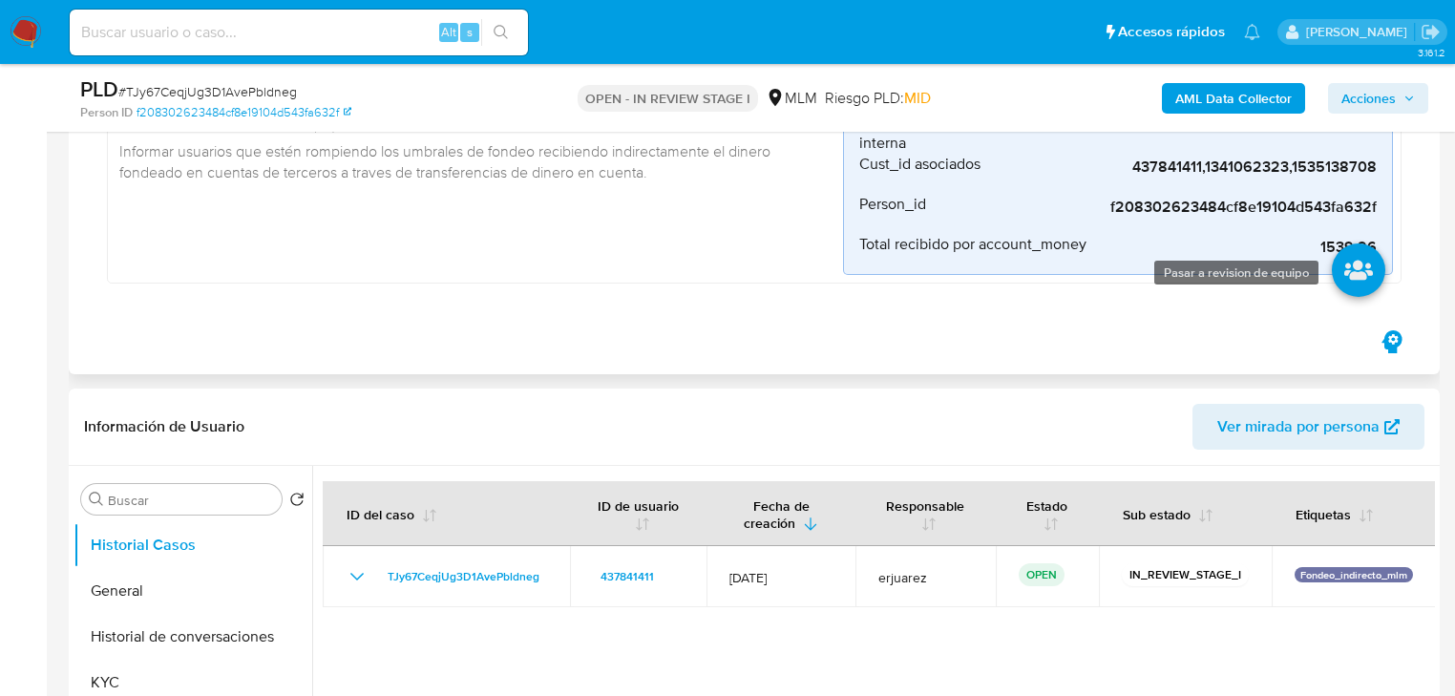
drag, startPoint x: 1334, startPoint y: 239, endPoint x: 1373, endPoint y: 244, distance: 38.6
click at [1380, 241] on li at bounding box center [1358, 273] width 101 height 107
drag, startPoint x: 1372, startPoint y: 246, endPoint x: 1307, endPoint y: 250, distance: 65.0
click at [1308, 250] on li at bounding box center [1358, 273] width 101 height 107
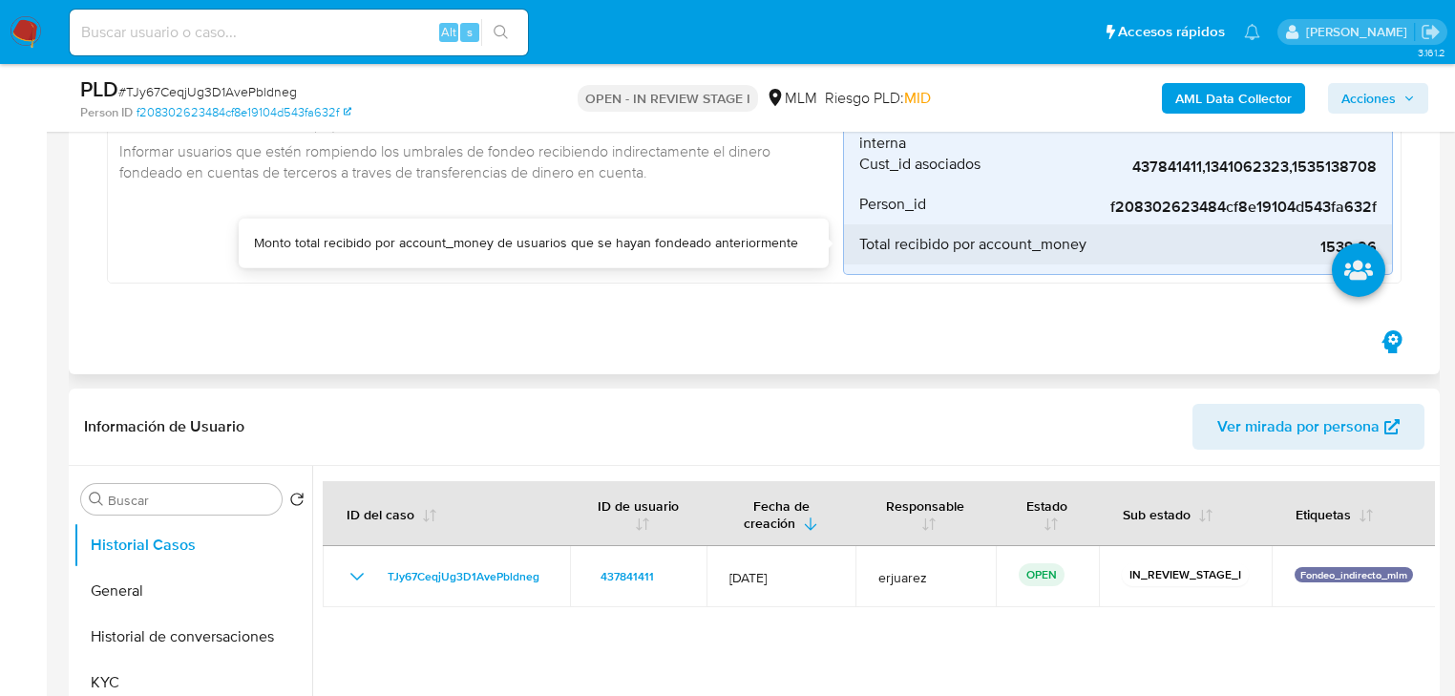
click at [1290, 246] on span "1539.96" at bounding box center [1233, 247] width 286 height 19
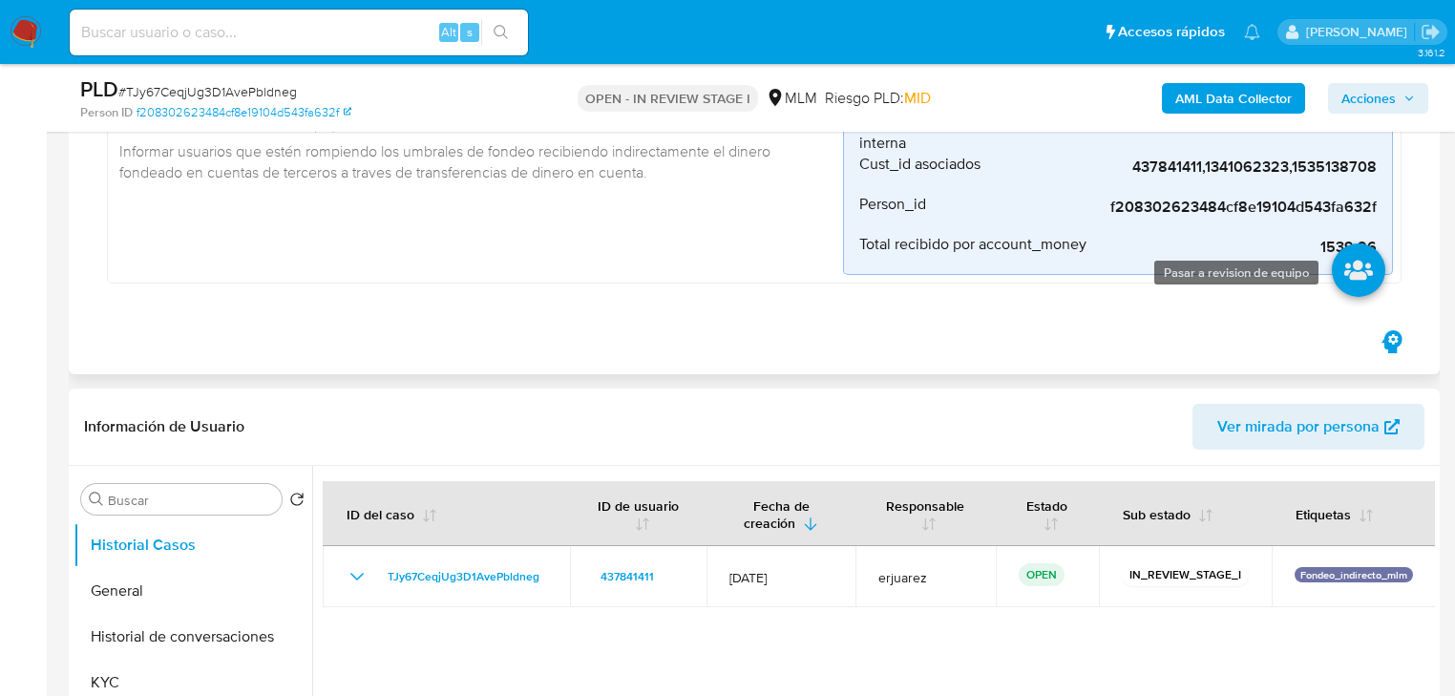
click at [1352, 275] on icon at bounding box center [1358, 269] width 53 height 53
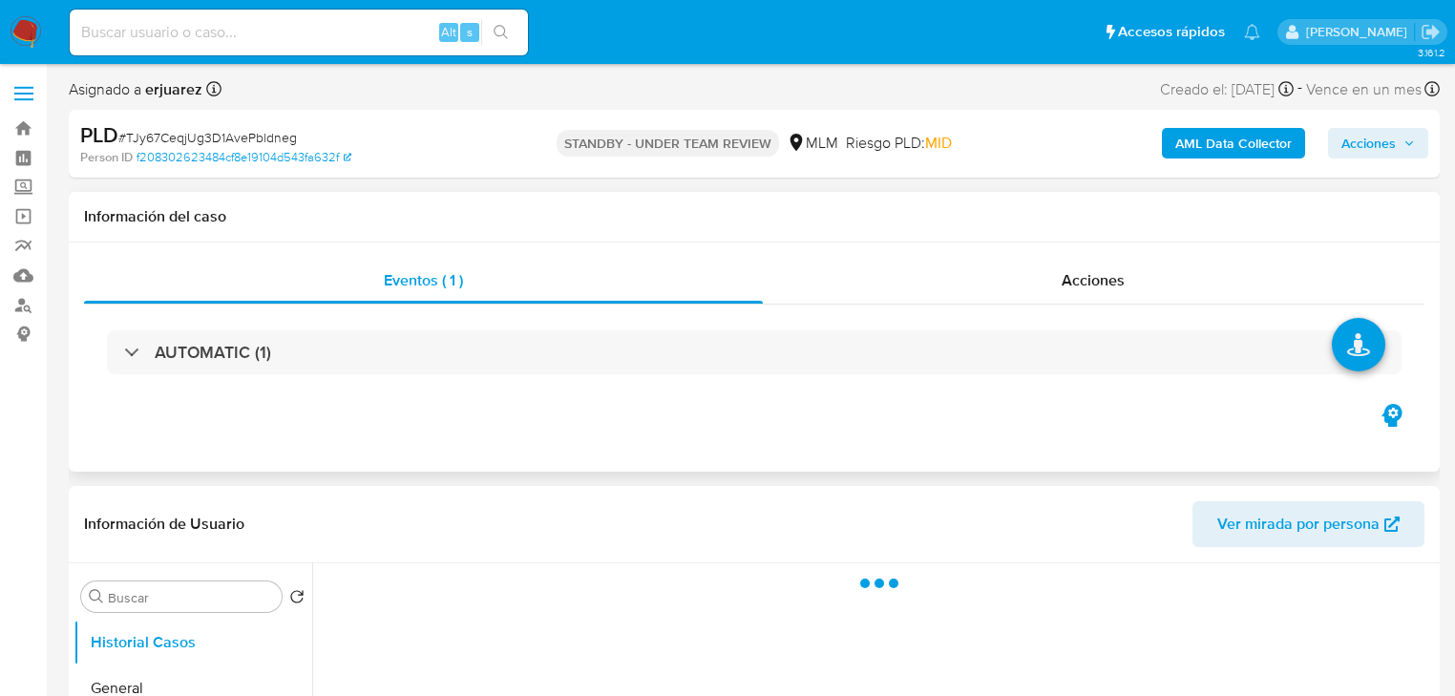
scroll to position [305, 0]
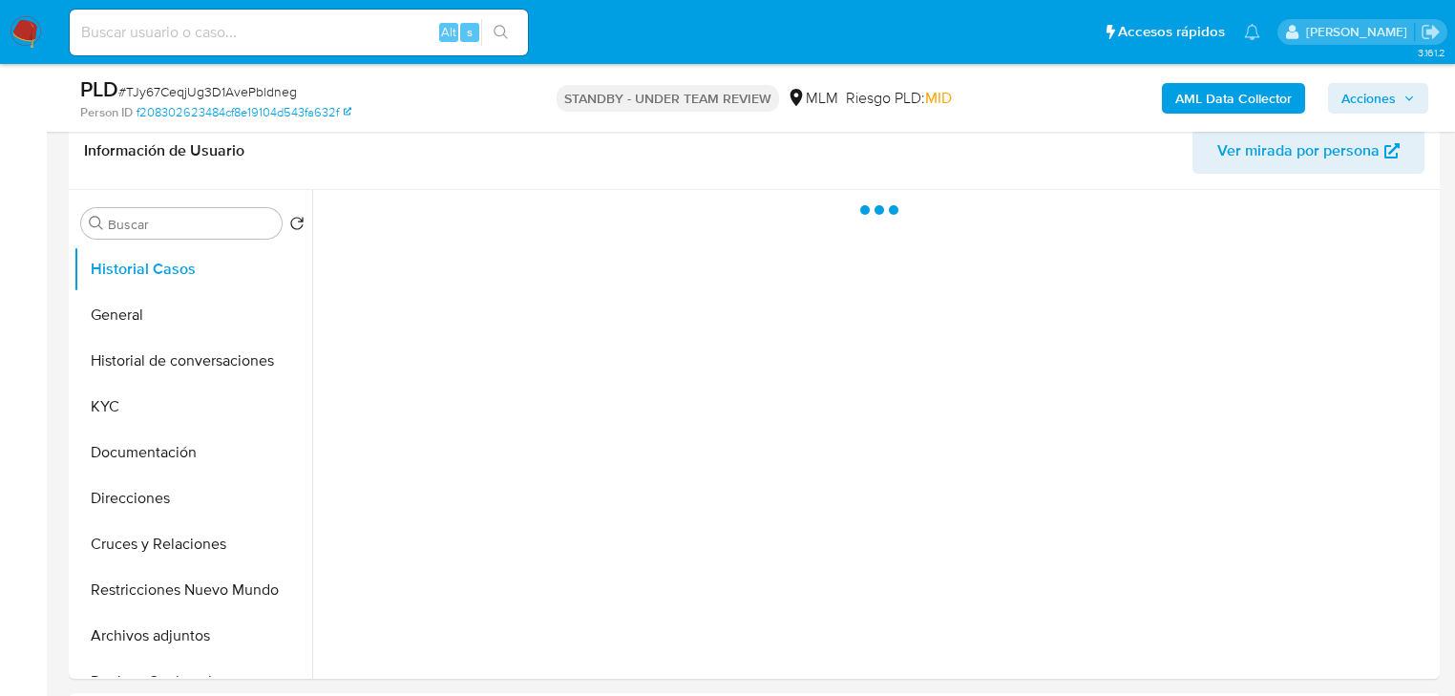
select select "10"
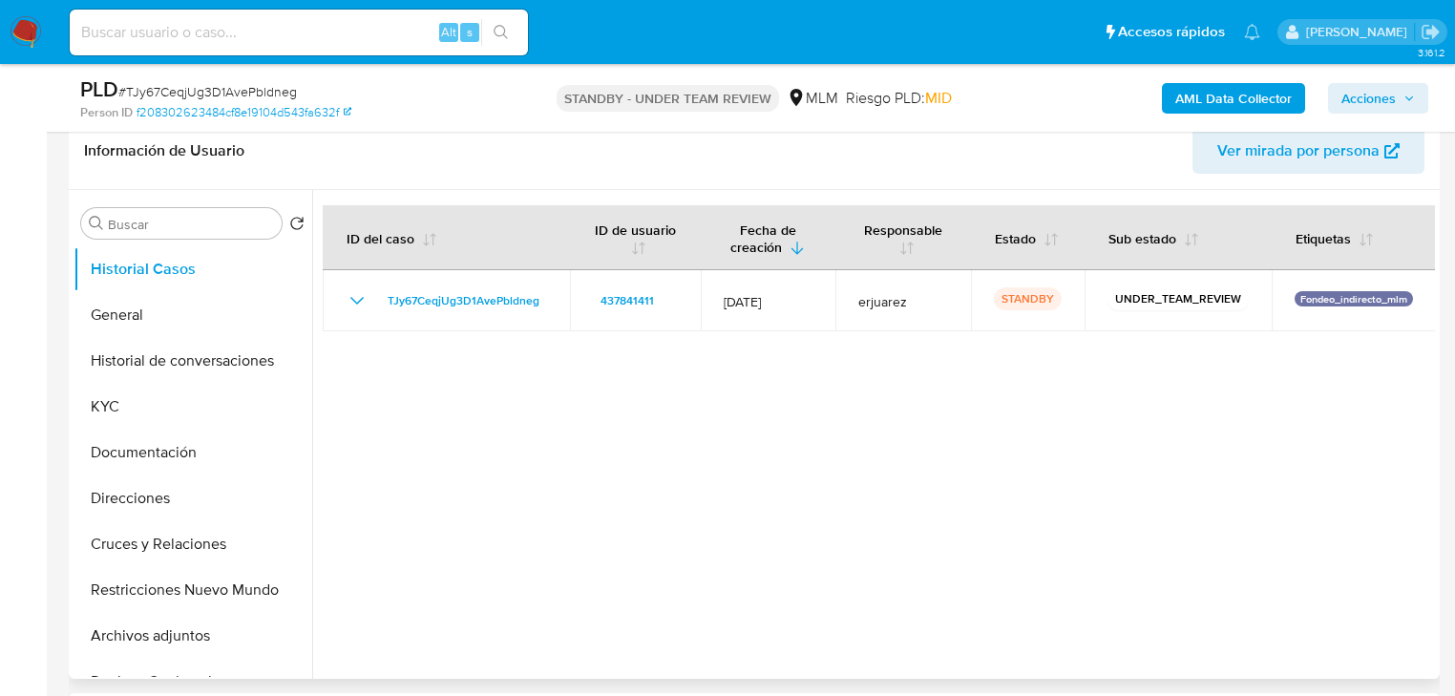
drag, startPoint x: 205, startPoint y: 399, endPoint x: 1073, endPoint y: 361, distance: 868.5
click at [1065, 367] on div "Buscar Volver al orden por defecto Historial Casos General Historial de convers…" at bounding box center [753, 434] width 1361 height 489
drag, startPoint x: 1147, startPoint y: 299, endPoint x: 313, endPoint y: 179, distance: 842.8
click at [1116, 299] on p "UNDER_TEAM_REVIEW" at bounding box center [1177, 298] width 141 height 23
click at [136, 255] on button "Historial Casos" at bounding box center [184, 269] width 223 height 46
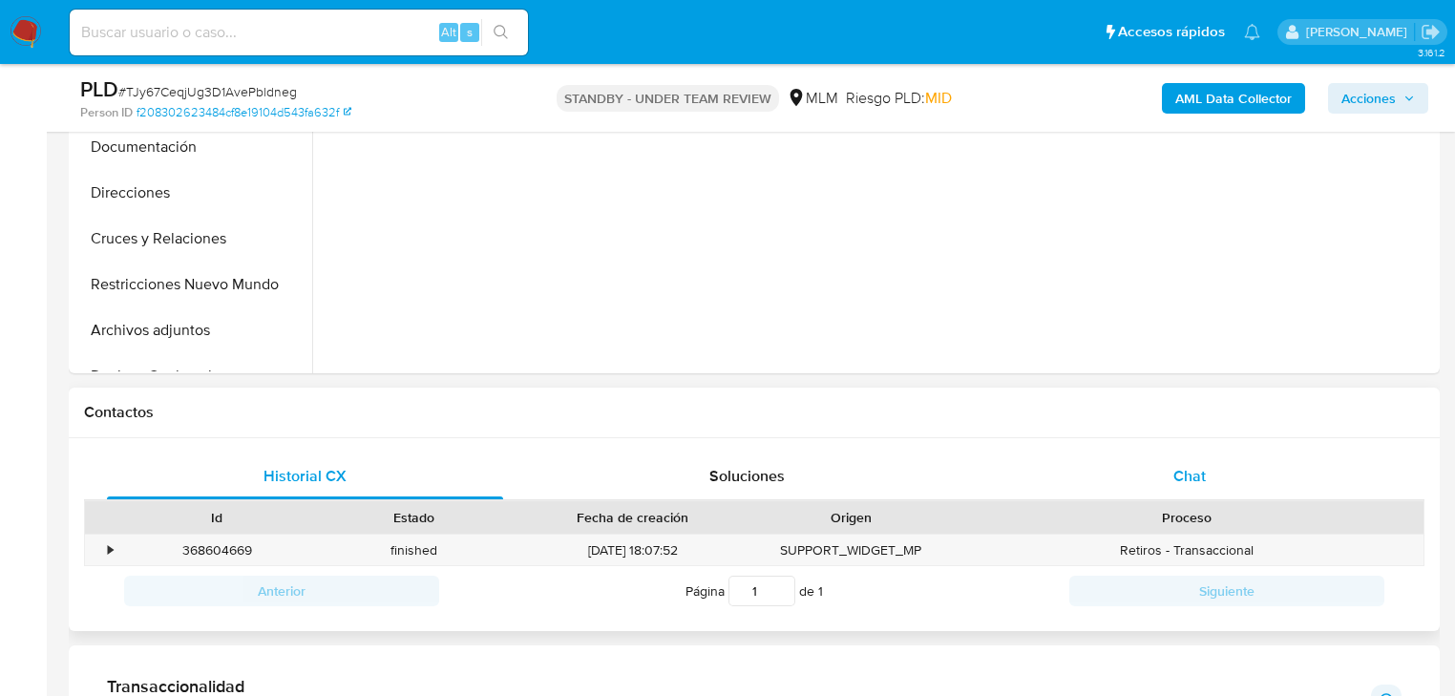
scroll to position [535, 0]
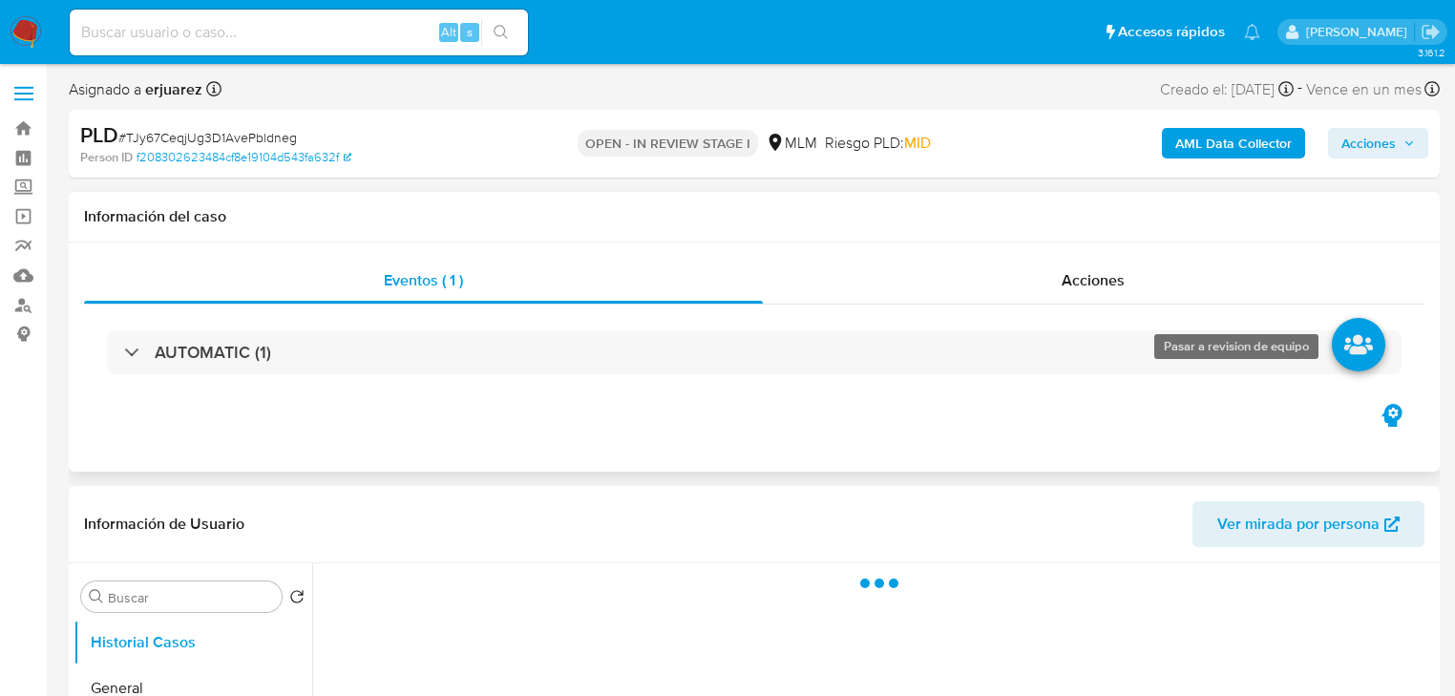
select select "10"
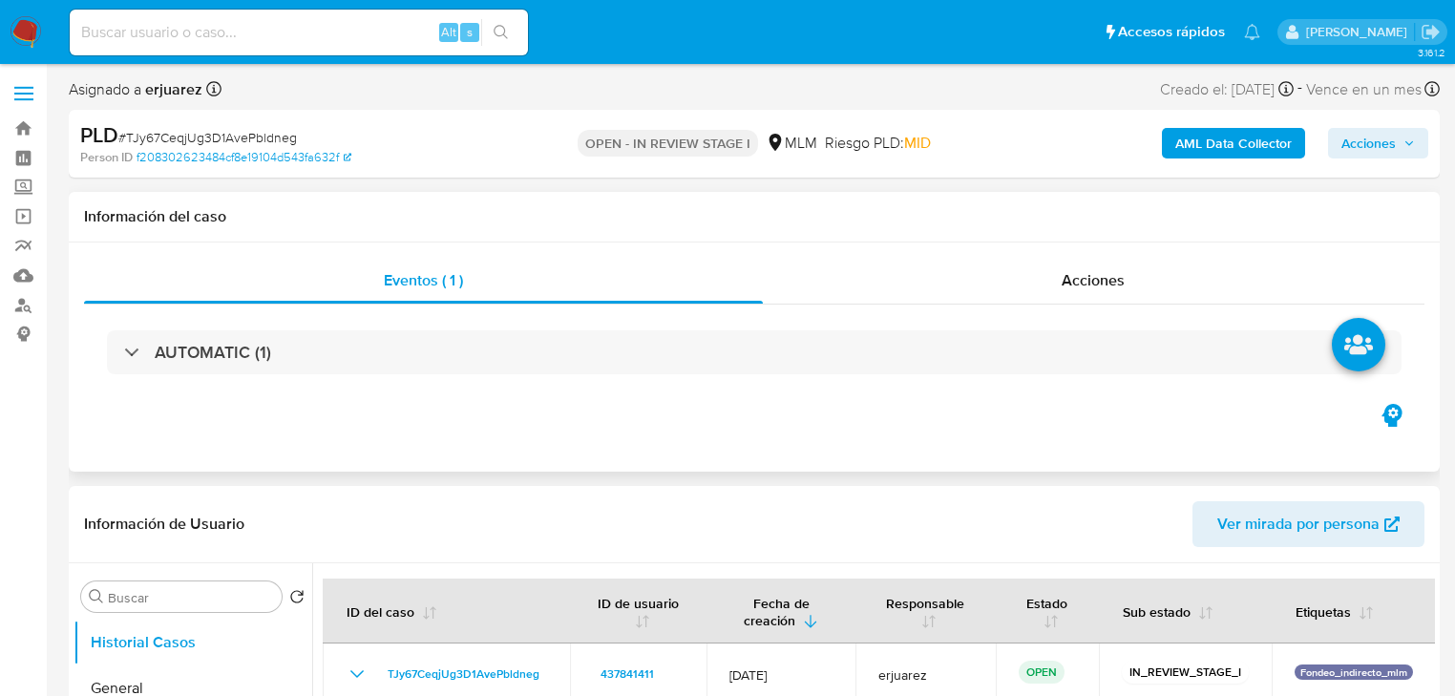
drag, startPoint x: 1355, startPoint y: 357, endPoint x: 1345, endPoint y: 380, distance: 25.2
click at [1345, 380] on li at bounding box center [1358, 347] width 101 height 107
click at [1346, 359] on icon at bounding box center [1358, 344] width 53 height 53
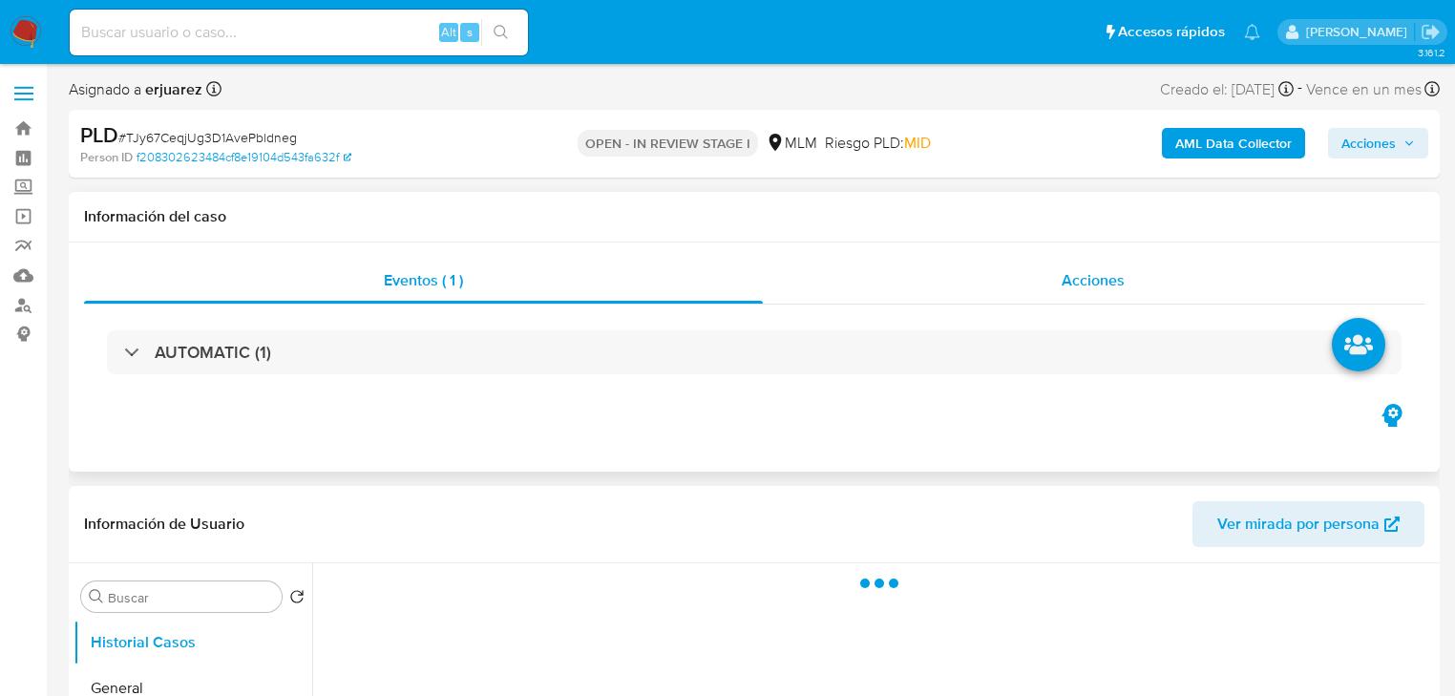
click at [1079, 282] on span "Acciones" at bounding box center [1092, 280] width 63 height 22
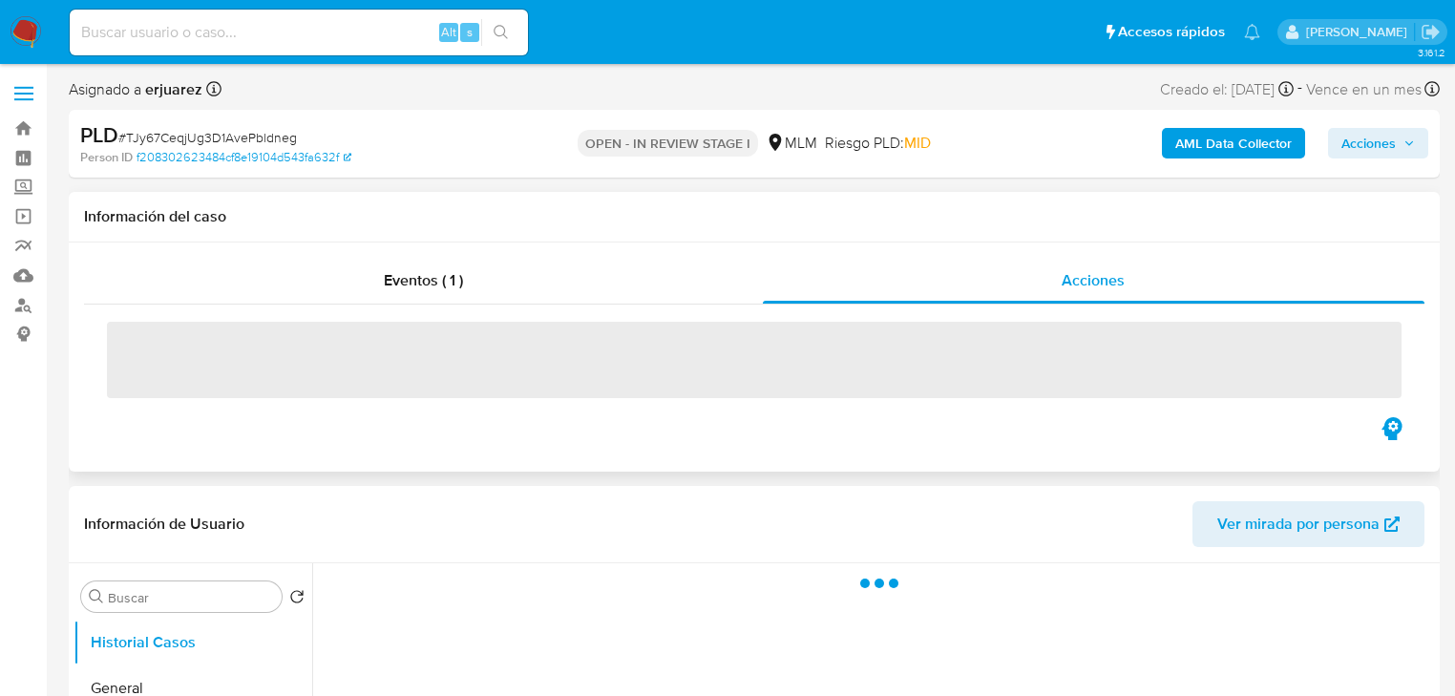
select select "10"
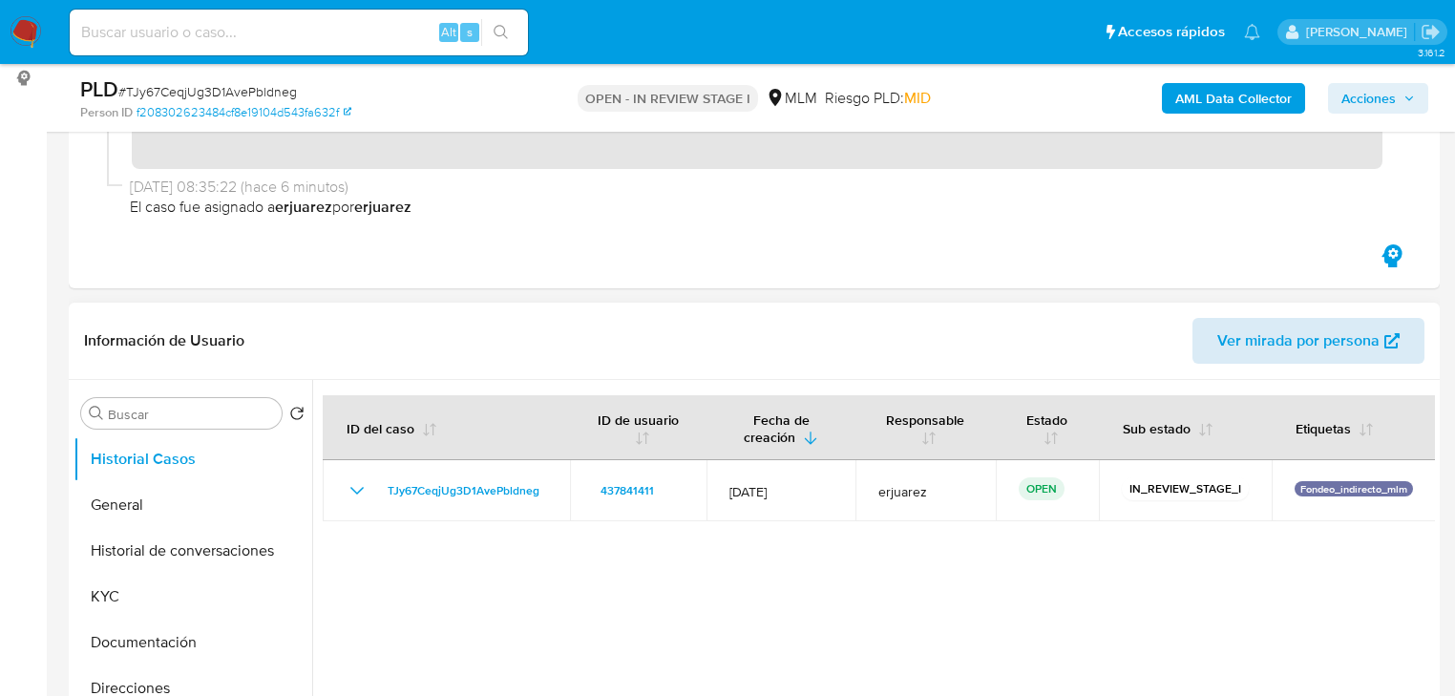
scroll to position [229, 0]
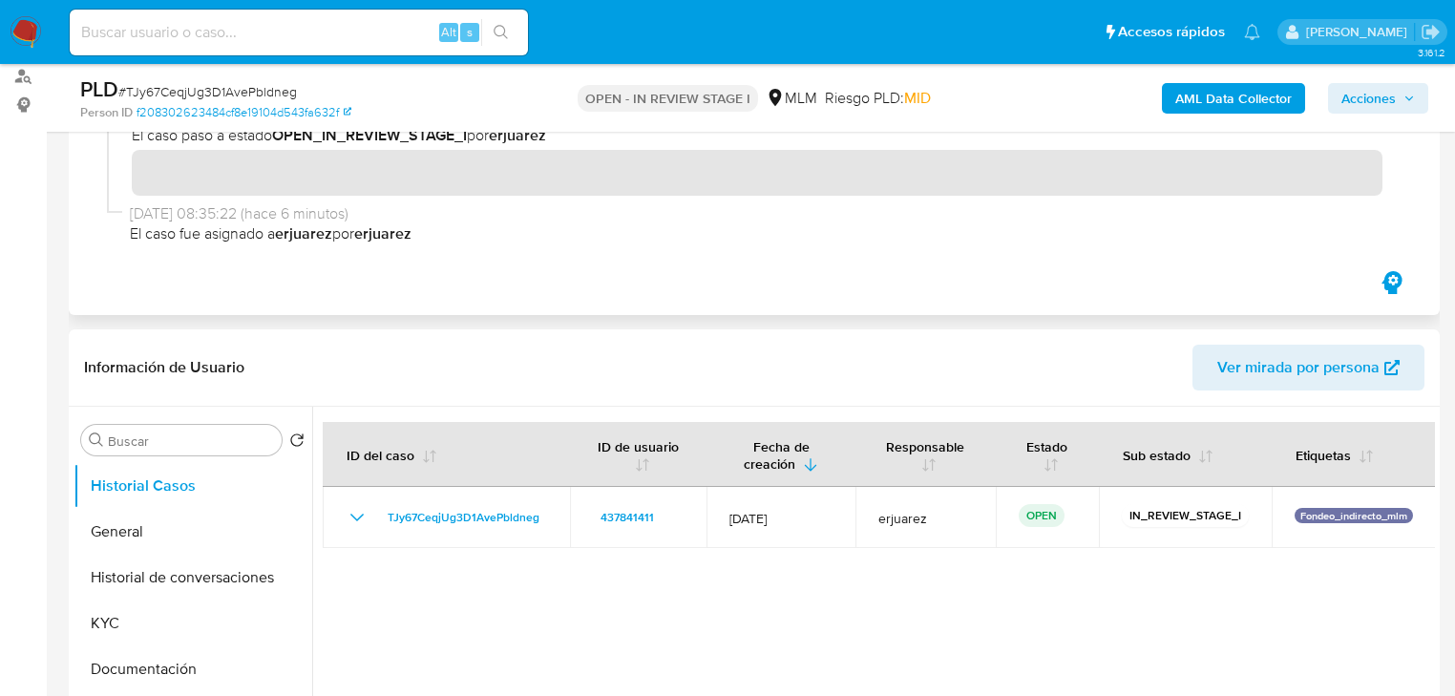
click at [1382, 290] on icon "button" at bounding box center [1391, 282] width 31 height 31
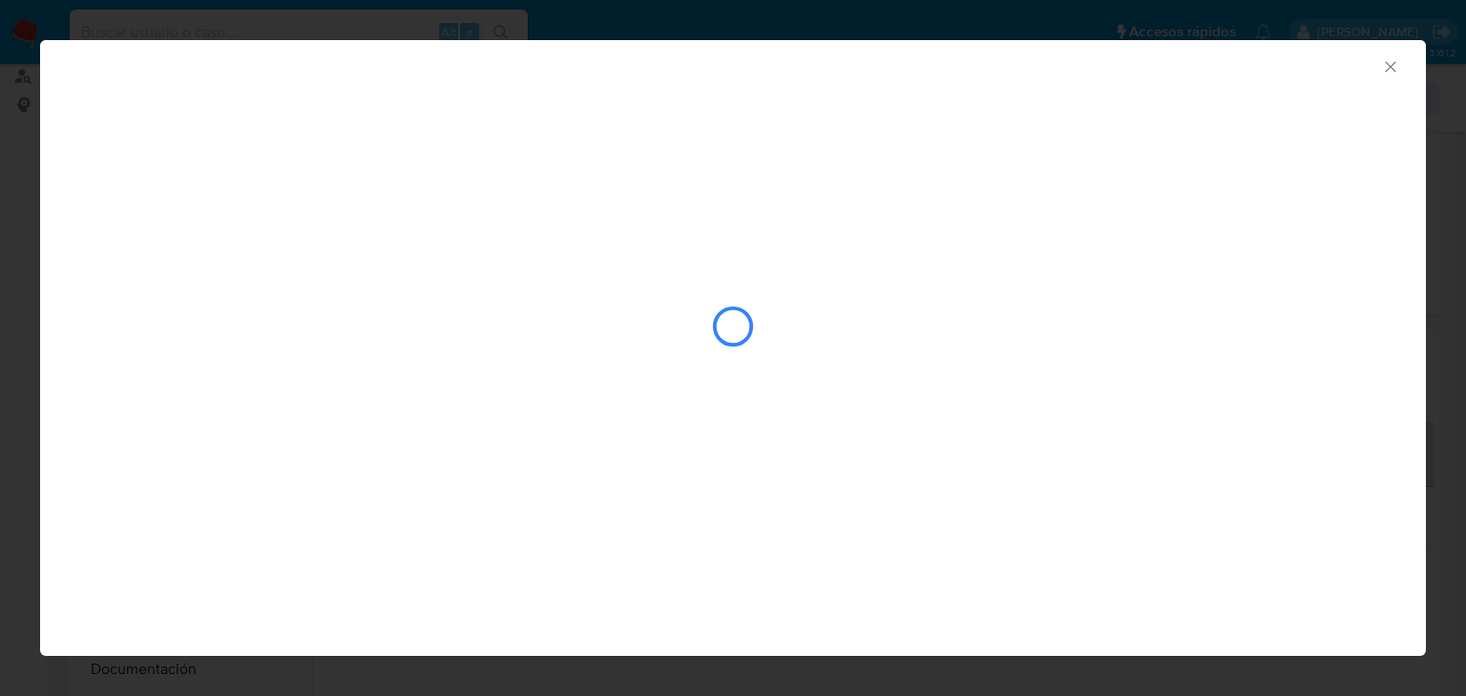
click at [1386, 62] on icon "Cerrar ventana" at bounding box center [1390, 66] width 10 height 10
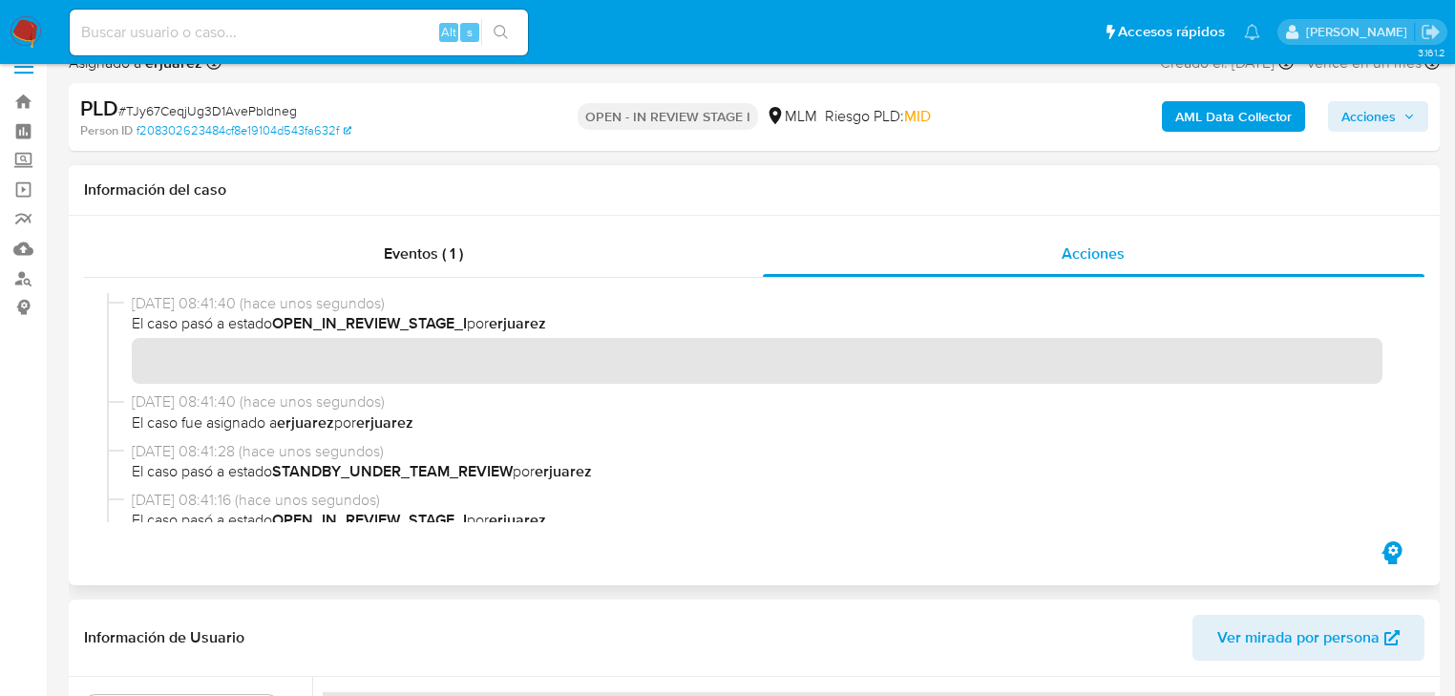
scroll to position [0, 0]
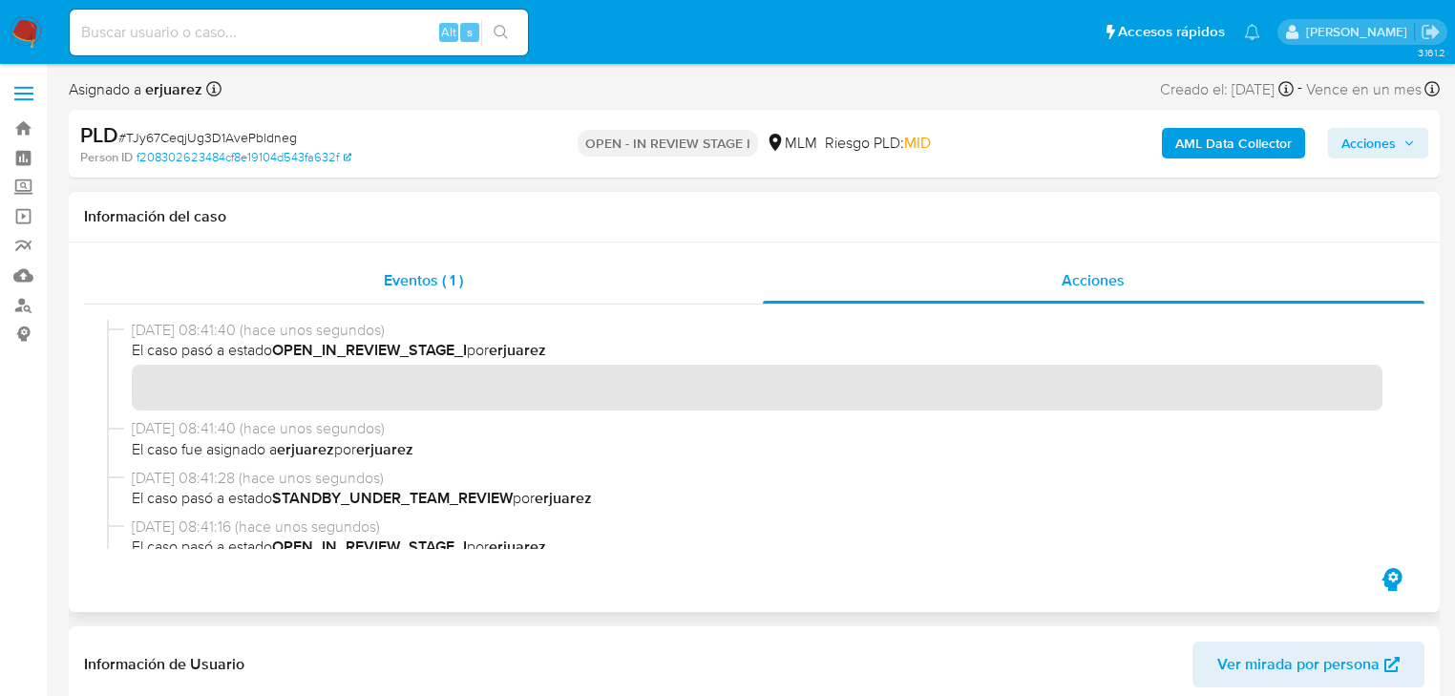
click at [386, 292] on div "Eventos ( 1 )" at bounding box center [423, 281] width 679 height 46
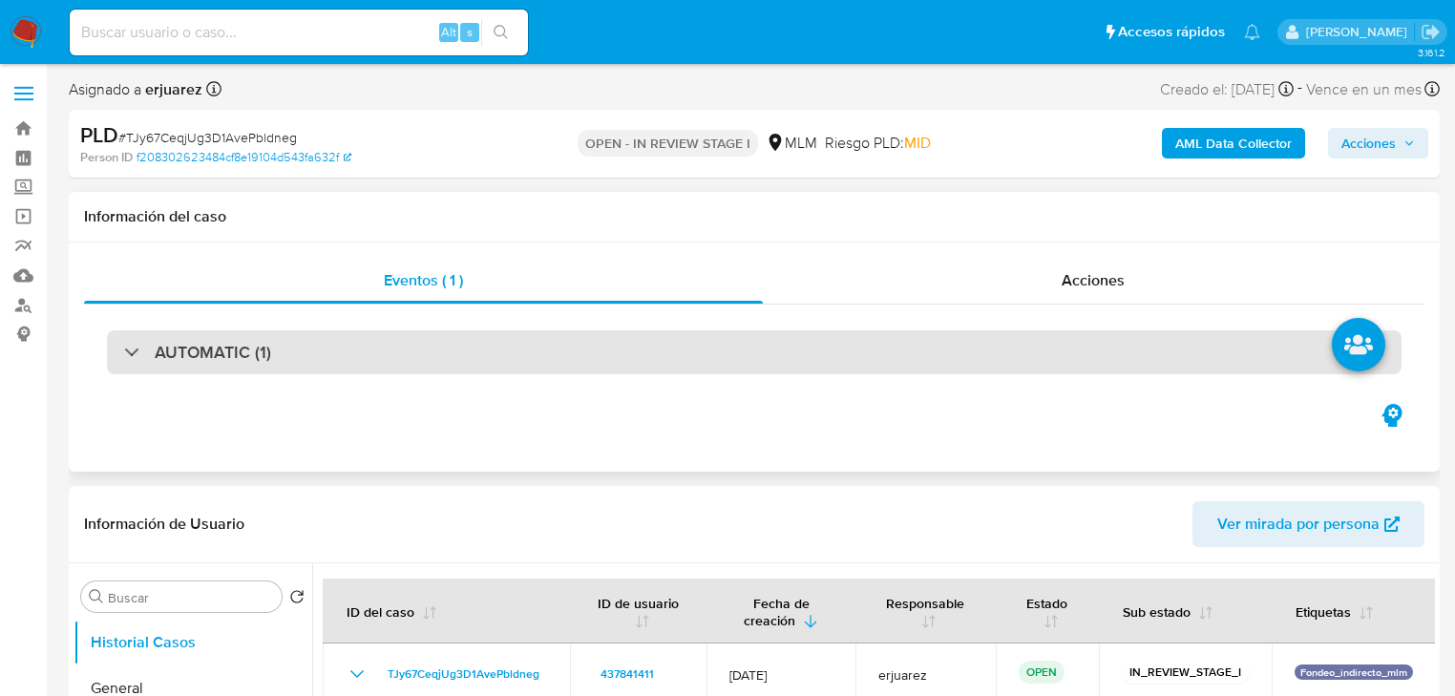
drag, startPoint x: 148, startPoint y: 351, endPoint x: 162, endPoint y: 346, distance: 15.1
click at [147, 351] on div "AUTOMATIC (1)" at bounding box center [197, 352] width 147 height 21
